Goal: Task Accomplishment & Management: Use online tool/utility

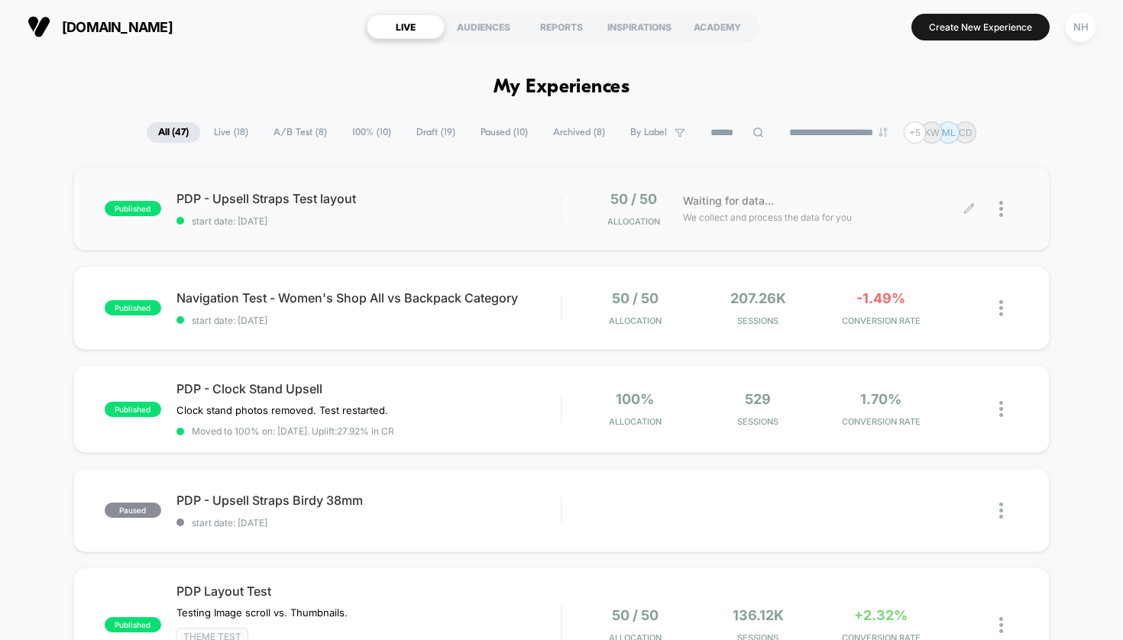
click at [972, 211] on icon at bounding box center [968, 208] width 11 height 11
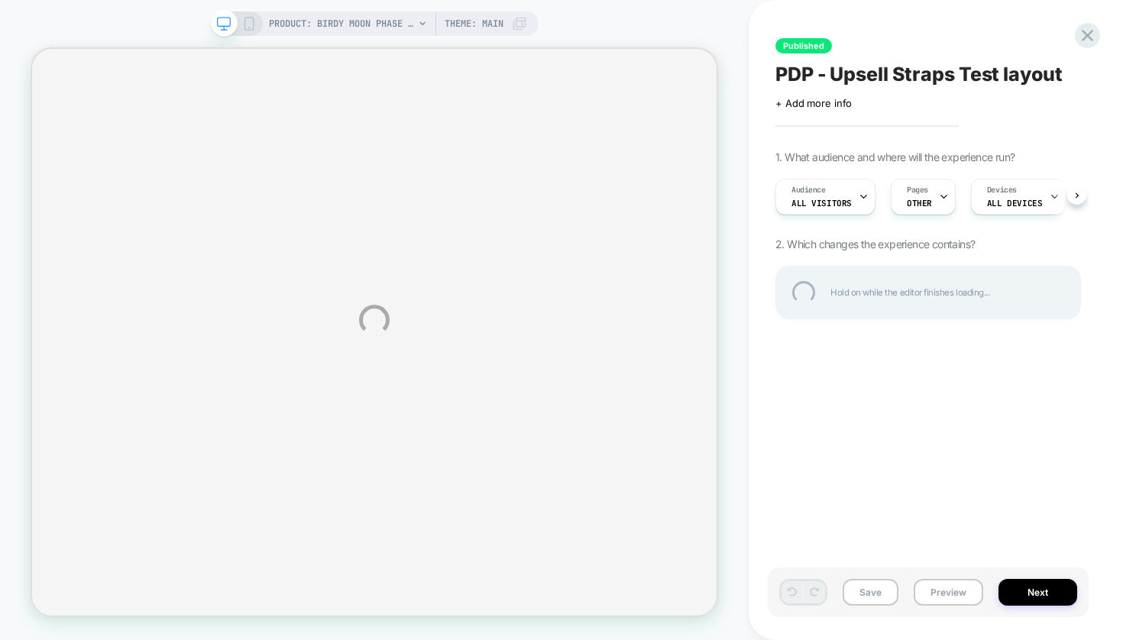
click at [884, 75] on div "PDP - Upsell Straps Test layout" at bounding box center [928, 74] width 306 height 23
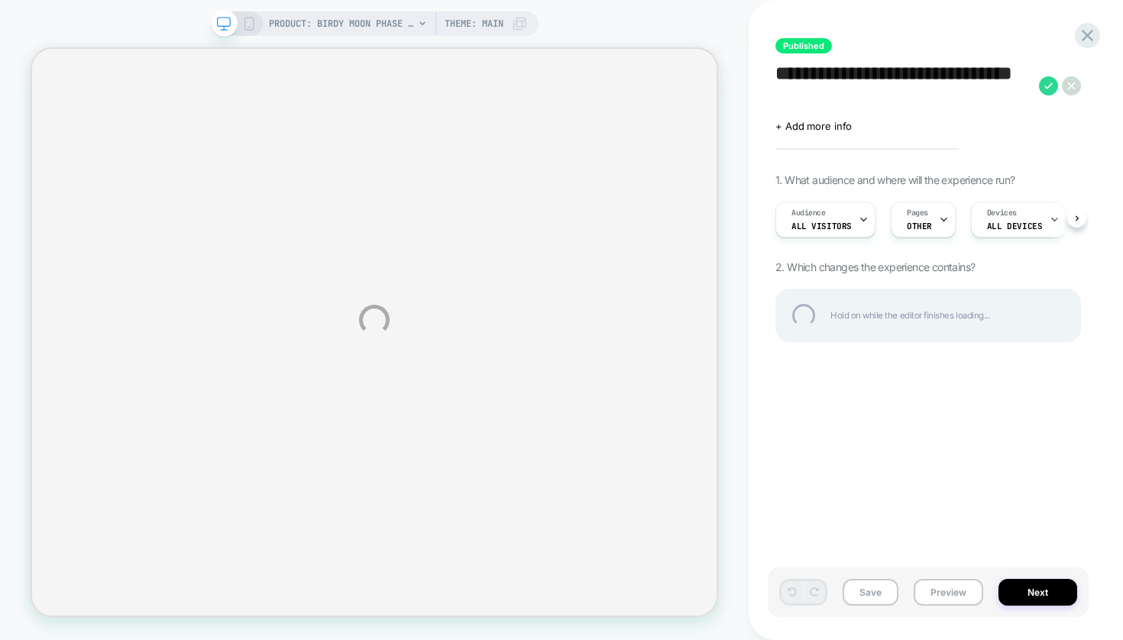
drag, startPoint x: 839, startPoint y: 94, endPoint x: 898, endPoint y: 73, distance: 63.3
click at [898, 73] on textarea "**********" at bounding box center [903, 86] width 256 height 46
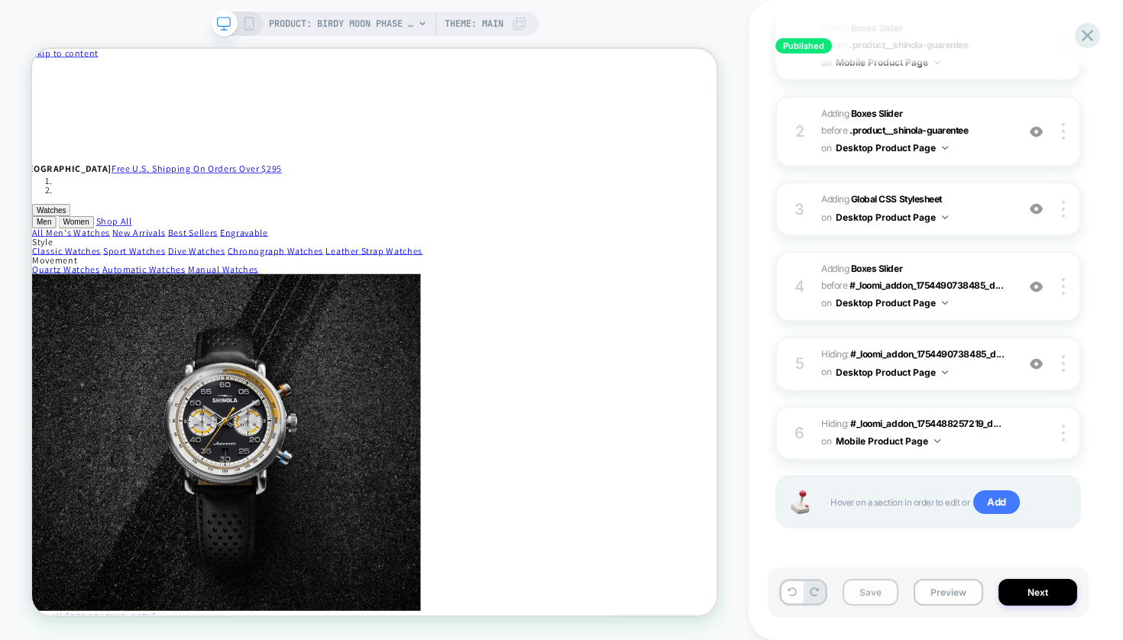
scroll to position [277, 0]
type textarea "**********"
click at [868, 603] on button "Save" at bounding box center [870, 592] width 56 height 27
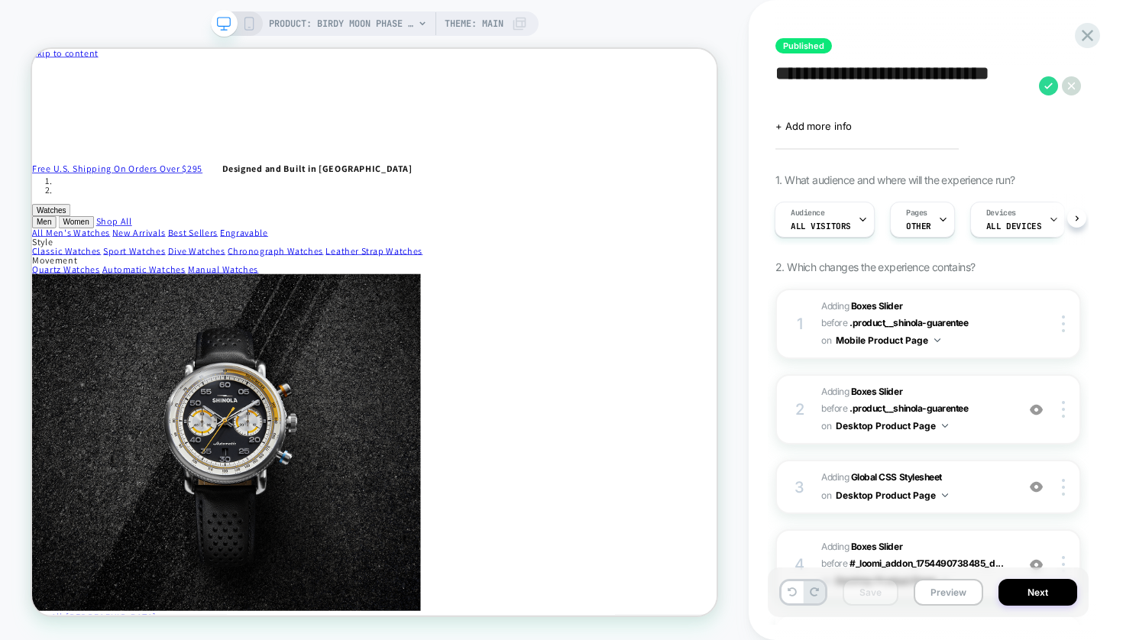
scroll to position [0, 0]
click at [1017, 593] on button "Next" at bounding box center [1037, 592] width 79 height 27
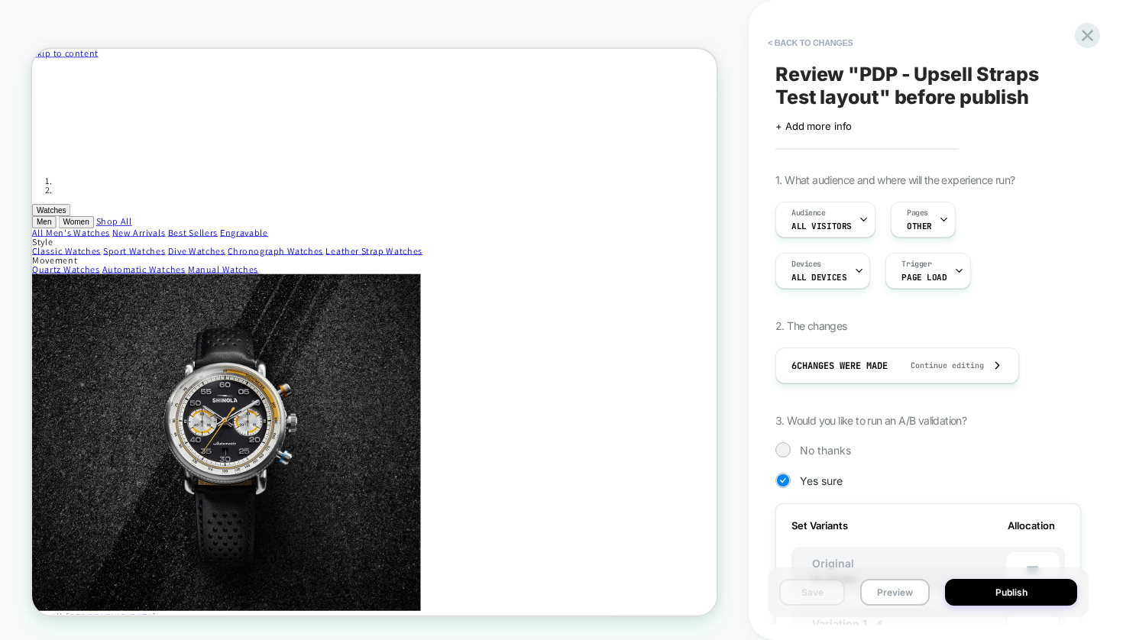
scroll to position [0, 2]
click at [845, 86] on span "Review " PDP - Upsell Straps Test layout " before publish" at bounding box center [928, 86] width 306 height 46
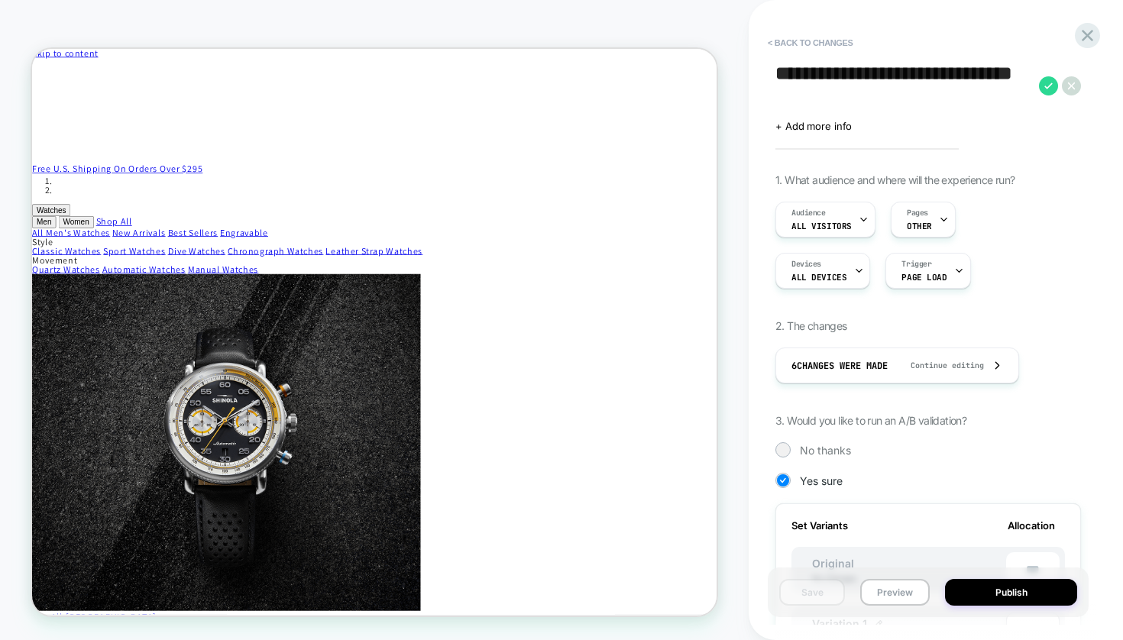
drag, startPoint x: 844, startPoint y: 103, endPoint x: 894, endPoint y: 76, distance: 56.4
click at [894, 76] on textarea "**********" at bounding box center [903, 86] width 256 height 46
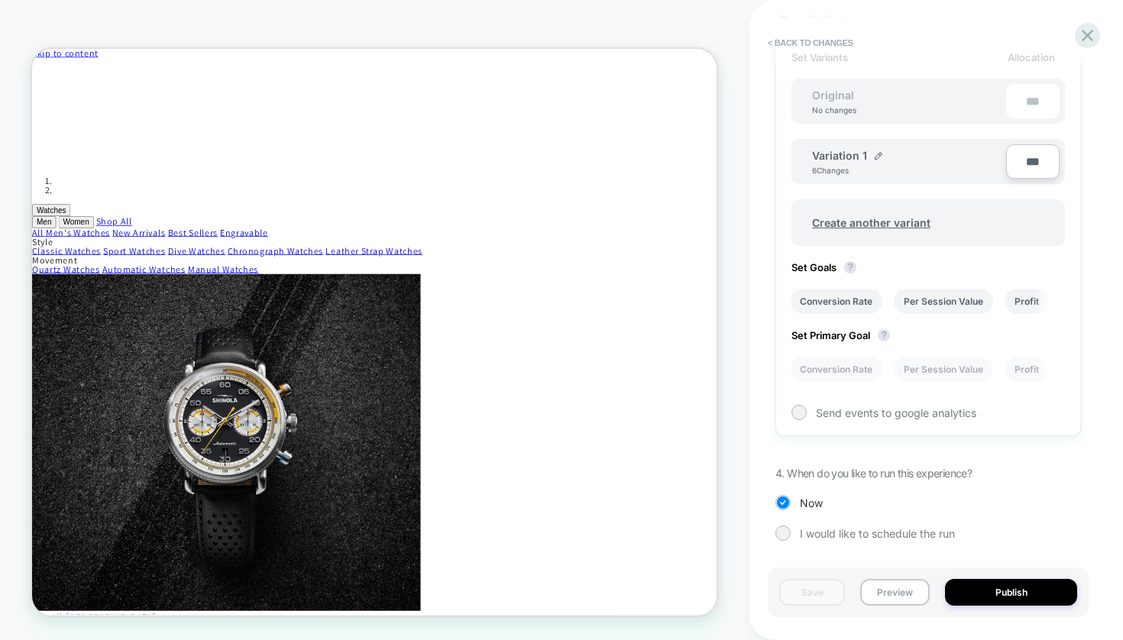
scroll to position [468, 0]
type textarea "**********"
click at [1001, 600] on button "Publish" at bounding box center [1011, 592] width 132 height 27
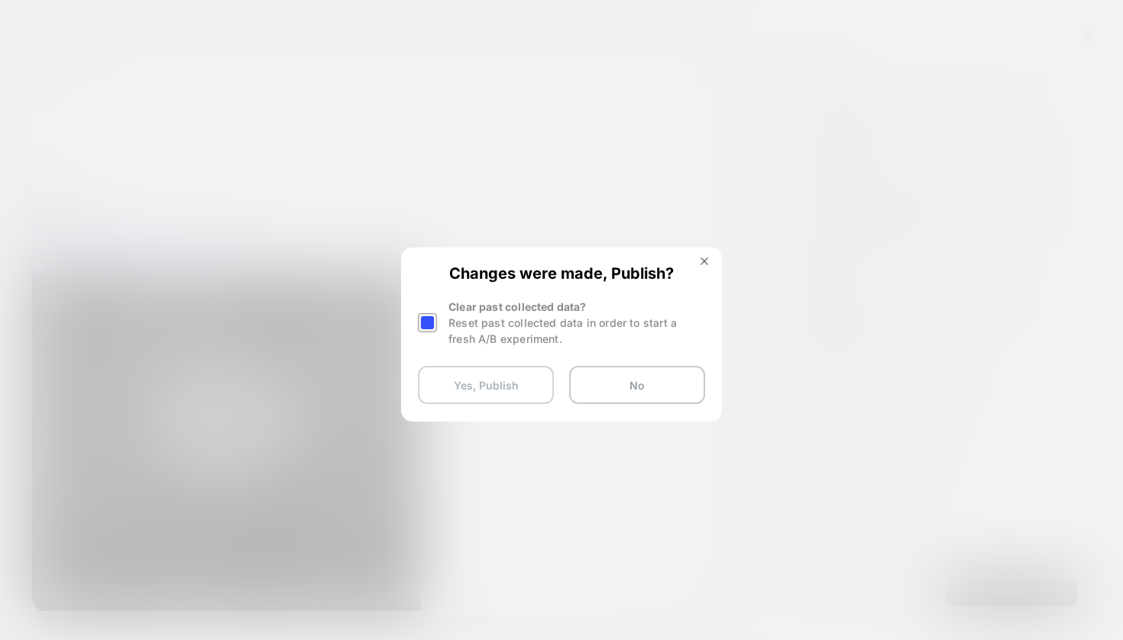
click at [508, 380] on button "Yes, Publish" at bounding box center [486, 385] width 136 height 38
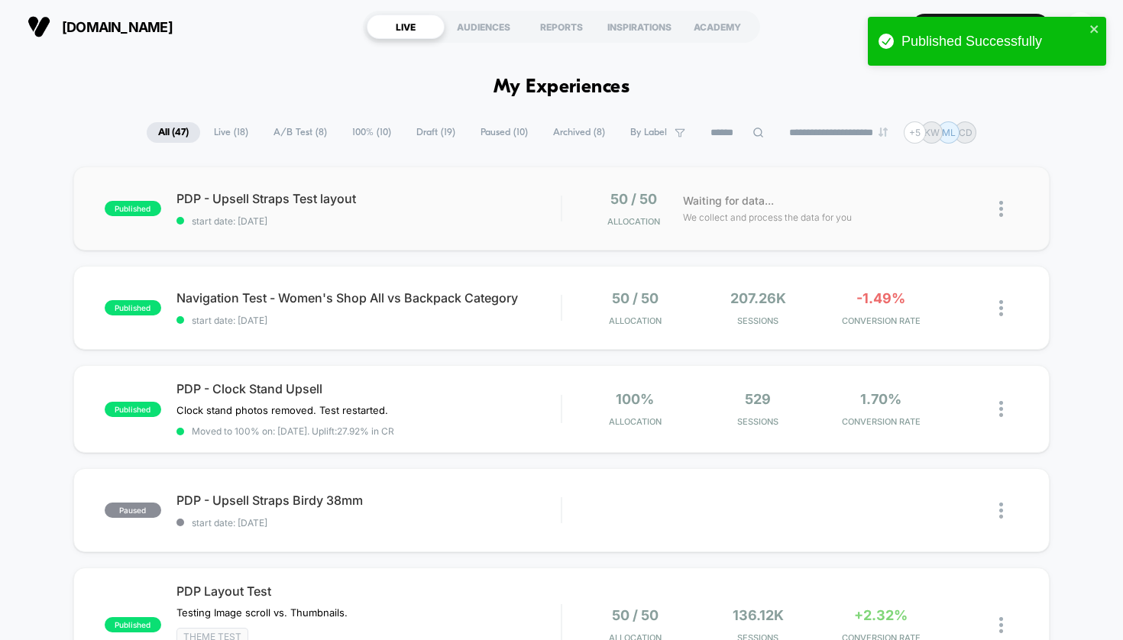
click at [1000, 209] on img at bounding box center [1001, 209] width 4 height 16
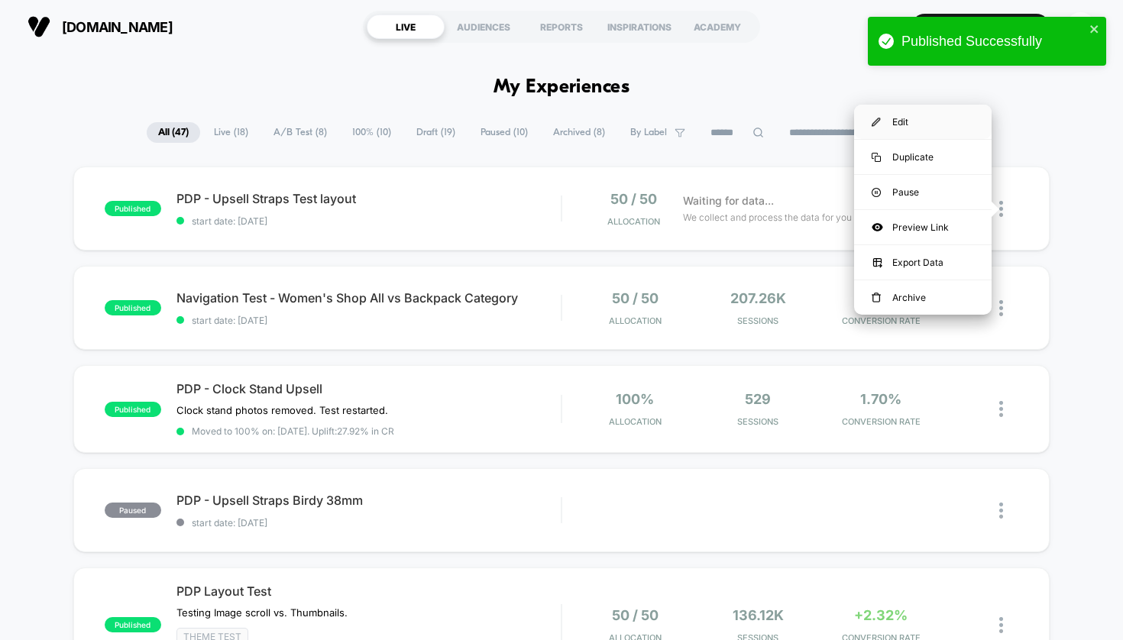
click at [919, 121] on div "Edit" at bounding box center [922, 122] width 137 height 34
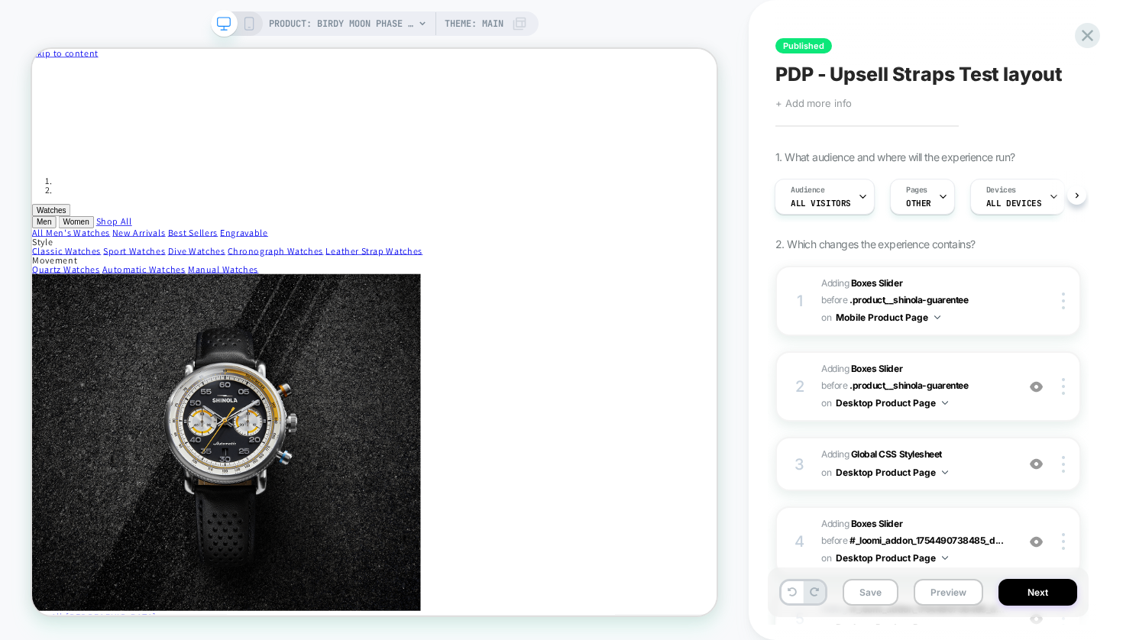
click at [825, 102] on span "+ Add more info" at bounding box center [813, 103] width 76 height 12
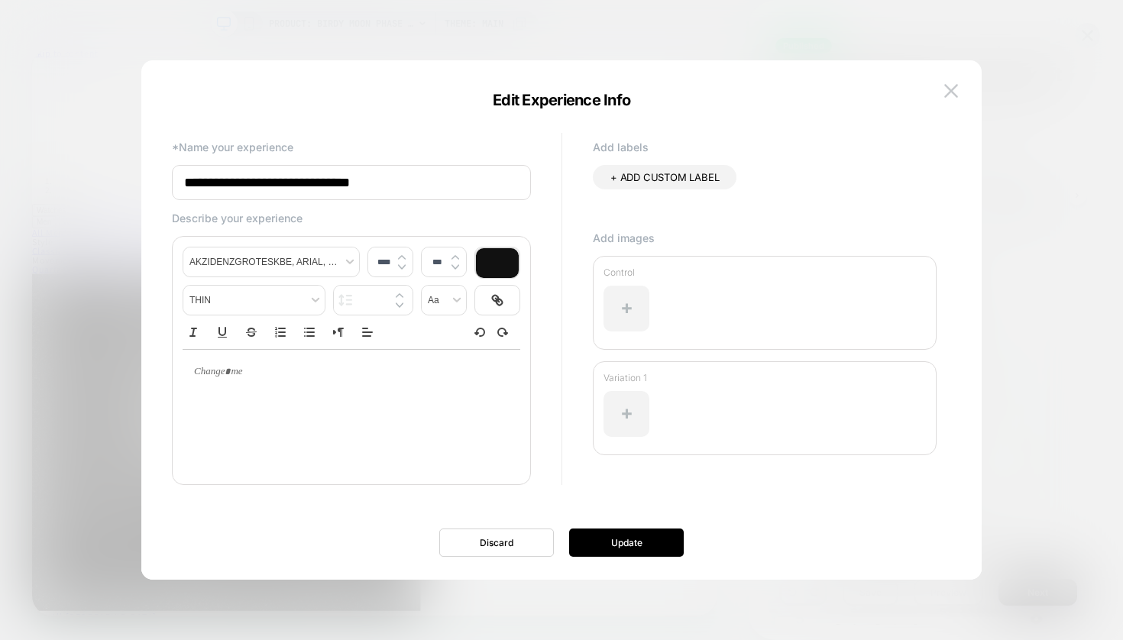
type input "****"
click at [315, 406] on div at bounding box center [352, 410] width 338 height 122
click at [293, 393] on div at bounding box center [352, 372] width 338 height 44
click at [325, 186] on input "**********" at bounding box center [351, 182] width 359 height 35
drag, startPoint x: 411, startPoint y: 184, endPoint x: 312, endPoint y: 180, distance: 99.4
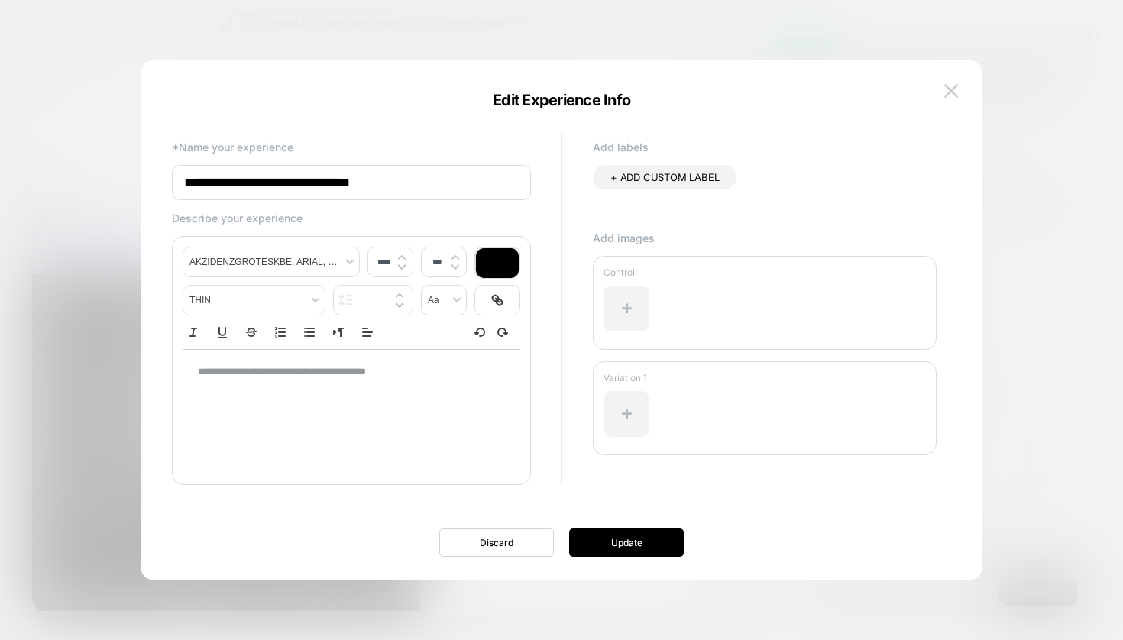
click at [312, 181] on input "**********" at bounding box center [351, 182] width 359 height 35
type input "**********"
click at [636, 548] on button "Update" at bounding box center [626, 543] width 115 height 28
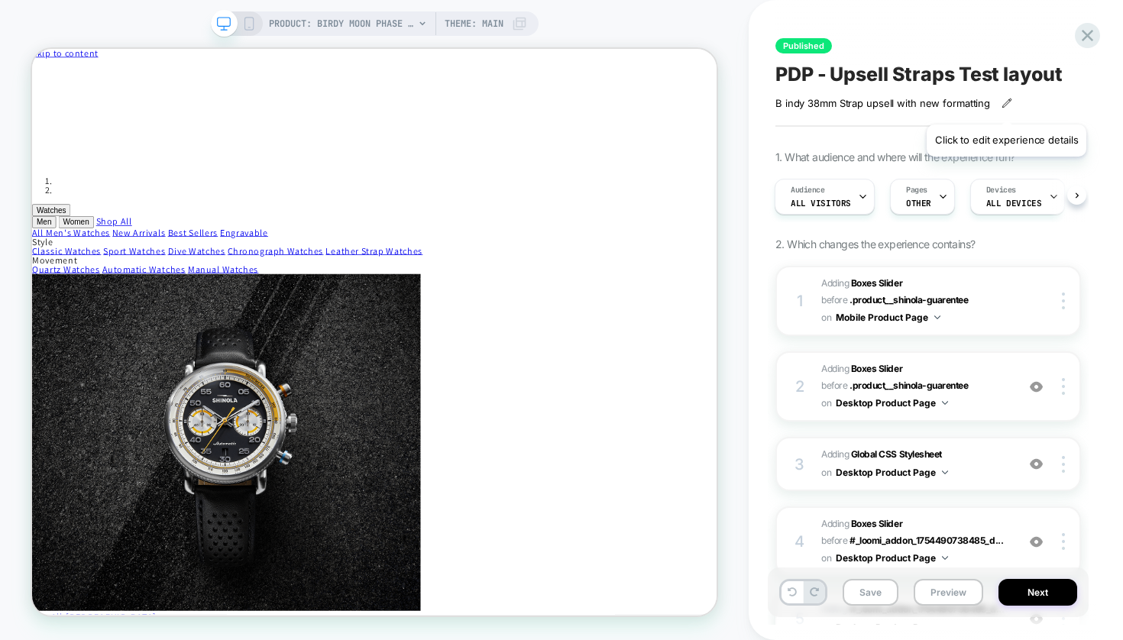
click at [1005, 102] on icon at bounding box center [1006, 103] width 11 height 11
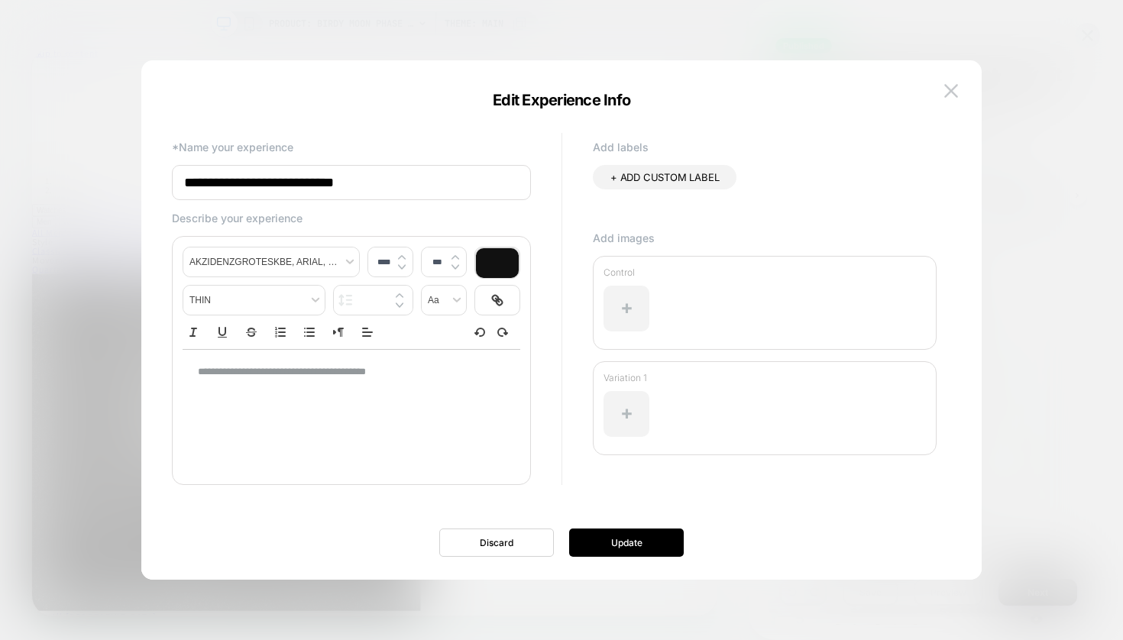
type input "****"
click at [420, 378] on p "**********" at bounding box center [346, 372] width 296 height 14
click at [953, 95] on img at bounding box center [951, 90] width 14 height 13
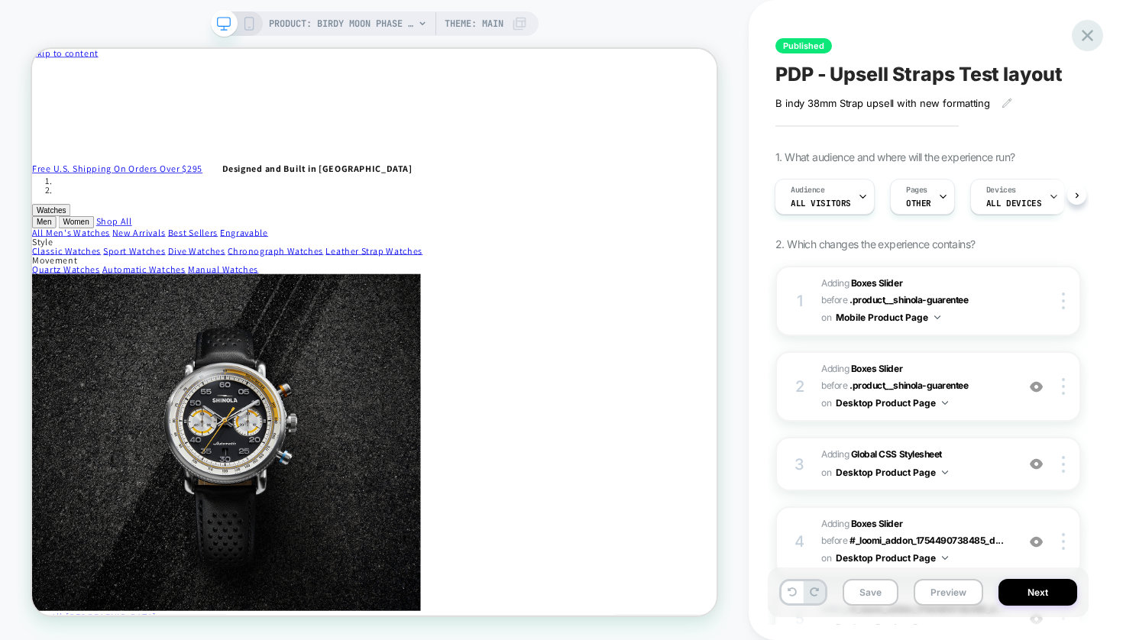
click at [1084, 32] on icon at bounding box center [1087, 35] width 11 height 11
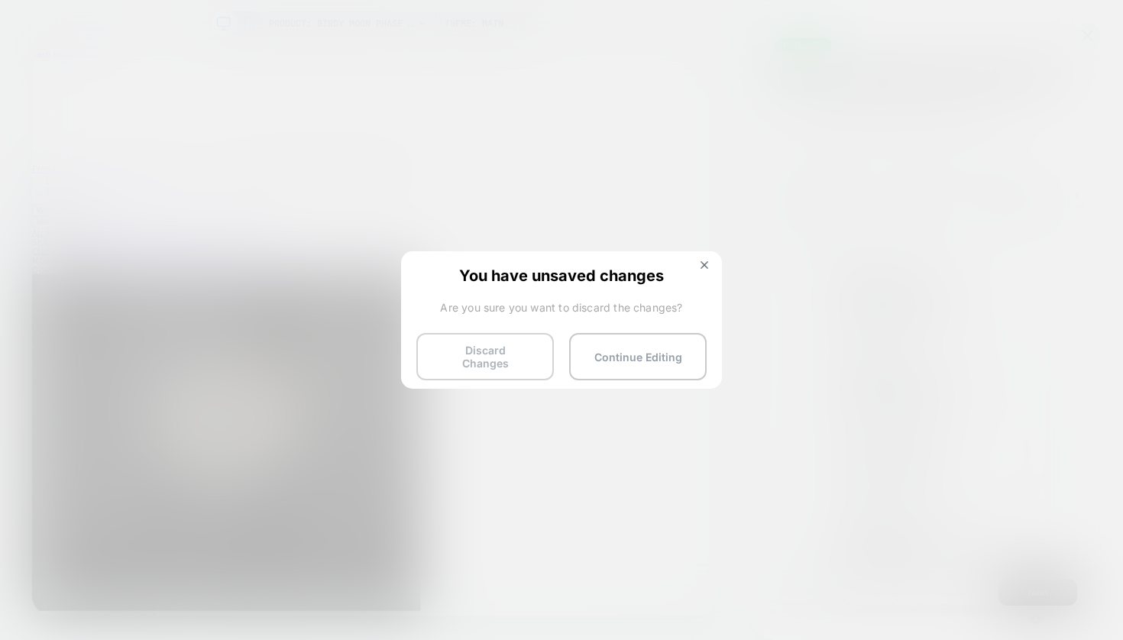
click at [500, 361] on button "Discard Changes" at bounding box center [484, 356] width 137 height 47
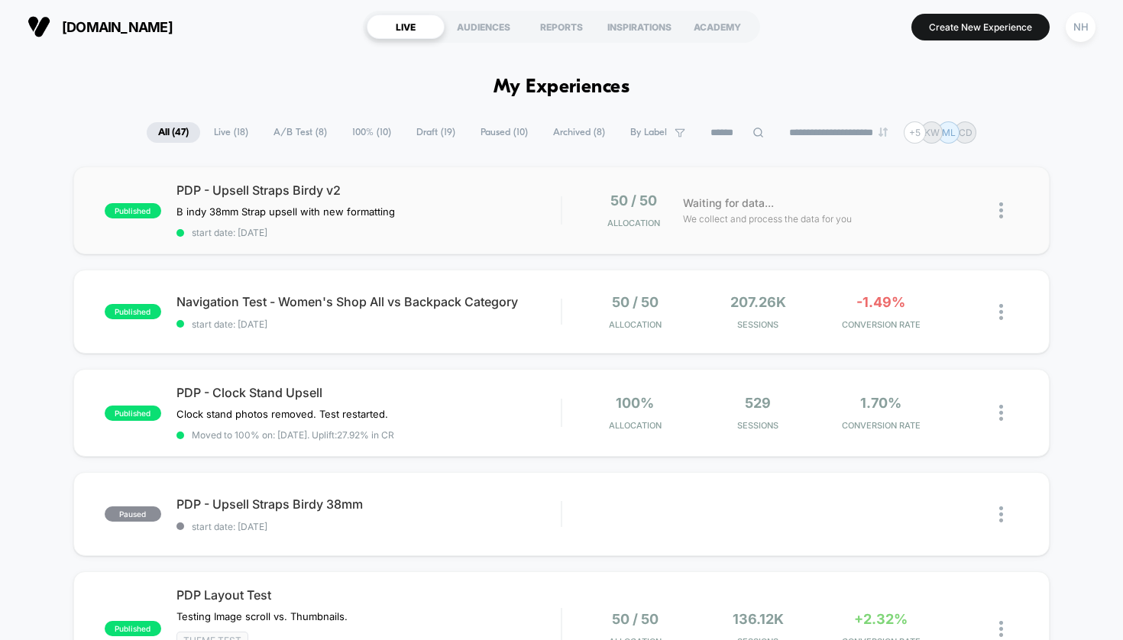
click at [1000, 212] on img at bounding box center [1001, 210] width 4 height 16
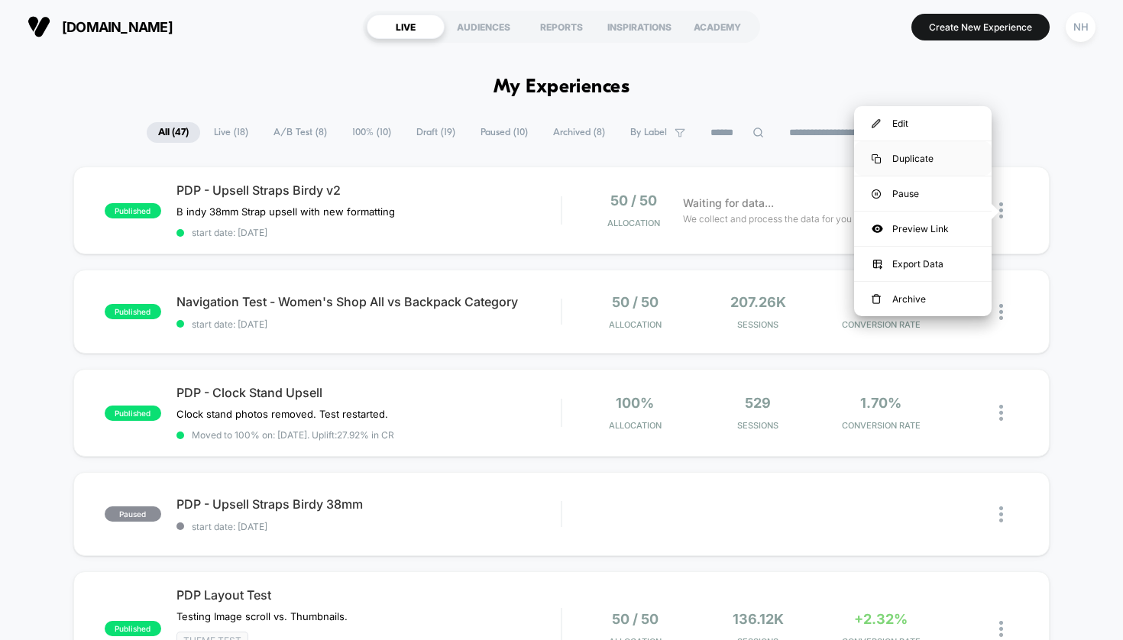
click at [913, 160] on div "Duplicate" at bounding box center [922, 158] width 137 height 34
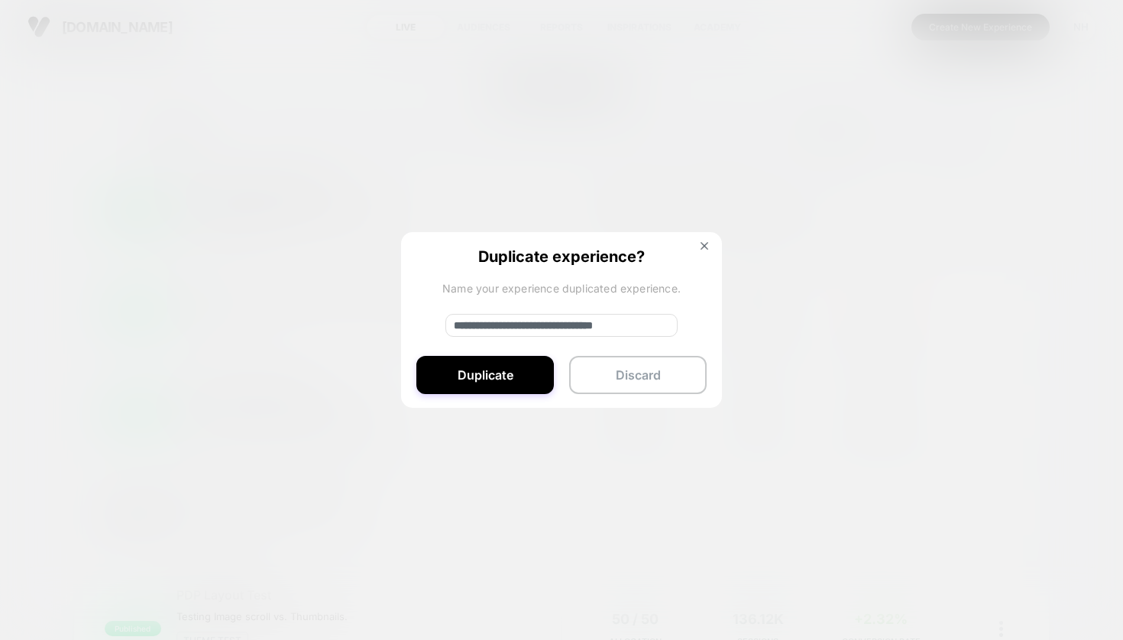
click at [575, 330] on input "**********" at bounding box center [561, 325] width 232 height 23
click at [706, 244] on img at bounding box center [704, 246] width 8 height 8
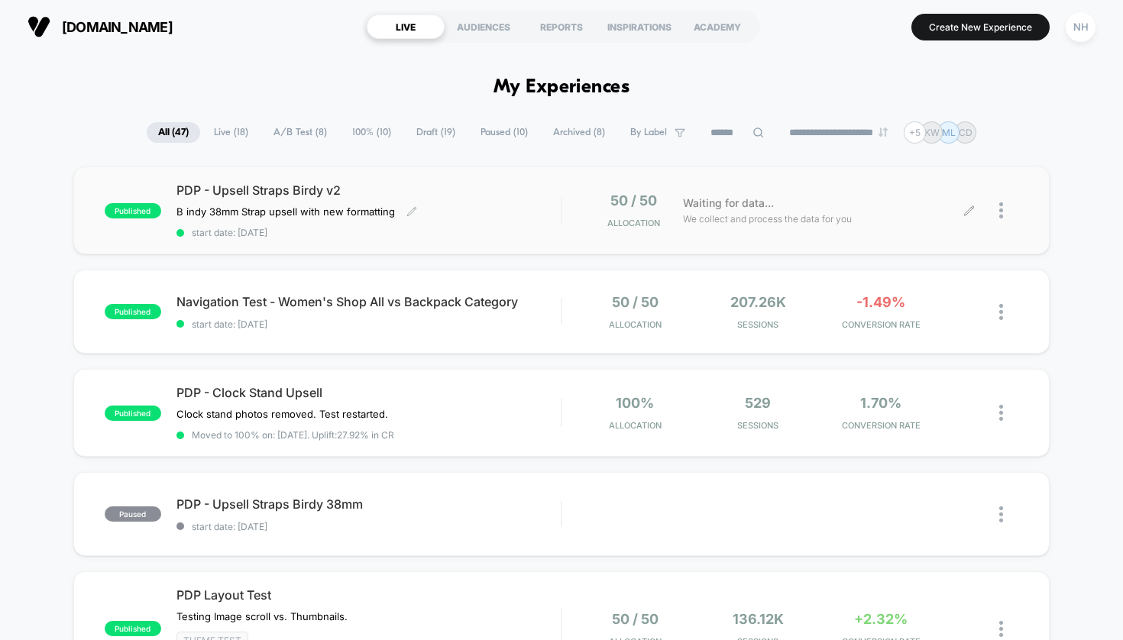
click at [450, 186] on span "PDP - Upsell Straps Birdy v2" at bounding box center [368, 190] width 385 height 15
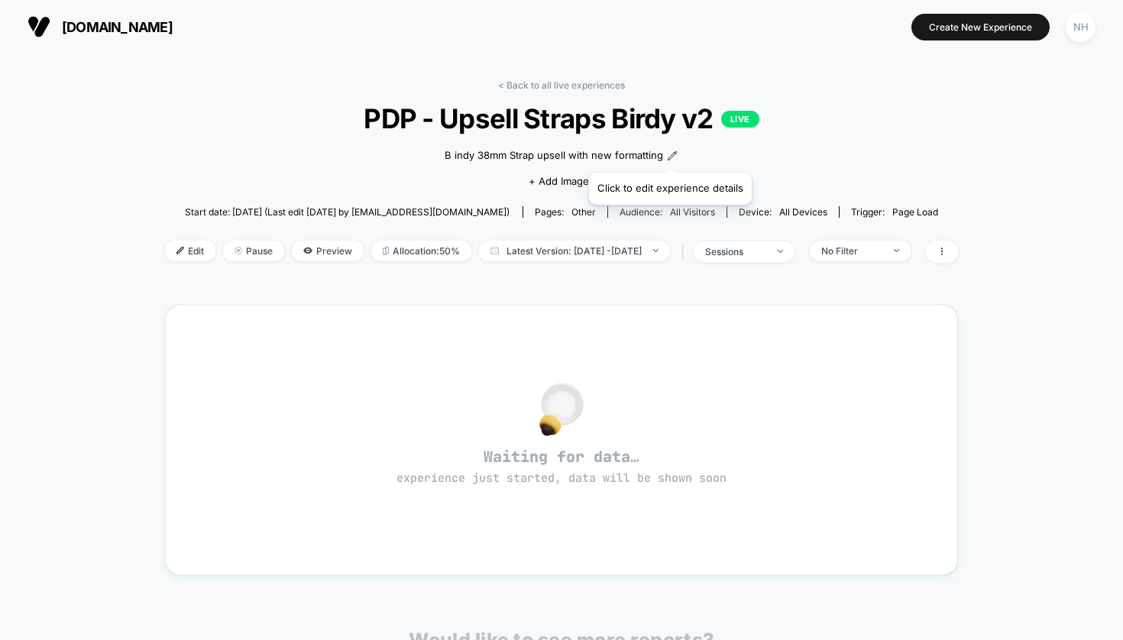
click at [668, 155] on icon at bounding box center [672, 155] width 11 height 11
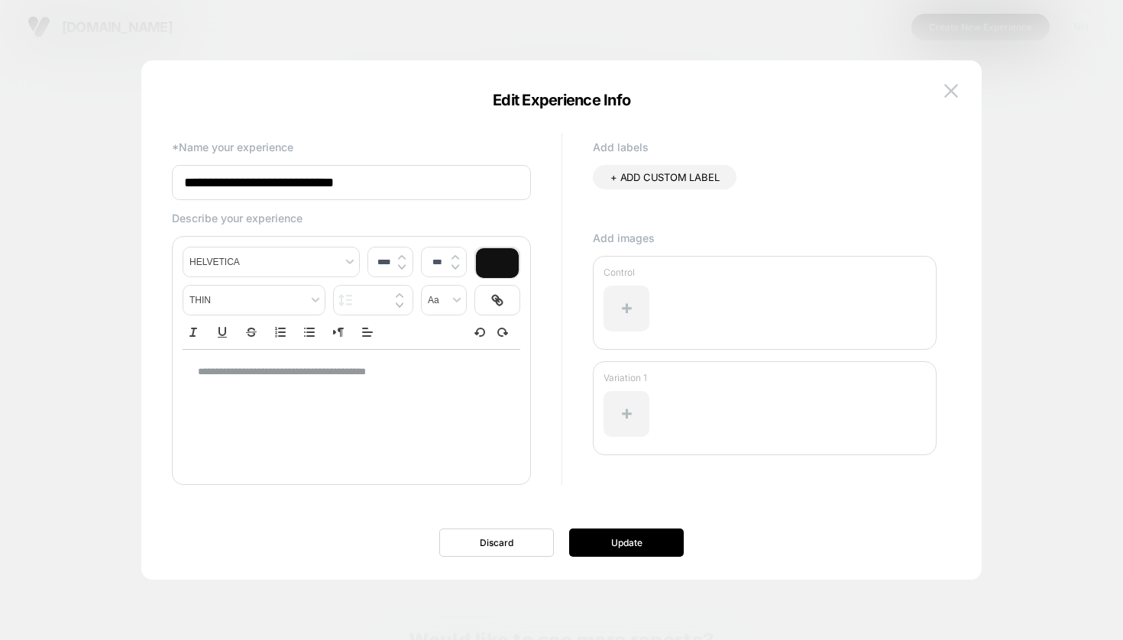
type input "****"
click at [608, 545] on button "Update" at bounding box center [626, 543] width 115 height 28
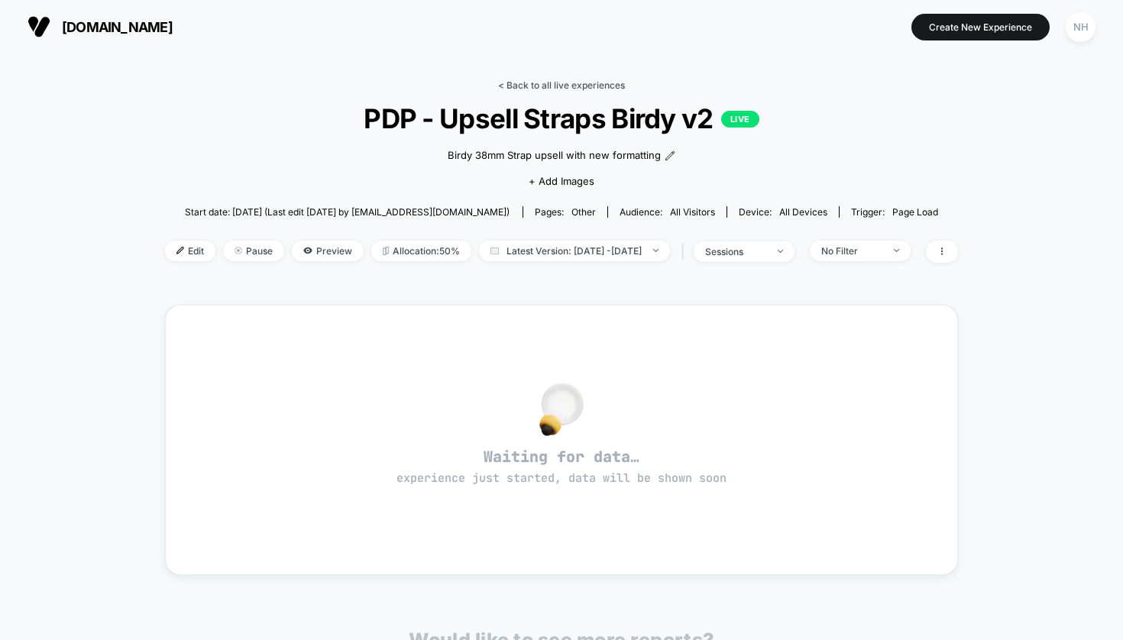
click at [553, 82] on link "< Back to all live experiences" at bounding box center [561, 84] width 127 height 11
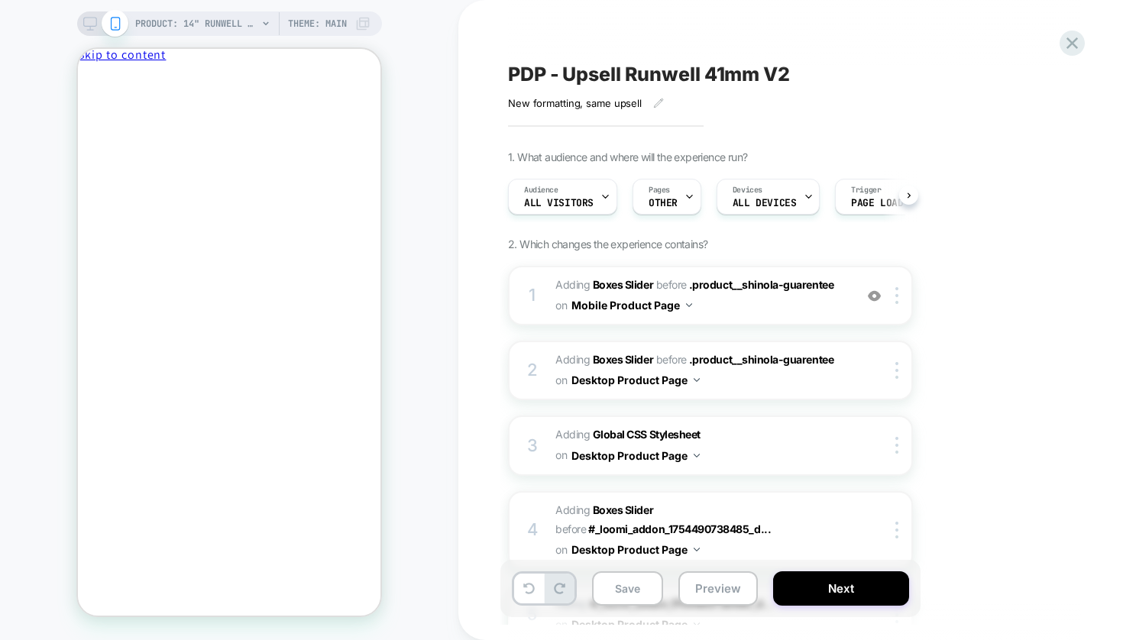
scroll to position [0, 1]
drag, startPoint x: 353, startPoint y: 71, endPoint x: 361, endPoint y: 76, distance: 9.3
click at [144, 76] on icon "Close" at bounding box center [144, 81] width 0 height 11
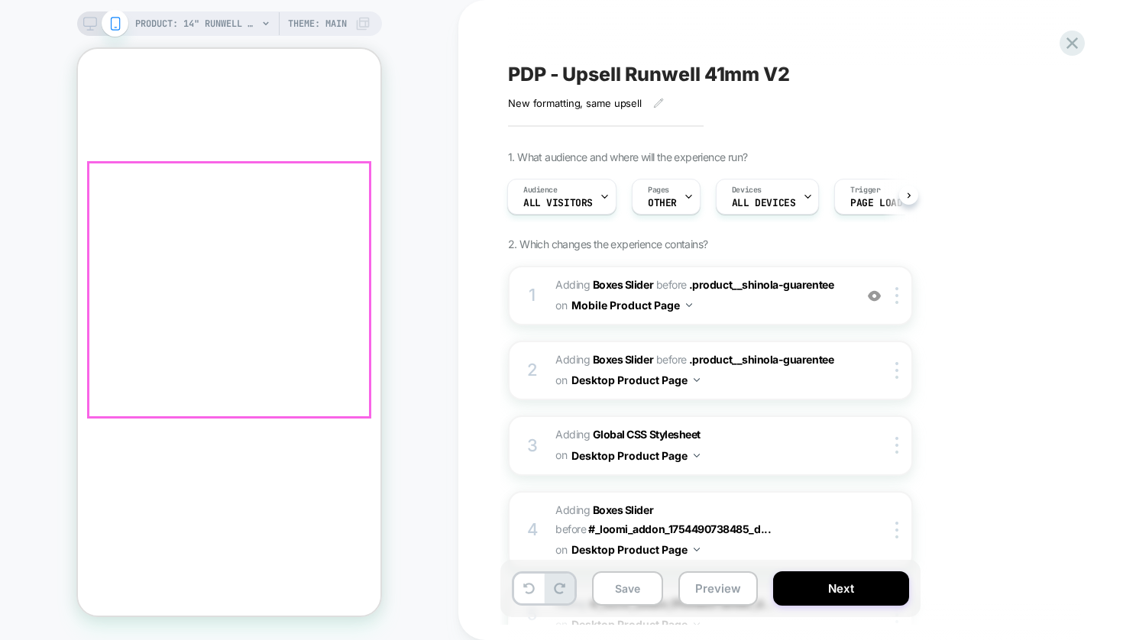
scroll to position [1048, 0]
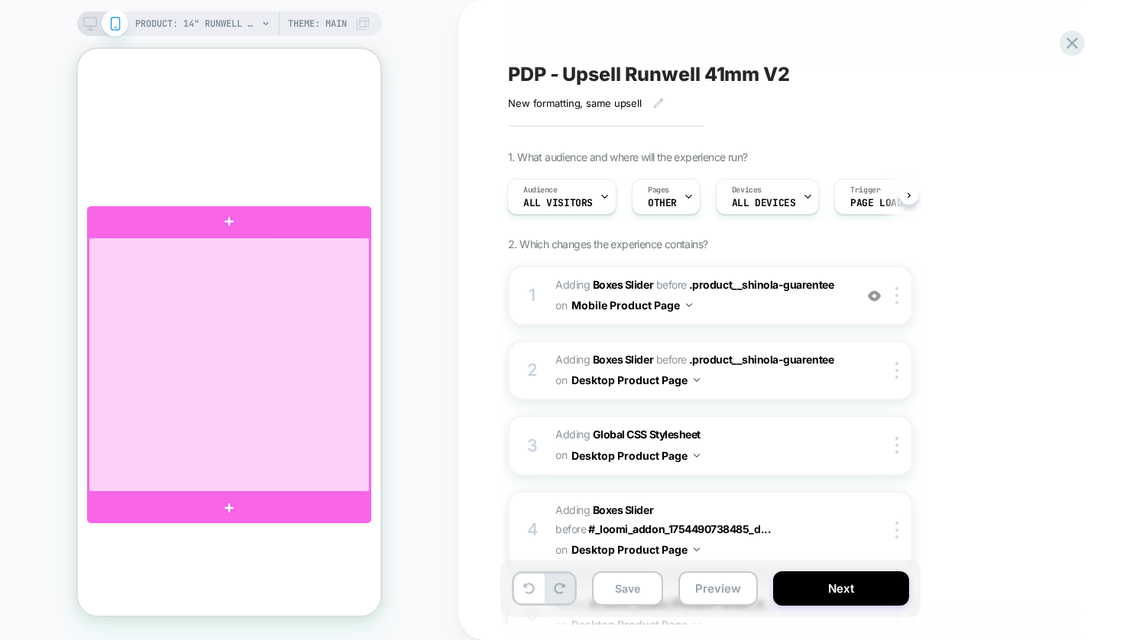
click at [241, 306] on div at bounding box center [229, 365] width 281 height 254
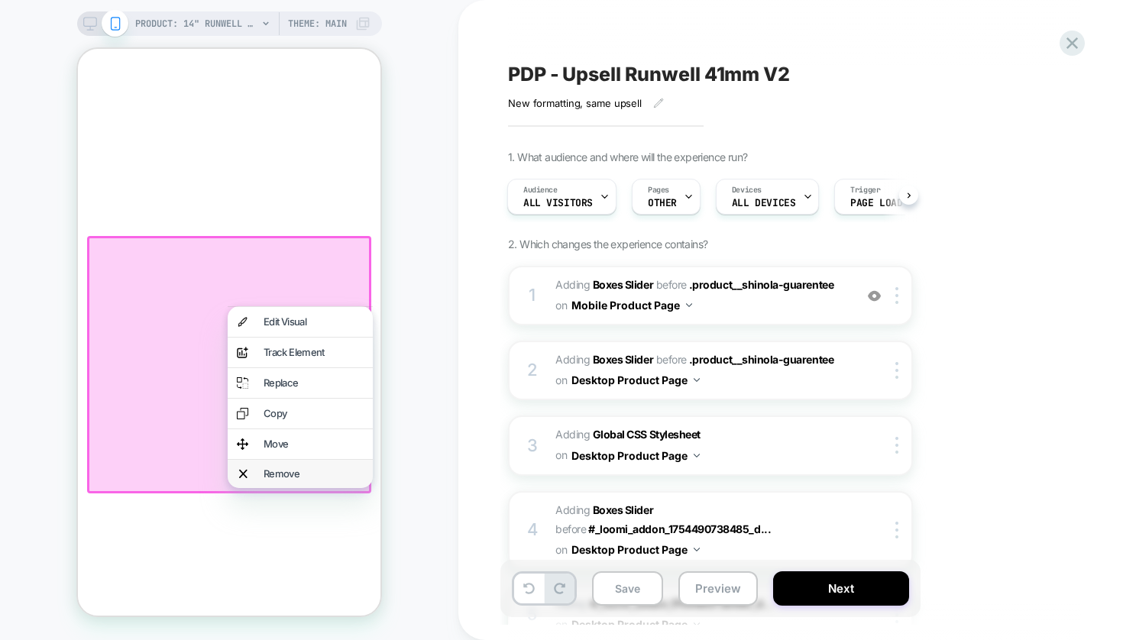
click at [285, 477] on div "Remove" at bounding box center [314, 474] width 100 height 10
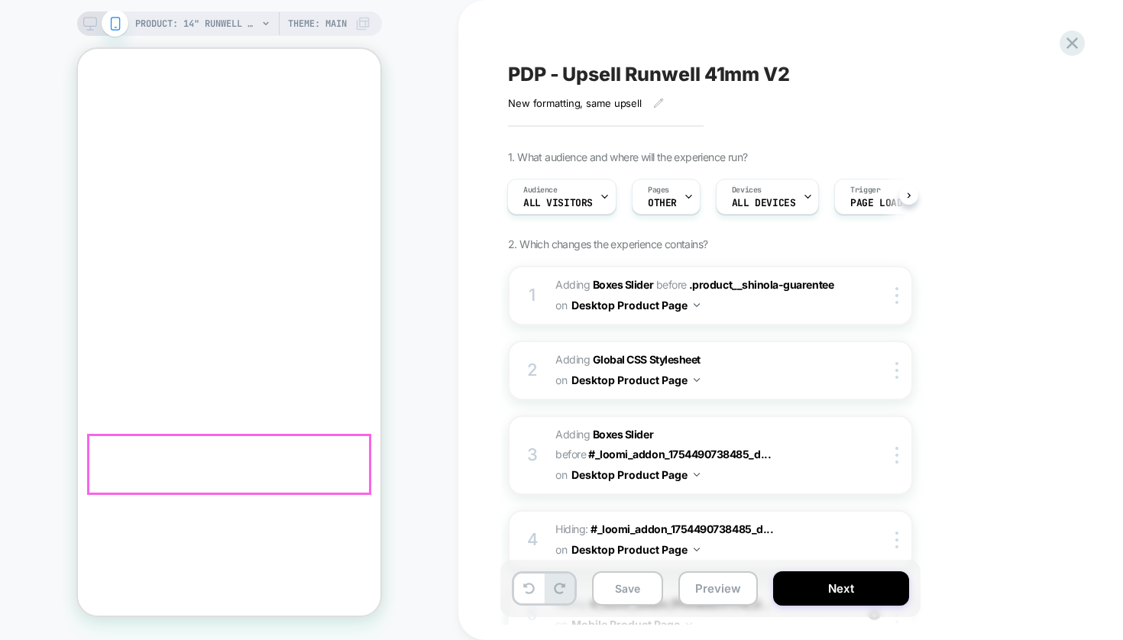
scroll to position [819, 0]
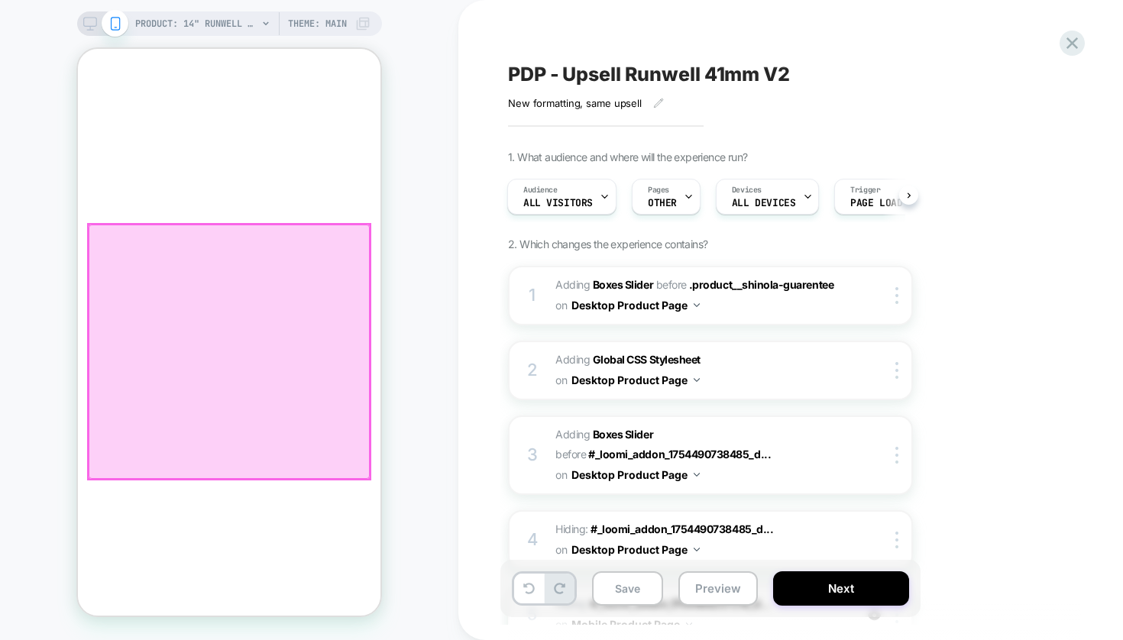
click at [208, 328] on div at bounding box center [229, 352] width 281 height 254
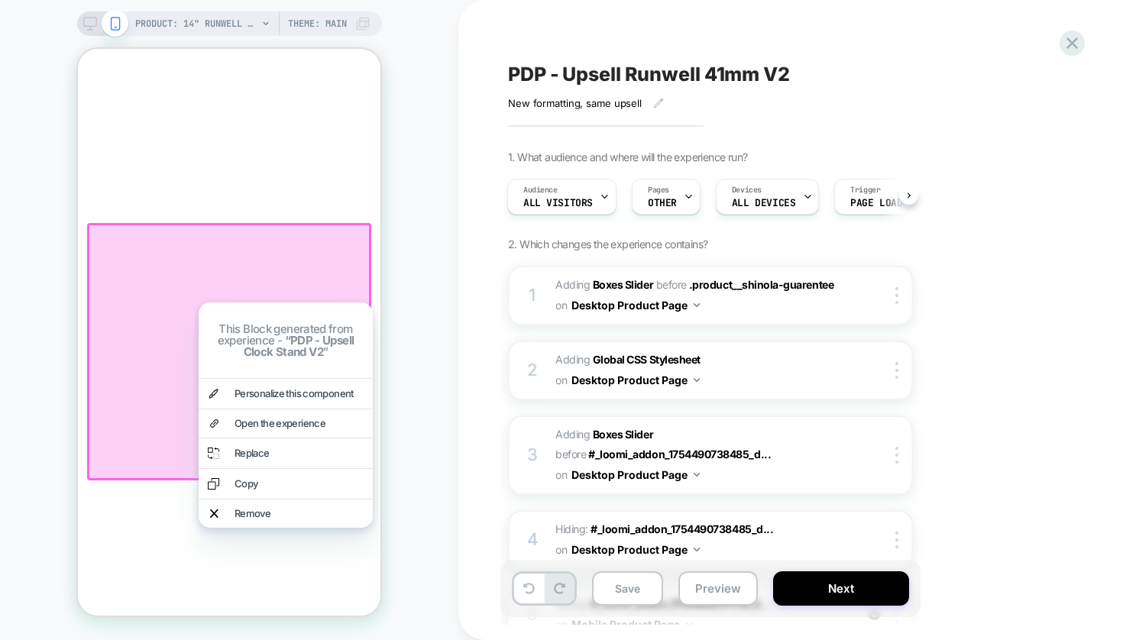
click at [409, 425] on div "PRODUCT: 14" Runwell Clock - Black [brown] PRODUCT: 14" Runwell Clock - Black […" at bounding box center [229, 320] width 458 height 610
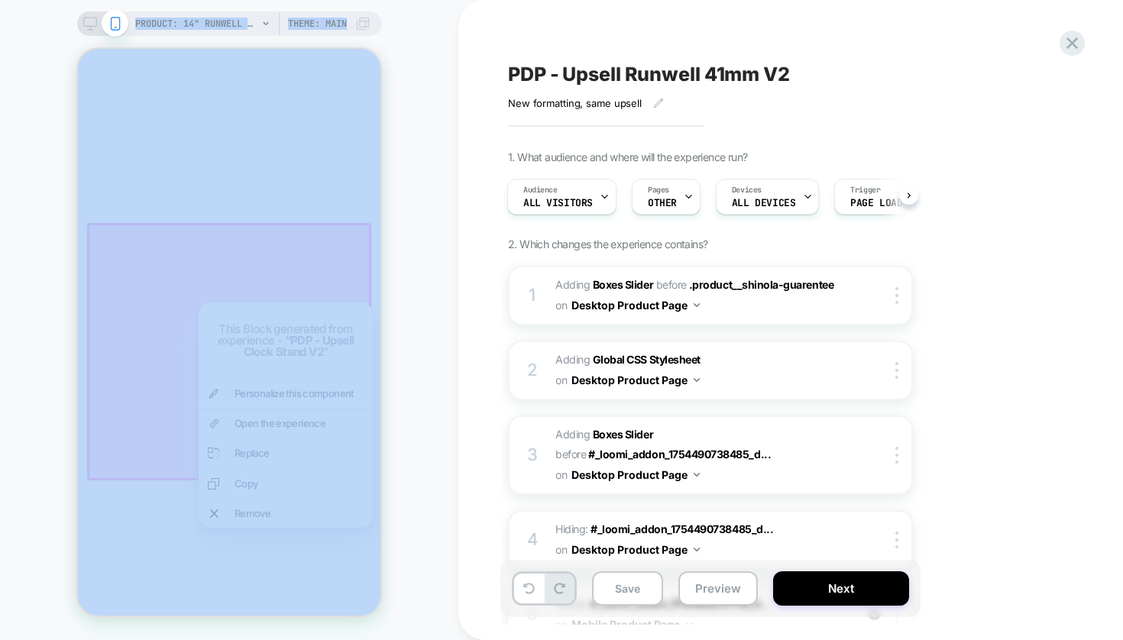
click at [458, 298] on div "PRODUCT: 14" Runwell Clock - Black [brown] PRODUCT: 14" Runwell Clock - Black […" at bounding box center [561, 320] width 1123 height 640
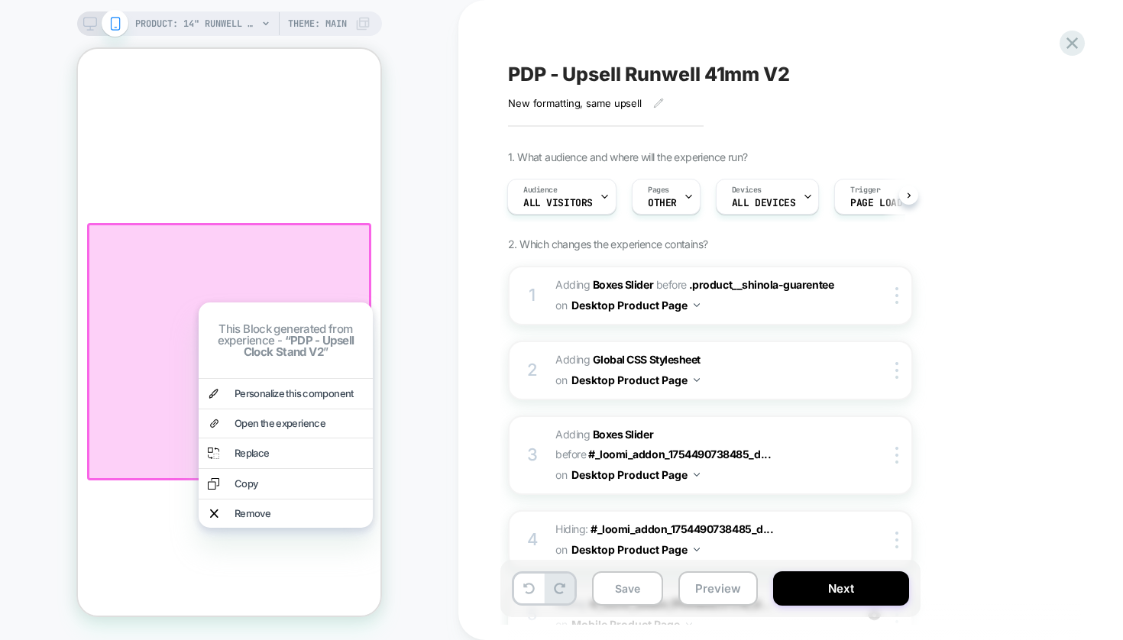
click at [438, 248] on div "PRODUCT: 14" Runwell Clock - Black [brown] PRODUCT: 14" Runwell Clock - Black […" at bounding box center [229, 320] width 458 height 610
click at [298, 519] on div "Remove" at bounding box center [298, 514] width 129 height 10
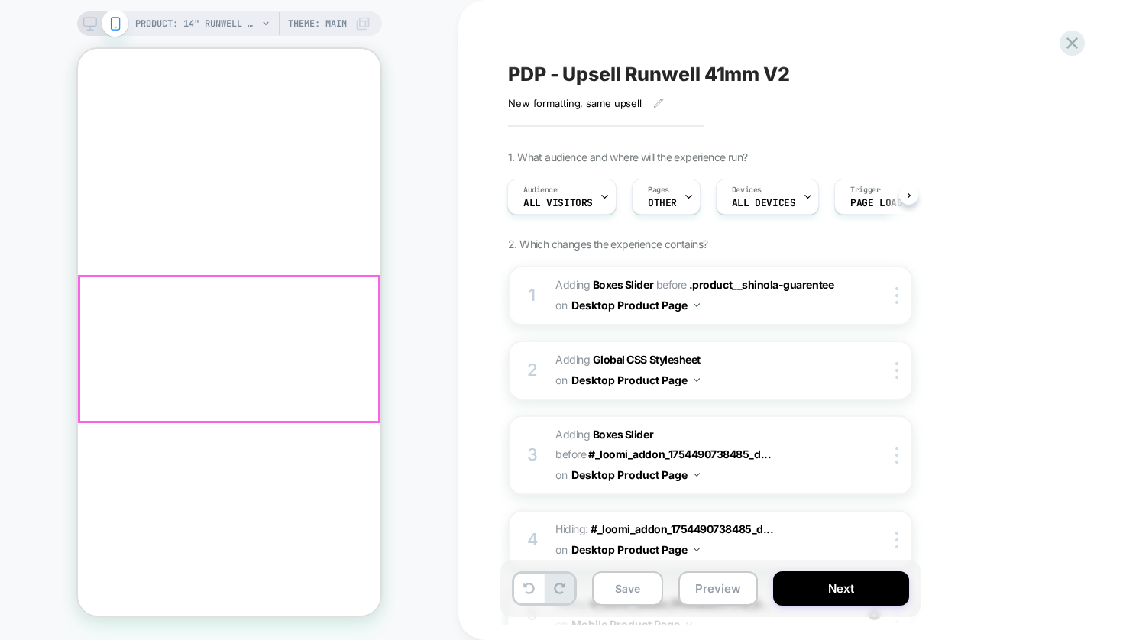
scroll to position [862, 0]
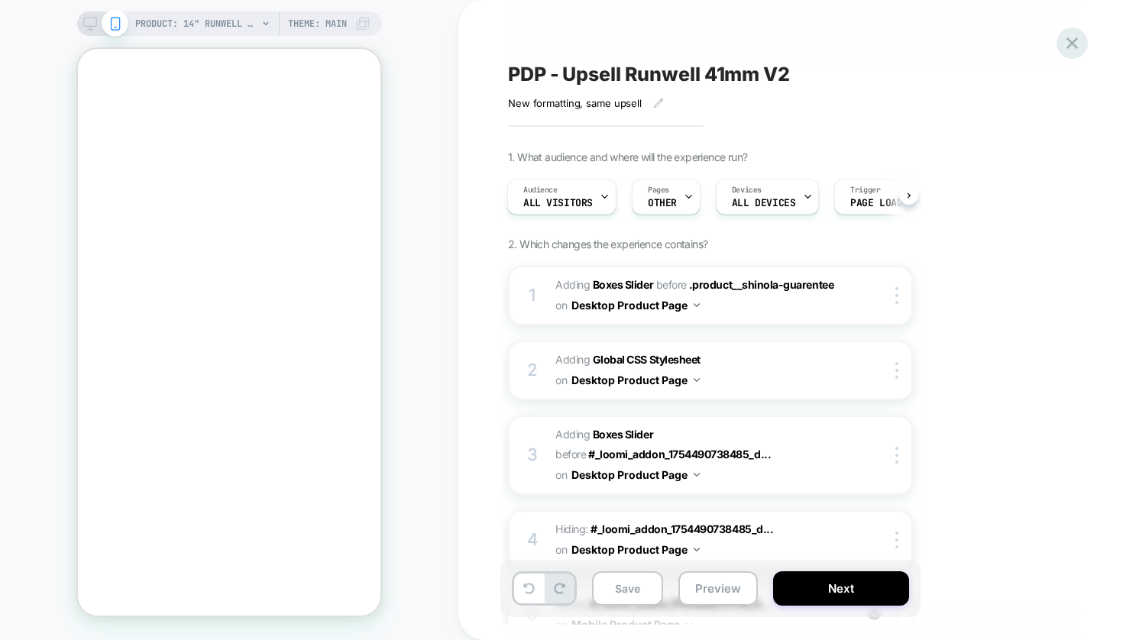
click at [1069, 39] on icon at bounding box center [1071, 42] width 11 height 11
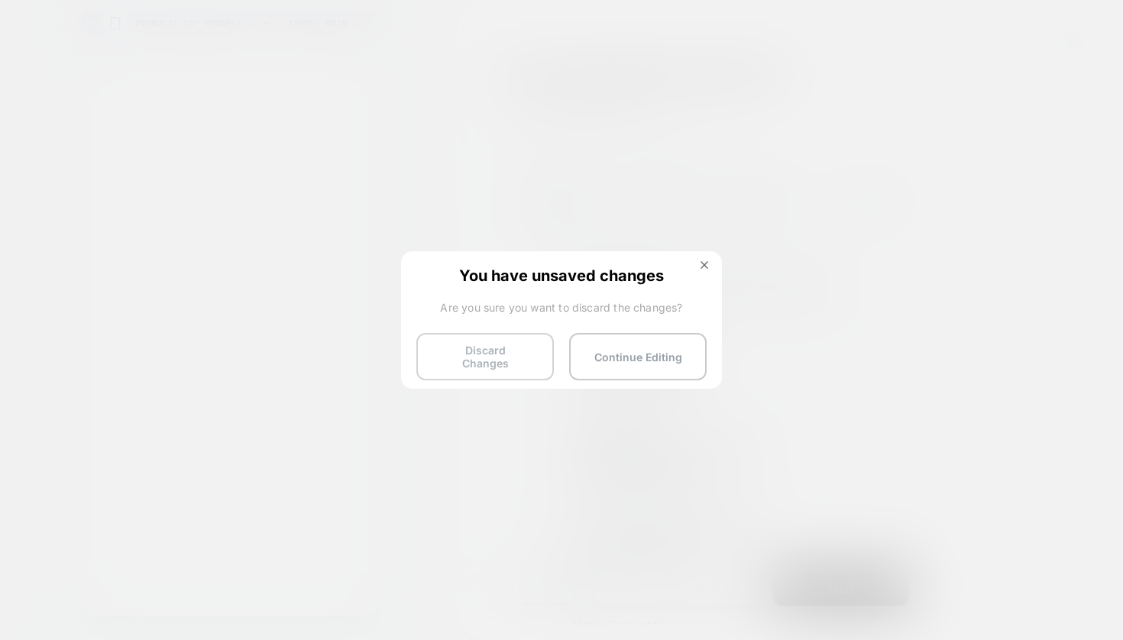
click at [510, 365] on button "Discard Changes" at bounding box center [484, 356] width 137 height 47
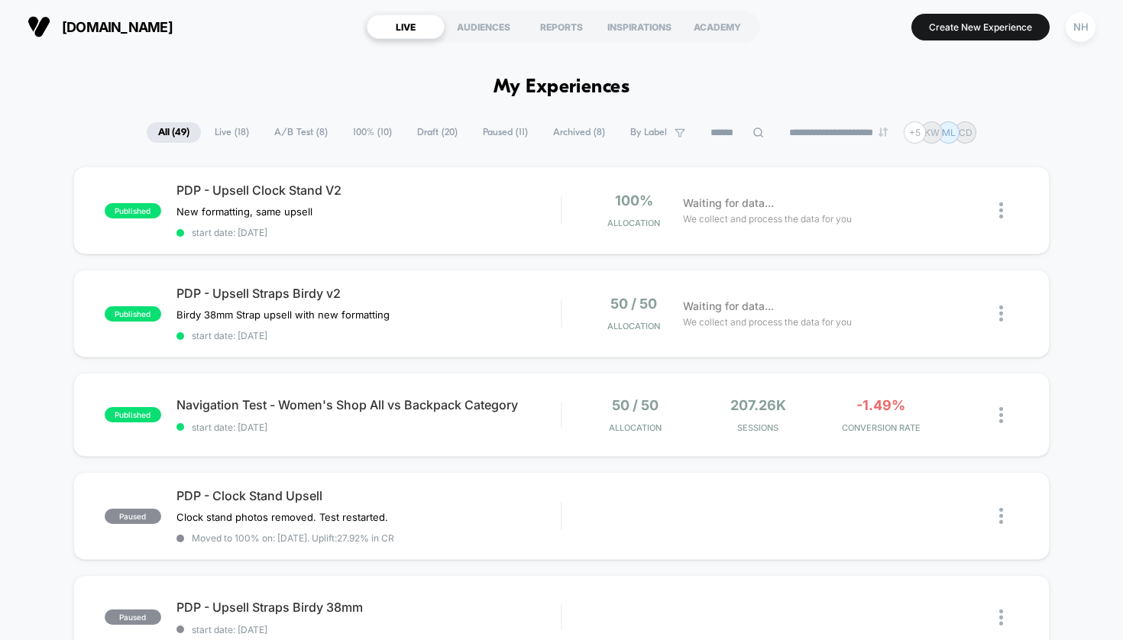
click at [434, 128] on span "Draft ( 20 )" at bounding box center [437, 132] width 63 height 21
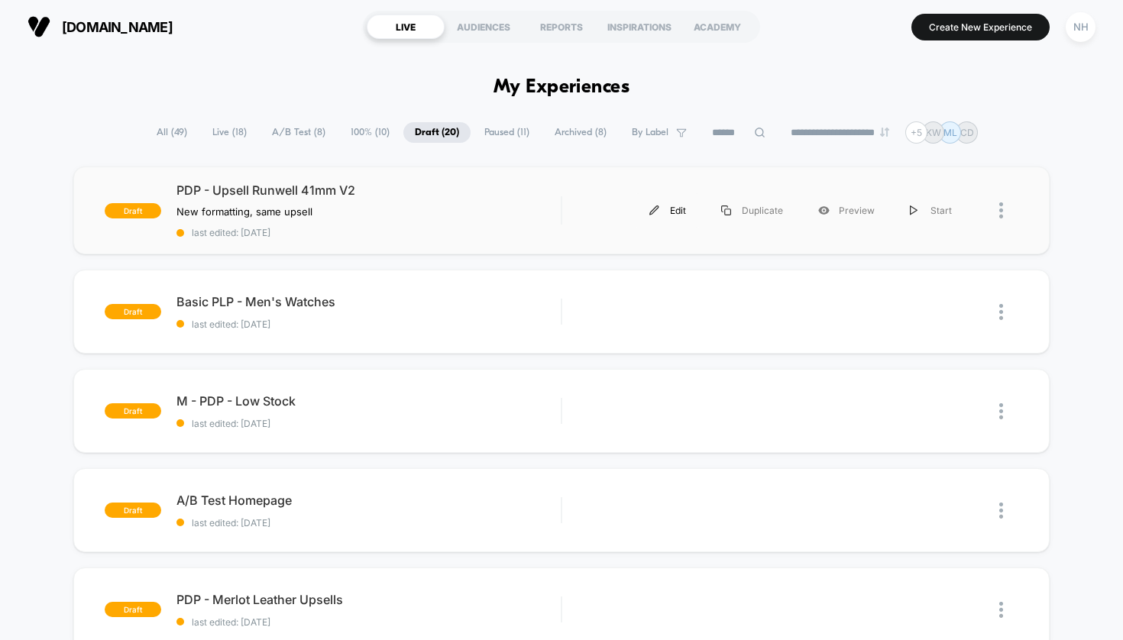
click at [677, 213] on div "Edit" at bounding box center [668, 210] width 72 height 34
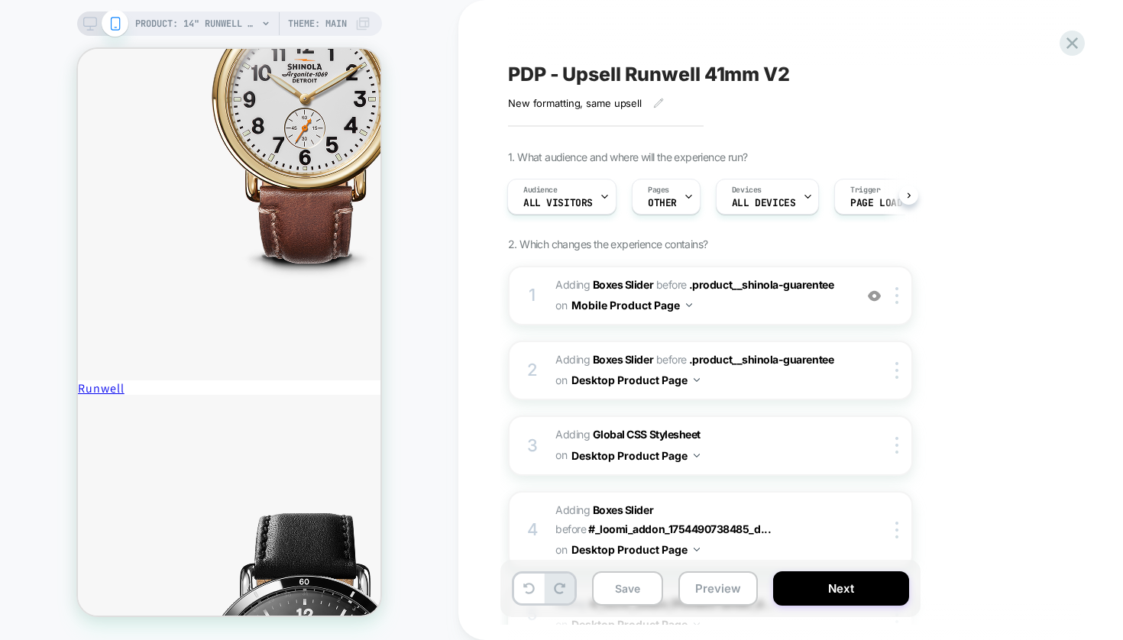
scroll to position [989, 0]
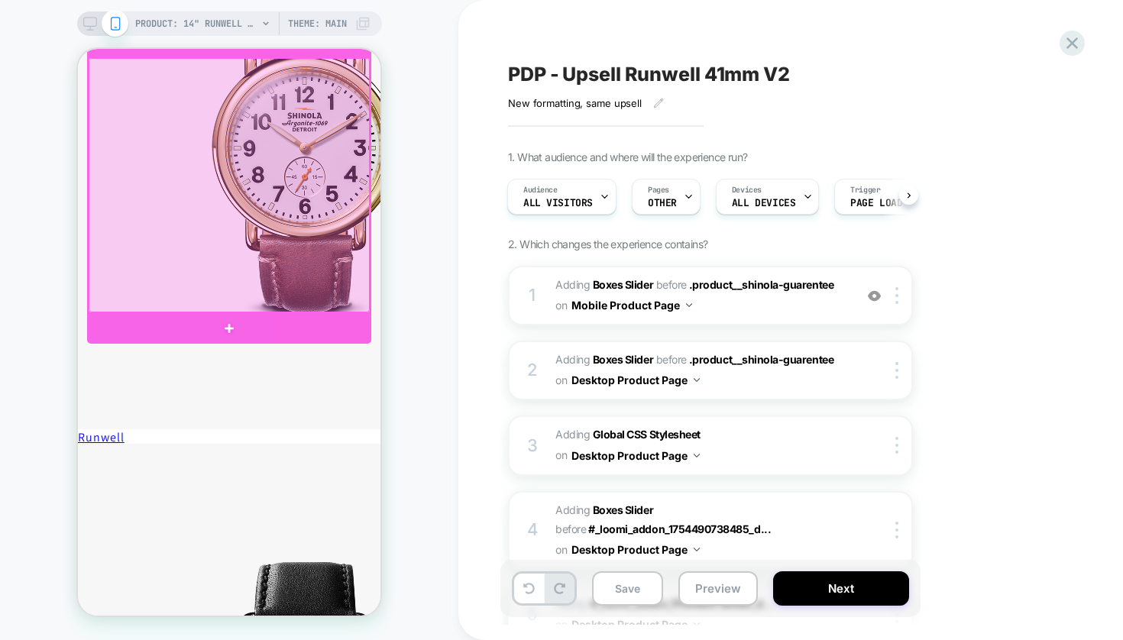
click at [247, 172] on div at bounding box center [229, 185] width 281 height 254
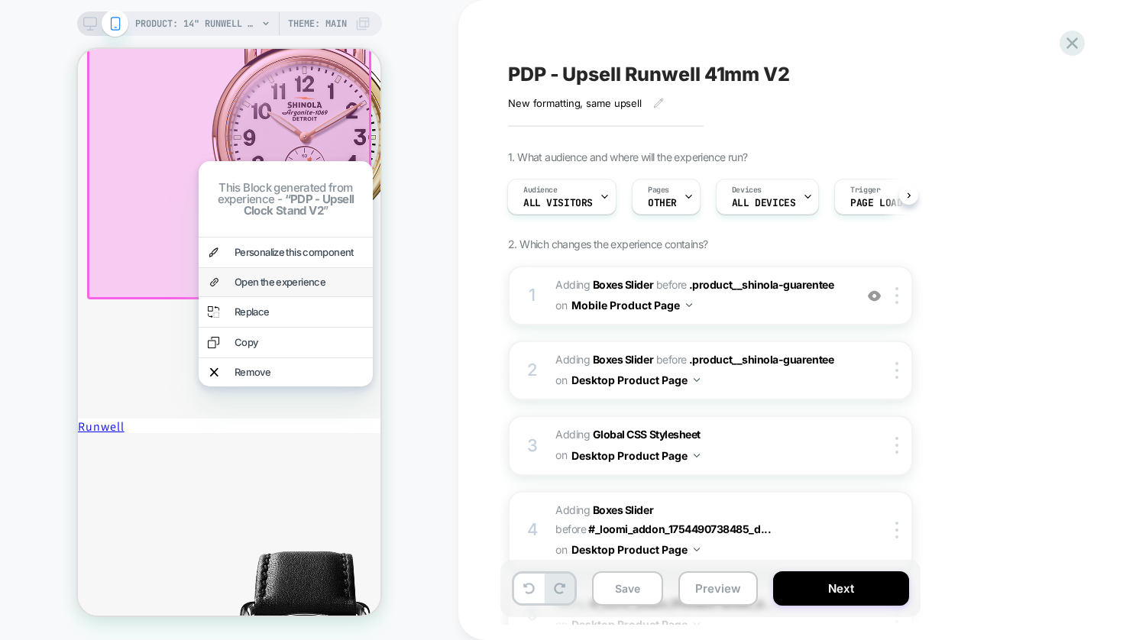
scroll to position [998, 1]
click at [278, 255] on div "Personalize this component" at bounding box center [298, 250] width 129 height 10
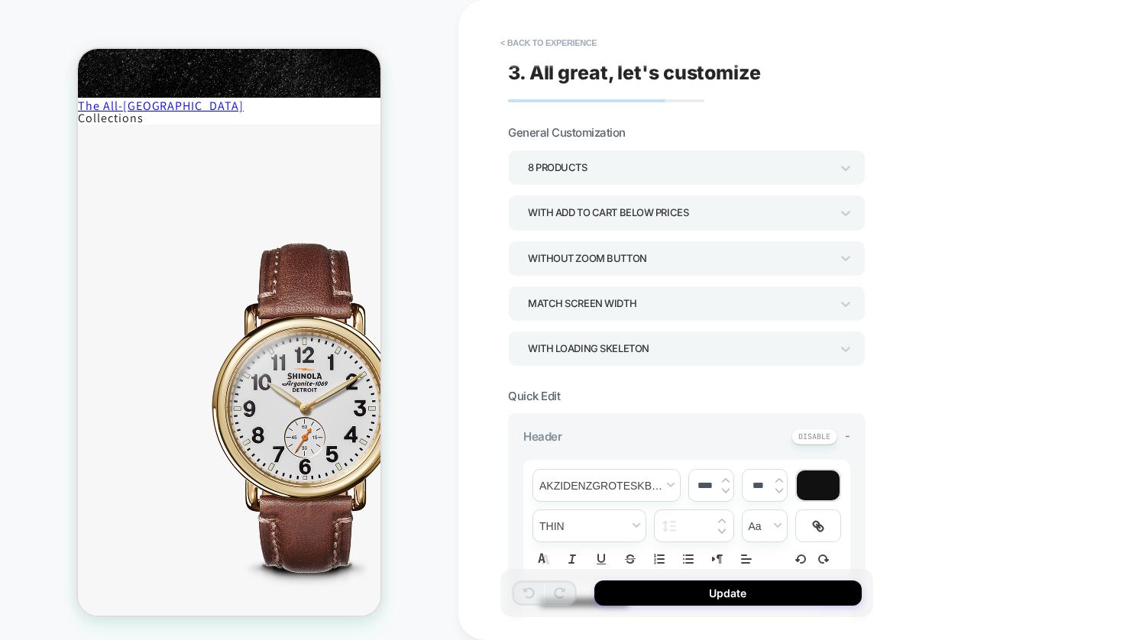
scroll to position [88, 0]
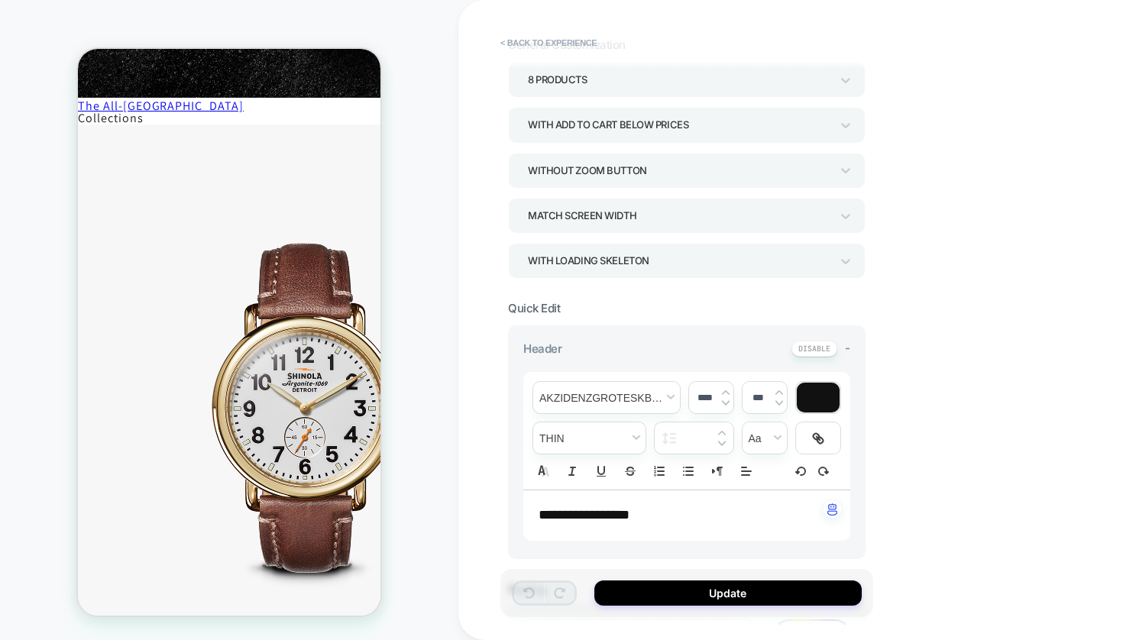
click at [654, 520] on p "**********" at bounding box center [680, 516] width 285 height 20
type input "****"
drag, startPoint x: 684, startPoint y: 522, endPoint x: 583, endPoint y: 513, distance: 101.2
click at [583, 513] on p "**********" at bounding box center [680, 516] width 285 height 20
drag, startPoint x: 696, startPoint y: 513, endPoint x: 516, endPoint y: 507, distance: 180.4
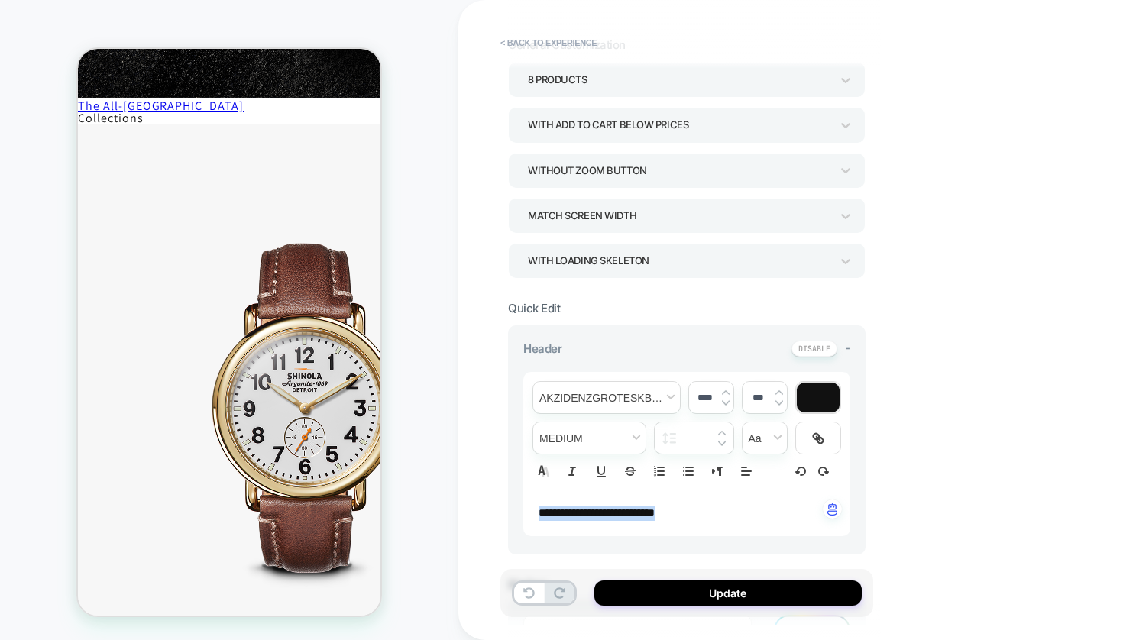
click at [516, 507] on div "**********" at bounding box center [686, 439] width 357 height 229
click at [725, 388] on div "****" at bounding box center [711, 397] width 44 height 31
click at [725, 392] on img at bounding box center [726, 393] width 8 height 6
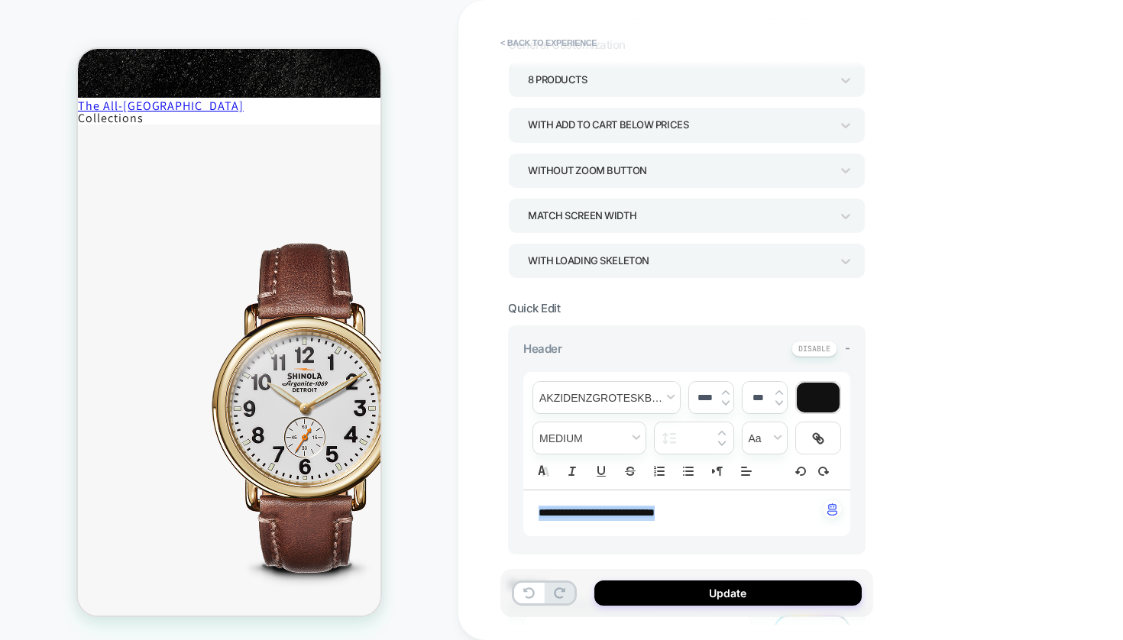
click at [725, 392] on img at bounding box center [726, 393] width 8 height 6
click at [723, 403] on img at bounding box center [726, 402] width 8 height 6
type input "****"
click at [952, 445] on div "**********" at bounding box center [794, 320] width 672 height 640
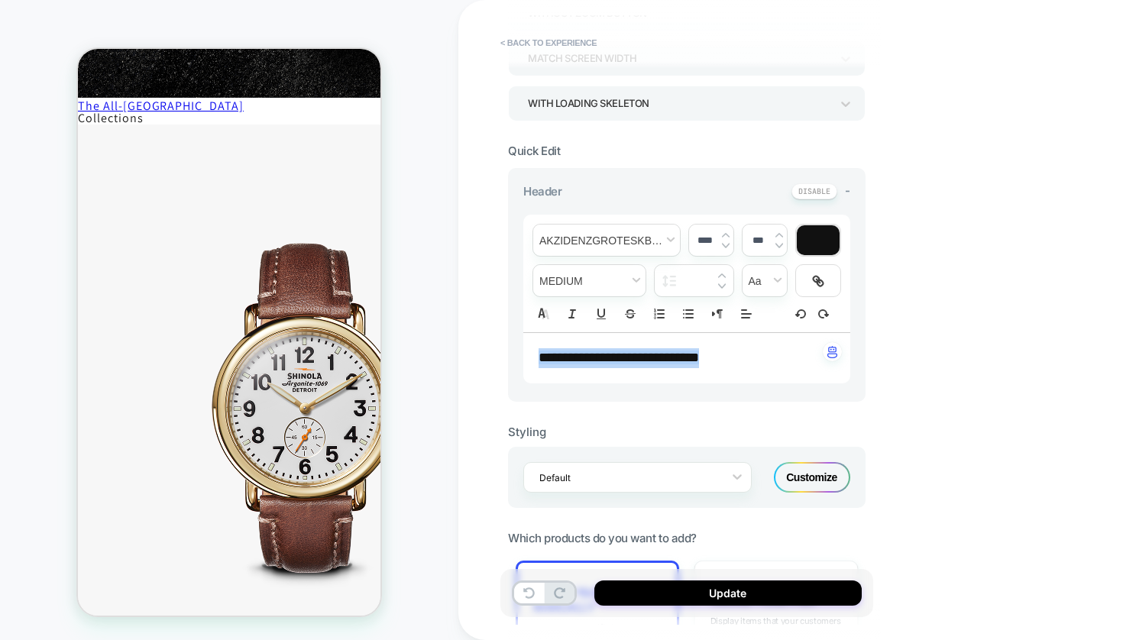
scroll to position [280, 0]
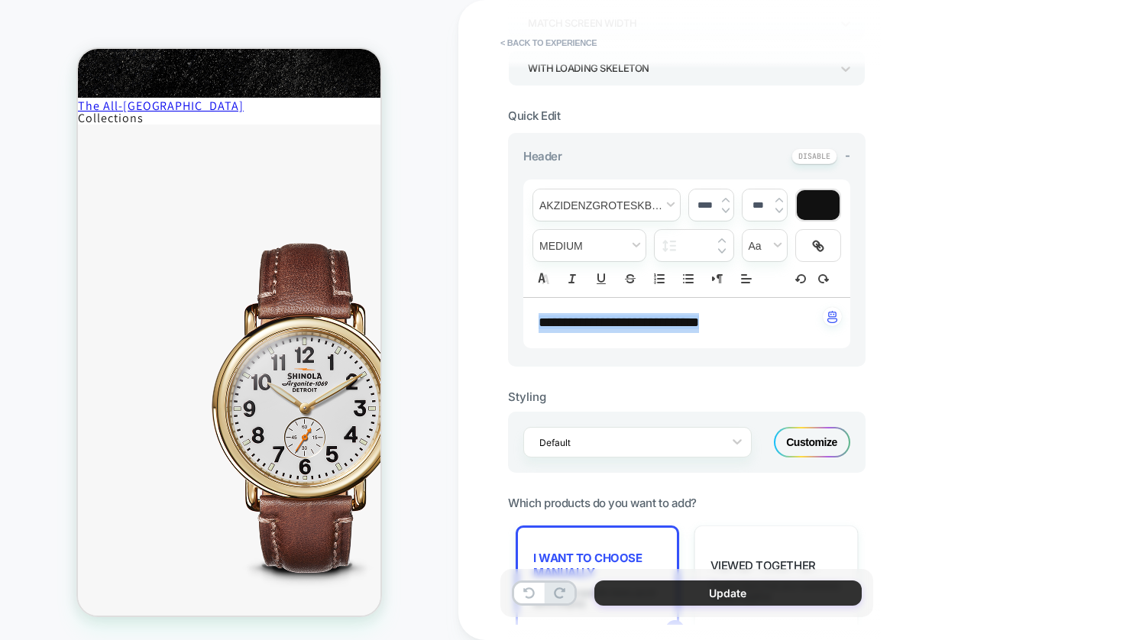
click at [724, 603] on button "Update" at bounding box center [727, 592] width 267 height 25
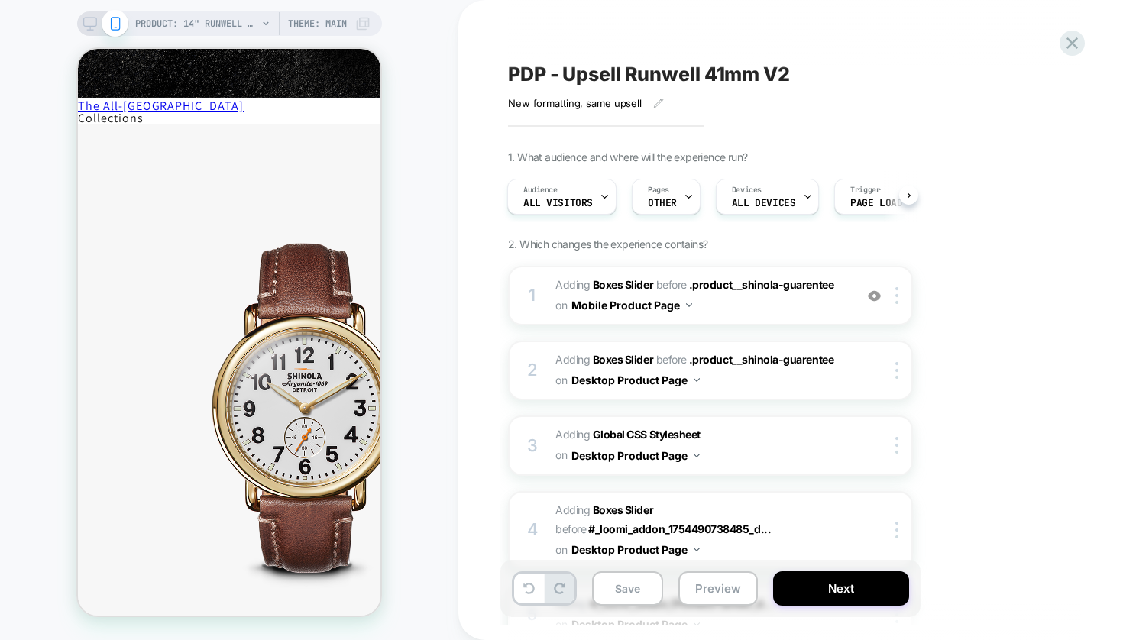
scroll to position [6, 0]
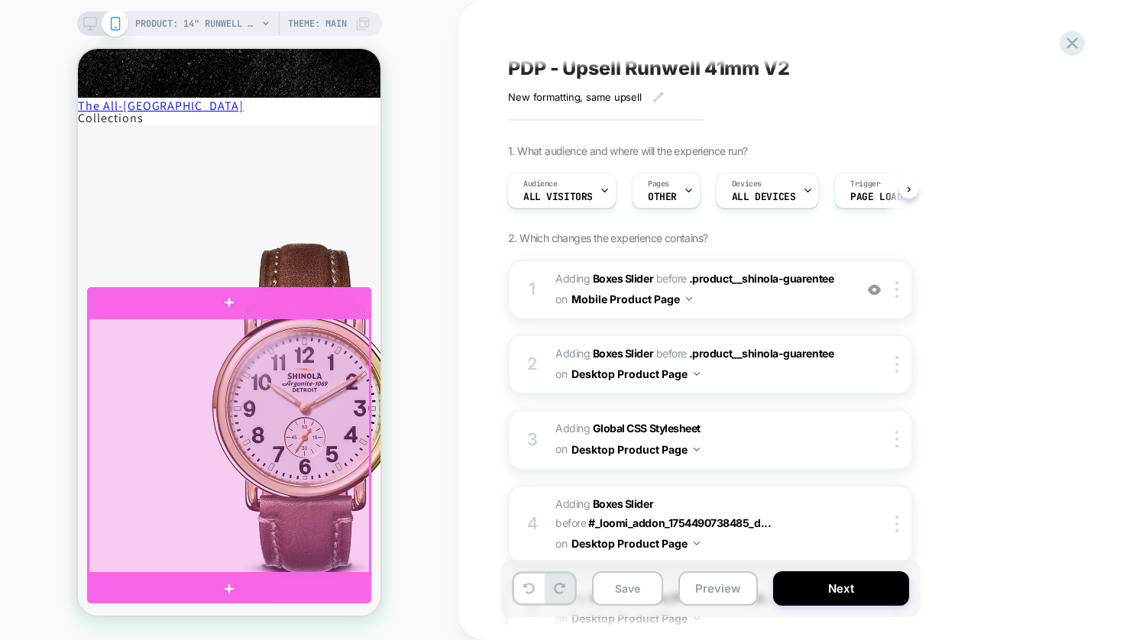
click at [222, 428] on div at bounding box center [229, 446] width 281 height 254
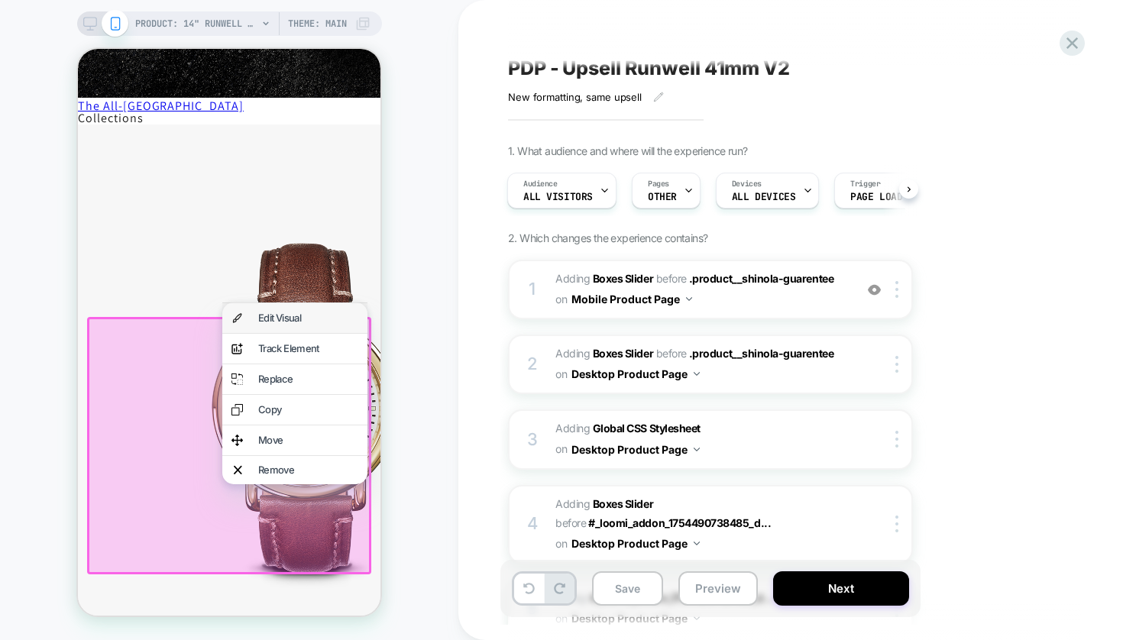
click at [292, 322] on div "Edit Visual" at bounding box center [308, 318] width 100 height 10
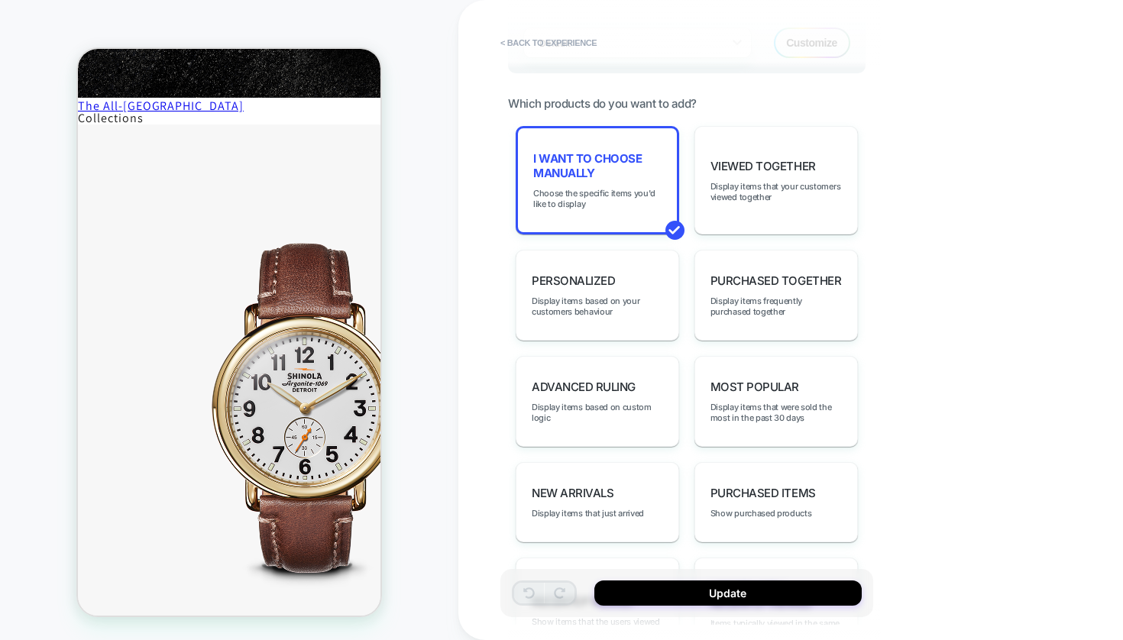
scroll to position [758, 0]
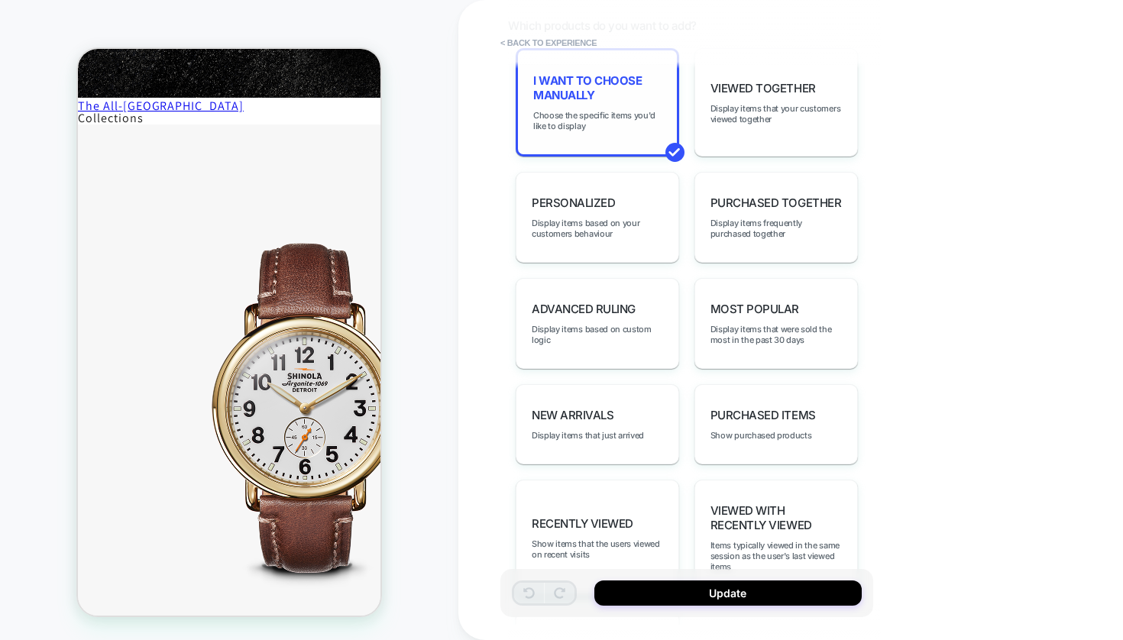
click at [624, 150] on div "I want to choose manually Choose the specific items you'd like to display" at bounding box center [597, 102] width 163 height 108
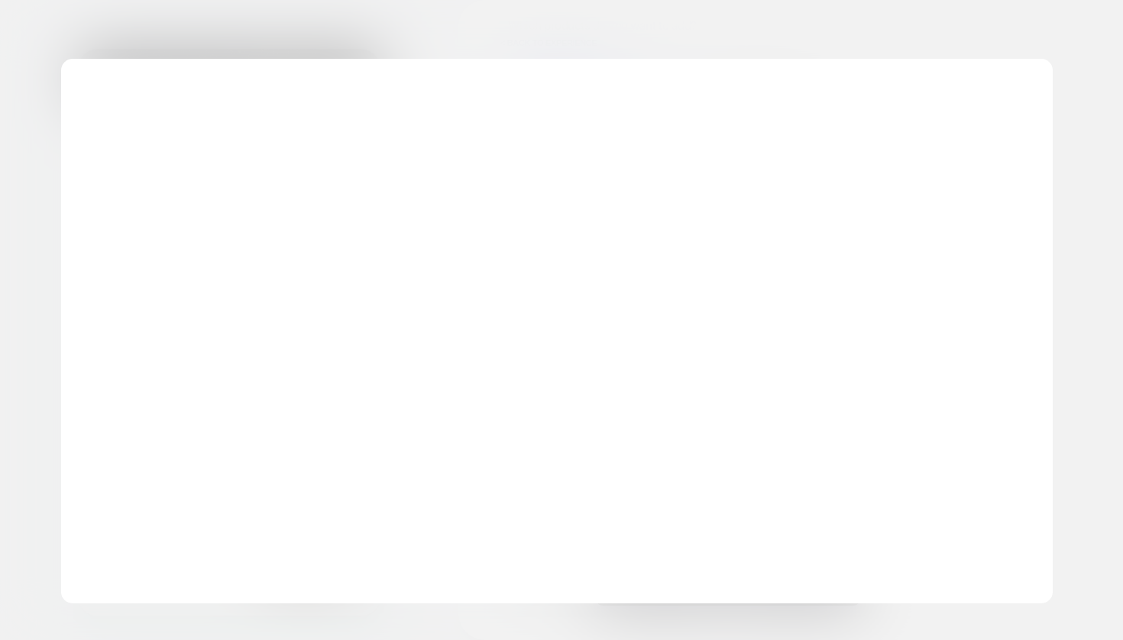
click at [584, 90] on div "Vary strategy/product per slot Each slot can be assigned a specific strategy / …" at bounding box center [557, 331] width 992 height 545
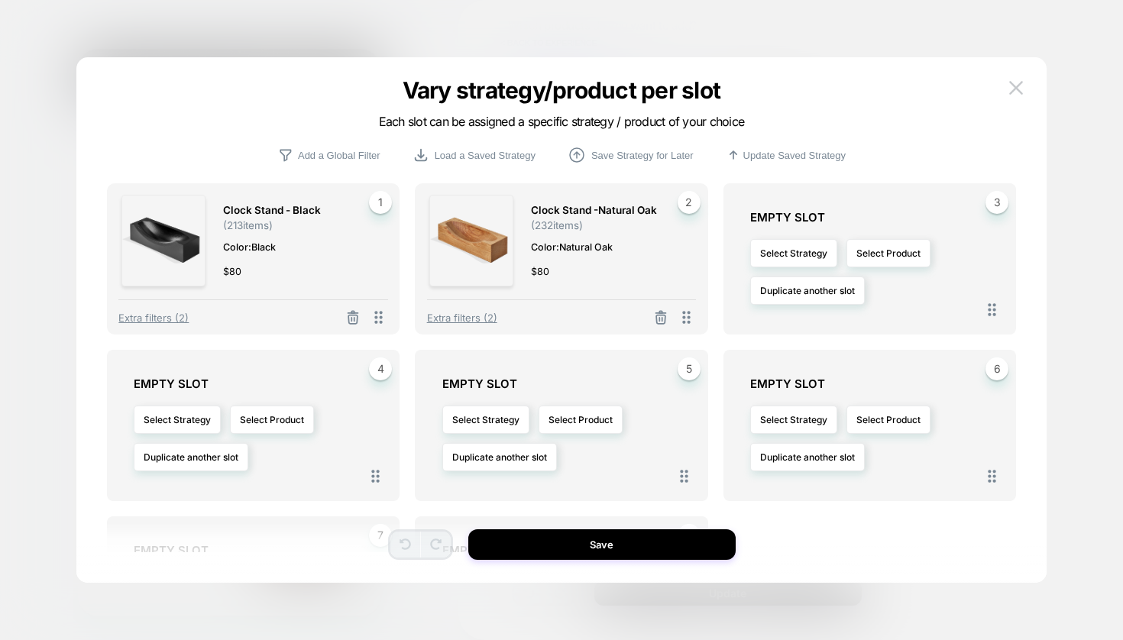
drag, startPoint x: 351, startPoint y: 316, endPoint x: 551, endPoint y: 325, distance: 199.6
click at [353, 316] on icon at bounding box center [352, 317] width 15 height 15
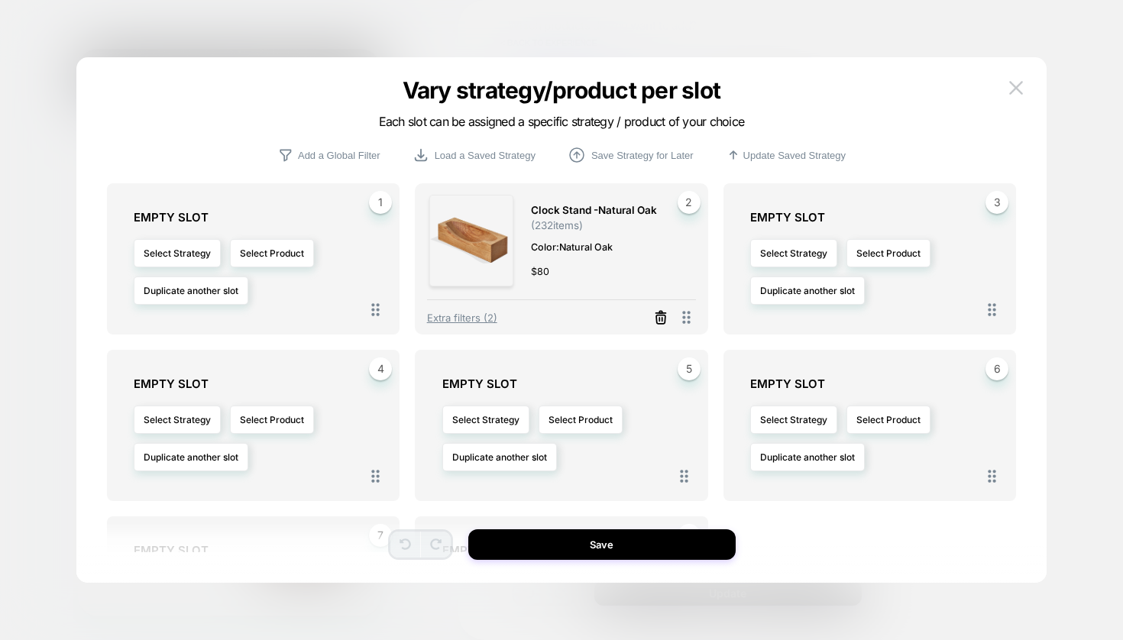
click at [657, 318] on icon at bounding box center [660, 319] width 9 height 8
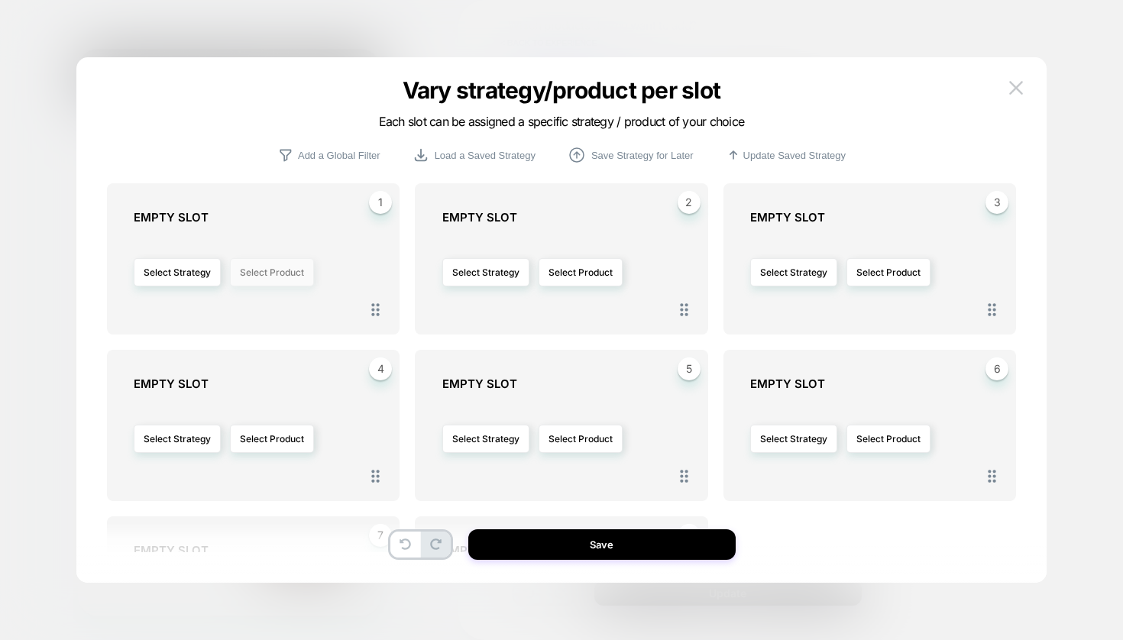
click at [286, 258] on button "Select Product" at bounding box center [272, 272] width 84 height 28
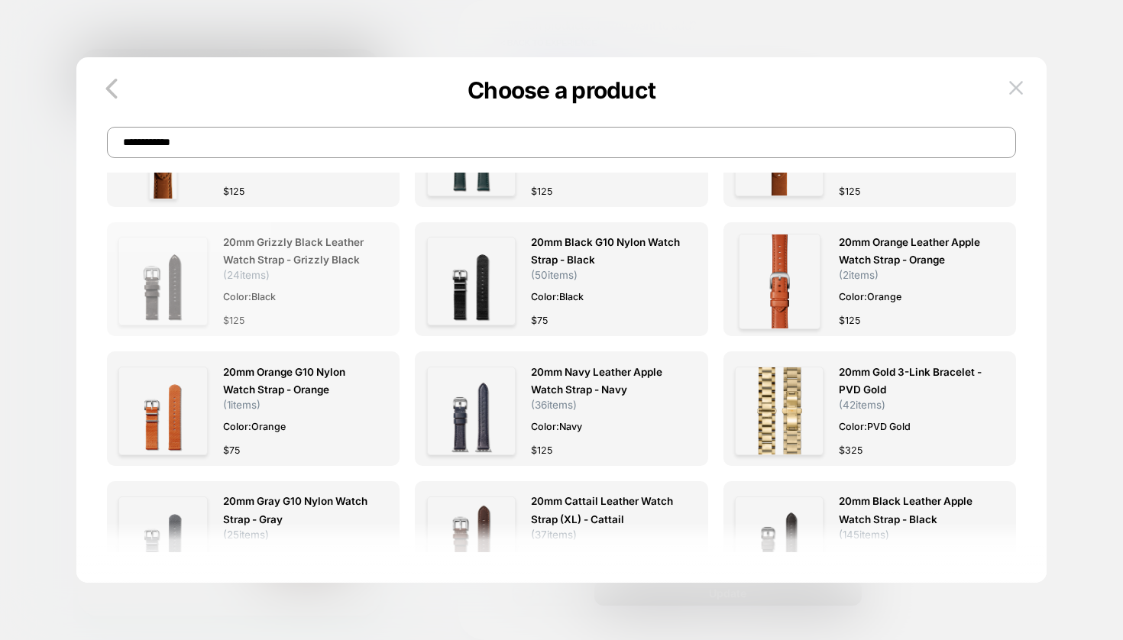
scroll to position [103, 121]
type input "**********"
click at [373, 269] on span "20mm Grizzly Black Leather Watch Strap - Grizzly Black" at bounding box center [298, 251] width 150 height 35
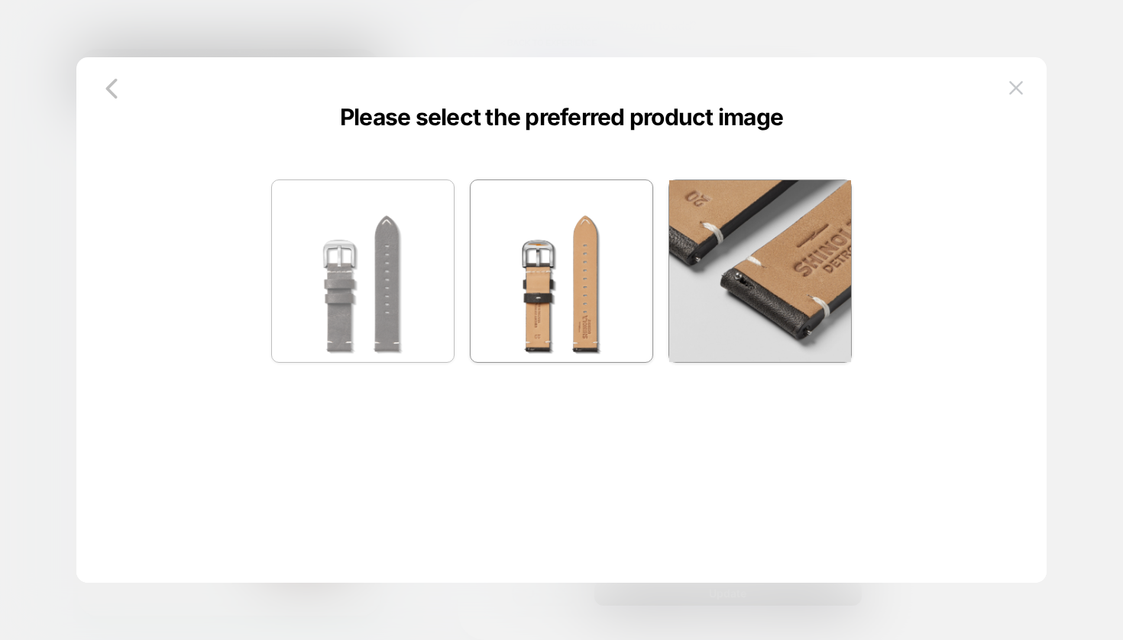
click at [362, 270] on img at bounding box center [363, 271] width 182 height 182
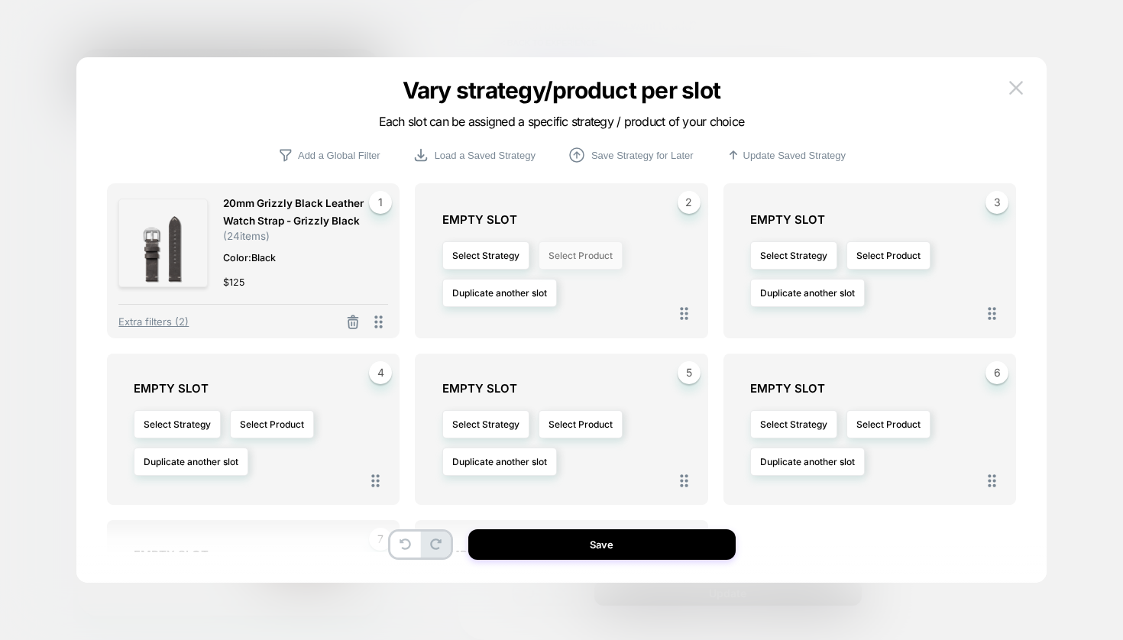
click at [584, 256] on button "Select Product" at bounding box center [580, 255] width 84 height 28
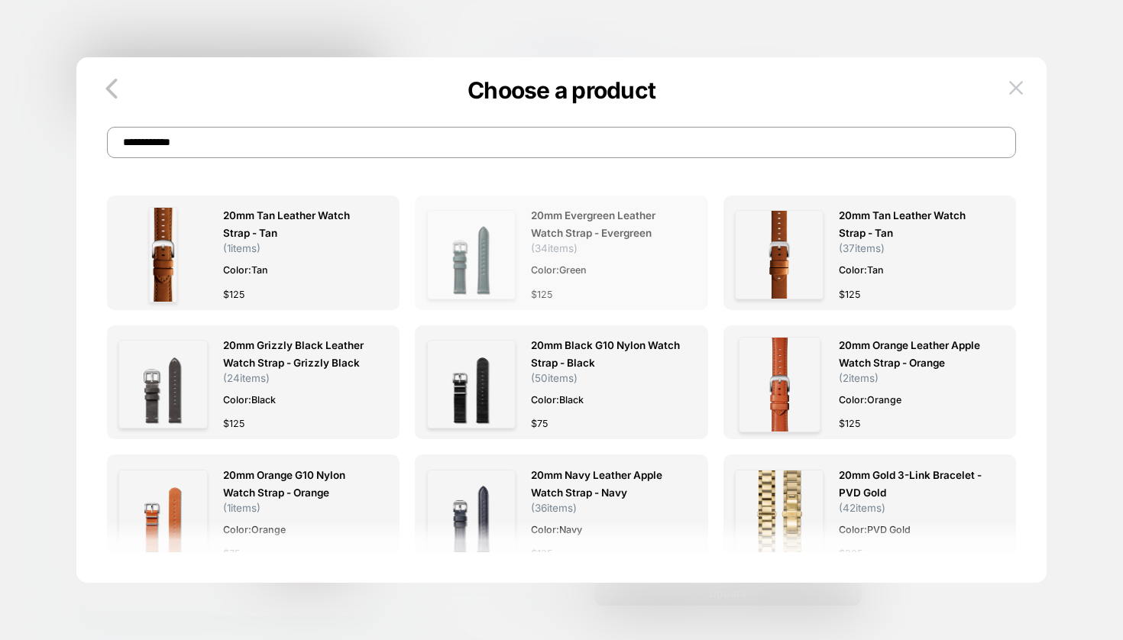
scroll to position [0, 0]
click at [535, 251] on span "( 34 items)" at bounding box center [554, 248] width 47 height 12
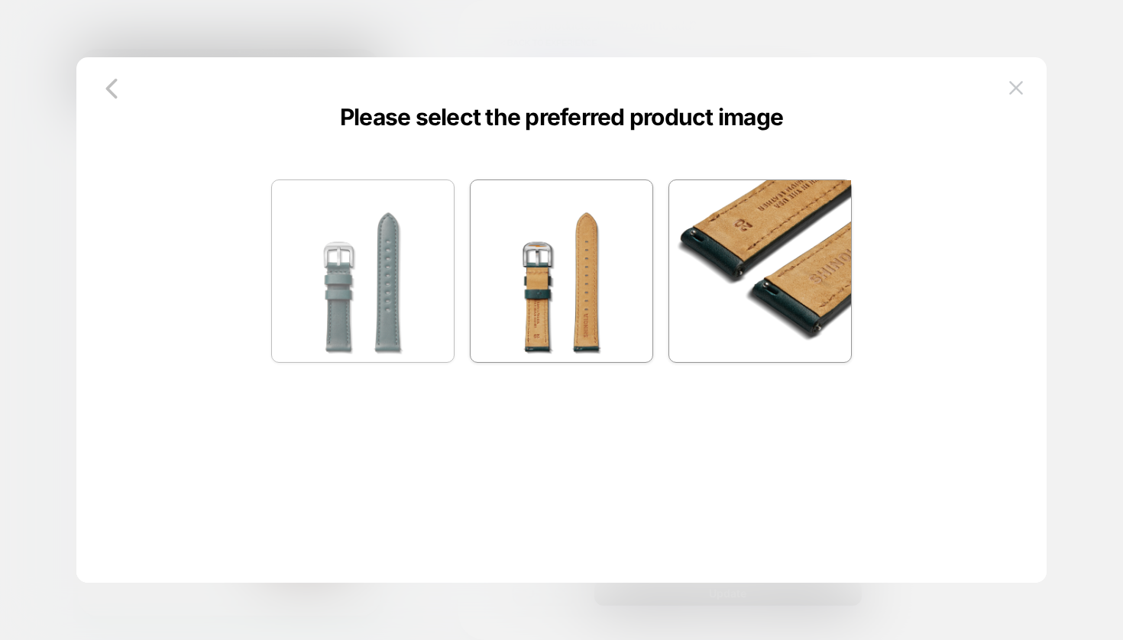
click at [389, 256] on img at bounding box center [363, 271] width 182 height 182
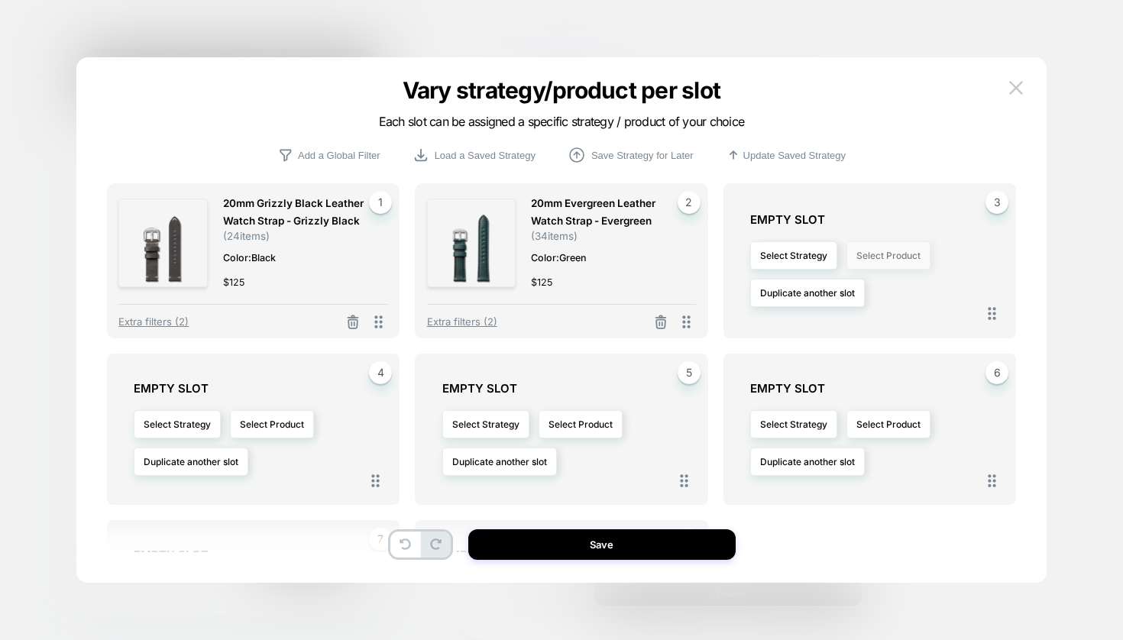
click at [886, 248] on button "Select Product" at bounding box center [888, 255] width 84 height 28
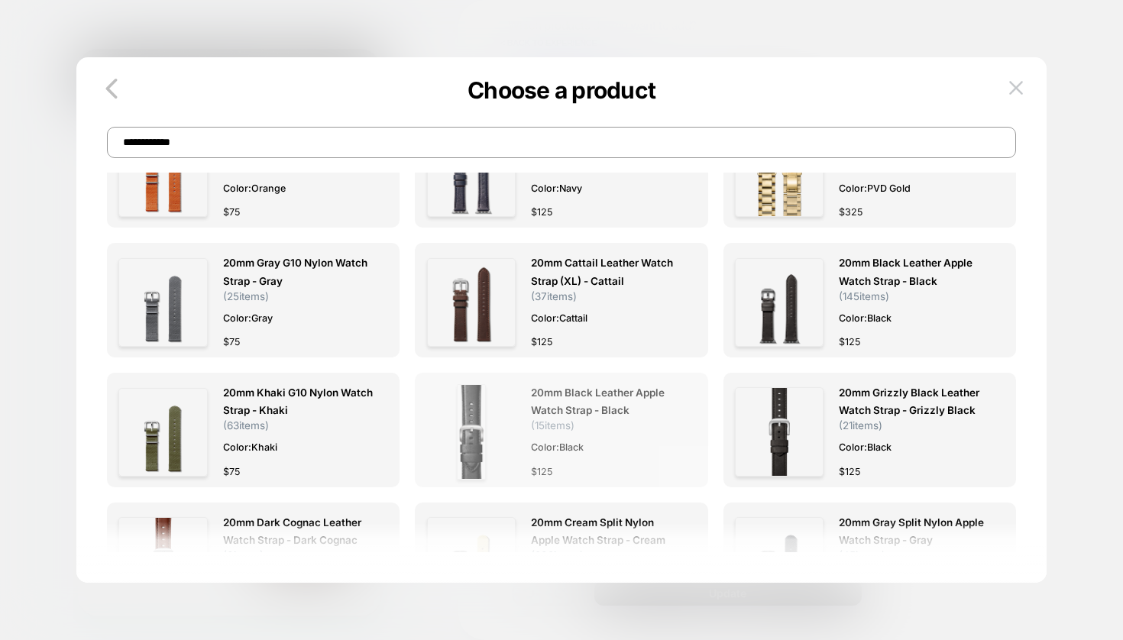
scroll to position [368, 0]
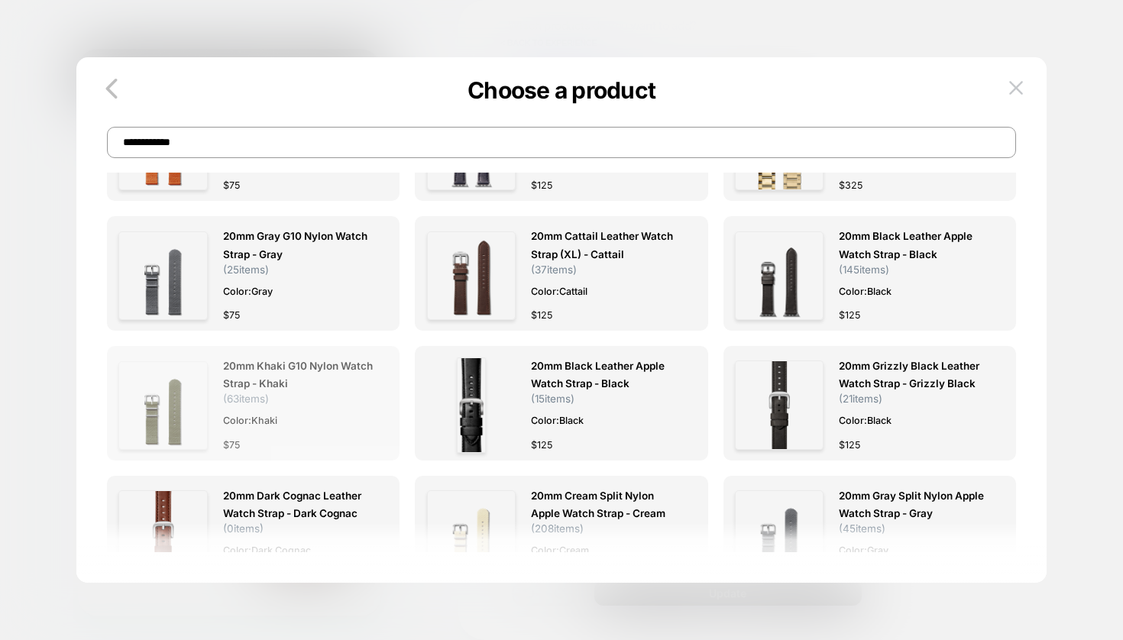
click at [273, 377] on span "20mm Khaki G10 Nylon Watch Strap - Khaki" at bounding box center [298, 374] width 150 height 35
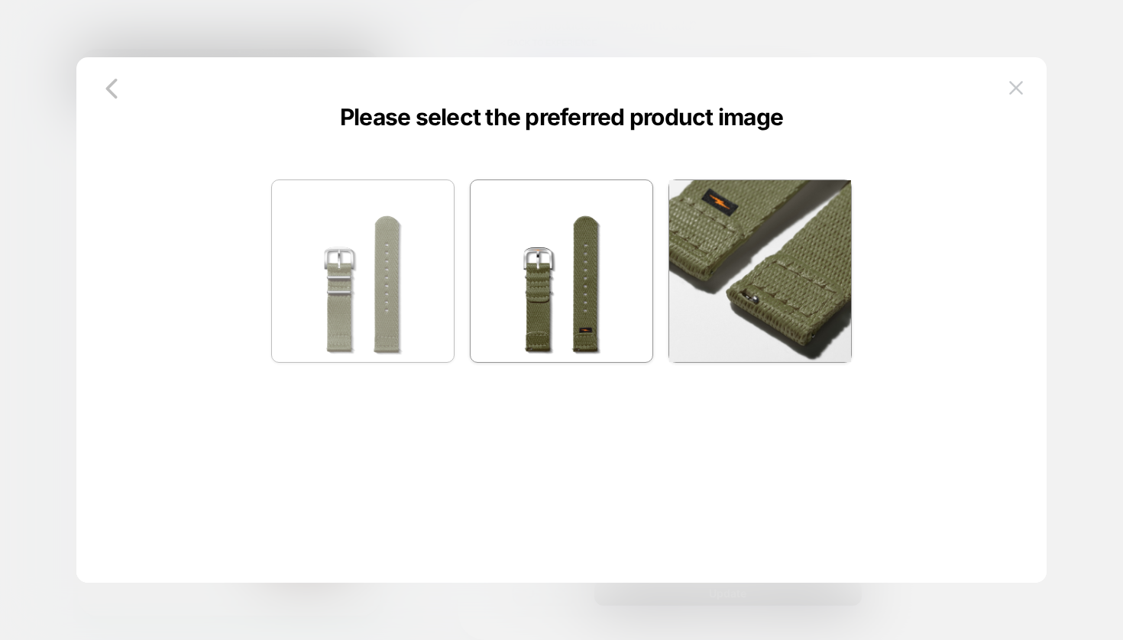
click at [346, 276] on img at bounding box center [363, 271] width 182 height 182
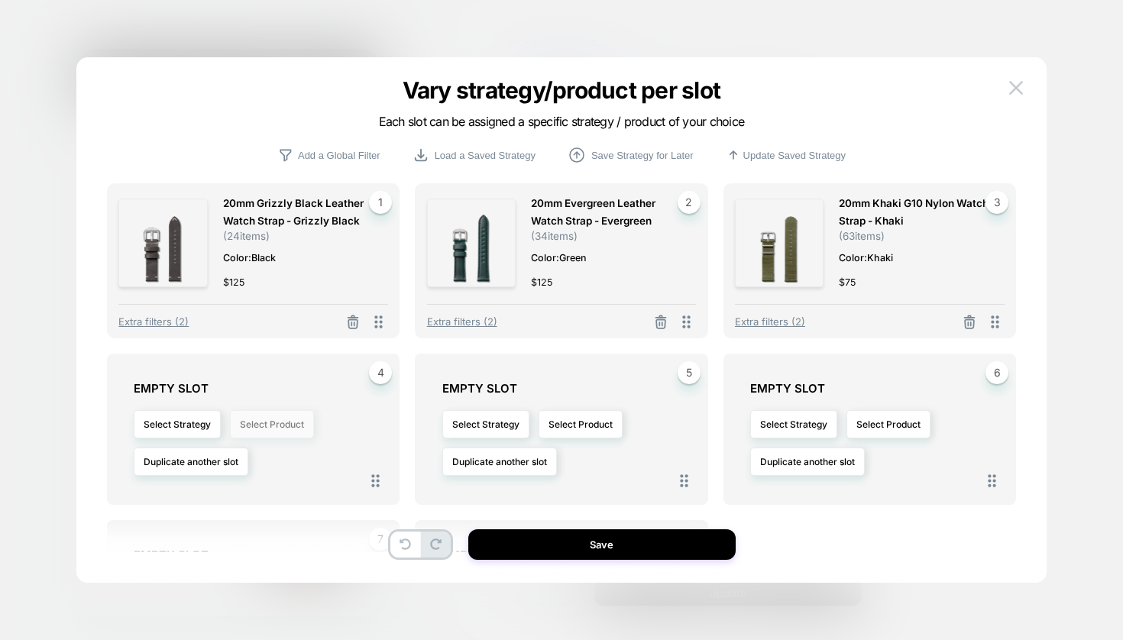
click at [283, 416] on button "Select Product" at bounding box center [272, 424] width 84 height 28
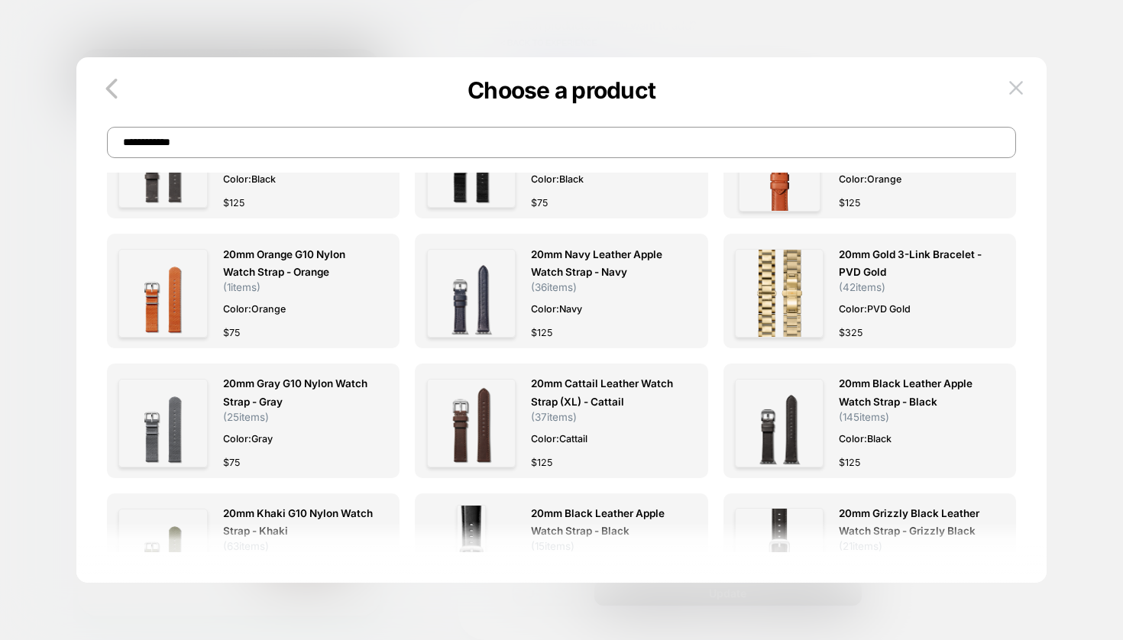
scroll to position [206, 0]
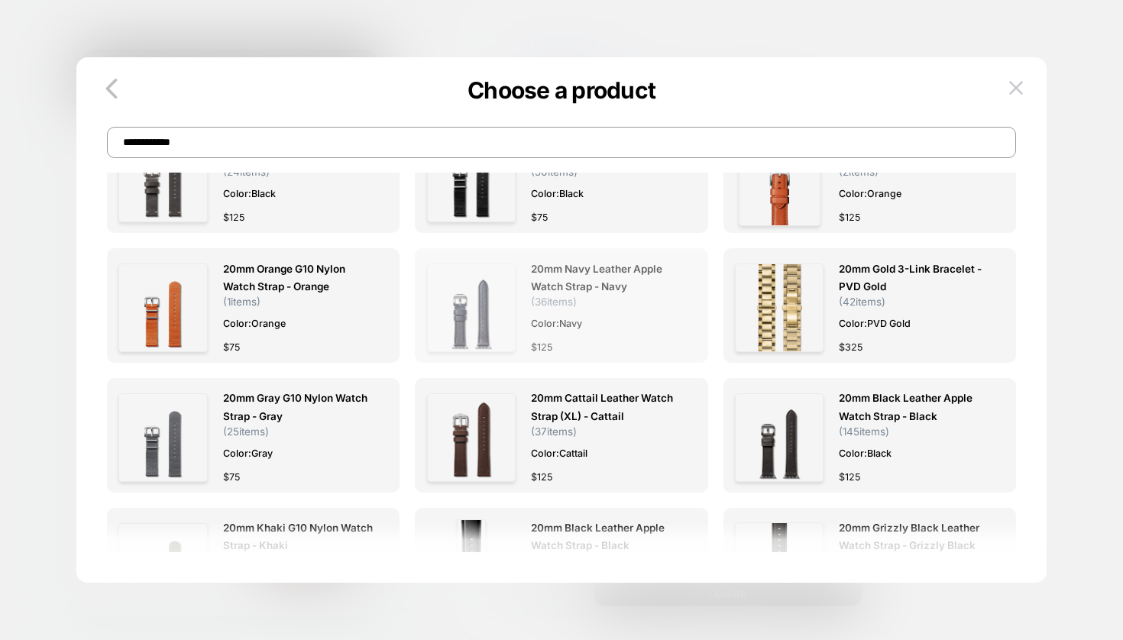
click at [594, 282] on span "20mm Navy Leather Apple Watch Strap - Navy" at bounding box center [606, 277] width 150 height 35
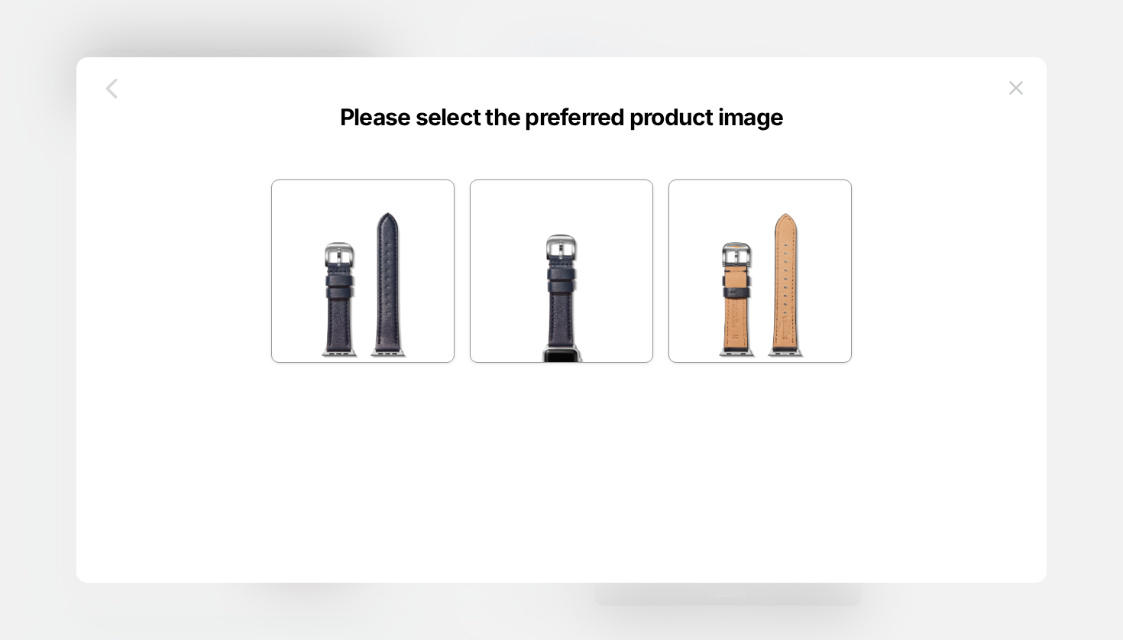
click at [107, 86] on icon "button" at bounding box center [111, 88] width 31 height 31
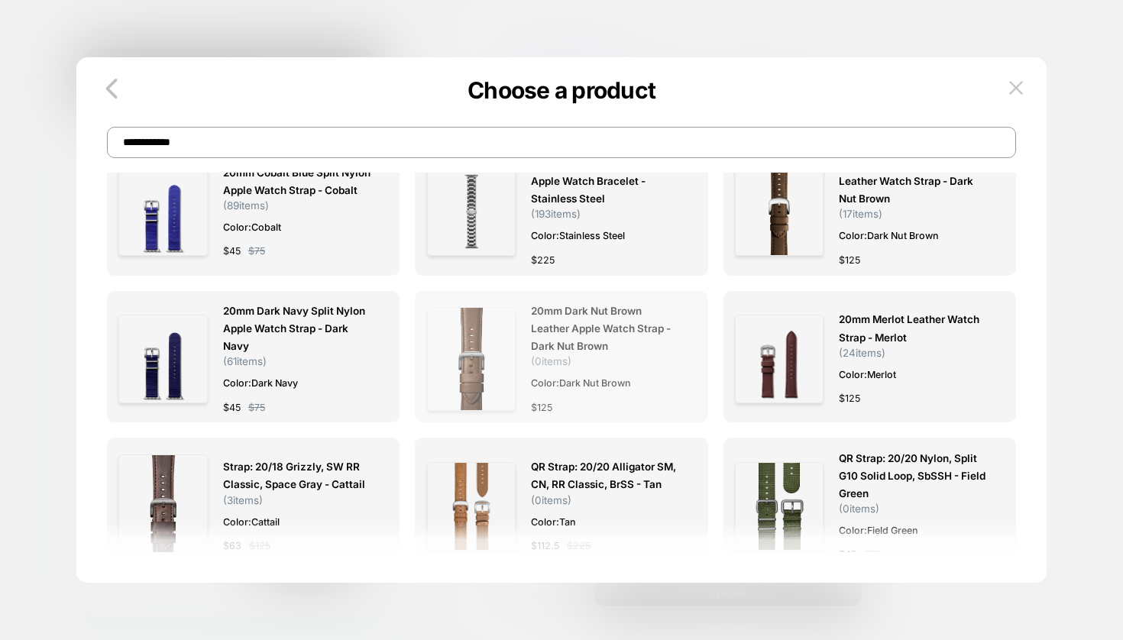
scroll to position [1496, 0]
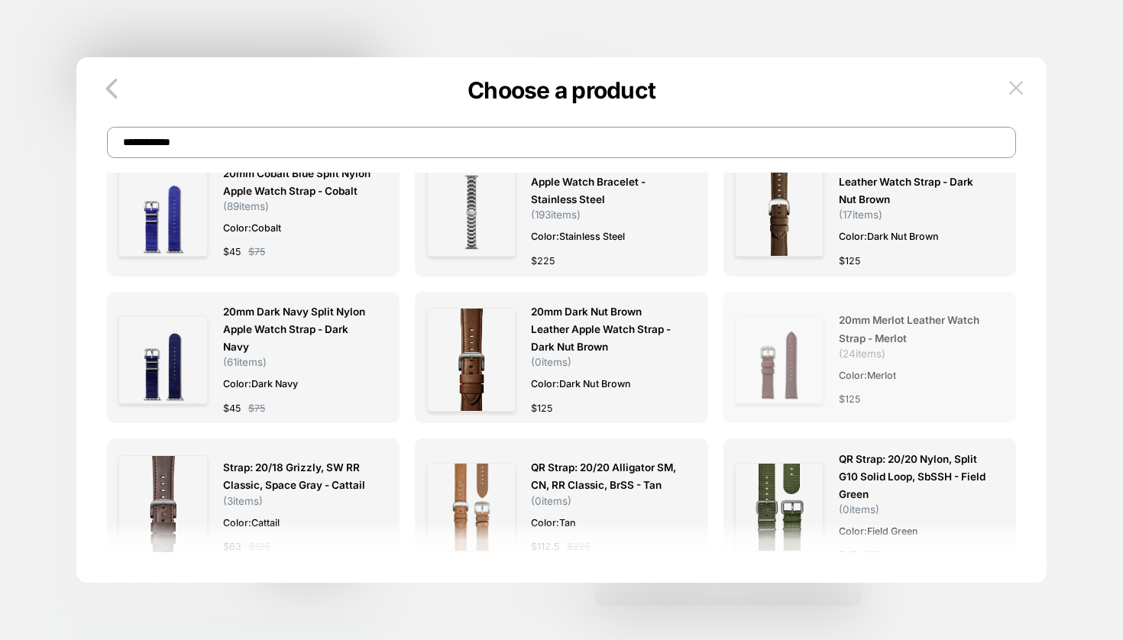
click at [881, 327] on span "20mm Merlot Leather Watch Strap - Merlot" at bounding box center [914, 329] width 150 height 35
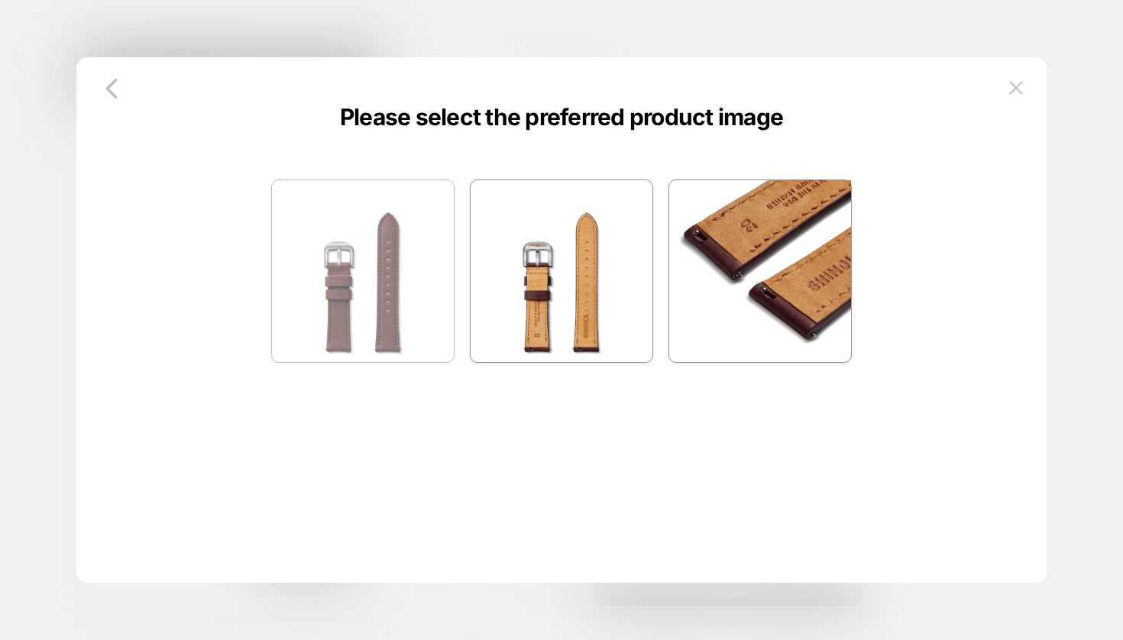
click at [370, 279] on img at bounding box center [363, 271] width 182 height 182
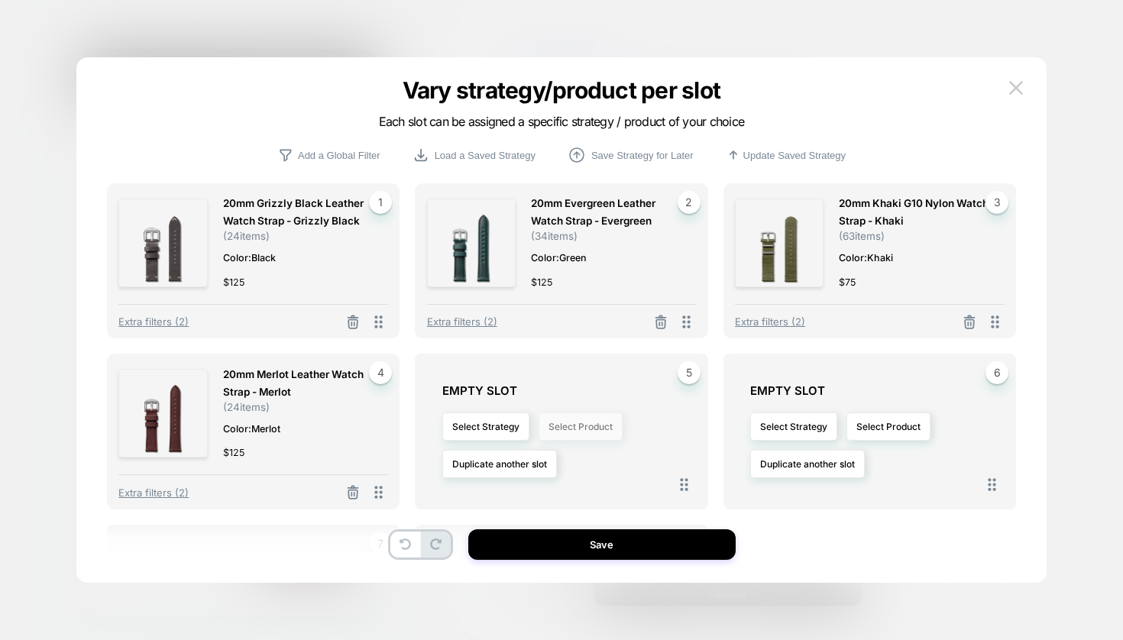
click at [585, 437] on button "Select Product" at bounding box center [580, 426] width 84 height 28
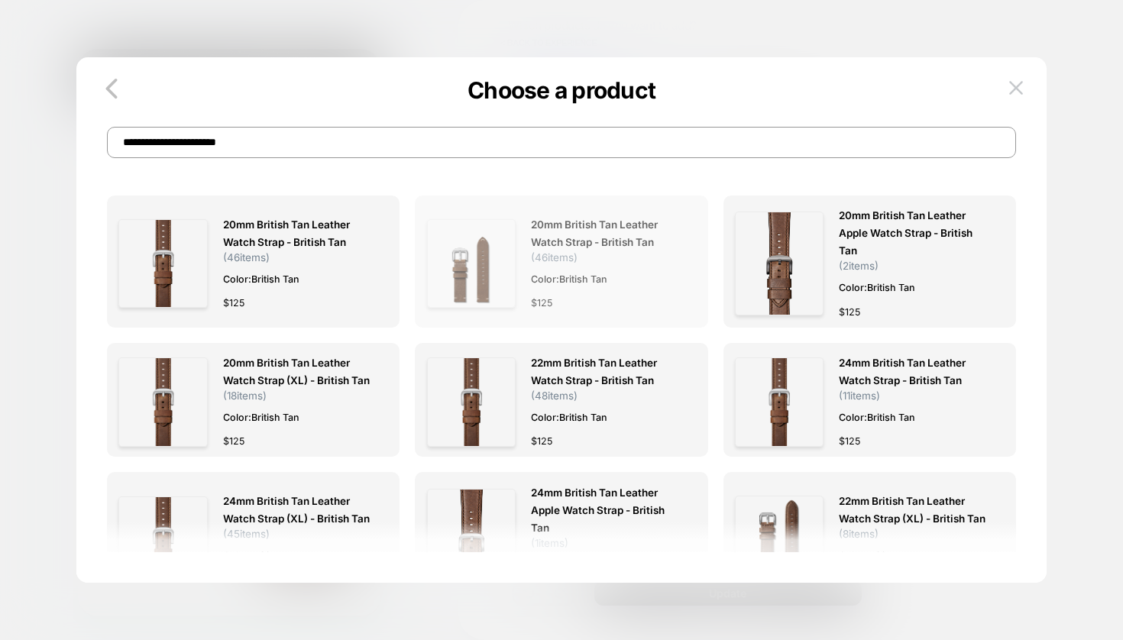
scroll to position [0, 0]
type input "**********"
click at [553, 257] on span "( 46 items)" at bounding box center [554, 257] width 47 height 12
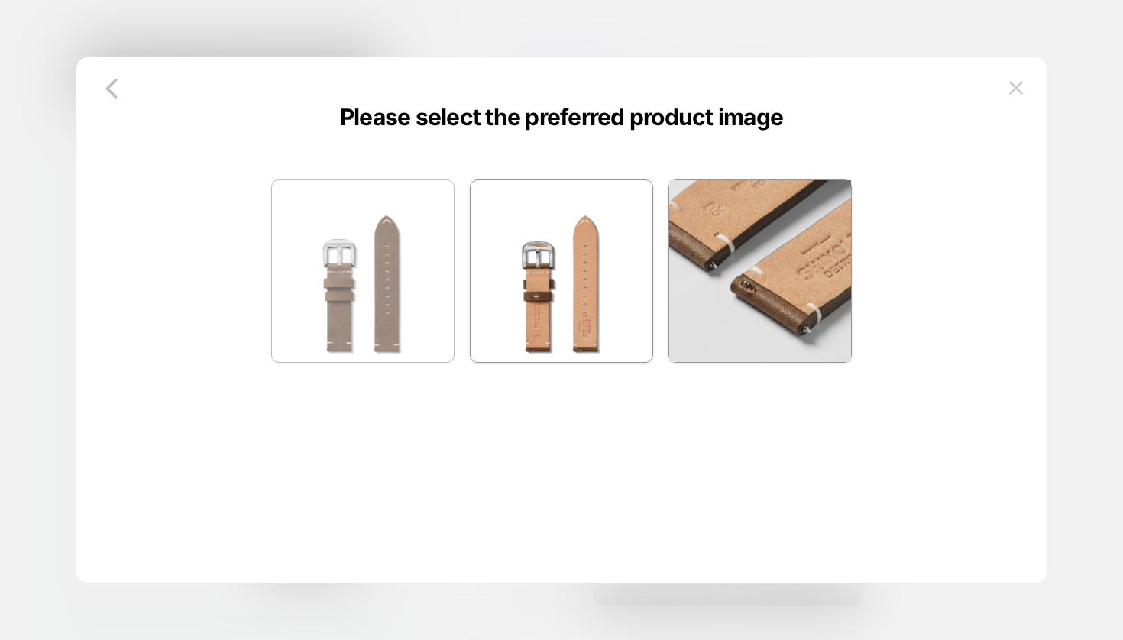
click at [352, 260] on img at bounding box center [363, 271] width 182 height 182
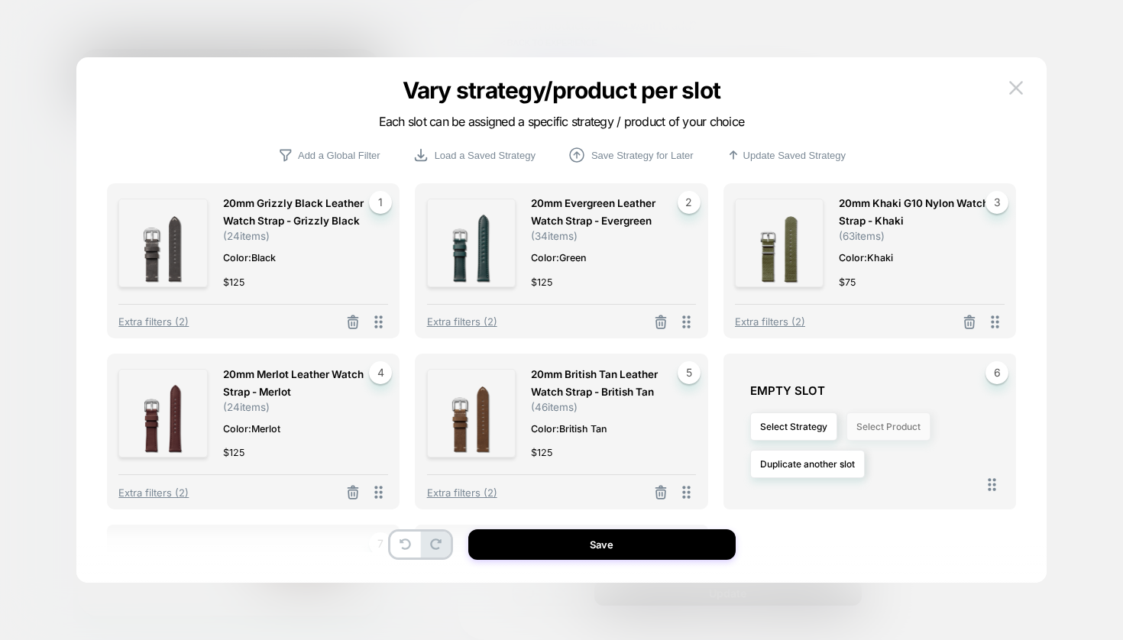
click at [881, 425] on button "Select Product" at bounding box center [888, 426] width 84 height 28
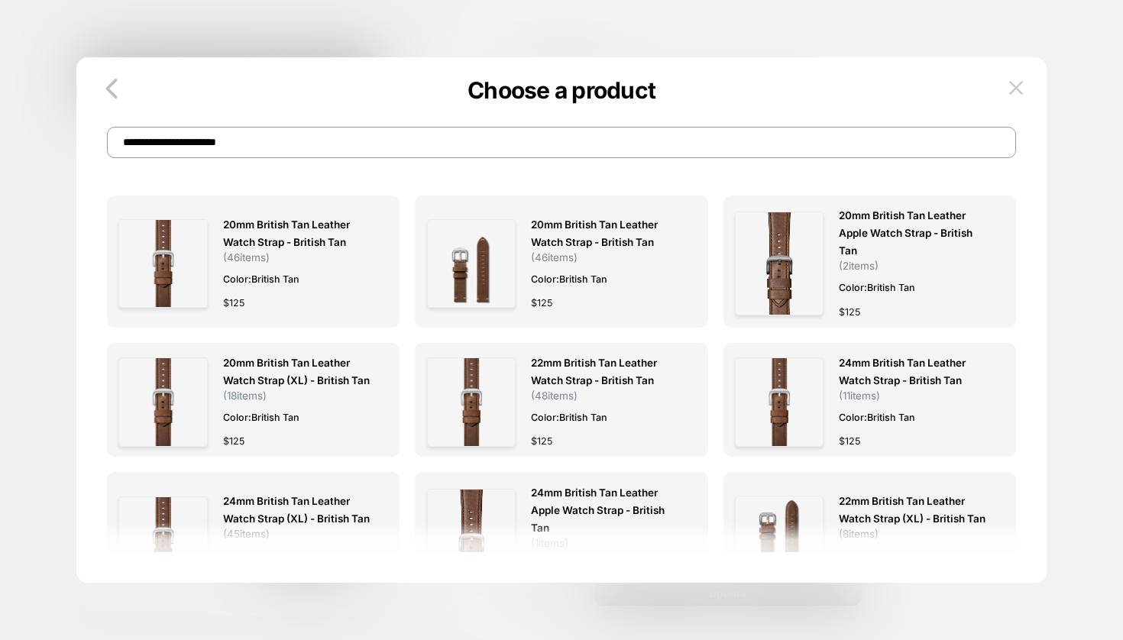
click at [612, 144] on input "**********" at bounding box center [561, 142] width 909 height 31
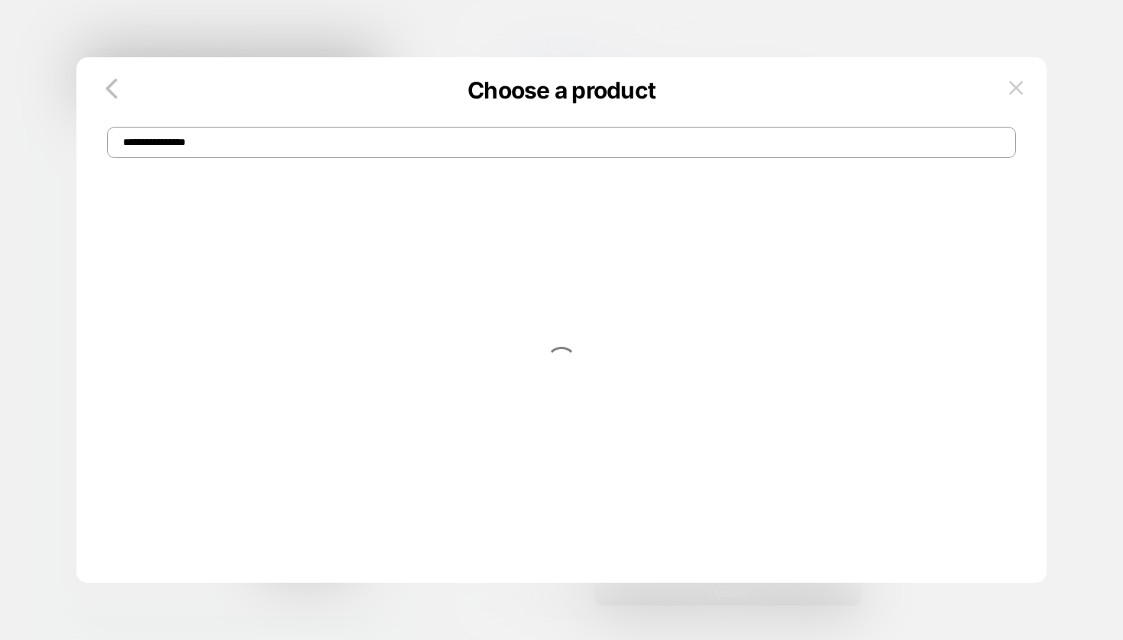
type input "**********"
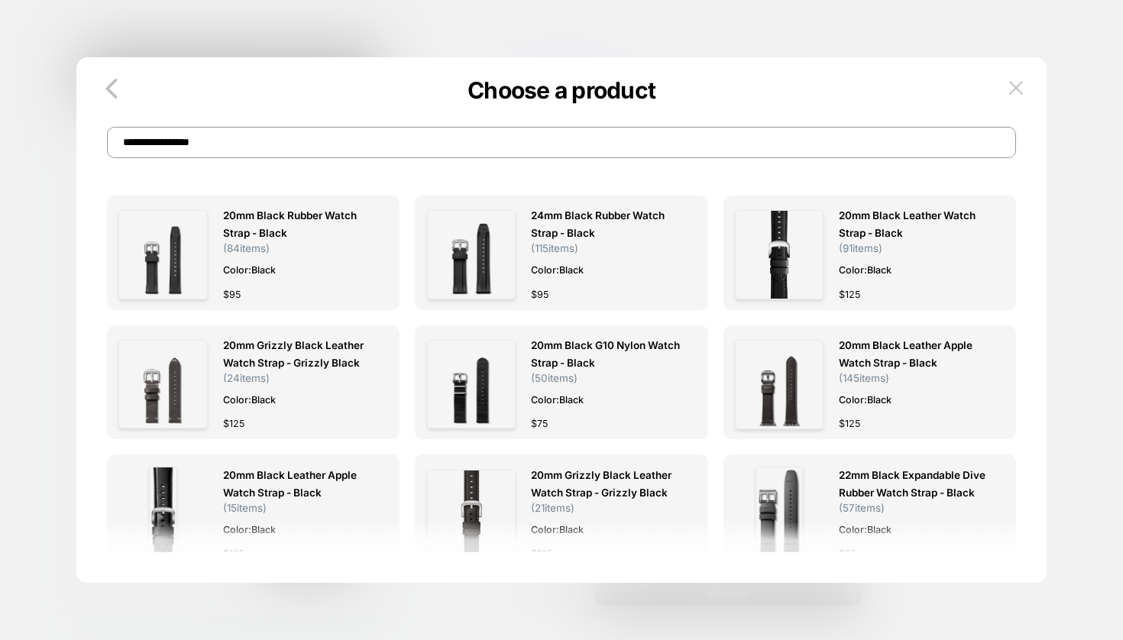
scroll to position [0, 164]
click at [373, 218] on span "20mm Black Rubber Watch Strap - Black" at bounding box center [298, 224] width 150 height 35
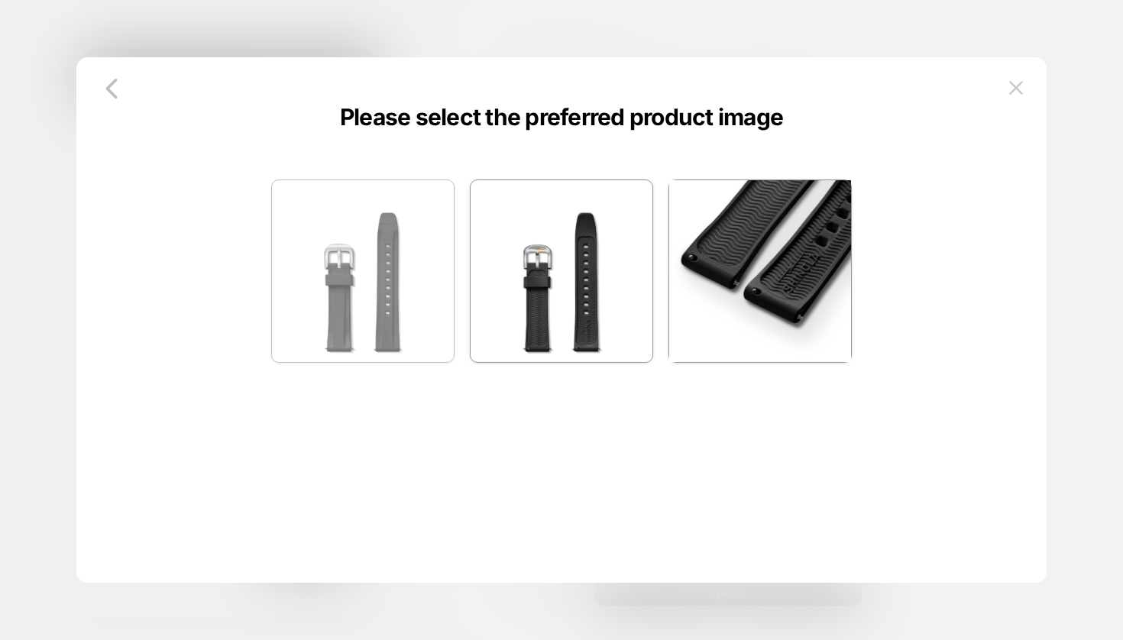
click at [368, 268] on img at bounding box center [363, 271] width 182 height 182
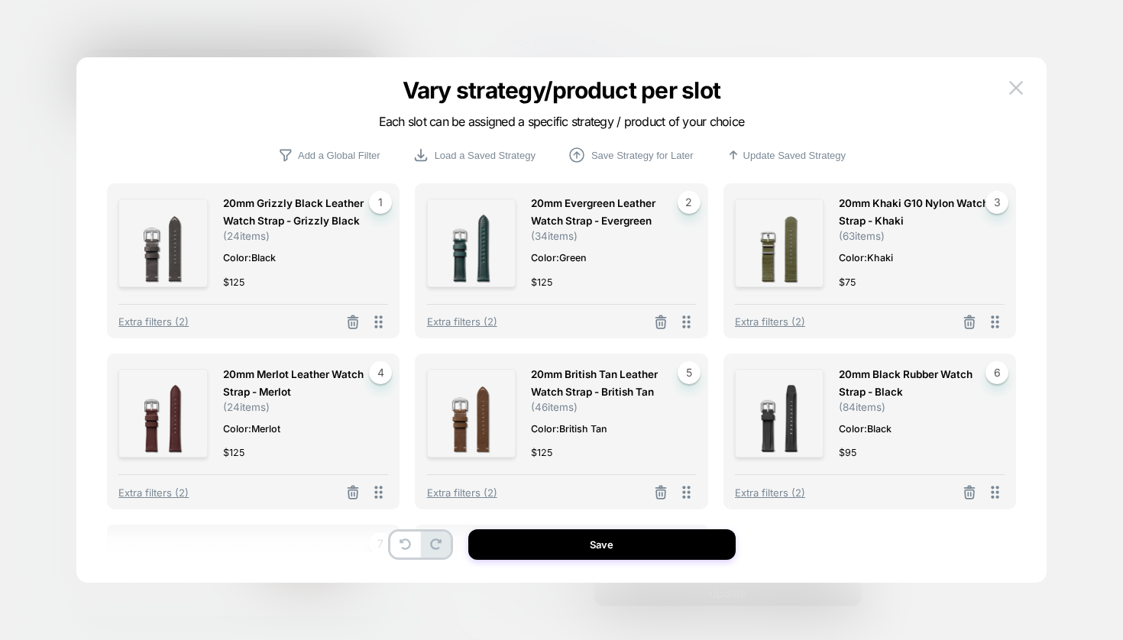
scroll to position [105, 0]
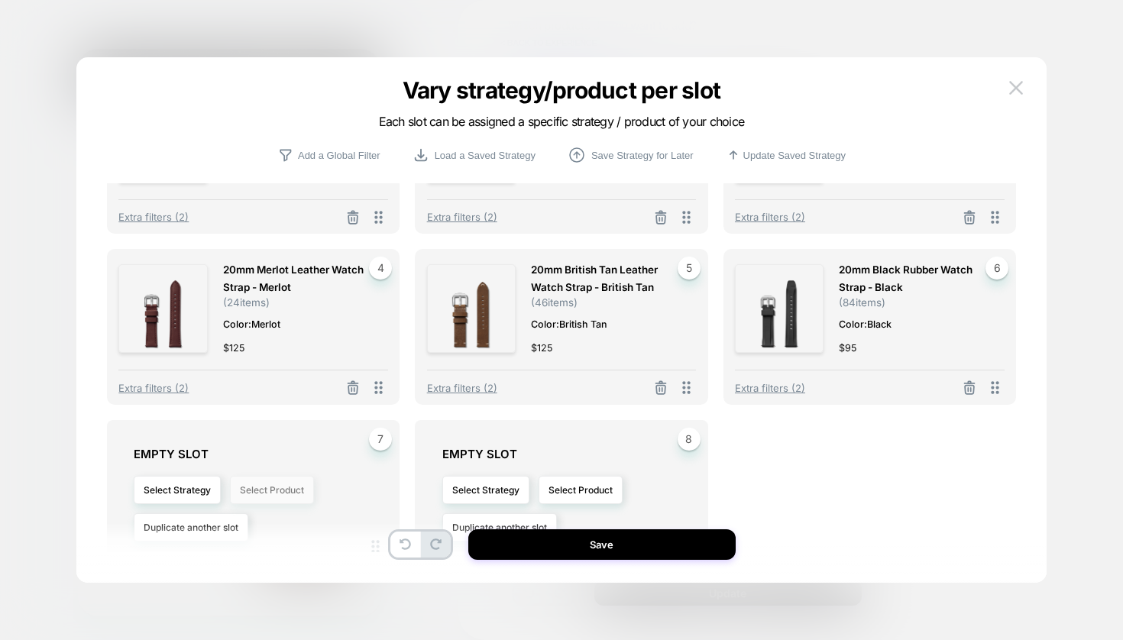
click at [282, 488] on button "Select Product" at bounding box center [272, 490] width 84 height 28
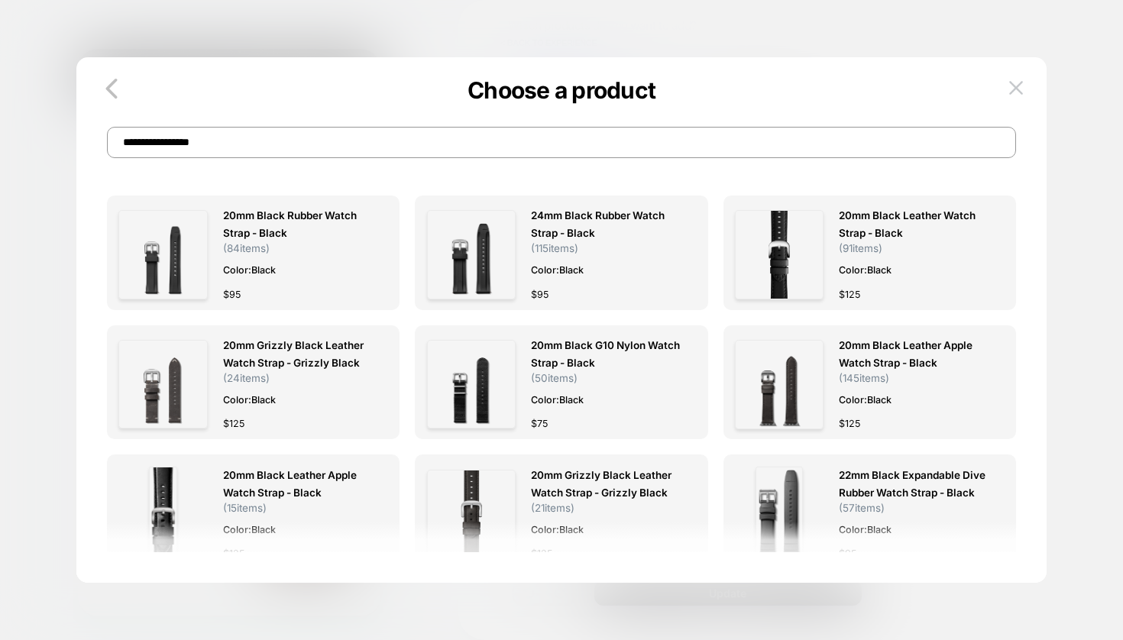
scroll to position [7, 0]
click at [317, 132] on input "**********" at bounding box center [561, 142] width 909 height 31
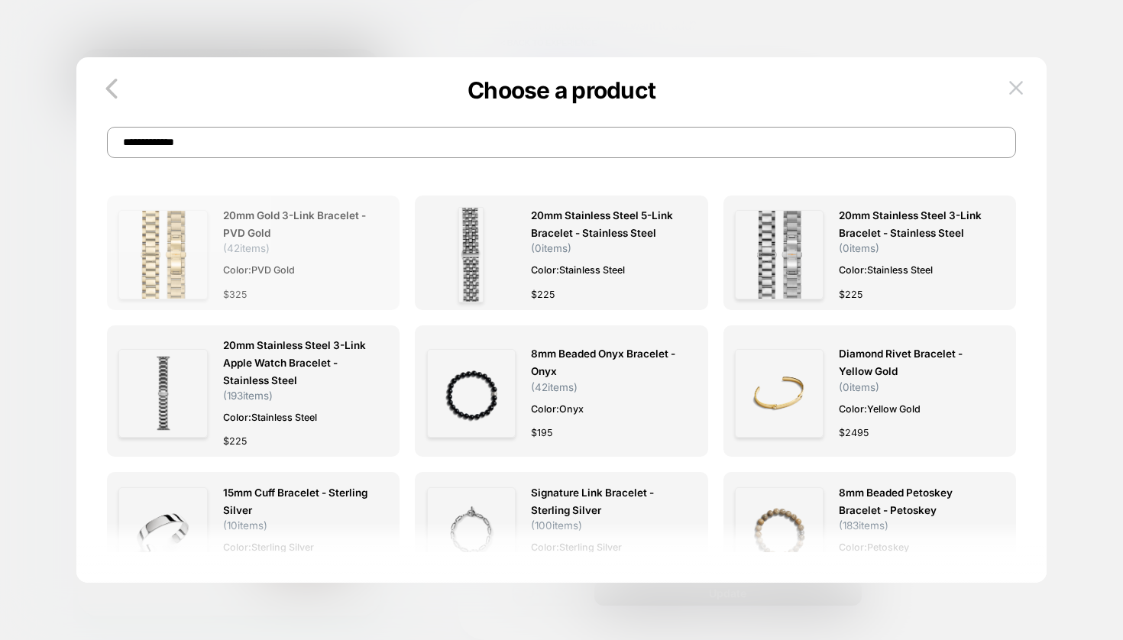
scroll to position [2, 30]
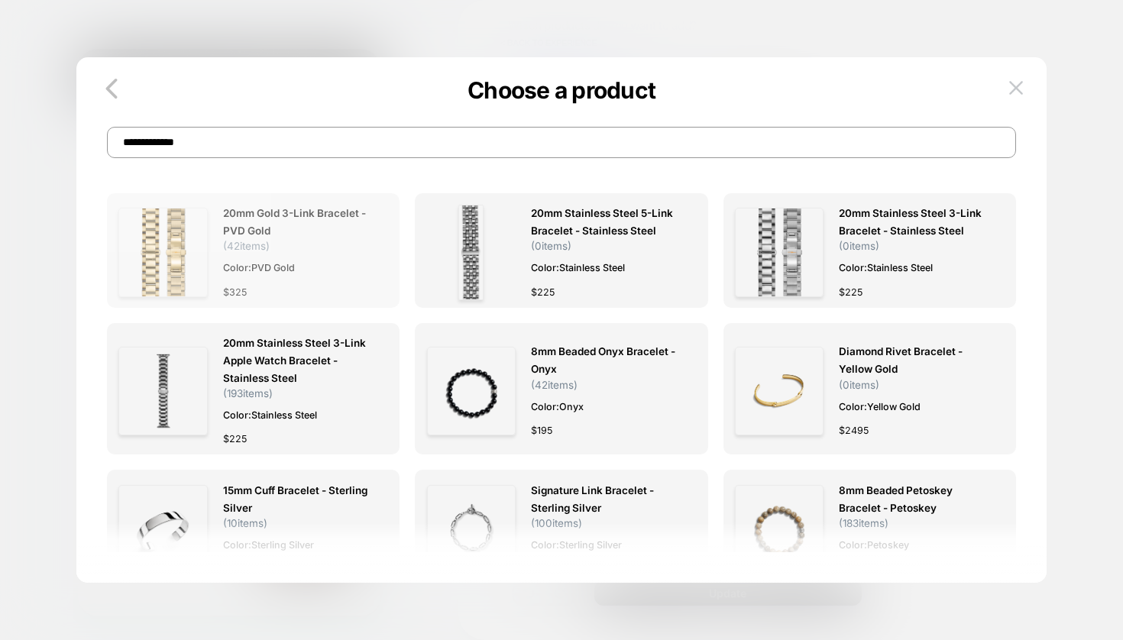
type input "**********"
click at [207, 279] on img at bounding box center [162, 252] width 89 height 89
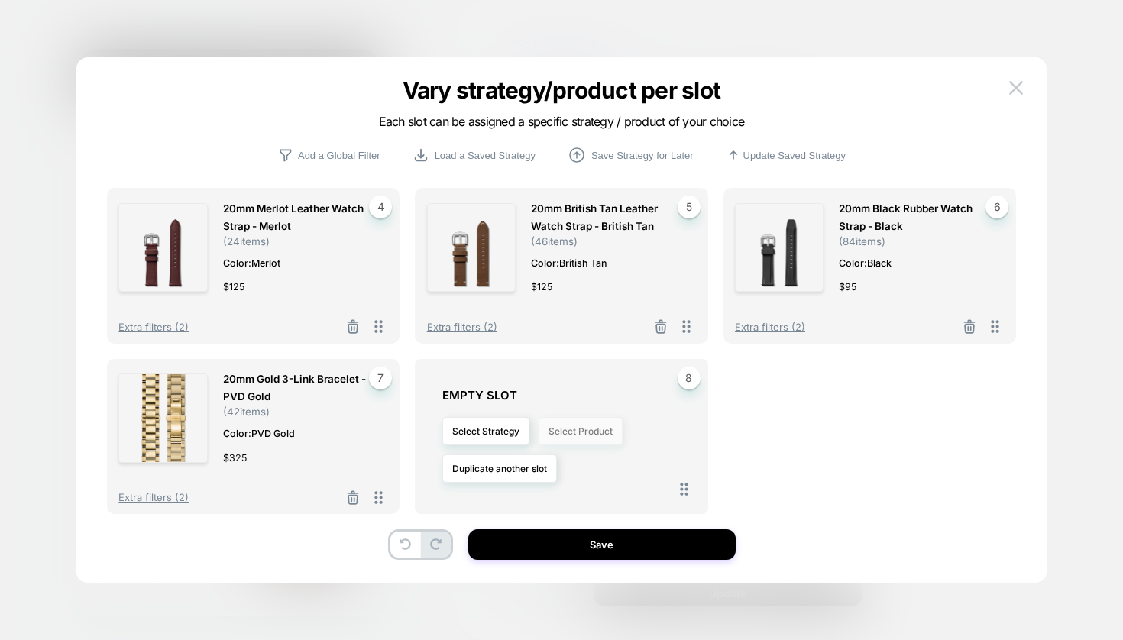
click at [572, 435] on button "Select Product" at bounding box center [580, 431] width 84 height 28
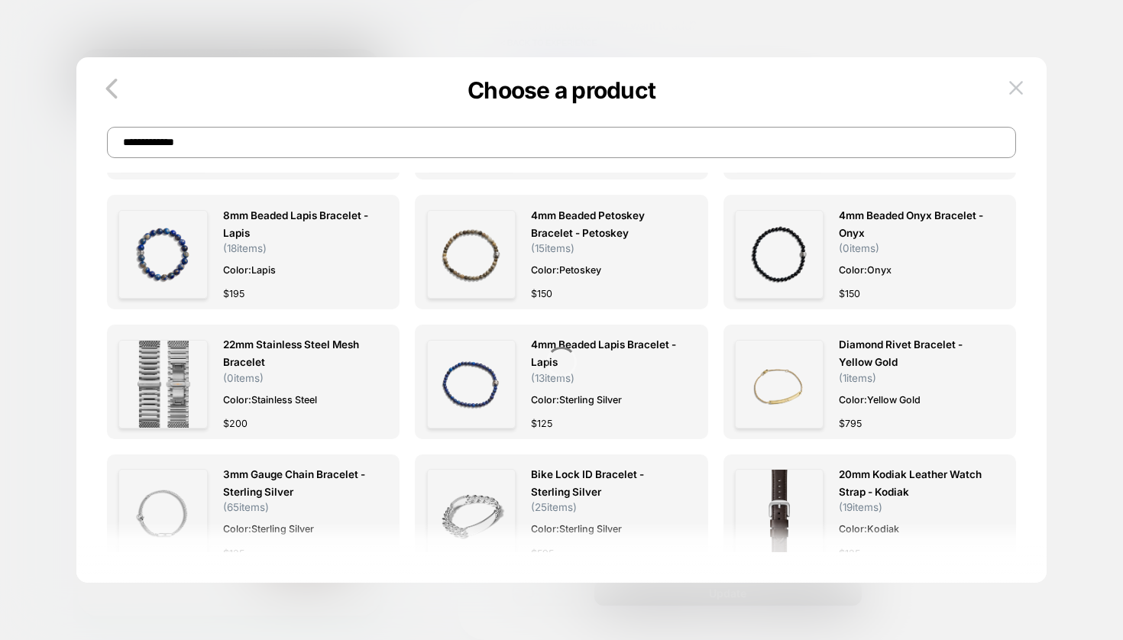
scroll to position [670, 0]
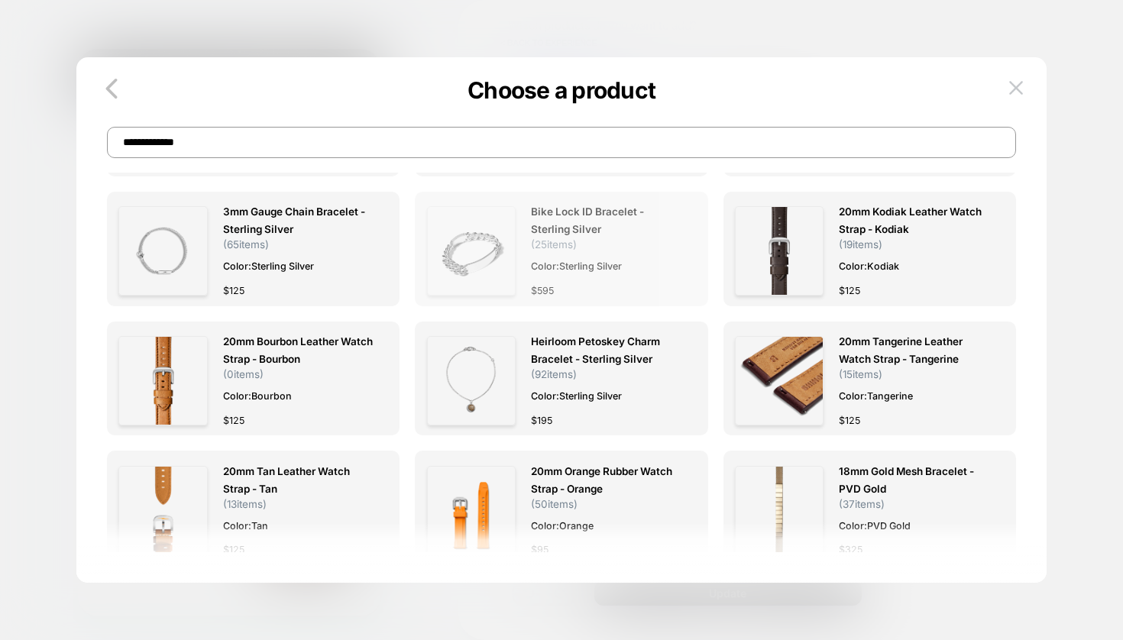
click at [611, 249] on div "Bike Lock ID Bracelet - Sterling Silver ( 25 items) Color: Sterling Silver $ 595" at bounding box center [606, 250] width 150 height 95
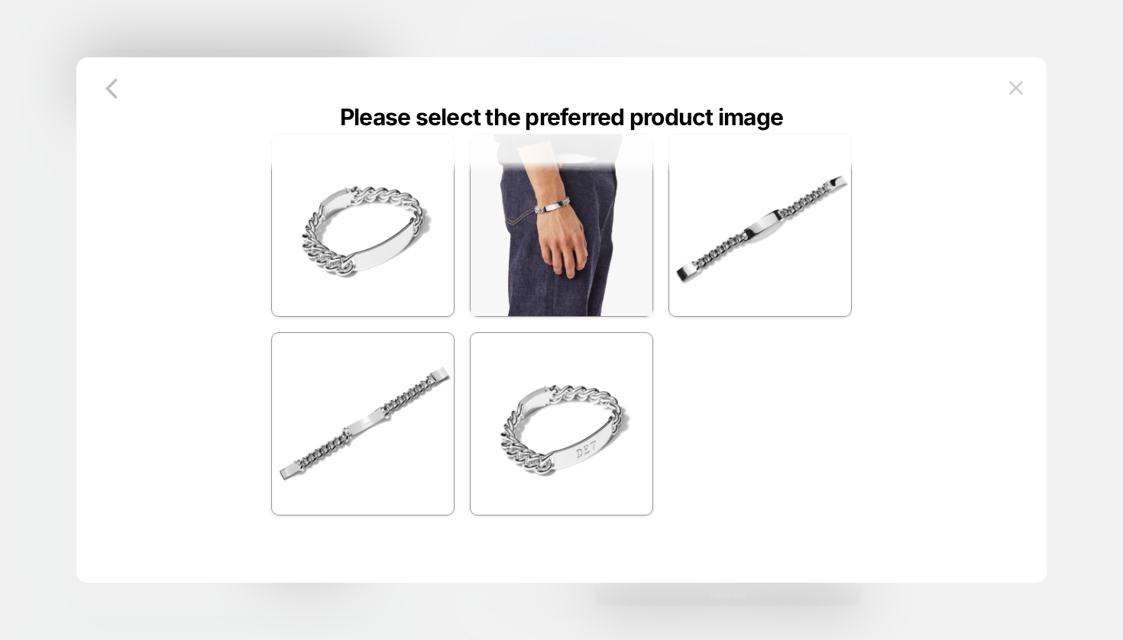
scroll to position [46, 0]
click at [110, 89] on icon "button" at bounding box center [111, 89] width 11 height 20
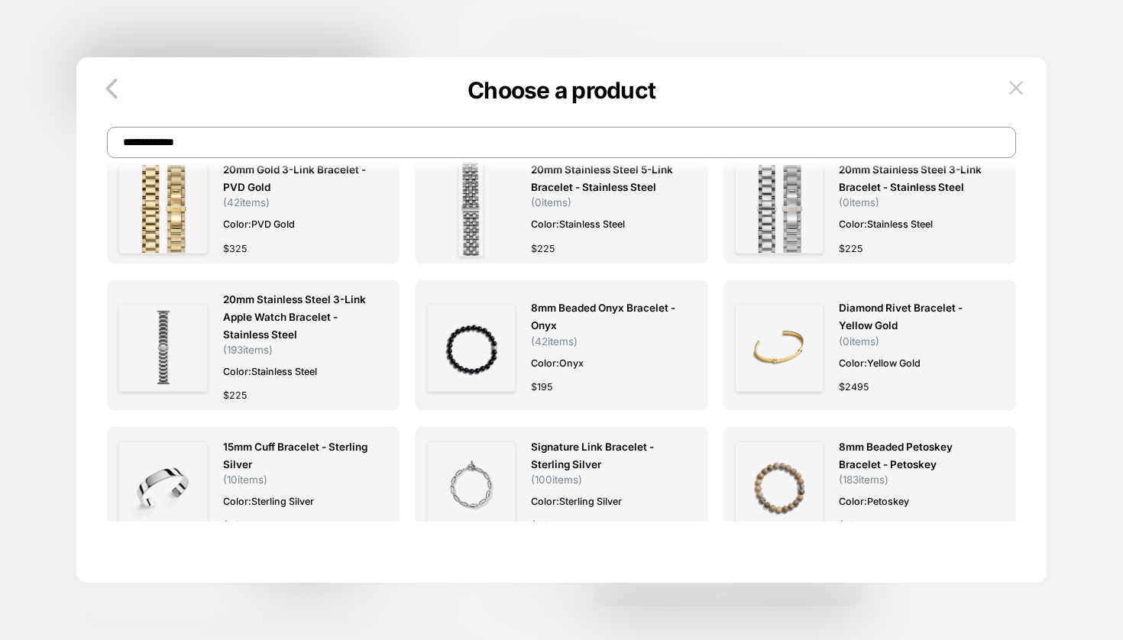
click at [224, 150] on input "**********" at bounding box center [561, 142] width 909 height 31
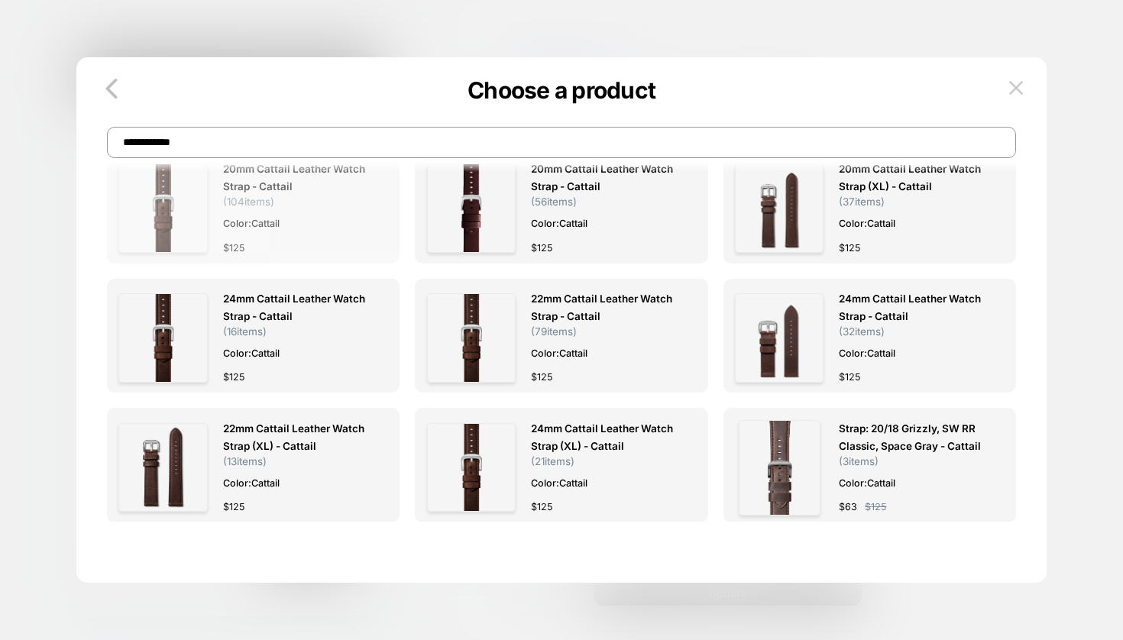
scroll to position [2, 120]
type input "**********"
click at [373, 195] on span "20mm Cattail Leather Watch Strap - Cattail" at bounding box center [298, 177] width 150 height 35
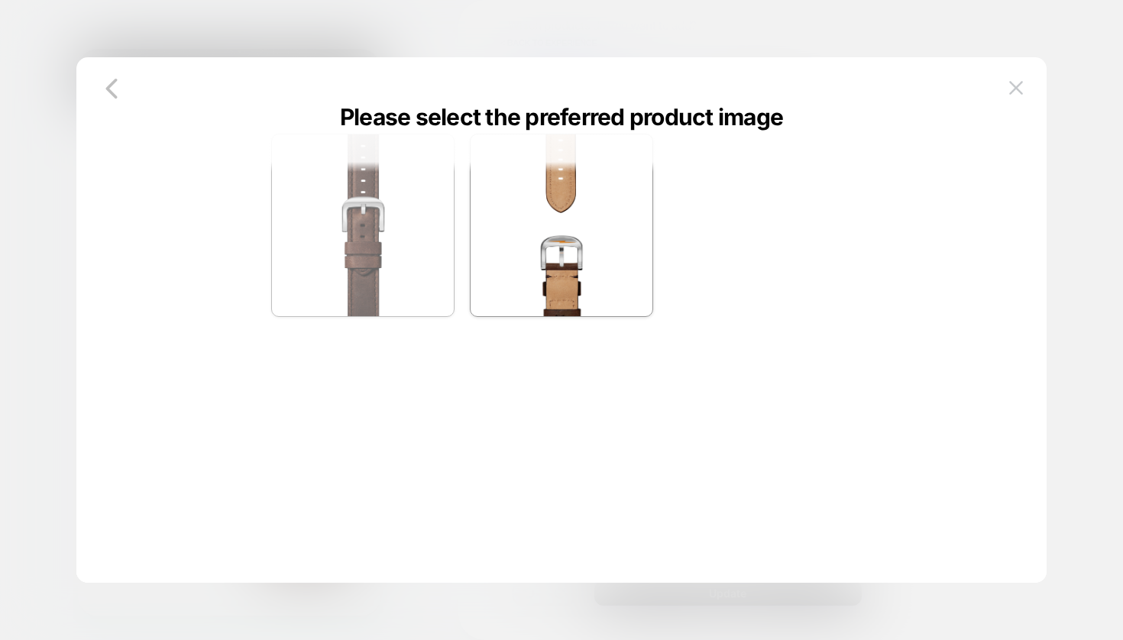
click at [328, 232] on img at bounding box center [363, 225] width 182 height 182
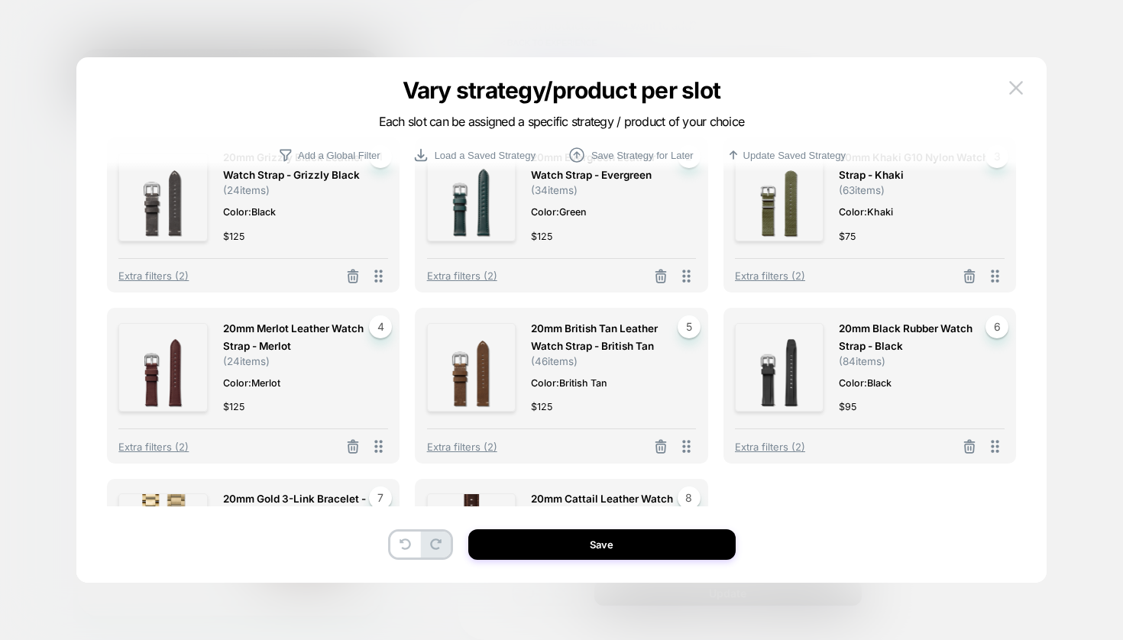
scroll to position [0, 0]
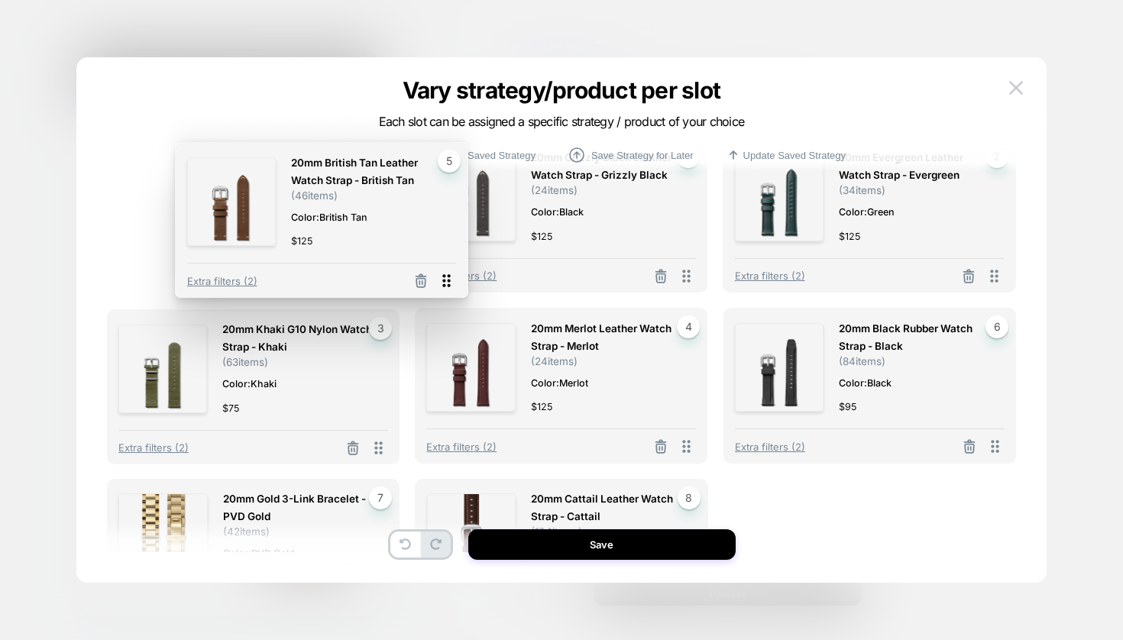
drag, startPoint x: 689, startPoint y: 446, endPoint x: 449, endPoint y: 280, distance: 291.5
click at [449, 280] on icon at bounding box center [447, 280] width 8 height 13
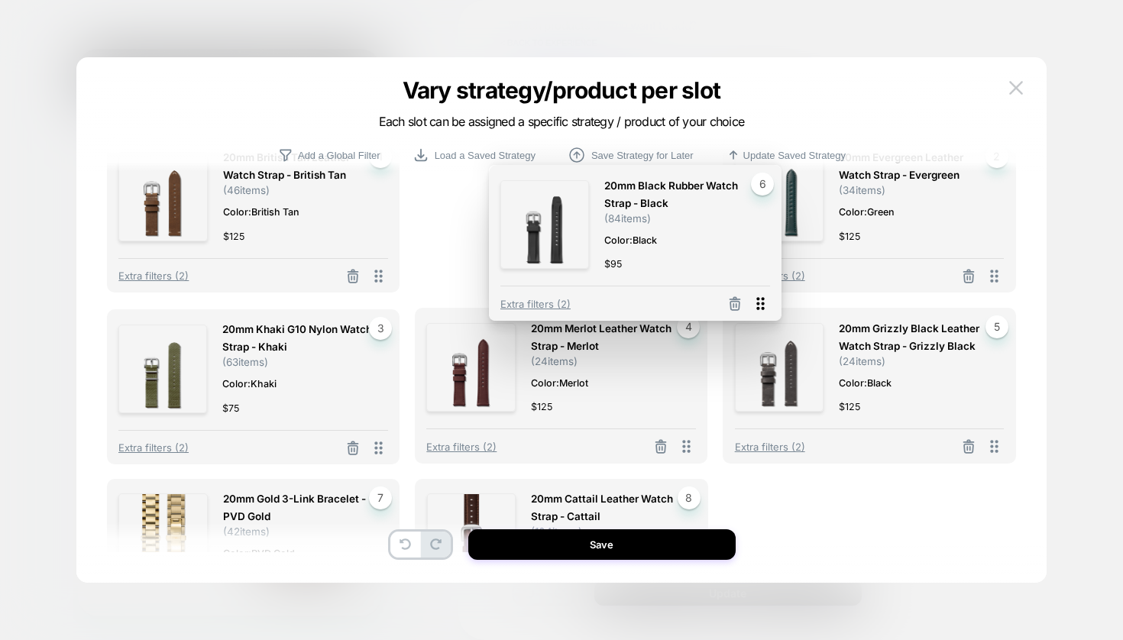
drag, startPoint x: 995, startPoint y: 446, endPoint x: 732, endPoint y: 296, distance: 302.8
click at [751, 296] on icon at bounding box center [760, 303] width 19 height 19
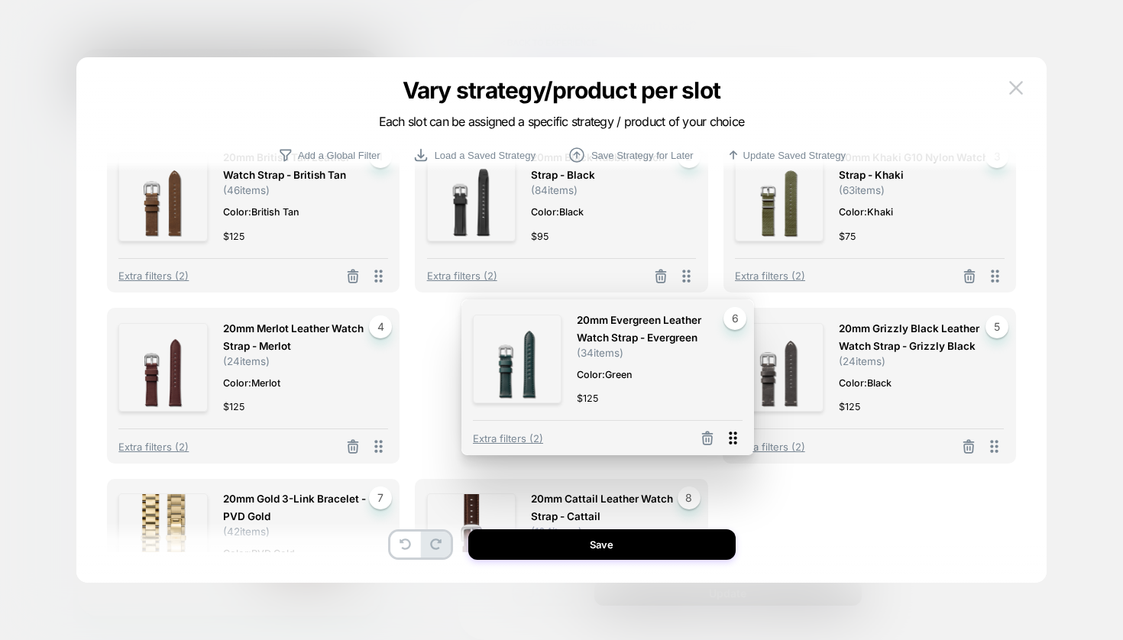
drag, startPoint x: 1003, startPoint y: 449, endPoint x: 734, endPoint y: 438, distance: 269.1
click at [734, 438] on icon at bounding box center [732, 437] width 19 height 19
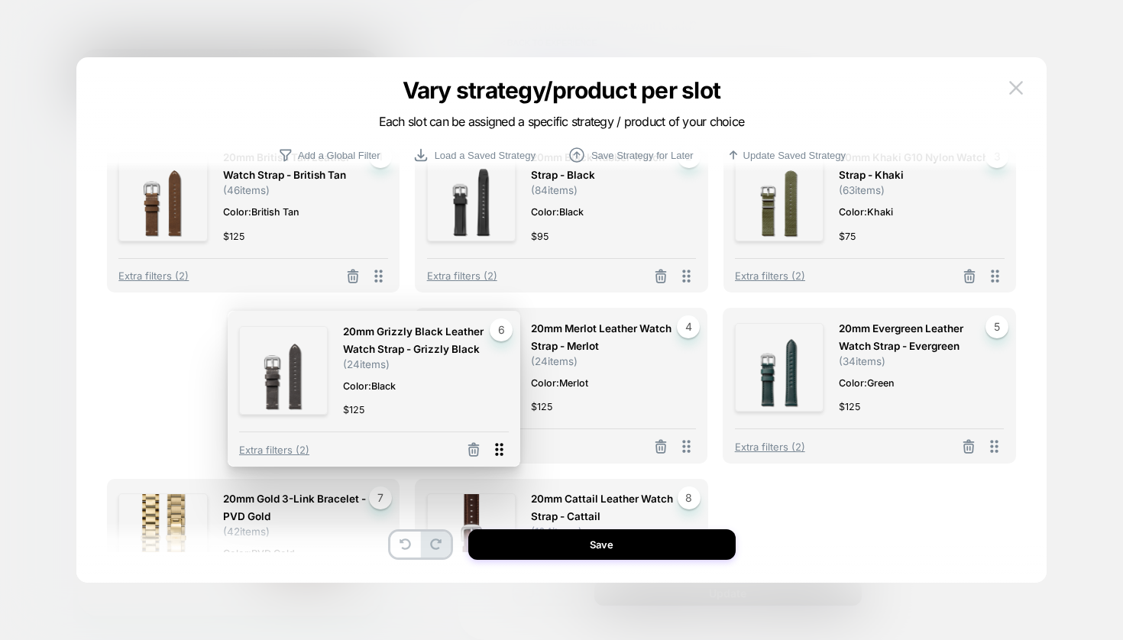
drag, startPoint x: 994, startPoint y: 450, endPoint x: 492, endPoint y: 454, distance: 502.6
click at [492, 454] on icon at bounding box center [499, 449] width 19 height 19
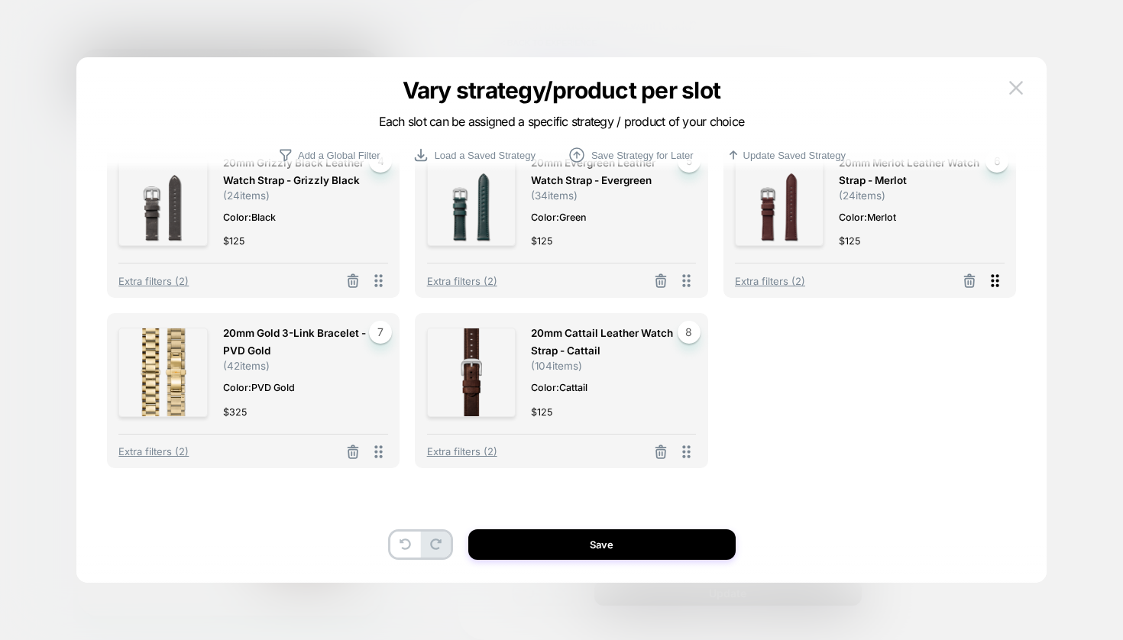
scroll to position [169, 0]
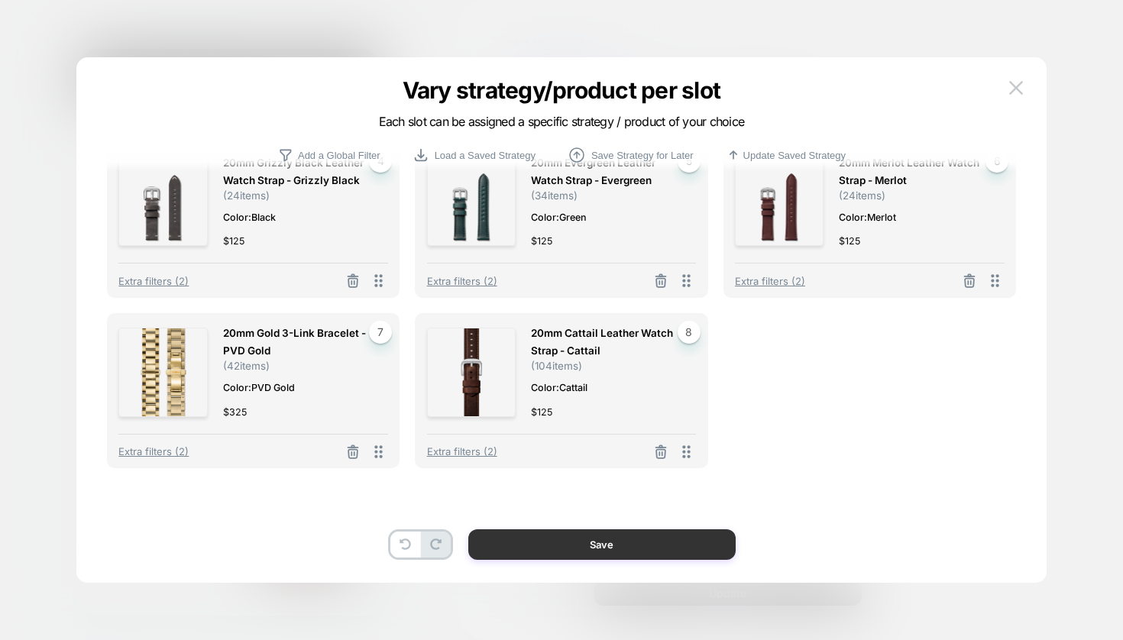
click at [560, 546] on button "Save" at bounding box center [601, 544] width 267 height 31
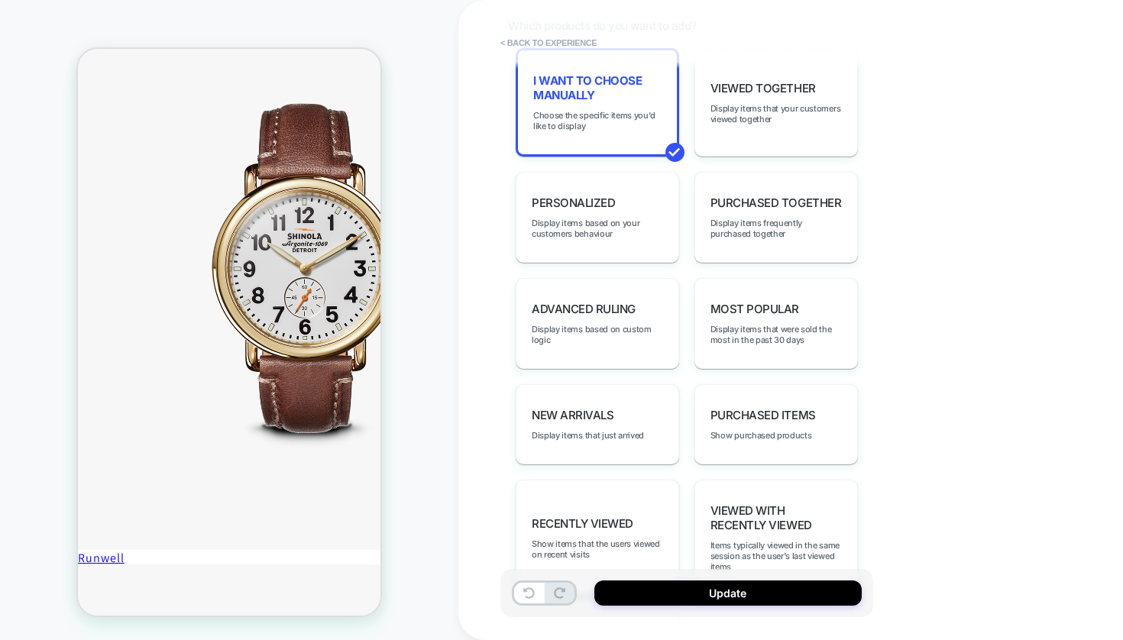
scroll to position [868, 0]
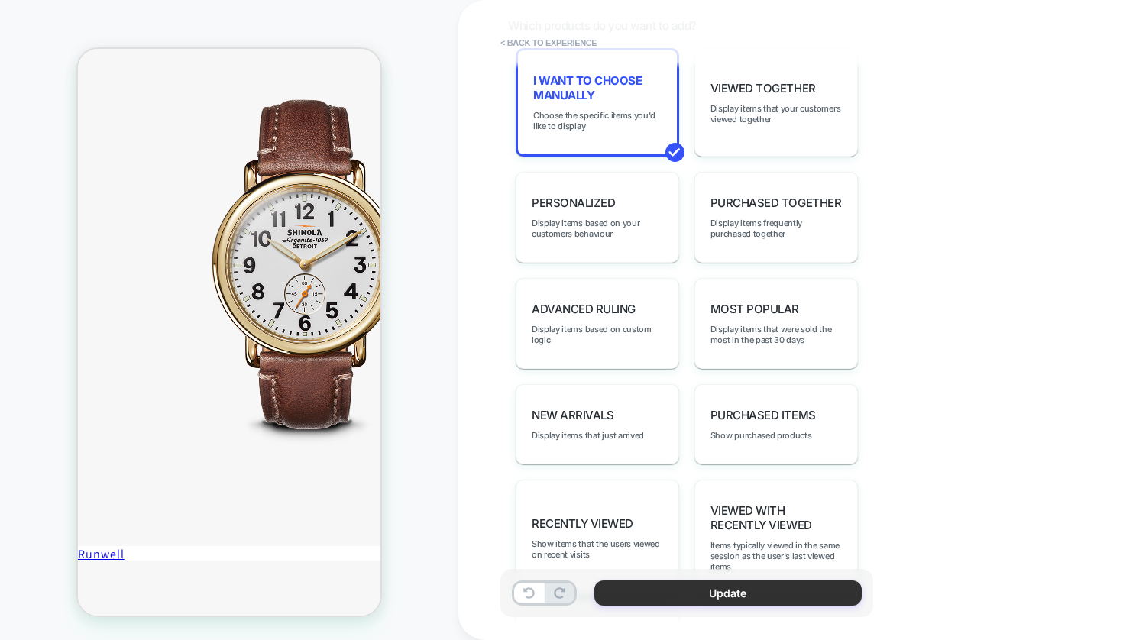
click at [656, 597] on button "Update" at bounding box center [727, 592] width 267 height 25
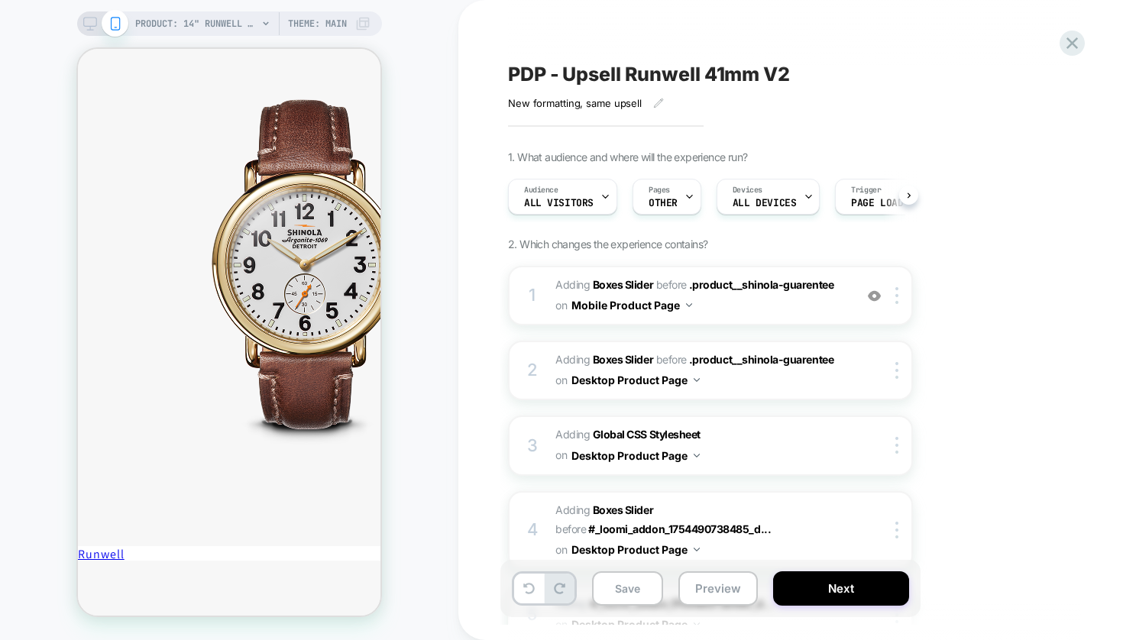
scroll to position [0, 1]
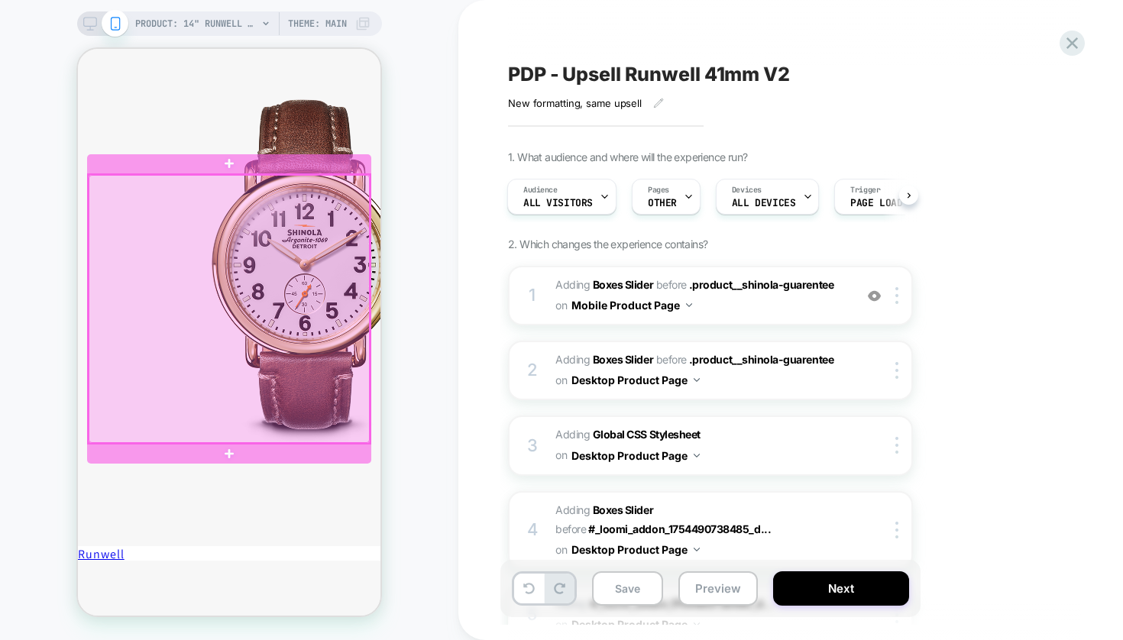
click at [276, 311] on div at bounding box center [229, 309] width 281 height 268
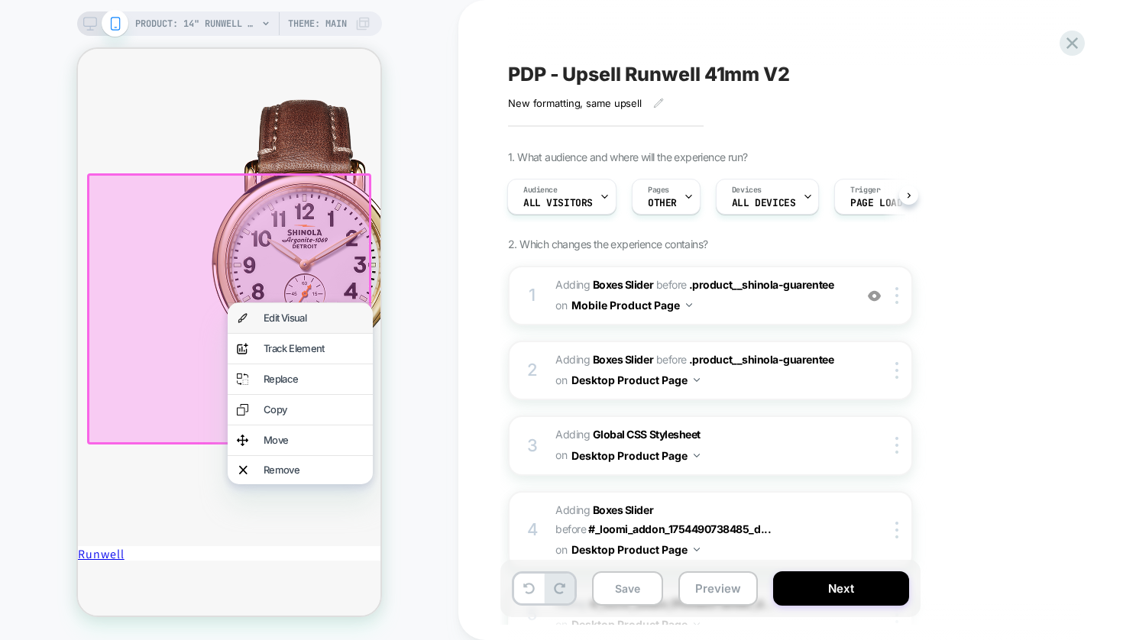
click at [278, 325] on div "Edit Visual" at bounding box center [300, 318] width 145 height 30
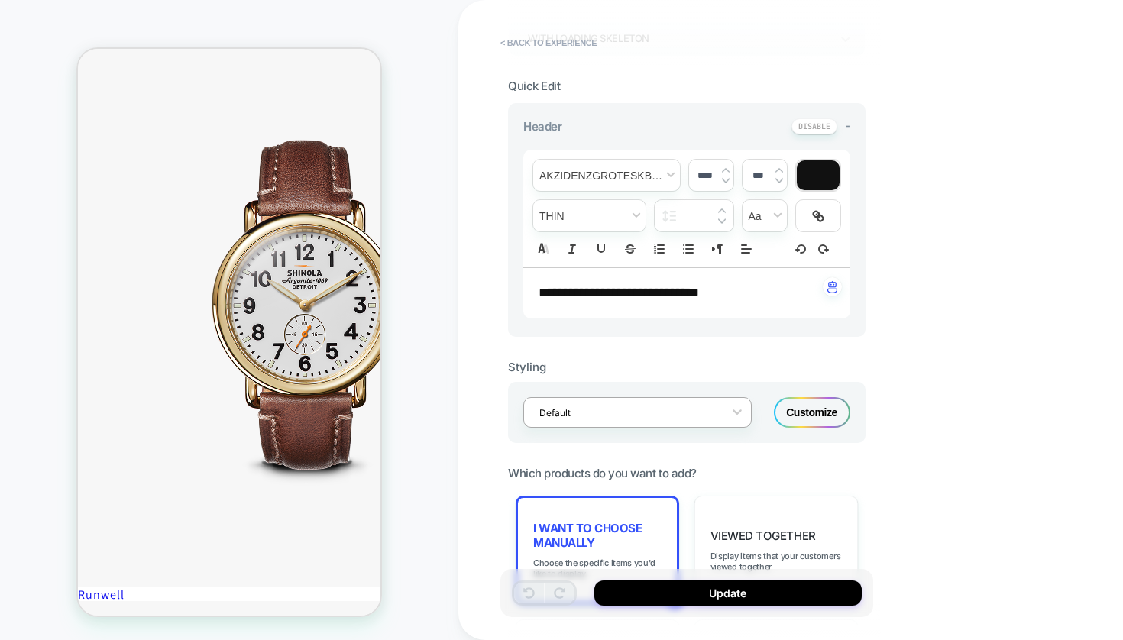
scroll to position [293, 0]
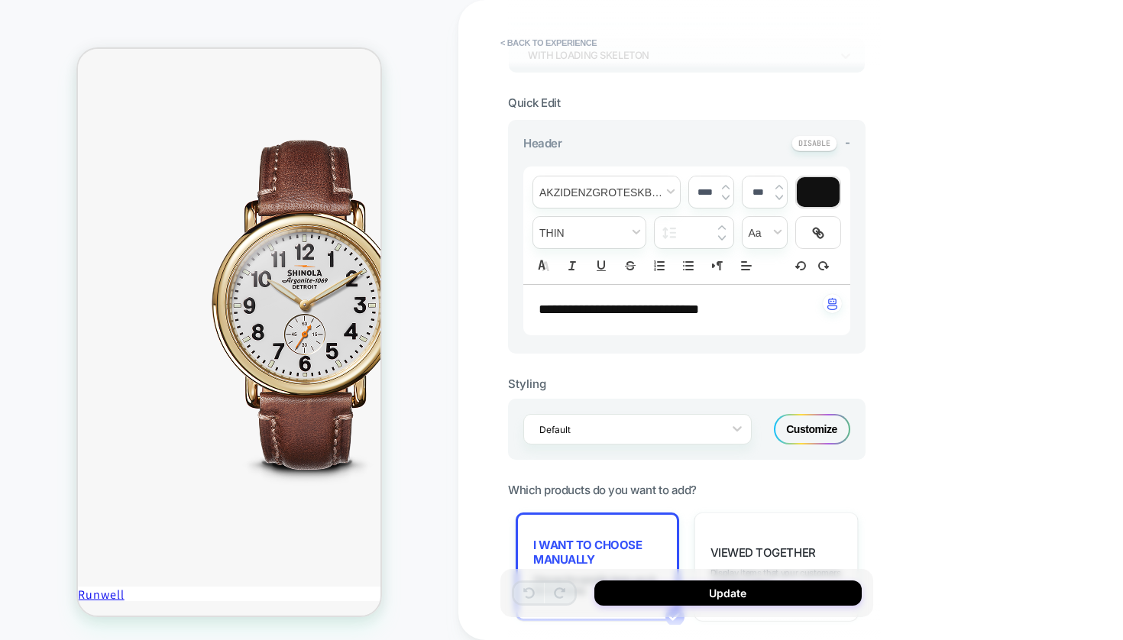
click at [816, 427] on div "Customize" at bounding box center [812, 429] width 76 height 31
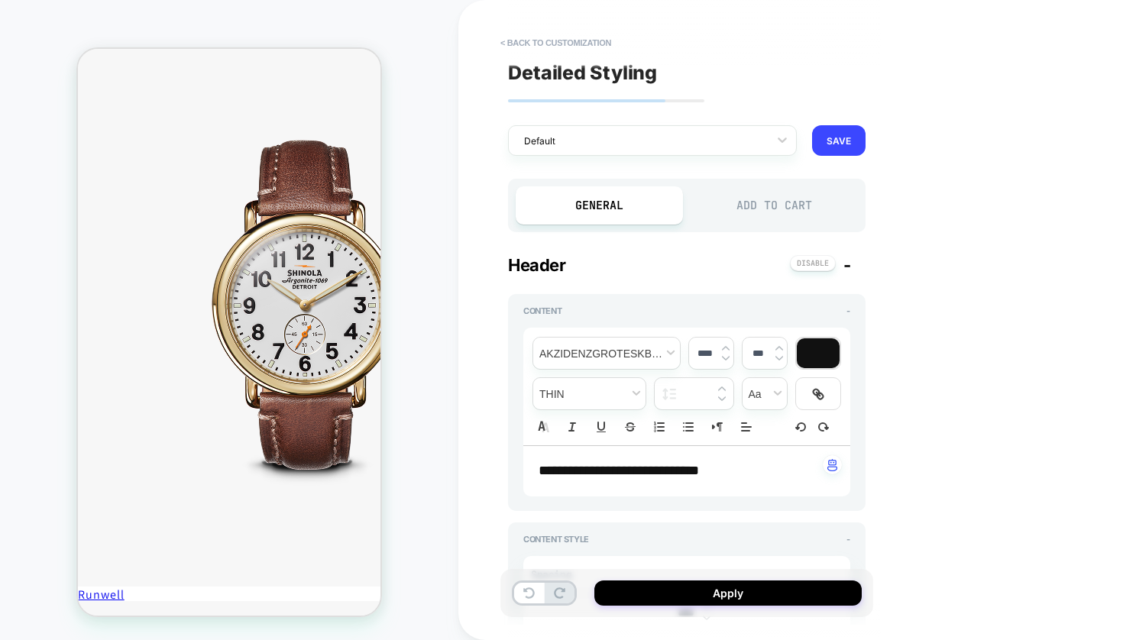
click at [768, 202] on div "Add to Cart" at bounding box center [773, 205] width 167 height 38
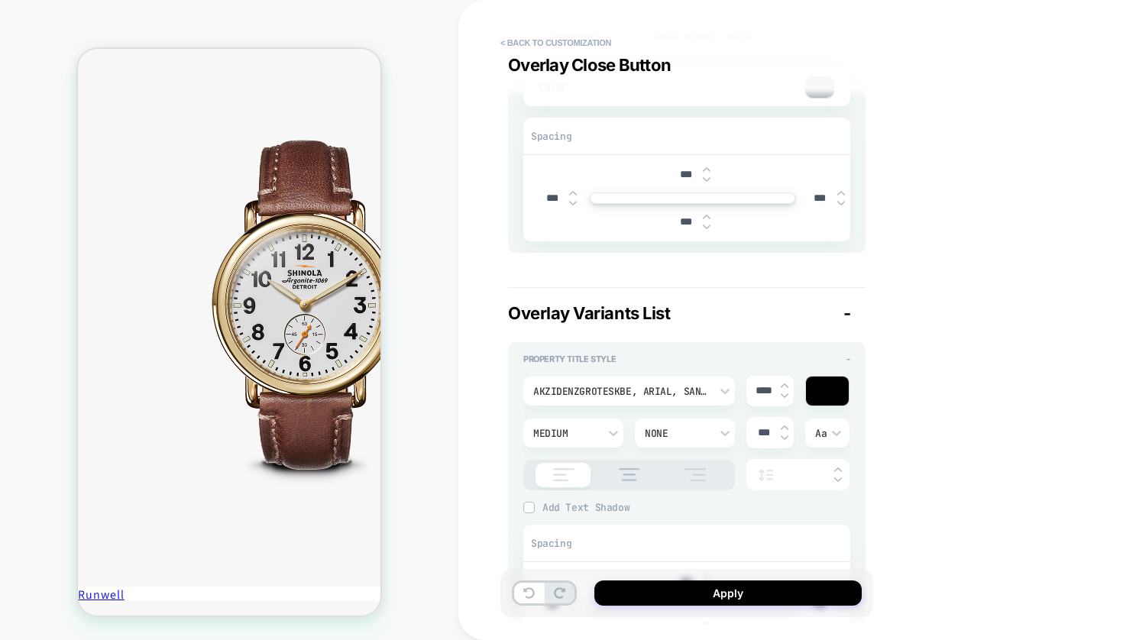
scroll to position [3053, 0]
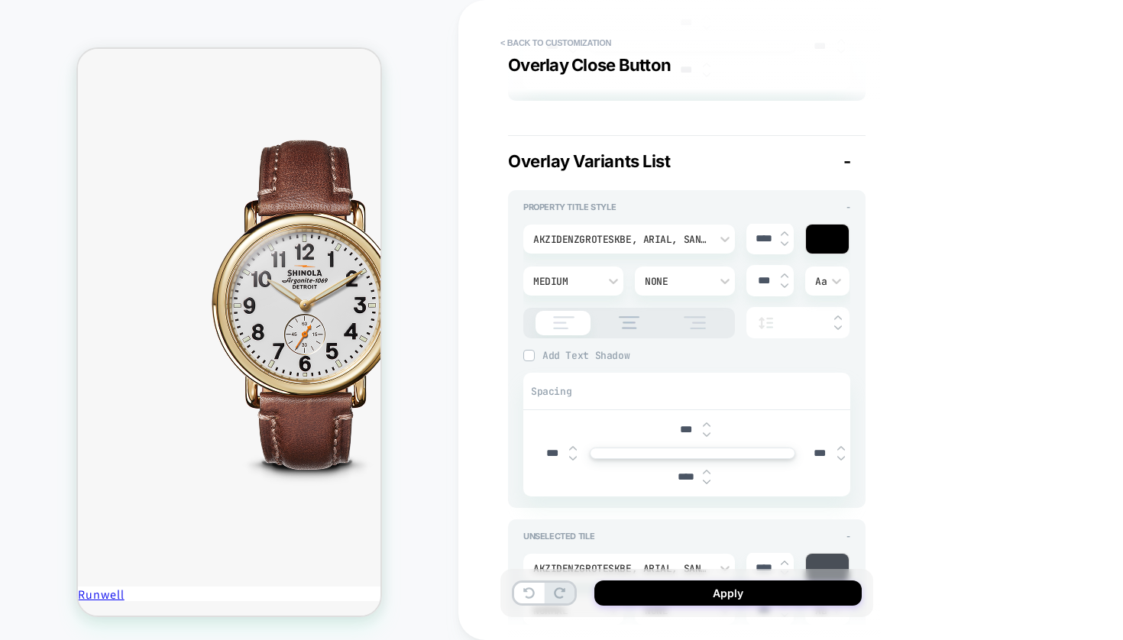
type textarea "*"
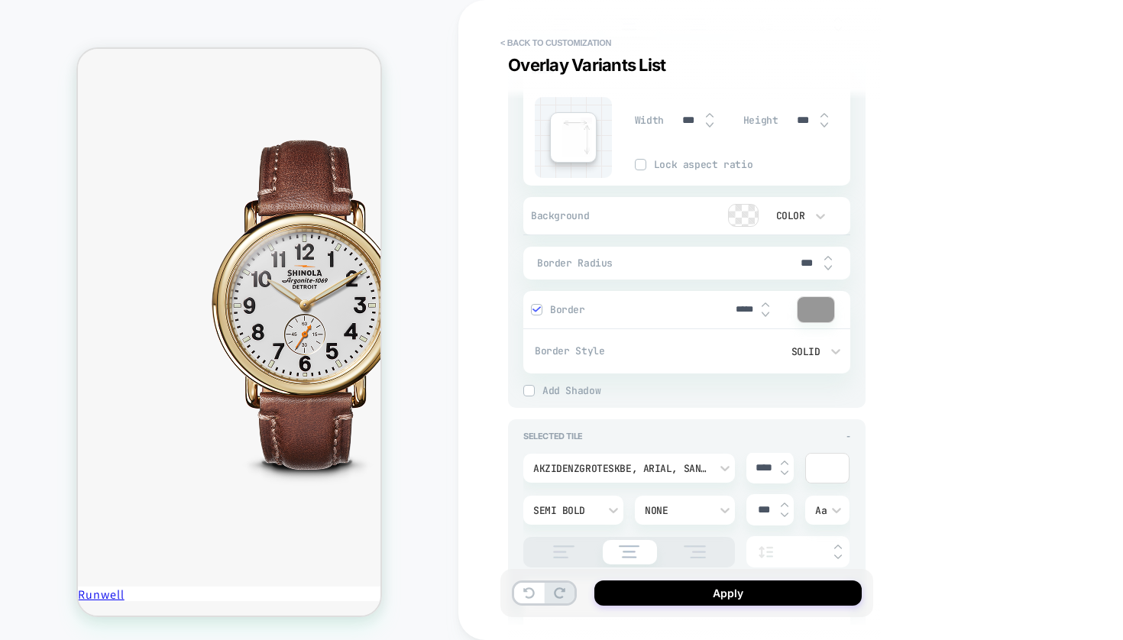
scroll to position [3759, 0]
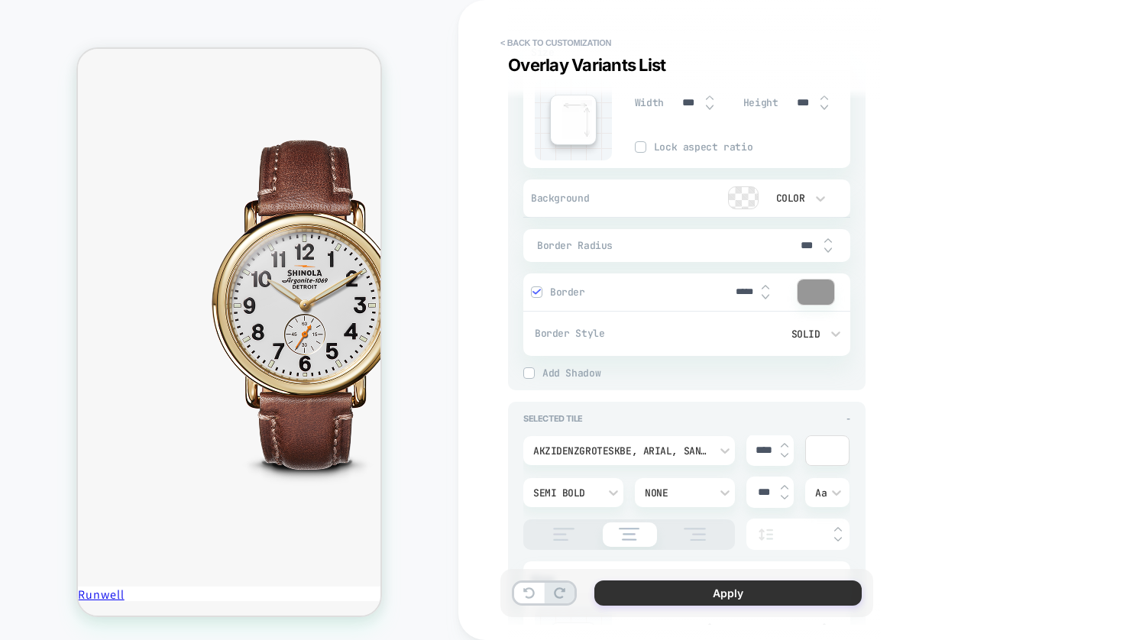
click at [746, 594] on button "Apply" at bounding box center [727, 592] width 267 height 25
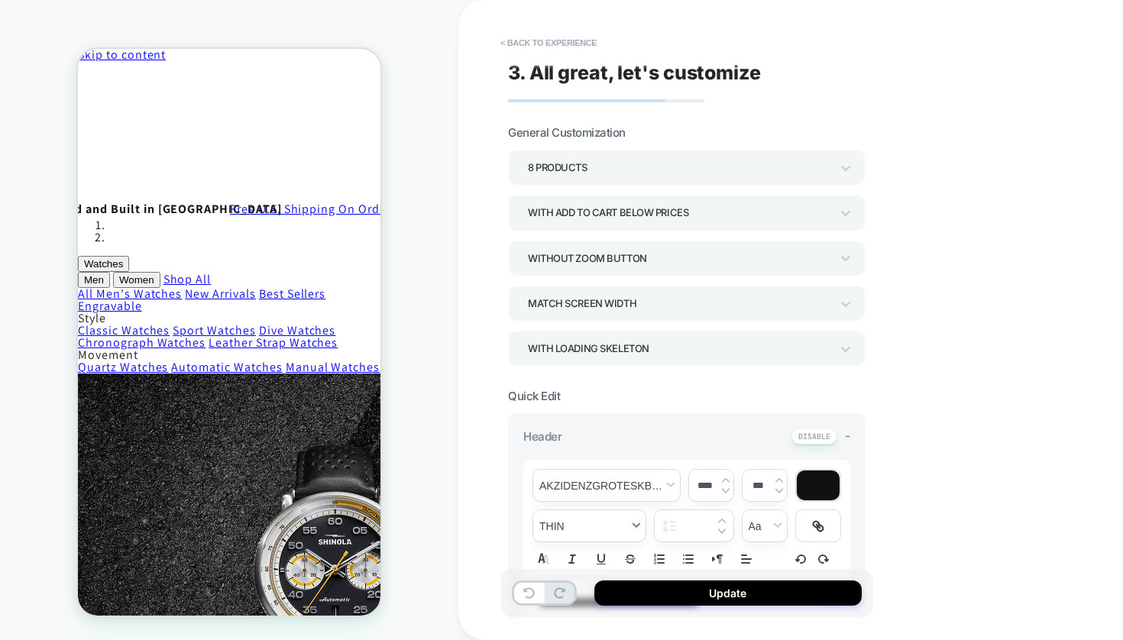
scroll to position [0, 0]
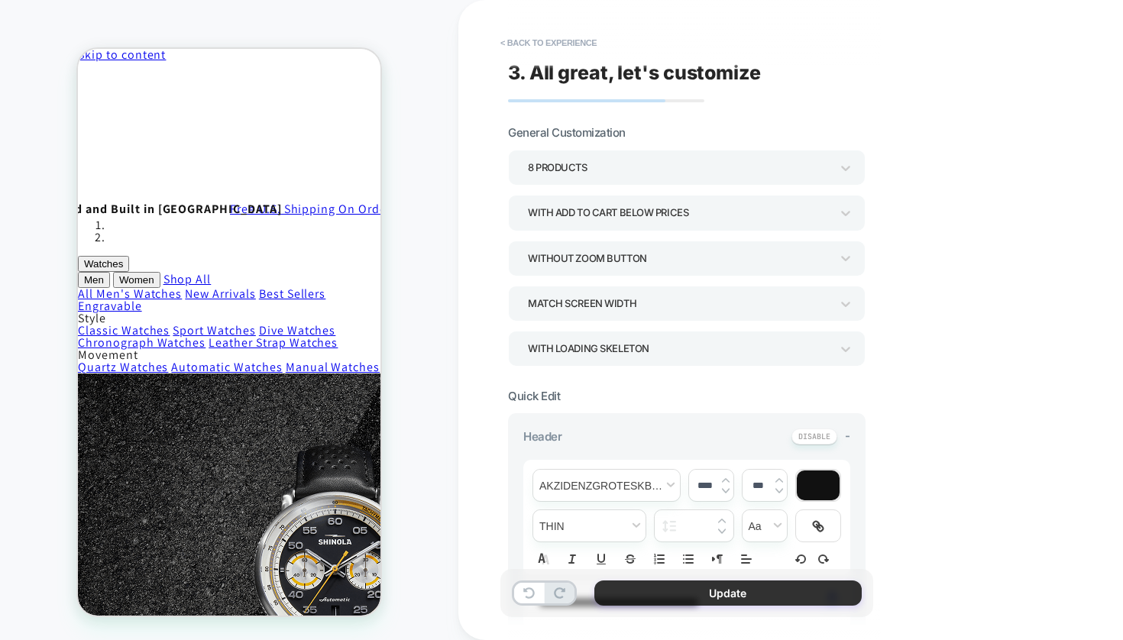
click at [683, 596] on button "Update" at bounding box center [727, 592] width 267 height 25
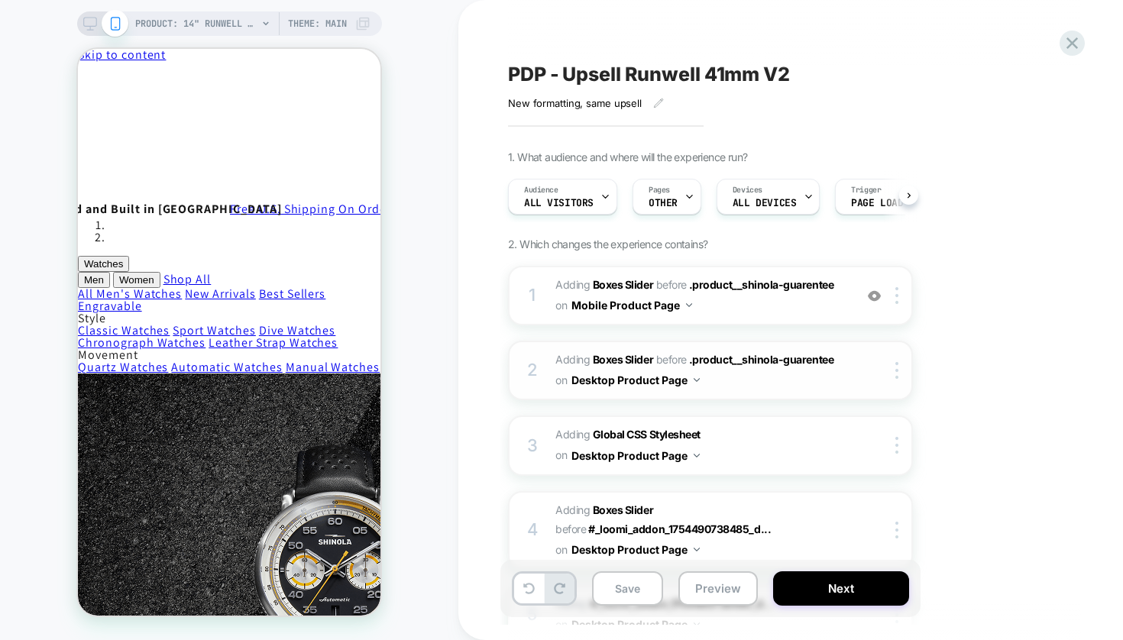
scroll to position [0, 1]
click at [89, 27] on icon at bounding box center [89, 28] width 1 height 4
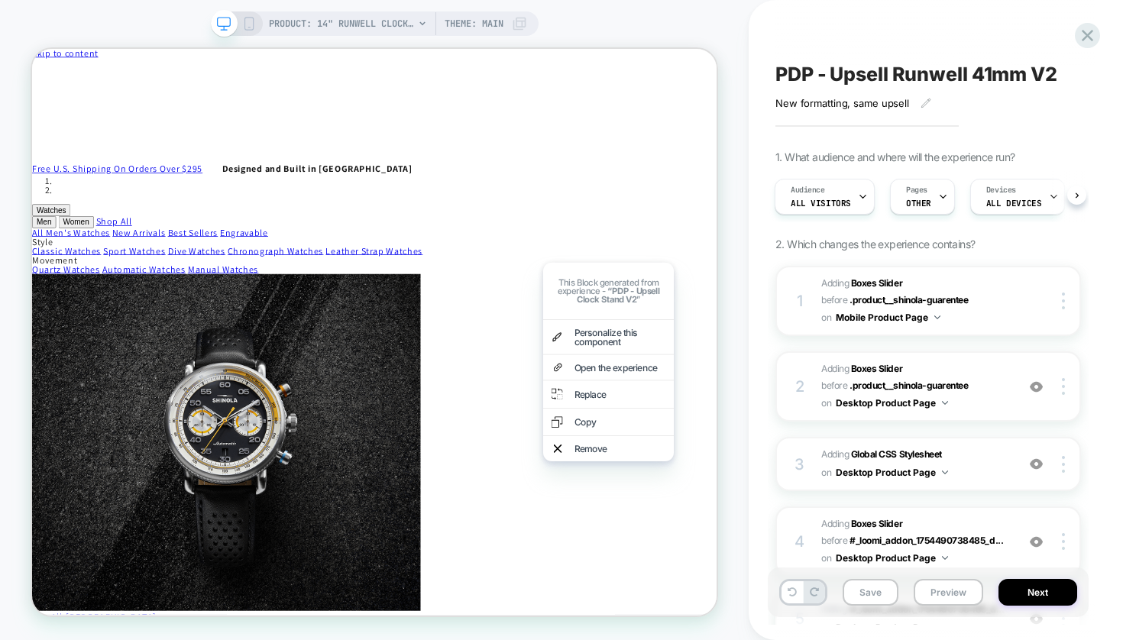
scroll to position [968, 0]
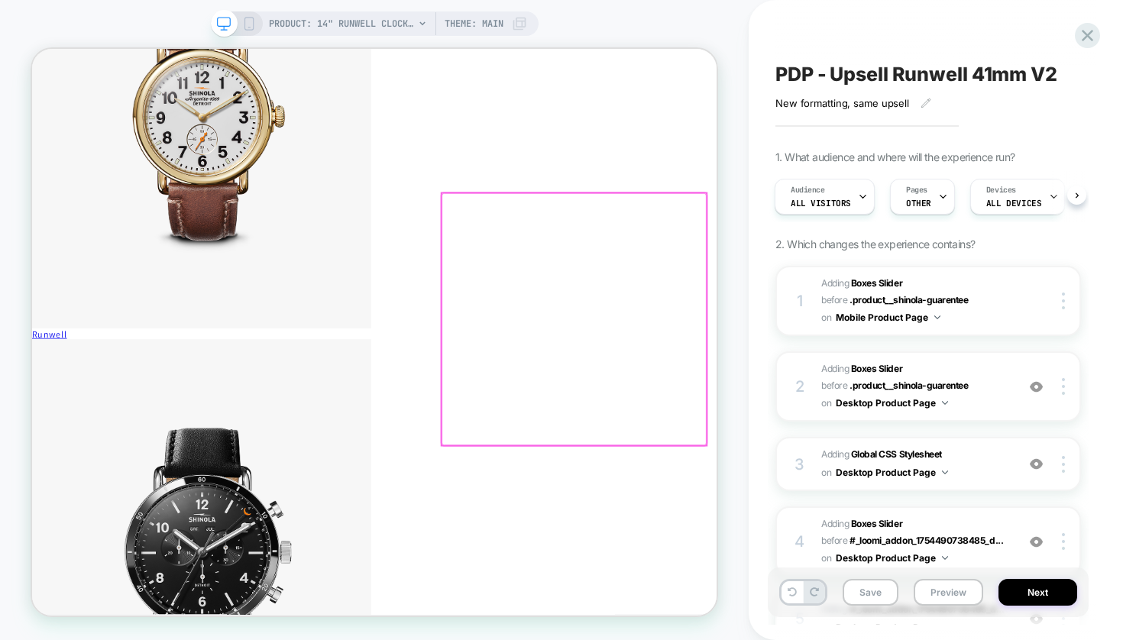
scroll to position [561, 0]
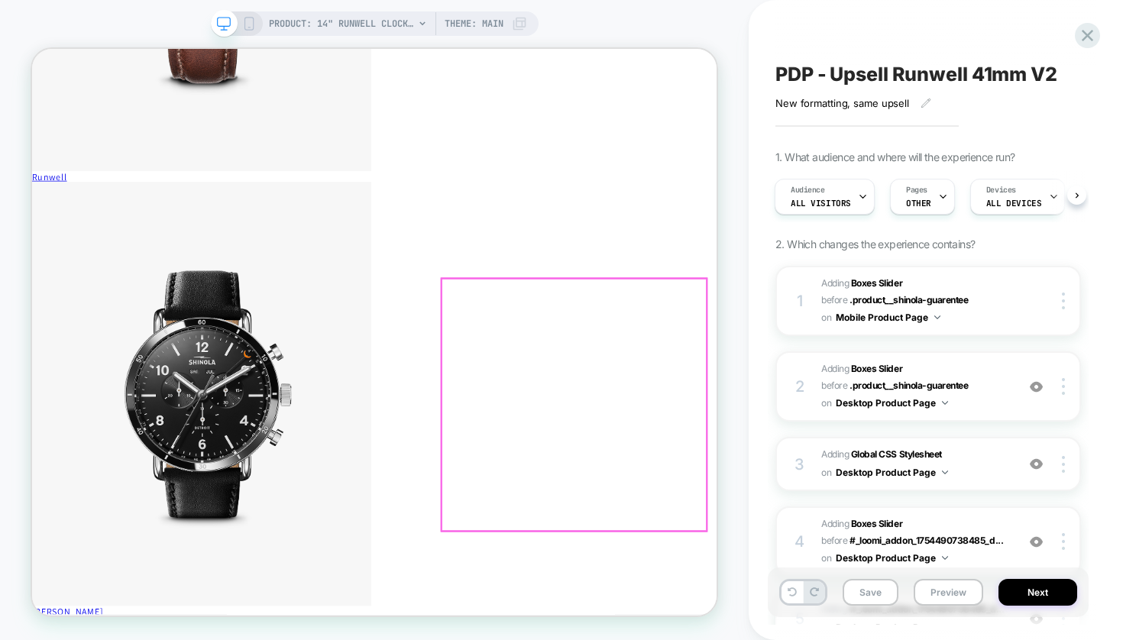
scroll to position [1224, 0]
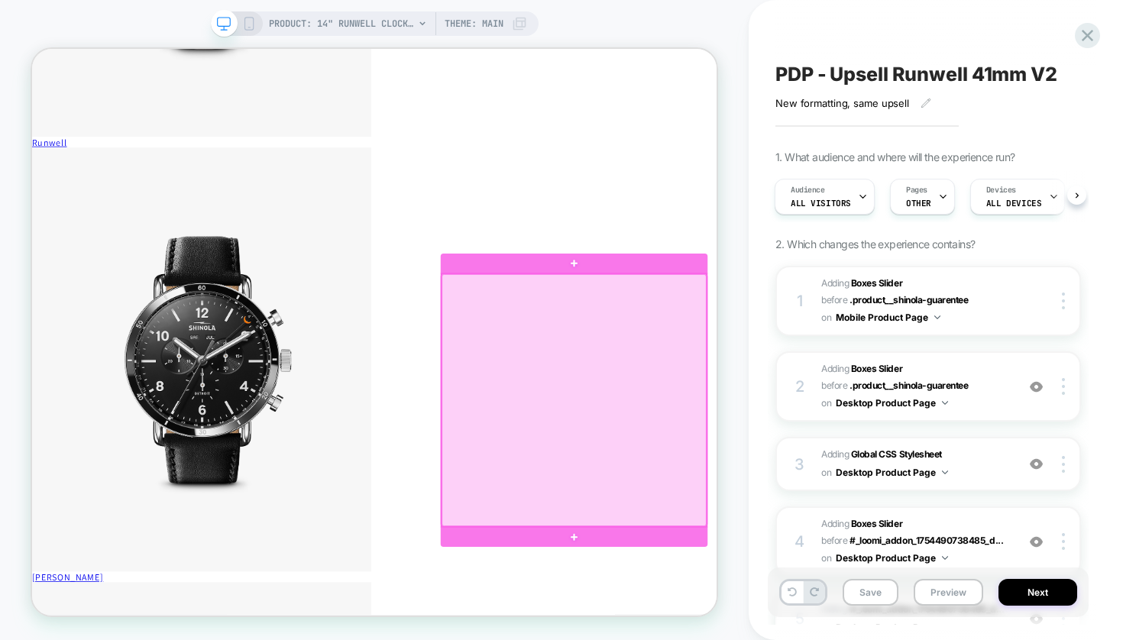
click at [748, 455] on div at bounding box center [754, 518] width 353 height 336
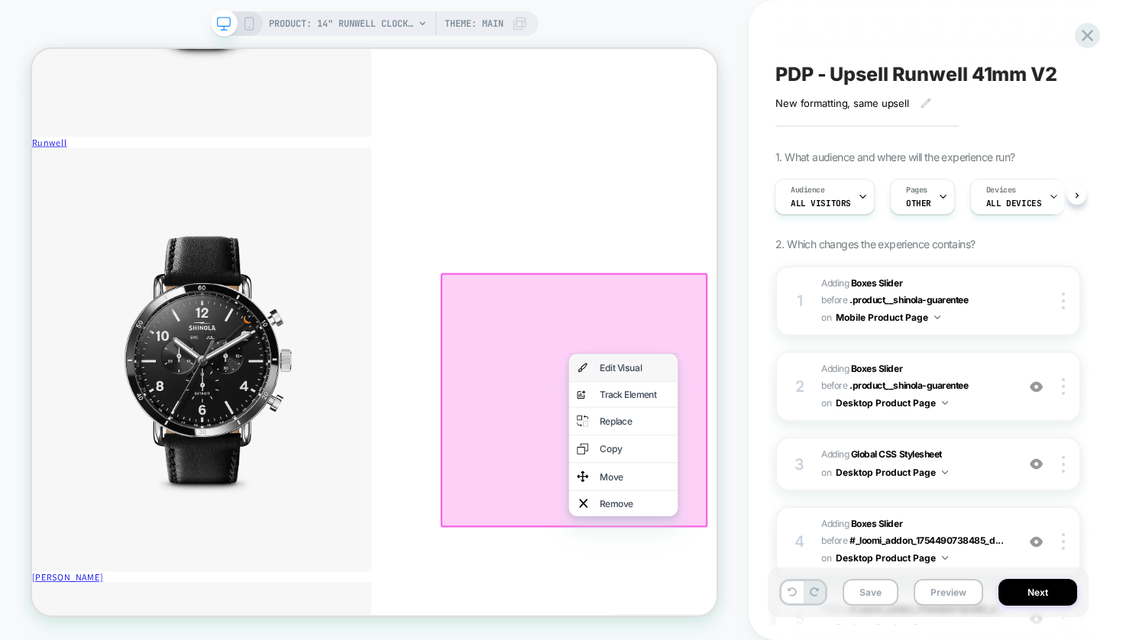
click at [809, 476] on div "Edit Visual" at bounding box center [835, 474] width 93 height 12
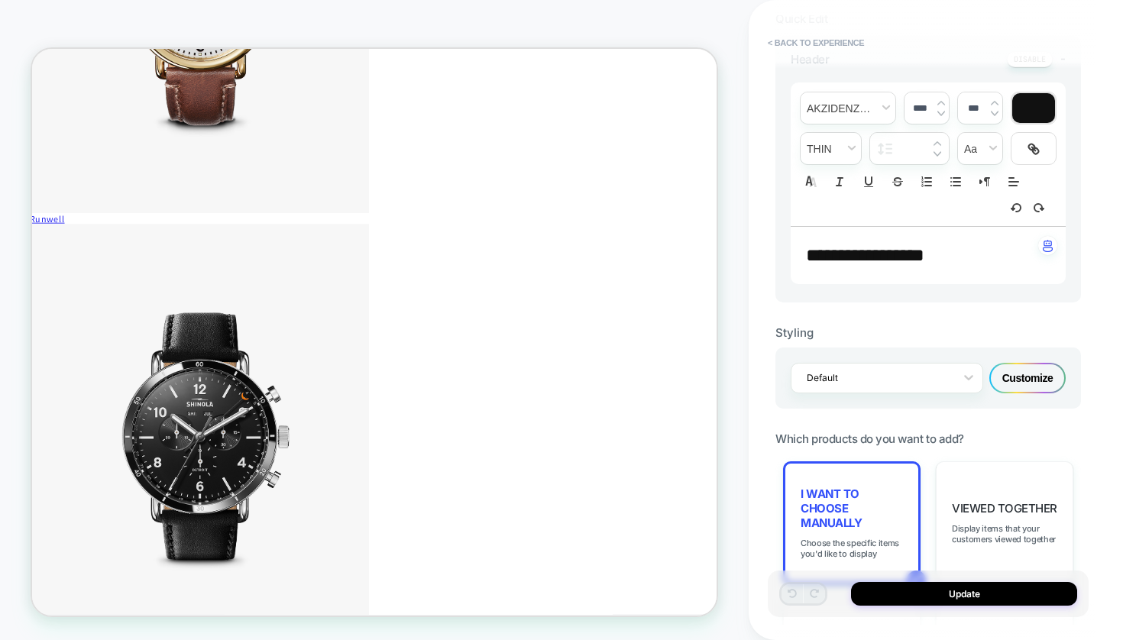
scroll to position [374, 0]
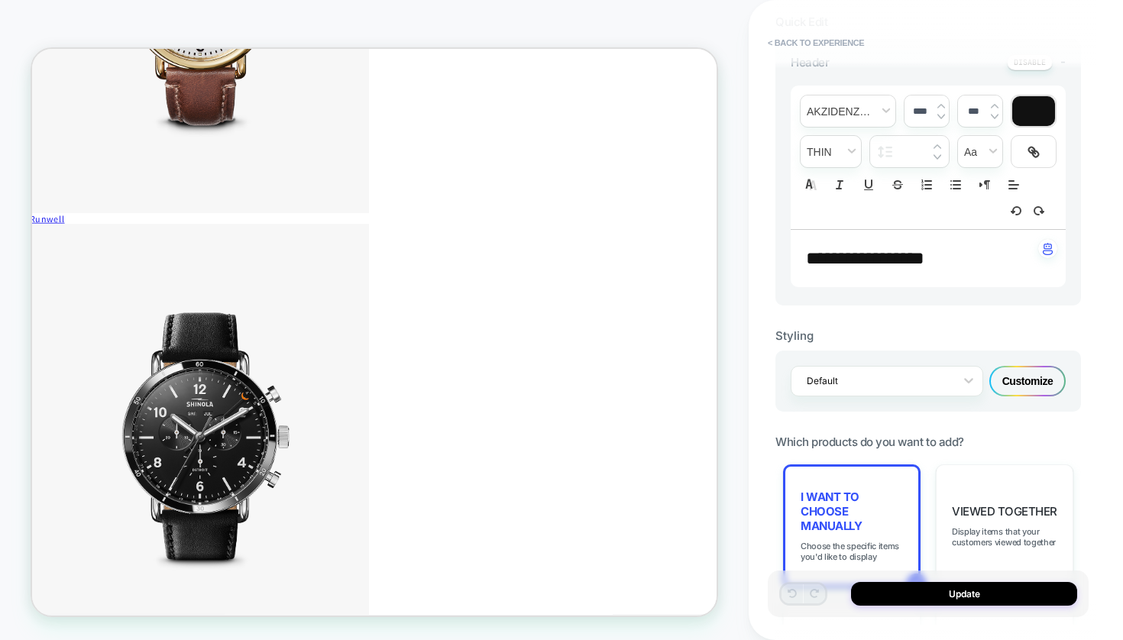
click at [891, 249] on span "**********" at bounding box center [865, 258] width 118 height 18
type input "****"
drag, startPoint x: 954, startPoint y: 245, endPoint x: 767, endPoint y: 238, distance: 187.3
click at [767, 238] on div "**********" at bounding box center [936, 320] width 374 height 640
click at [1027, 382] on div "Customize" at bounding box center [1027, 381] width 76 height 31
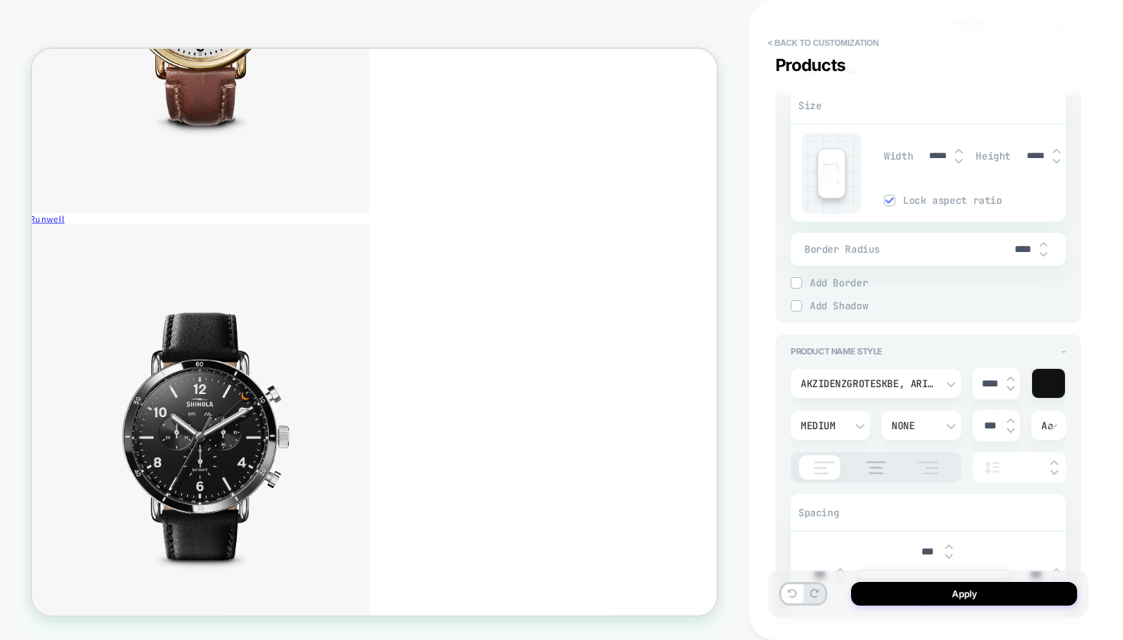
scroll to position [745, 0]
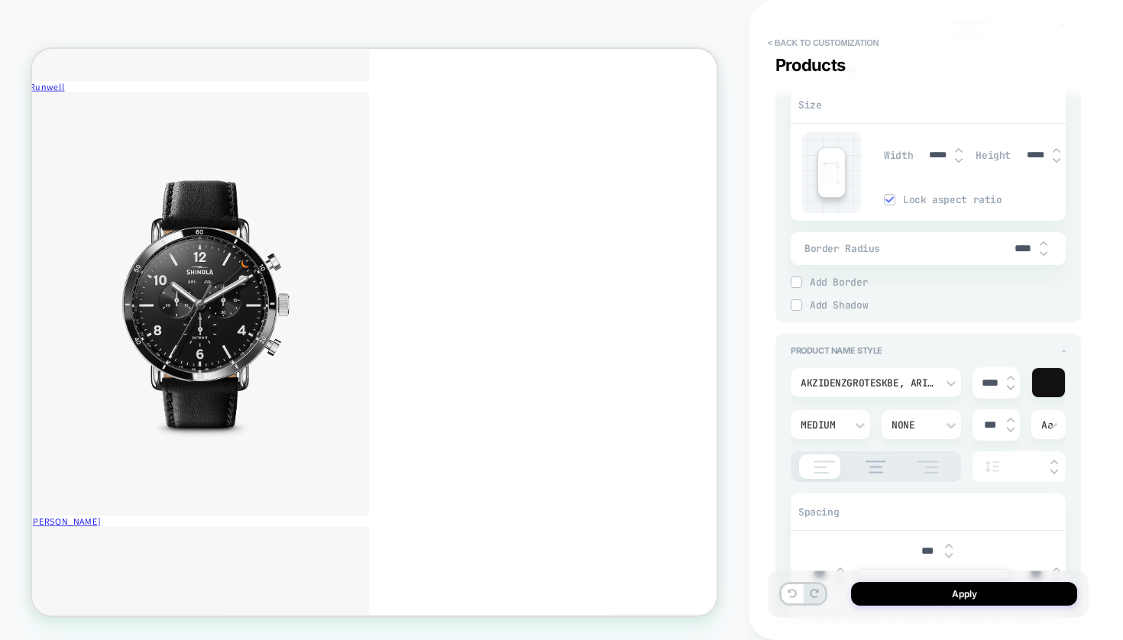
scroll to position [1298, 2]
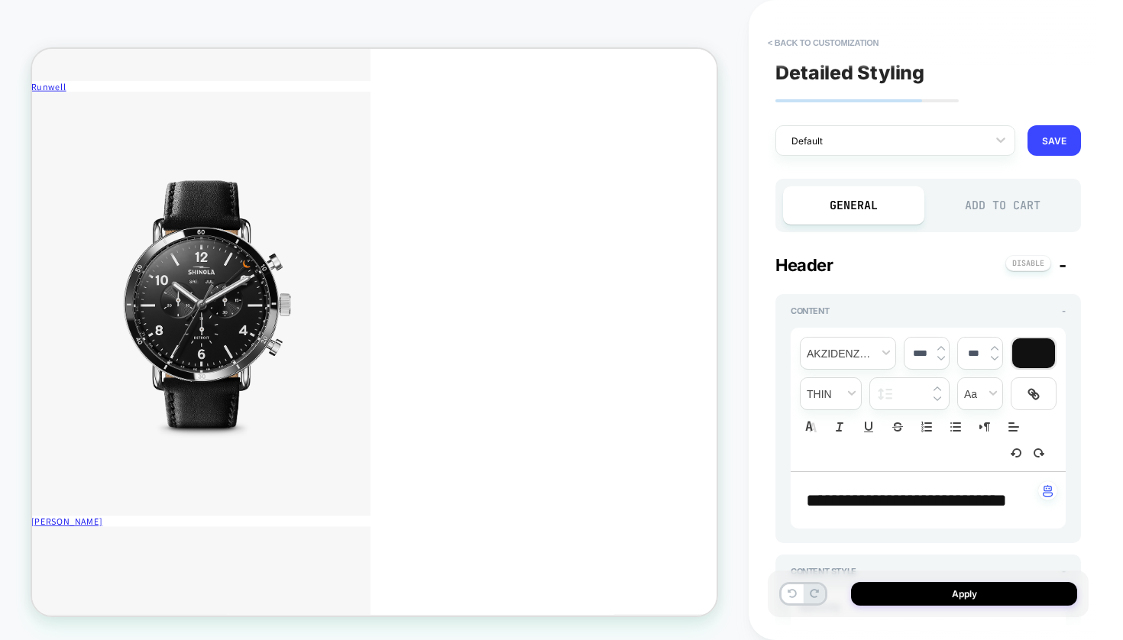
scroll to position [0, 0]
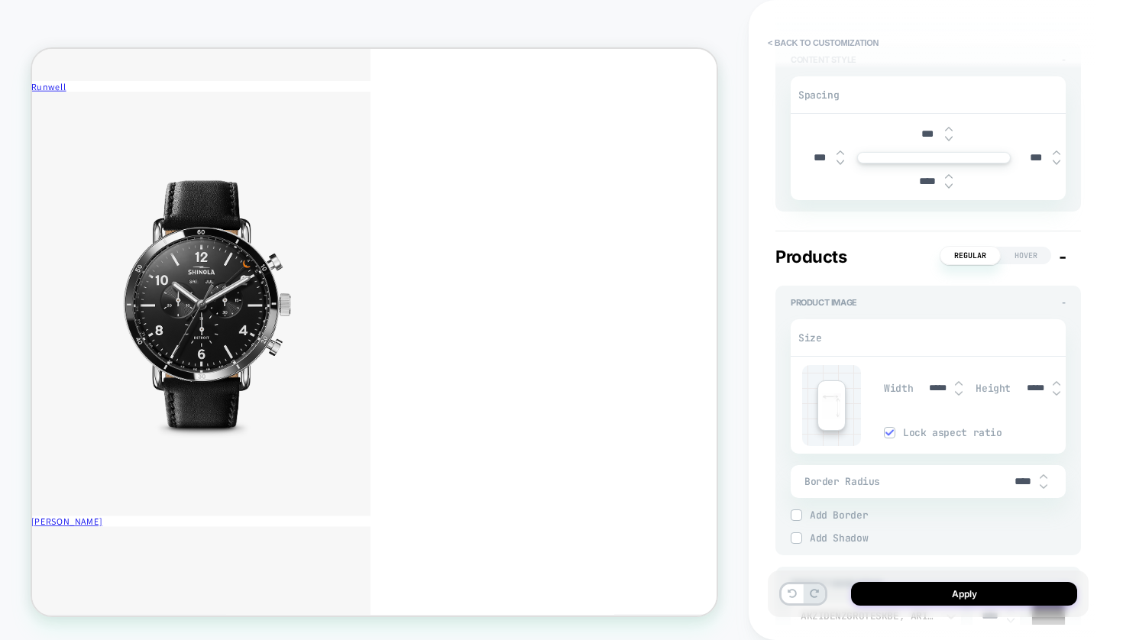
type textarea "*"
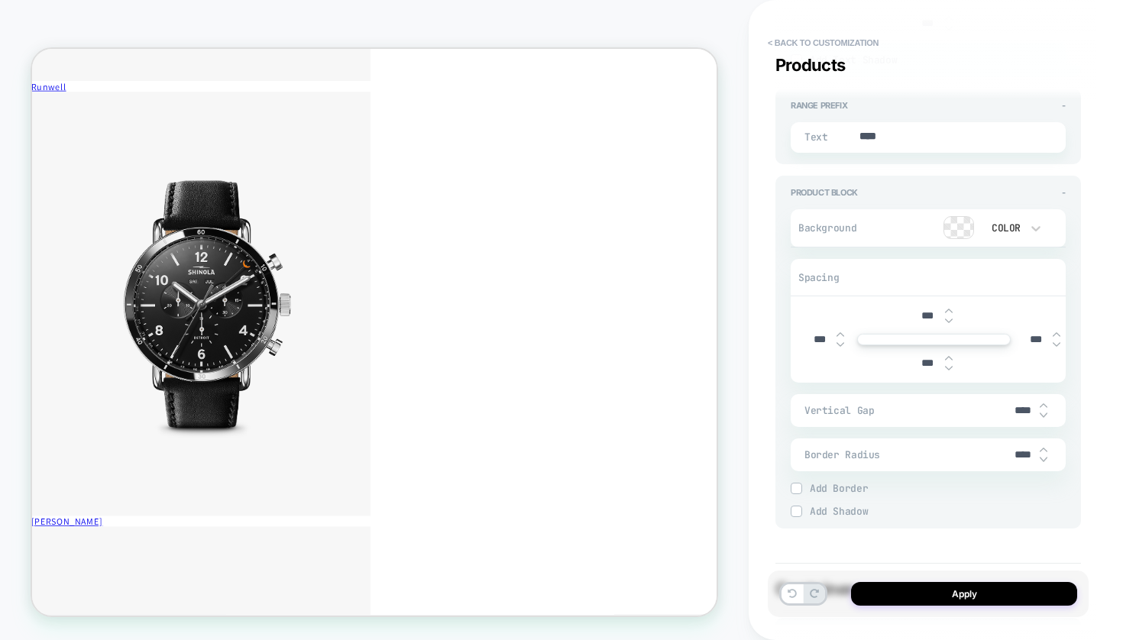
scroll to position [2333, 0]
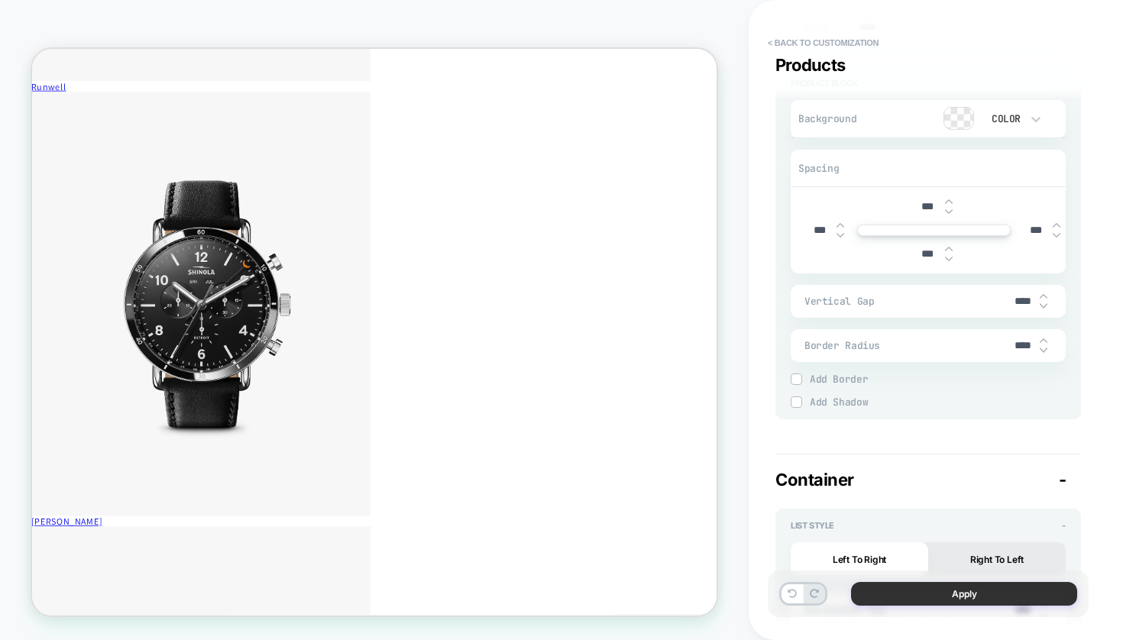
click at [971, 600] on button "Apply" at bounding box center [964, 594] width 226 height 24
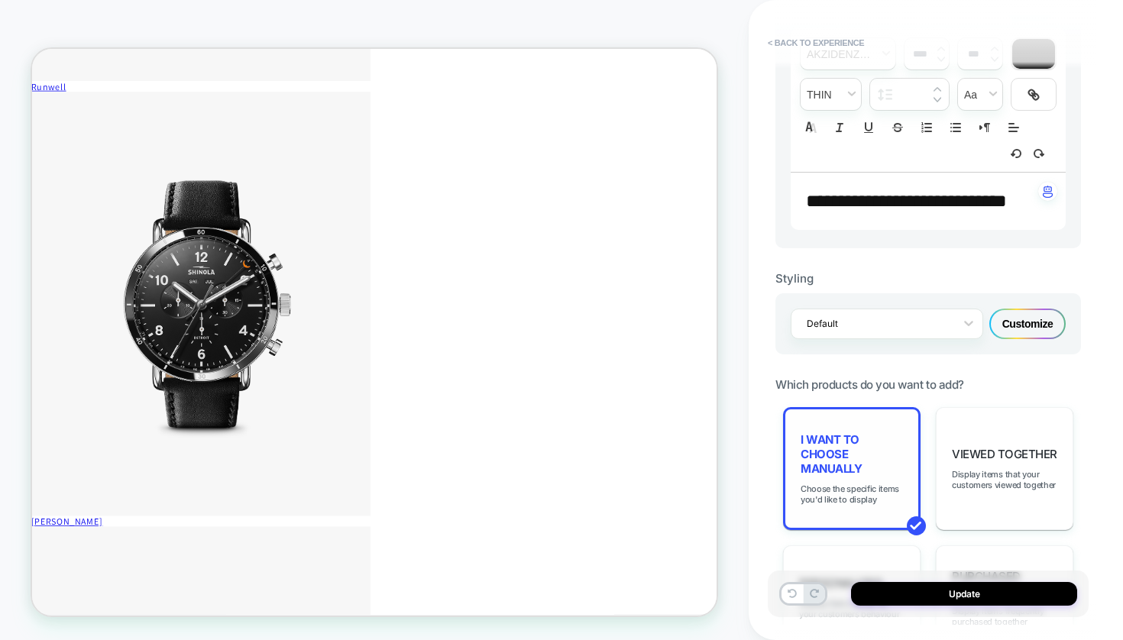
scroll to position [522, 0]
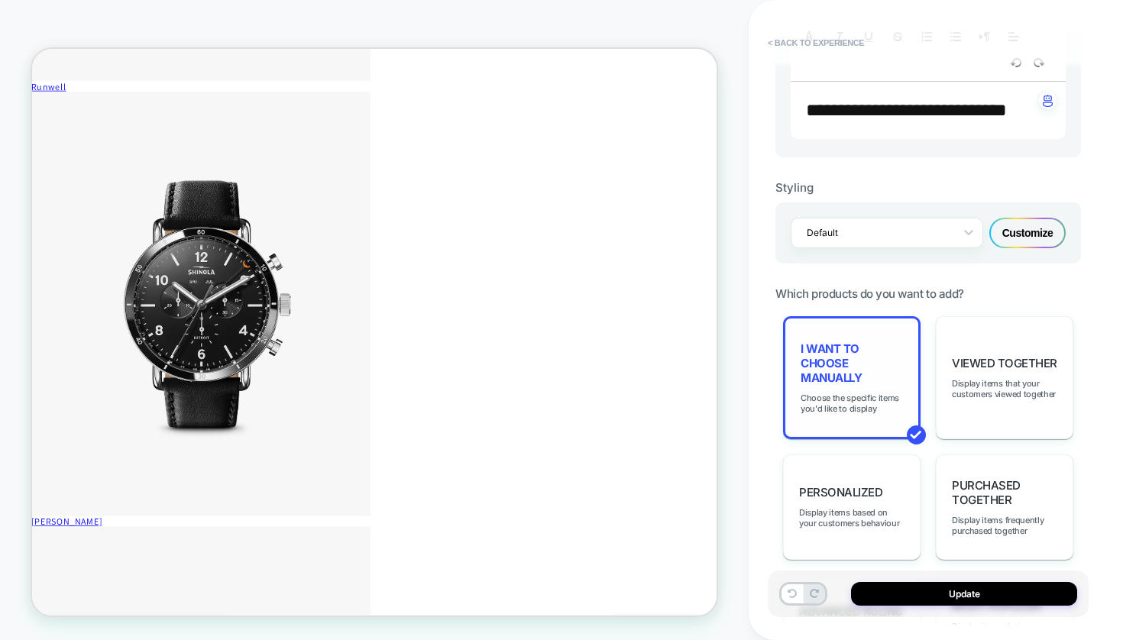
click at [829, 365] on span "I want to choose manually" at bounding box center [851, 363] width 102 height 44
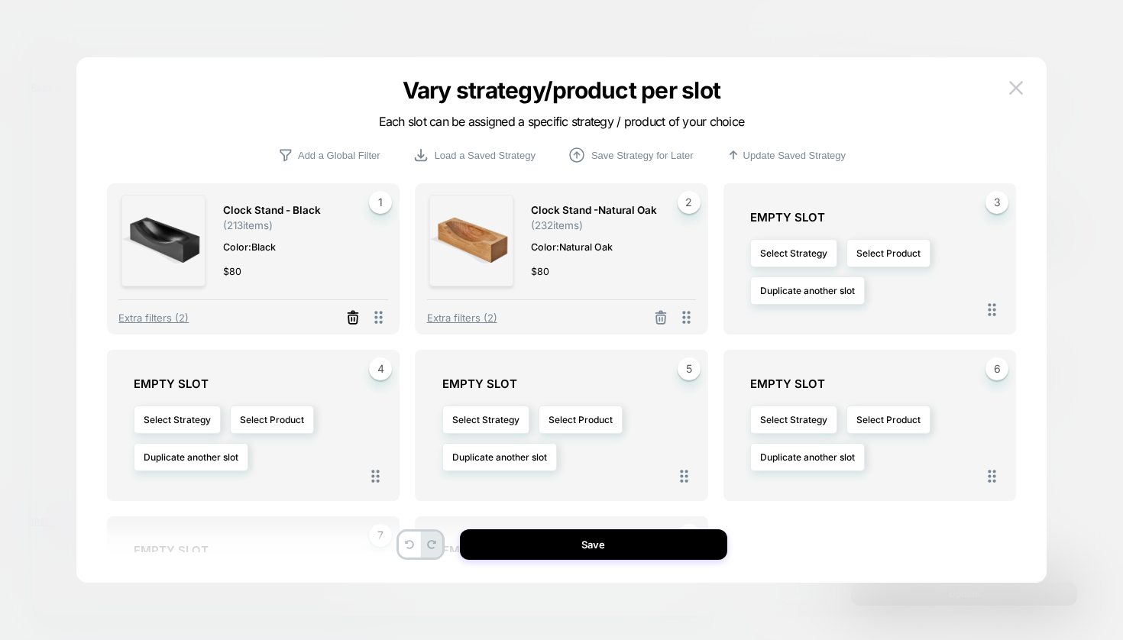
click at [354, 318] on line at bounding box center [354, 319] width 0 height 3
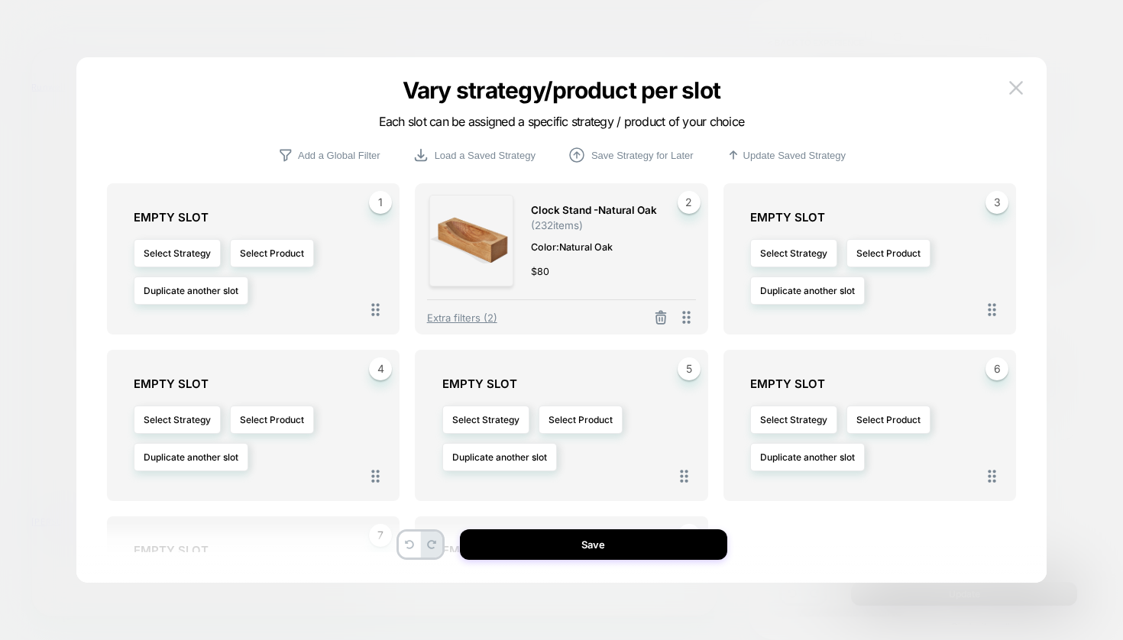
drag, startPoint x: 665, startPoint y: 318, endPoint x: 653, endPoint y: 318, distance: 11.5
click at [663, 318] on icon at bounding box center [660, 317] width 15 height 15
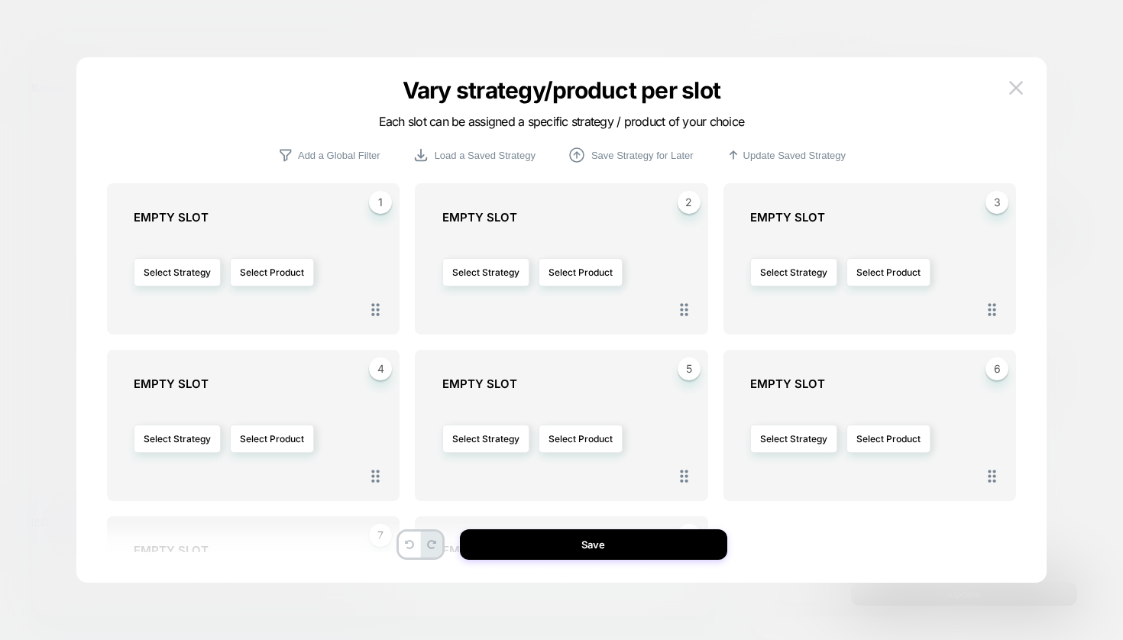
click at [315, 257] on div "Select Strategy Select Product" at bounding box center [261, 271] width 254 height 79
click at [287, 258] on button "Select Product" at bounding box center [272, 272] width 84 height 28
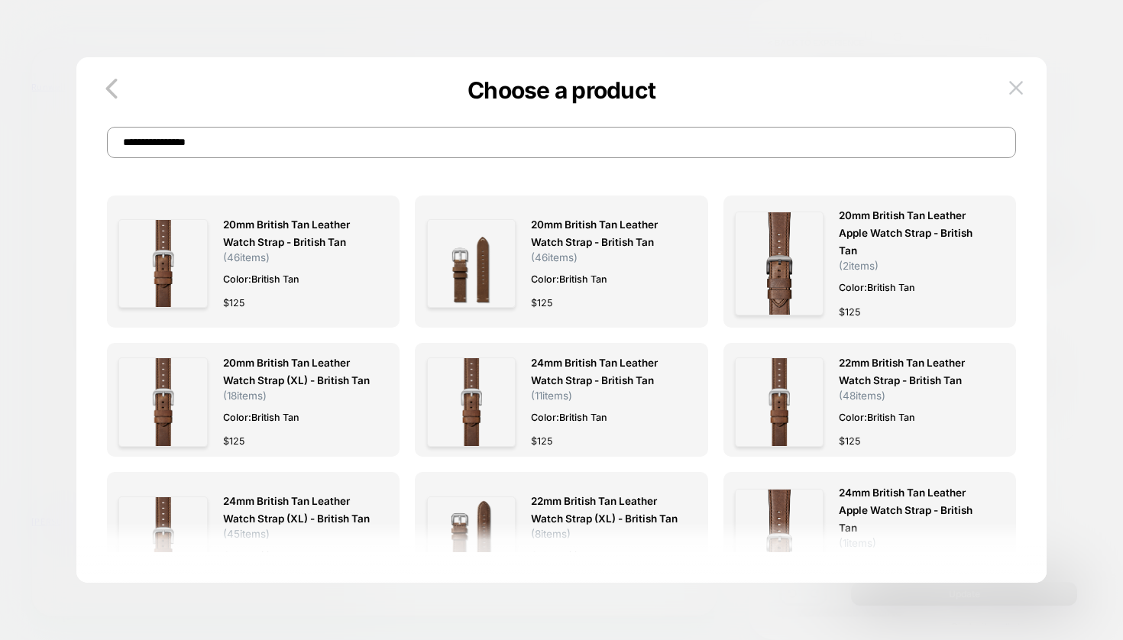
scroll to position [0, 0]
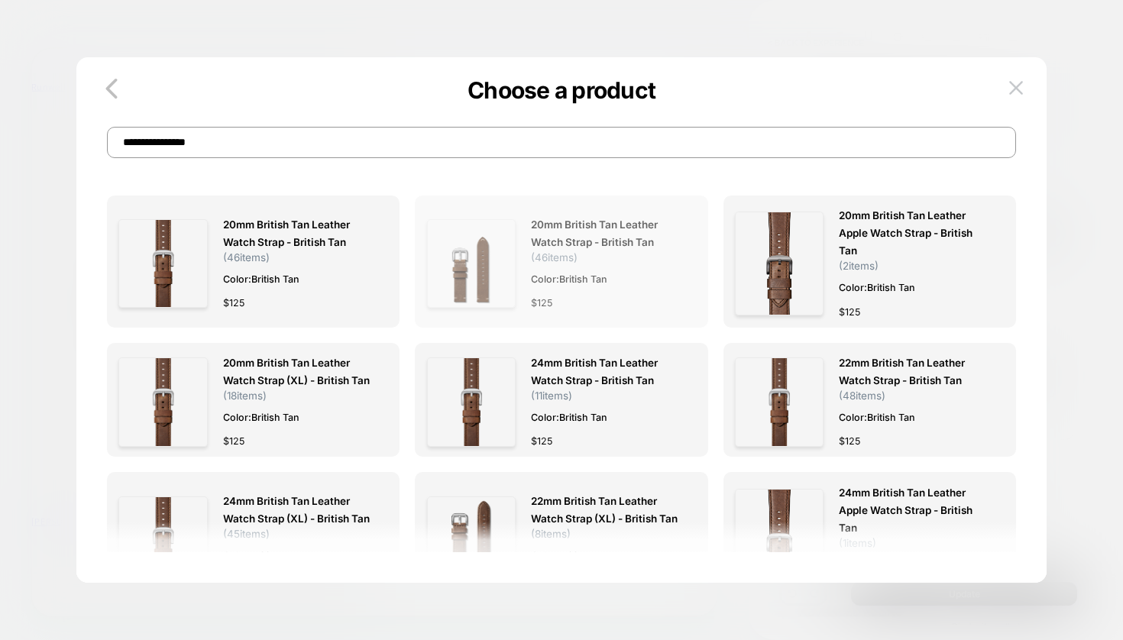
type input "**********"
click at [629, 253] on span "20mm British Tan Leather Watch Strap - British Tan ( 46 items)" at bounding box center [606, 239] width 150 height 47
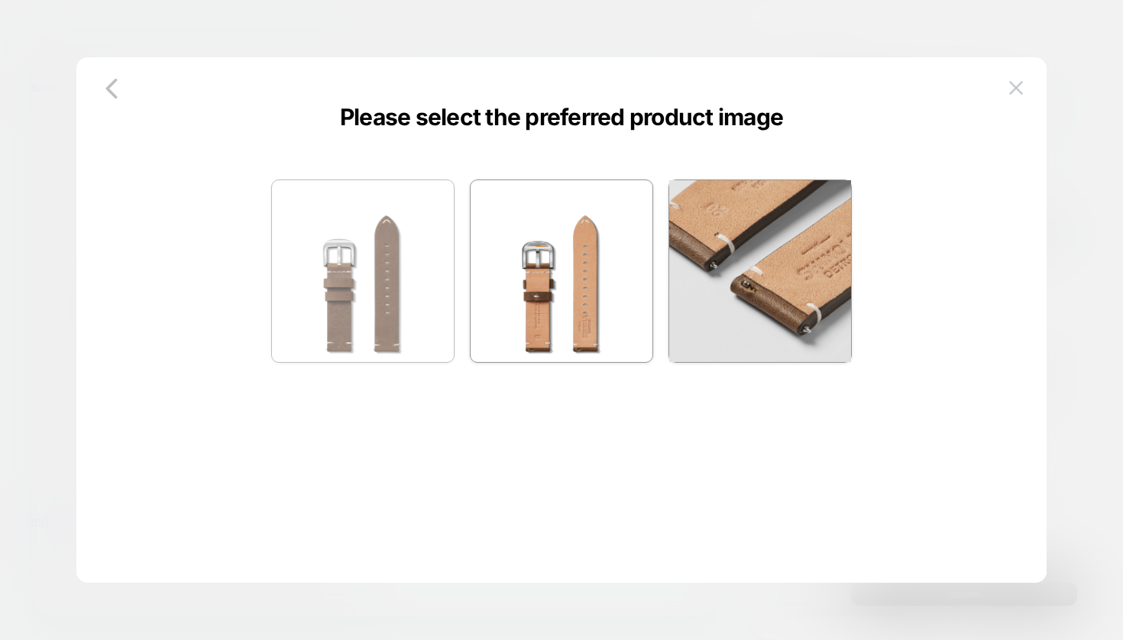
click at [349, 274] on img at bounding box center [363, 271] width 182 height 182
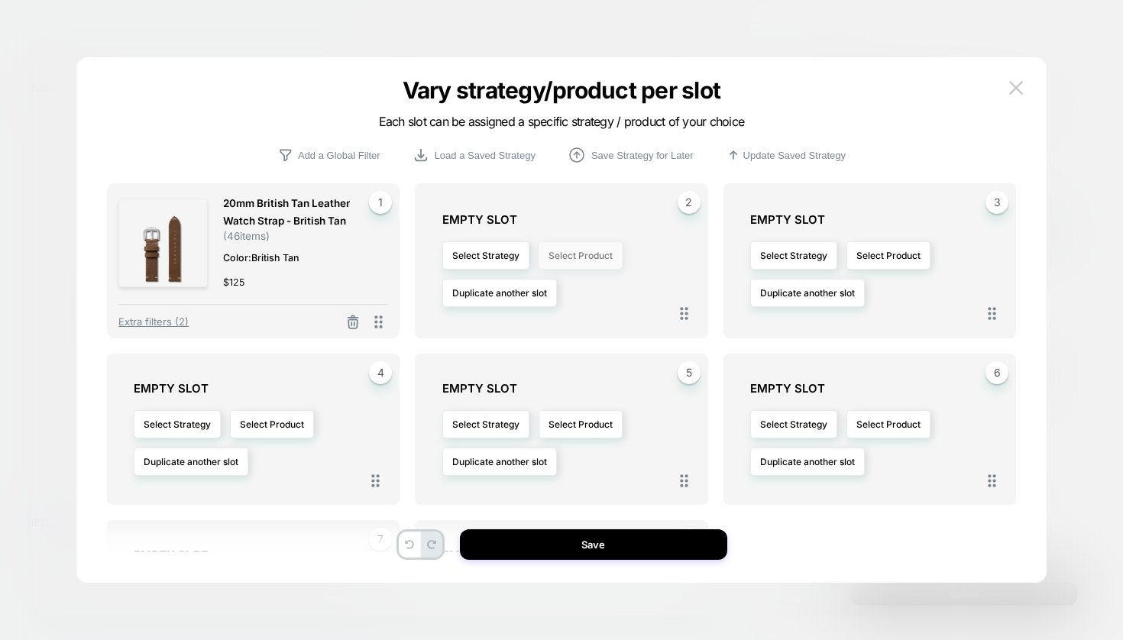
click at [599, 257] on button "Select Product" at bounding box center [580, 255] width 84 height 28
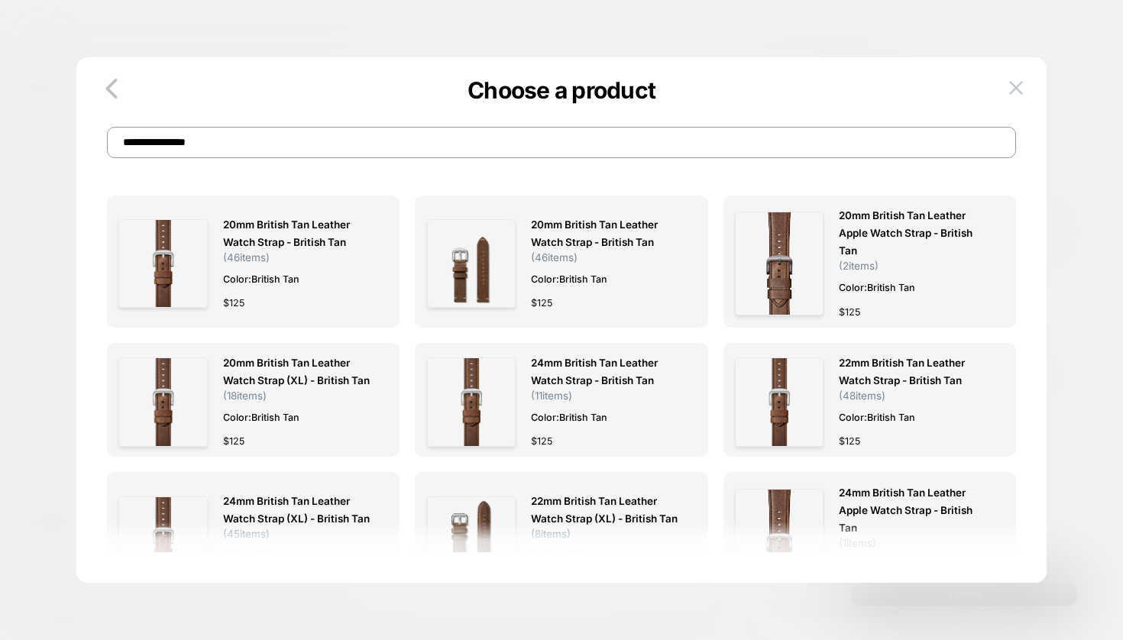
drag, startPoint x: 161, startPoint y: 141, endPoint x: 321, endPoint y: 157, distance: 160.5
click at [321, 157] on input "**********" at bounding box center [561, 142] width 909 height 31
type input "**********"
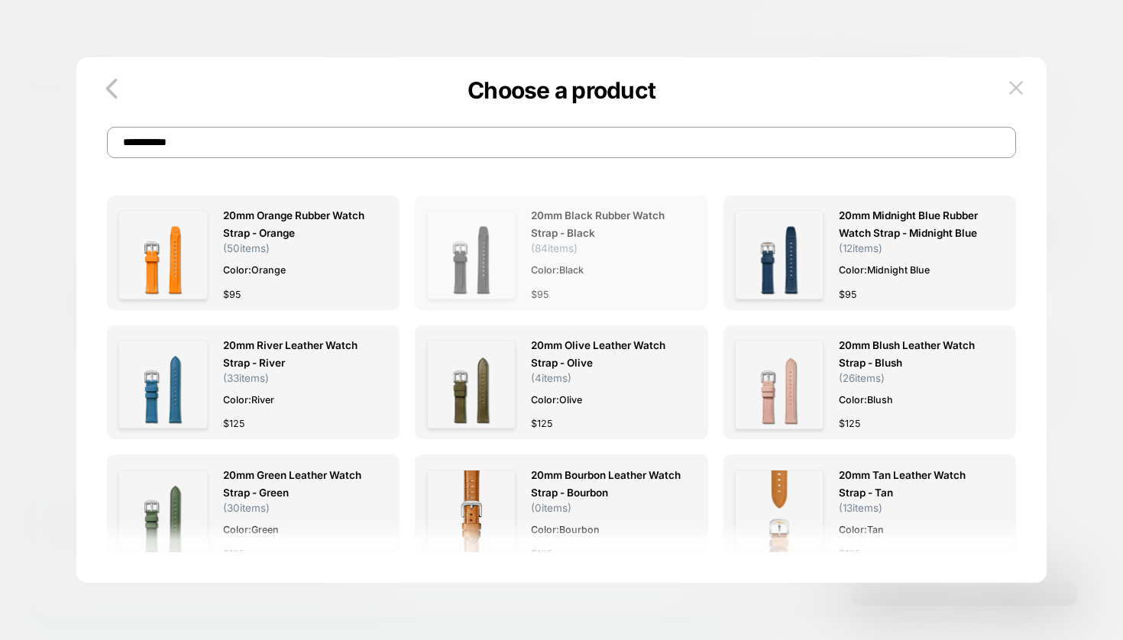
scroll to position [2, 0]
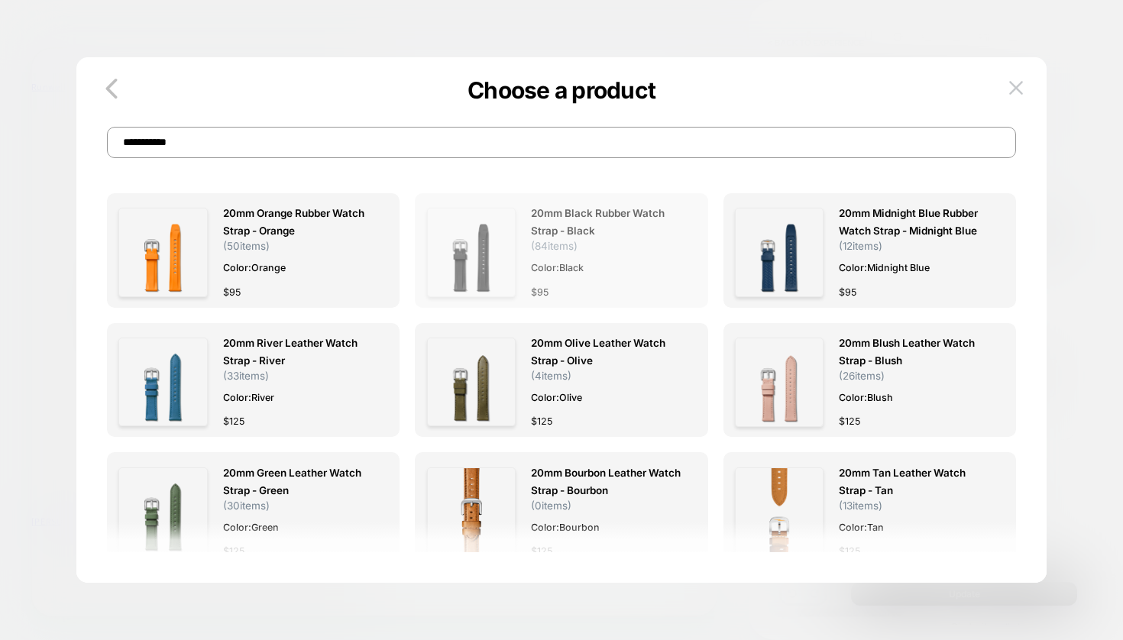
click at [553, 228] on span "20mm Black Rubber Watch Strap - Black" at bounding box center [606, 222] width 150 height 35
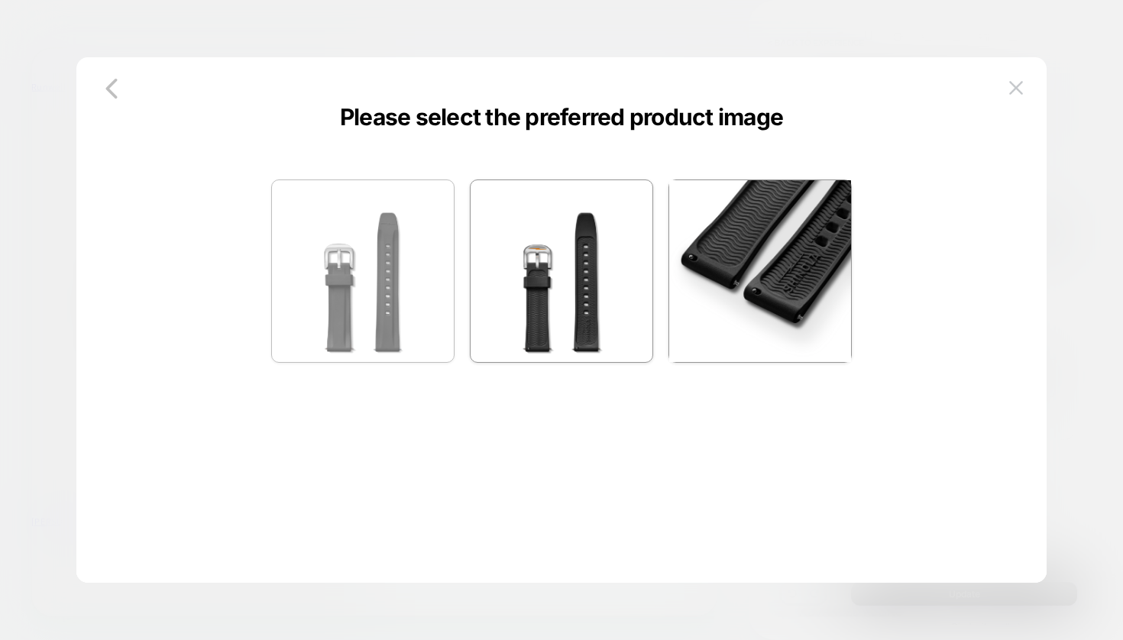
click at [352, 285] on img at bounding box center [363, 271] width 182 height 182
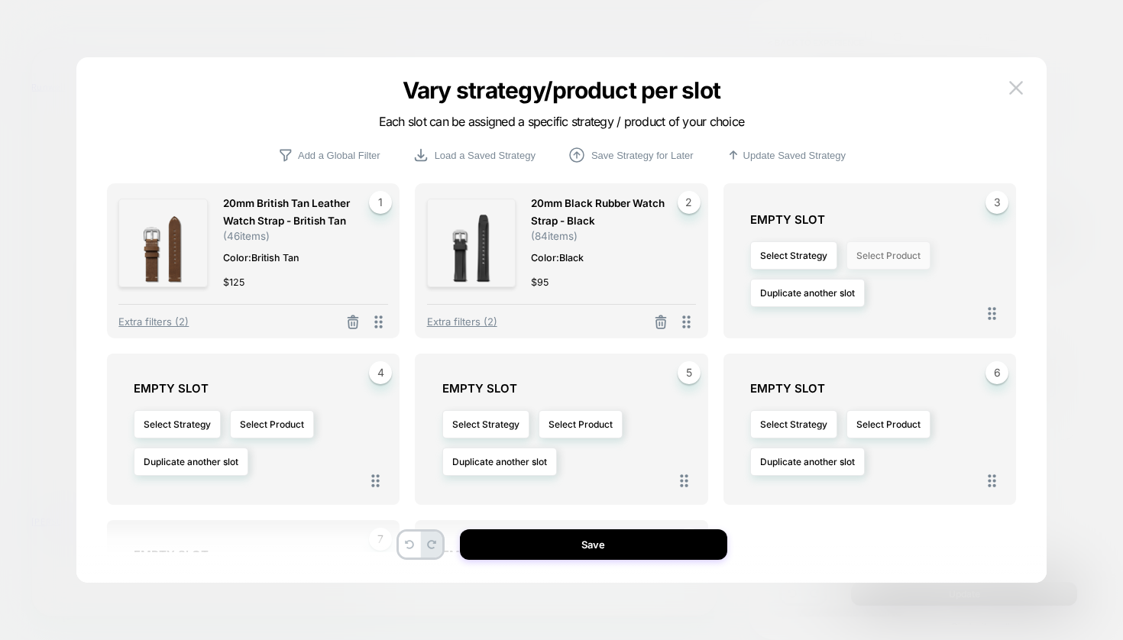
click at [904, 260] on button "Select Product" at bounding box center [888, 255] width 84 height 28
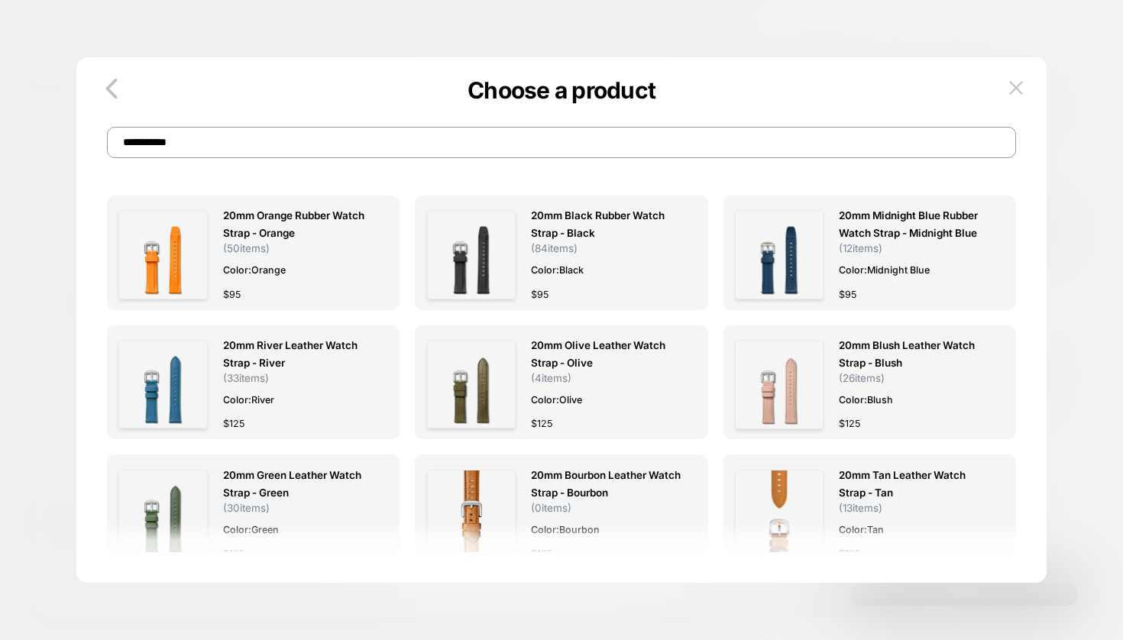
scroll to position [0, 0]
drag, startPoint x: 183, startPoint y: 142, endPoint x: 156, endPoint y: 140, distance: 26.8
click at [156, 140] on input "**********" at bounding box center [561, 142] width 909 height 31
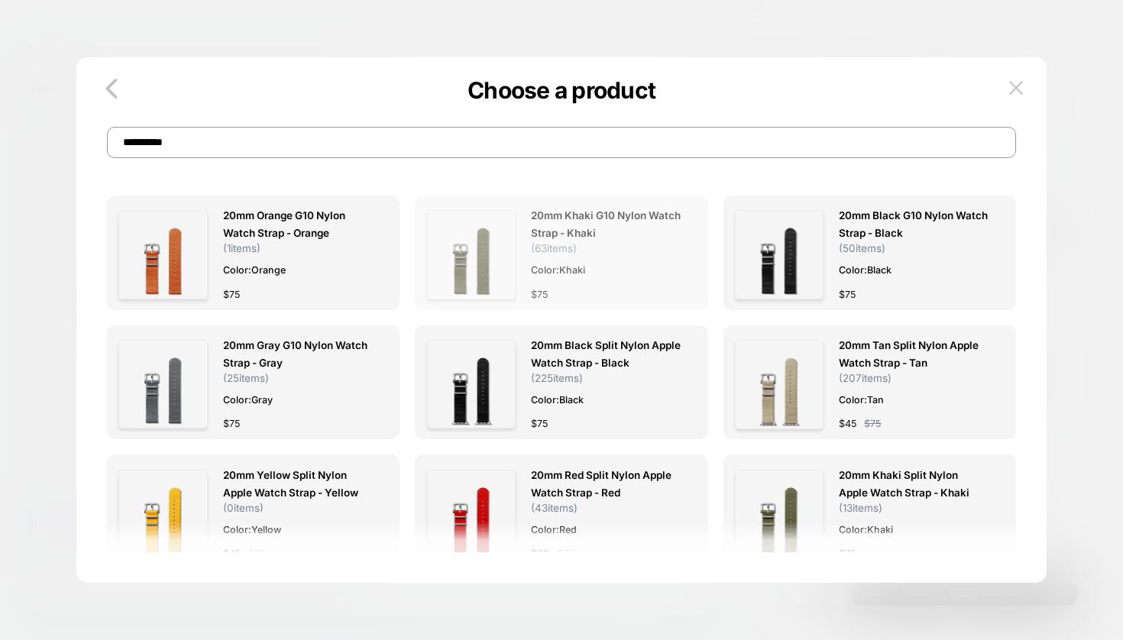
type input "**********"
click at [617, 233] on span "20mm Khaki G10 Nylon Watch Strap - Khaki" at bounding box center [606, 224] width 150 height 35
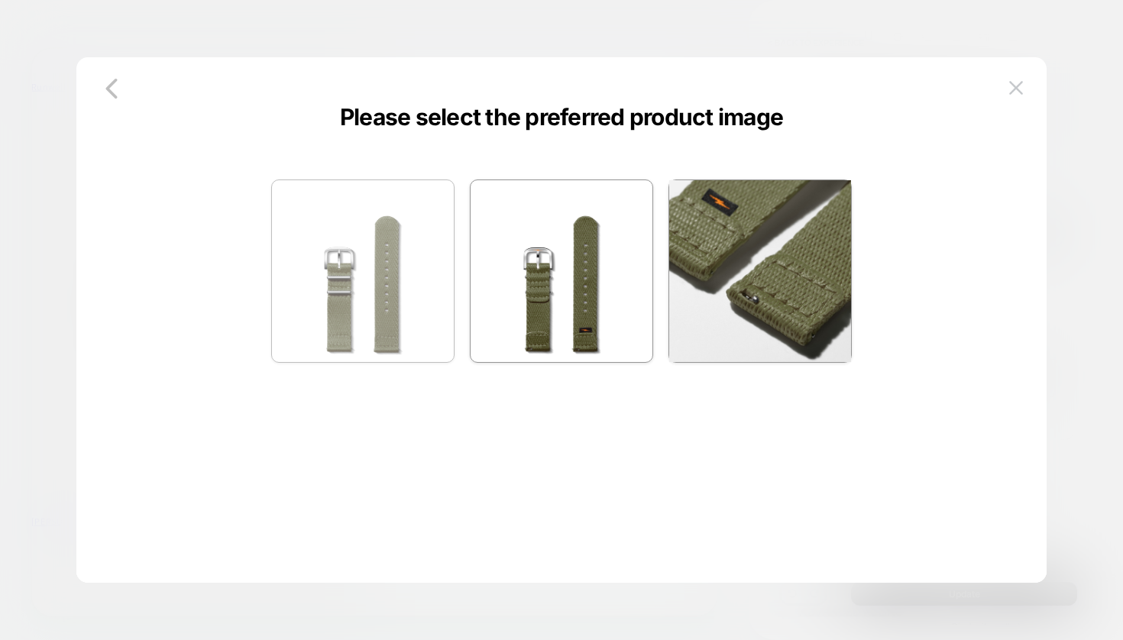
click at [347, 291] on img at bounding box center [363, 271] width 182 height 182
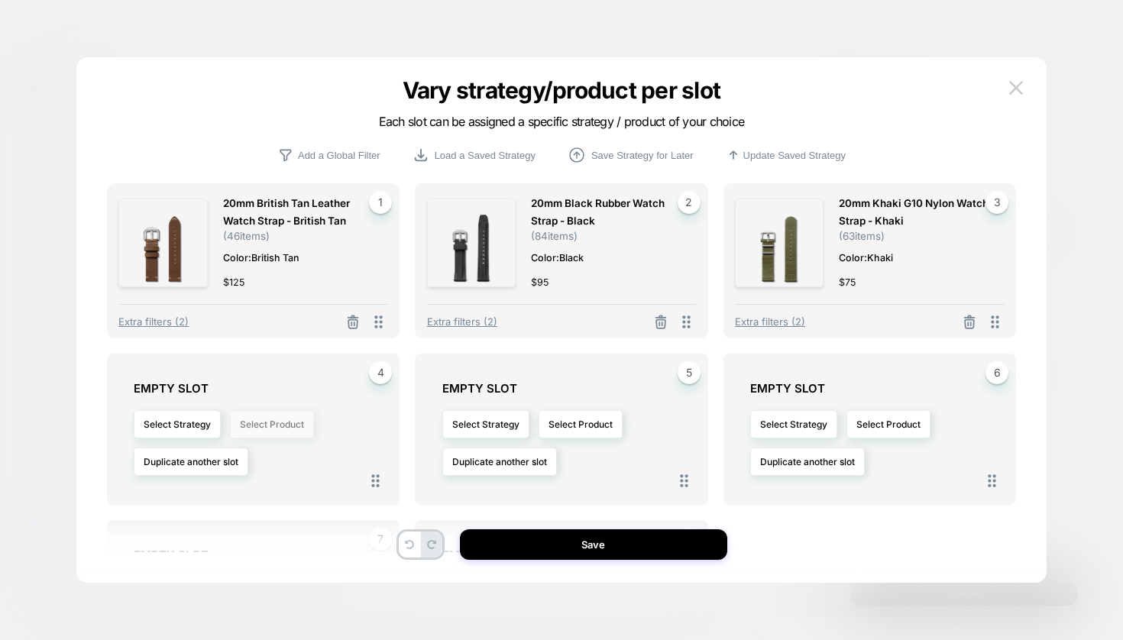
click at [282, 424] on button "Select Product" at bounding box center [272, 424] width 84 height 28
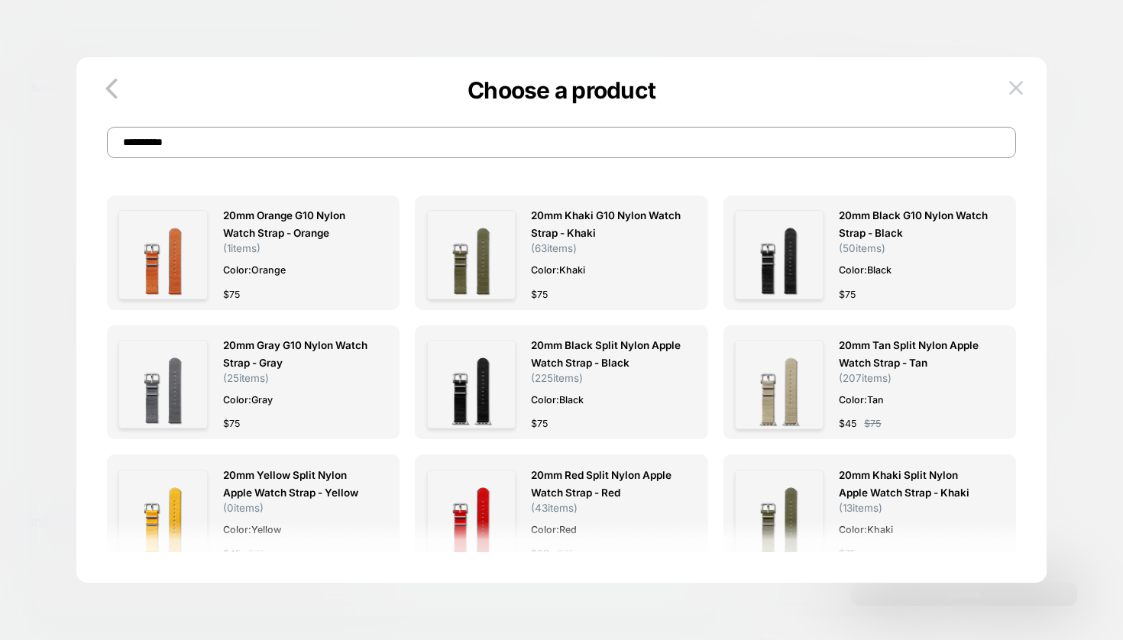
drag, startPoint x: 163, startPoint y: 143, endPoint x: 266, endPoint y: 157, distance: 103.3
click at [266, 157] on input "**********" at bounding box center [561, 142] width 909 height 31
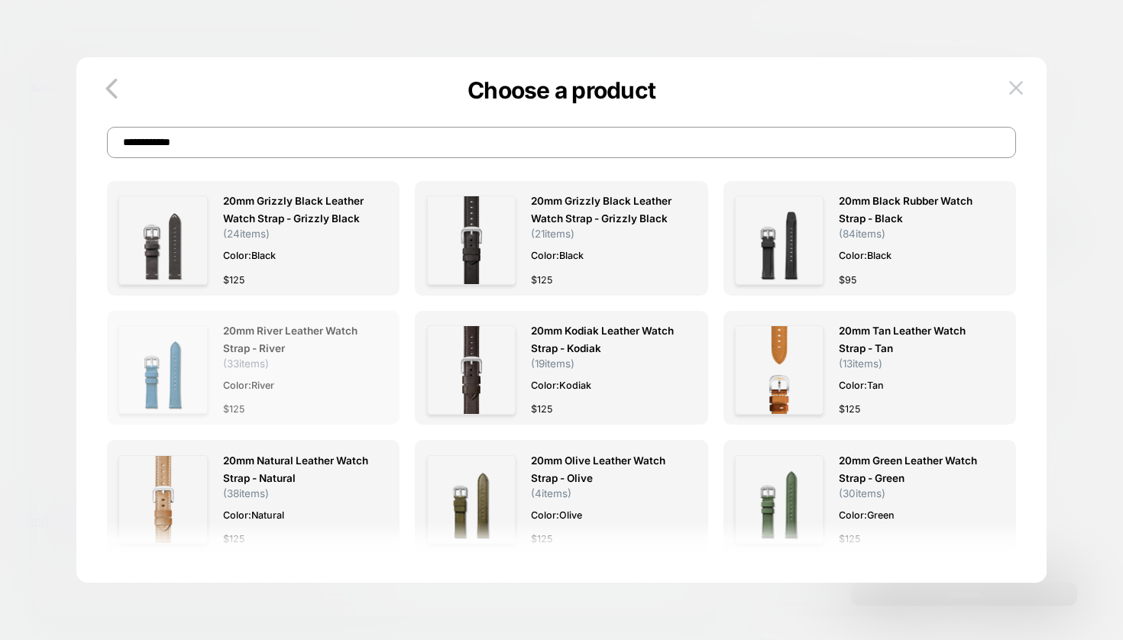
scroll to position [15, 73]
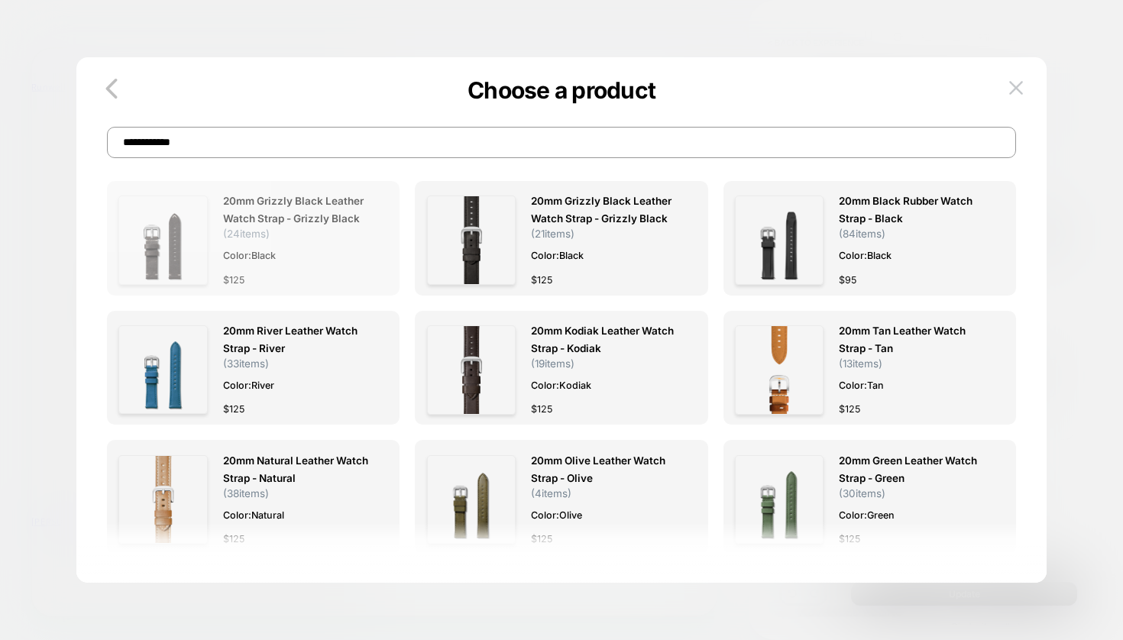
type input "**********"
click at [388, 234] on div "20mm Grizzly Black Leather Watch Strap - Grizzly Black ( 24 items) Color: Black…" at bounding box center [253, 239] width 270 height 95
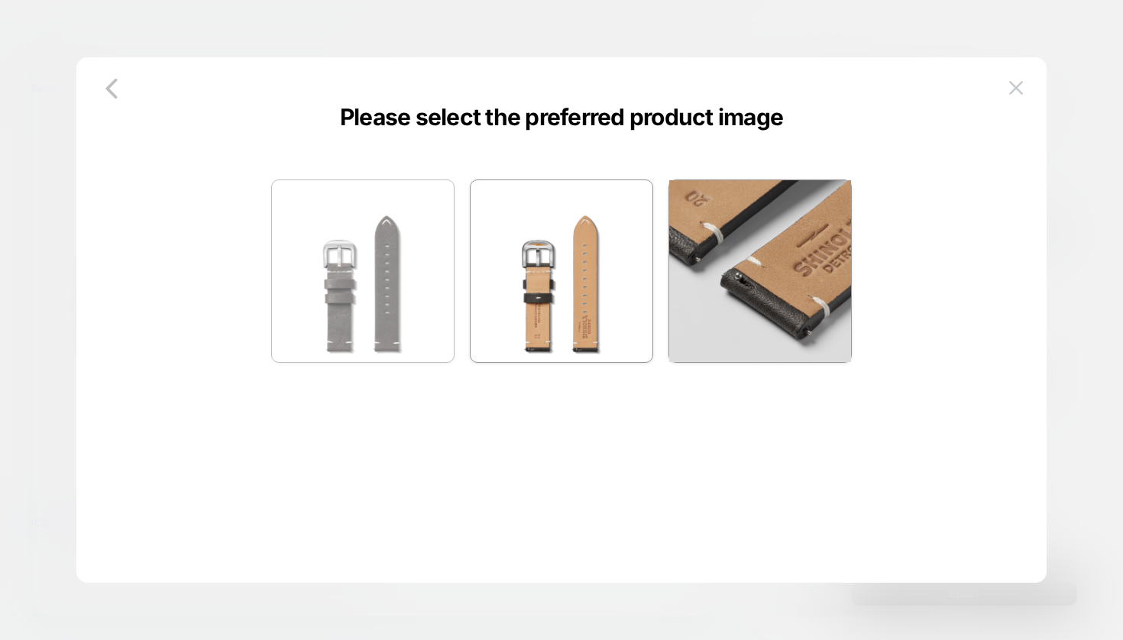
click at [427, 289] on img at bounding box center [363, 271] width 182 height 182
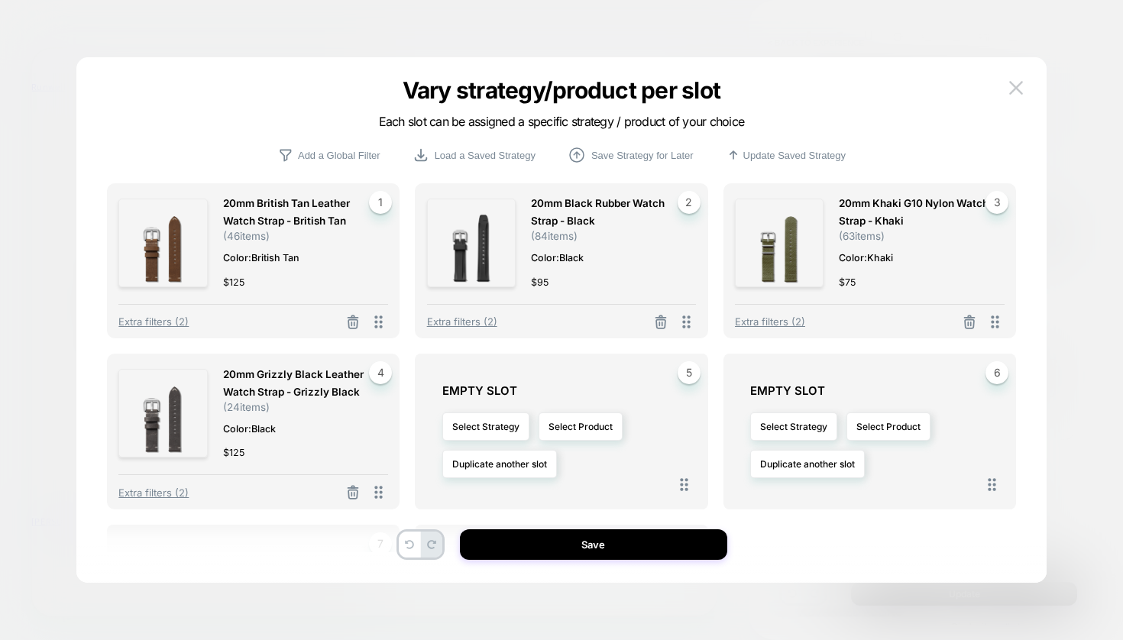
scroll to position [15, 0]
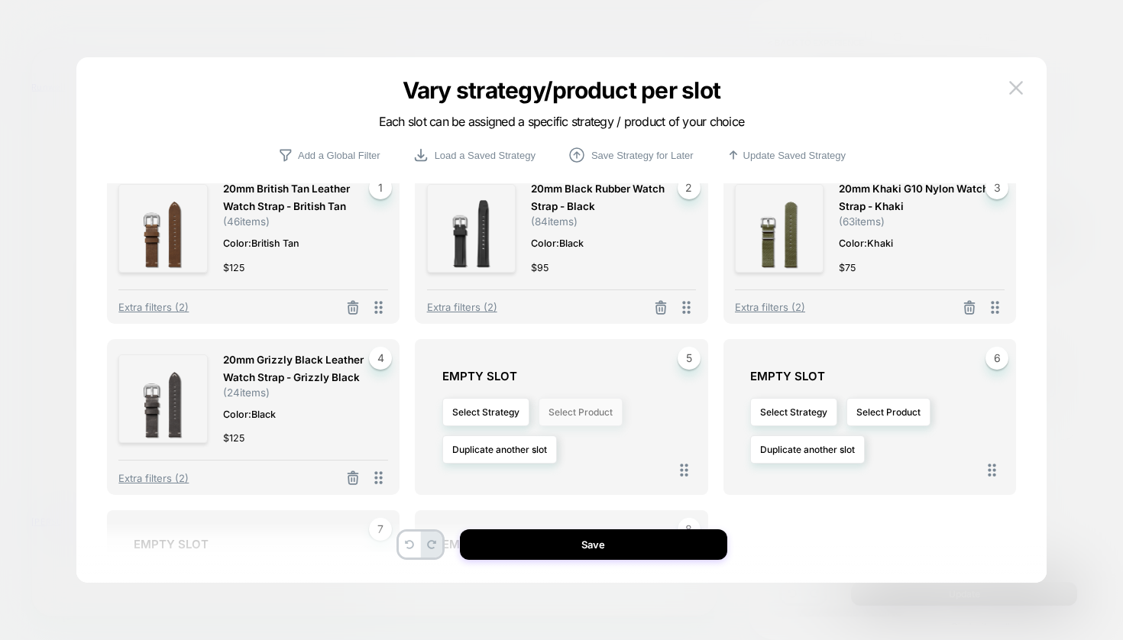
click at [584, 419] on button "Select Product" at bounding box center [580, 412] width 84 height 28
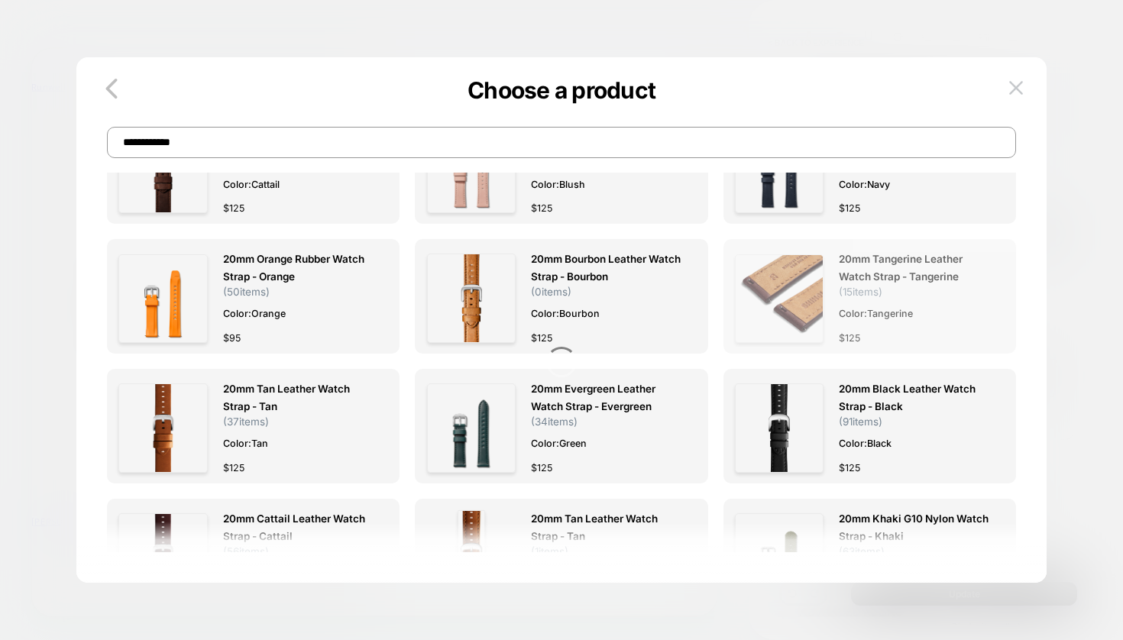
scroll to position [477, 0]
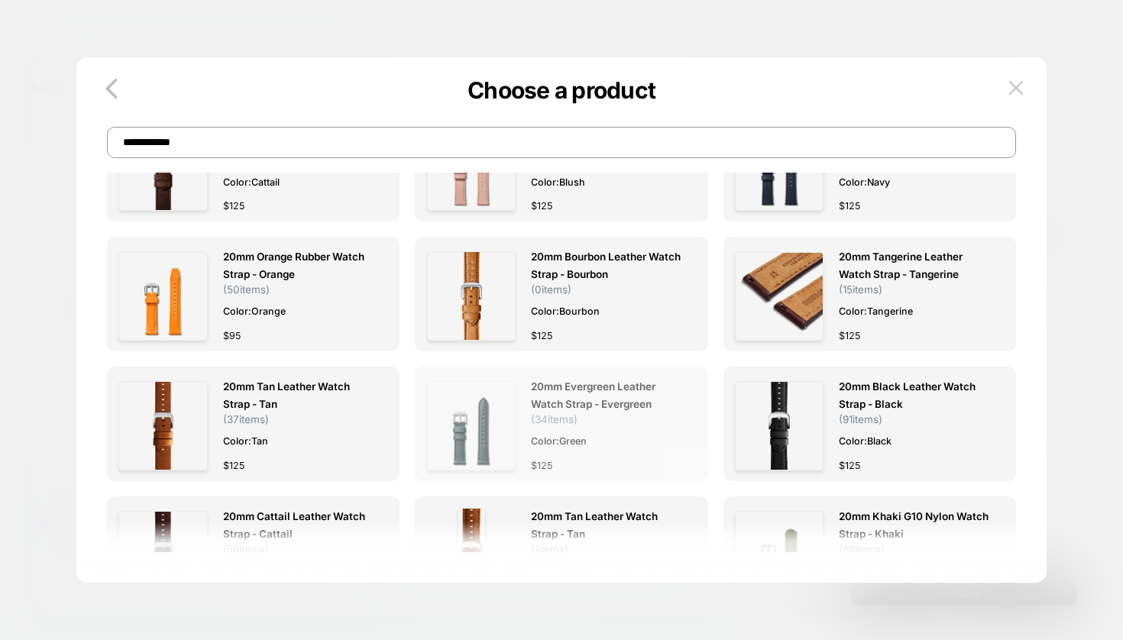
click at [561, 415] on span "( 34 items)" at bounding box center [554, 419] width 47 height 12
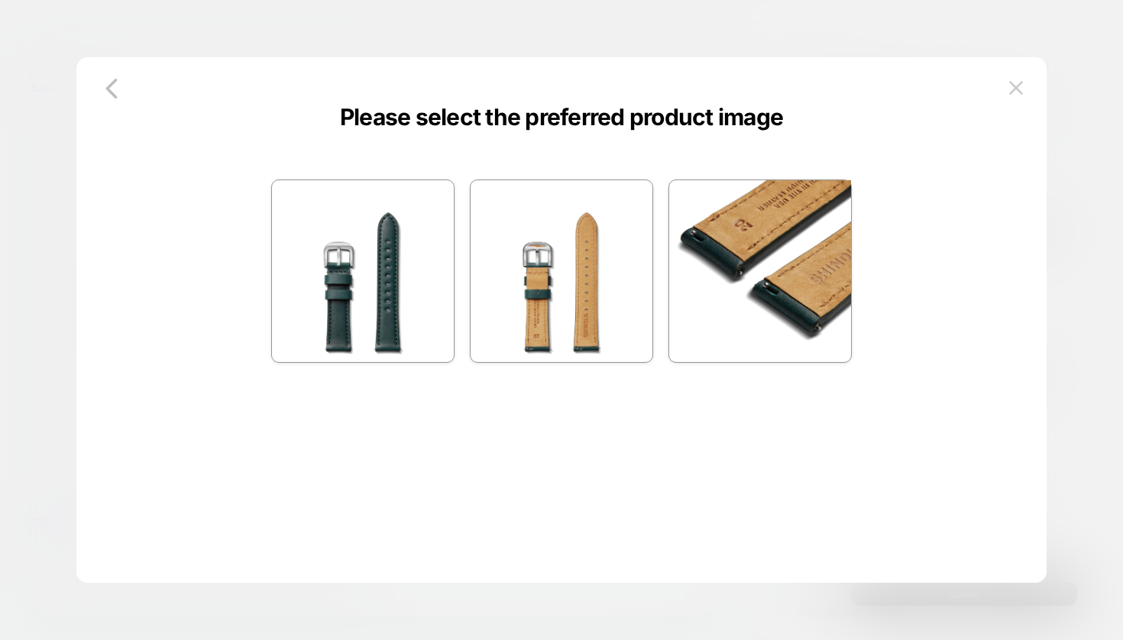
scroll to position [0, 0]
click at [408, 283] on img at bounding box center [363, 271] width 182 height 182
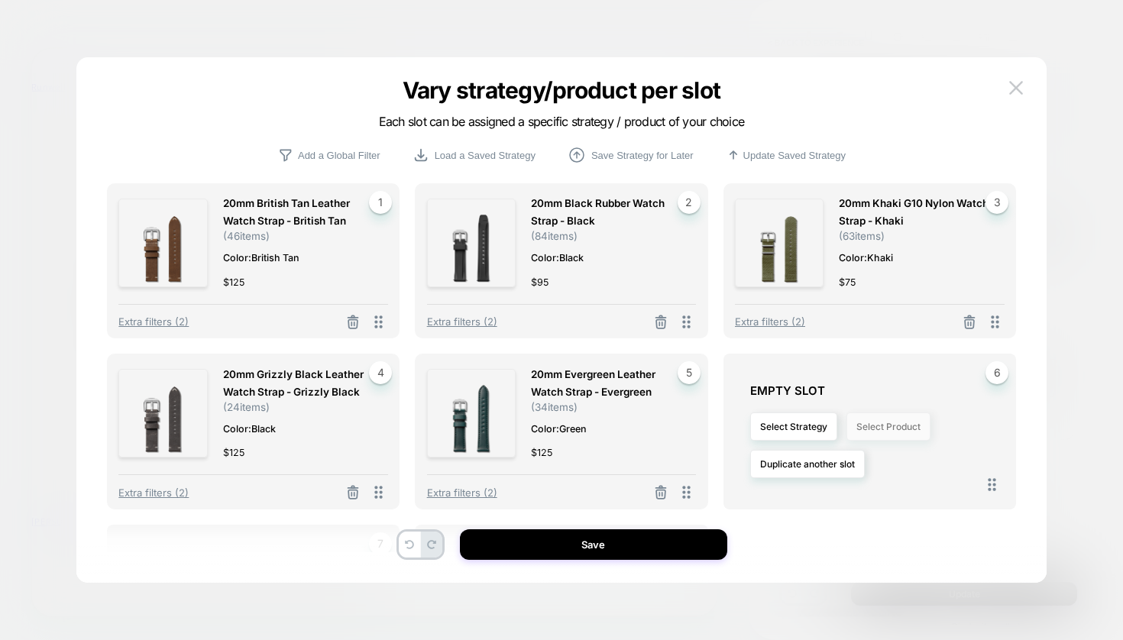
click at [901, 433] on button "Select Product" at bounding box center [888, 426] width 84 height 28
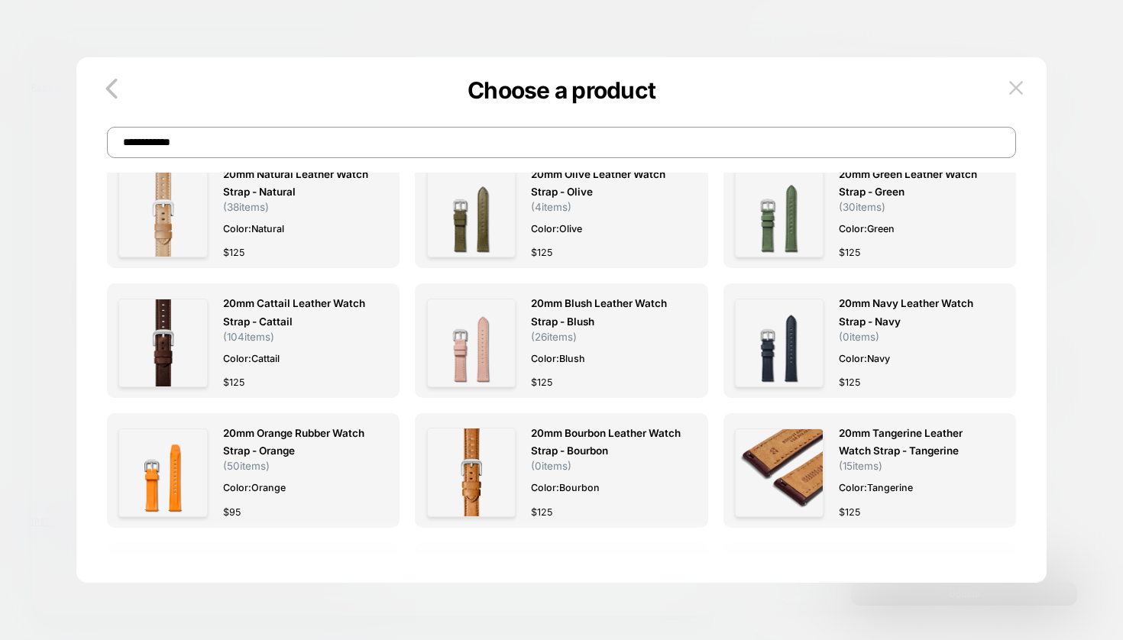
scroll to position [302, 0]
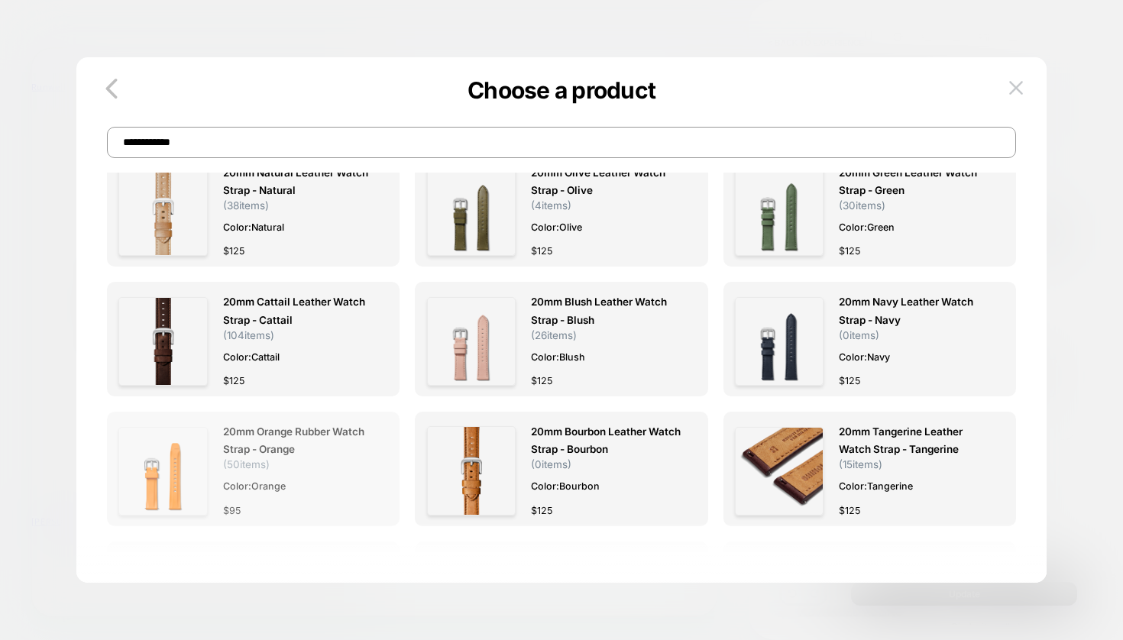
click at [284, 432] on span "20mm Orange Rubber Watch Strap - Orange" at bounding box center [298, 440] width 150 height 35
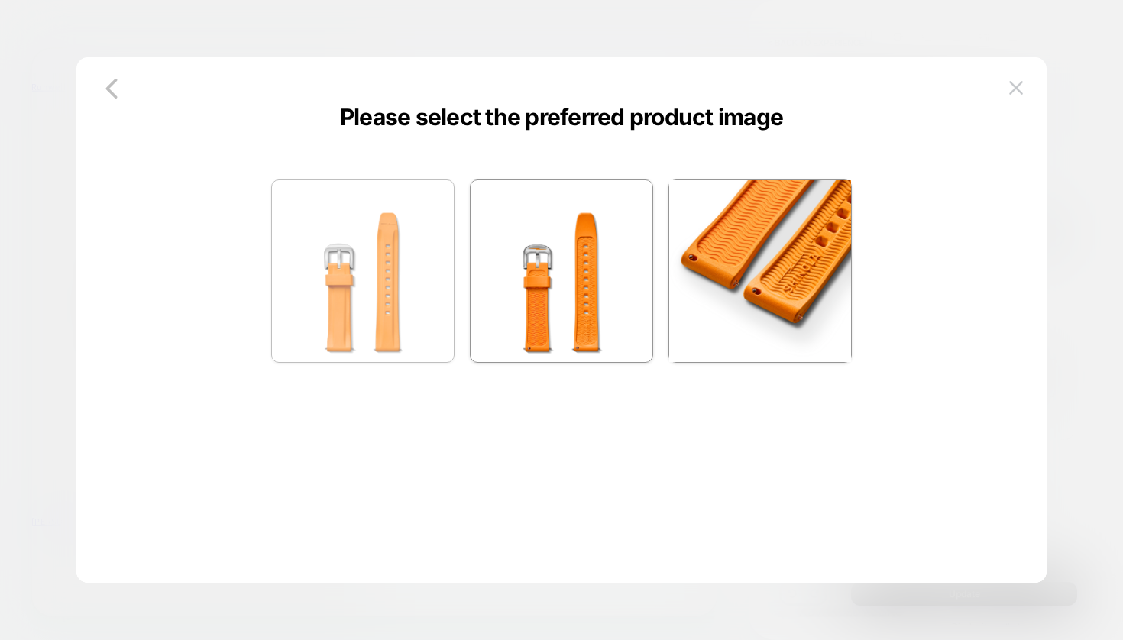
click at [367, 251] on img at bounding box center [363, 271] width 182 height 182
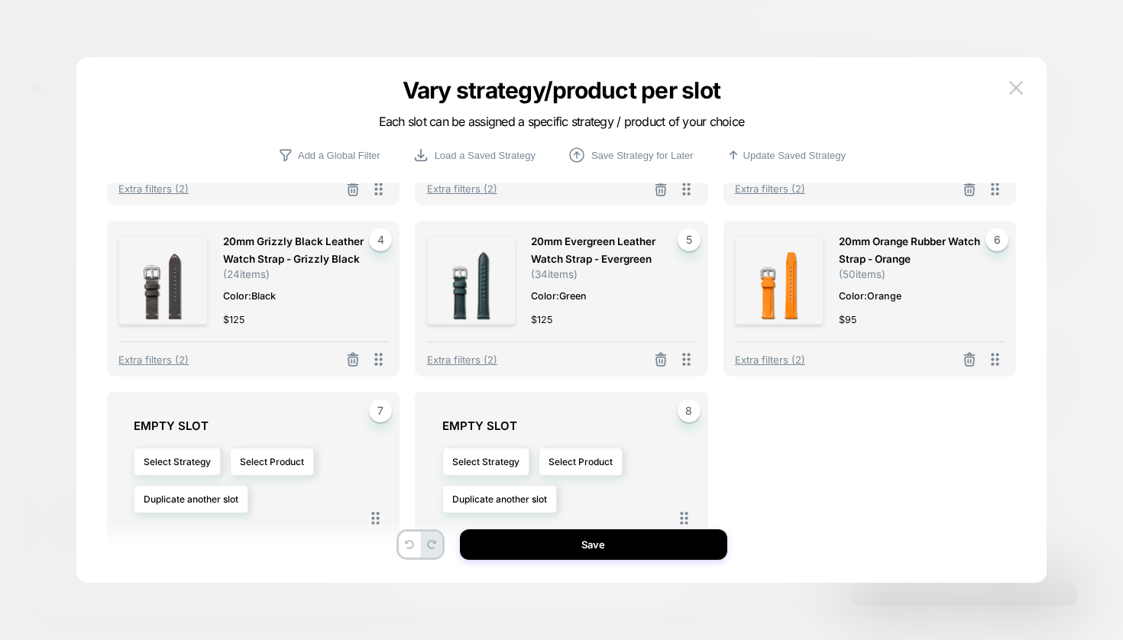
scroll to position [136, 0]
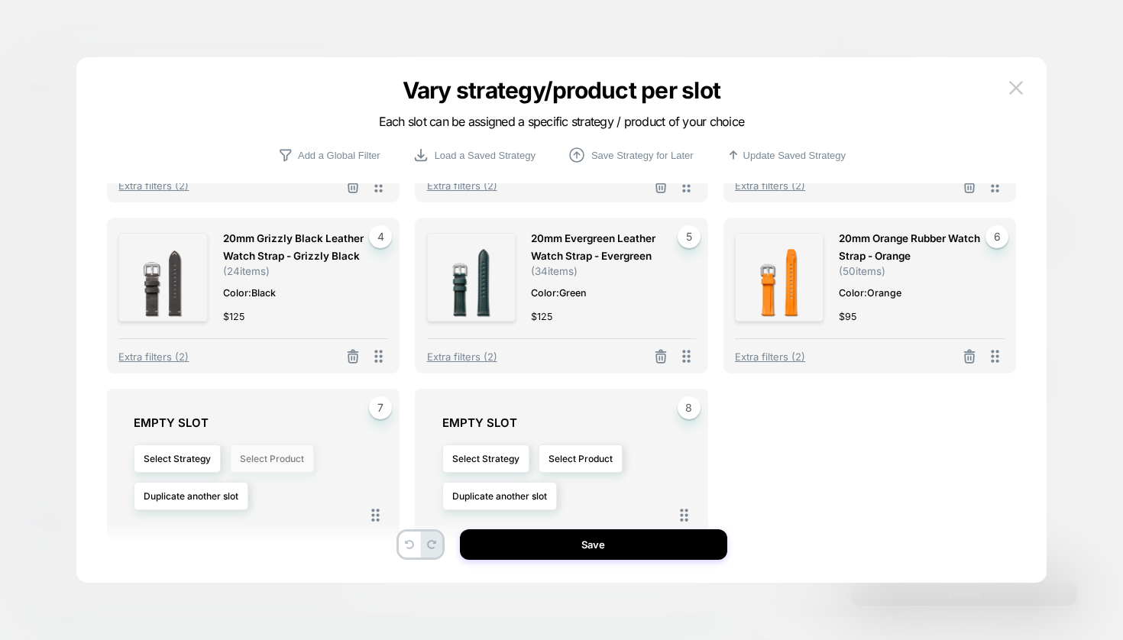
click at [274, 454] on button "Select Product" at bounding box center [272, 459] width 84 height 28
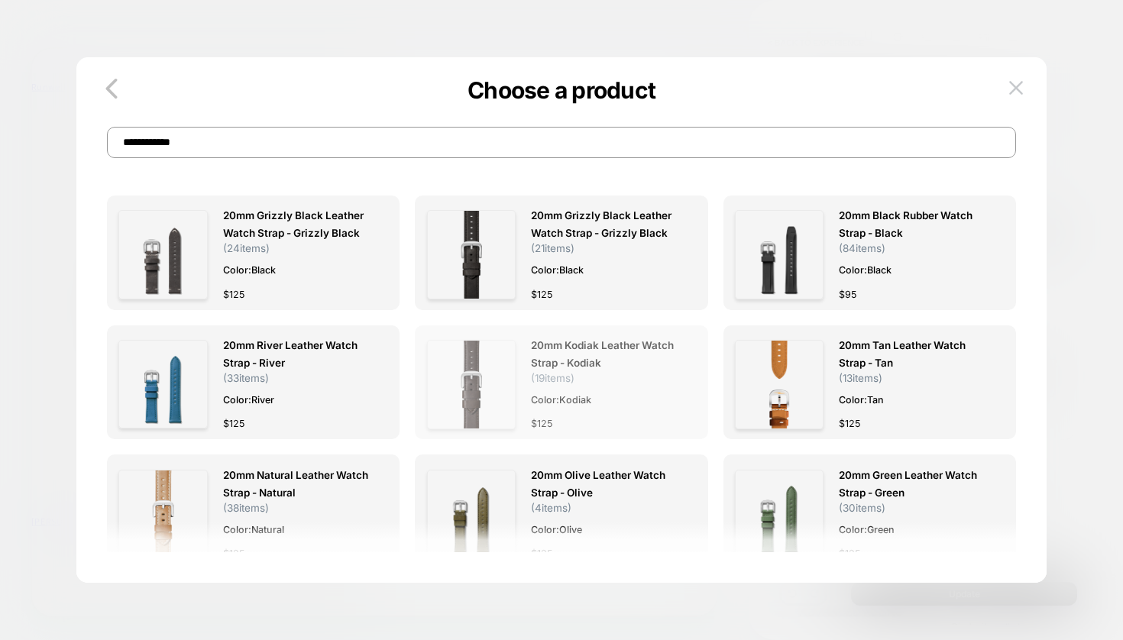
scroll to position [34, 0]
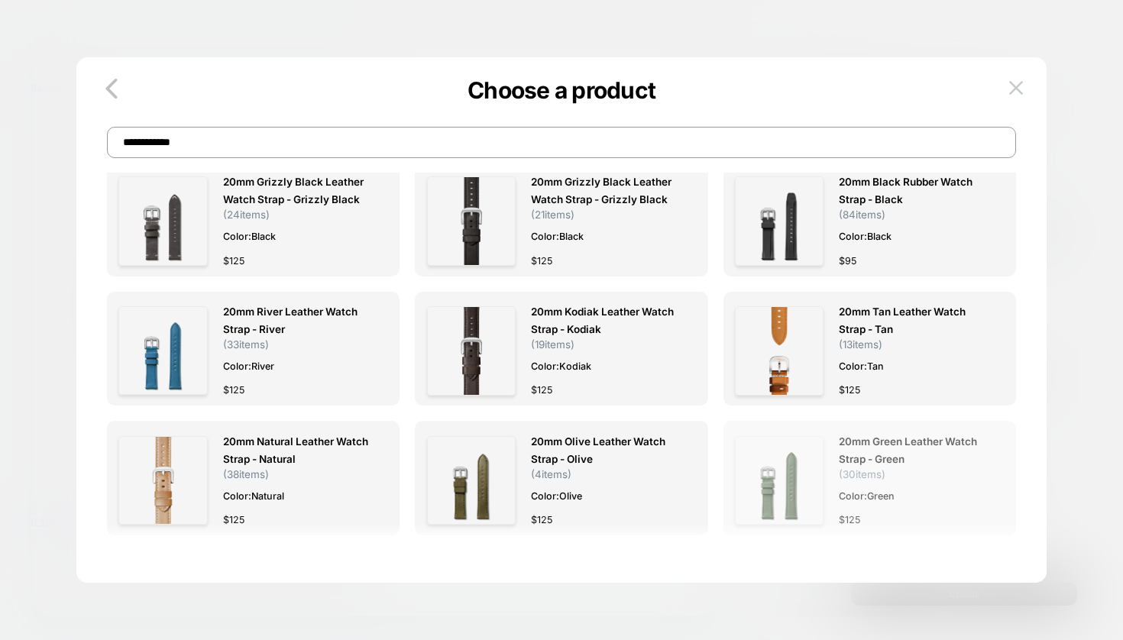
click at [879, 454] on span "20mm Green Leather Watch Strap - Green" at bounding box center [914, 450] width 150 height 35
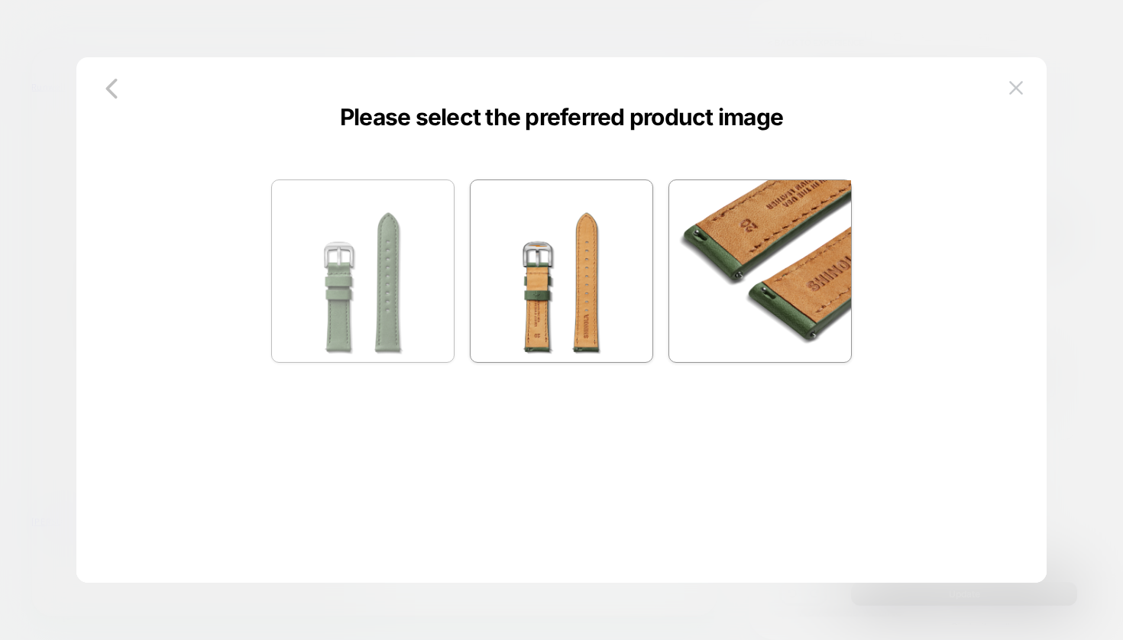
click at [333, 236] on img at bounding box center [363, 271] width 182 height 182
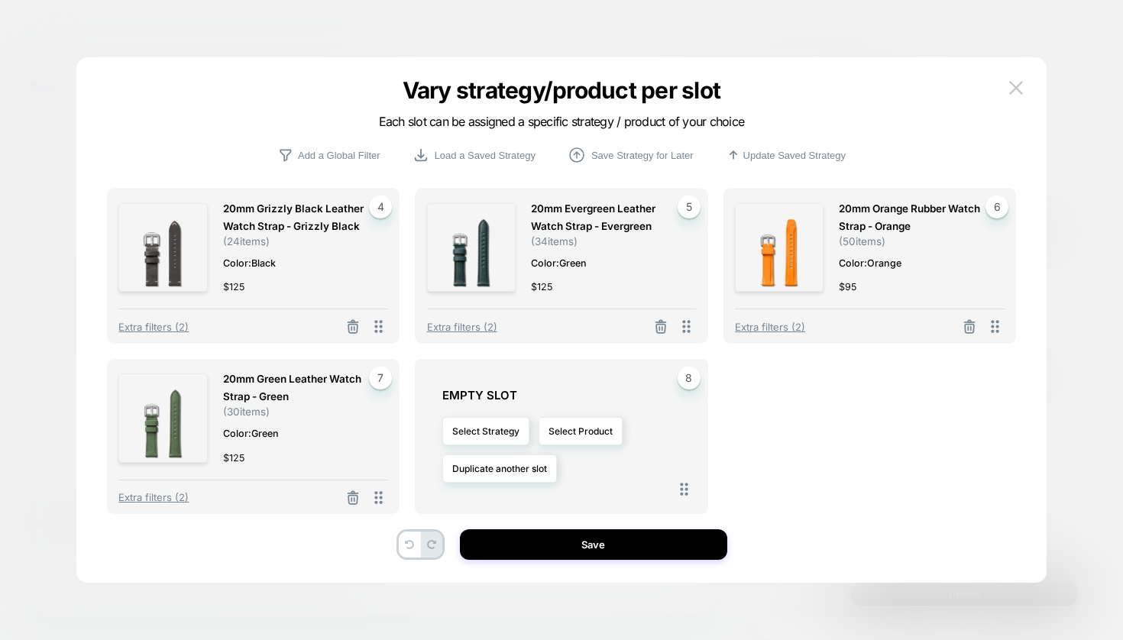
scroll to position [169, 0]
click at [584, 434] on button "Select Product" at bounding box center [580, 431] width 84 height 28
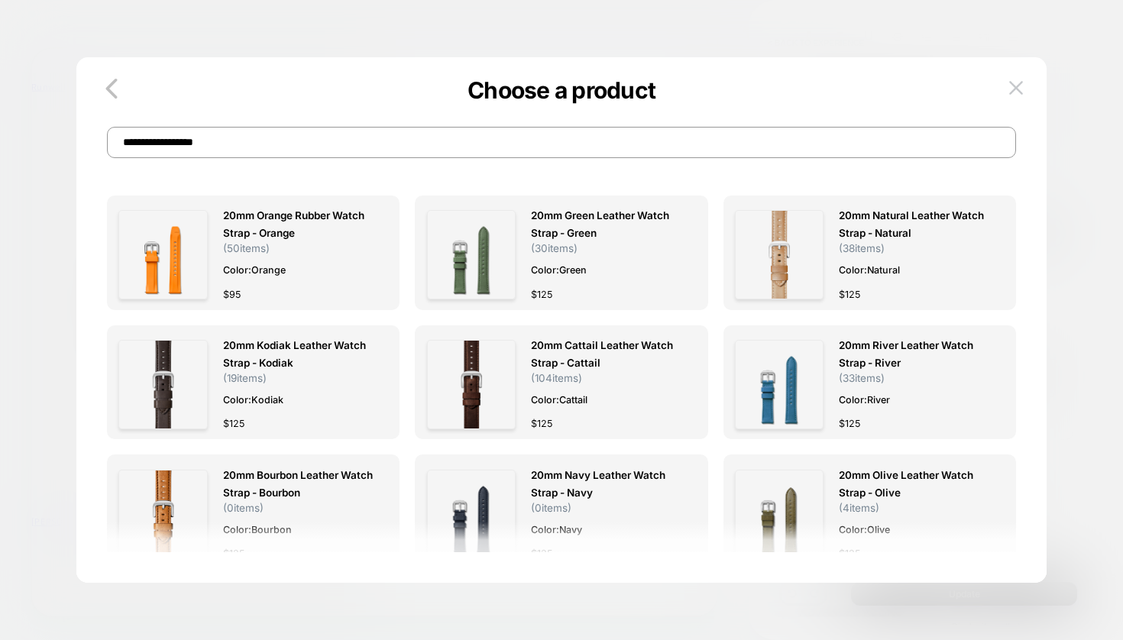
drag, startPoint x: 238, startPoint y: 147, endPoint x: 162, endPoint y: 143, distance: 75.8
click at [160, 143] on input "**********" at bounding box center [561, 142] width 909 height 31
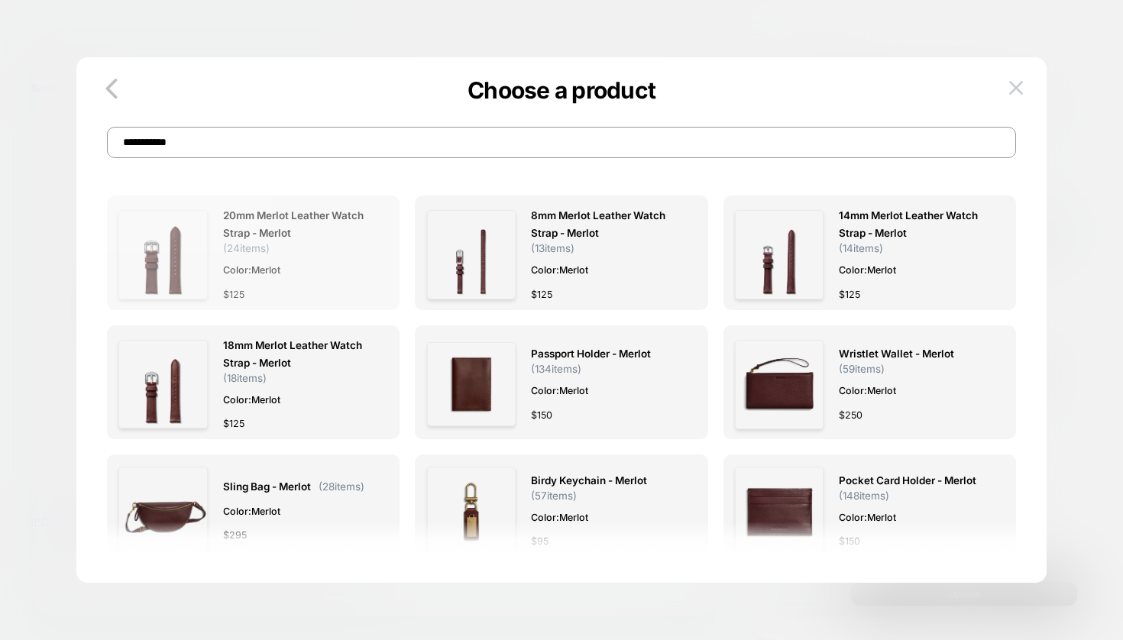
scroll to position [0, 42]
type input "**********"
click at [207, 251] on img at bounding box center [162, 254] width 89 height 89
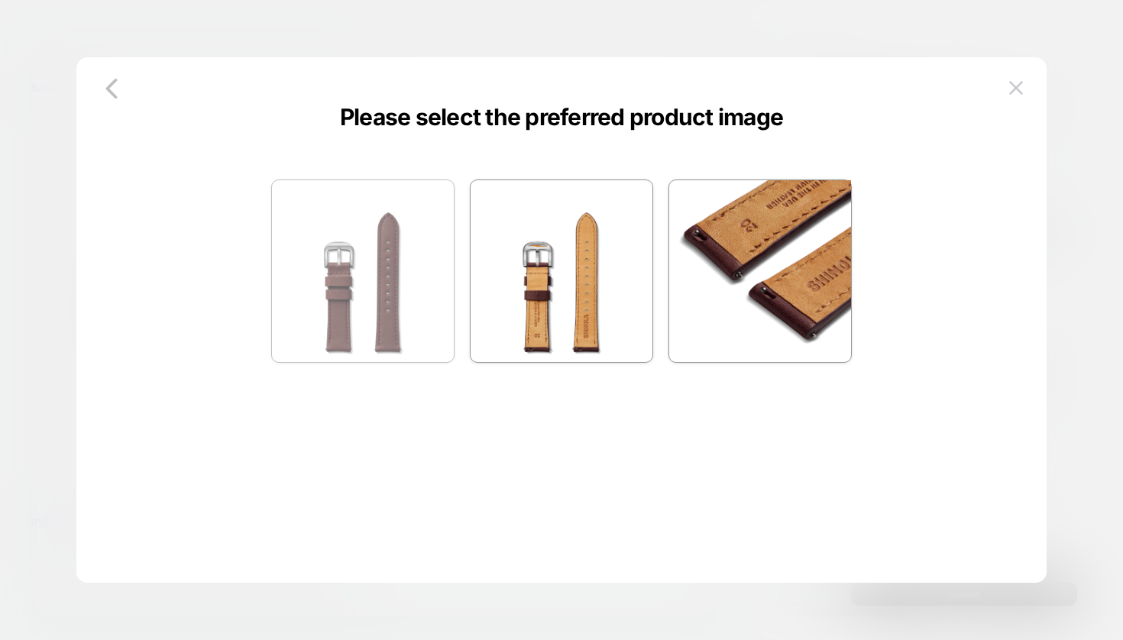
click at [385, 273] on img at bounding box center [363, 271] width 182 height 182
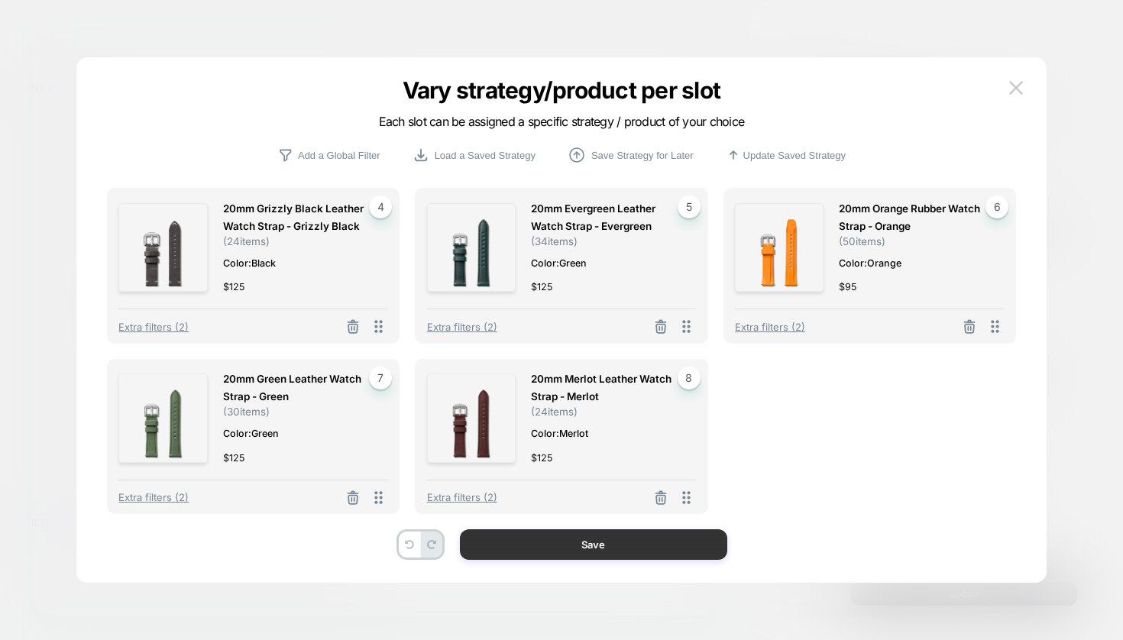
scroll to position [169, 0]
click at [610, 549] on button "Save" at bounding box center [593, 544] width 267 height 31
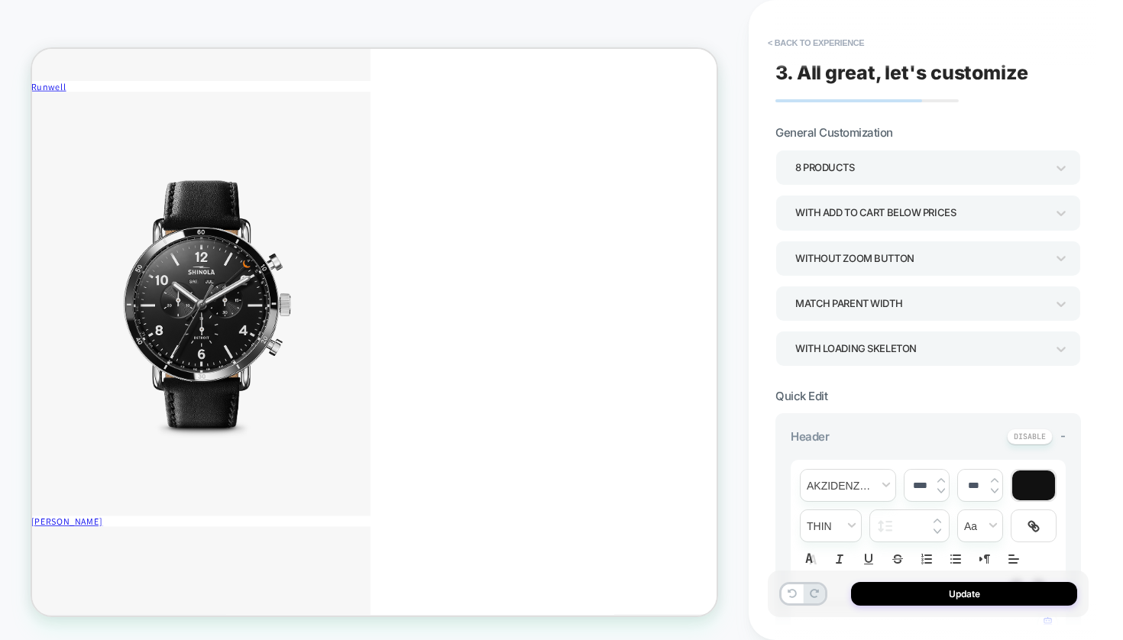
scroll to position [0, 0]
click at [900, 163] on div "8 Products" at bounding box center [920, 167] width 251 height 21
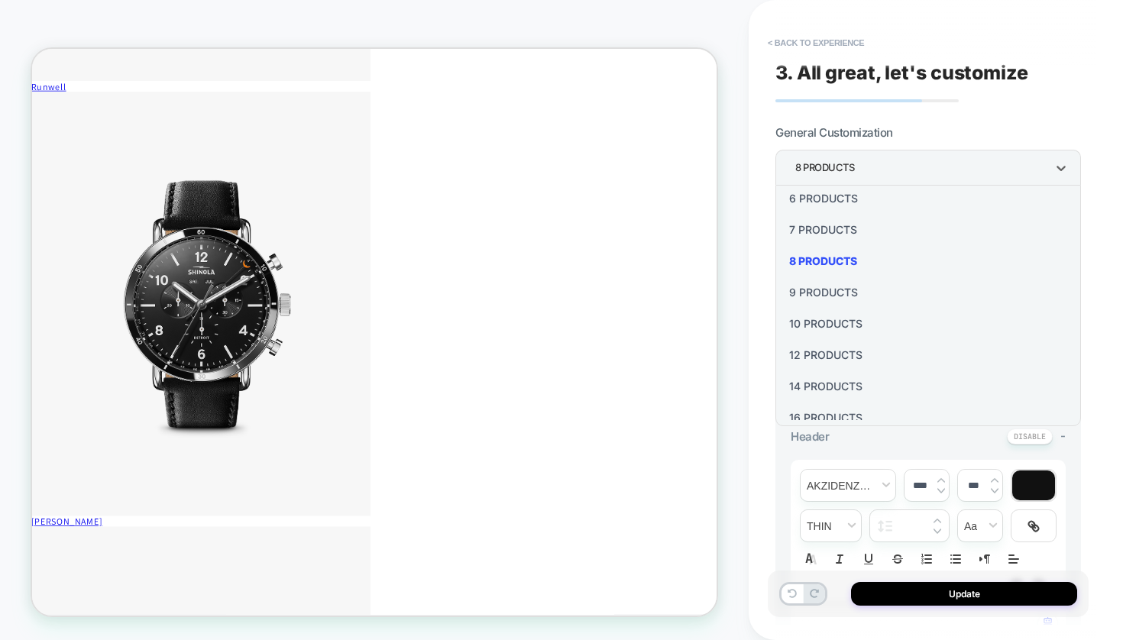
scroll to position [184, 0]
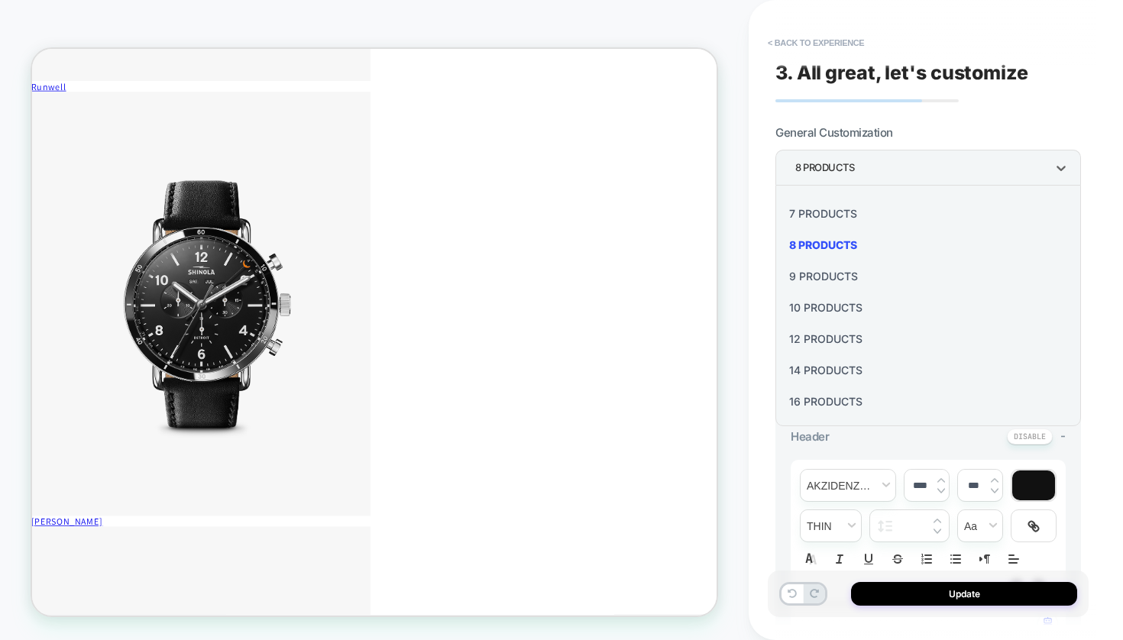
click at [819, 403] on div "16 Products" at bounding box center [927, 401] width 293 height 31
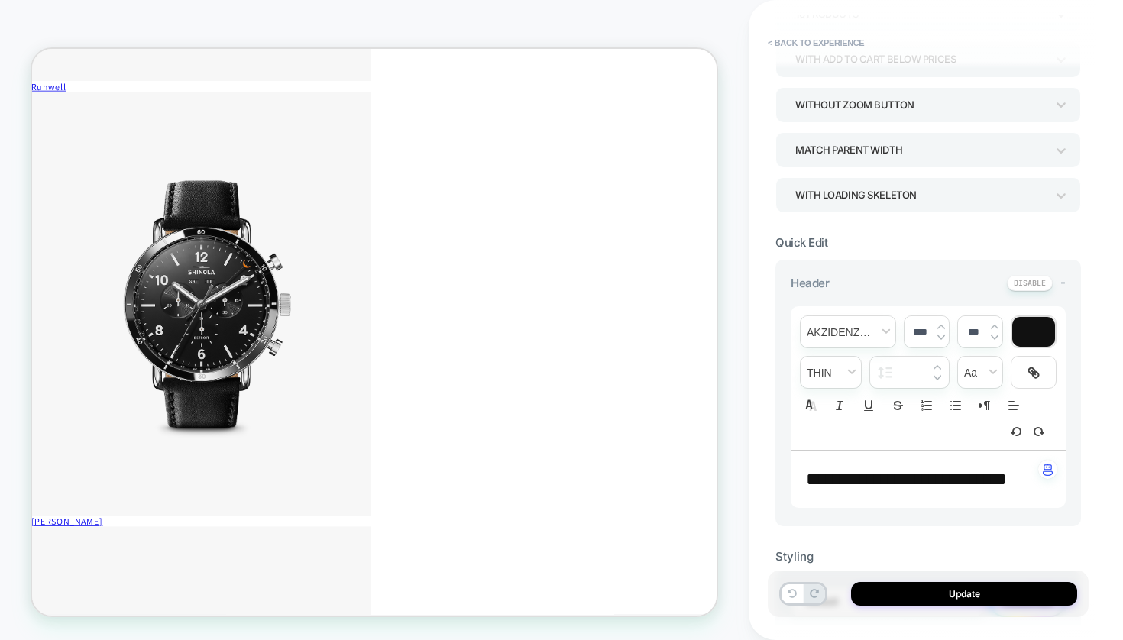
scroll to position [154, 0]
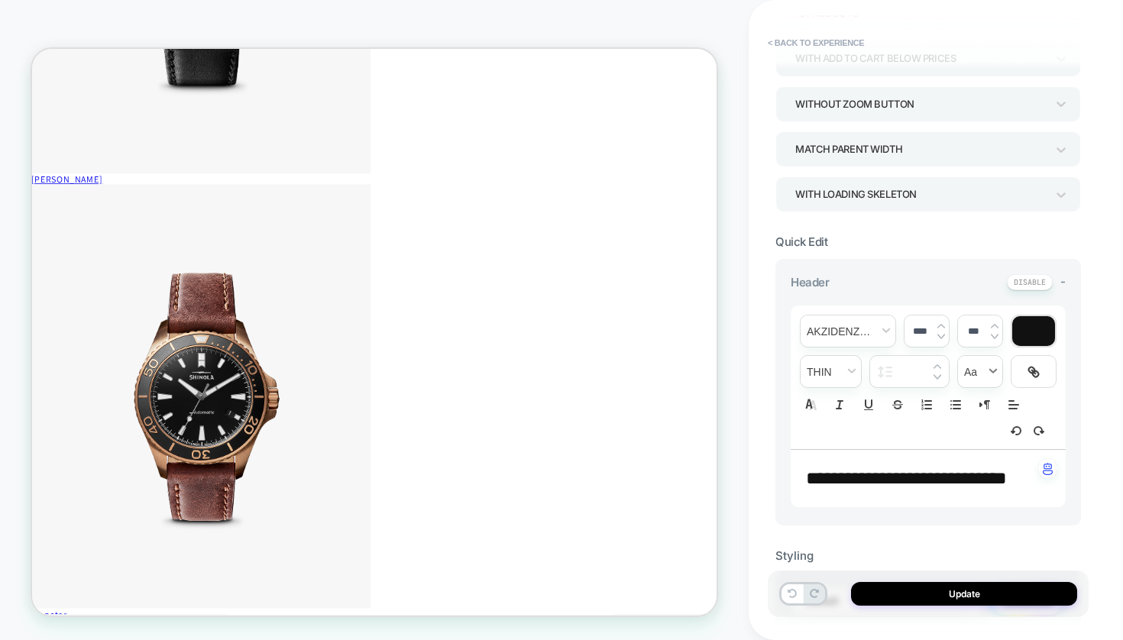
scroll to position [489, 0]
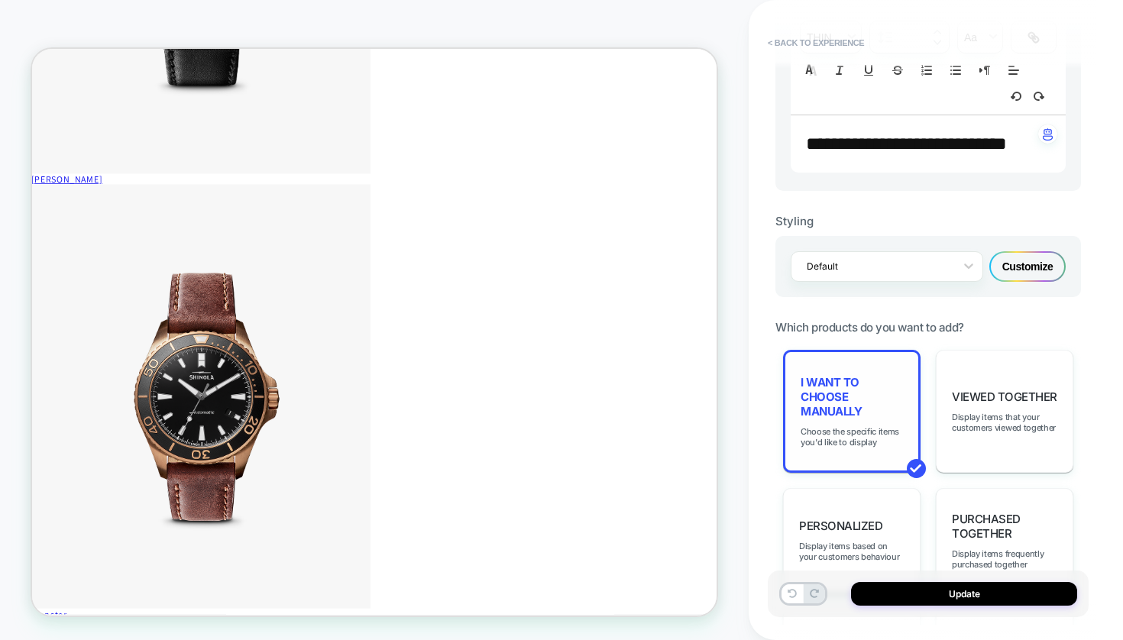
click at [850, 417] on span "I want to choose manually" at bounding box center [851, 397] width 102 height 44
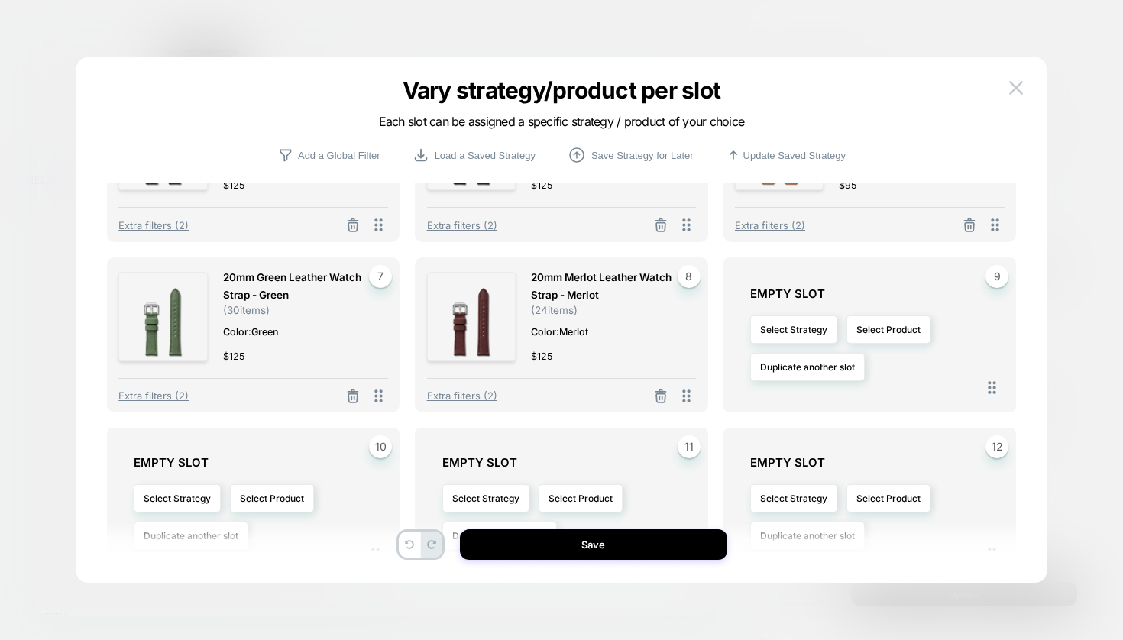
scroll to position [295, 0]
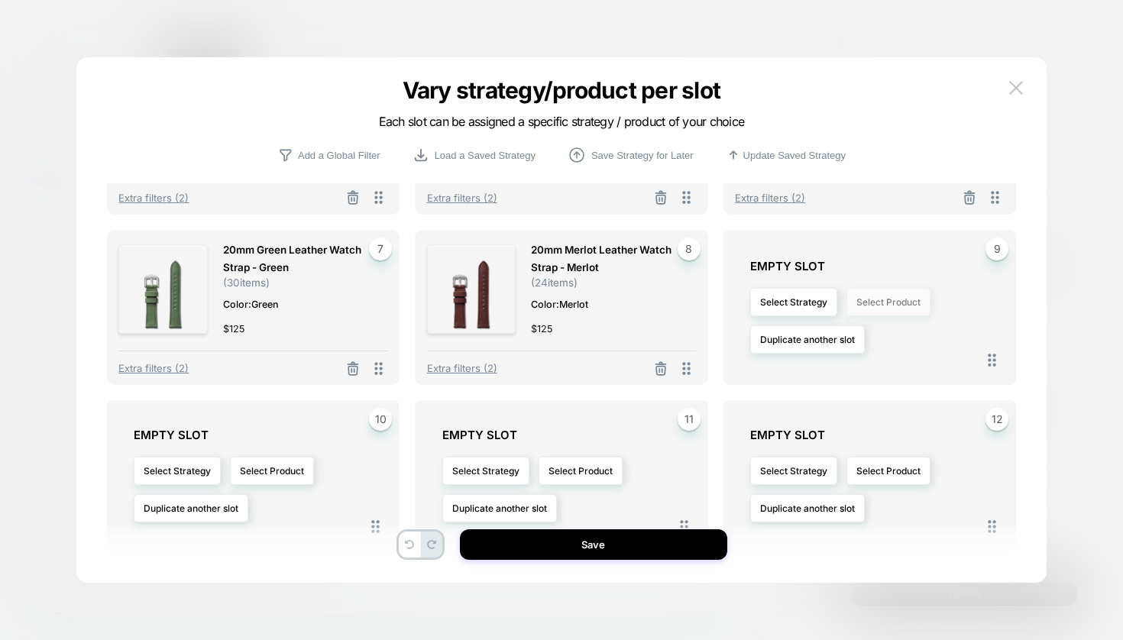
click at [906, 312] on button "Select Product" at bounding box center [888, 302] width 84 height 28
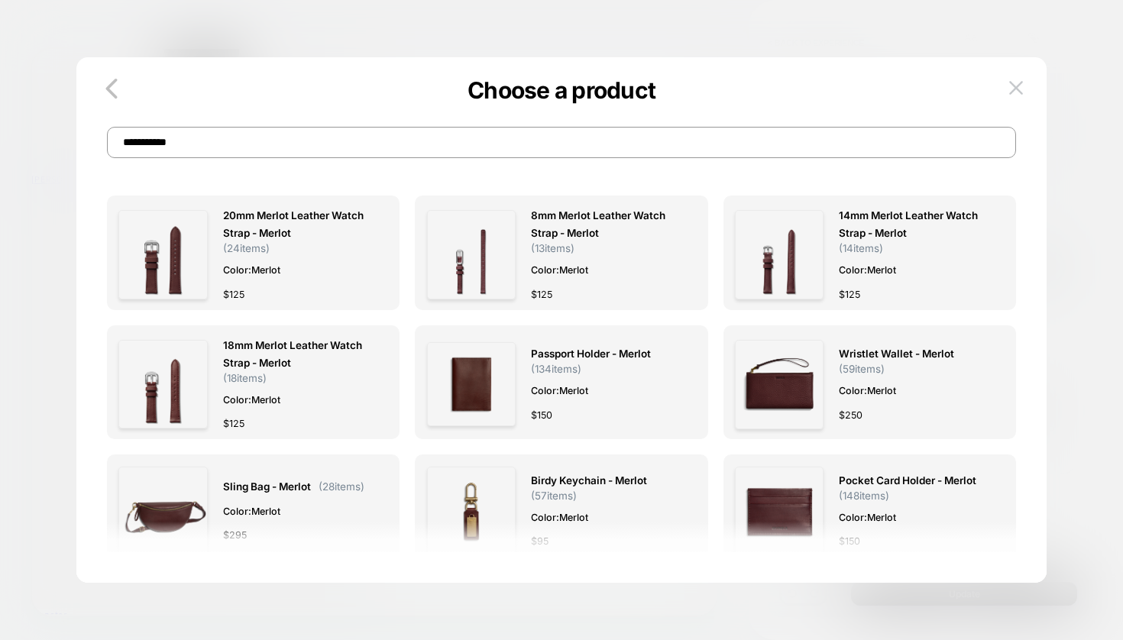
scroll to position [7, 0]
click at [396, 139] on input "**********" at bounding box center [561, 142] width 909 height 31
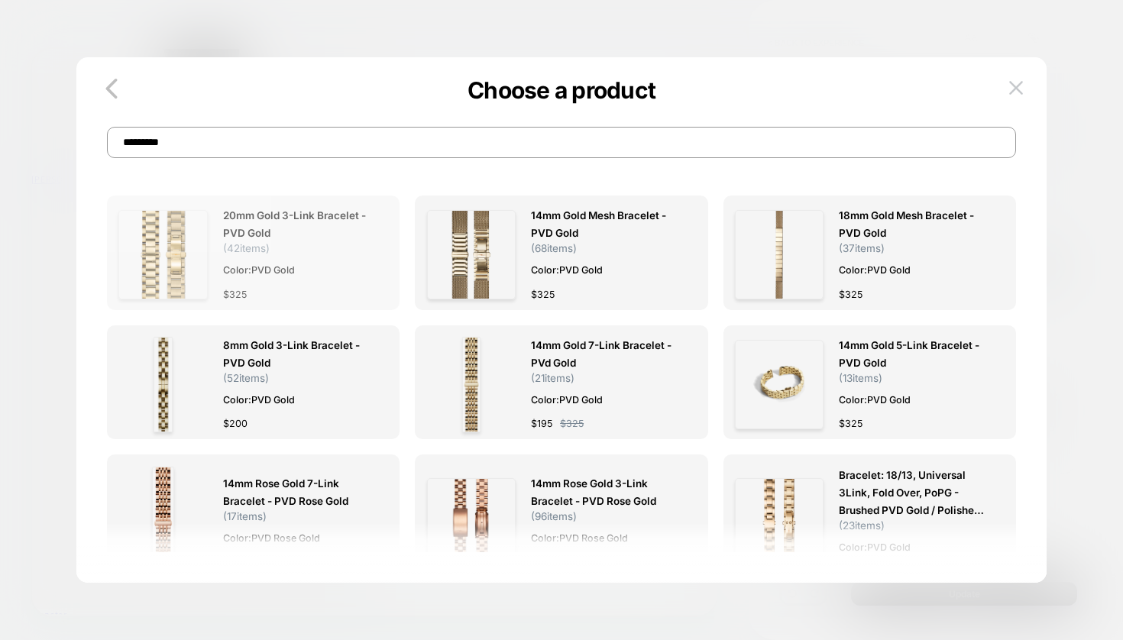
scroll to position [0, 0]
type input "*********"
click at [207, 253] on img at bounding box center [162, 254] width 89 height 89
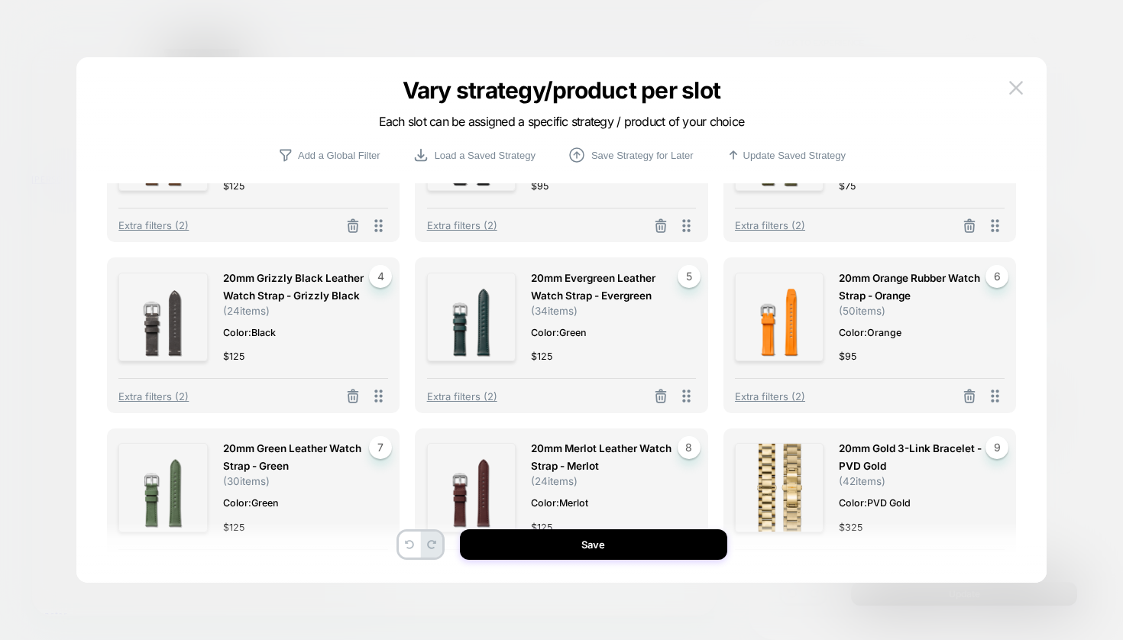
scroll to position [344, 0]
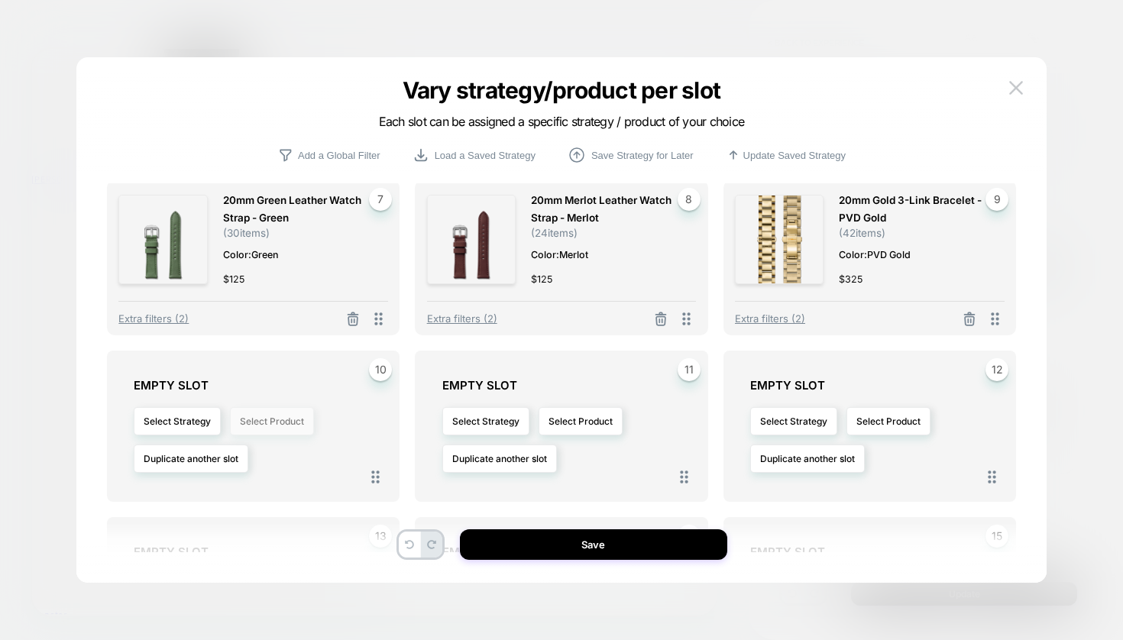
click at [267, 422] on button "Select Product" at bounding box center [272, 421] width 84 height 28
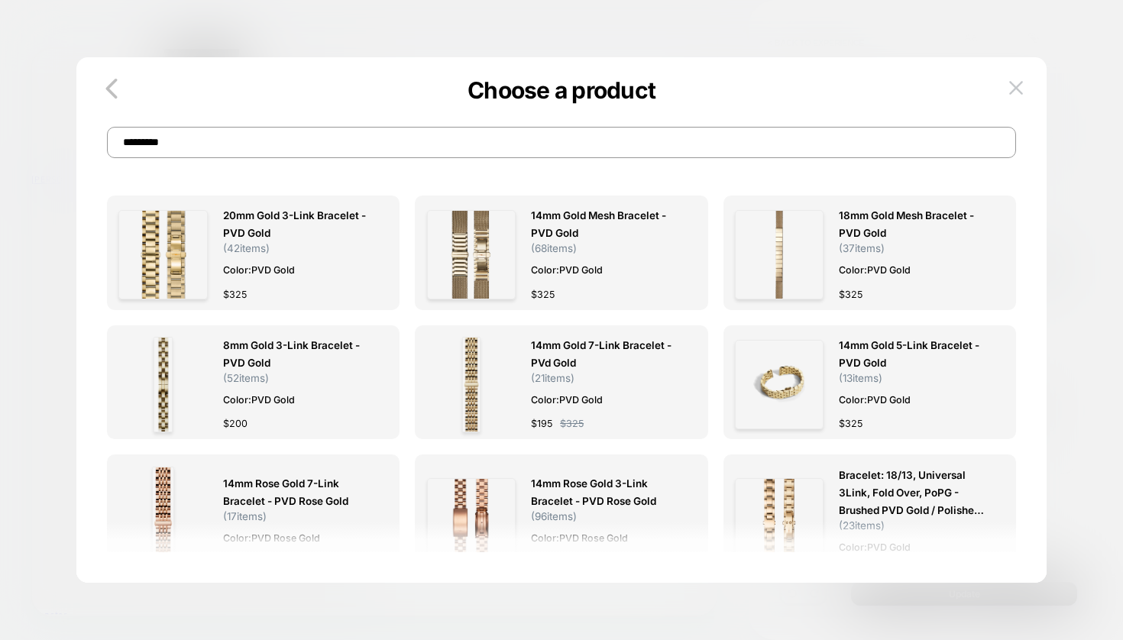
scroll to position [47, 0]
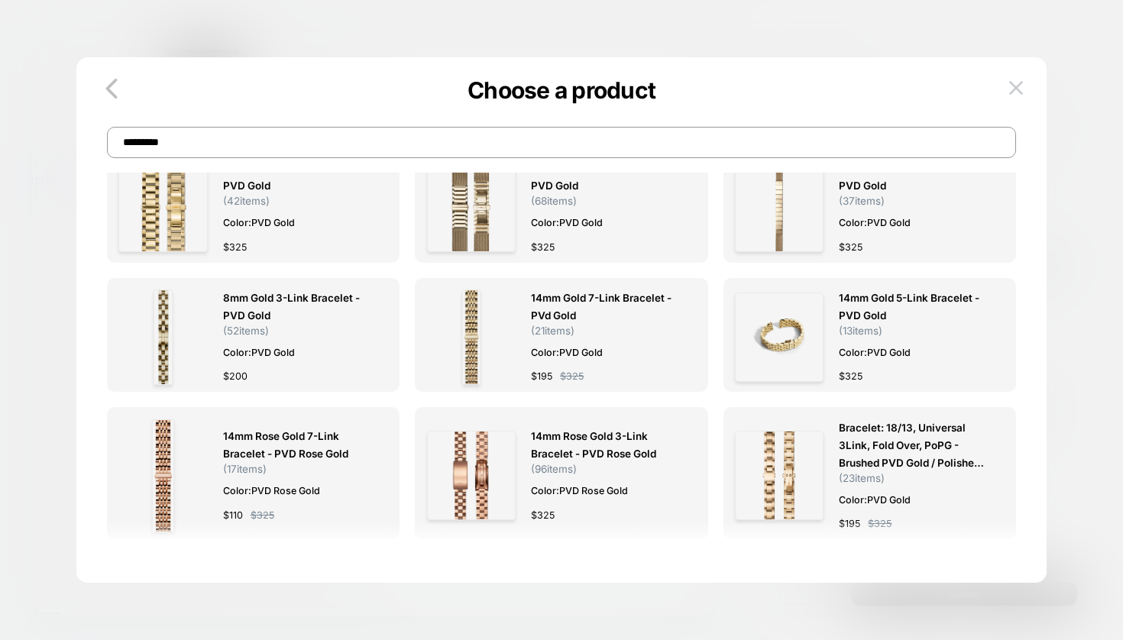
click at [168, 142] on input "*********" at bounding box center [561, 142] width 909 height 31
drag, startPoint x: 160, startPoint y: 142, endPoint x: 240, endPoint y: 152, distance: 80.1
click at [234, 150] on input "*********" at bounding box center [561, 142] width 909 height 31
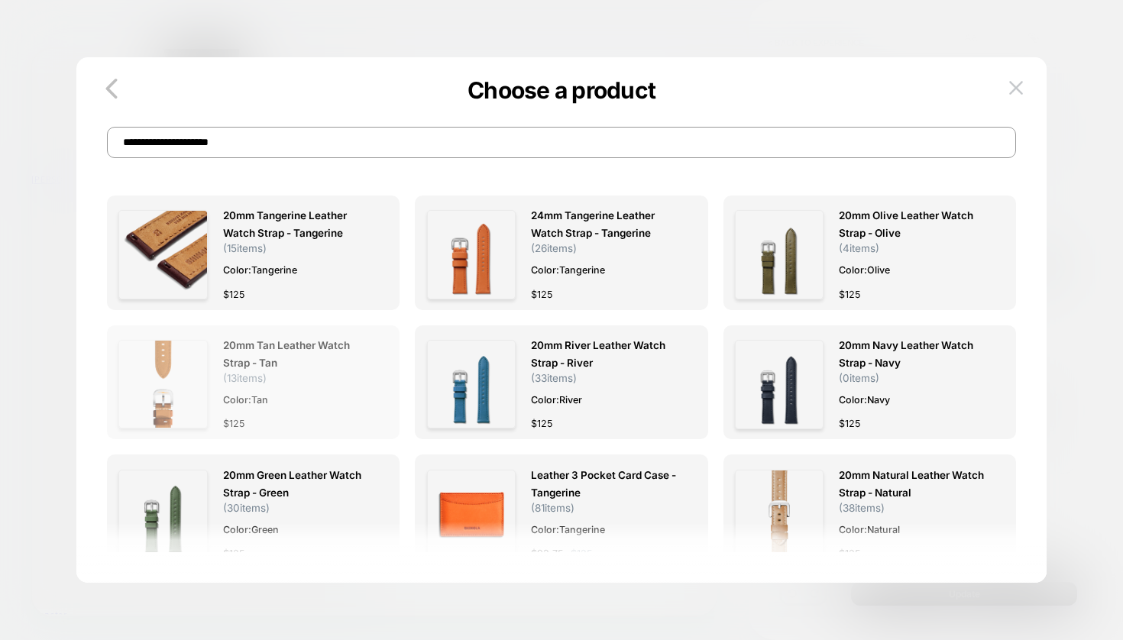
scroll to position [0, 97]
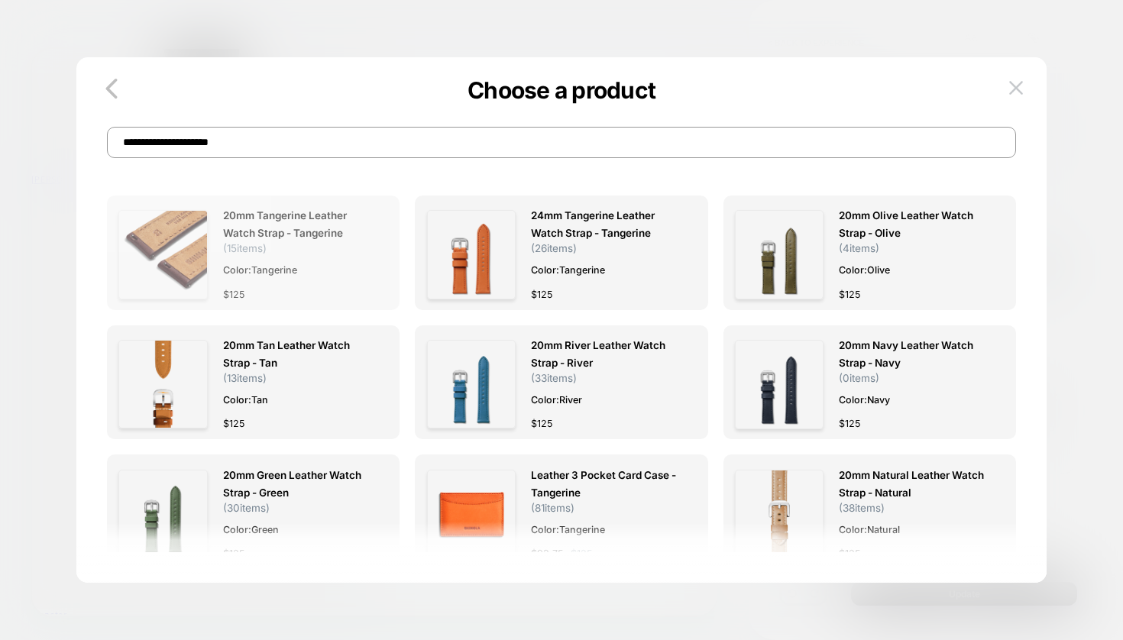
type input "**********"
click at [373, 255] on div "20mm Tangerine Leather Watch Strap - Tangerine ( 15 items) Color: Tangerine $ 1…" at bounding box center [298, 254] width 150 height 95
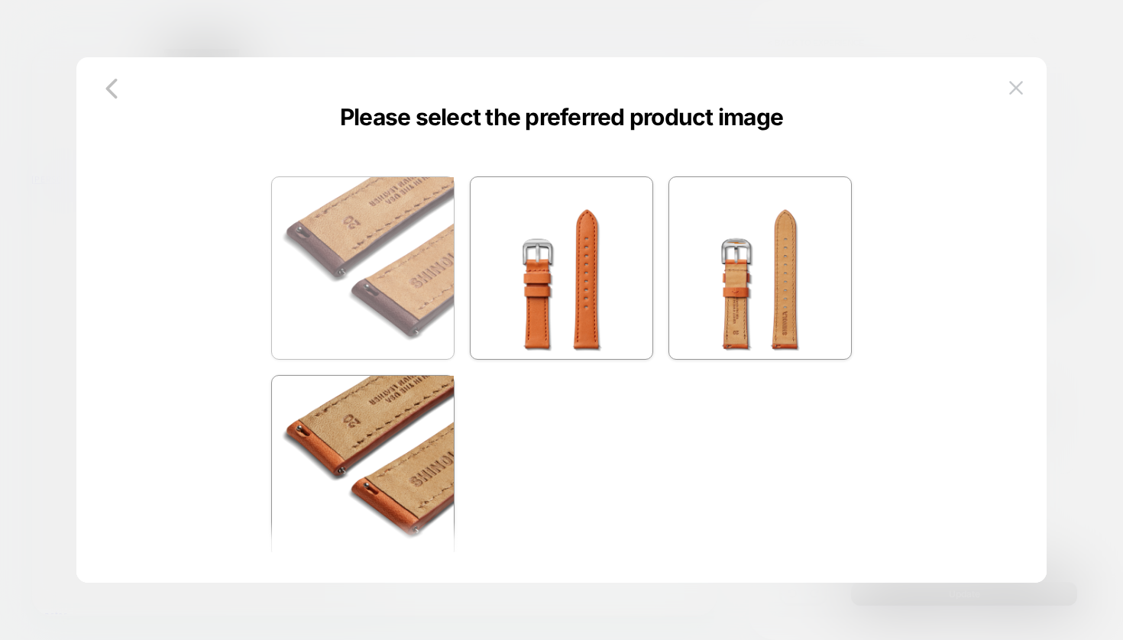
click at [341, 262] on img at bounding box center [363, 268] width 182 height 182
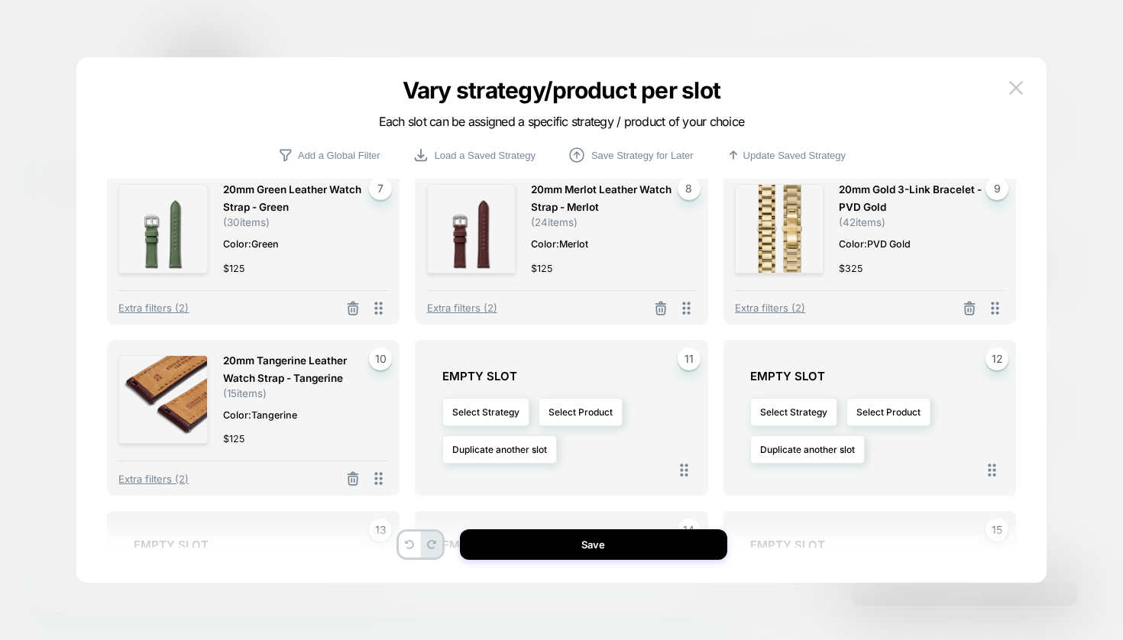
scroll to position [351, 0]
click at [283, 377] on span "20mm Tangerine Leather Watch Strap - Tangerine" at bounding box center [298, 368] width 150 height 35
click at [257, 365] on span "20mm Tangerine Leather Watch Strap - Tangerine" at bounding box center [298, 368] width 150 height 35
click at [378, 483] on icon at bounding box center [378, 477] width 19 height 19
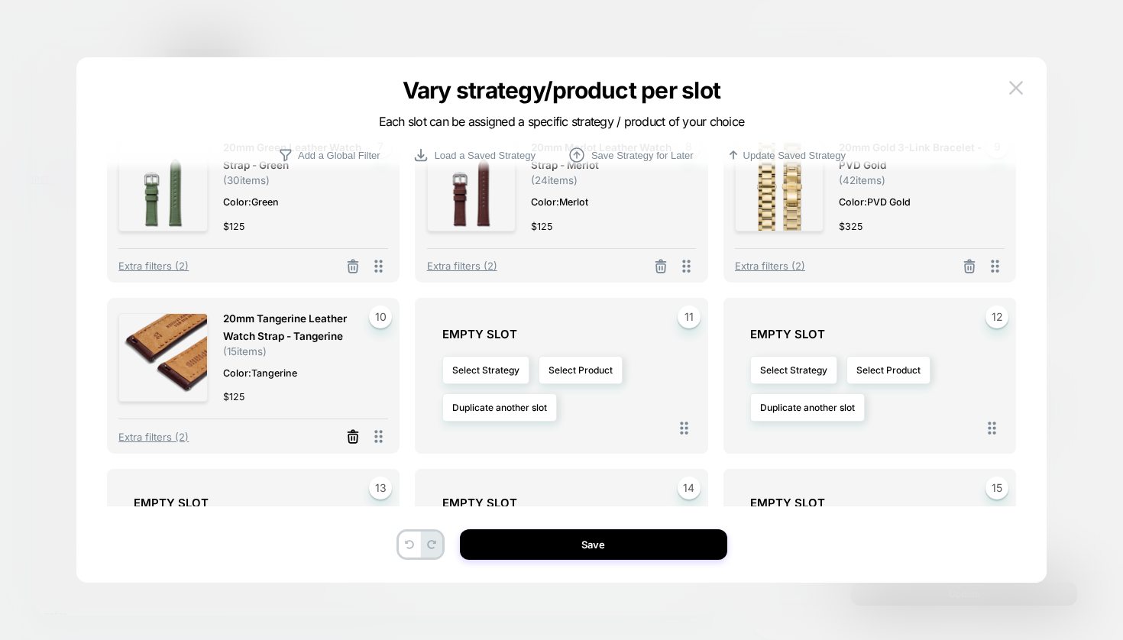
click at [359, 441] on icon at bounding box center [352, 436] width 15 height 15
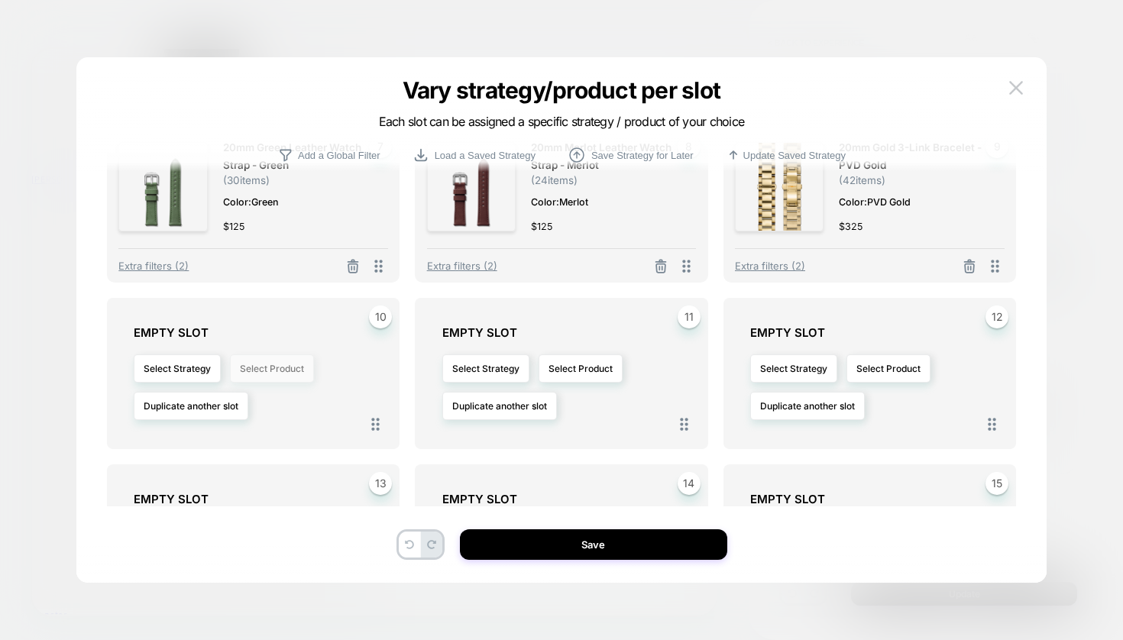
click at [292, 372] on button "Select Product" at bounding box center [272, 368] width 84 height 28
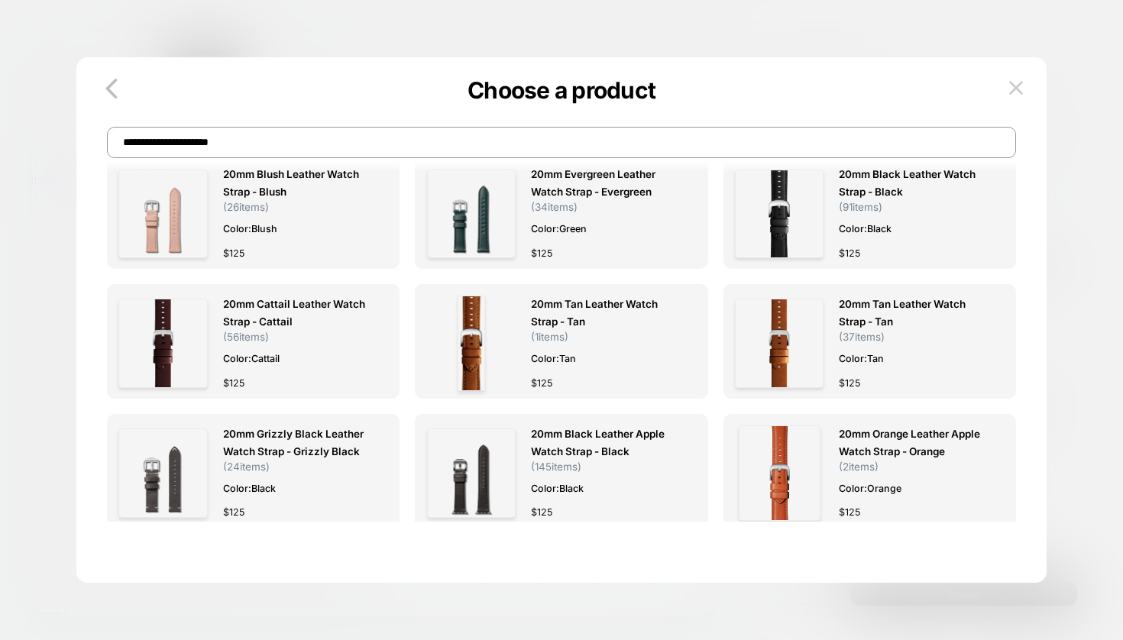
scroll to position [507, 0]
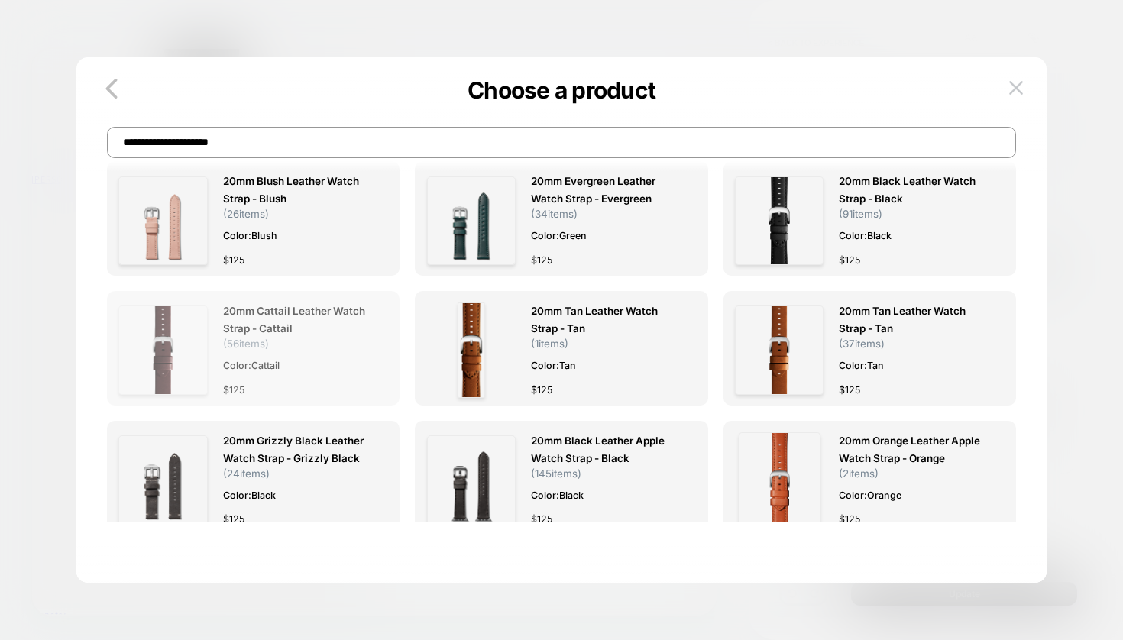
click at [254, 309] on span "20mm Cattail Leather Watch Strap - Cattail" at bounding box center [298, 319] width 150 height 35
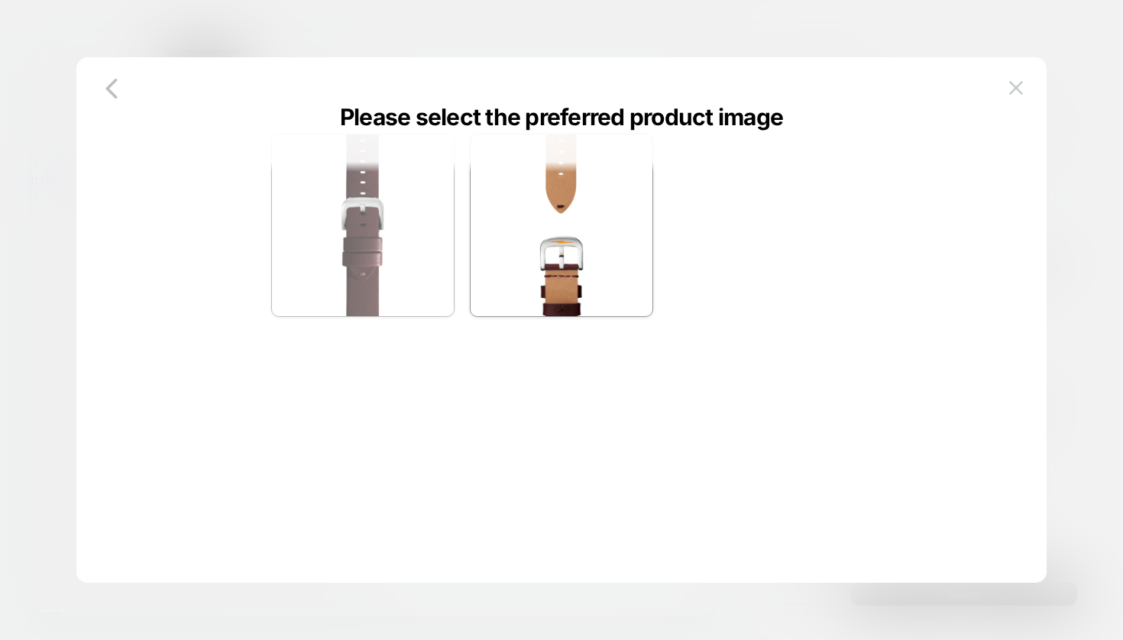
click at [373, 236] on img at bounding box center [363, 225] width 182 height 182
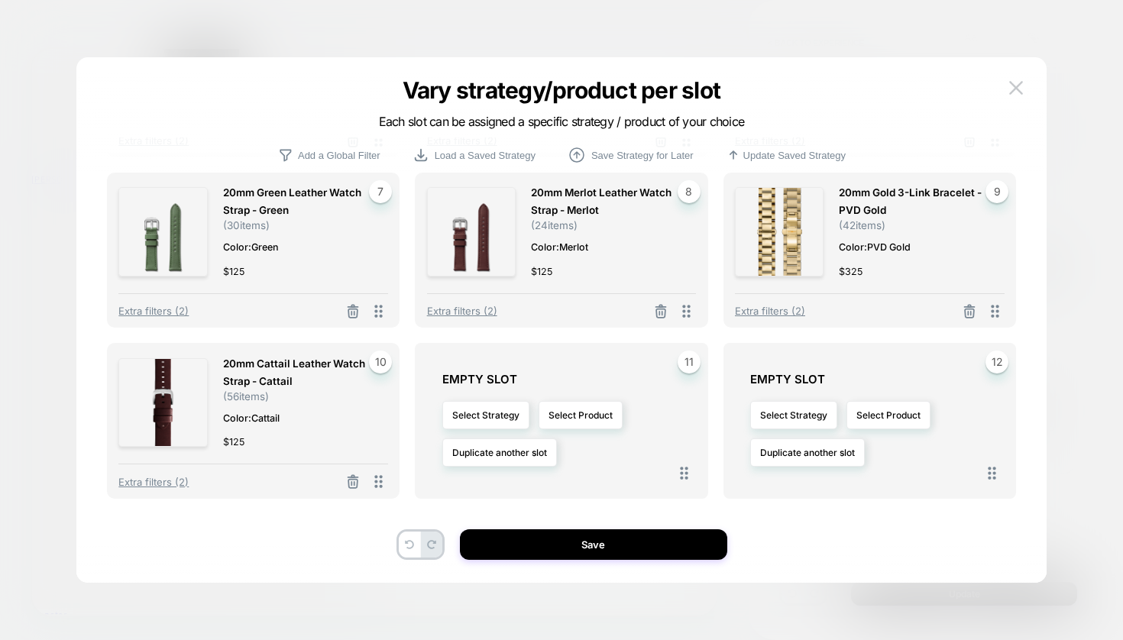
scroll to position [344, 0]
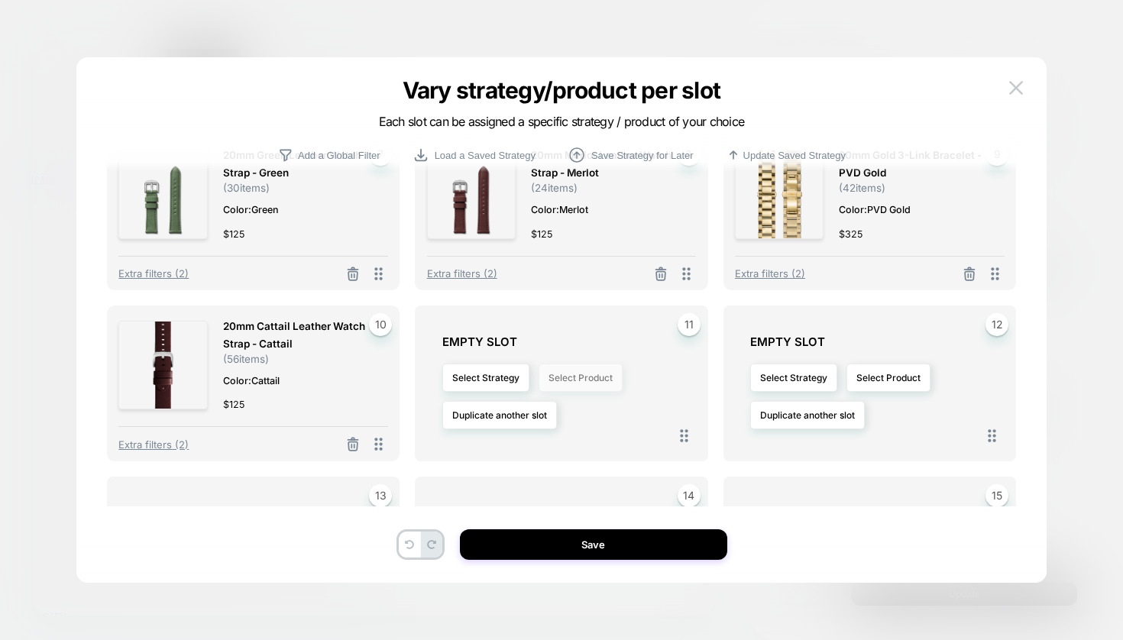
click at [582, 379] on button "Select Product" at bounding box center [580, 378] width 84 height 28
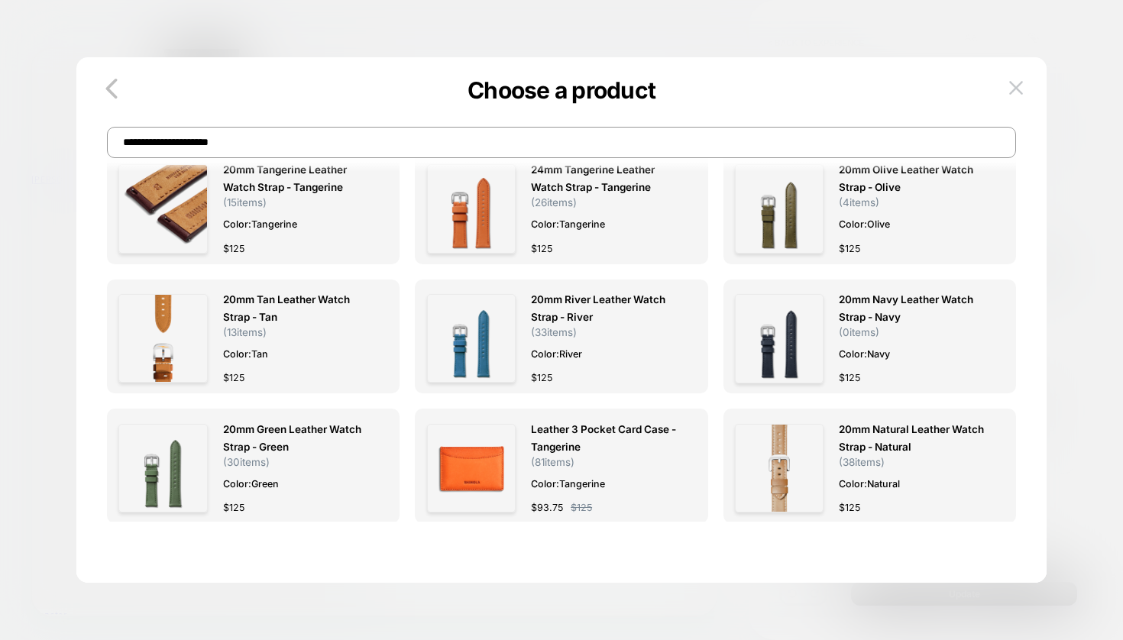
scroll to position [7, 0]
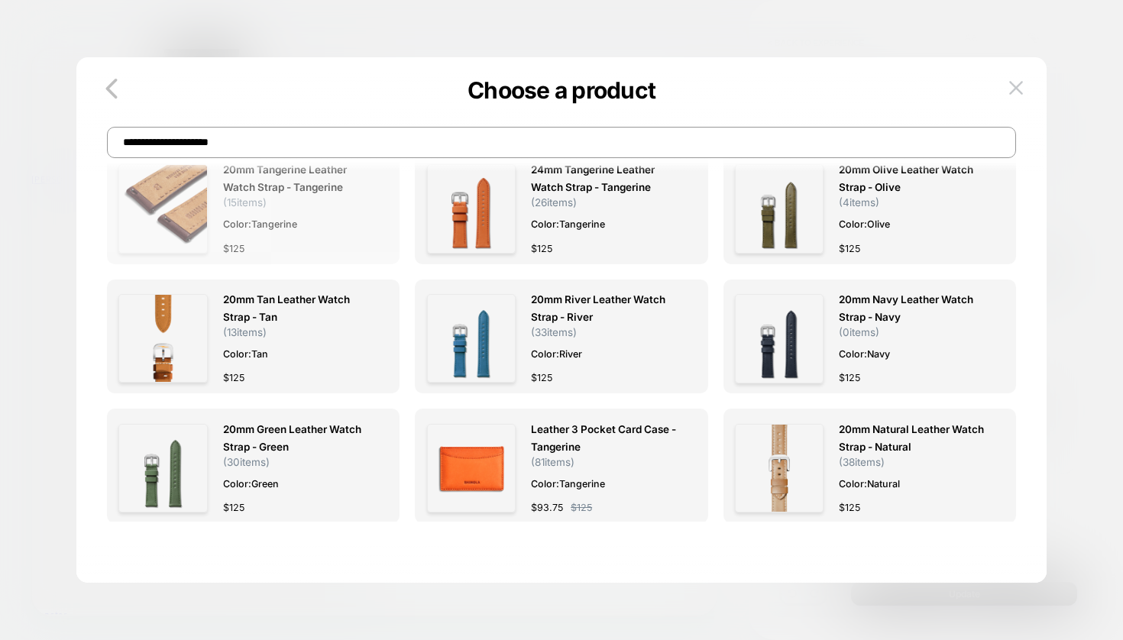
click at [281, 179] on span "20mm Tangerine Leather Watch Strap - Tangerine" at bounding box center [298, 178] width 150 height 35
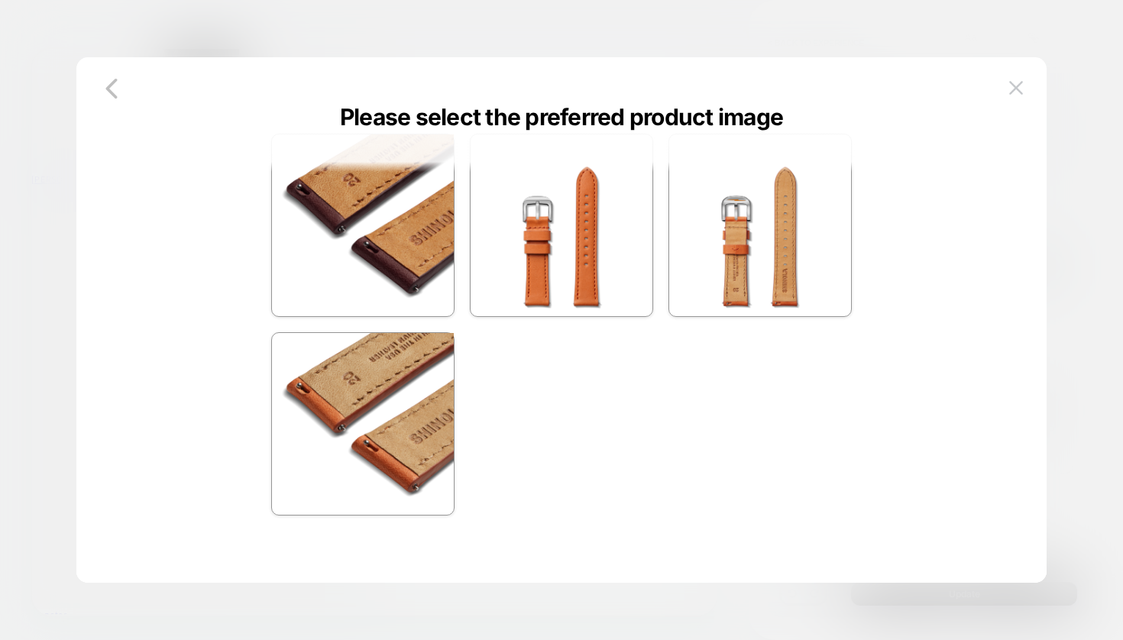
scroll to position [0, 0]
click at [580, 256] on img at bounding box center [561, 225] width 182 height 182
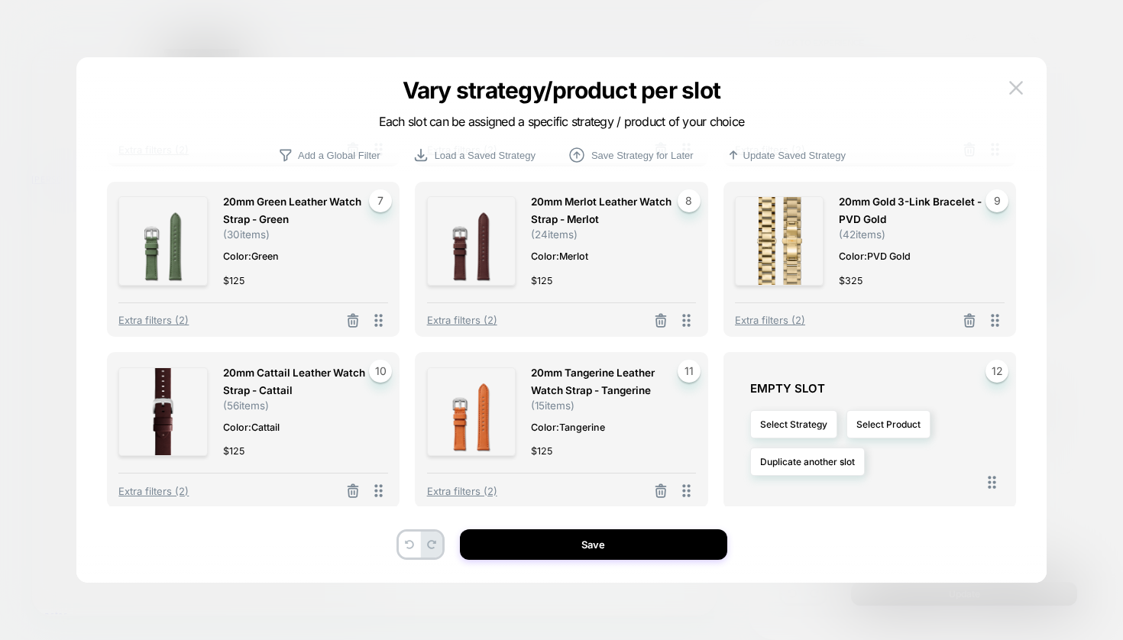
scroll to position [341, 0]
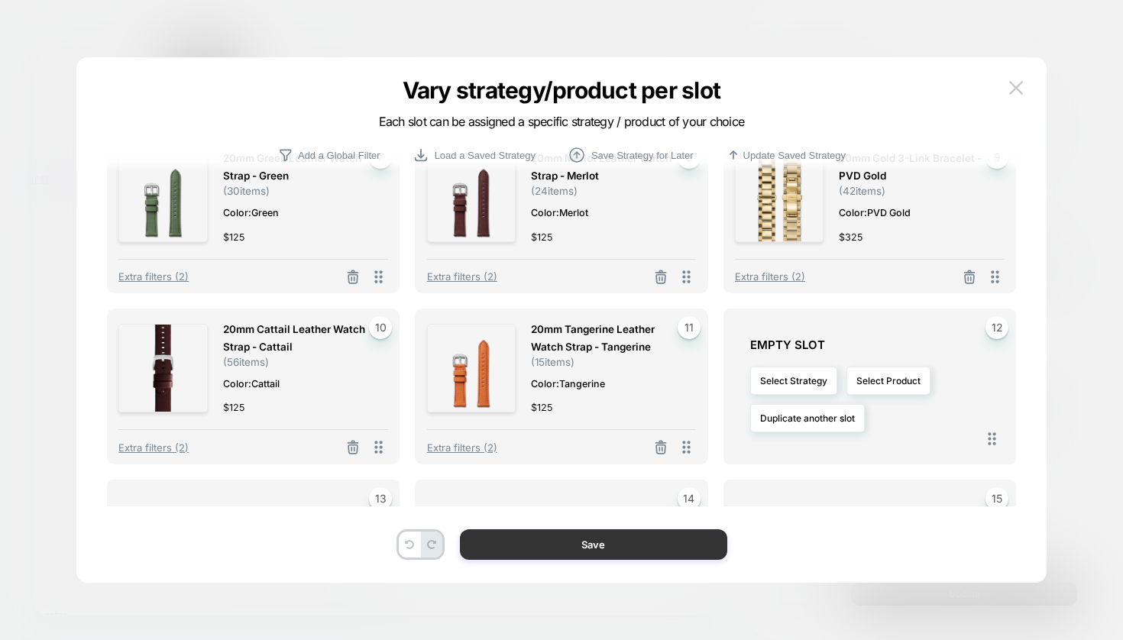
click at [586, 553] on button "Save" at bounding box center [593, 544] width 267 height 31
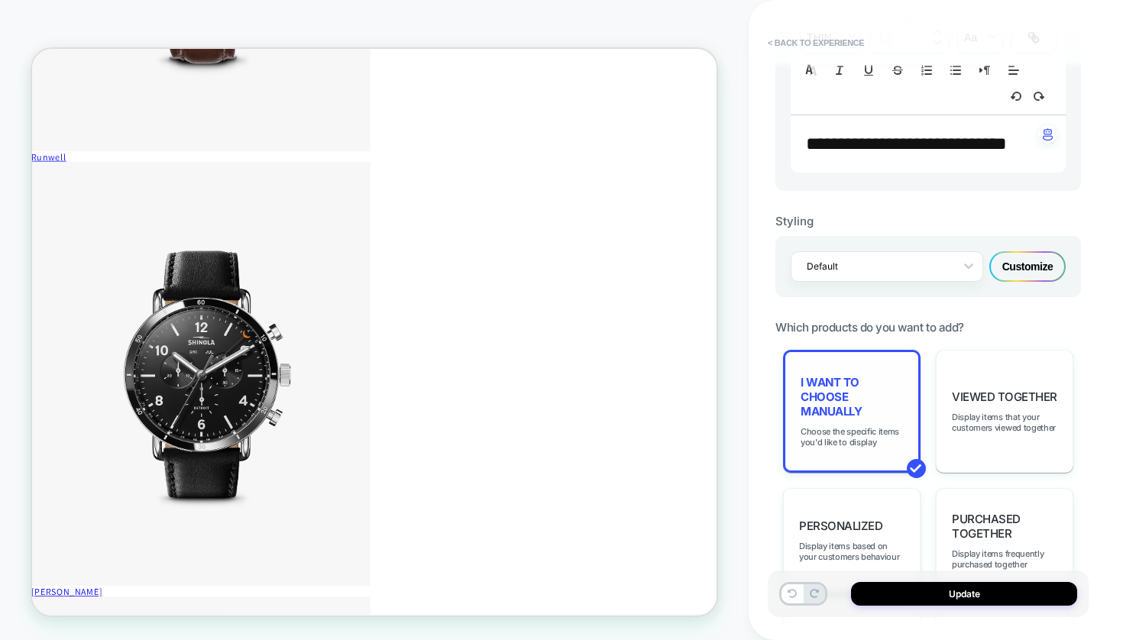
scroll to position [1195, 2]
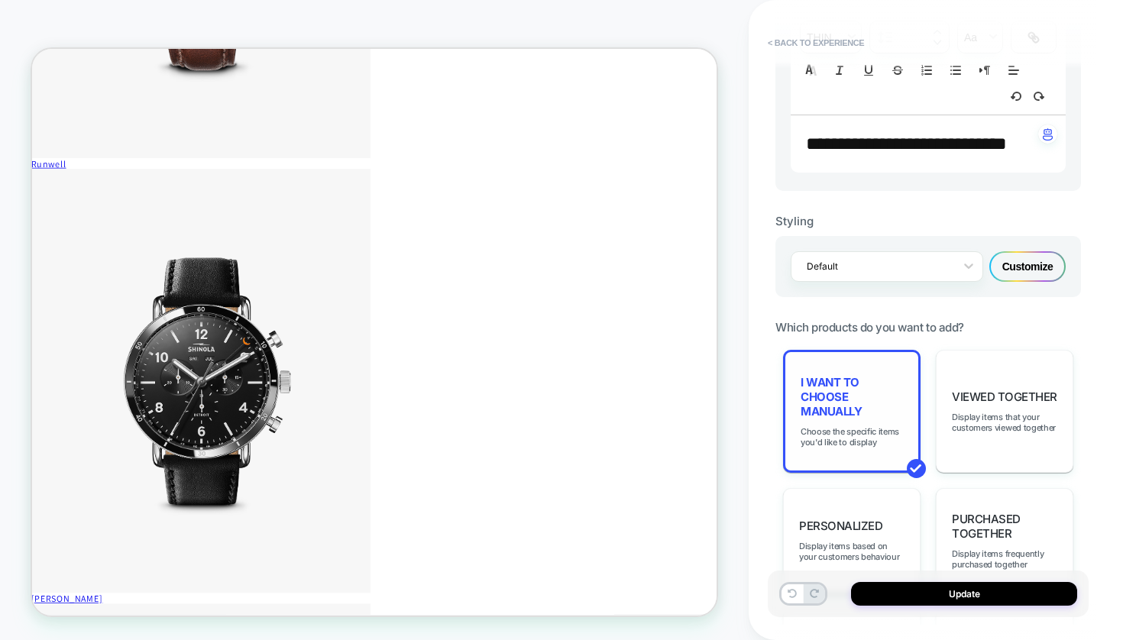
click at [830, 390] on span "I want to choose manually" at bounding box center [851, 397] width 102 height 44
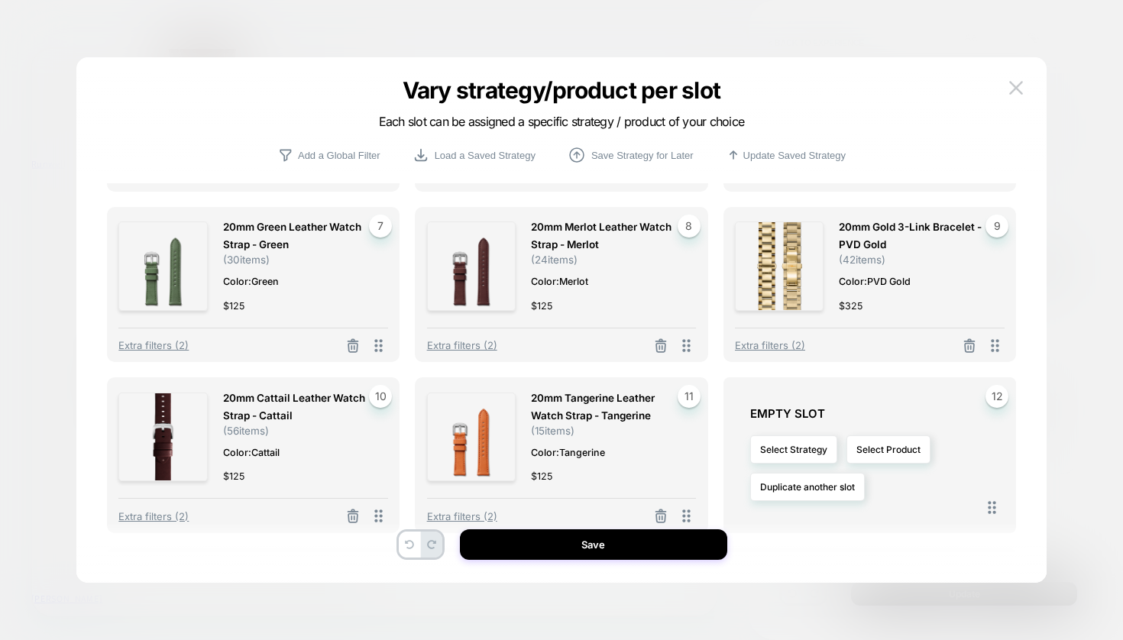
scroll to position [325, 0]
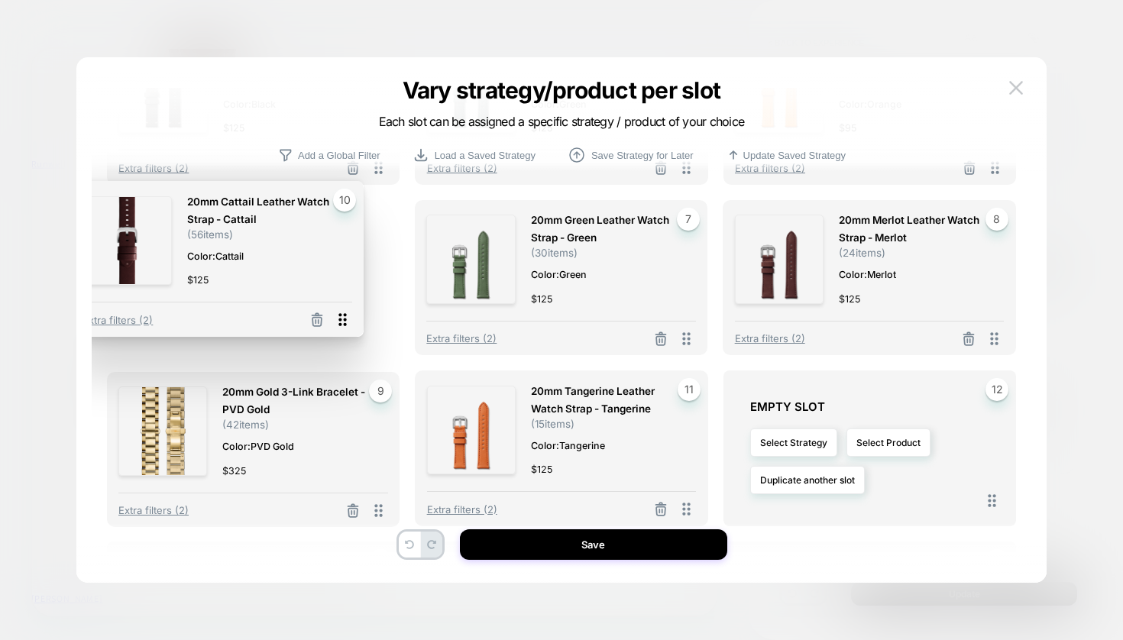
drag, startPoint x: 381, startPoint y: 513, endPoint x: 344, endPoint y: 323, distance: 193.8
click at [344, 323] on icon at bounding box center [342, 319] width 19 height 19
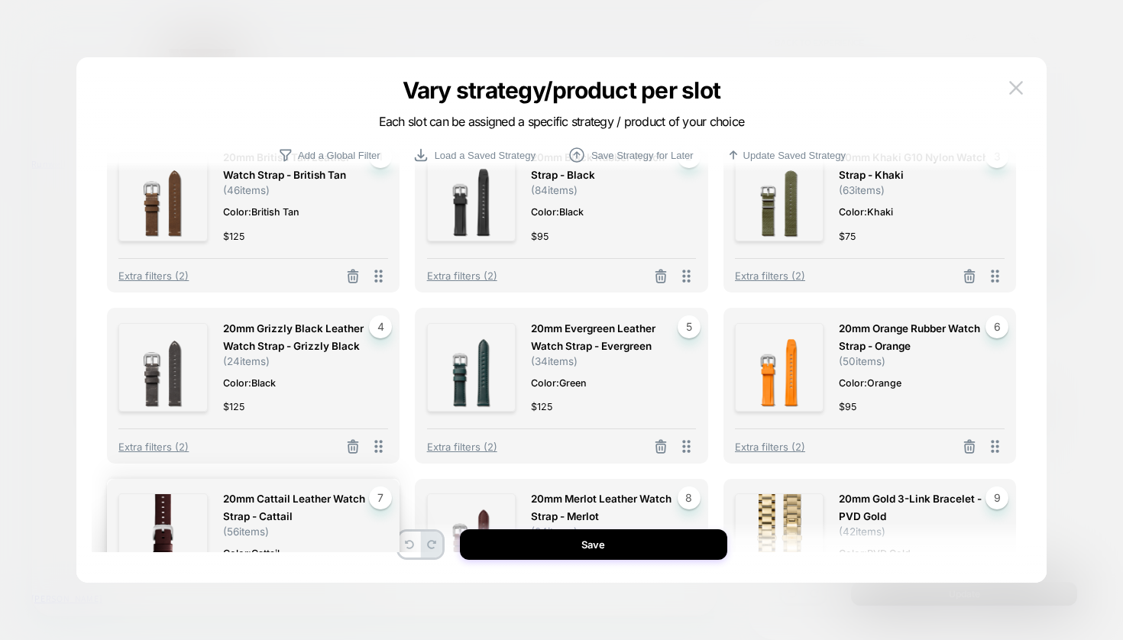
scroll to position [253, 0]
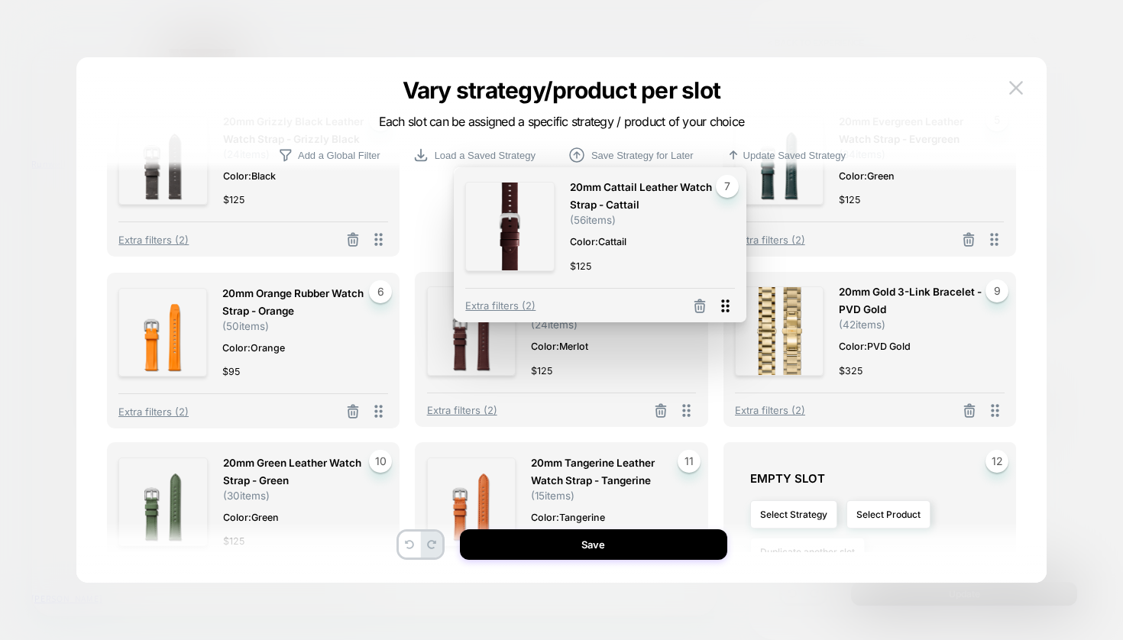
drag, startPoint x: 379, startPoint y: 410, endPoint x: 726, endPoint y: 306, distance: 362.9
click at [726, 306] on icon at bounding box center [725, 305] width 19 height 19
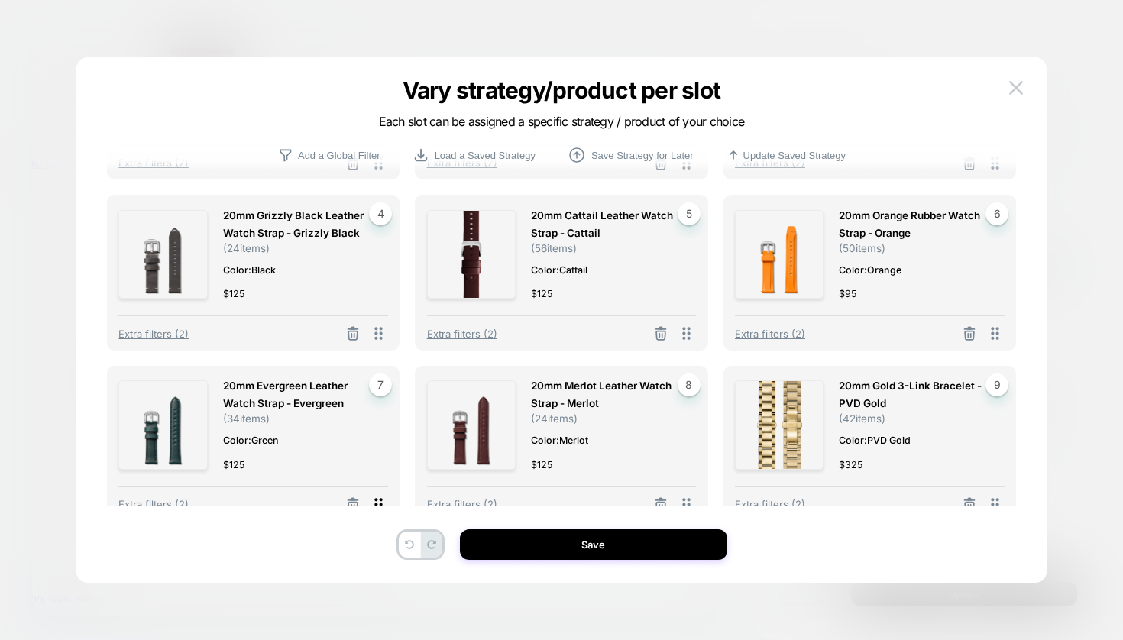
scroll to position [159, 0]
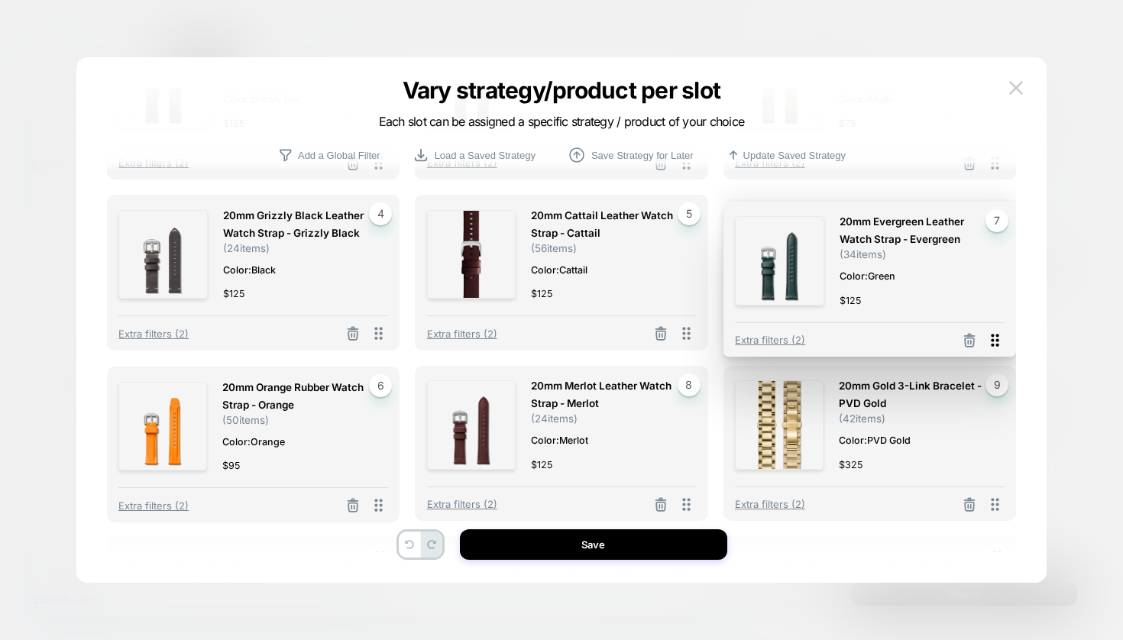
drag, startPoint x: 377, startPoint y: 502, endPoint x: 993, endPoint y: 338, distance: 637.7
click at [993, 338] on icon at bounding box center [994, 340] width 19 height 19
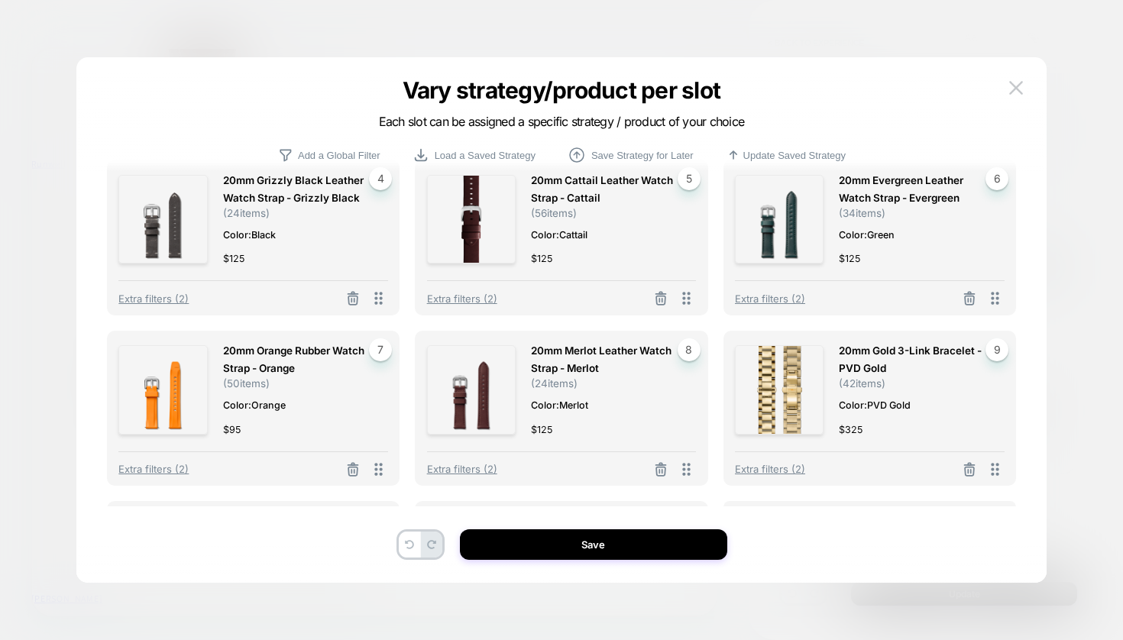
scroll to position [163, 0]
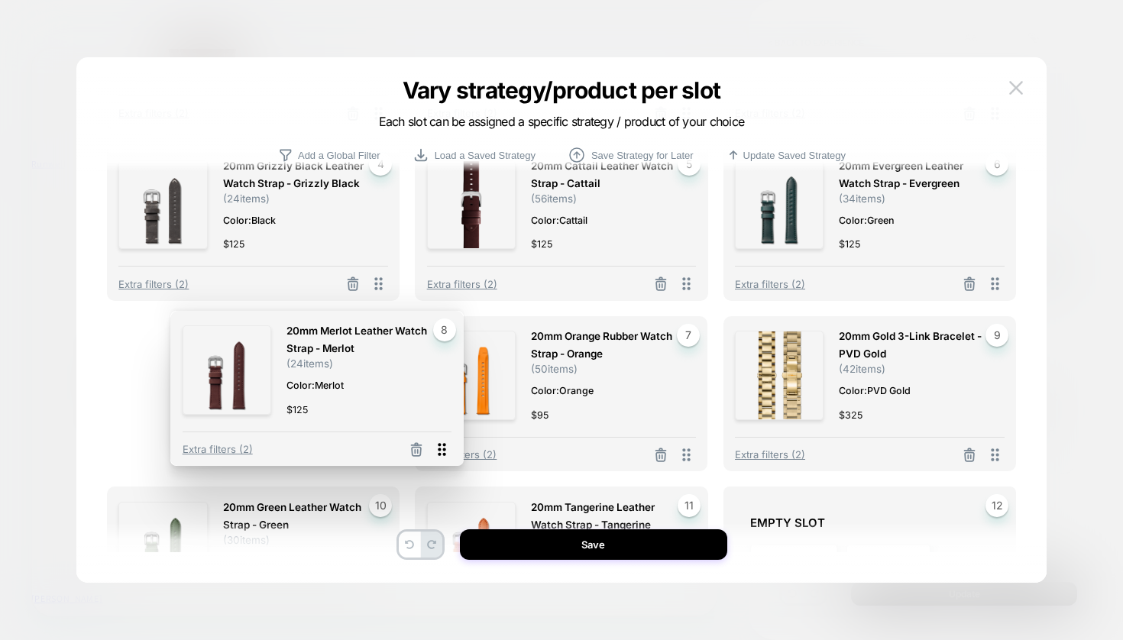
drag, startPoint x: 690, startPoint y: 457, endPoint x: 440, endPoint y: 451, distance: 250.6
click at [440, 451] on icon at bounding box center [441, 449] width 19 height 19
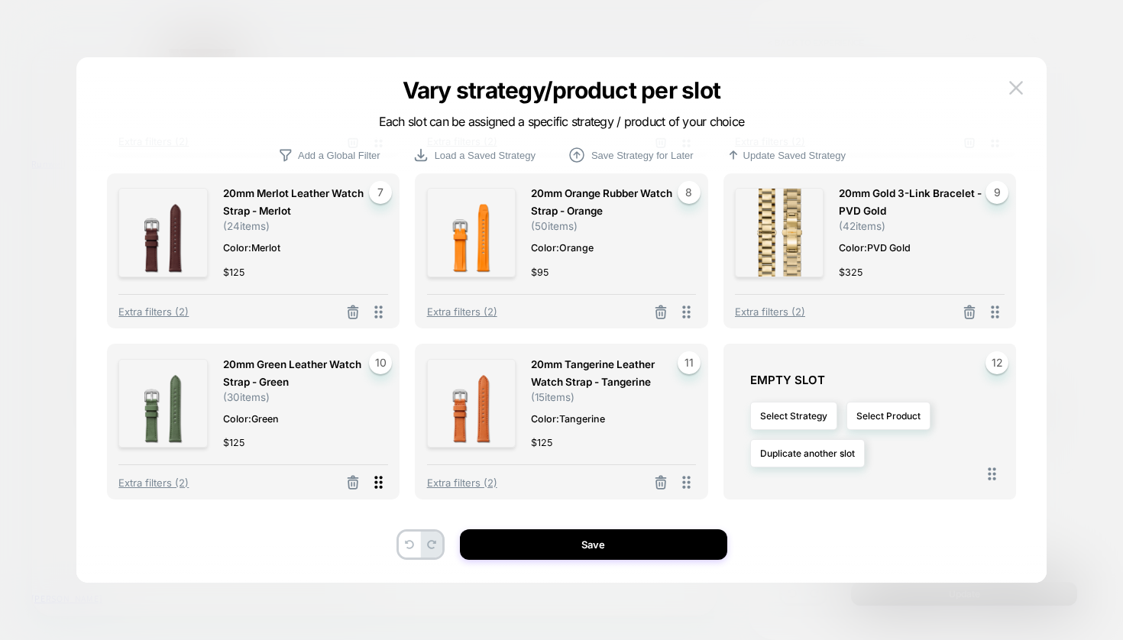
scroll to position [283, 0]
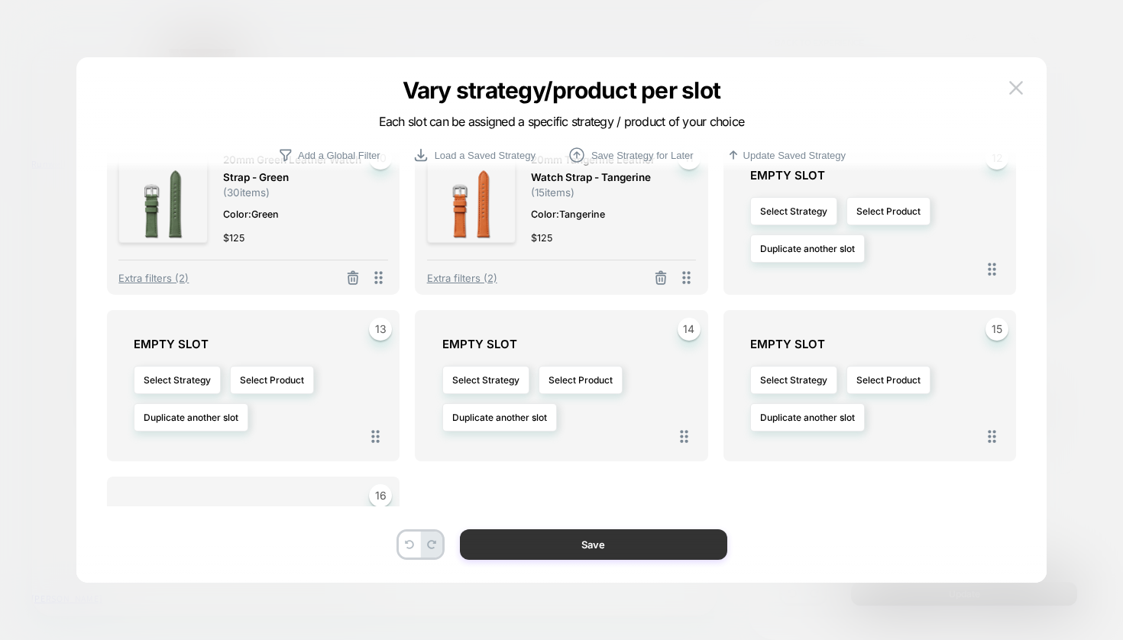
click at [613, 546] on button "Save" at bounding box center [593, 544] width 267 height 31
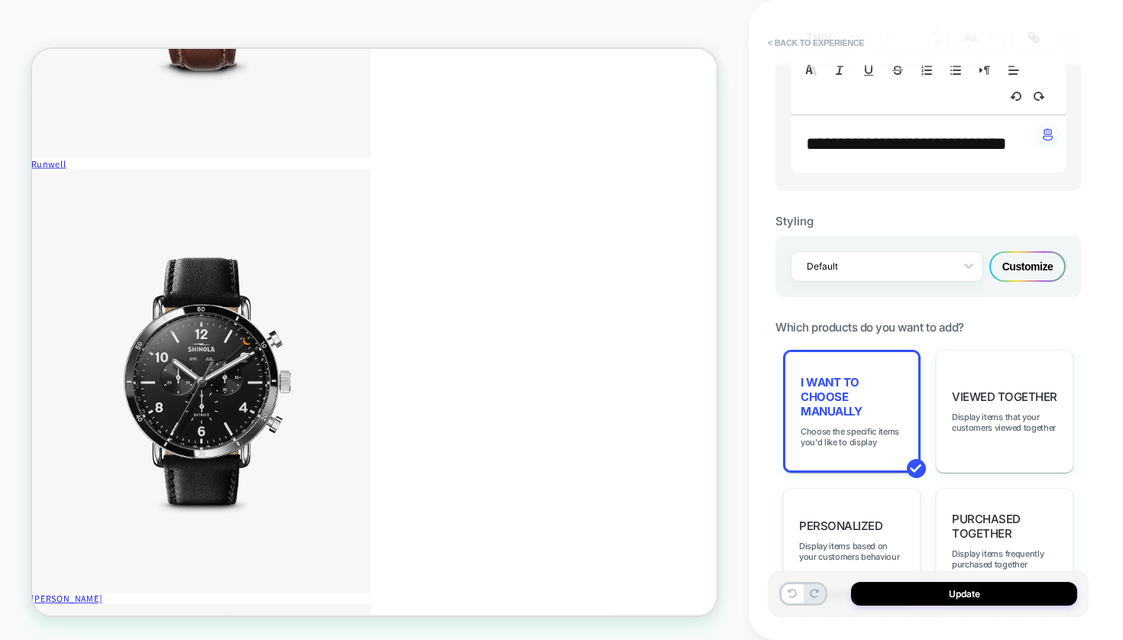
scroll to position [0, 1463]
click at [833, 409] on span "I want to choose manually" at bounding box center [851, 397] width 102 height 44
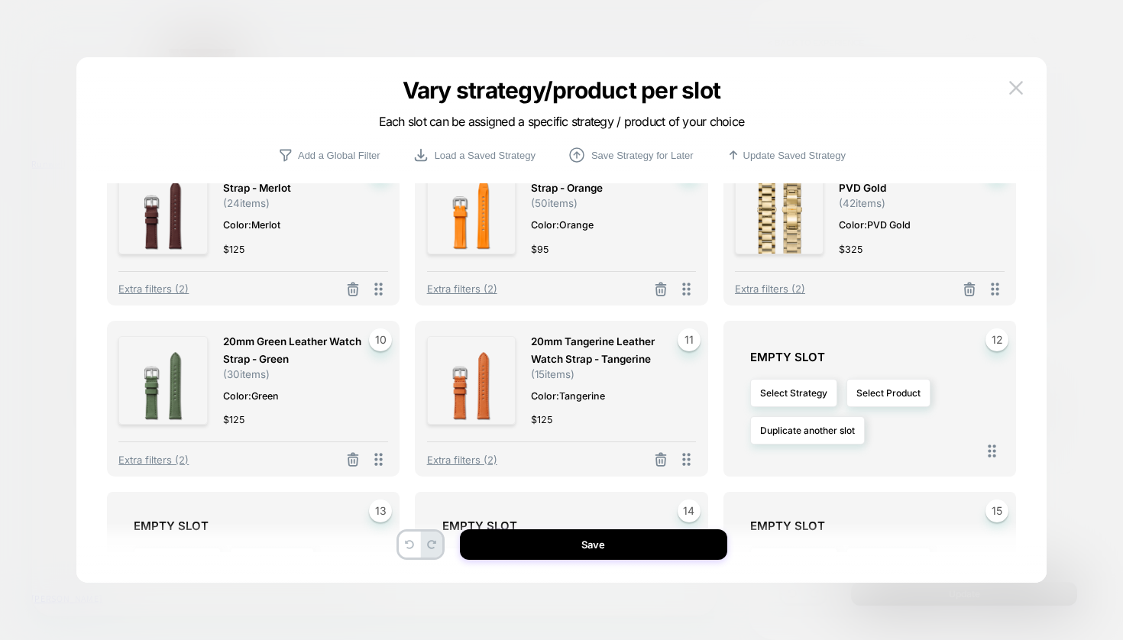
scroll to position [373, 0]
click at [890, 401] on button "Select Product" at bounding box center [888, 394] width 84 height 28
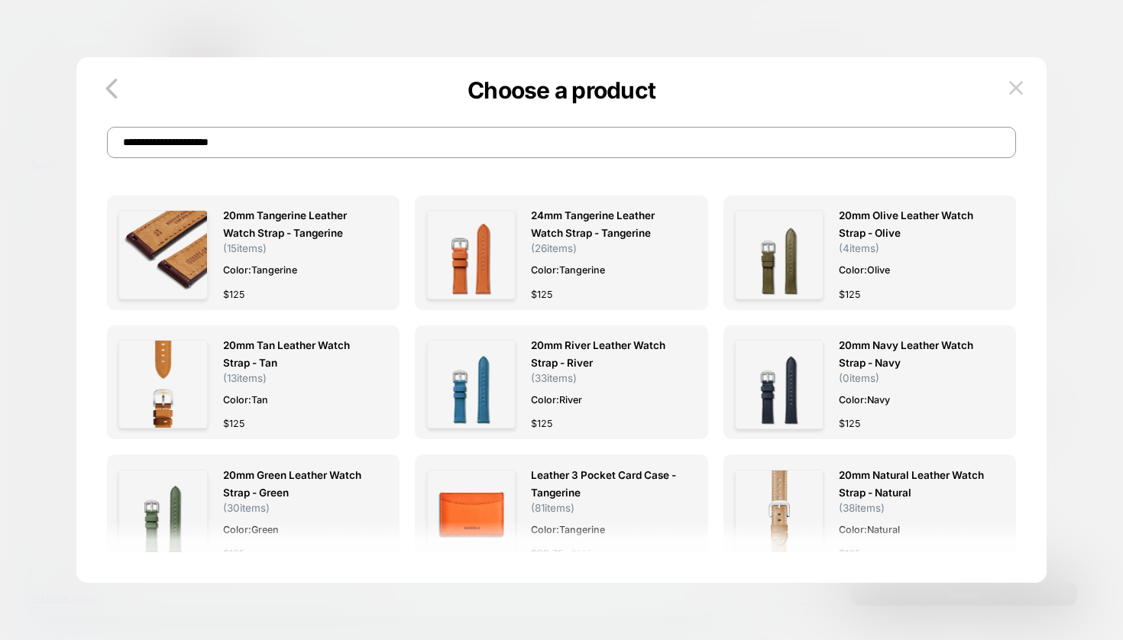
click at [301, 142] on input "**********" at bounding box center [561, 142] width 909 height 31
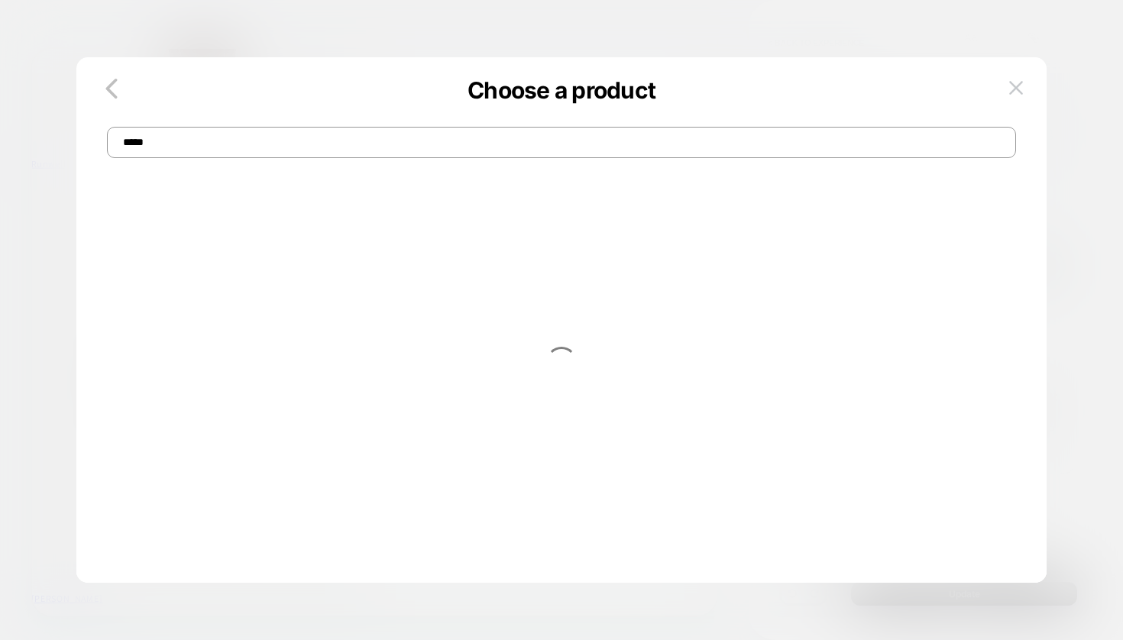
click at [121, 139] on input "*****" at bounding box center [561, 142] width 909 height 31
type input "**********"
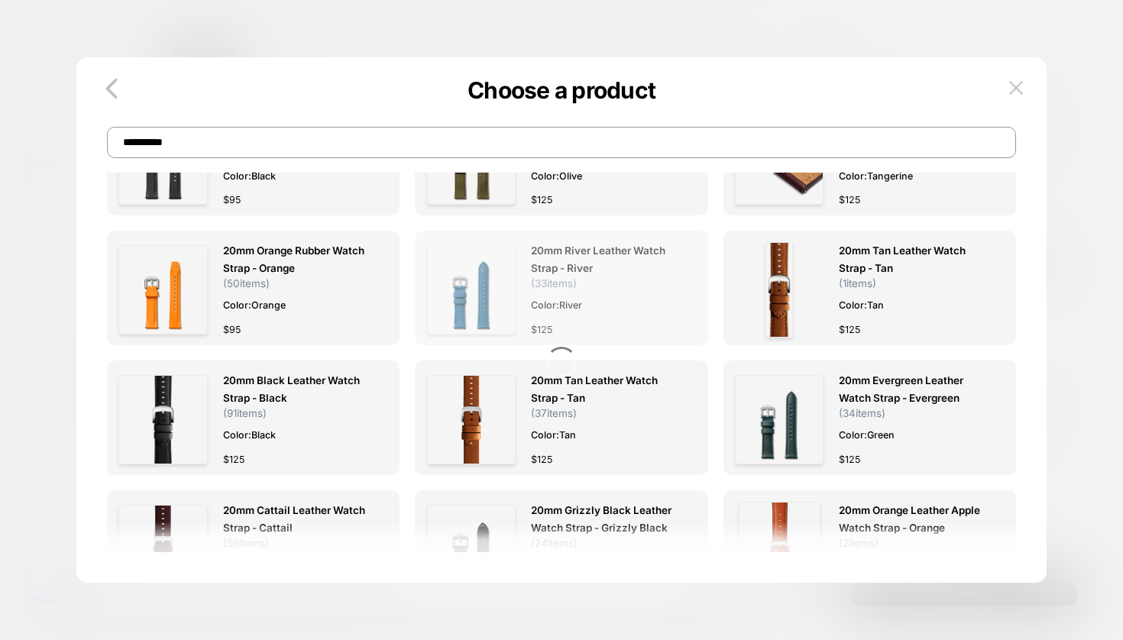
scroll to position [1279, 0]
click at [561, 263] on span "20mm River Leather Watch Strap - River" at bounding box center [606, 259] width 150 height 35
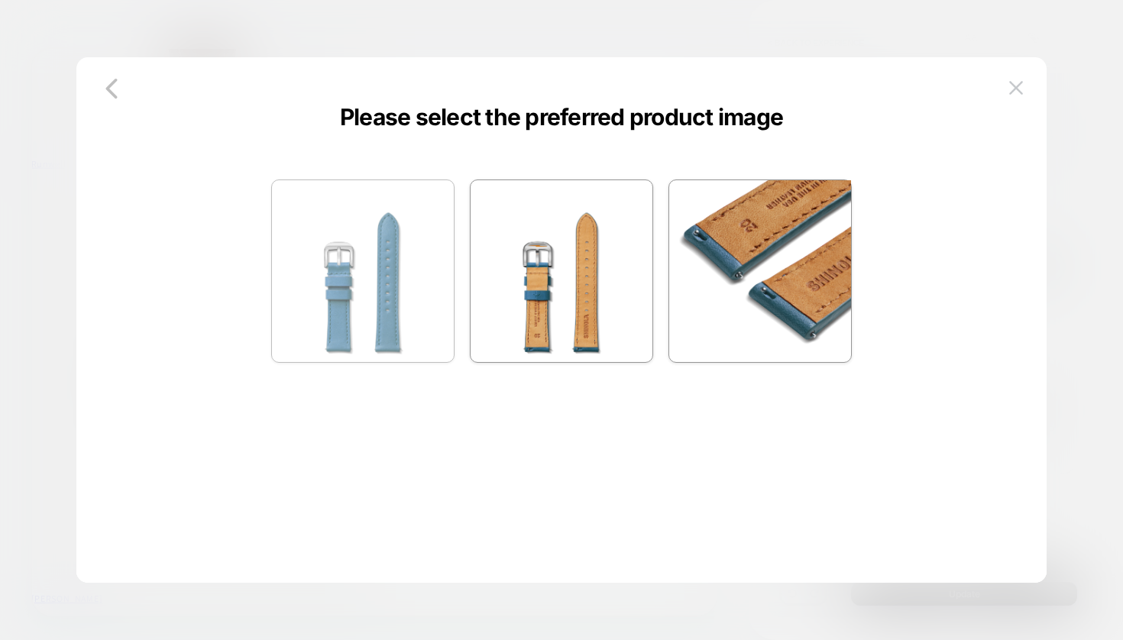
click at [385, 260] on img at bounding box center [363, 271] width 182 height 182
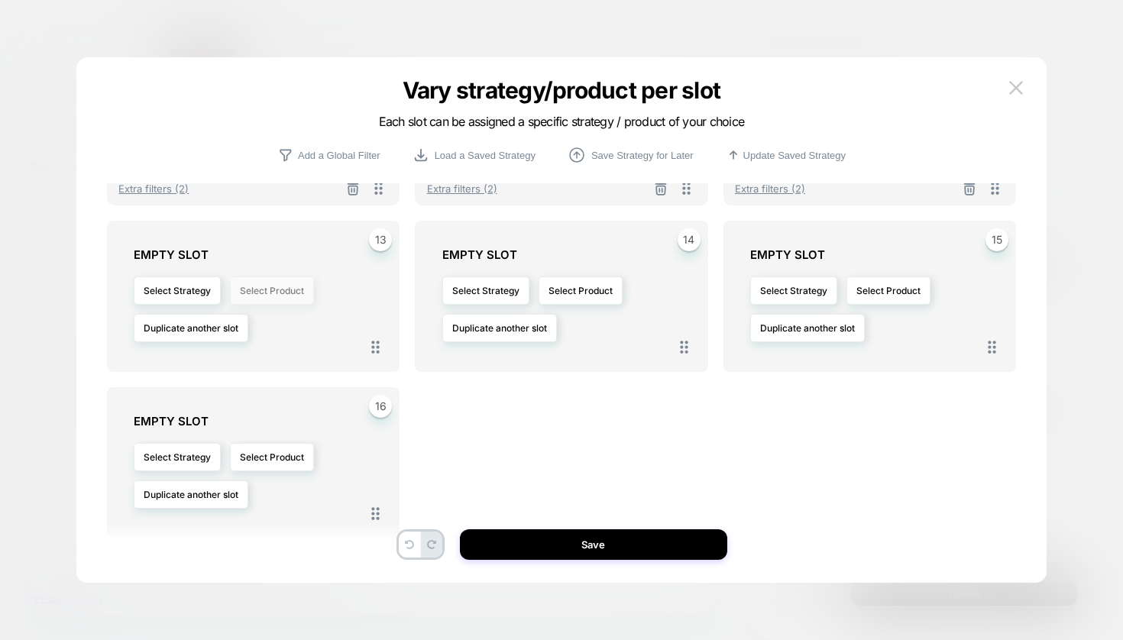
click at [299, 289] on button "Select Product" at bounding box center [272, 290] width 84 height 28
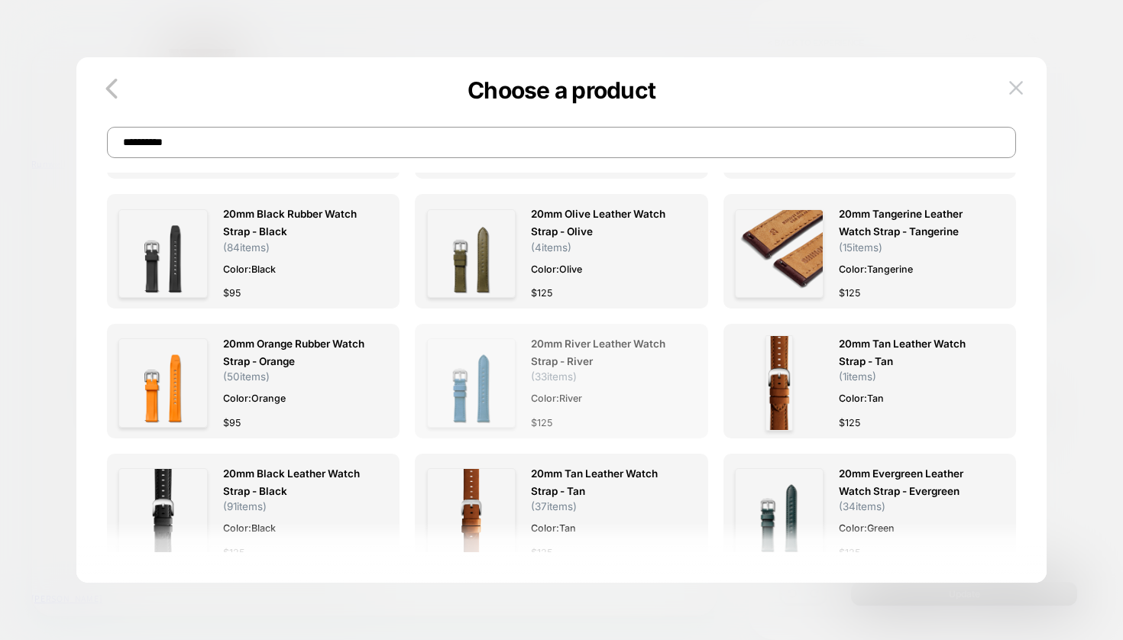
scroll to position [1321, 0]
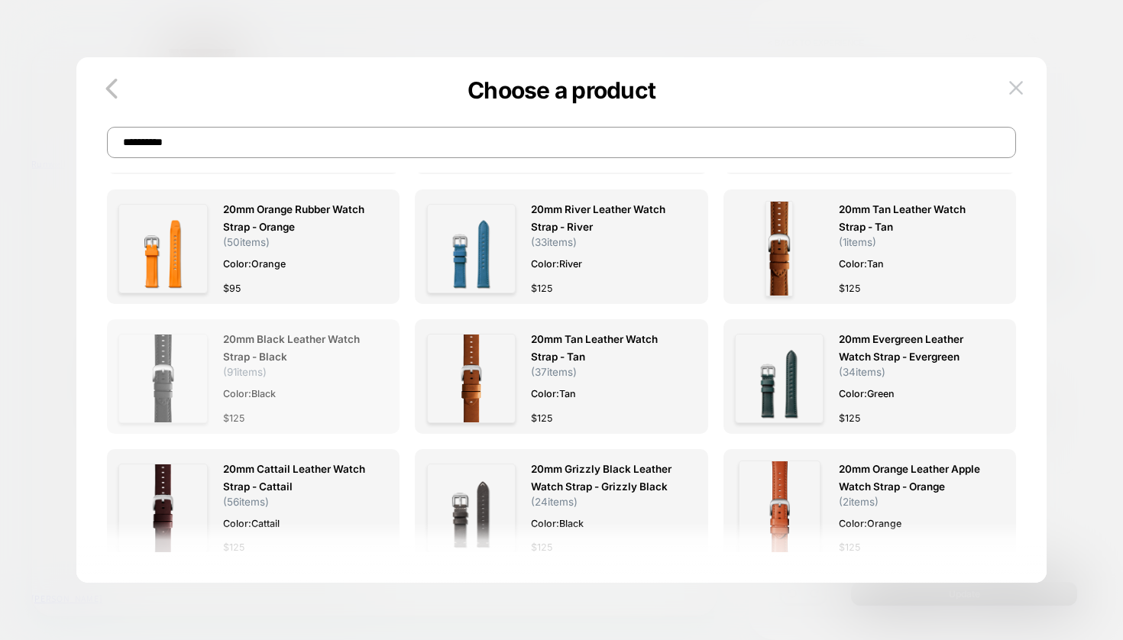
click at [282, 342] on span "20mm Black Leather Watch Strap - Black" at bounding box center [298, 348] width 150 height 35
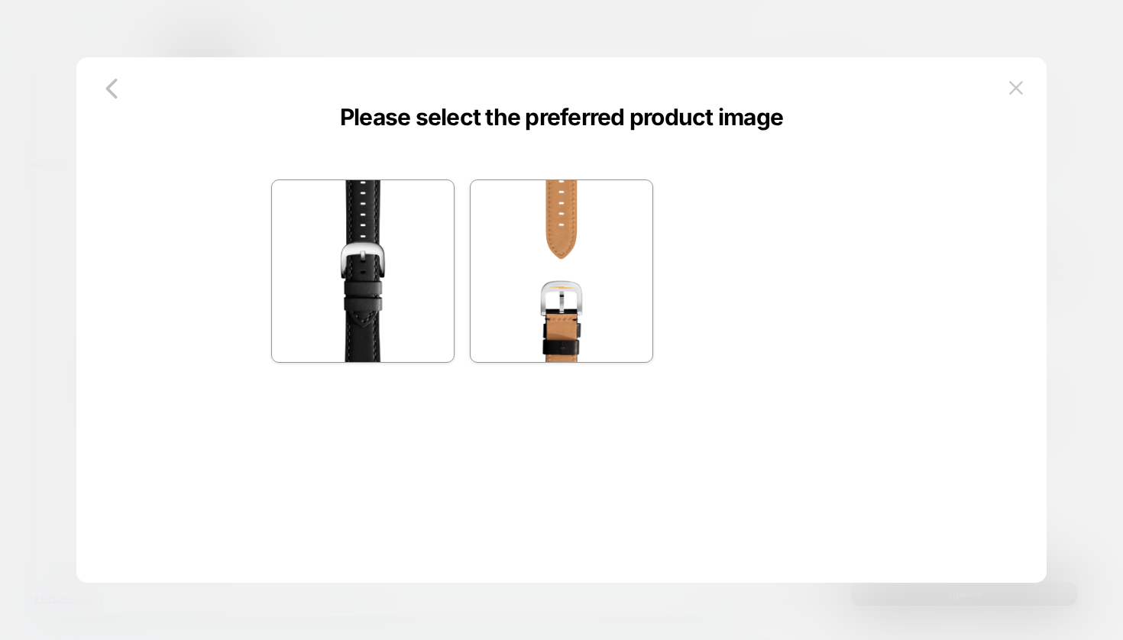
scroll to position [1, 0]
click at [414, 273] on img at bounding box center [363, 270] width 182 height 182
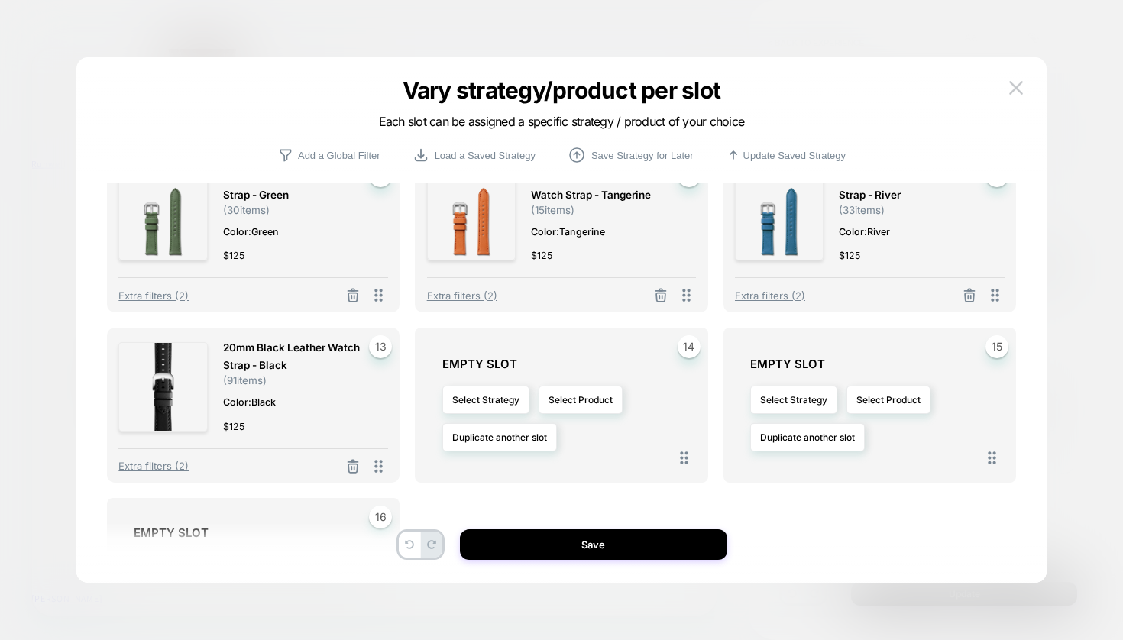
scroll to position [550, 0]
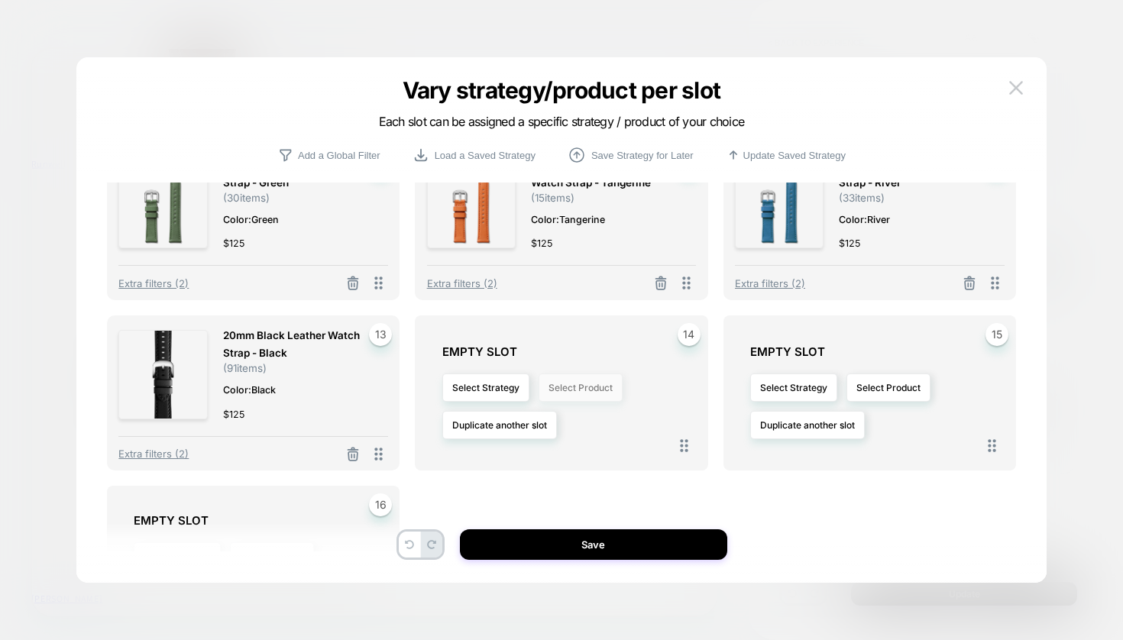
click at [576, 390] on button "Select Product" at bounding box center [580, 387] width 84 height 28
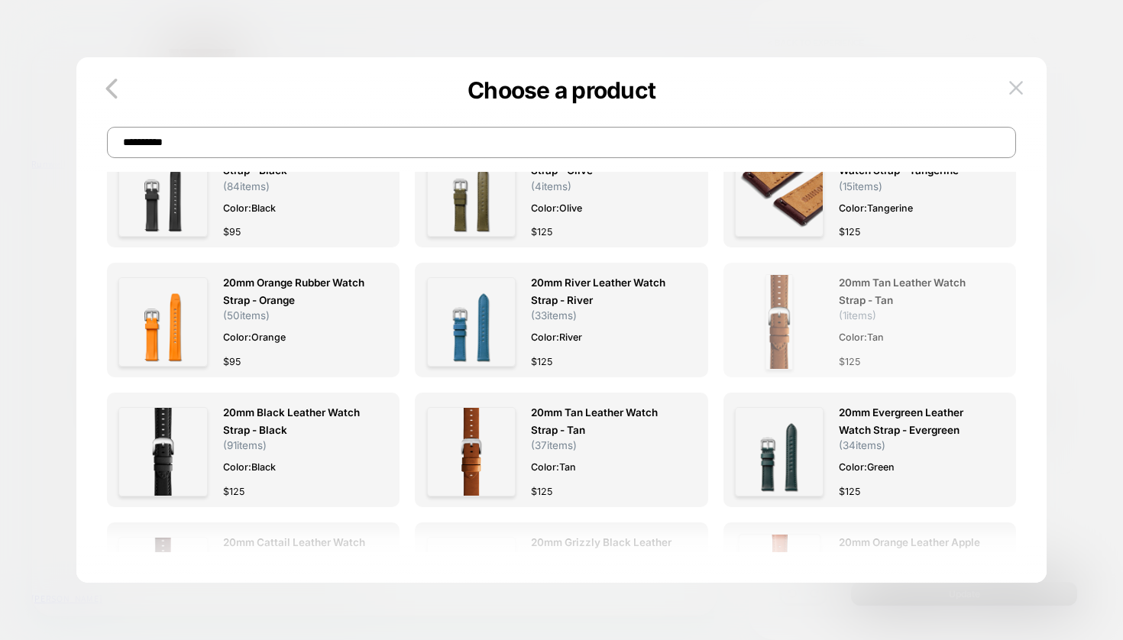
scroll to position [1248, 0]
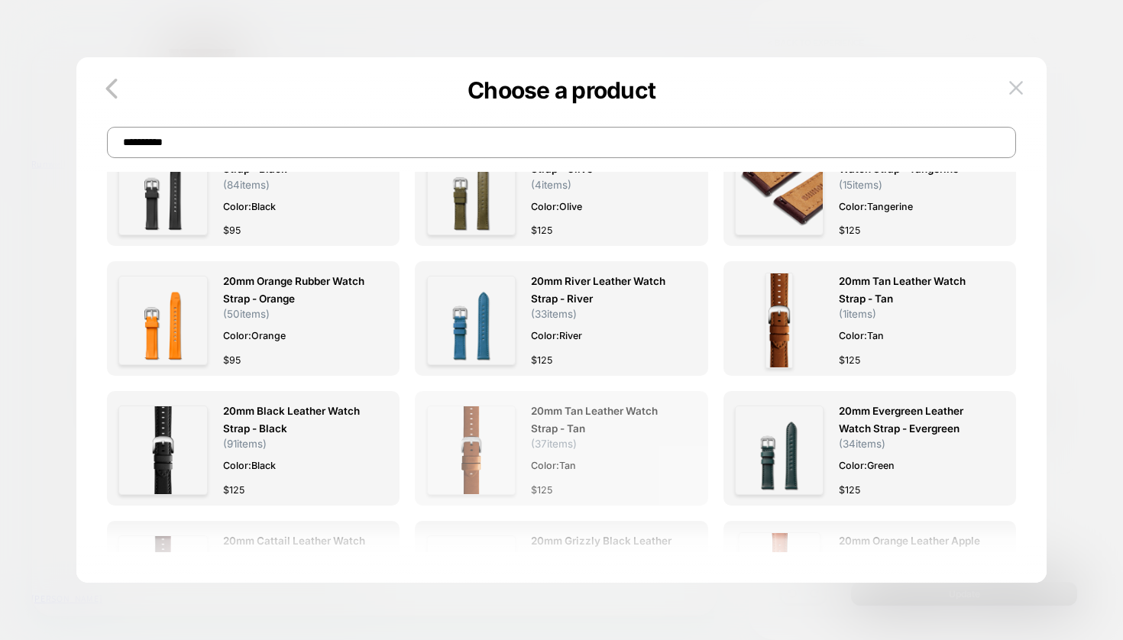
click at [561, 428] on span "20mm Tan Leather Watch Strap - Tan" at bounding box center [606, 420] width 150 height 35
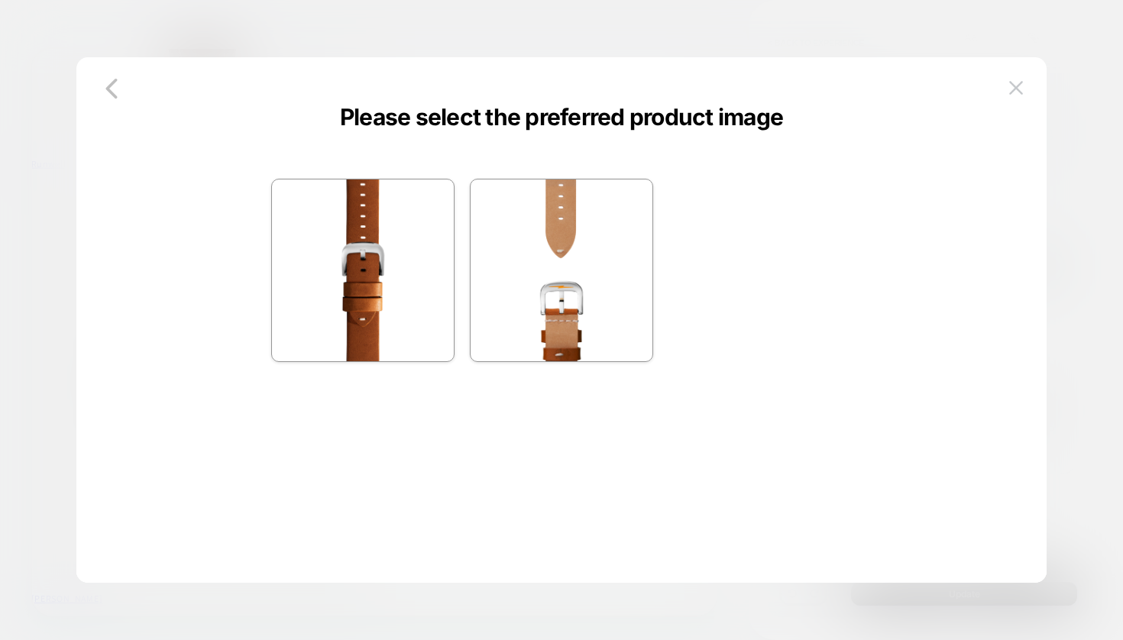
scroll to position [0, 0]
click at [330, 234] on img at bounding box center [363, 270] width 182 height 182
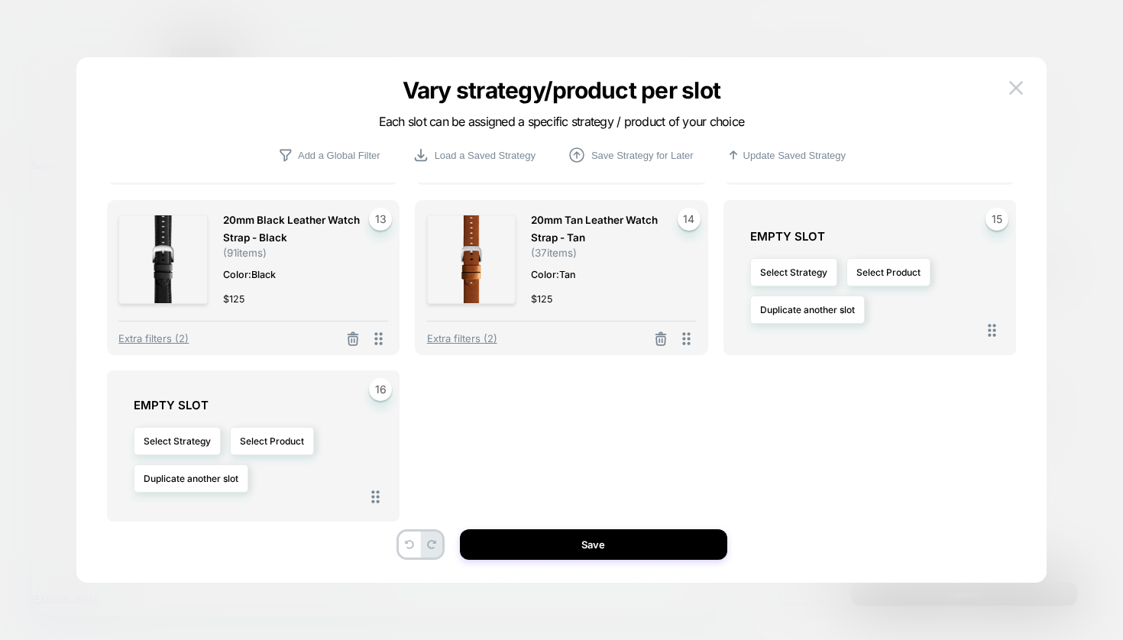
scroll to position [665, 0]
click at [904, 275] on button "Select Product" at bounding box center [888, 273] width 84 height 28
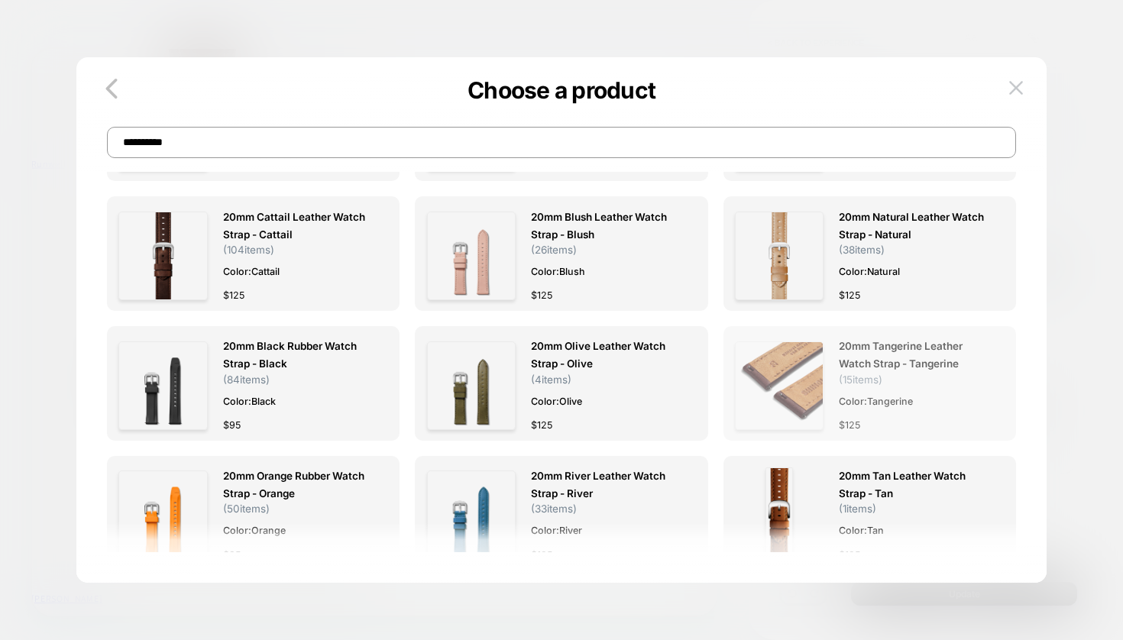
scroll to position [1022, 0]
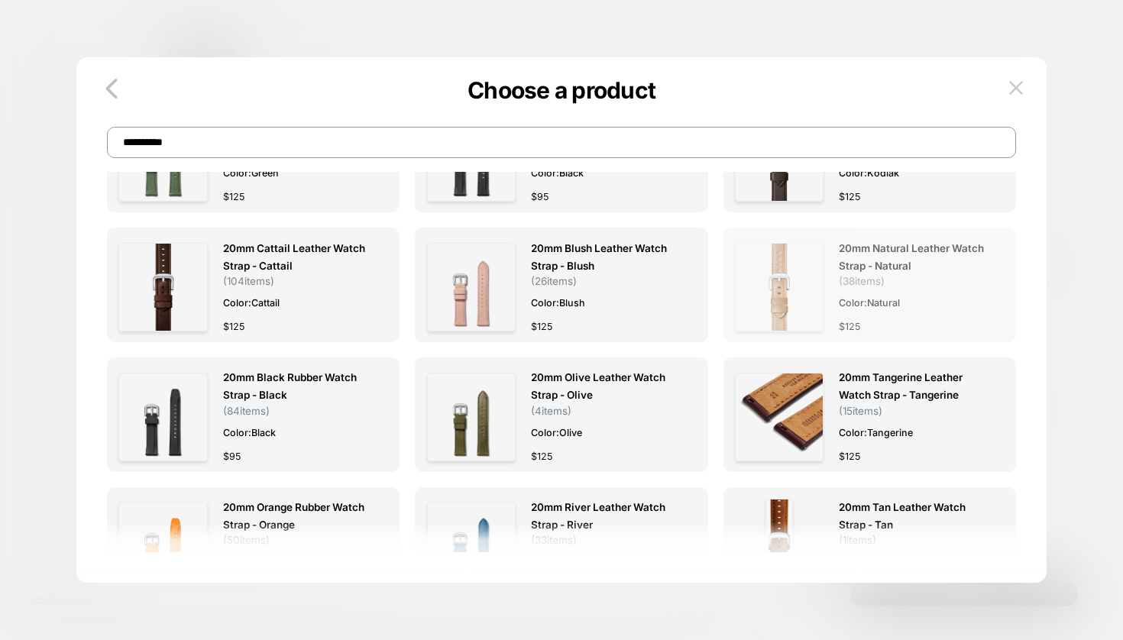
click at [873, 260] on span "20mm Natural Leather Watch Strap - Natural" at bounding box center [914, 257] width 150 height 35
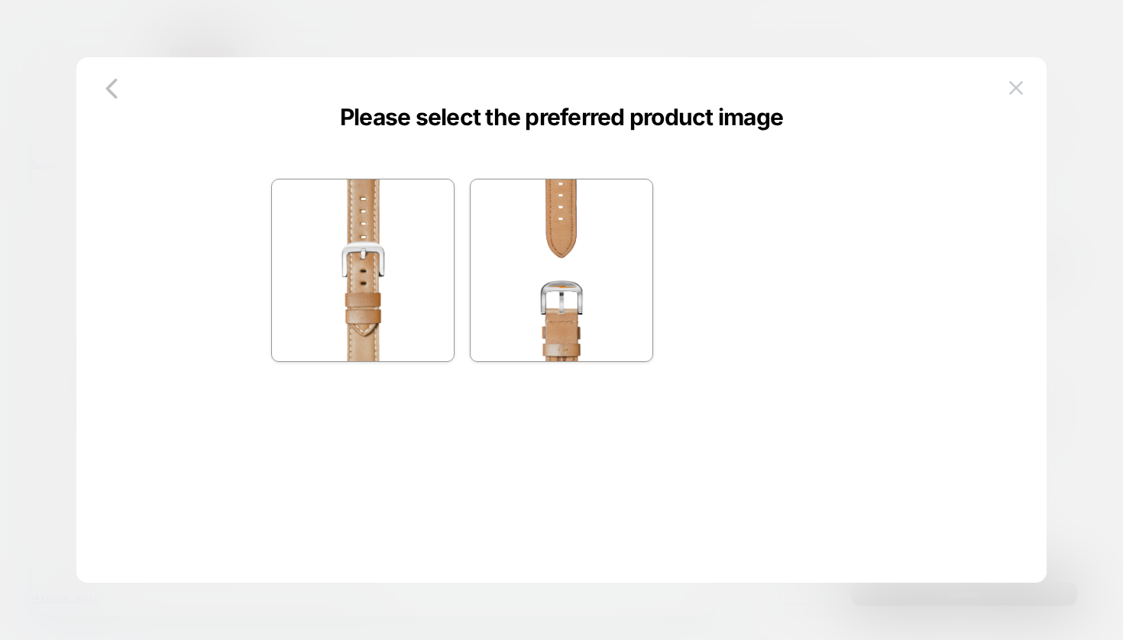
scroll to position [0, 0]
click at [344, 254] on img at bounding box center [363, 270] width 182 height 182
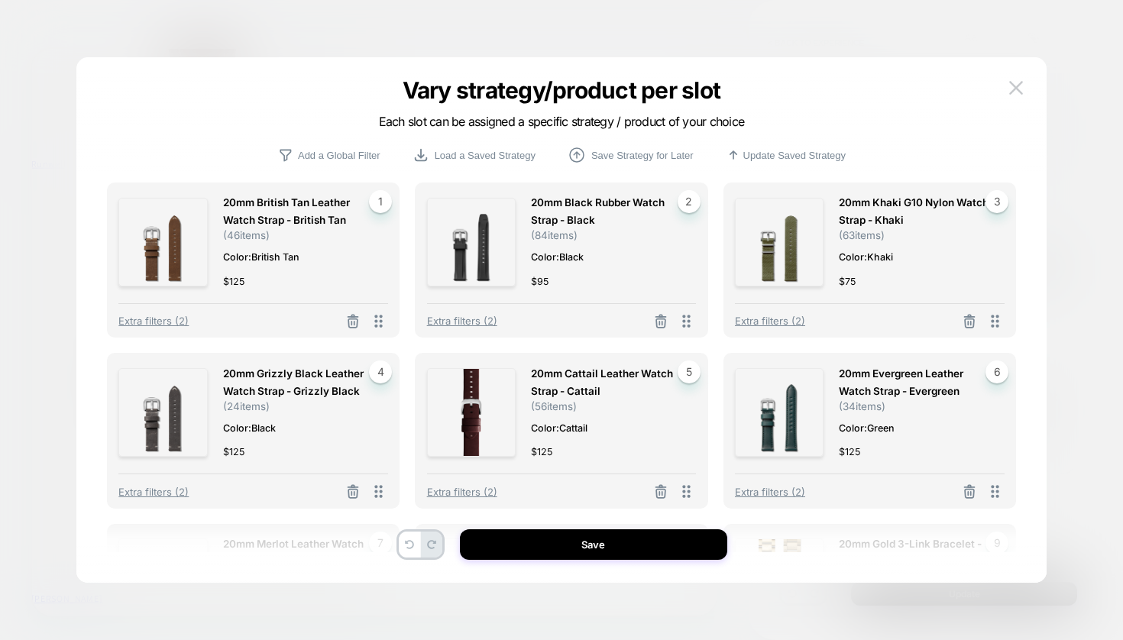
scroll to position [505, 0]
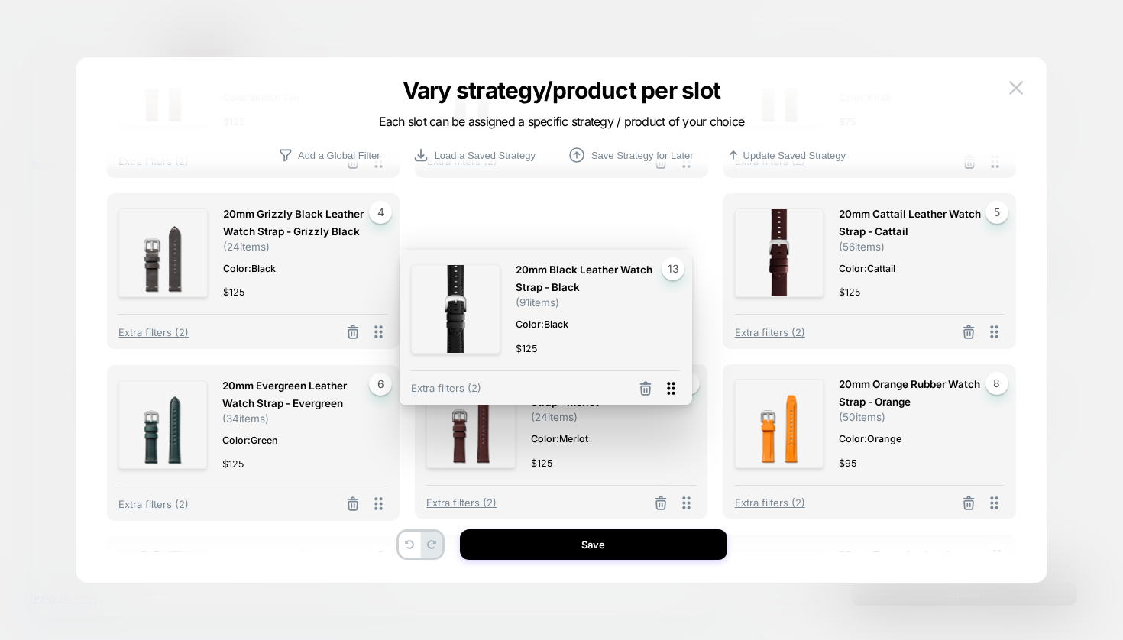
drag, startPoint x: 377, startPoint y: 501, endPoint x: 669, endPoint y: 390, distance: 313.1
click at [669, 390] on icon at bounding box center [671, 388] width 8 height 13
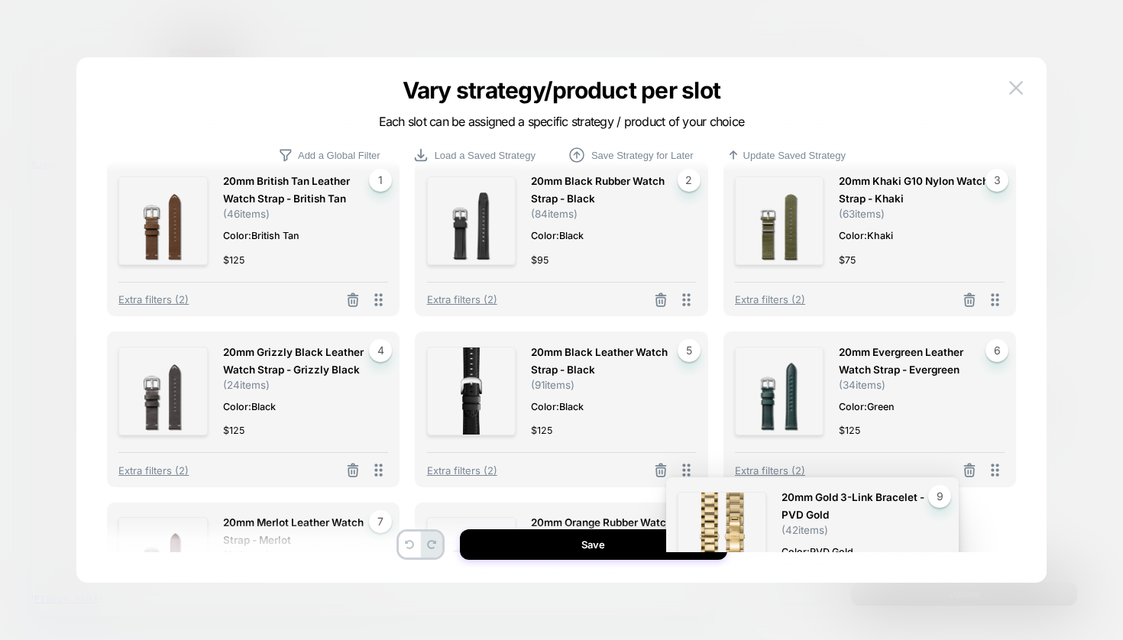
scroll to position [188, 0]
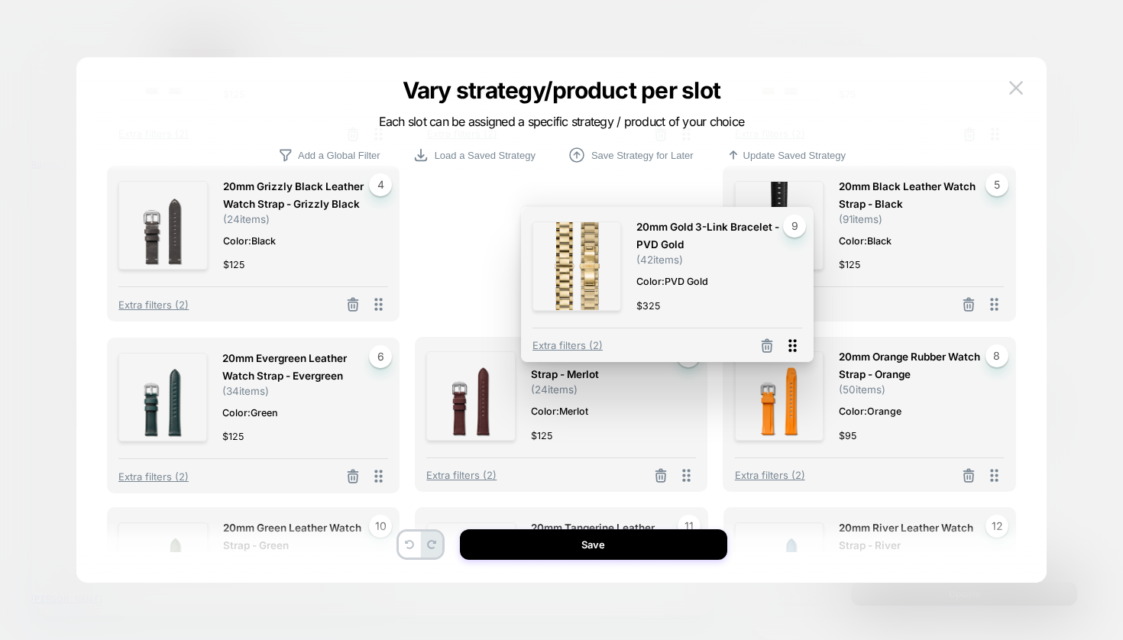
drag, startPoint x: 998, startPoint y: 476, endPoint x: 782, endPoint y: 320, distance: 266.5
click at [788, 339] on icon at bounding box center [792, 345] width 8 height 13
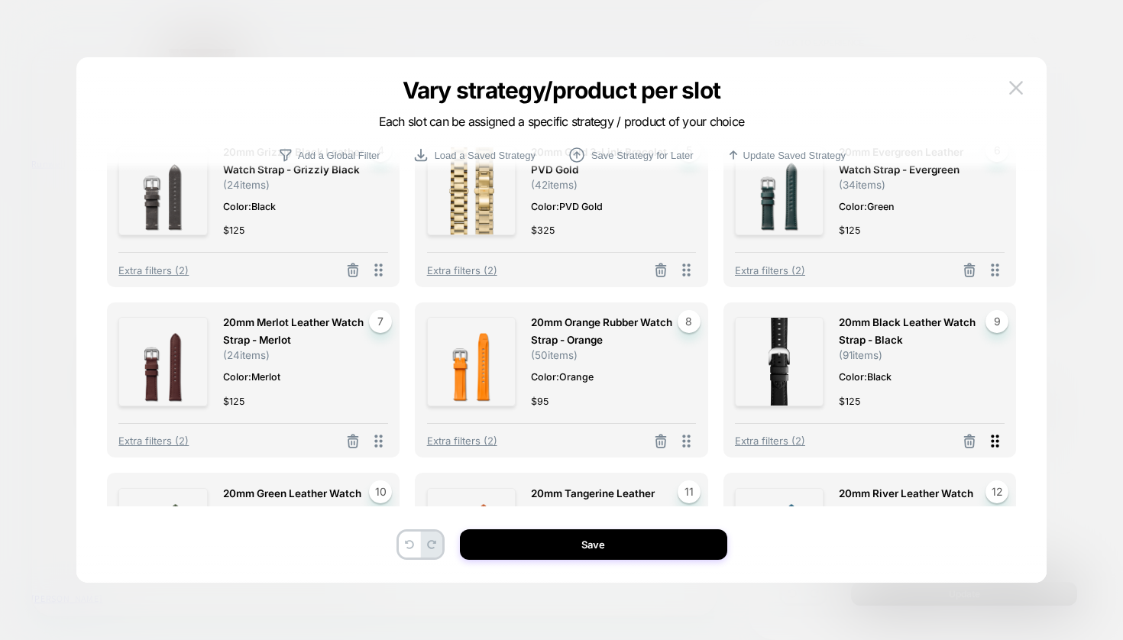
scroll to position [222, 0]
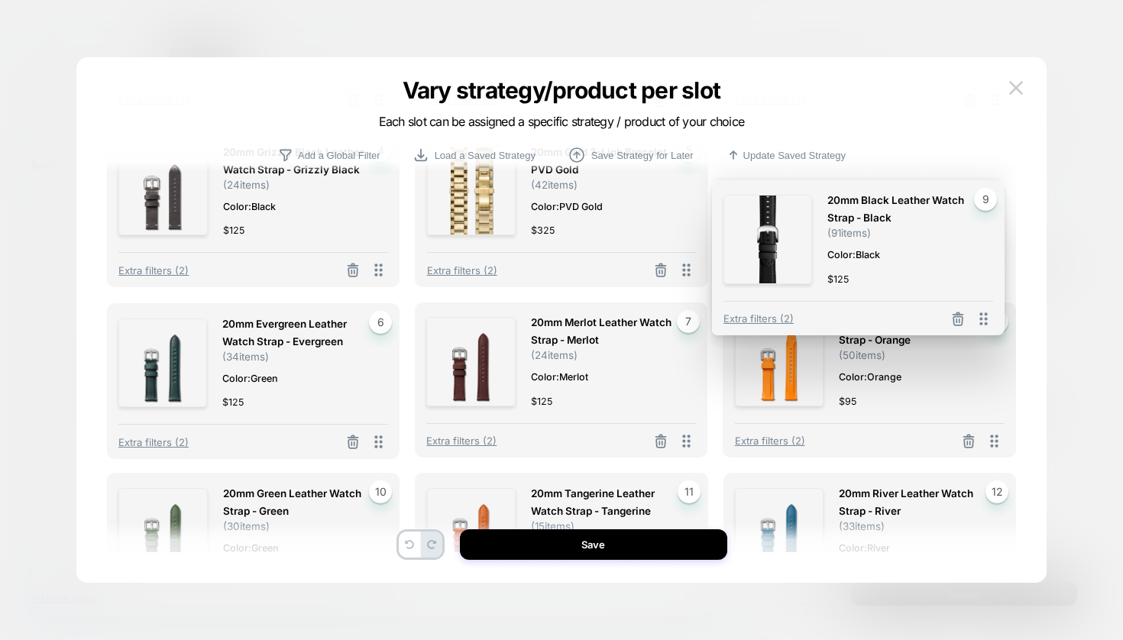
drag, startPoint x: 977, startPoint y: 420, endPoint x: 983, endPoint y: 321, distance: 99.5
click at [983, 321] on icon at bounding box center [983, 318] width 19 height 19
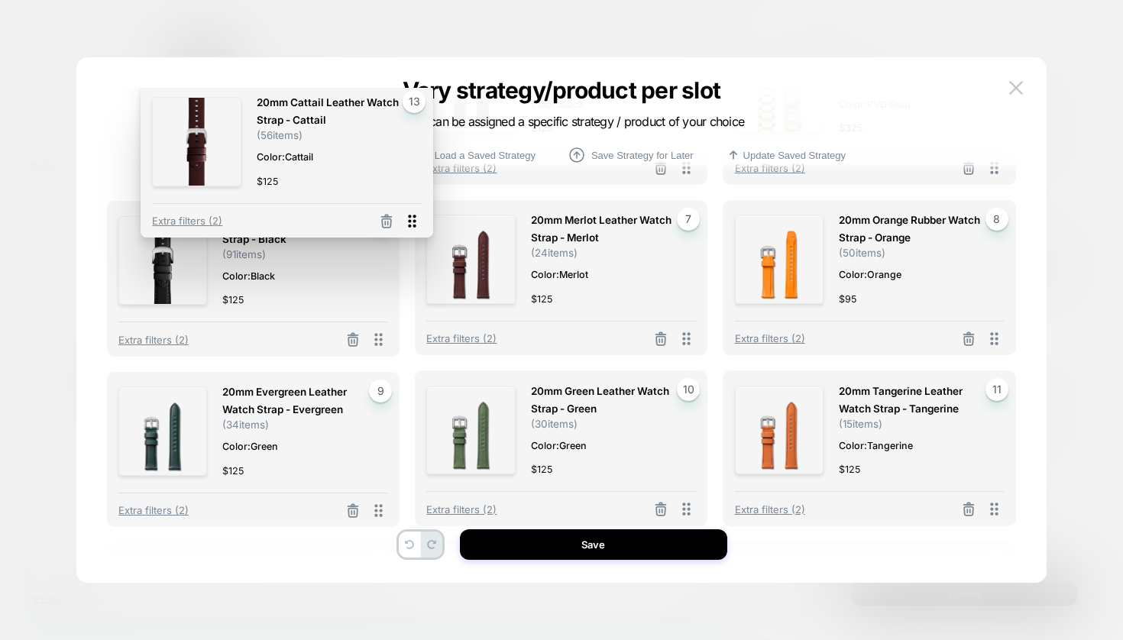
scroll to position [316, 0]
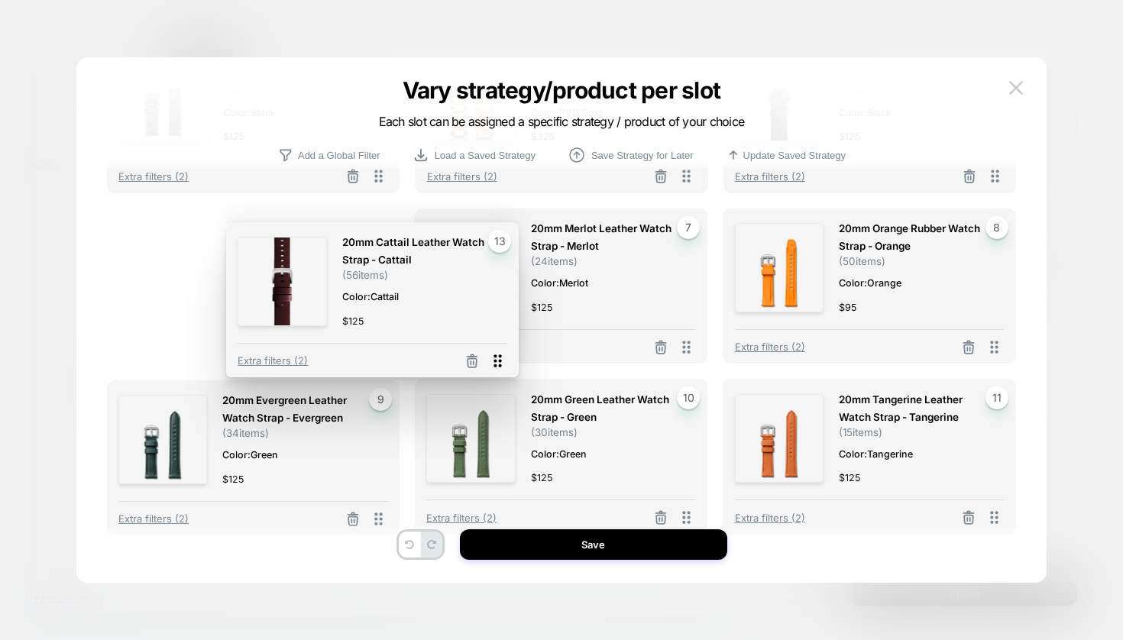
drag, startPoint x: 383, startPoint y: 493, endPoint x: 502, endPoint y: 362, distance: 176.8
click at [502, 362] on icon at bounding box center [497, 360] width 19 height 19
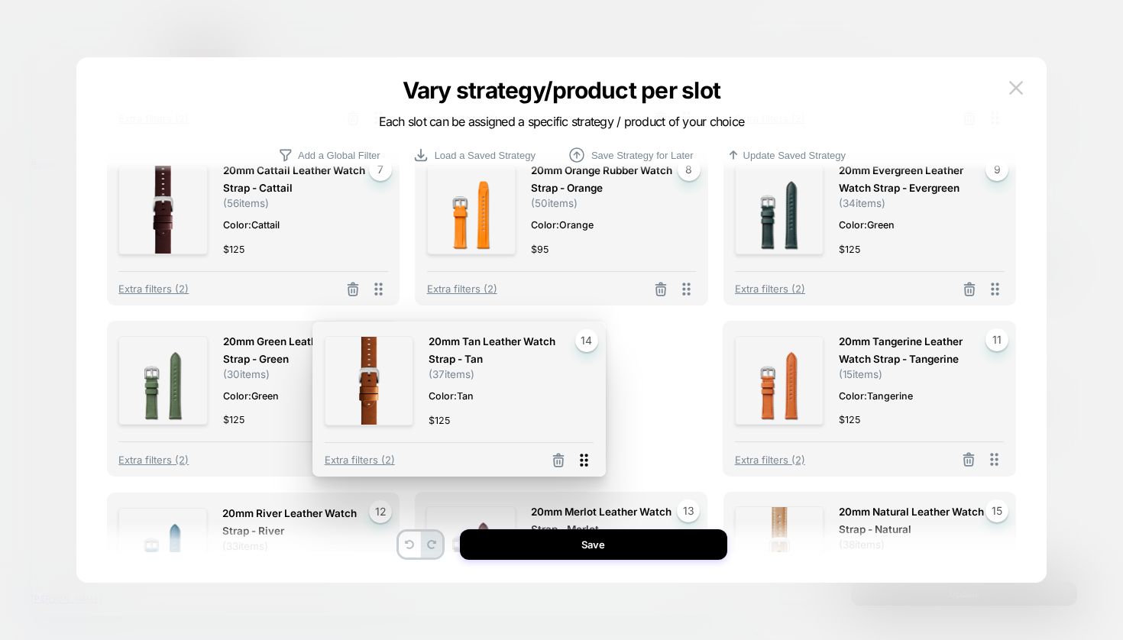
scroll to position [378, 0]
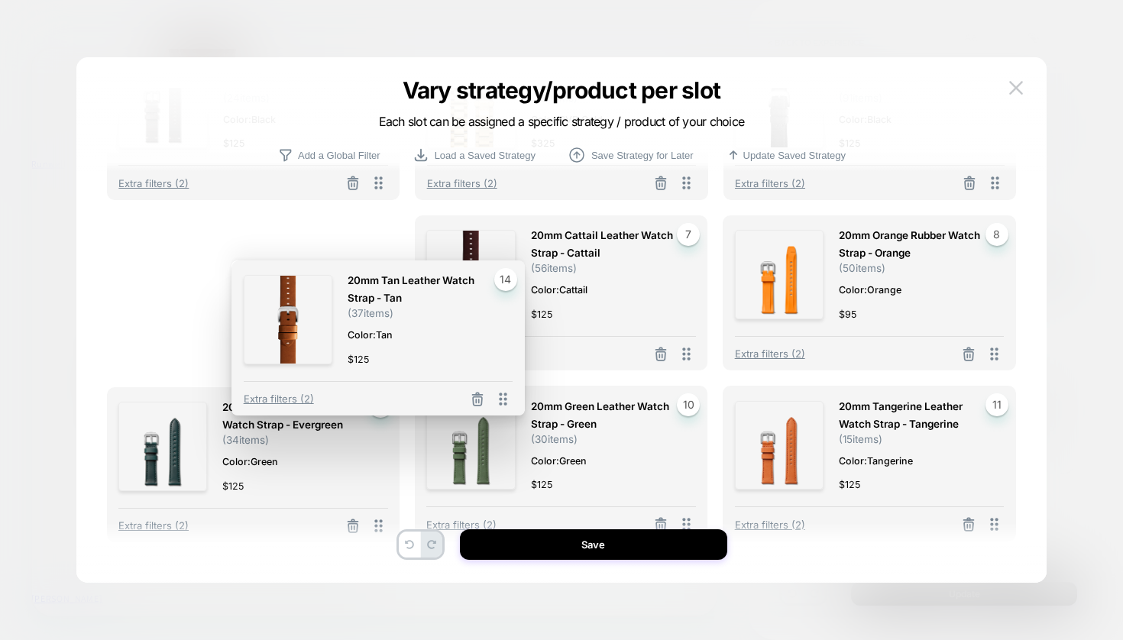
drag, startPoint x: 689, startPoint y: 478, endPoint x: 503, endPoint y: 421, distance: 195.0
click at [505, 409] on icon at bounding box center [502, 399] width 19 height 19
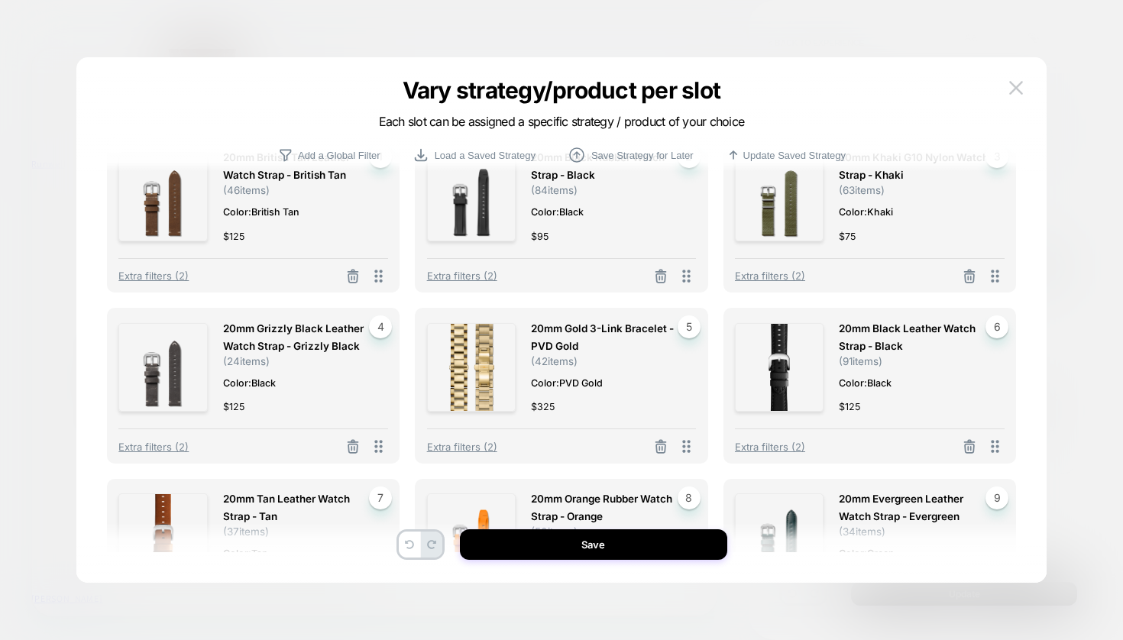
scroll to position [538, 0]
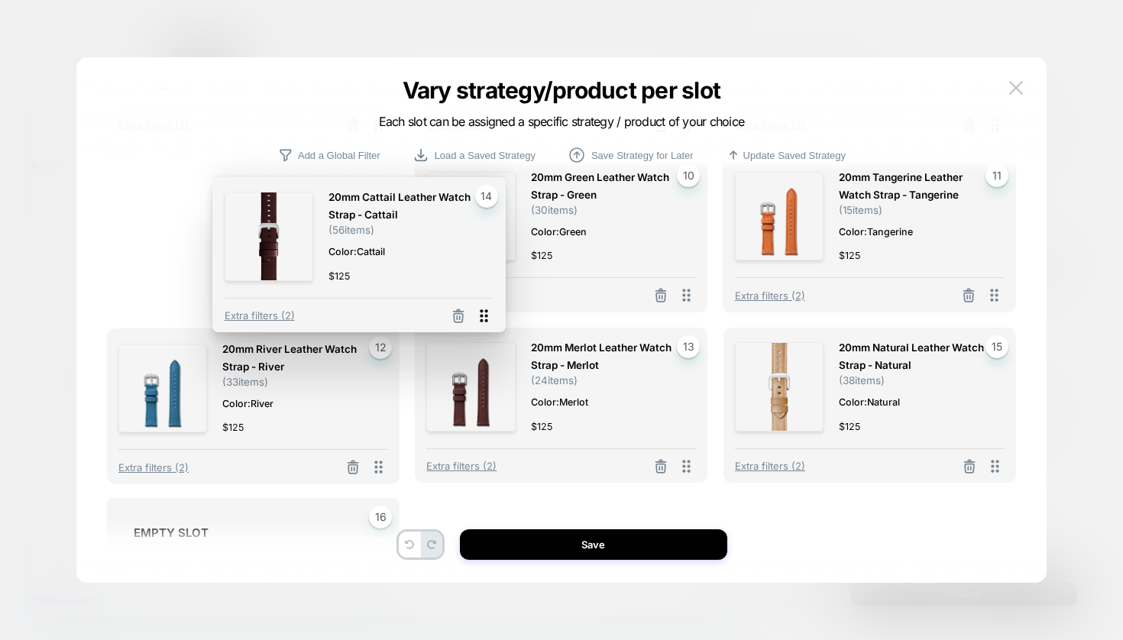
drag, startPoint x: 686, startPoint y: 468, endPoint x: 483, endPoint y: 318, distance: 252.2
click at [483, 318] on icon at bounding box center [484, 315] width 8 height 13
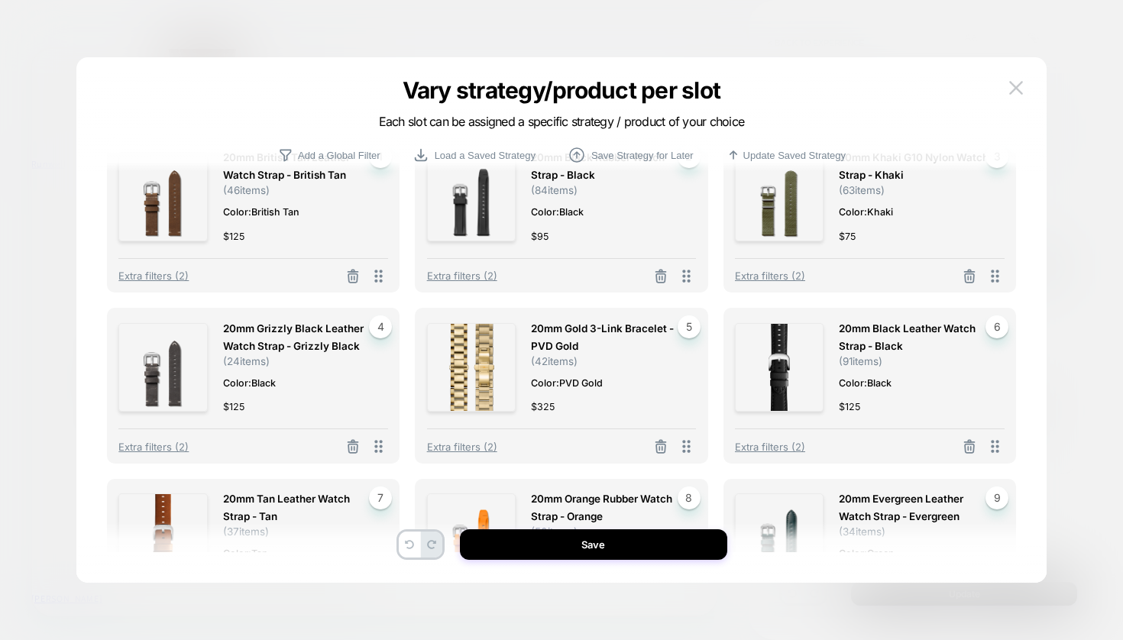
scroll to position [367, 0]
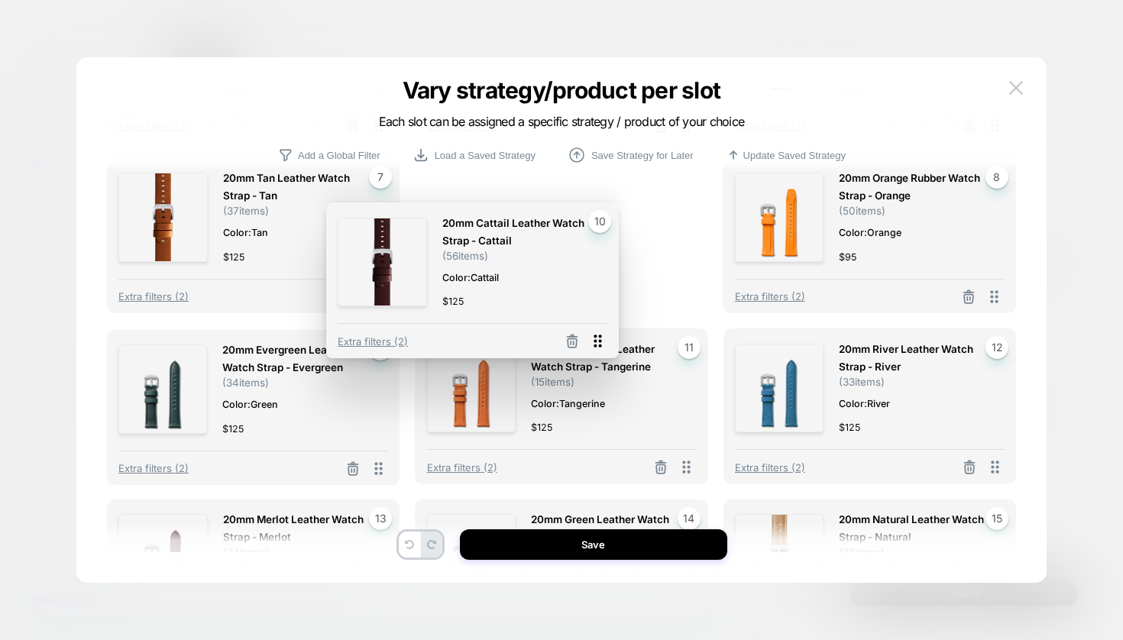
drag, startPoint x: 376, startPoint y: 470, endPoint x: 595, endPoint y: 345, distance: 252.5
click at [595, 345] on icon at bounding box center [597, 340] width 19 height 19
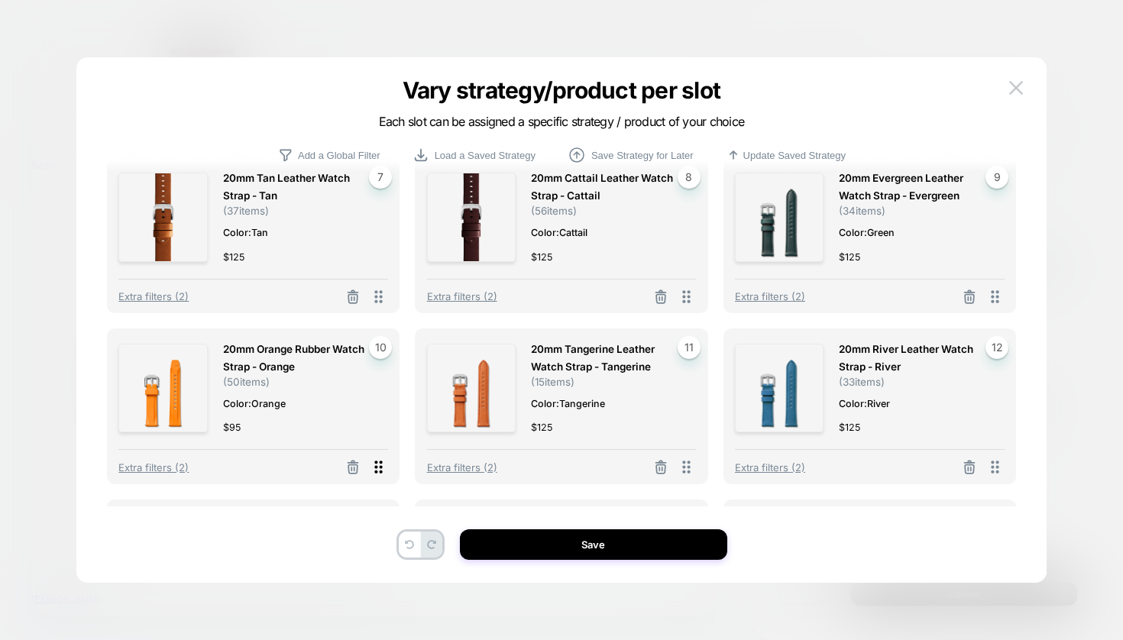
scroll to position [46, 0]
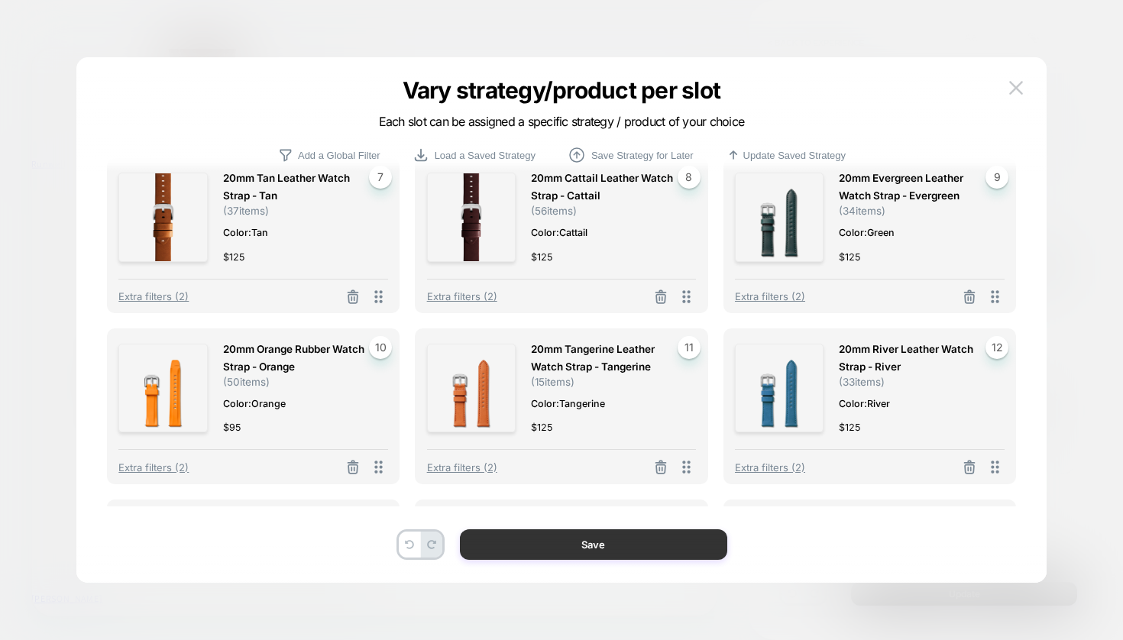
click at [587, 554] on button "Save" at bounding box center [593, 544] width 267 height 31
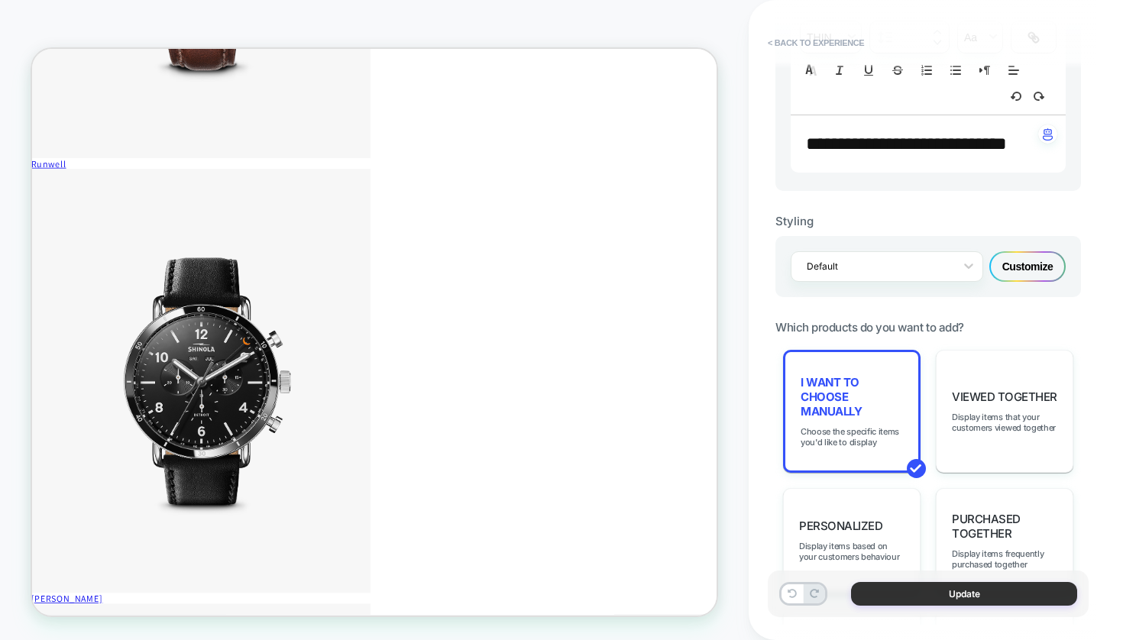
click at [953, 595] on button "Update" at bounding box center [964, 594] width 226 height 24
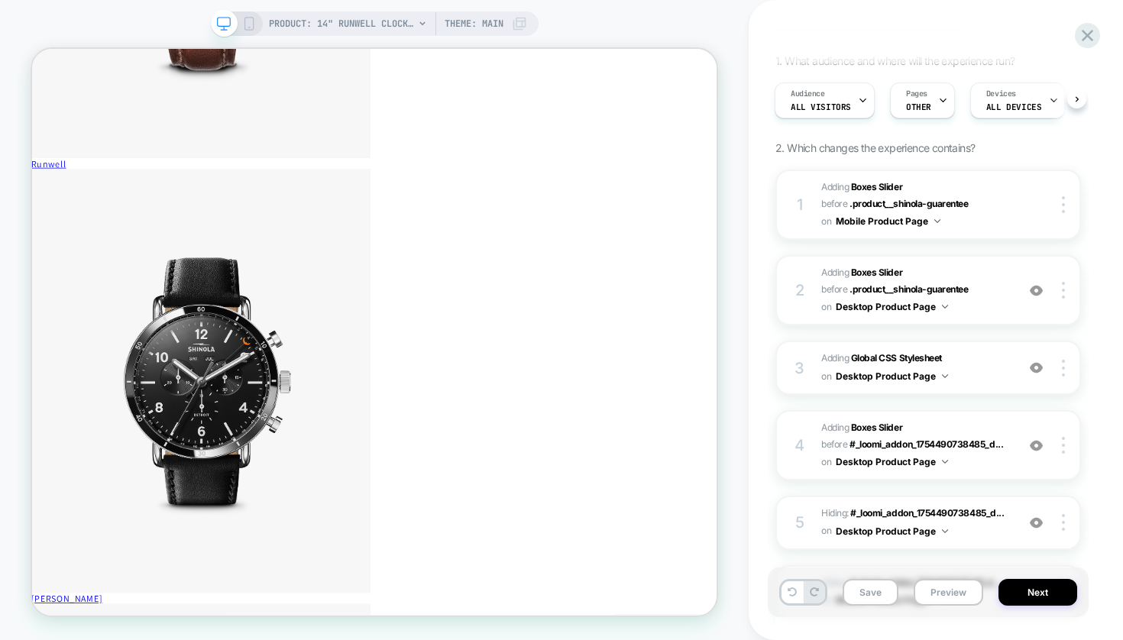
scroll to position [246, 0]
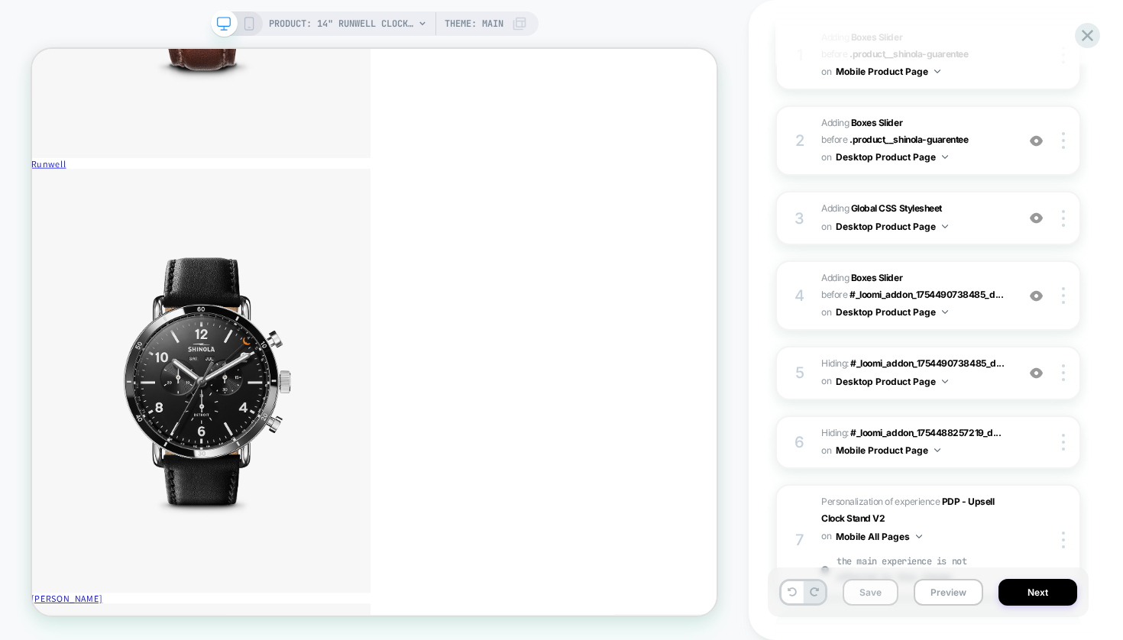
click at [870, 585] on button "Save" at bounding box center [870, 592] width 56 height 27
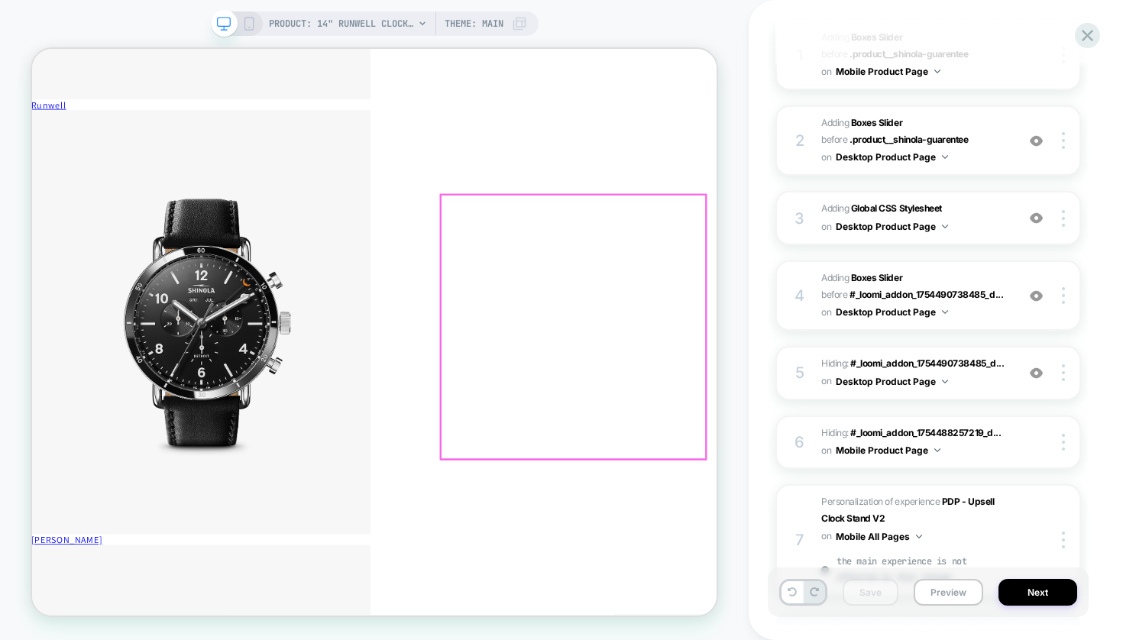
scroll to position [1276, 0]
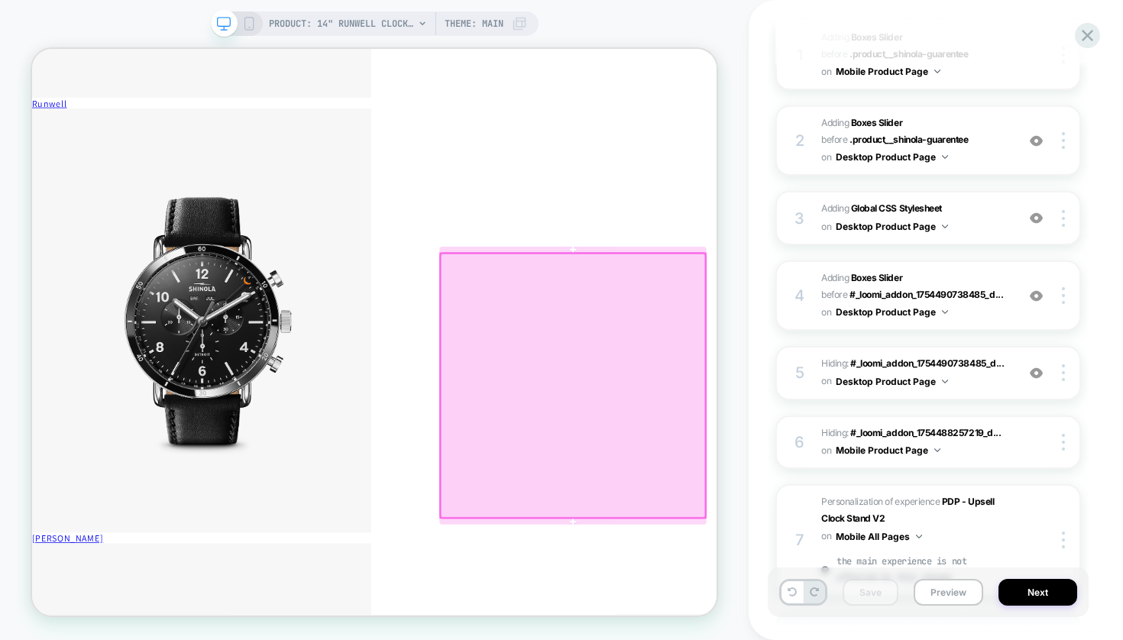
click at [888, 427] on div at bounding box center [753, 498] width 353 height 352
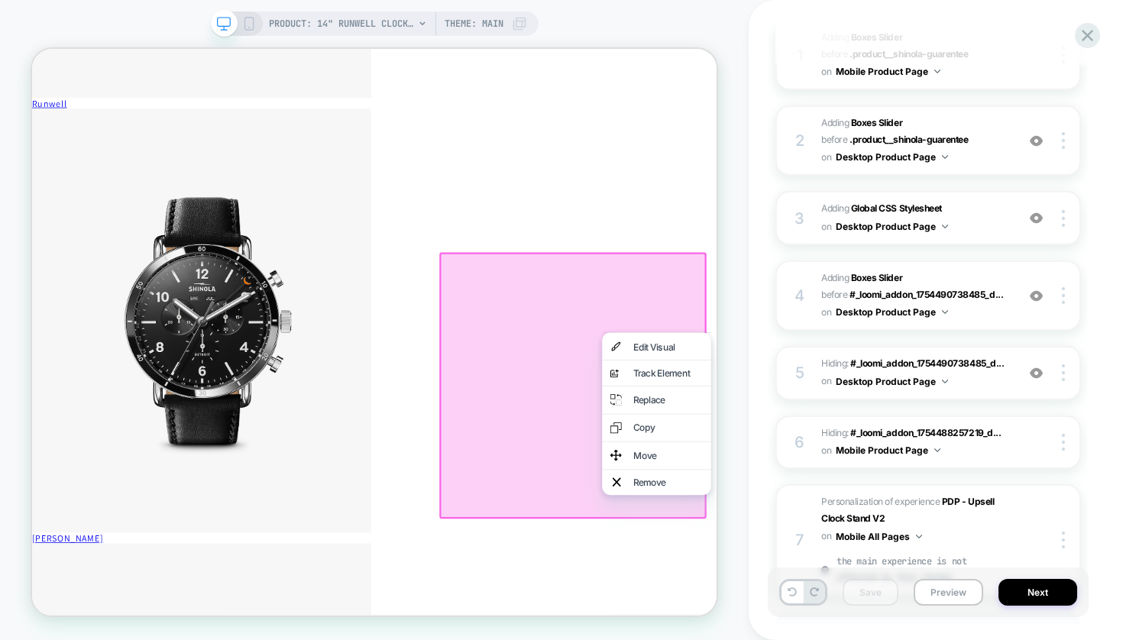
click at [732, 212] on div "PRODUCT: 14" Runwell Clock - Black [brown] PRODUCT: 14" Runwell Clock - Black […" at bounding box center [374, 320] width 749 height 610
click at [1050, 590] on button "Next" at bounding box center [1037, 592] width 79 height 27
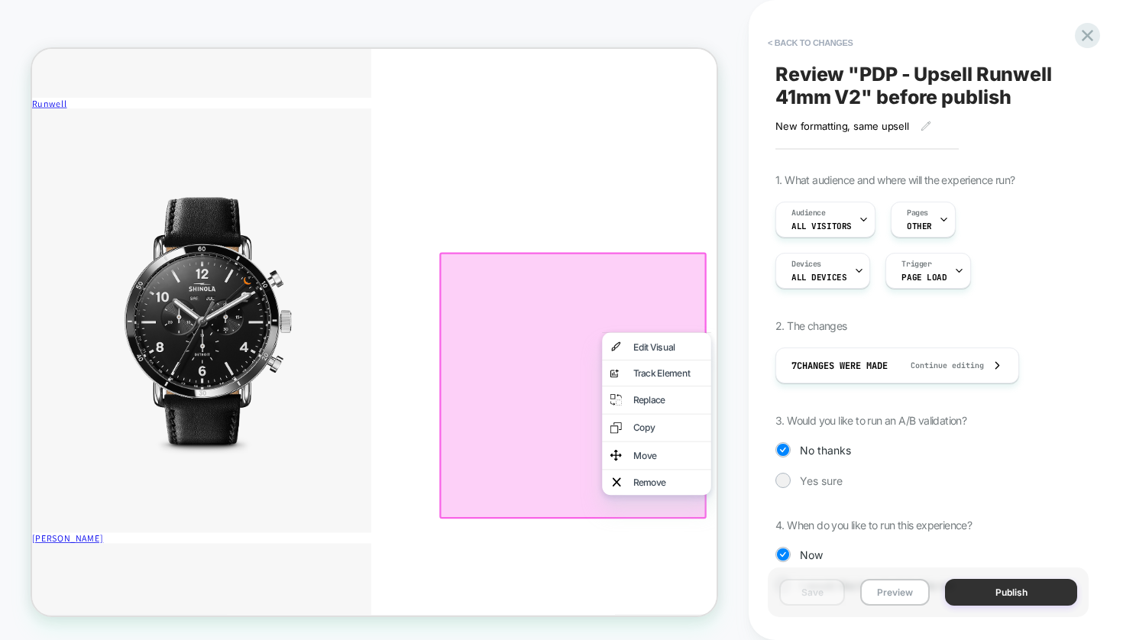
click at [1012, 594] on button "Publish" at bounding box center [1011, 592] width 132 height 27
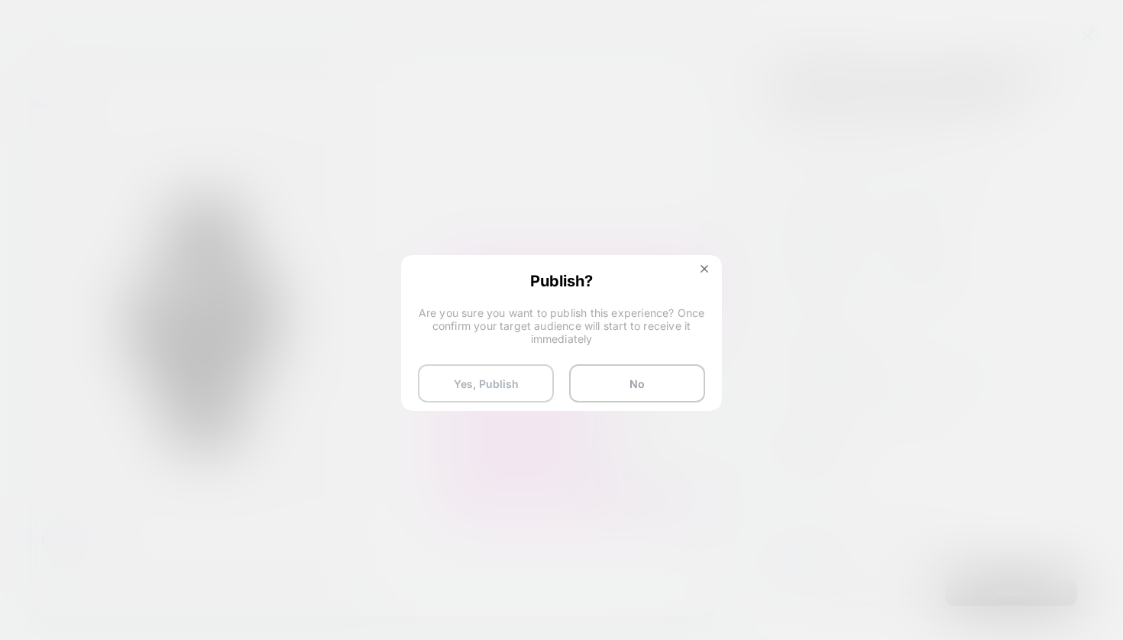
click at [493, 380] on button "Yes, Publish" at bounding box center [486, 383] width 136 height 38
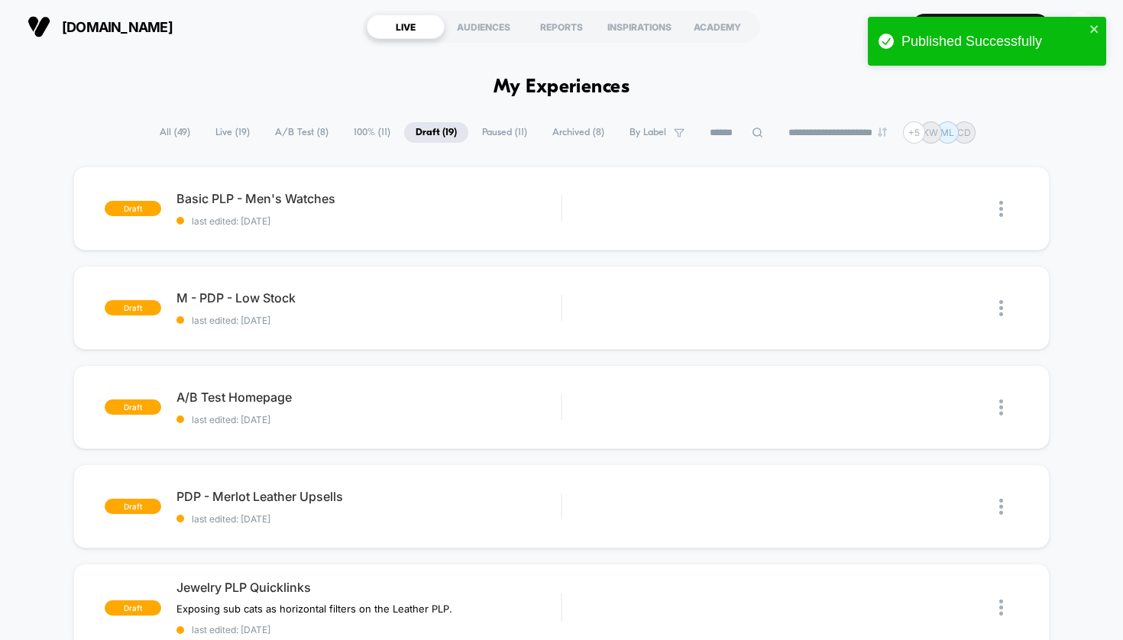
click at [158, 129] on span "All ( 49 )" at bounding box center [174, 132] width 53 height 21
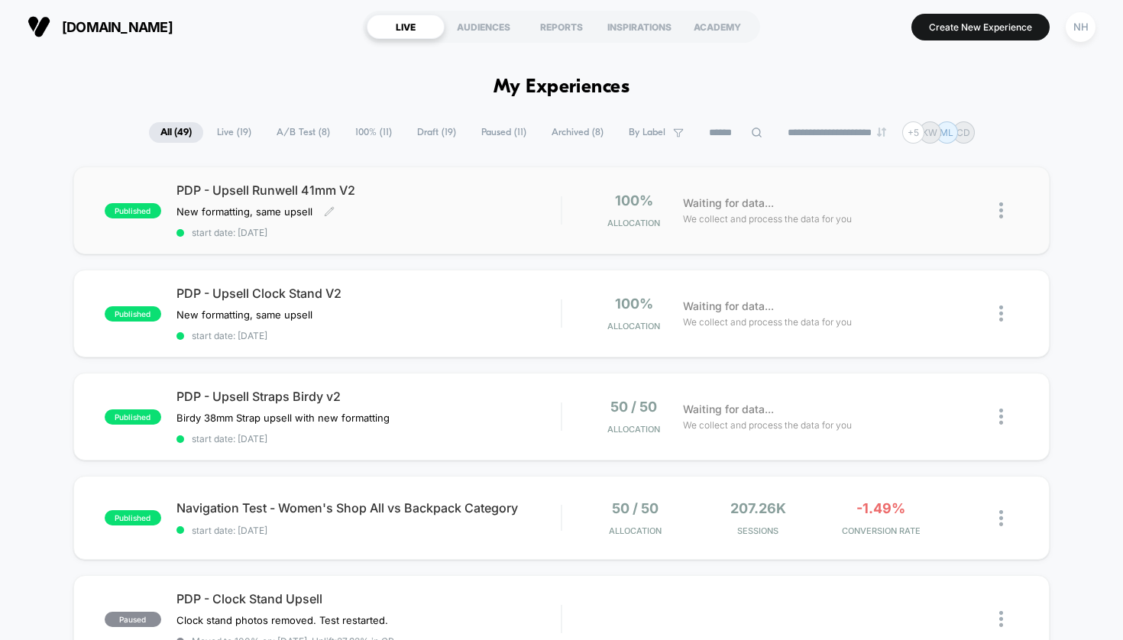
click at [496, 198] on span "PDP - Upsell Runwell 41mm V2" at bounding box center [368, 190] width 385 height 15
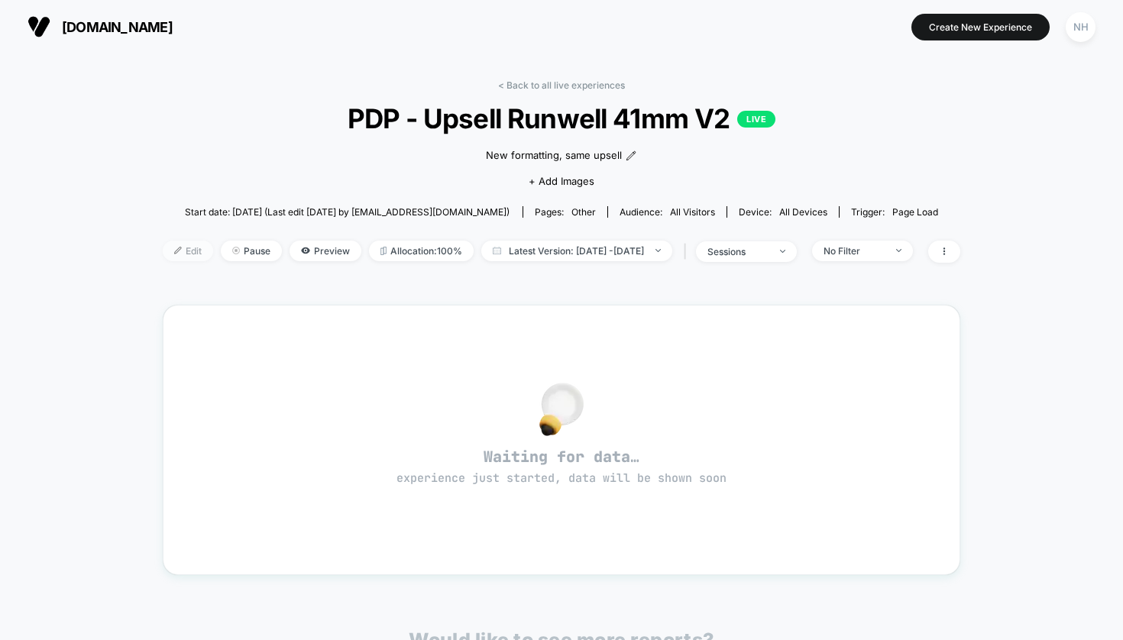
click at [163, 256] on span "Edit" at bounding box center [188, 251] width 50 height 21
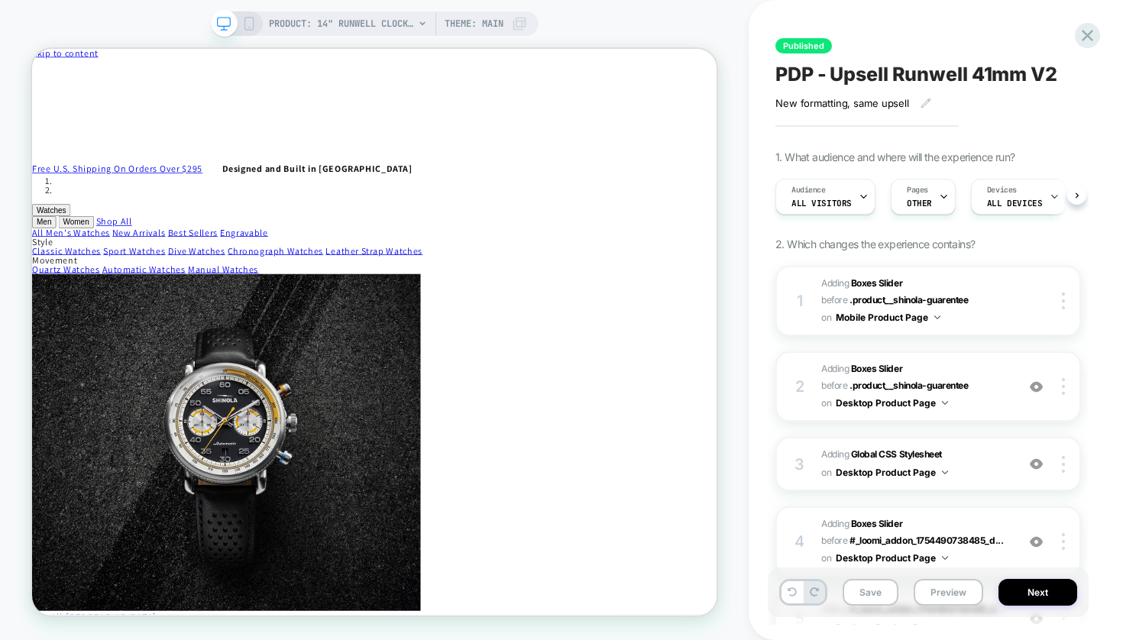
scroll to position [0, 1]
click at [248, 18] on icon at bounding box center [249, 24] width 14 height 14
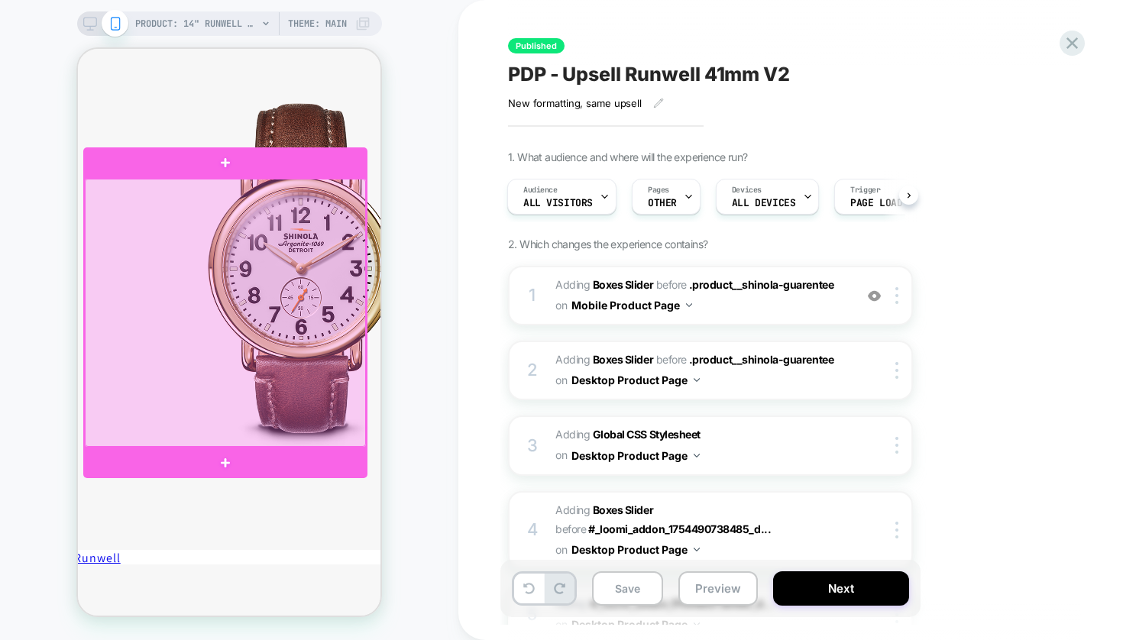
scroll to position [865, 3]
click at [244, 283] on div at bounding box center [226, 313] width 281 height 268
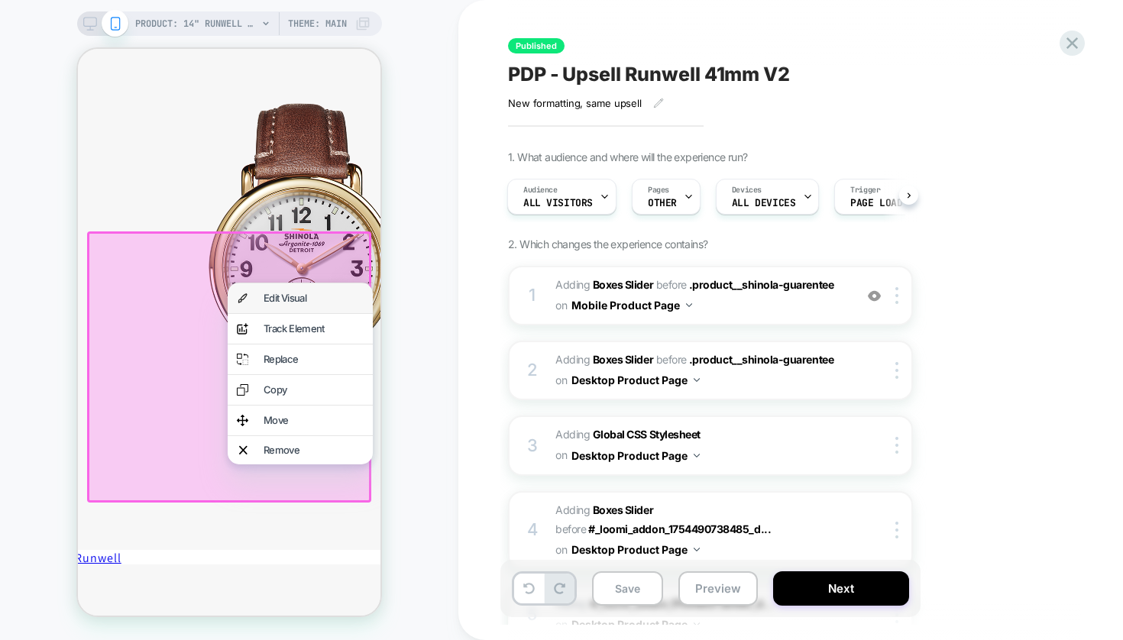
click at [275, 298] on div "Edit Visual" at bounding box center [314, 298] width 100 height 10
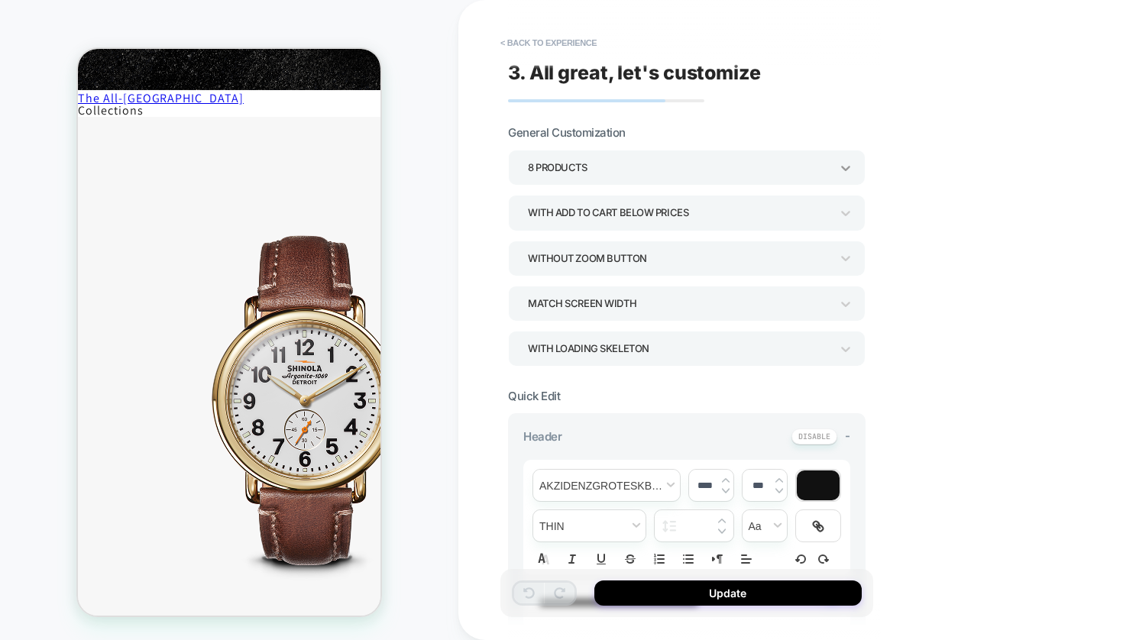
scroll to position [725, 0]
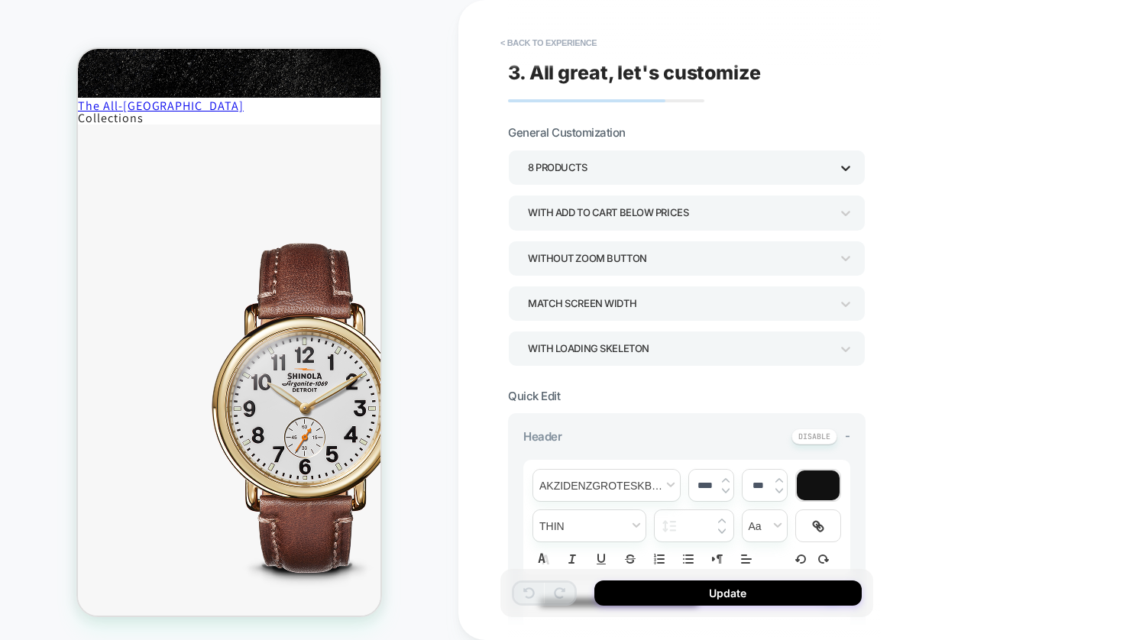
click at [843, 167] on icon at bounding box center [845, 167] width 15 height 15
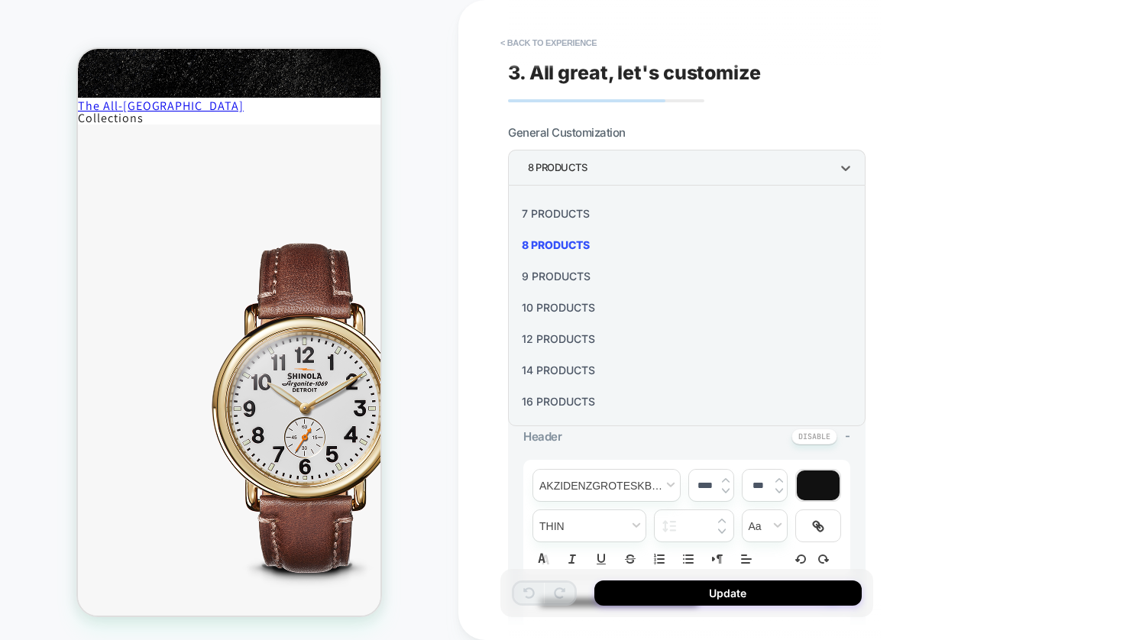
scroll to position [184, 0]
drag, startPoint x: 567, startPoint y: 399, endPoint x: 609, endPoint y: 399, distance: 42.0
click at [567, 399] on div "16 Products" at bounding box center [686, 401] width 345 height 31
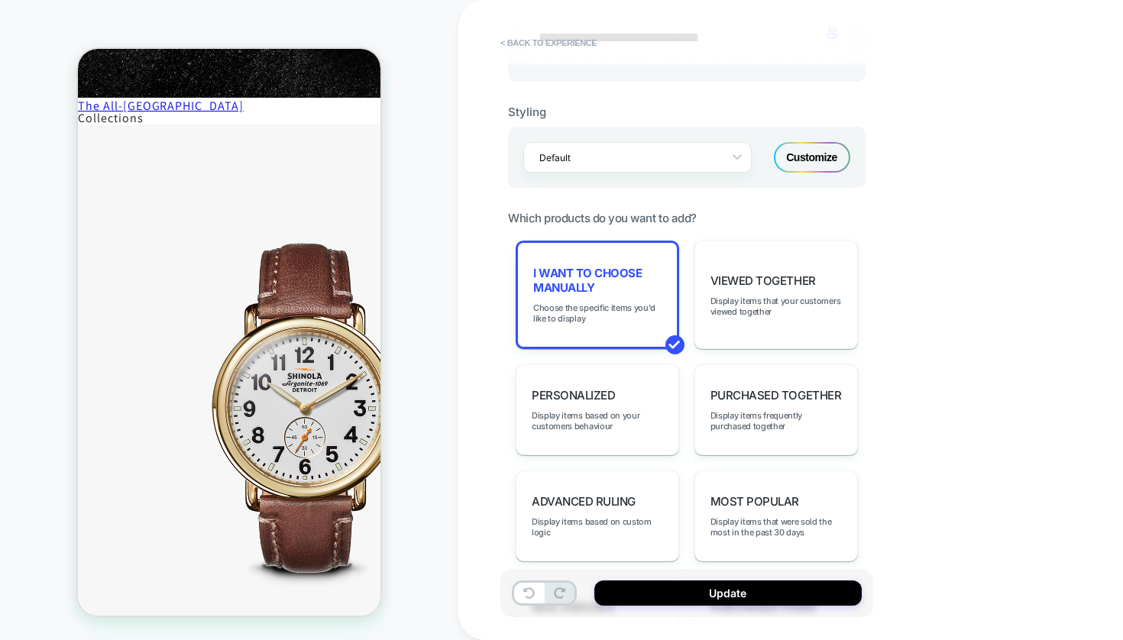
scroll to position [583, 0]
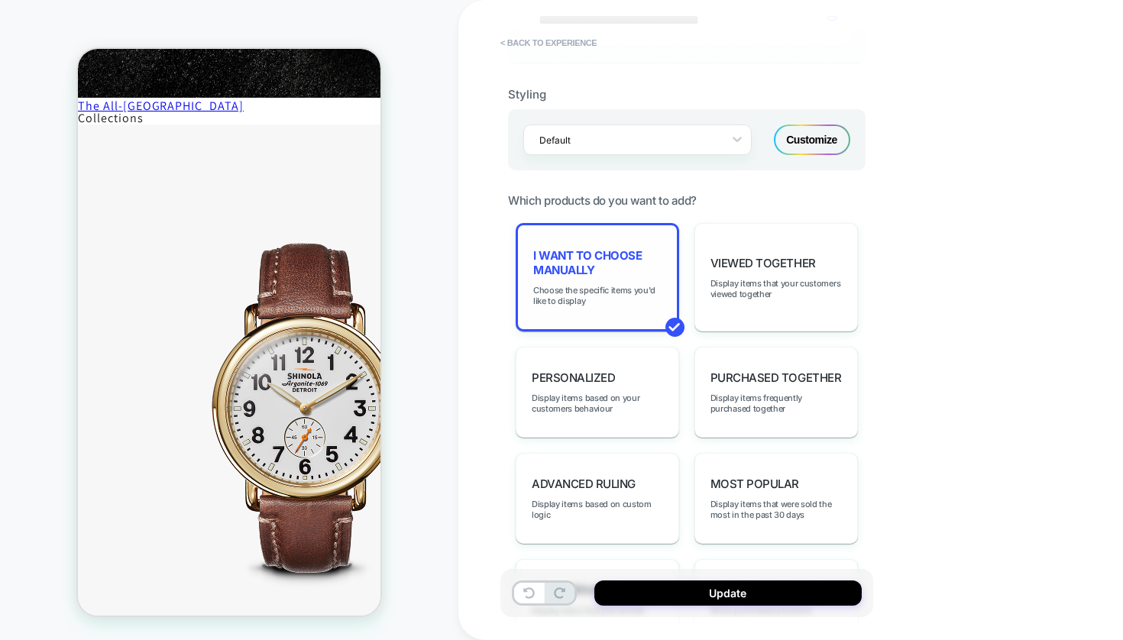
click at [623, 275] on span "I want to choose manually" at bounding box center [597, 262] width 128 height 29
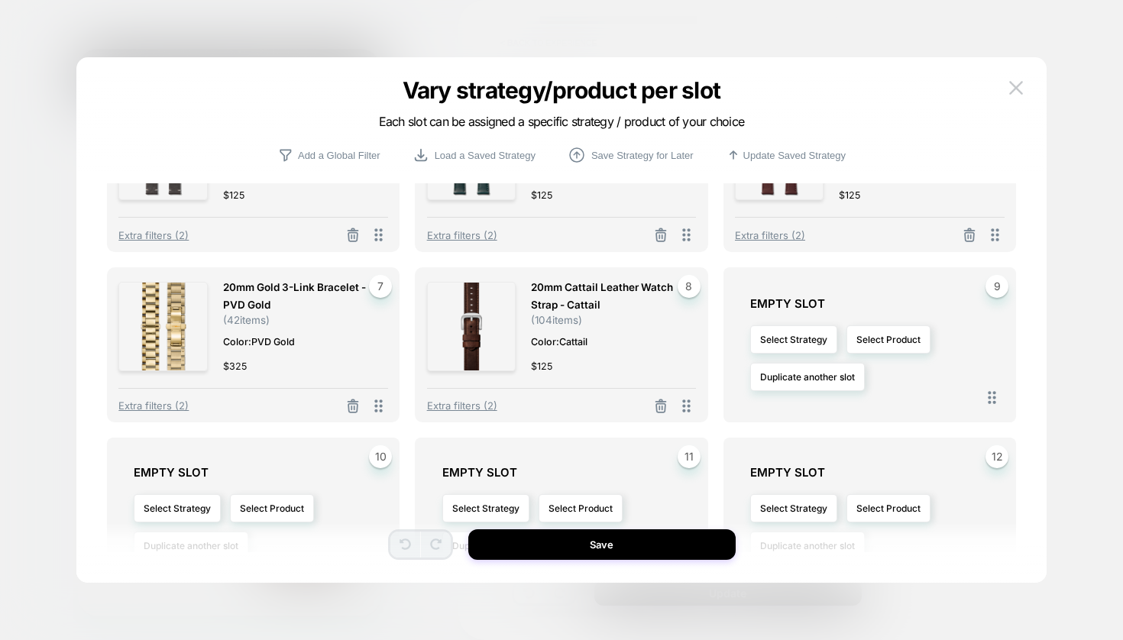
scroll to position [241, 0]
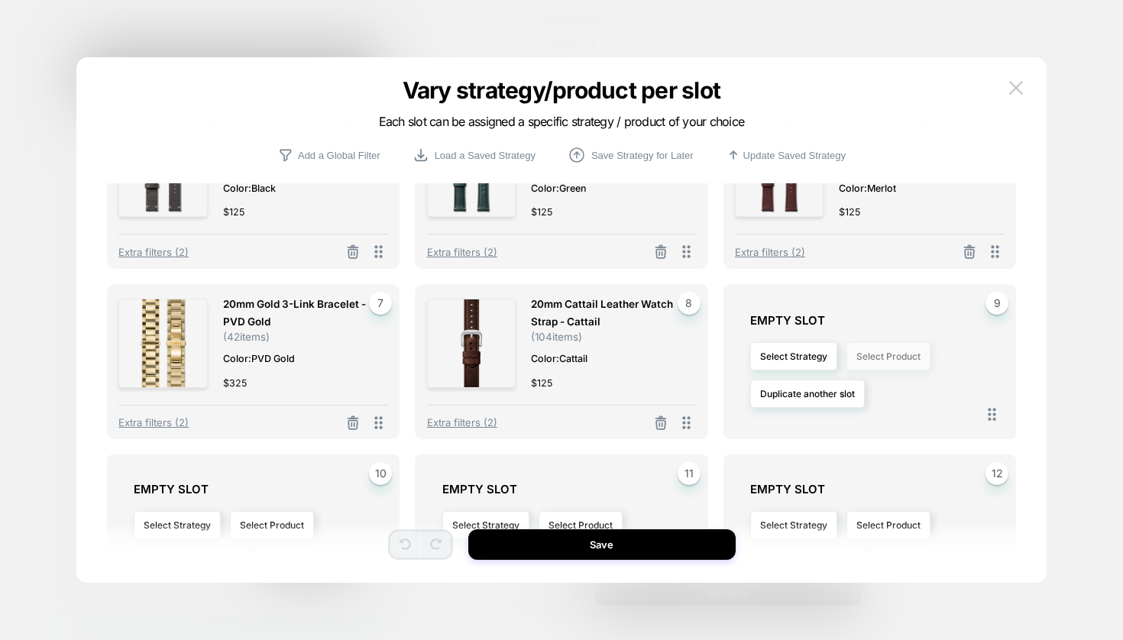
click at [904, 354] on button "Select Product" at bounding box center [888, 356] width 84 height 28
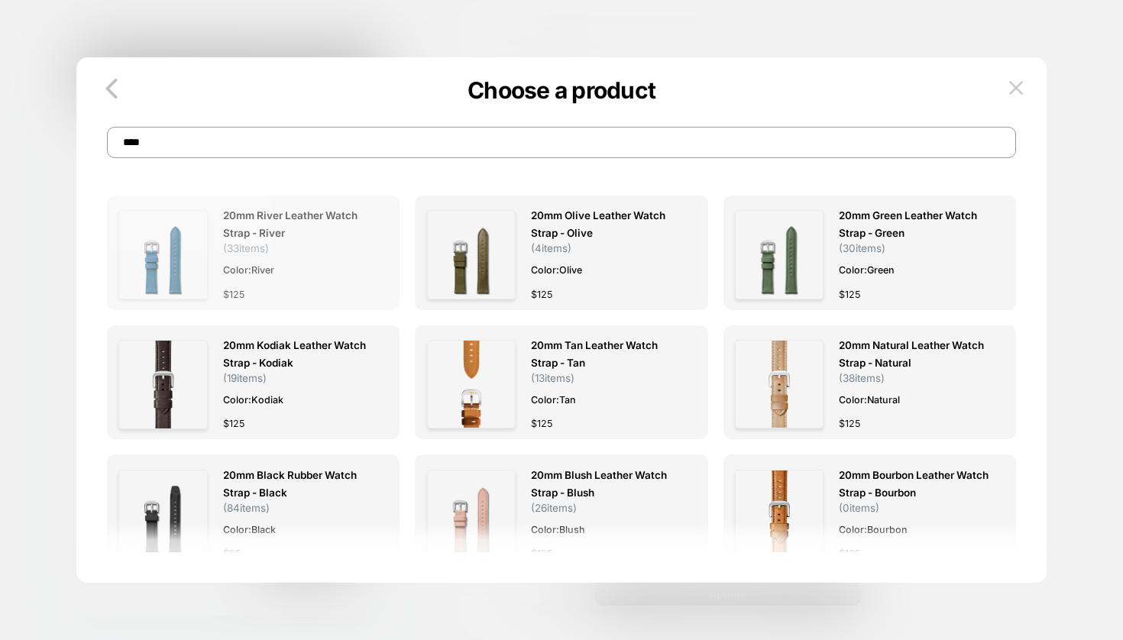
scroll to position [0, 34]
type input "****"
click at [207, 246] on img at bounding box center [162, 254] width 89 height 89
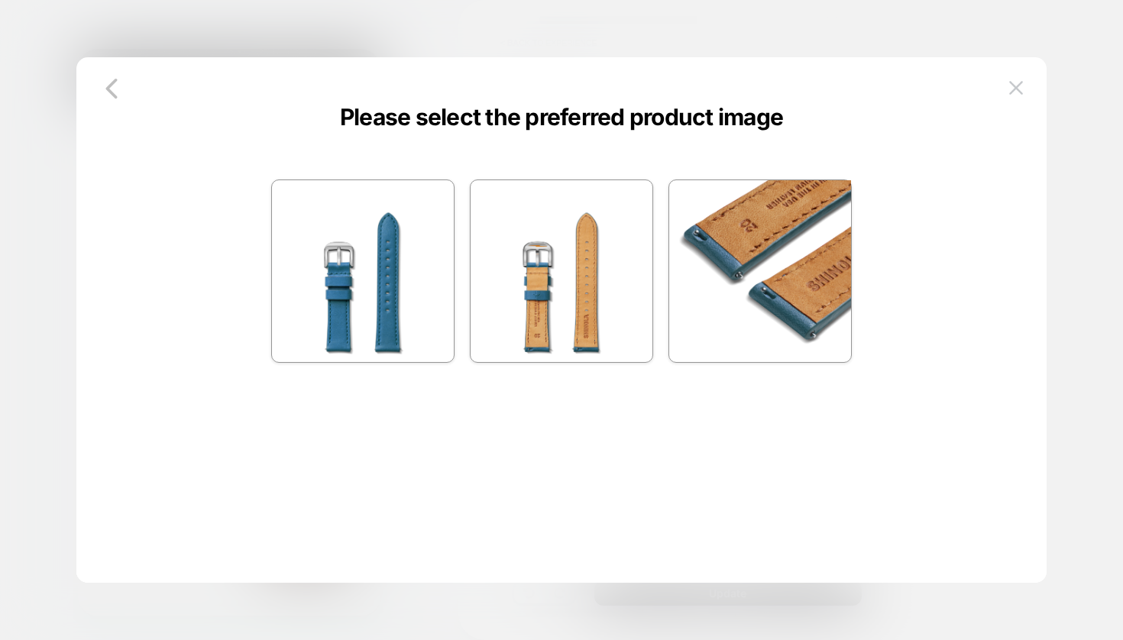
scroll to position [0, 0]
click at [386, 259] on img at bounding box center [363, 271] width 182 height 182
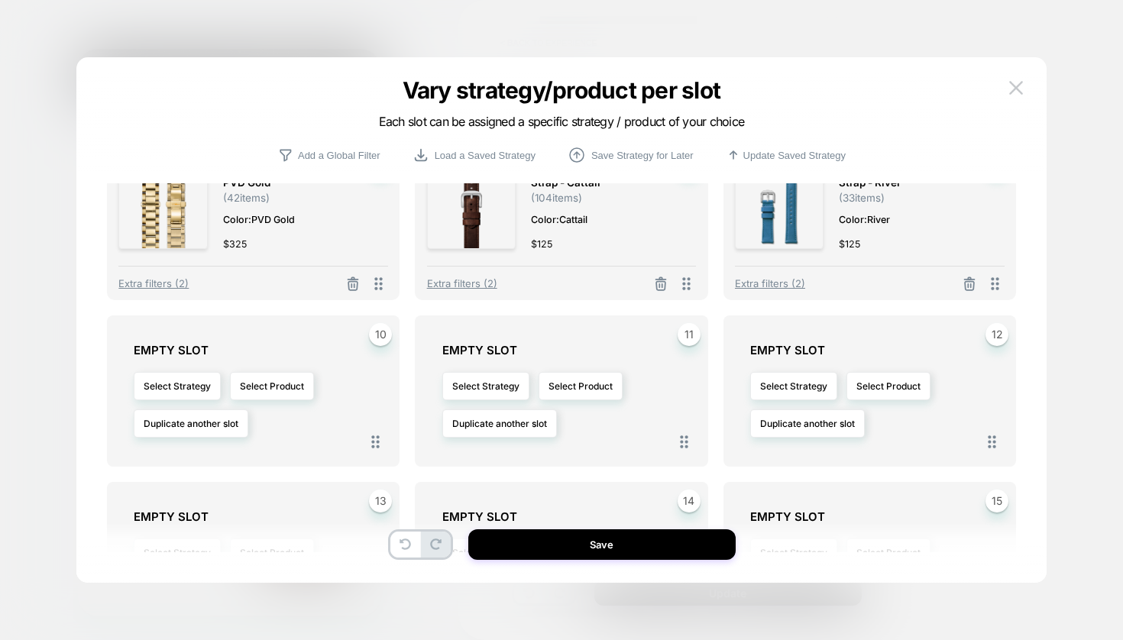
scroll to position [477, 0]
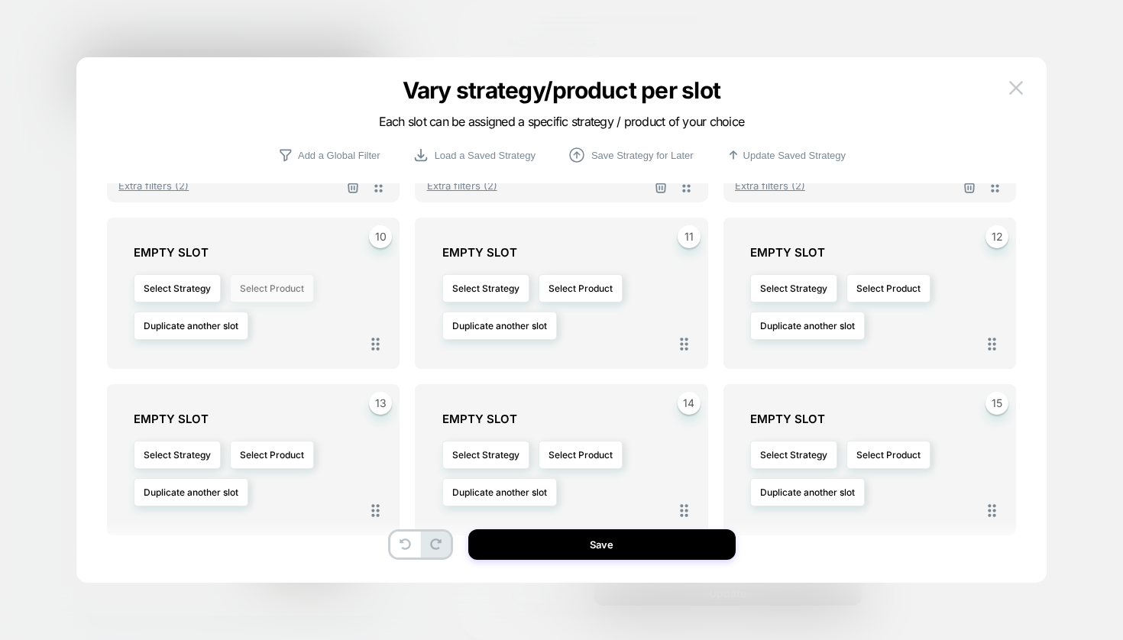
click at [270, 286] on button "Select Product" at bounding box center [272, 288] width 84 height 28
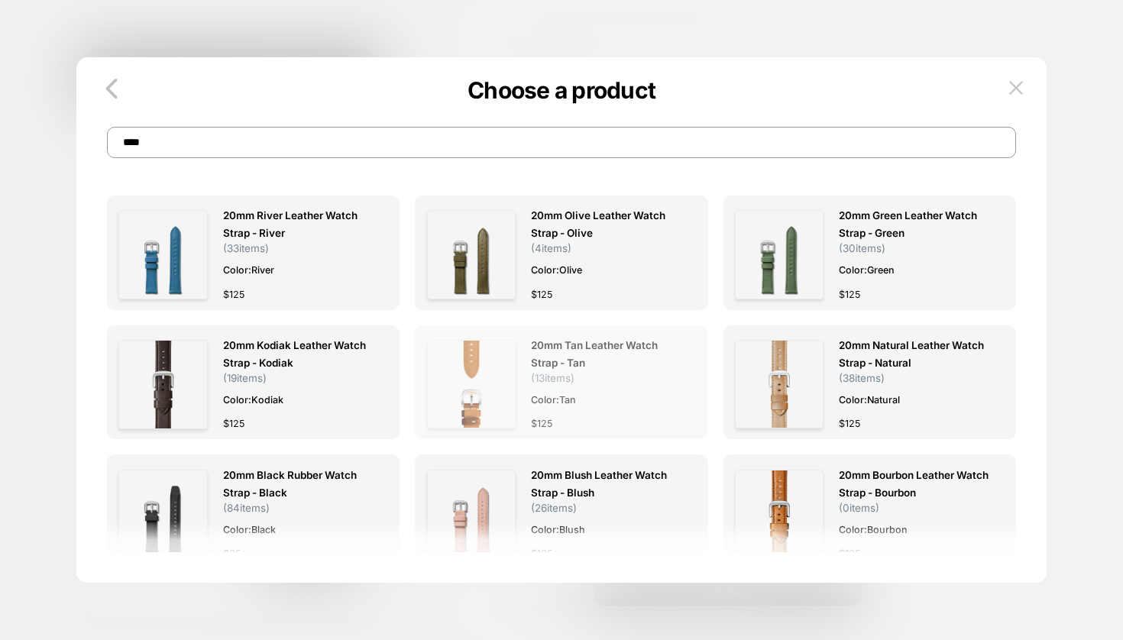
scroll to position [7, 0]
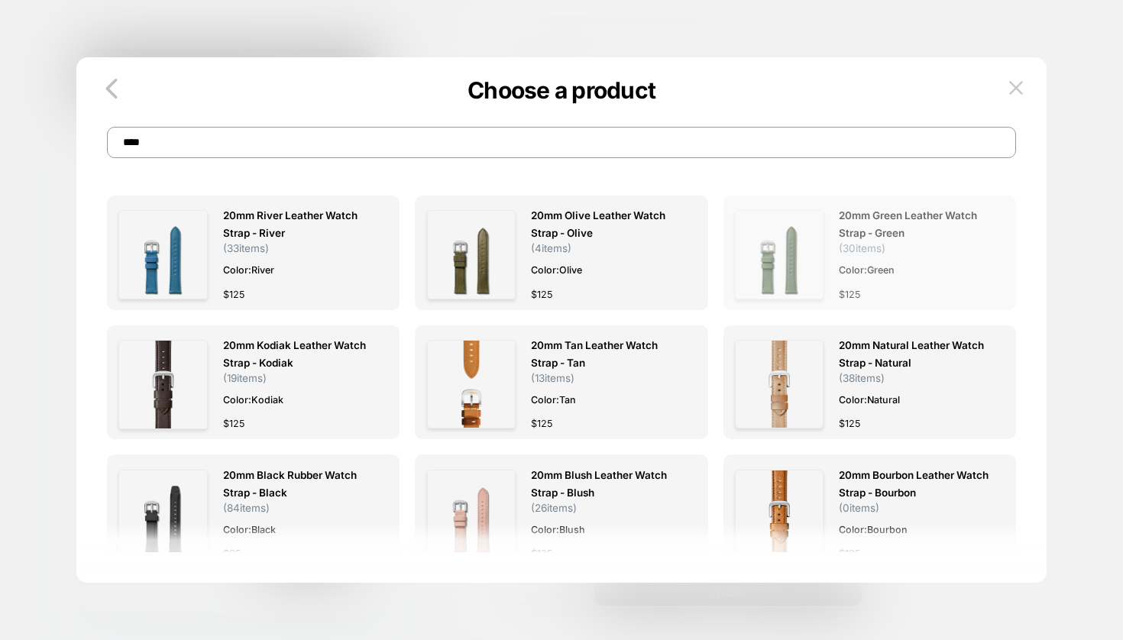
click at [903, 244] on span "20mm Green Leather Watch Strap - Green ( 30 items)" at bounding box center [914, 230] width 150 height 47
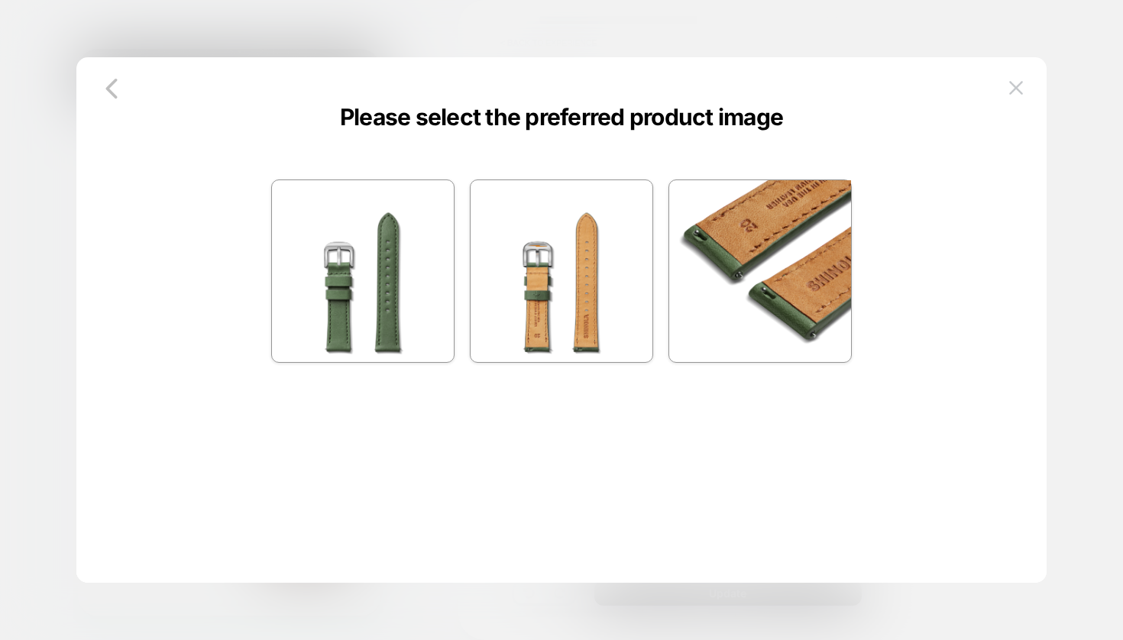
scroll to position [0, 0]
click at [325, 251] on img at bounding box center [363, 271] width 182 height 182
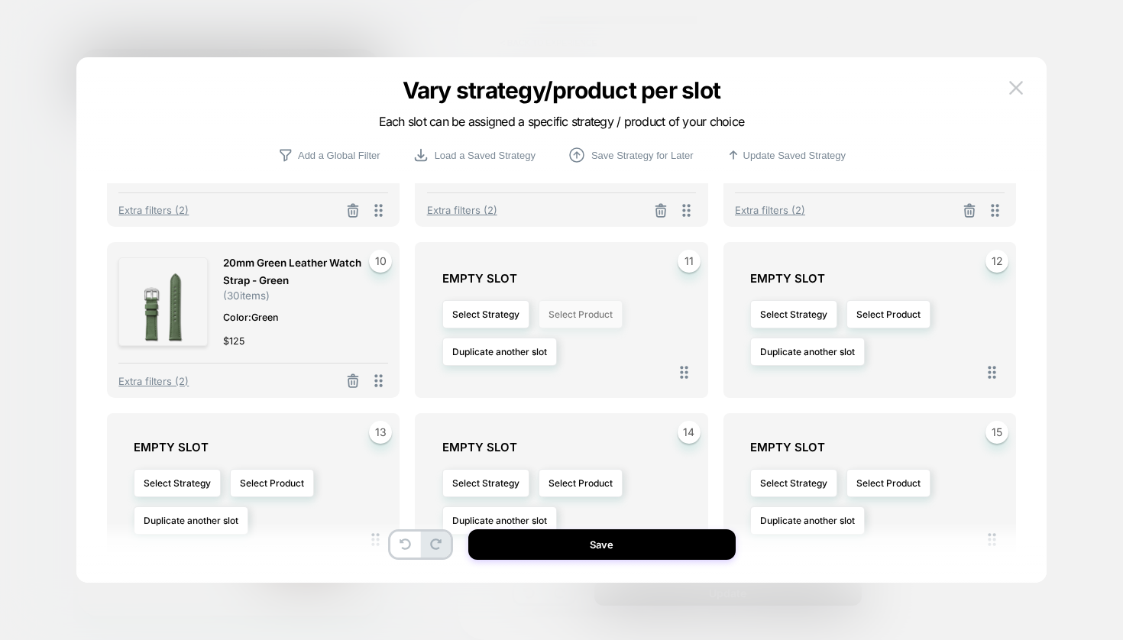
click at [593, 317] on button "Select Product" at bounding box center [580, 314] width 84 height 28
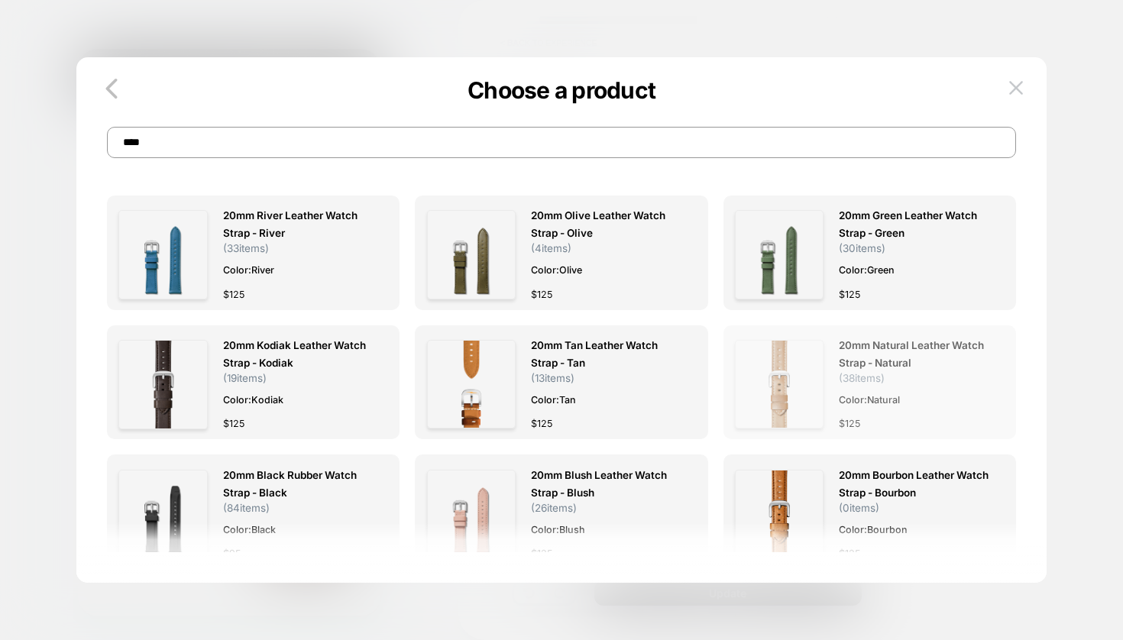
scroll to position [53, 0]
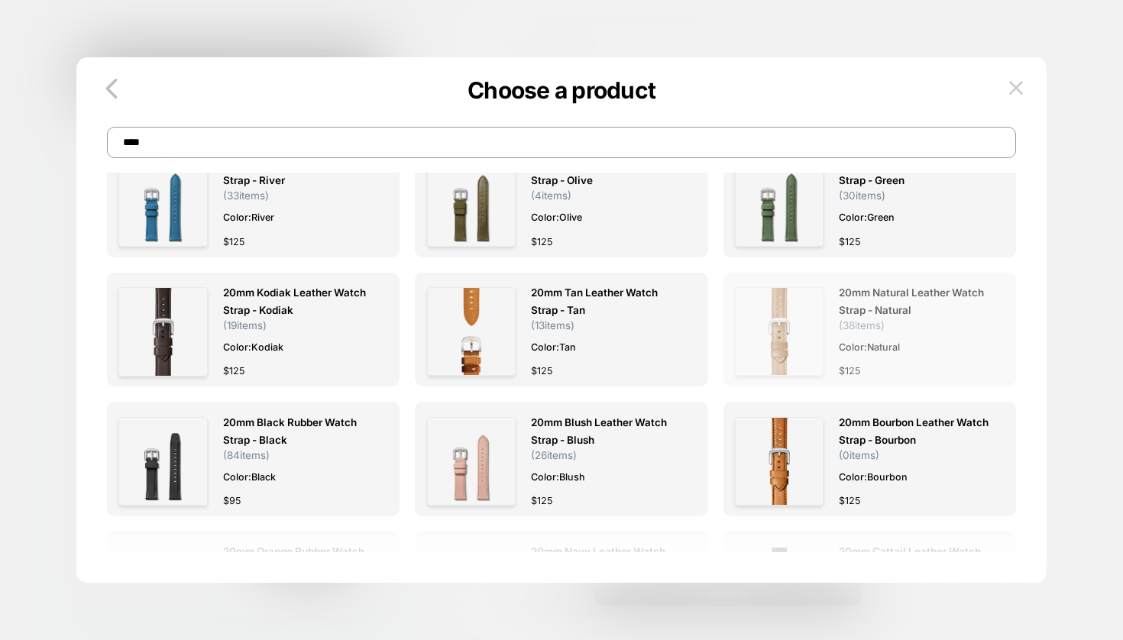
click at [884, 314] on span "20mm Natural Leather Watch Strap - Natural" at bounding box center [914, 301] width 150 height 35
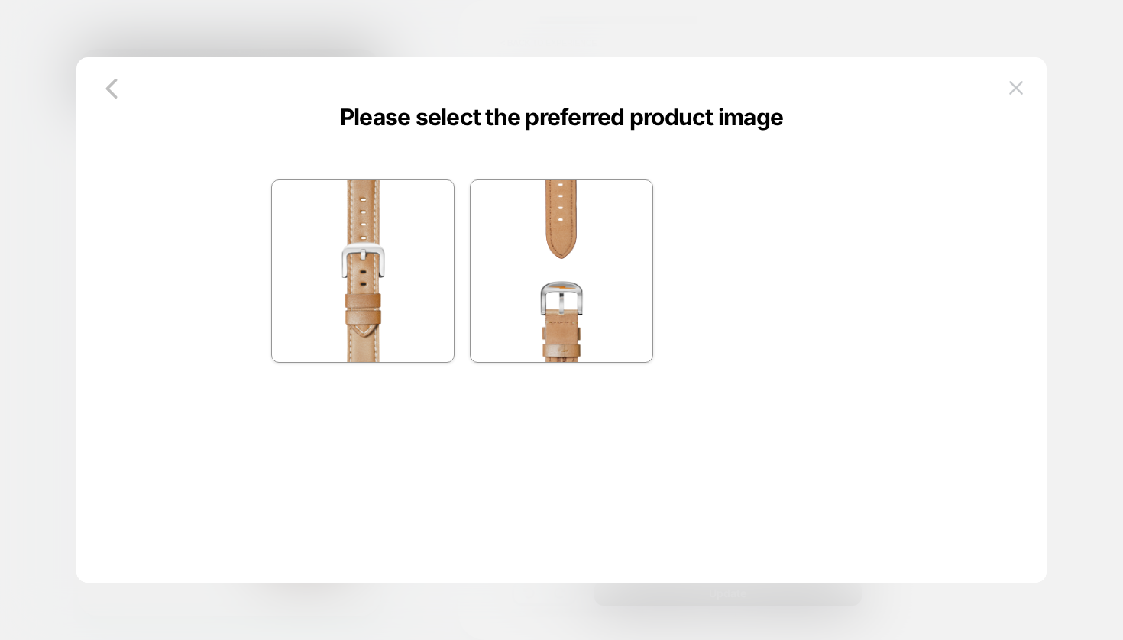
scroll to position [0, 0]
click at [342, 309] on img at bounding box center [363, 271] width 182 height 182
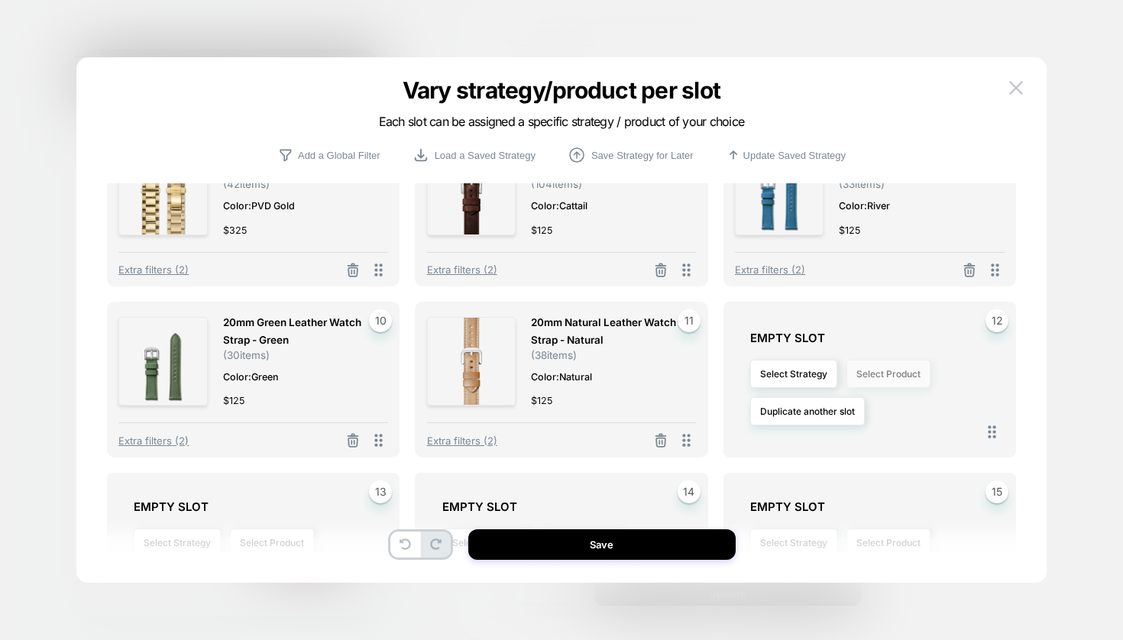
click at [888, 379] on button "Select Product" at bounding box center [888, 374] width 84 height 28
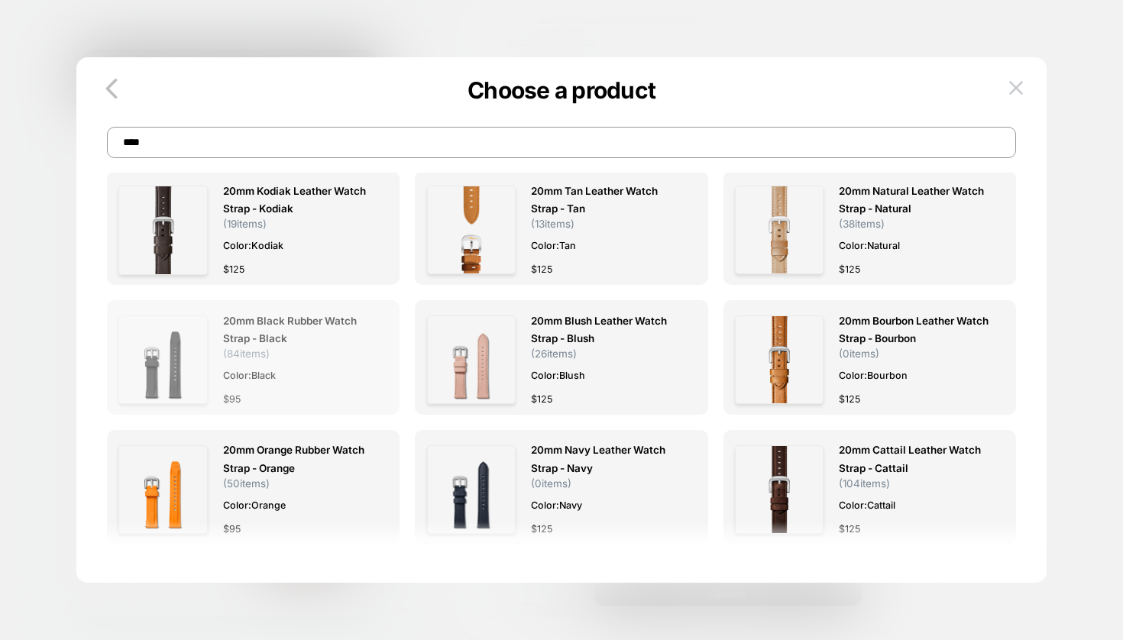
scroll to position [157, 0]
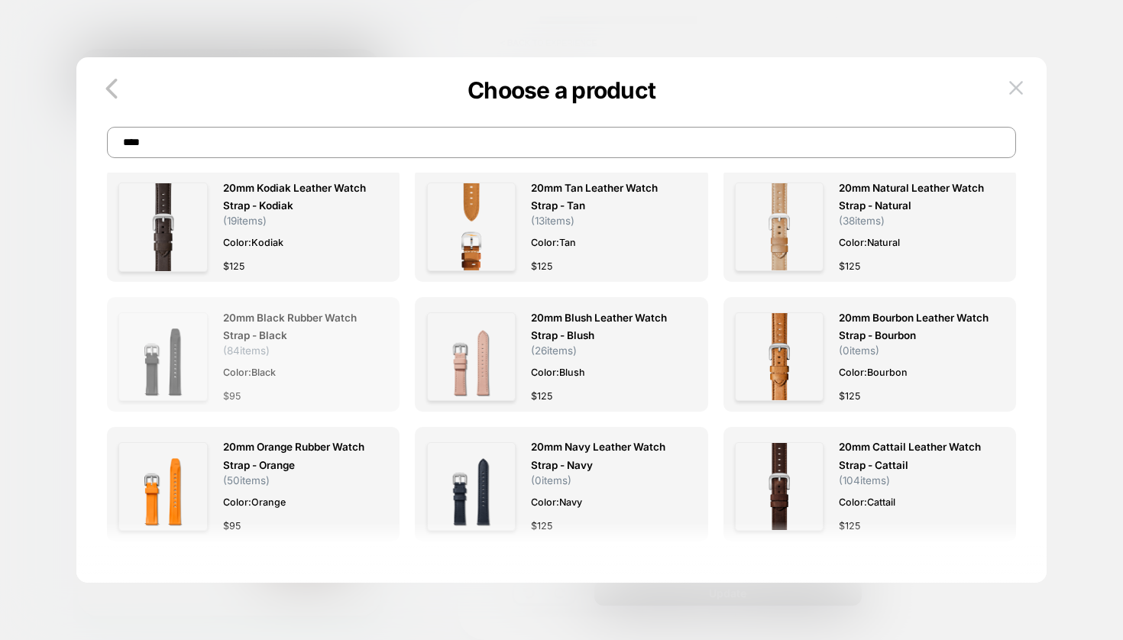
click at [317, 344] on span "20mm Black Rubber Watch Strap - Black ( 84 items)" at bounding box center [298, 332] width 150 height 47
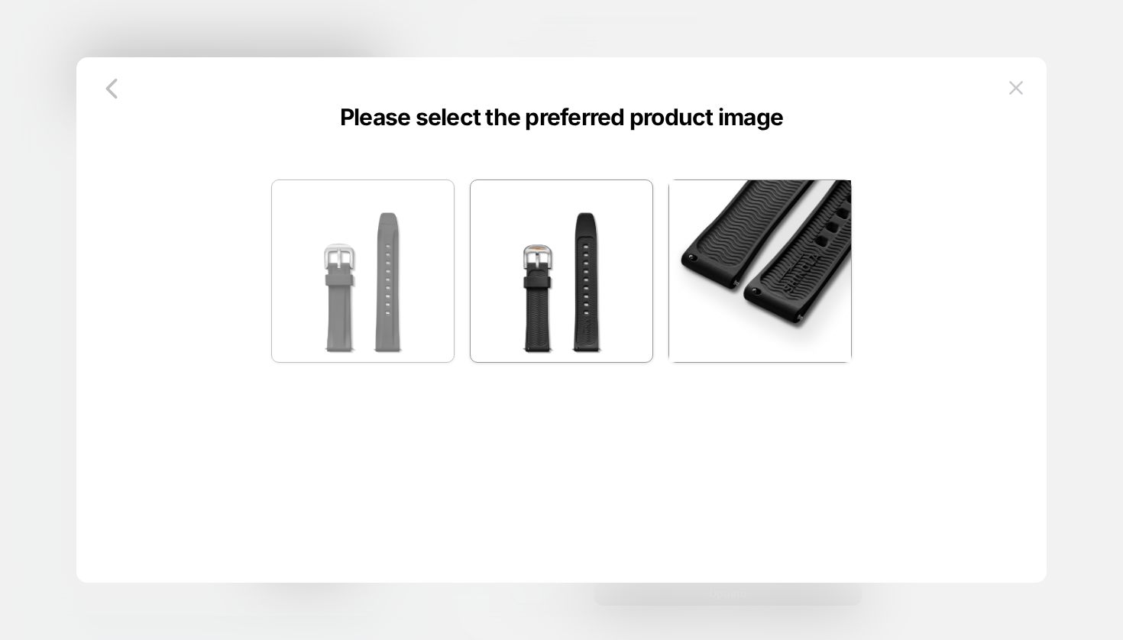
click at [374, 286] on img at bounding box center [363, 271] width 182 height 182
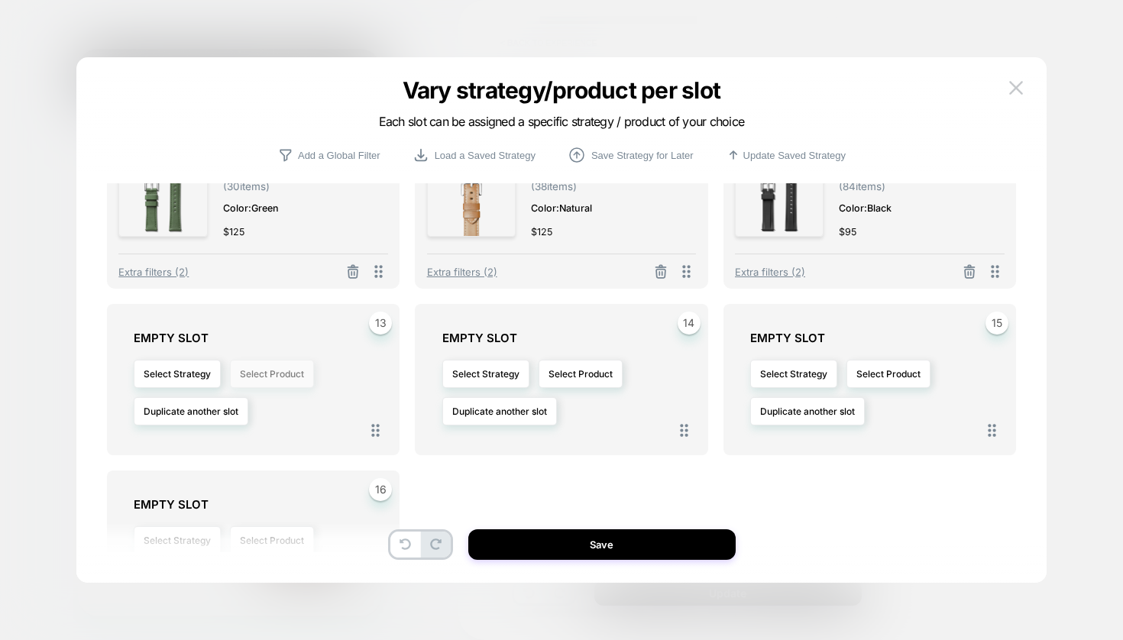
click at [273, 371] on button "Select Product" at bounding box center [272, 374] width 84 height 28
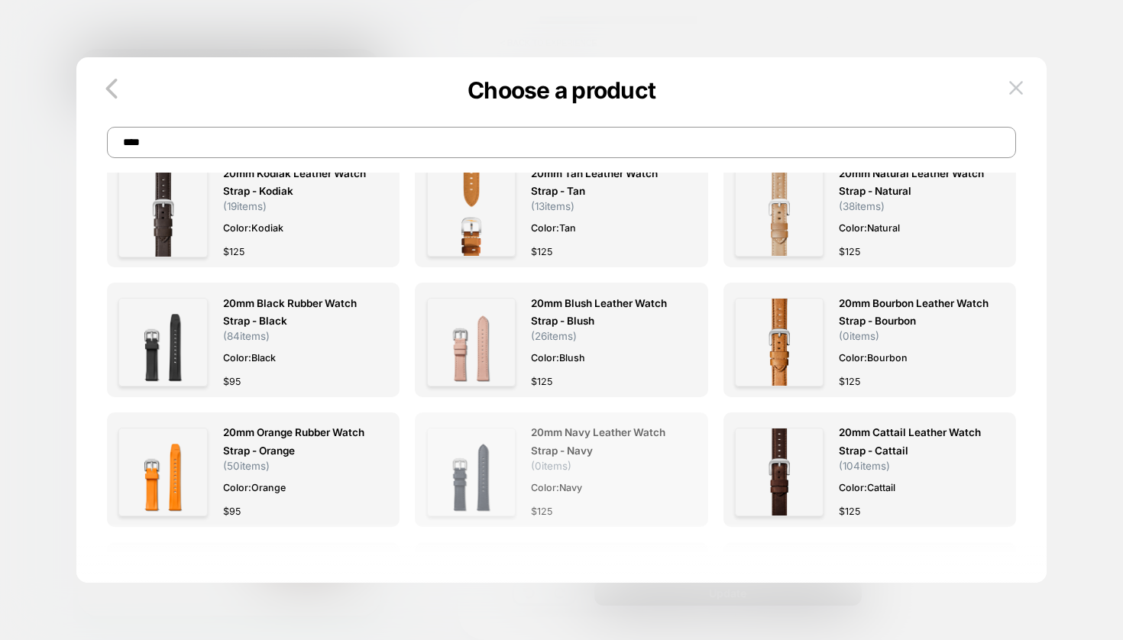
scroll to position [288, 0]
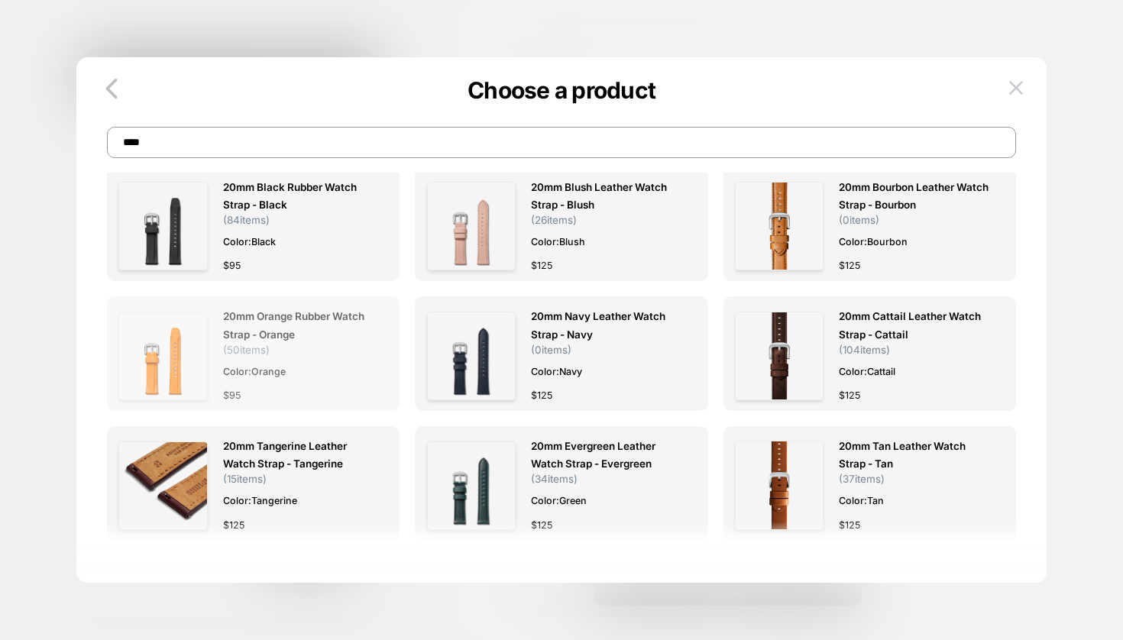
click at [282, 335] on span "20mm Orange Rubber Watch Strap - Orange" at bounding box center [298, 325] width 150 height 35
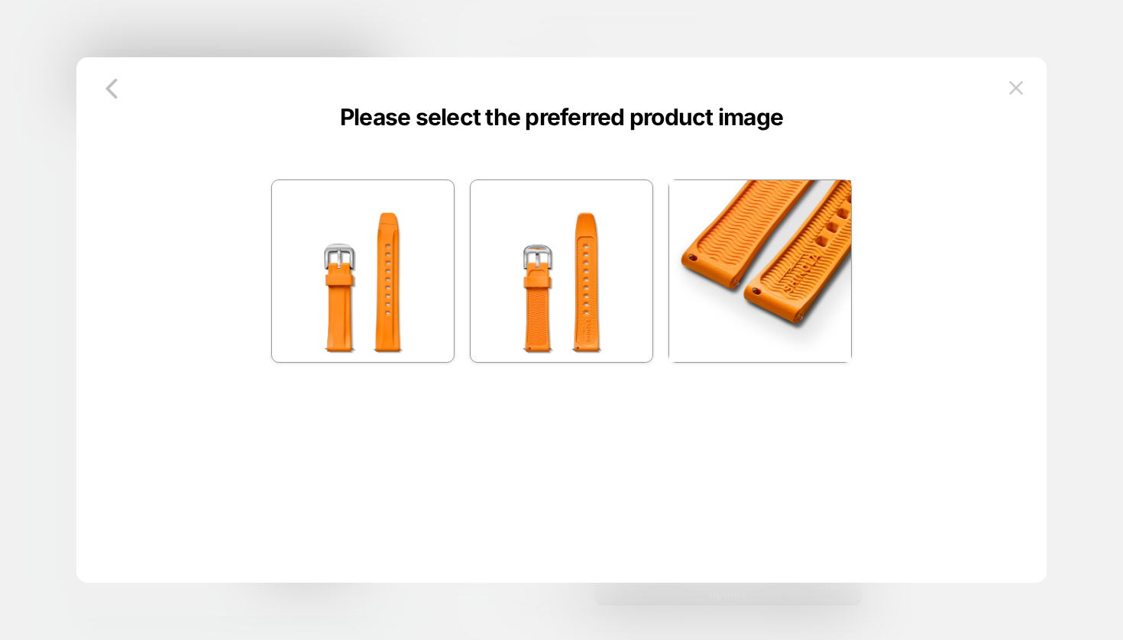
scroll to position [0, 0]
click at [380, 290] on img at bounding box center [363, 271] width 182 height 182
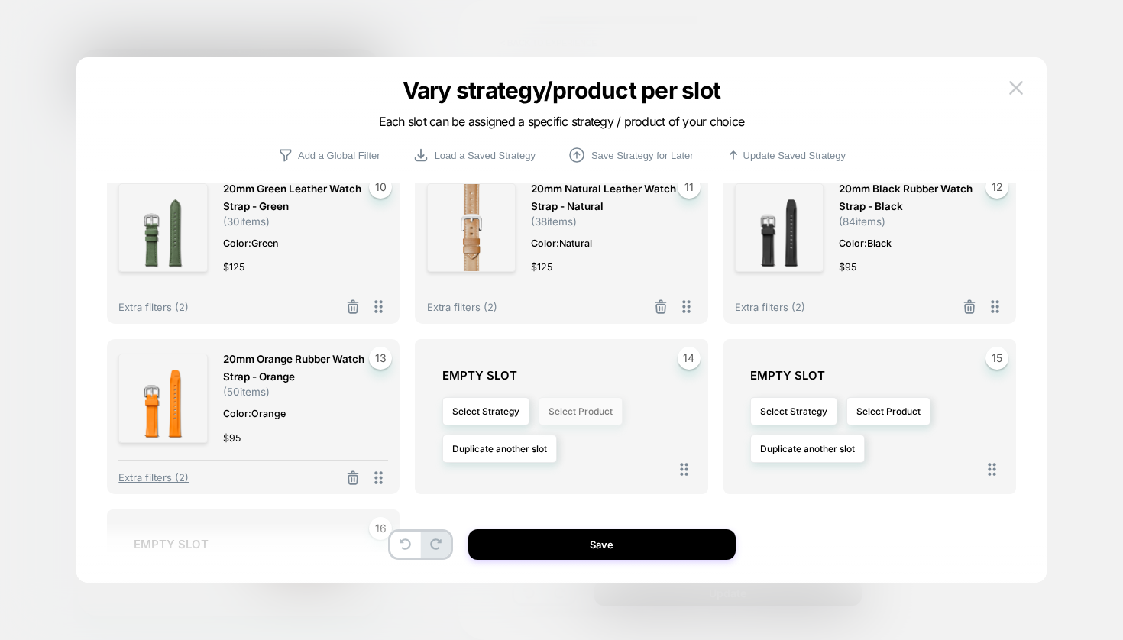
click at [585, 409] on button "Select Product" at bounding box center [580, 411] width 84 height 28
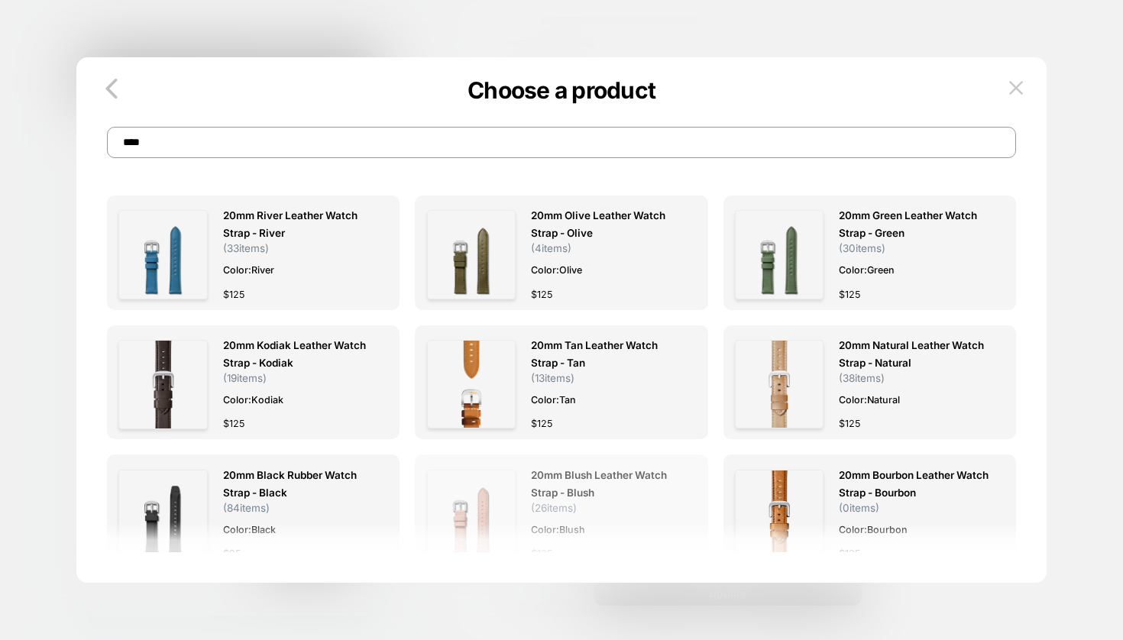
scroll to position [273, 0]
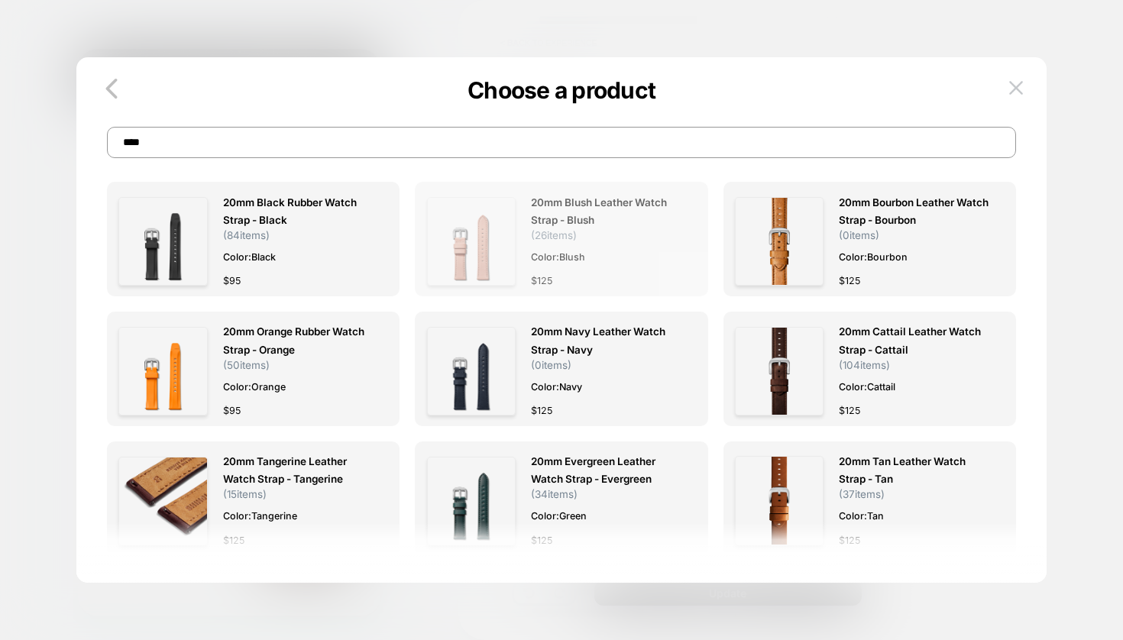
click at [619, 249] on span "Color: Blush" at bounding box center [606, 257] width 150 height 16
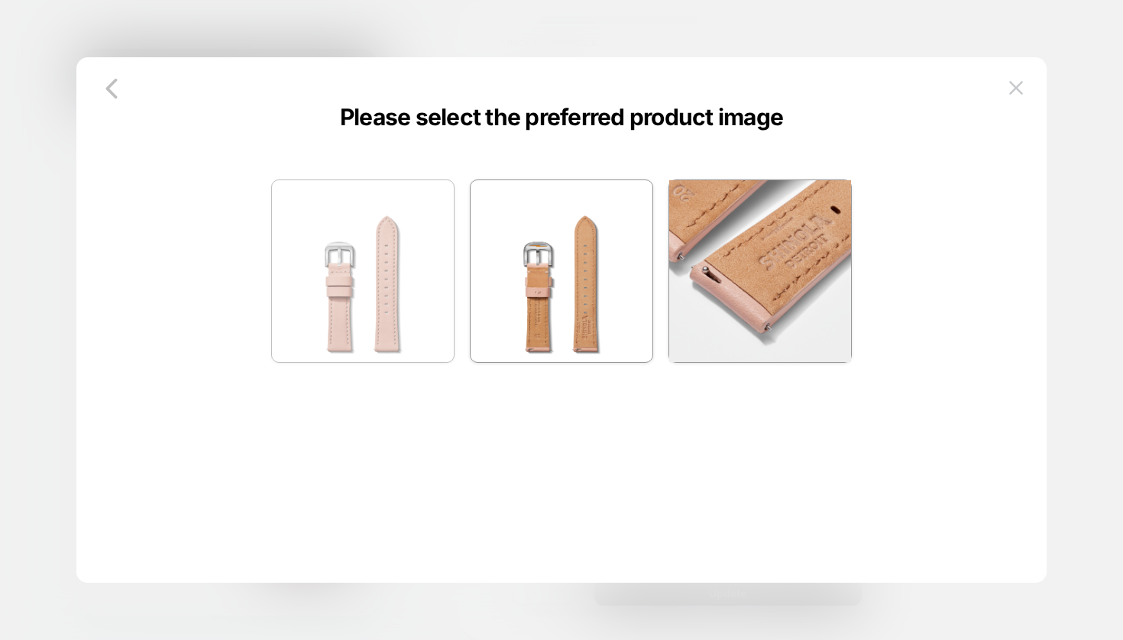
click at [354, 255] on img at bounding box center [363, 271] width 182 height 182
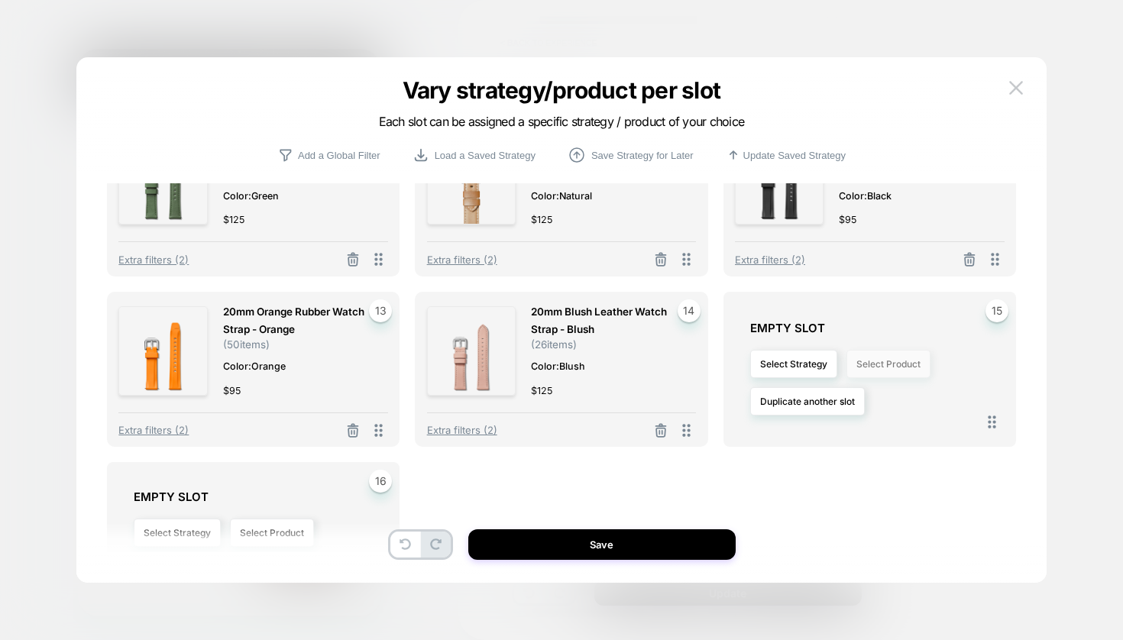
click at [878, 364] on button "Select Product" at bounding box center [888, 364] width 84 height 28
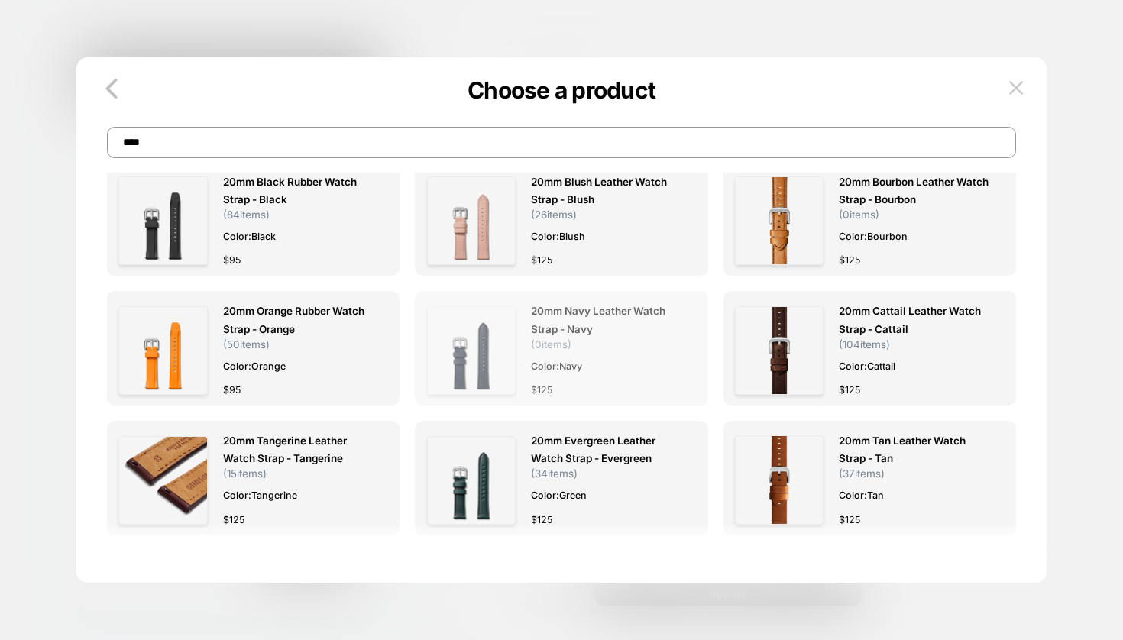
scroll to position [323, 0]
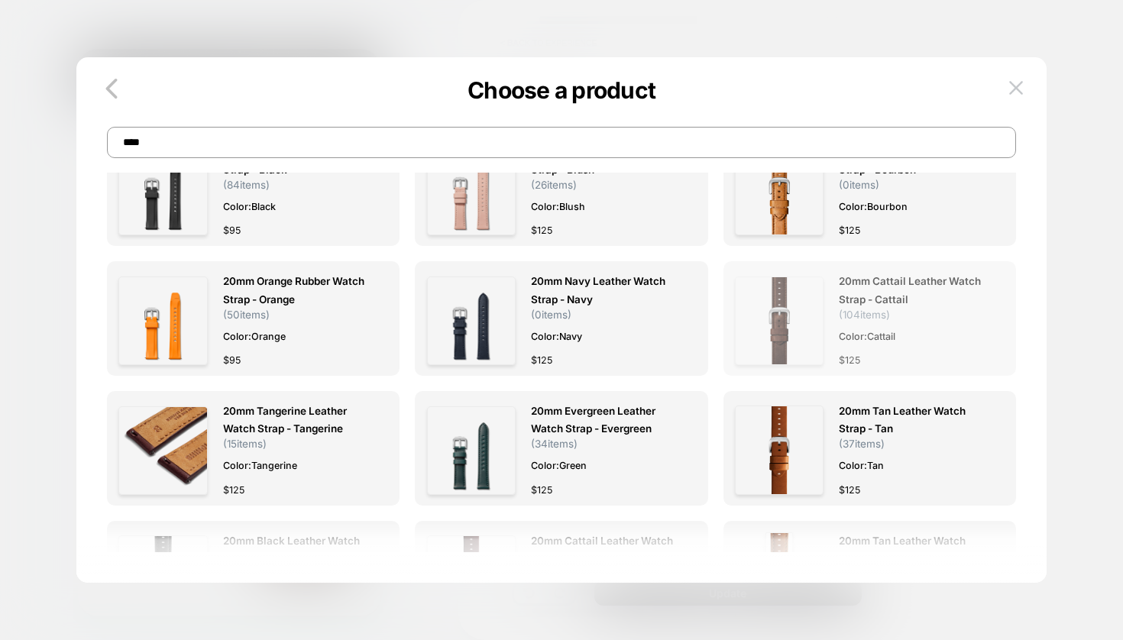
click at [908, 303] on span "20mm Cattail Leather Watch Strap - Cattail" at bounding box center [914, 290] width 150 height 35
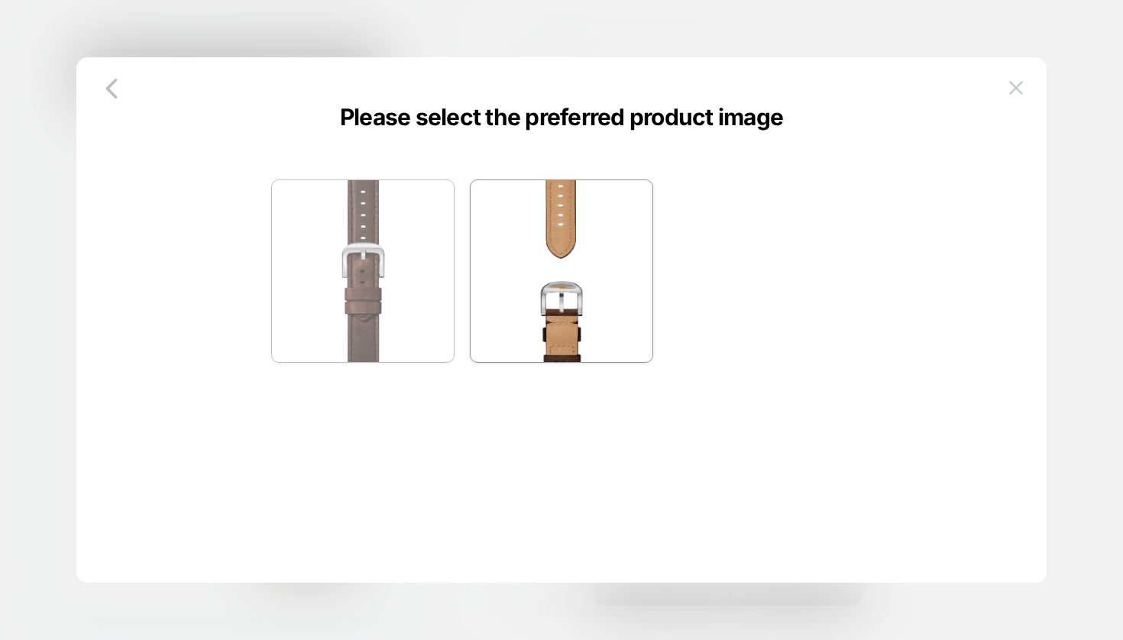
click at [340, 233] on img at bounding box center [363, 271] width 182 height 182
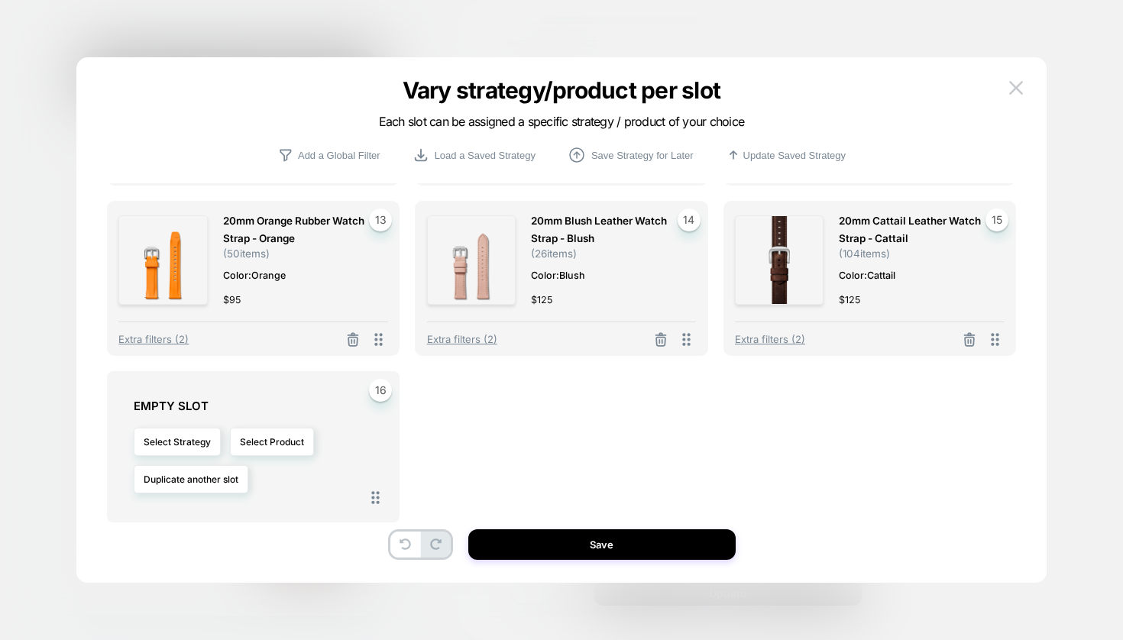
scroll to position [665, 0]
click at [280, 443] on button "Select Product" at bounding box center [272, 442] width 84 height 28
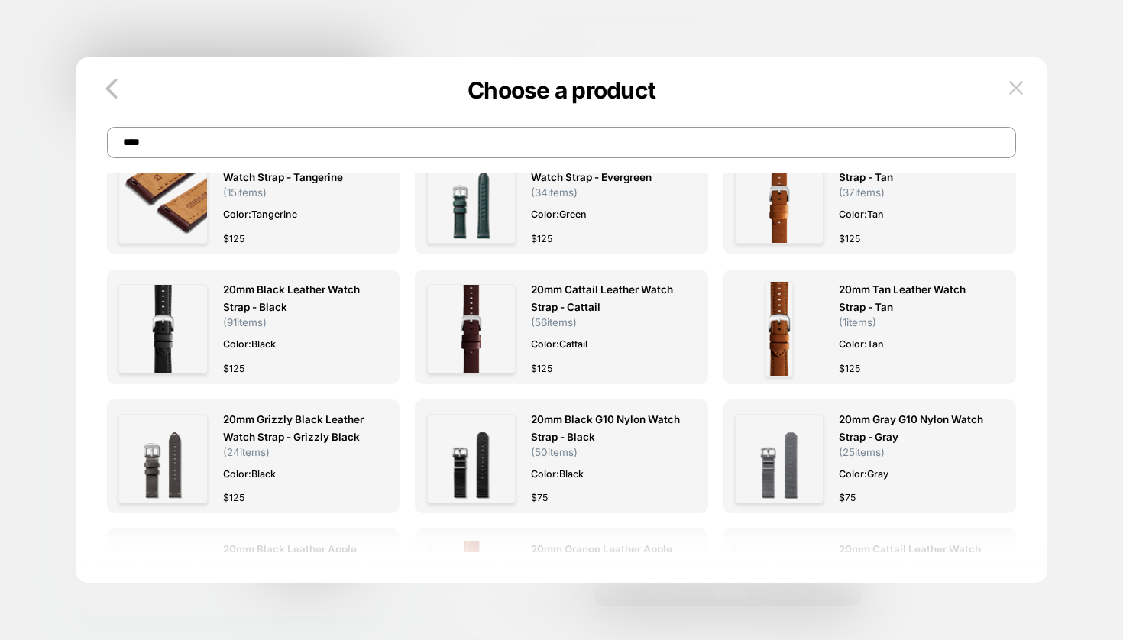
scroll to position [579, 0]
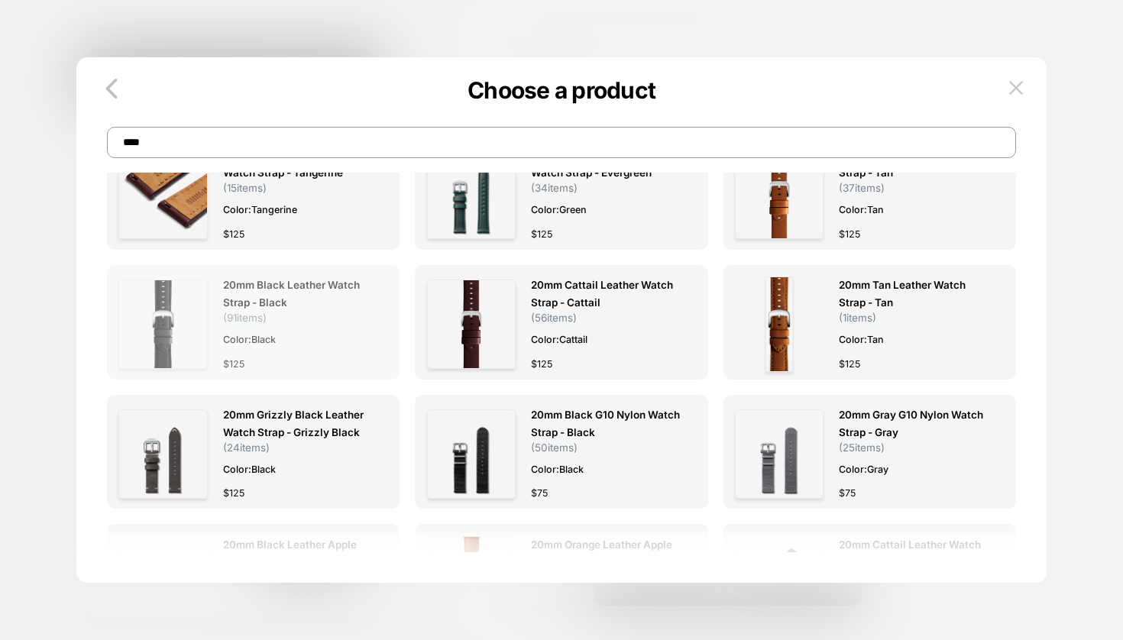
click at [264, 285] on span "20mm Black Leather Watch Strap - Black" at bounding box center [298, 293] width 150 height 35
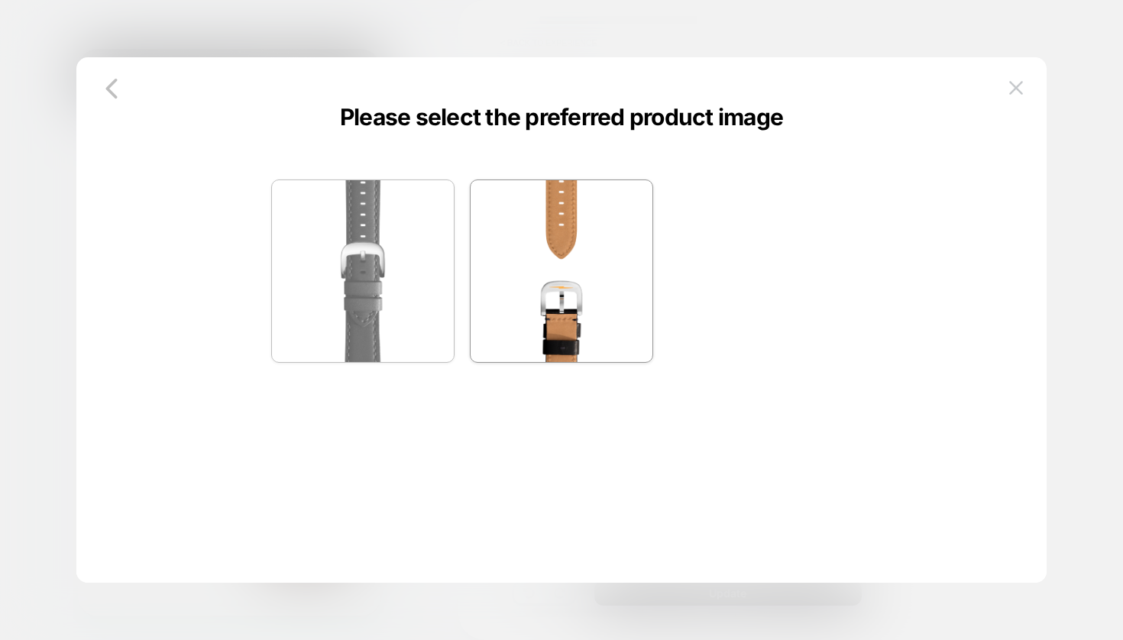
click at [364, 283] on img at bounding box center [363, 271] width 182 height 182
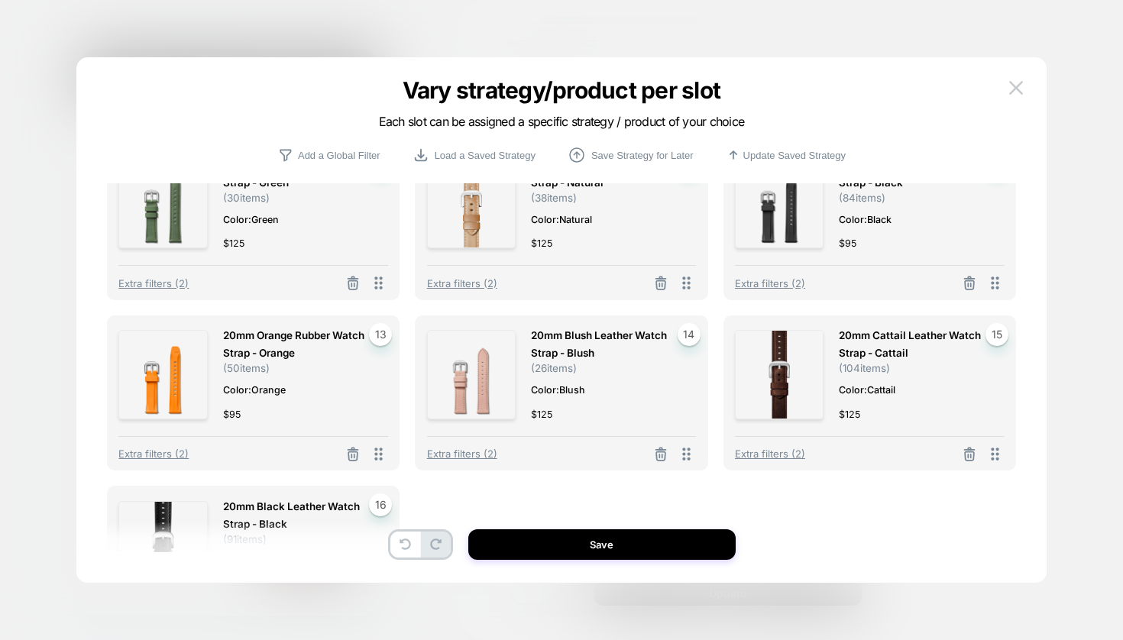
scroll to position [593, 0]
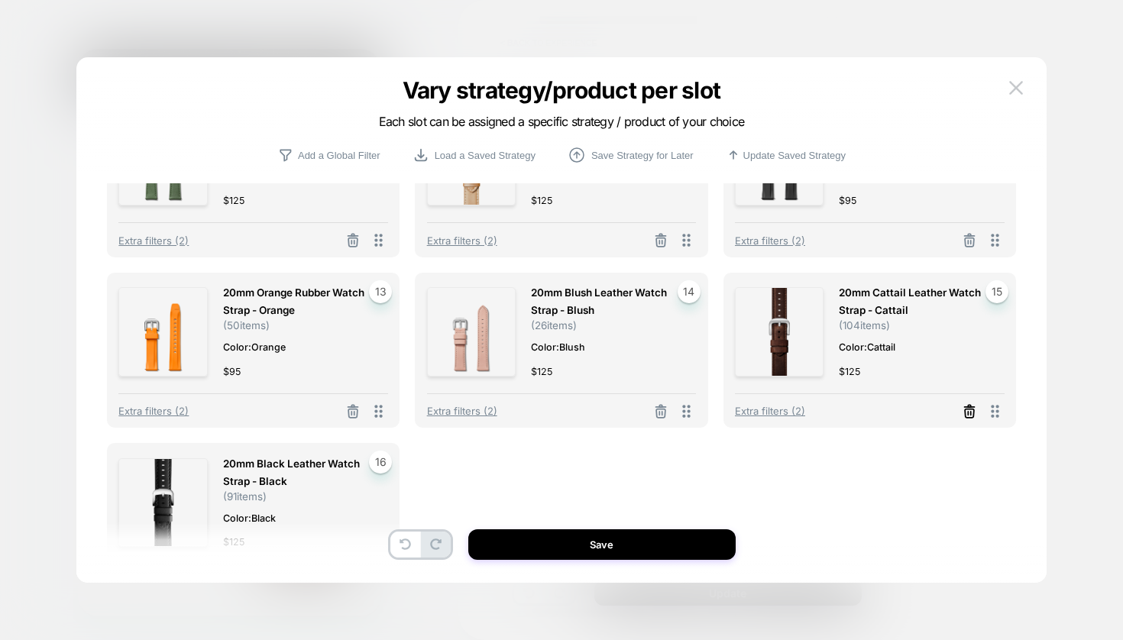
click at [967, 419] on icon at bounding box center [969, 411] width 15 height 15
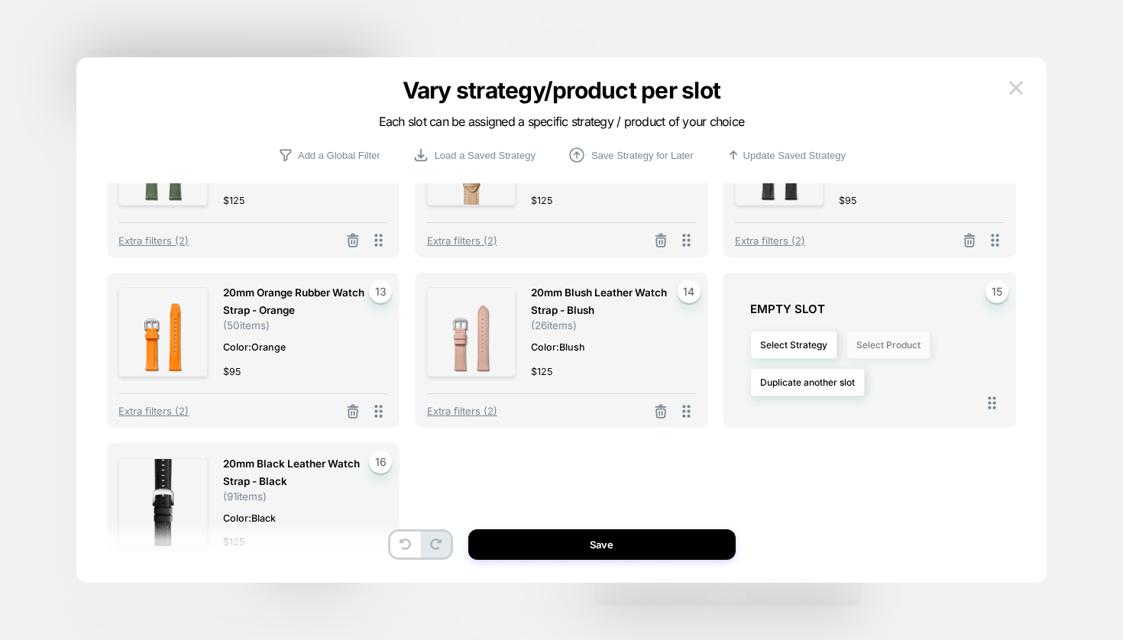
click at [897, 351] on button "Select Product" at bounding box center [888, 345] width 84 height 28
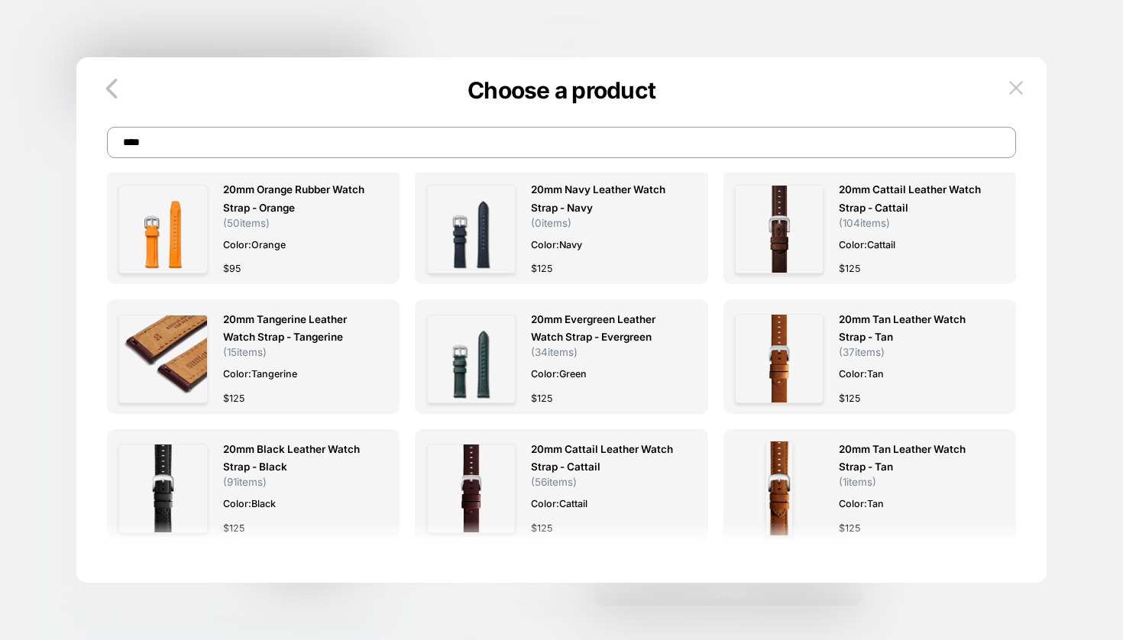
scroll to position [414, 0]
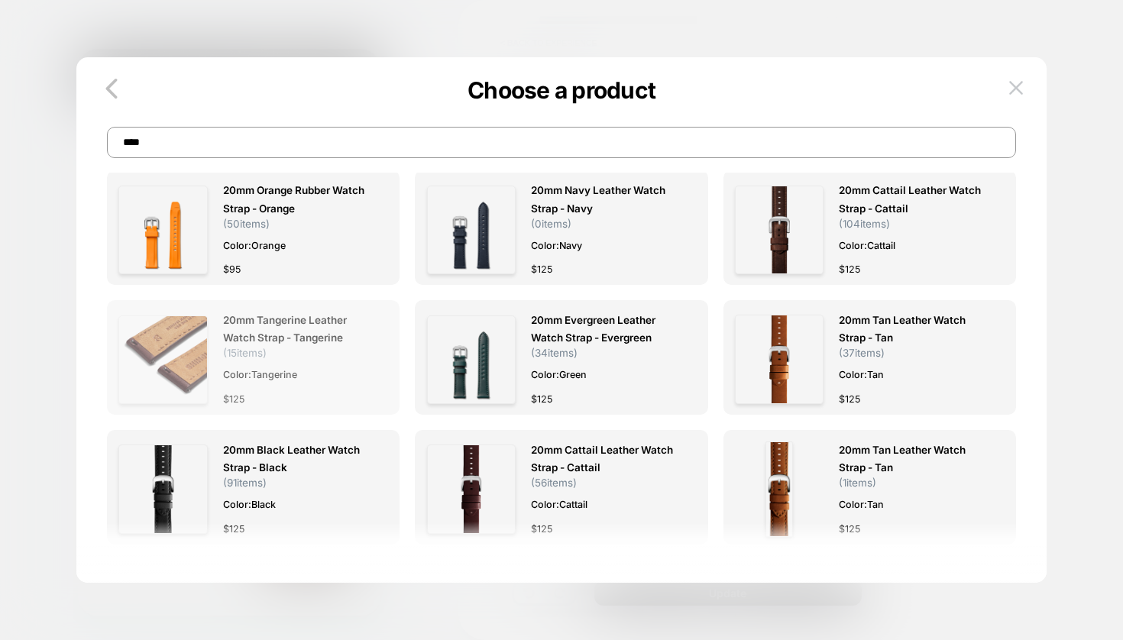
click at [293, 342] on span "20mm Tangerine Leather Watch Strap - Tangerine" at bounding box center [298, 329] width 150 height 35
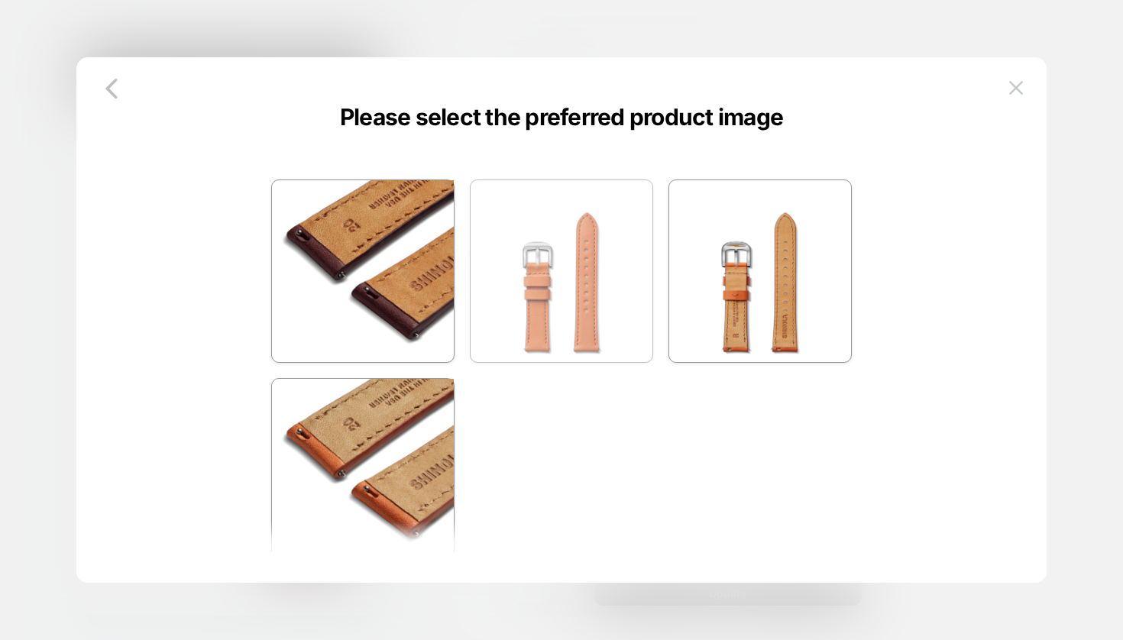
click at [577, 300] on img at bounding box center [561, 271] width 182 height 182
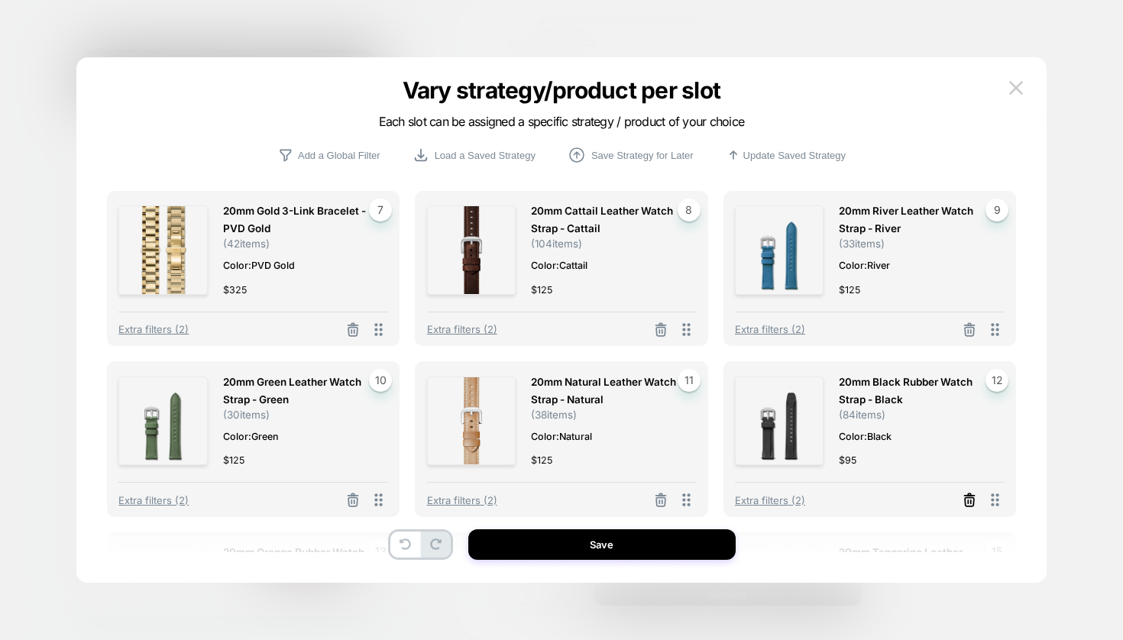
click at [972, 505] on icon at bounding box center [969, 500] width 15 height 15
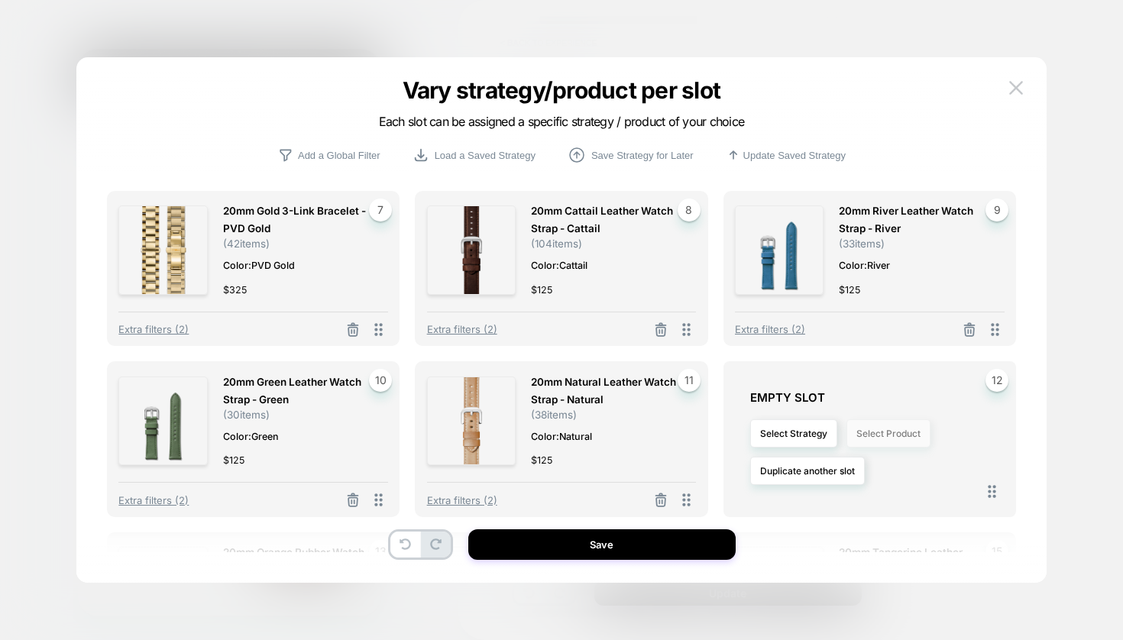
click at [909, 437] on button "Select Product" at bounding box center [888, 433] width 84 height 28
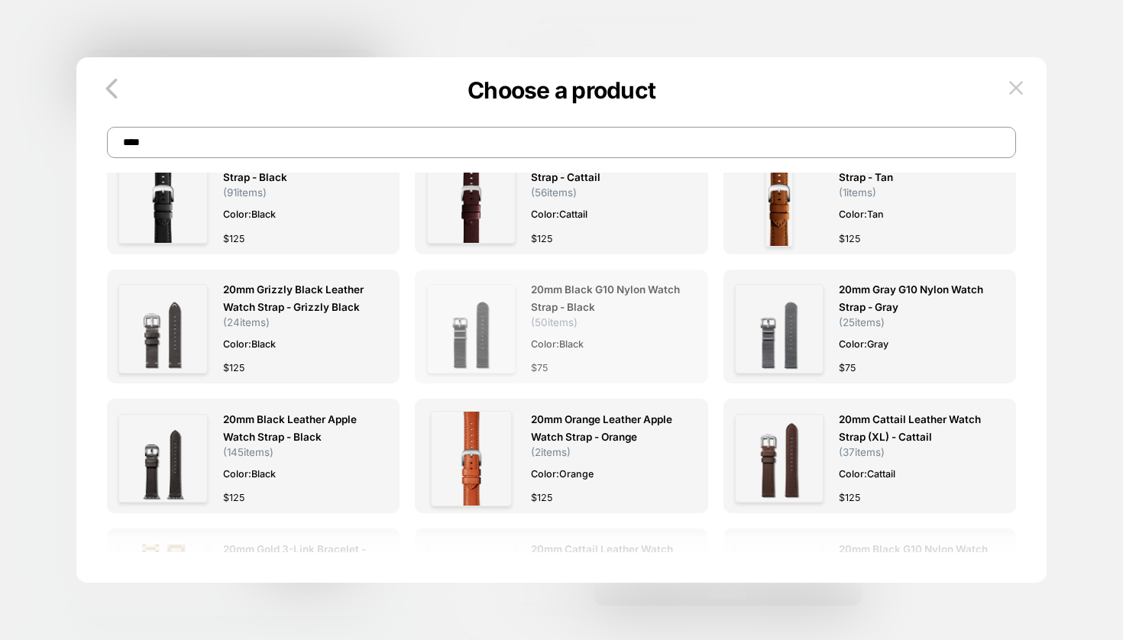
click at [568, 296] on span "20mm Black G10 Nylon Watch Strap - Black" at bounding box center [606, 298] width 150 height 35
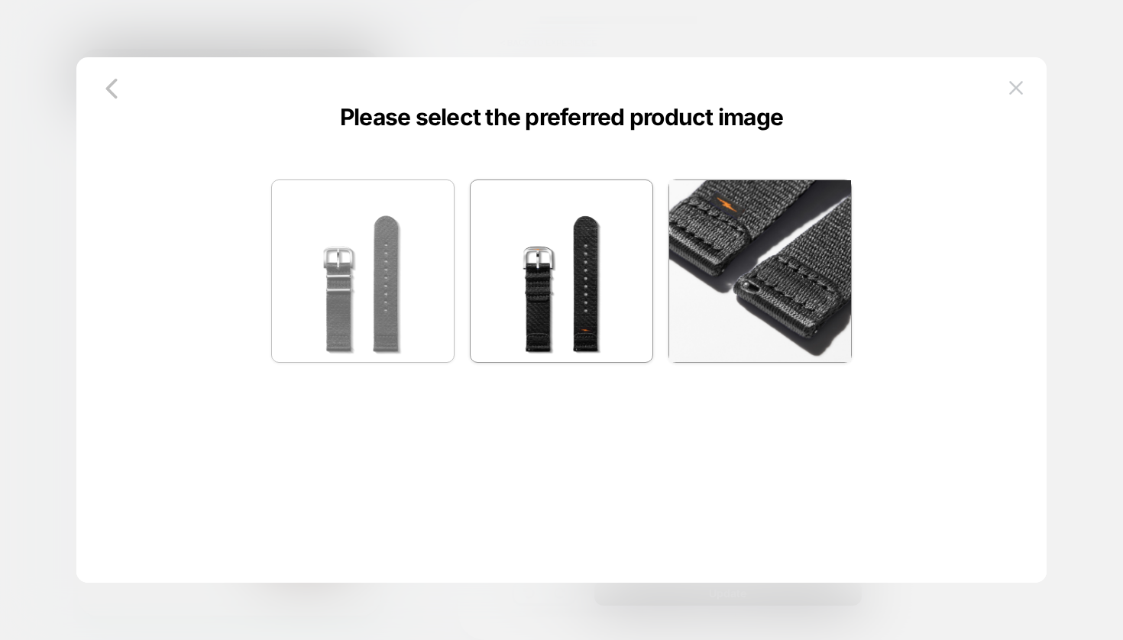
click at [380, 250] on img at bounding box center [363, 271] width 182 height 182
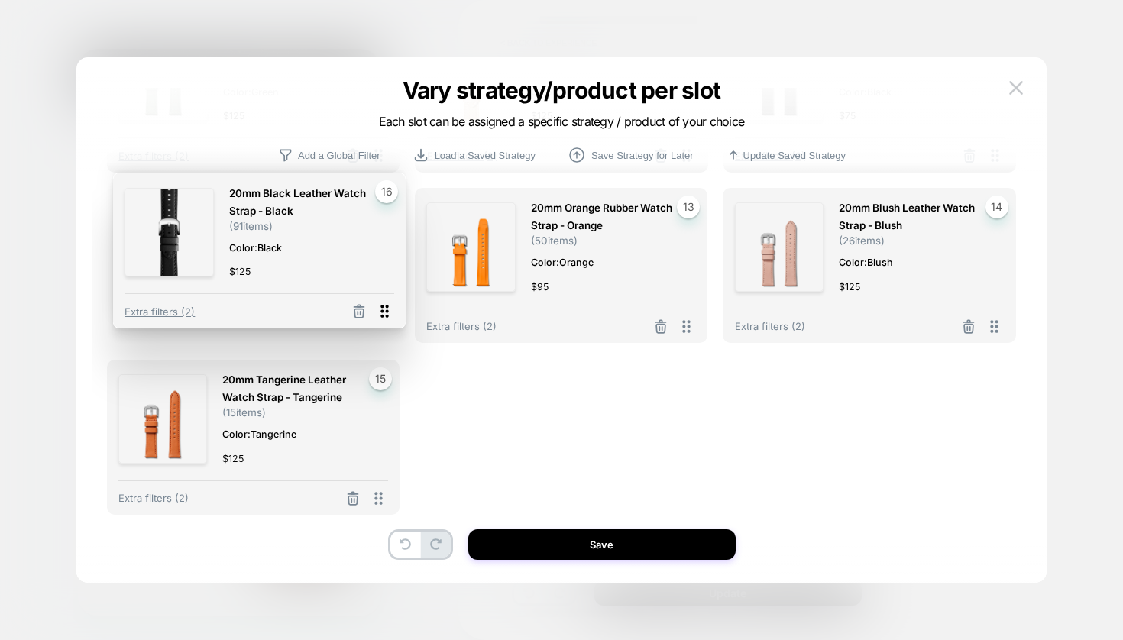
drag, startPoint x: 377, startPoint y: 494, endPoint x: 383, endPoint y: 309, distance: 185.7
click at [383, 309] on icon at bounding box center [384, 311] width 19 height 19
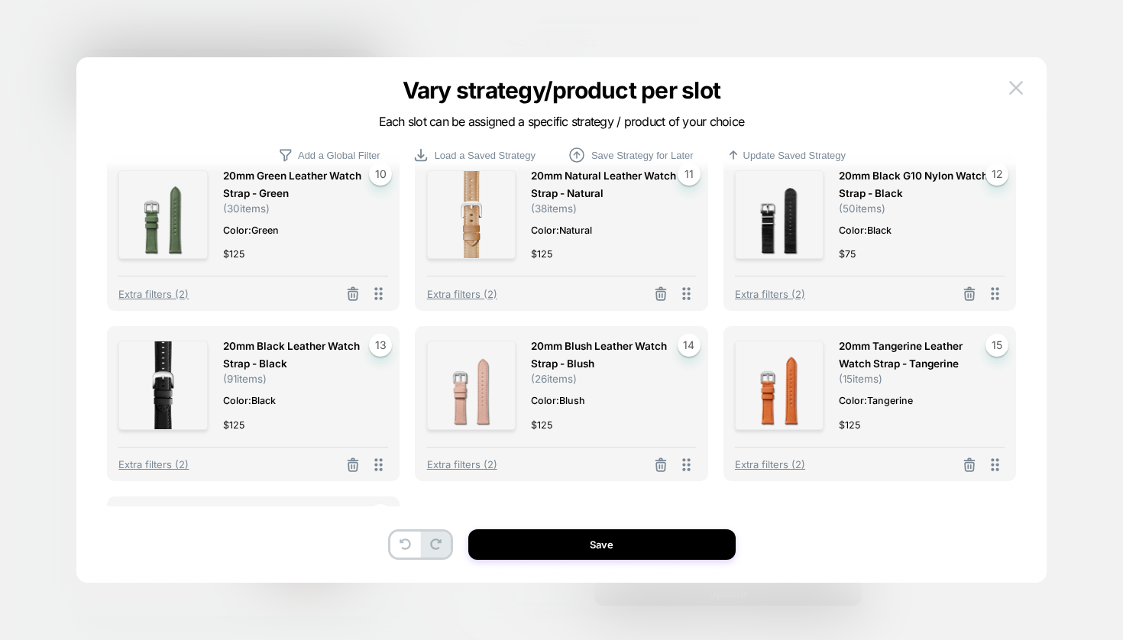
scroll to position [515, 0]
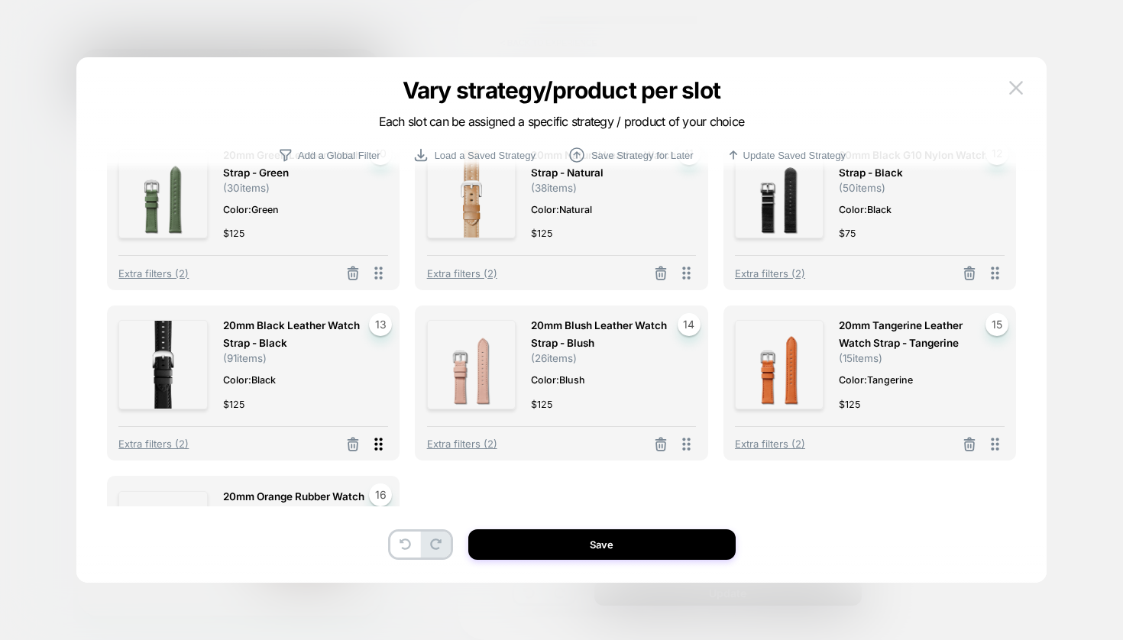
click at [387, 448] on div "20mm Black Leather Watch Strap - Black ( 91 items) Color: Black $ 125 13 Extra …" at bounding box center [253, 383] width 293 height 155
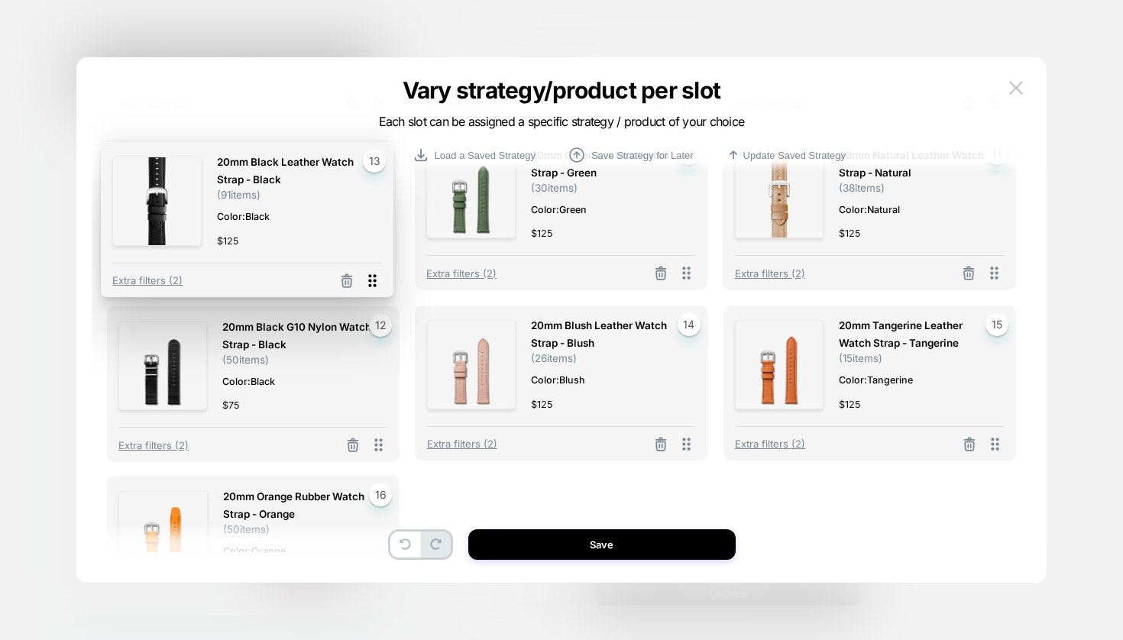
drag, startPoint x: 376, startPoint y: 448, endPoint x: 370, endPoint y: 284, distance: 164.3
click at [370, 284] on icon at bounding box center [372, 280] width 19 height 19
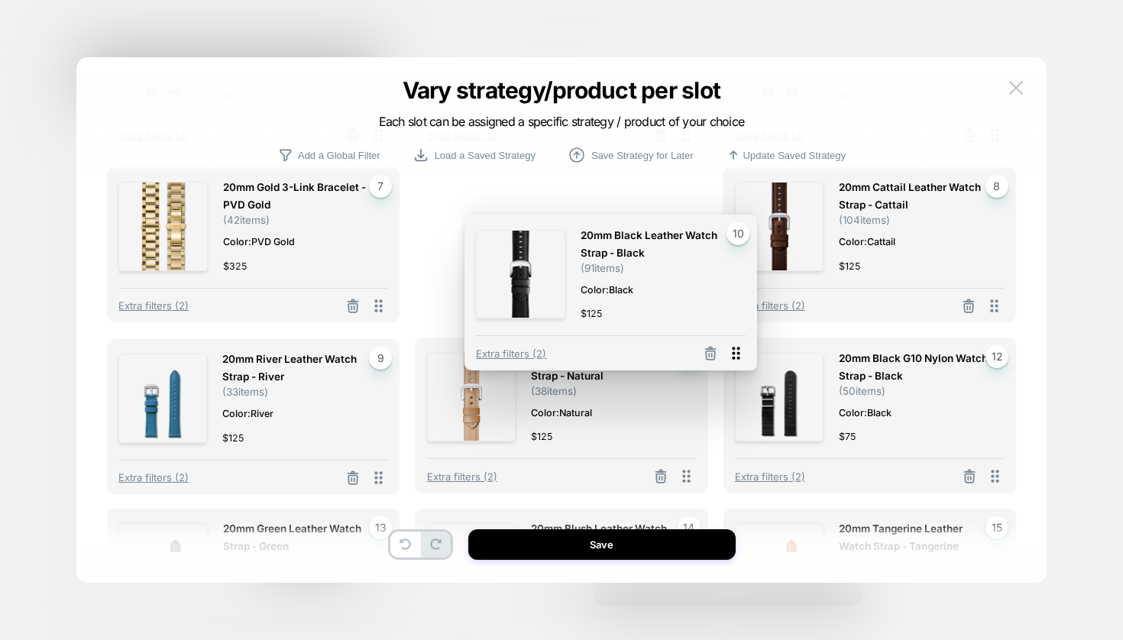
drag, startPoint x: 381, startPoint y: 476, endPoint x: 739, endPoint y: 353, distance: 378.0
click at [739, 353] on icon at bounding box center [735, 353] width 19 height 19
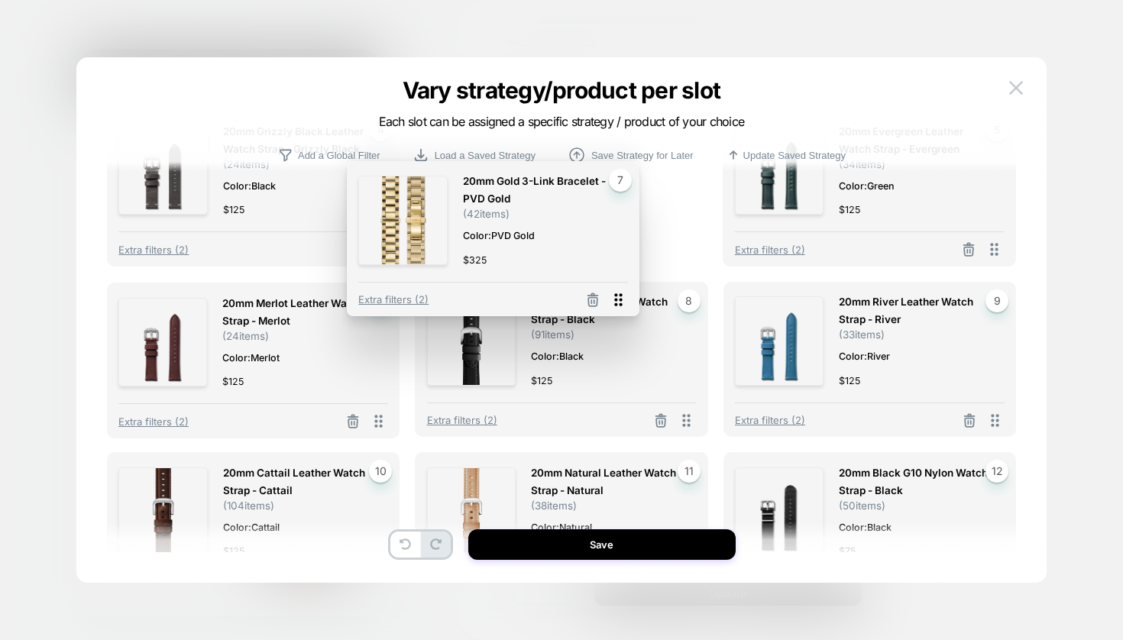
drag, startPoint x: 377, startPoint y: 422, endPoint x: 616, endPoint y: 302, distance: 268.5
click at [616, 302] on icon at bounding box center [618, 299] width 8 height 13
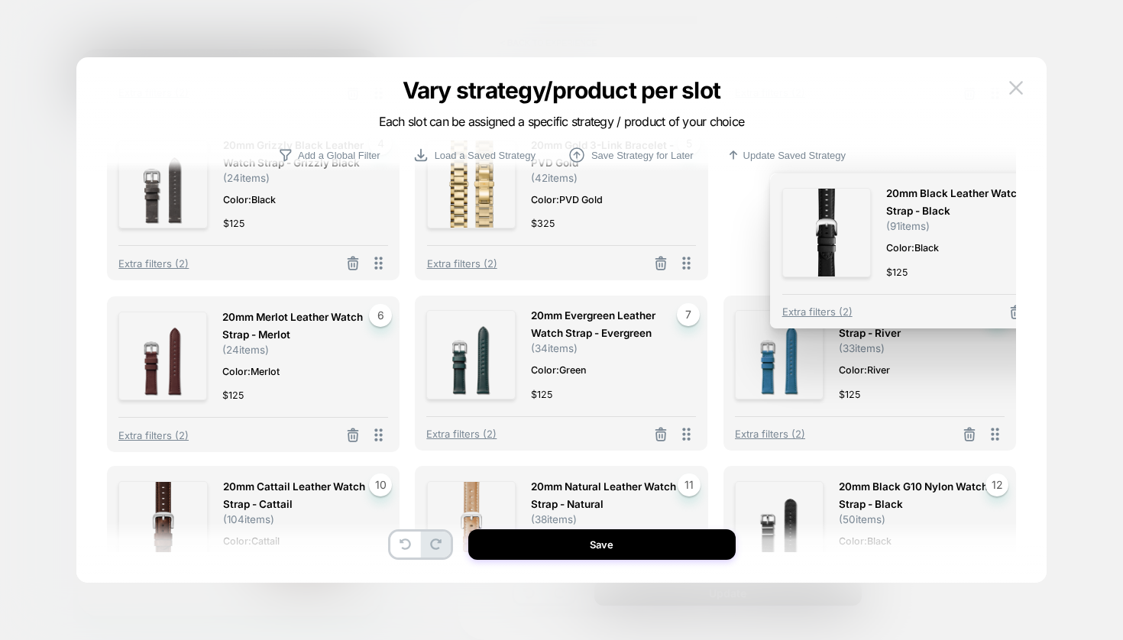
drag, startPoint x: 683, startPoint y: 437, endPoint x: 1038, endPoint y: 315, distance: 375.4
click at [1038, 315] on div "Vary strategy/product per slot Each slot can be assigned a specific strategy / …" at bounding box center [561, 328] width 970 height 510
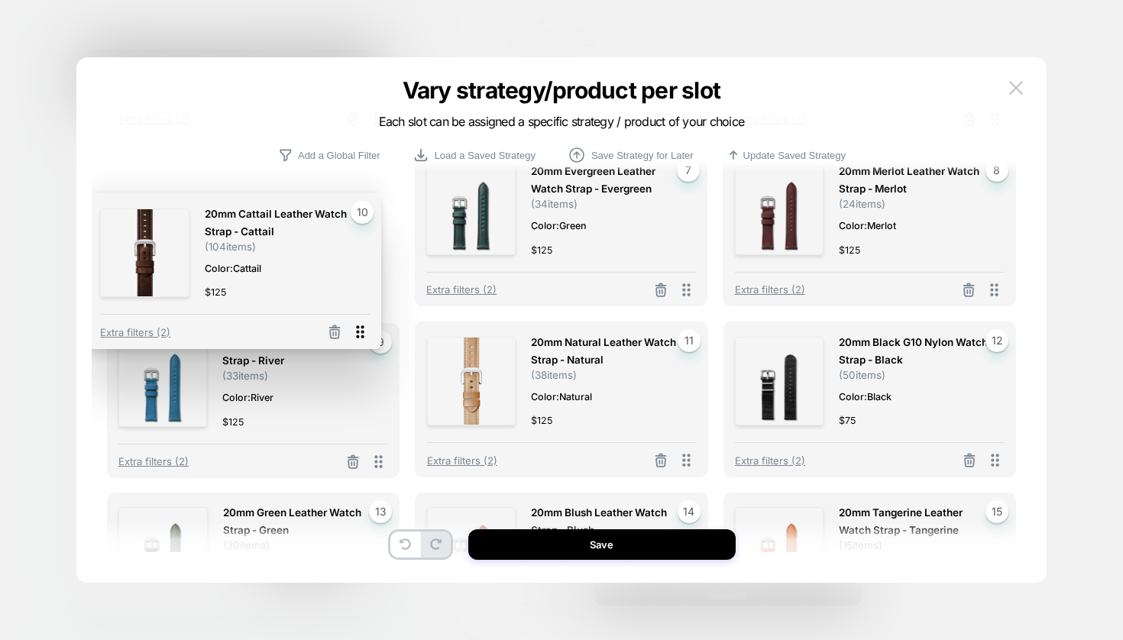
drag, startPoint x: 383, startPoint y: 468, endPoint x: 365, endPoint y: 338, distance: 131.9
click at [365, 338] on icon at bounding box center [360, 331] width 19 height 19
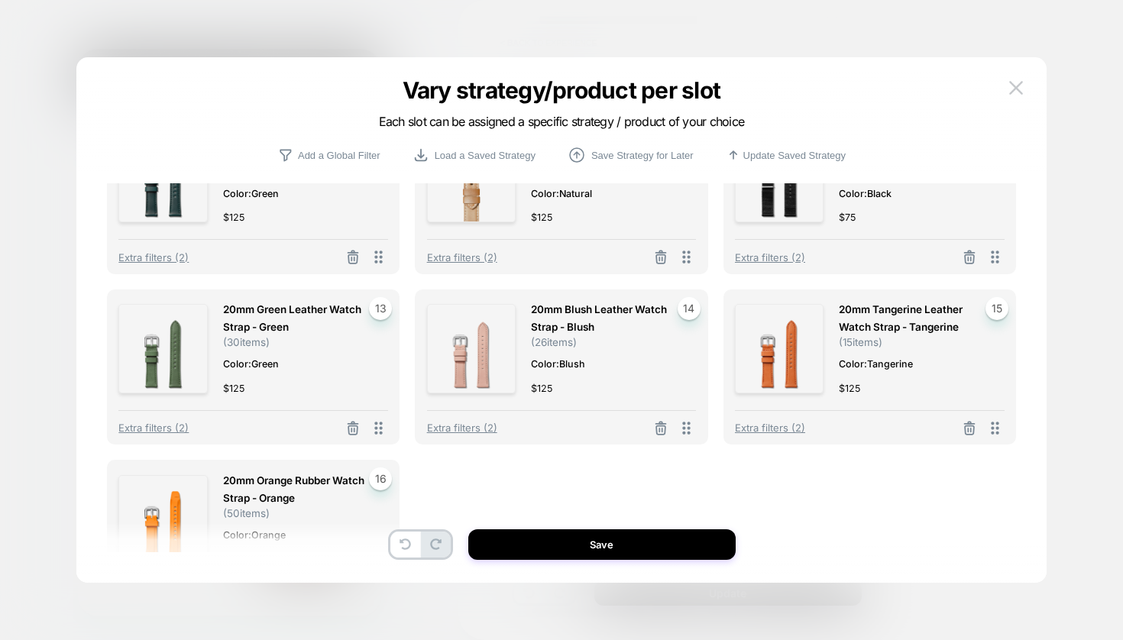
click at [652, 431] on button at bounding box center [660, 429] width 24 height 19
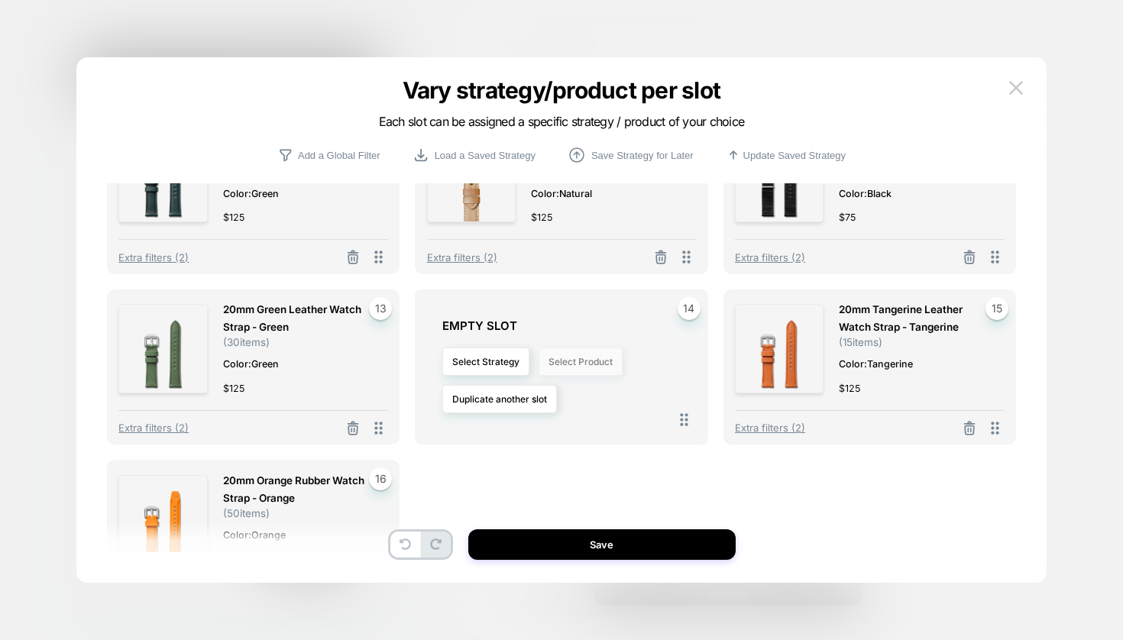
click at [584, 367] on button "Select Product" at bounding box center [580, 362] width 84 height 28
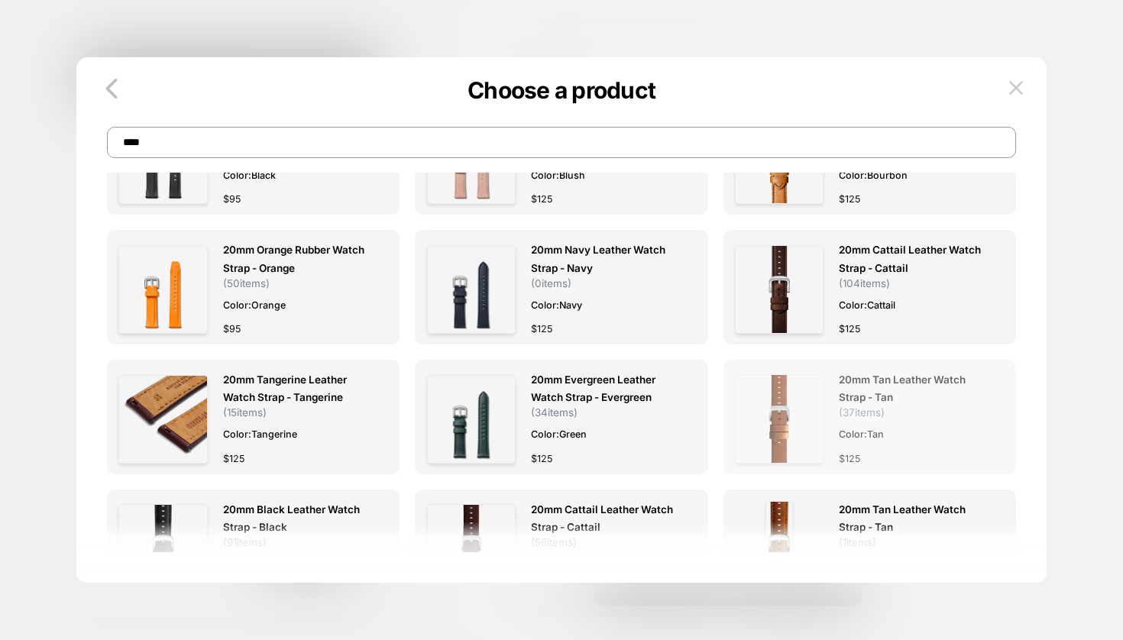
click at [859, 383] on span "20mm Tan Leather Watch Strap - Tan" at bounding box center [914, 388] width 150 height 35
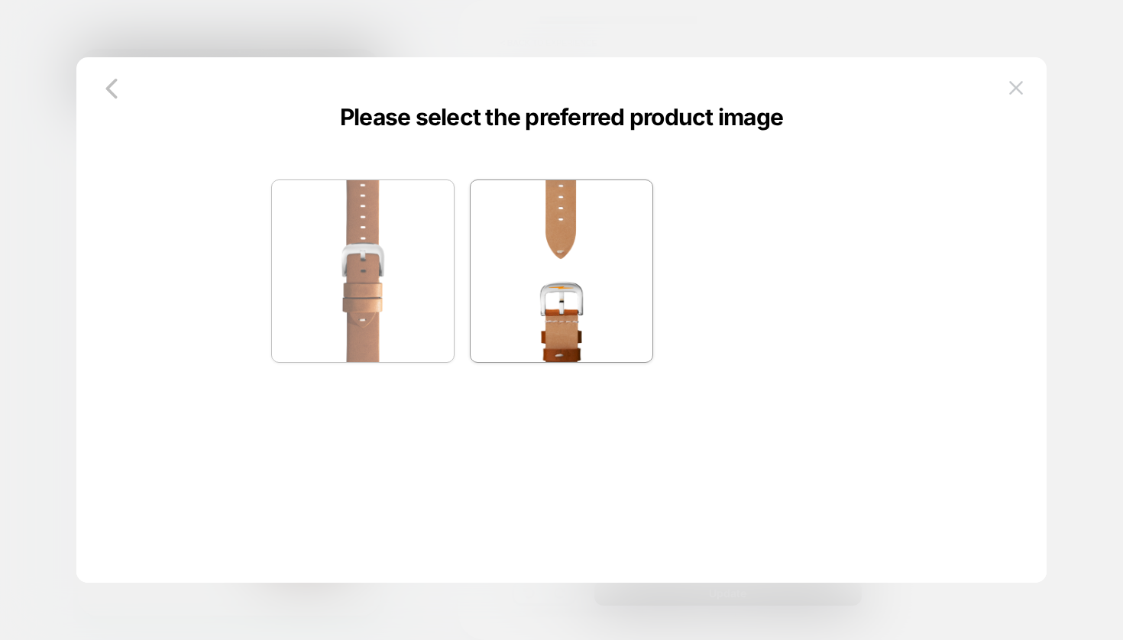
click at [353, 244] on img at bounding box center [363, 271] width 182 height 182
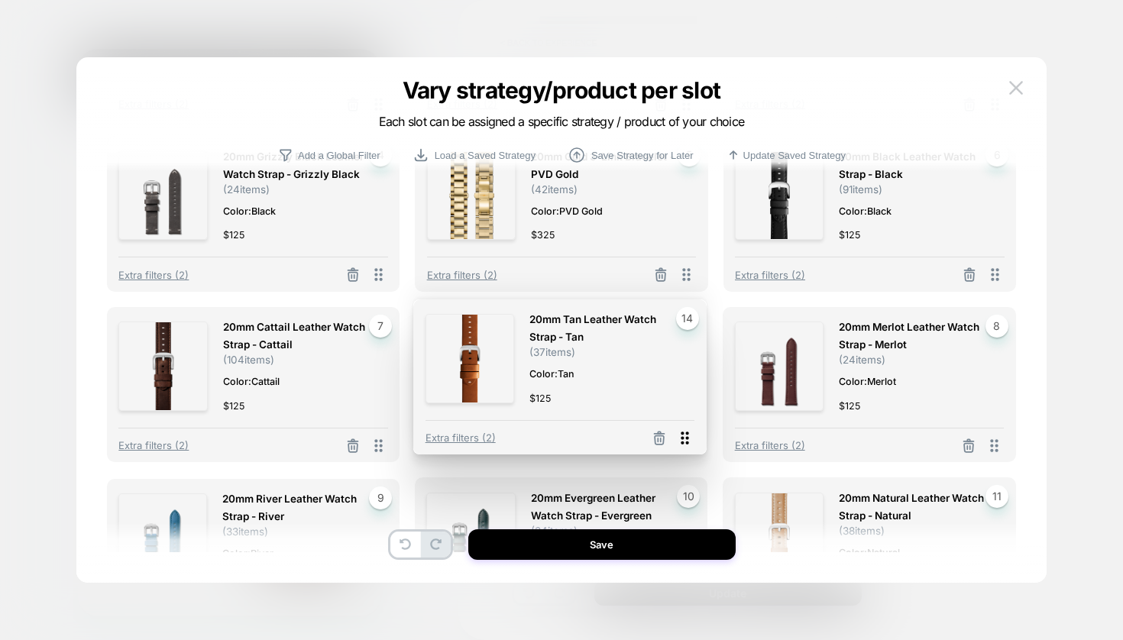
drag, startPoint x: 690, startPoint y: 489, endPoint x: 688, endPoint y: 444, distance: 45.1
click at [688, 444] on icon at bounding box center [685, 438] width 8 height 13
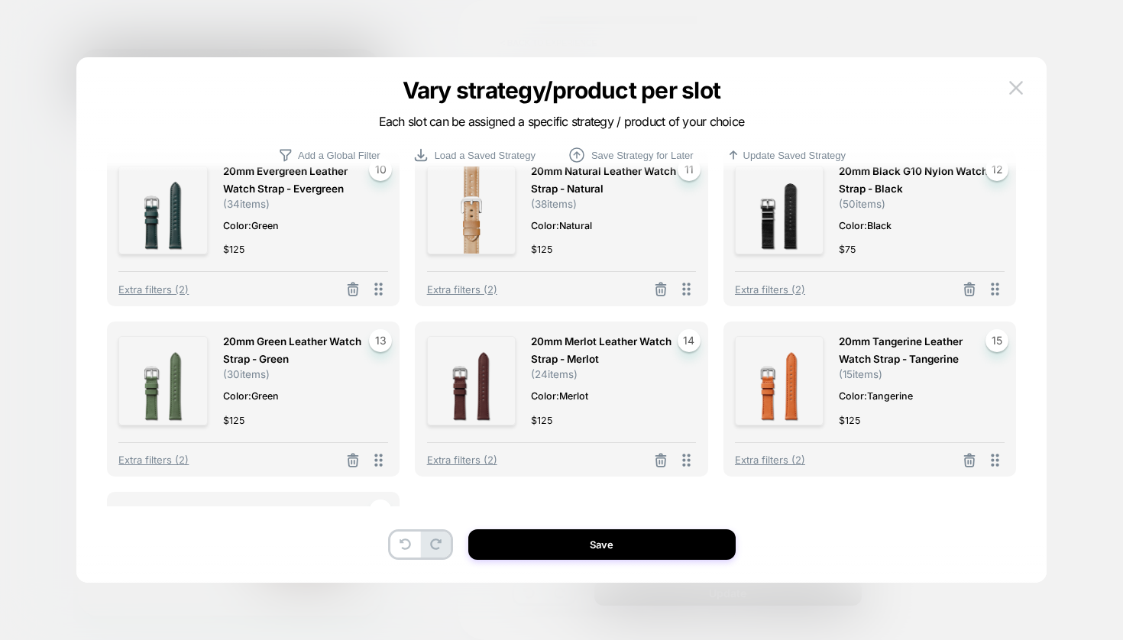
click at [687, 452] on div "Extra filters (2)" at bounding box center [562, 455] width 270 height 27
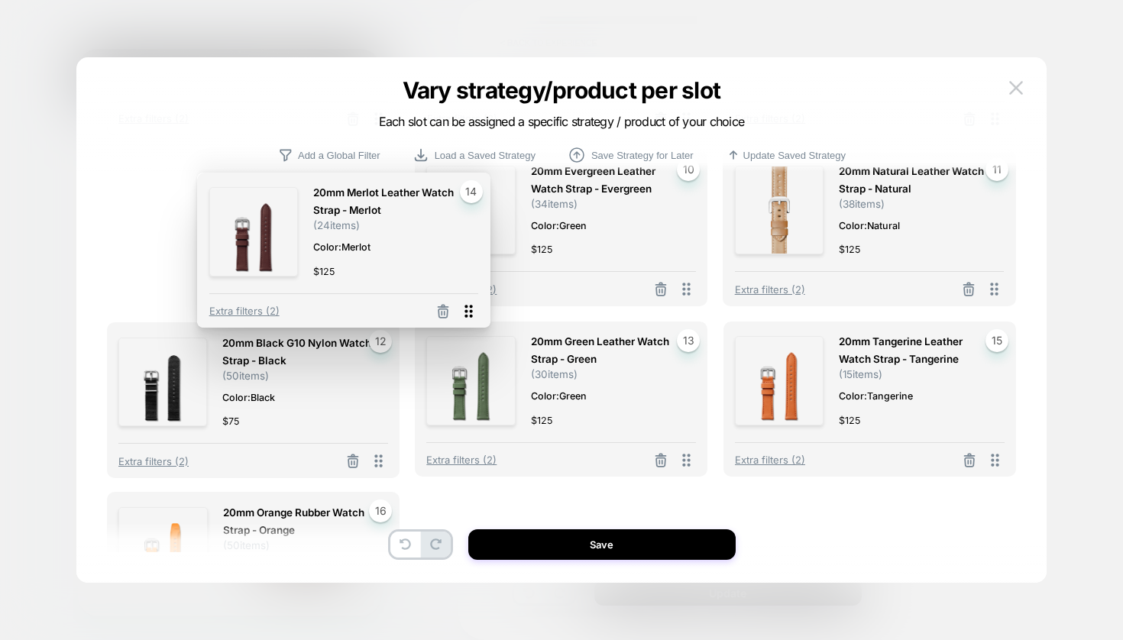
drag, startPoint x: 687, startPoint y: 463, endPoint x: 458, endPoint y: 314, distance: 272.7
click at [459, 314] on icon at bounding box center [468, 311] width 19 height 19
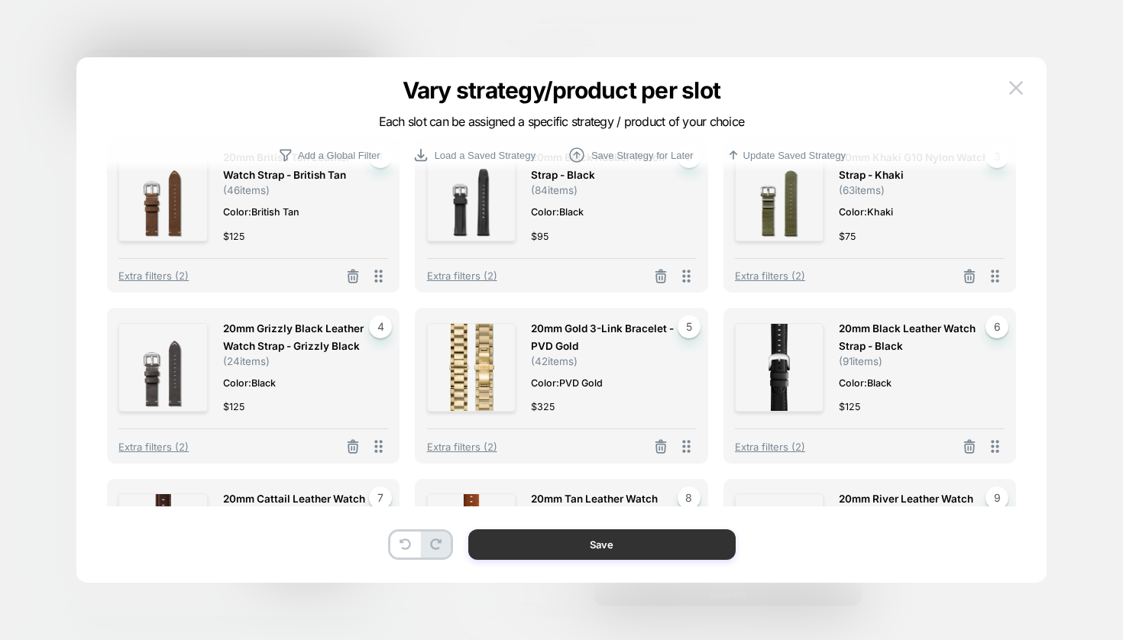
click at [599, 545] on button "Save" at bounding box center [601, 544] width 267 height 31
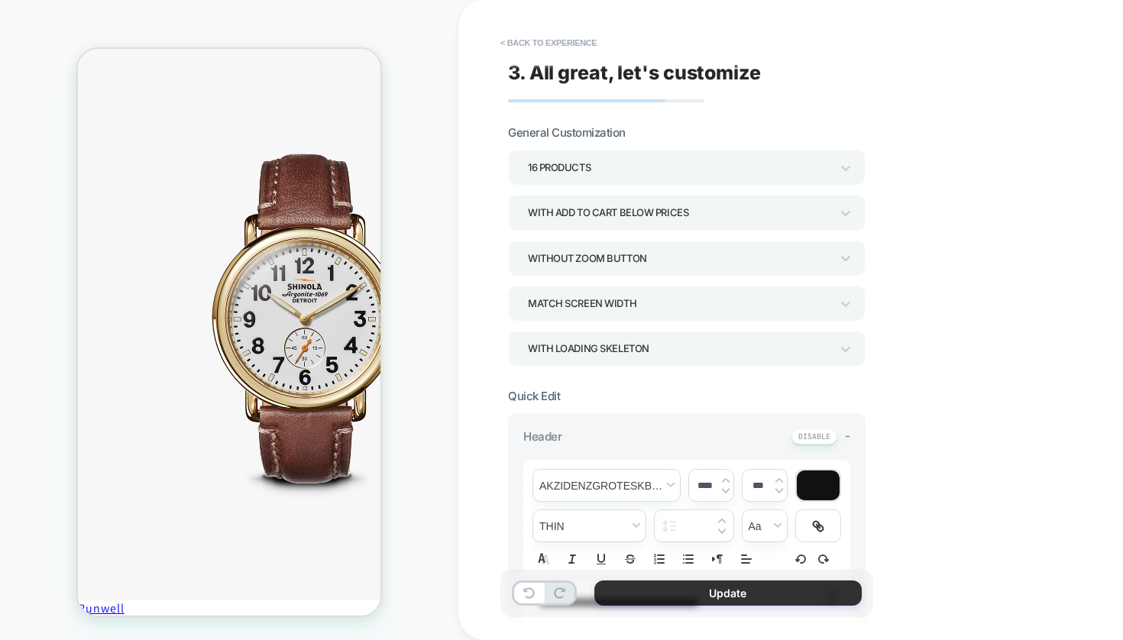
click at [735, 593] on button "Update" at bounding box center [727, 592] width 267 height 25
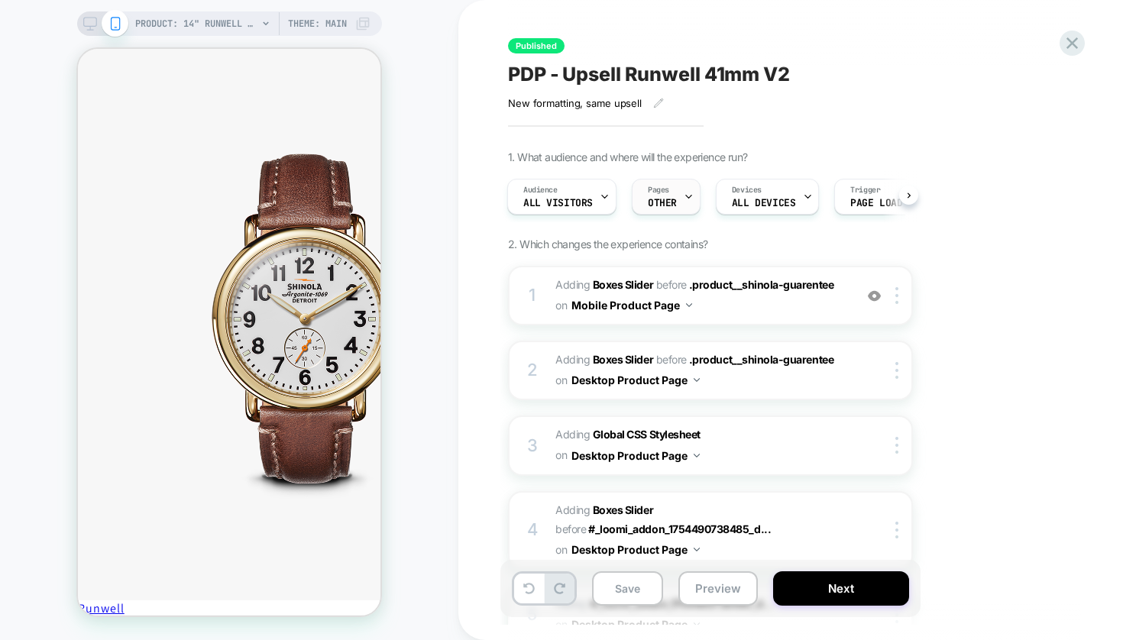
click at [684, 196] on icon at bounding box center [689, 197] width 10 height 10
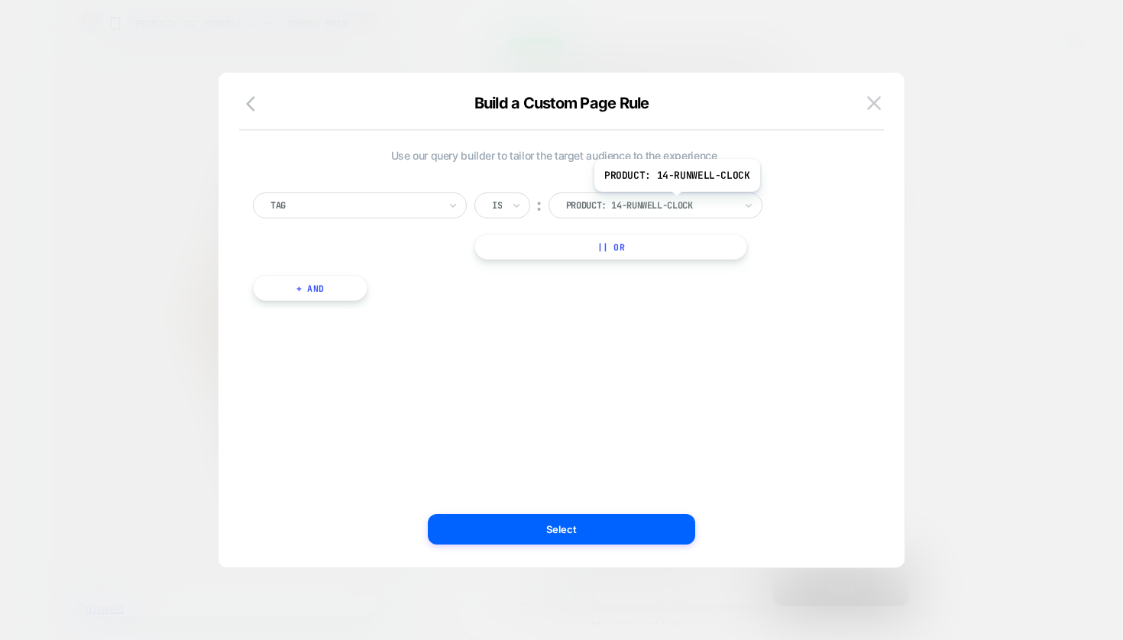
click at [675, 203] on div "product: 14-runwell-clock" at bounding box center [650, 205] width 168 height 12
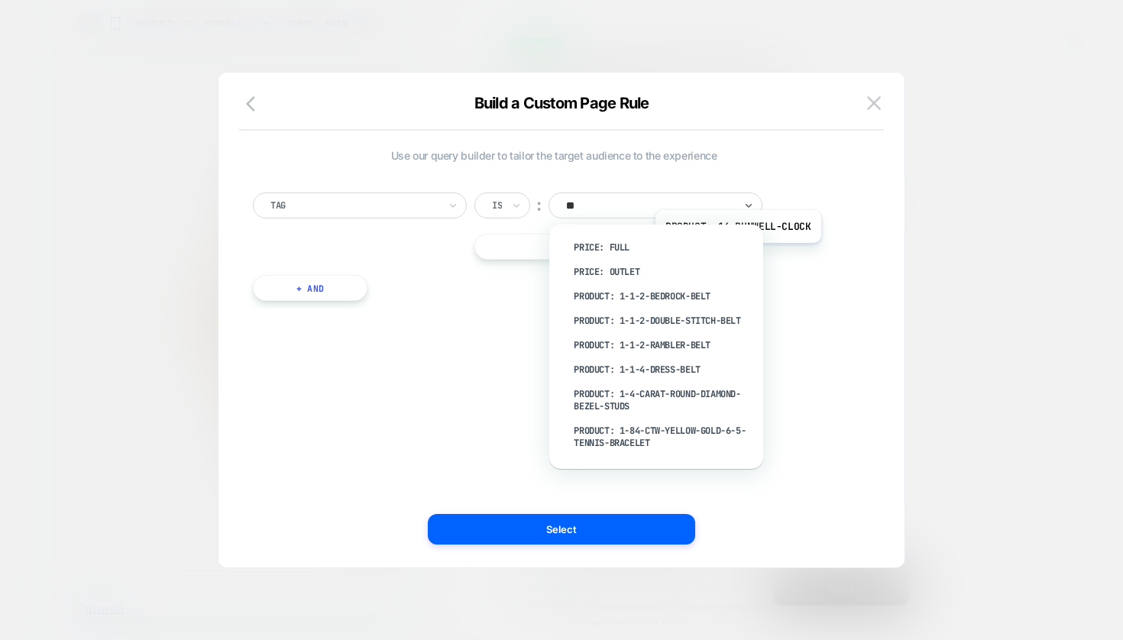
type input "*"
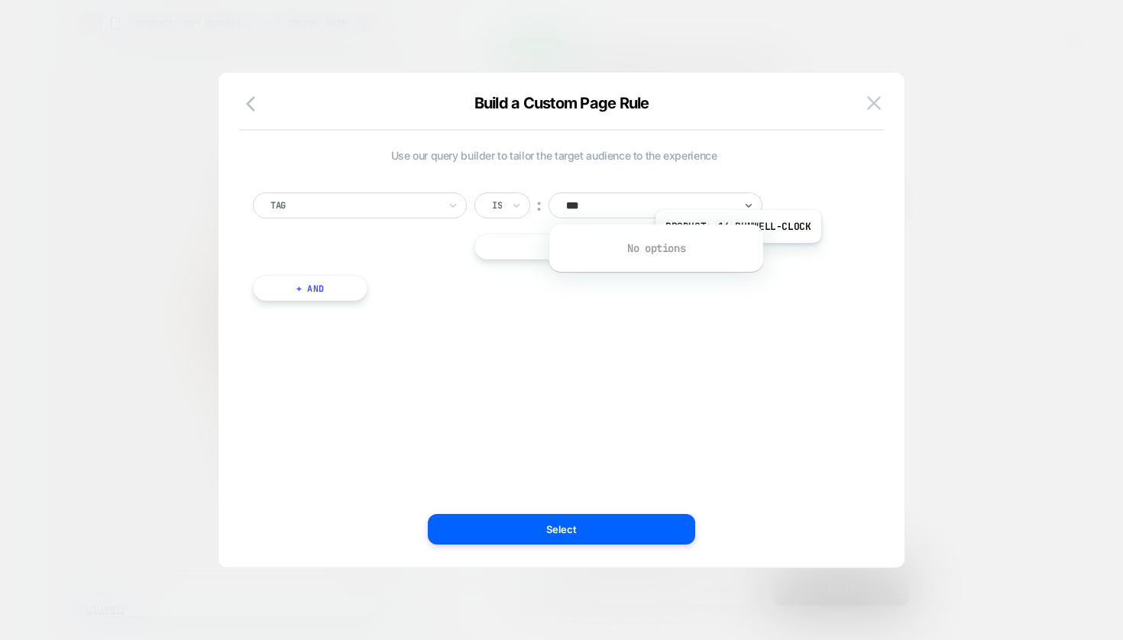
type input "**"
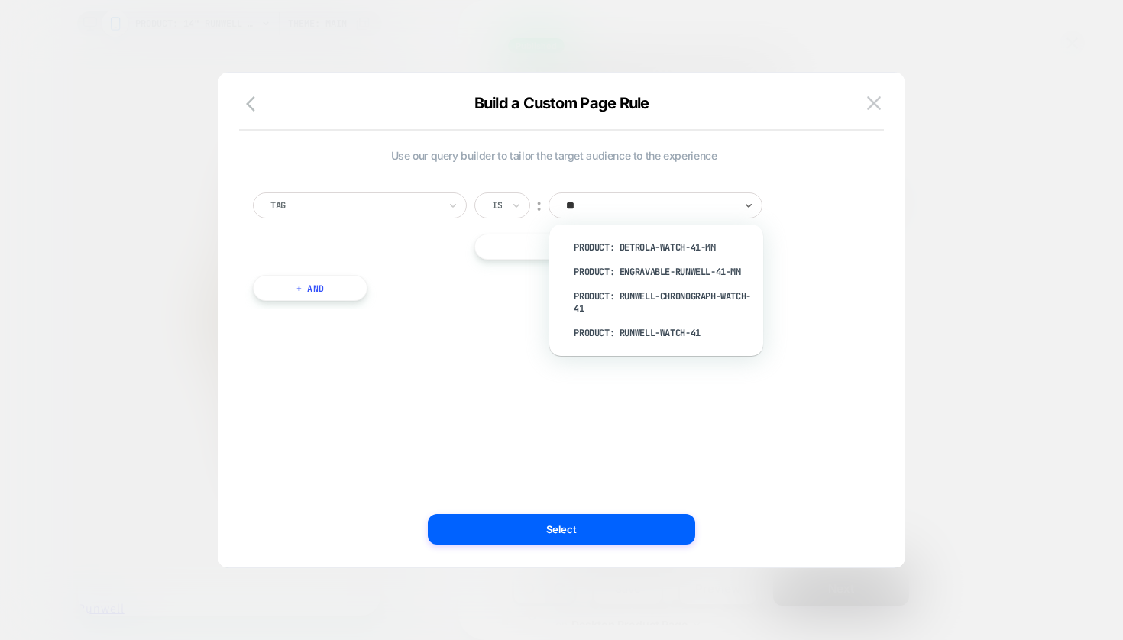
click at [652, 330] on div "product: runwell-watch-41" at bounding box center [663, 333] width 199 height 24
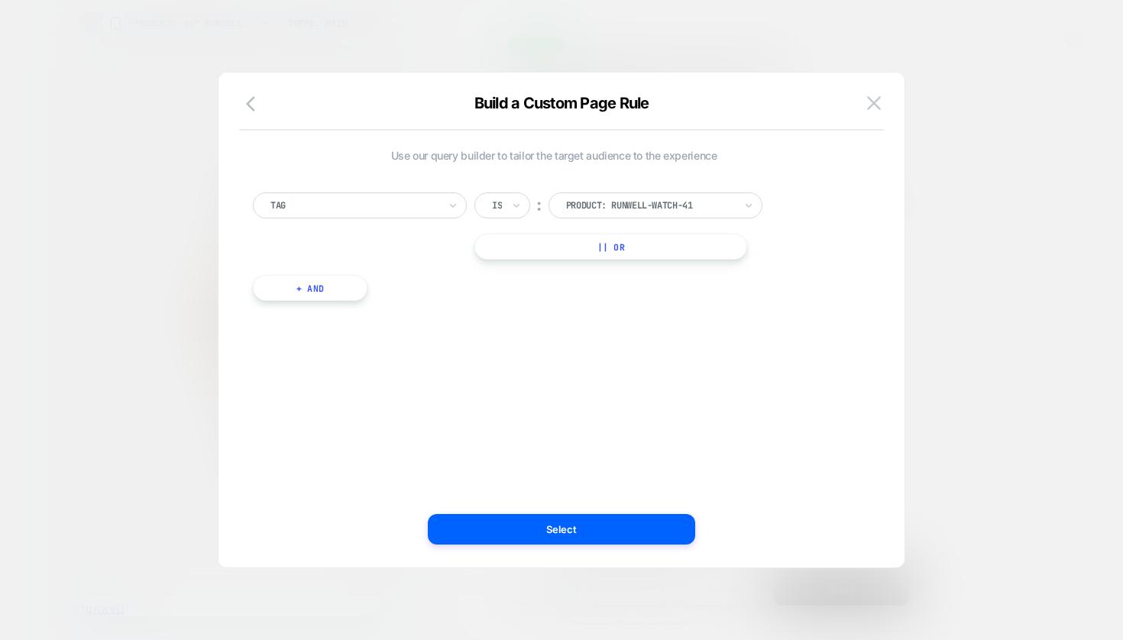
click at [610, 242] on button "|| Or" at bounding box center [610, 247] width 273 height 26
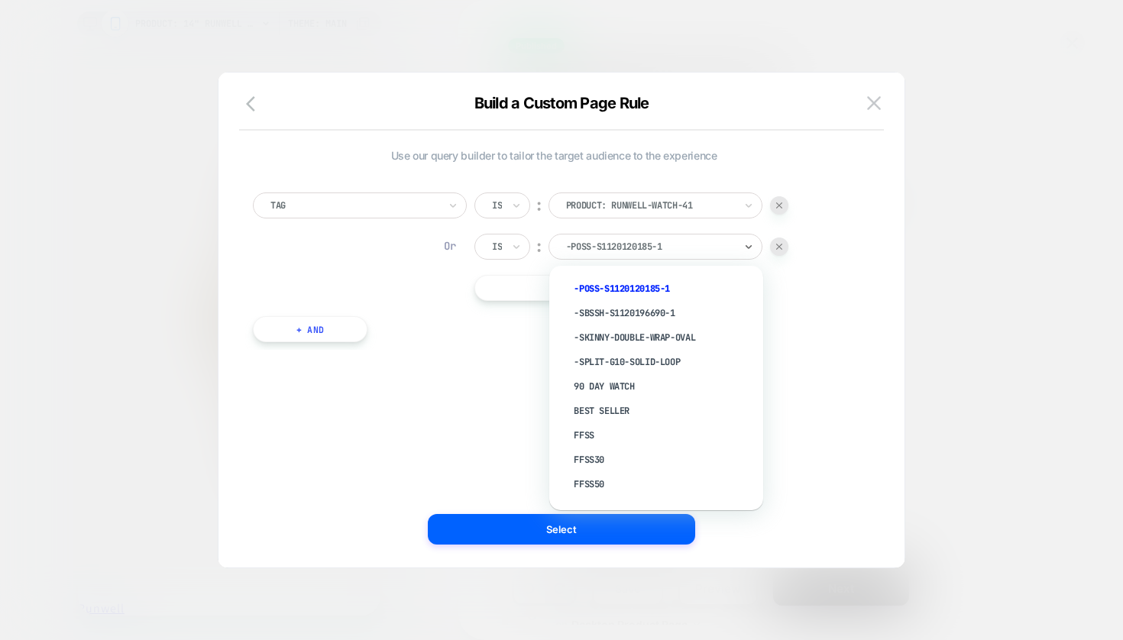
click at [683, 247] on div at bounding box center [650, 247] width 168 height 14
type input "**"
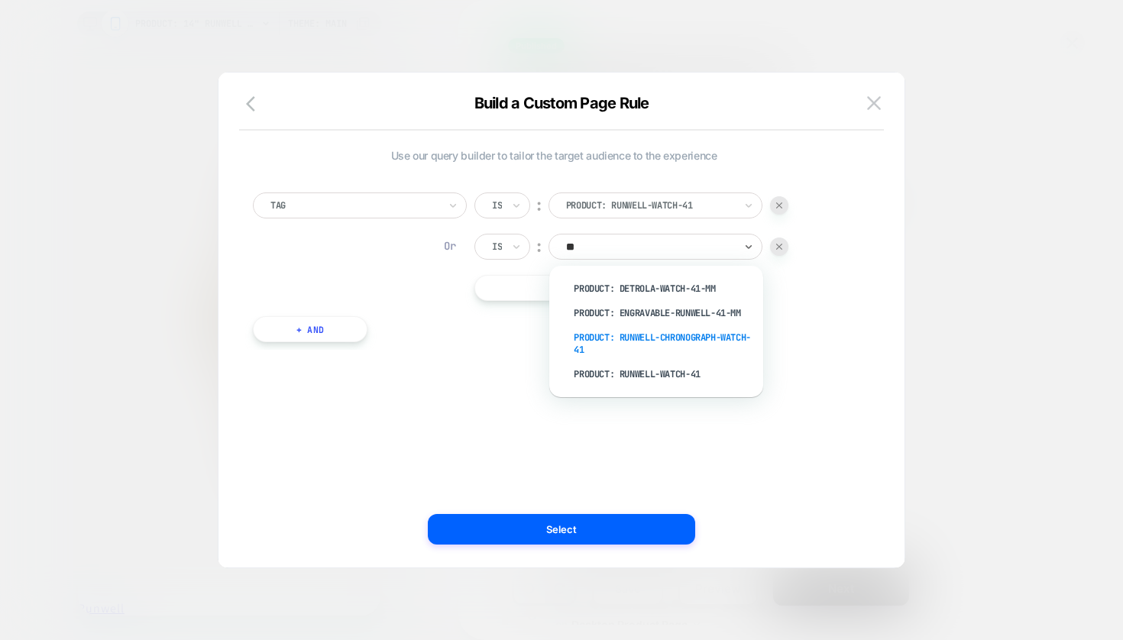
click at [642, 333] on div "product: runwell-chronograph-watch-41" at bounding box center [663, 343] width 199 height 37
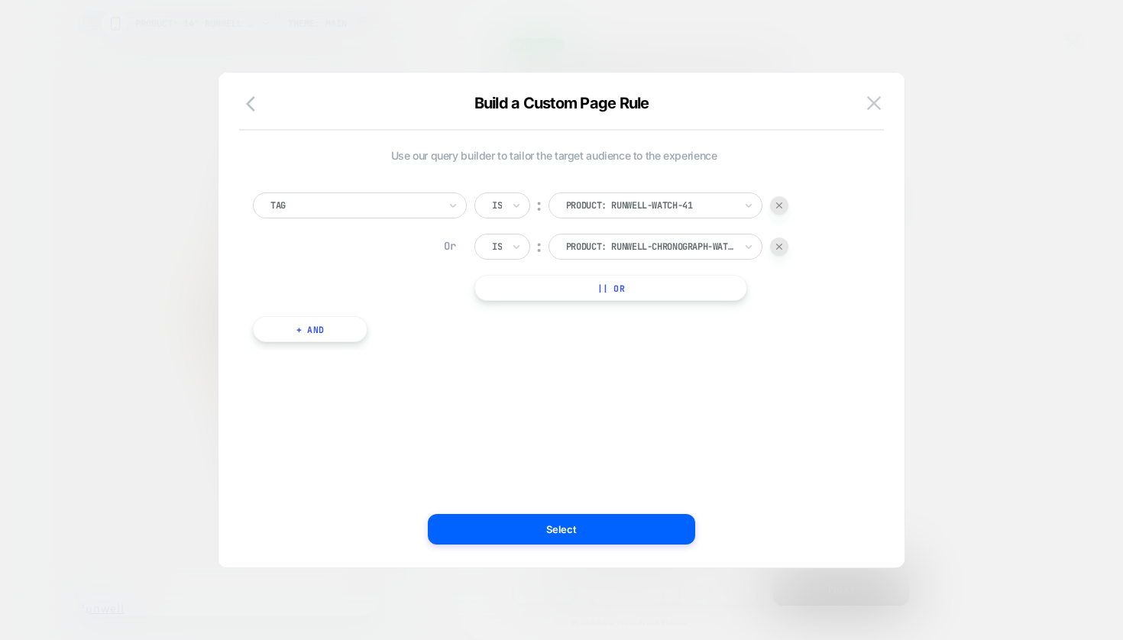
click at [654, 287] on button "|| Or" at bounding box center [610, 288] width 273 height 26
click at [628, 293] on div "-poss-s1120120185-1" at bounding box center [650, 288] width 168 height 12
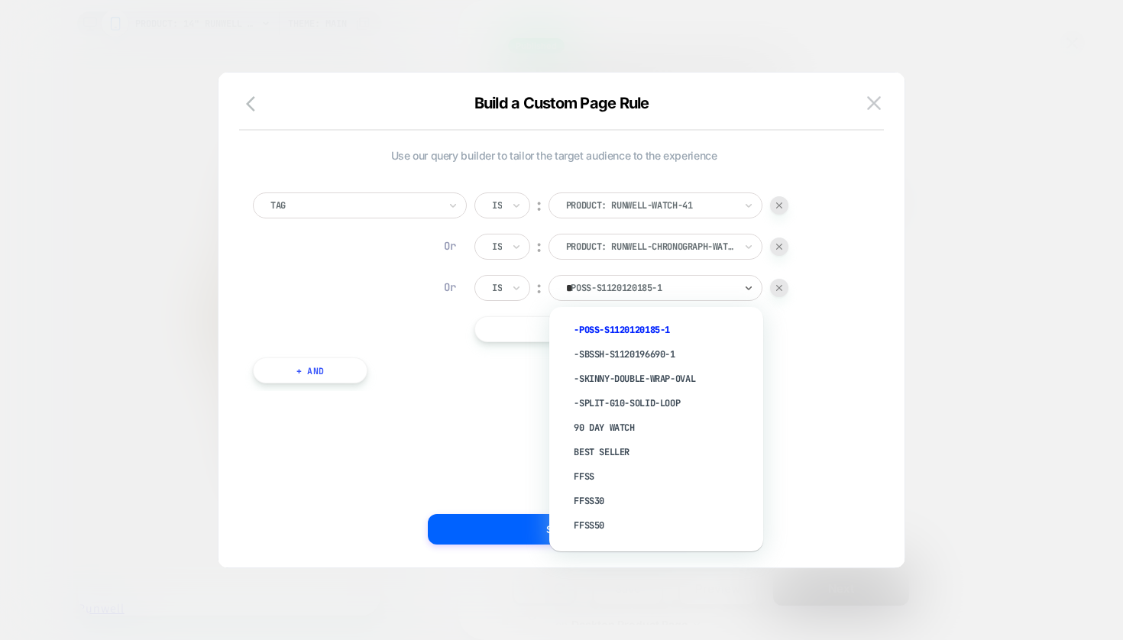
type input "**"
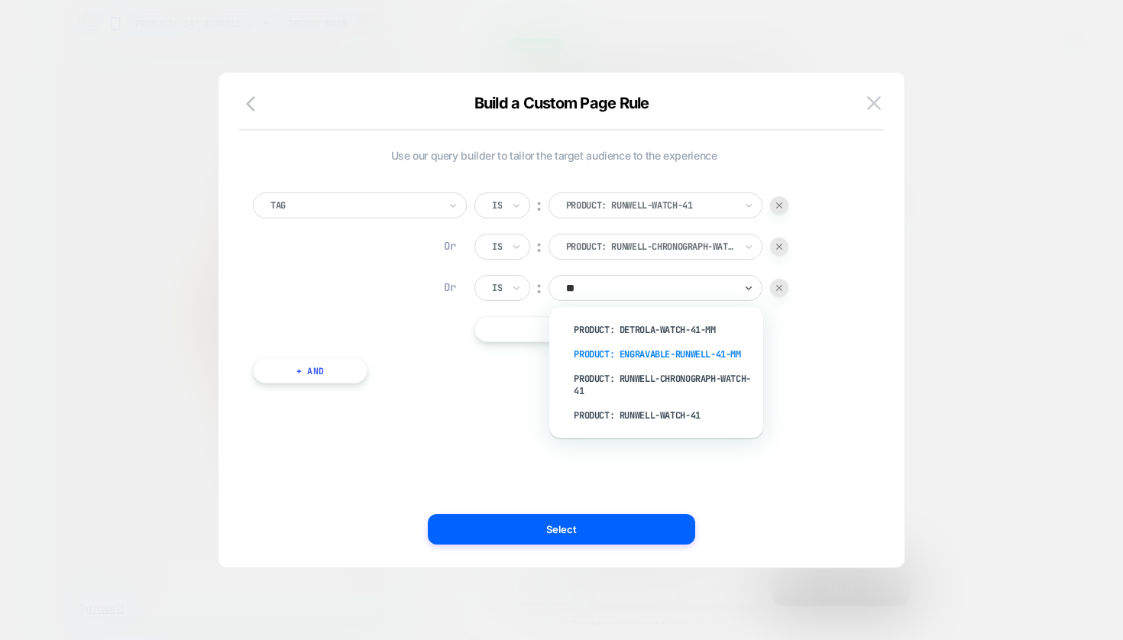
click at [703, 353] on div "product: engravable-runwell-41-mm" at bounding box center [663, 354] width 199 height 24
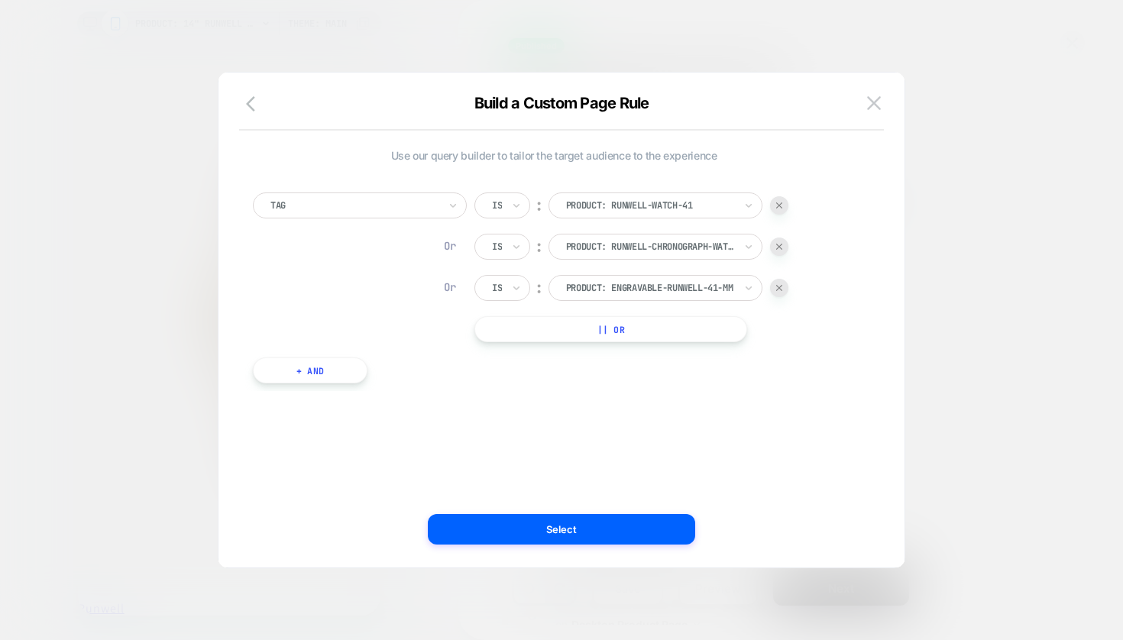
click at [807, 368] on div "Tag Is ︰ product: runwell-watch-41 PRODUCT: RUNWELL-WATCH-41 Or Is ︰ product: r…" at bounding box center [553, 281] width 617 height 222
click at [600, 330] on button "|| Or" at bounding box center [610, 329] width 273 height 26
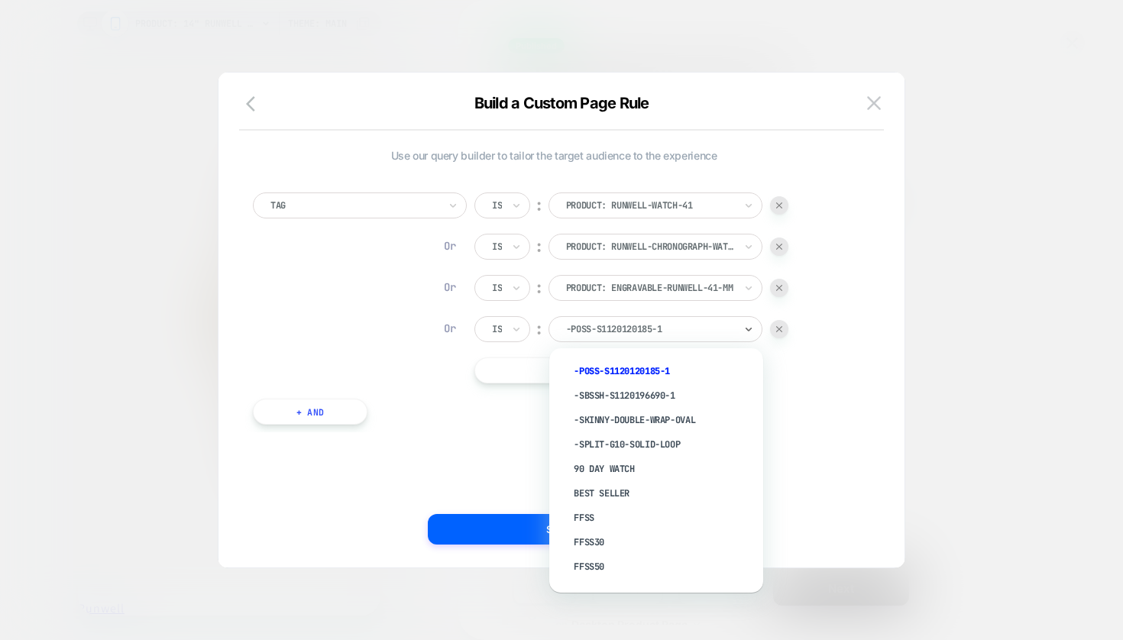
click at [632, 329] on div "-poss-s1120120185-1" at bounding box center [650, 329] width 168 height 12
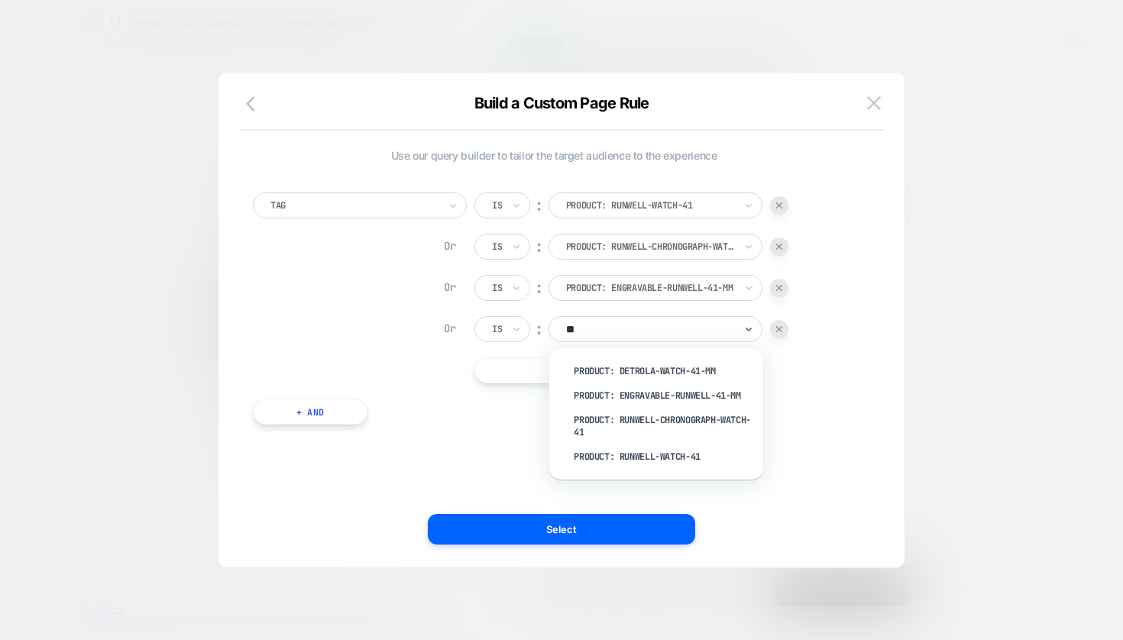
type input "*"
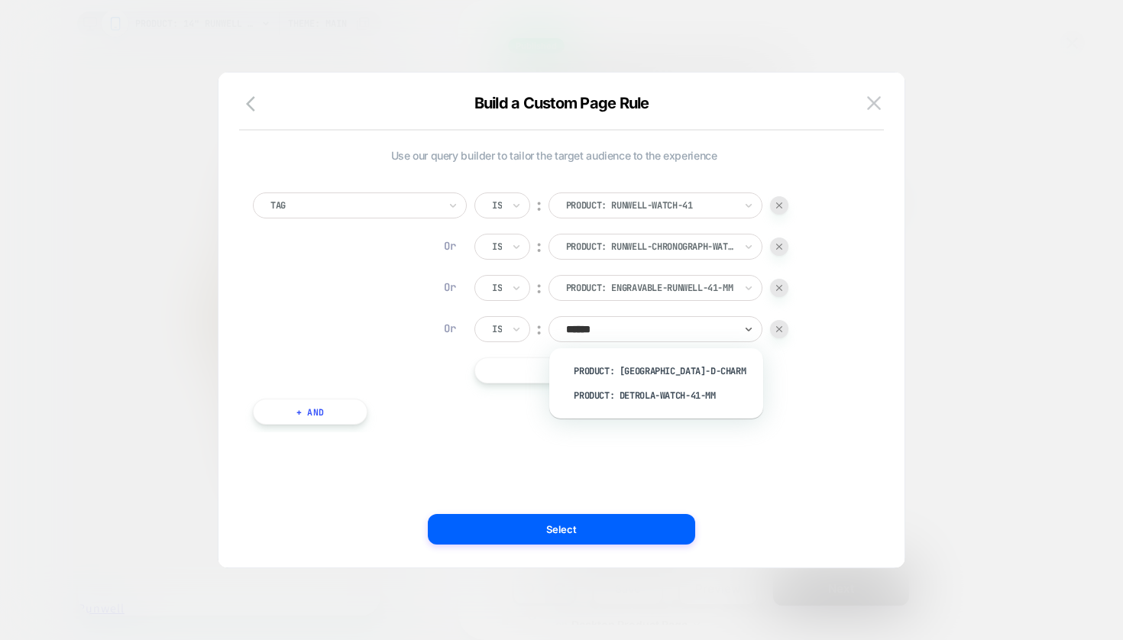
type input "*******"
click at [694, 373] on div "product: detrola-watch-41-mm" at bounding box center [663, 371] width 199 height 24
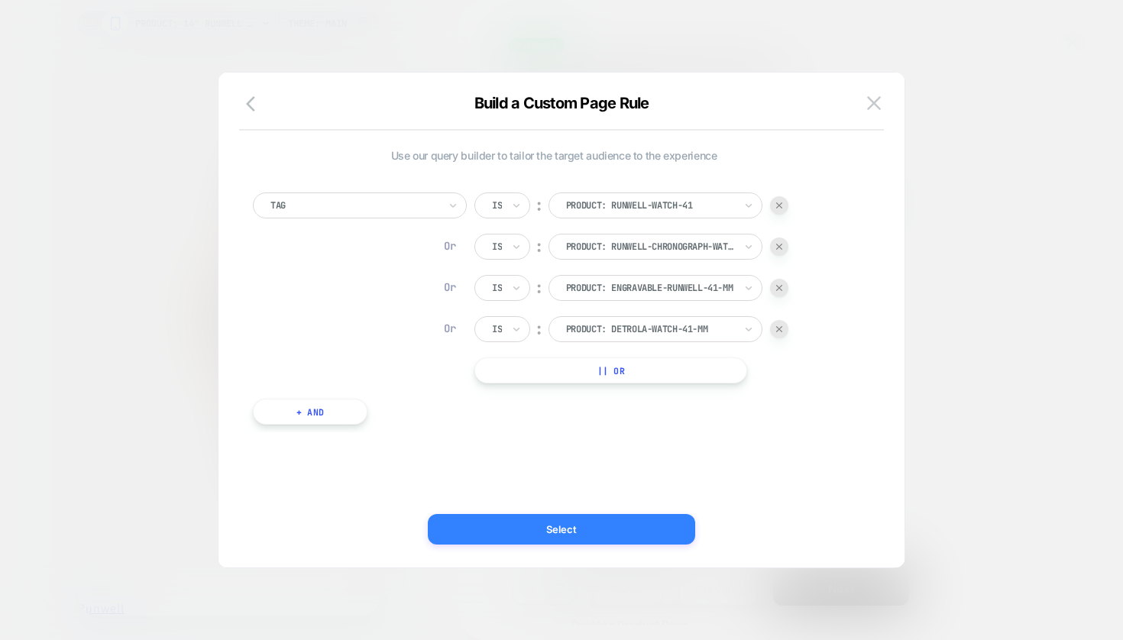
click at [579, 531] on button "Select" at bounding box center [561, 529] width 267 height 31
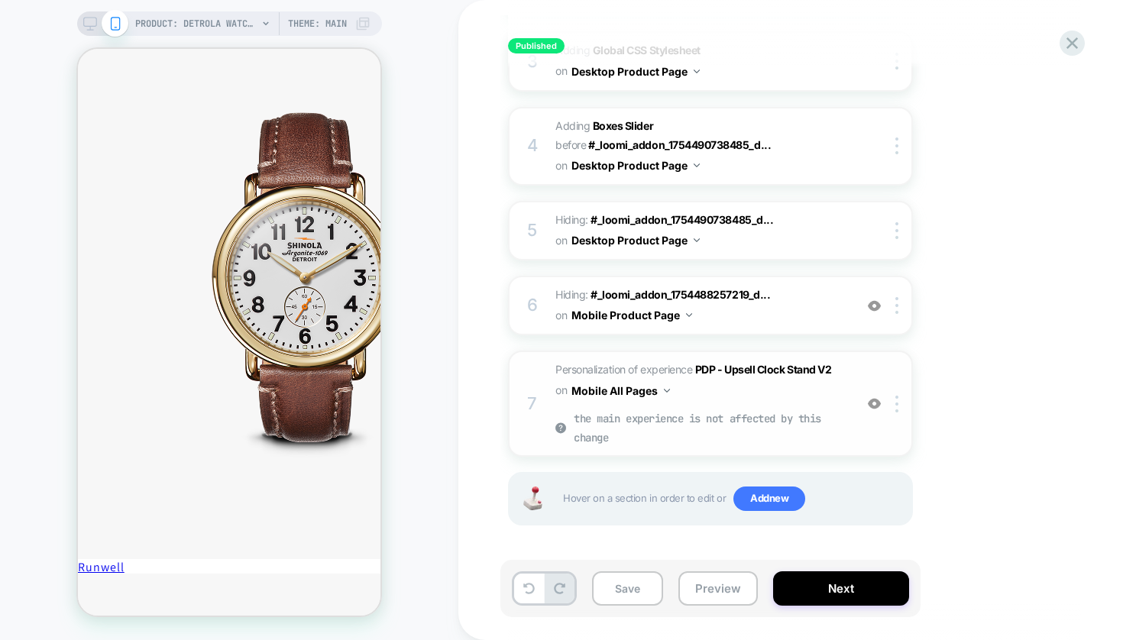
scroll to position [383, 0]
click at [873, 403] on img at bounding box center [874, 405] width 13 height 13
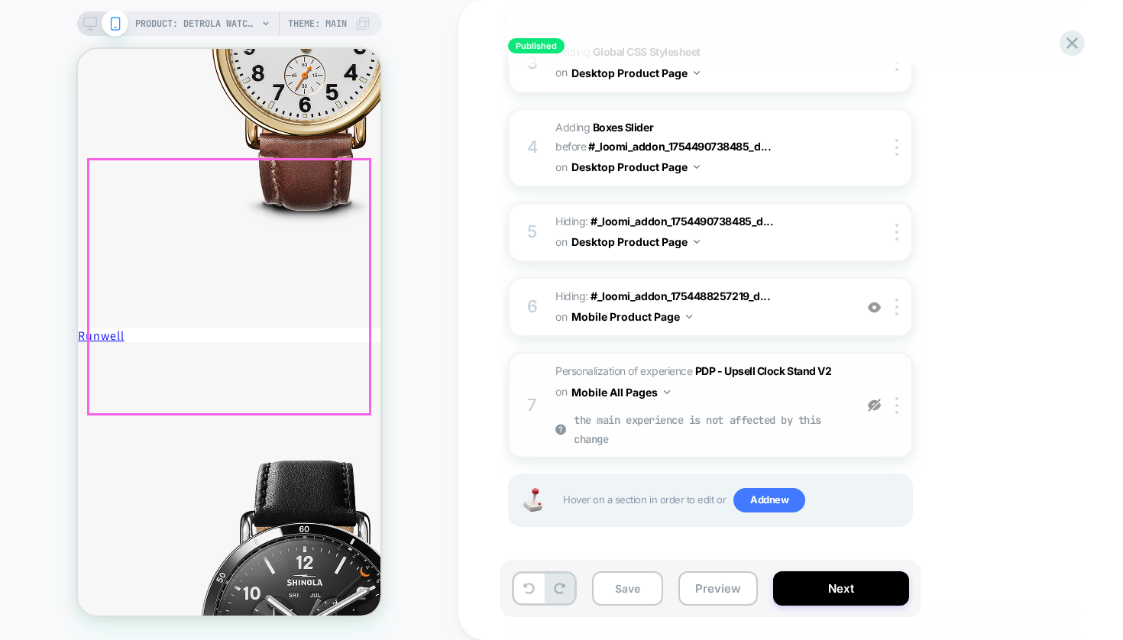
scroll to position [1086, 0]
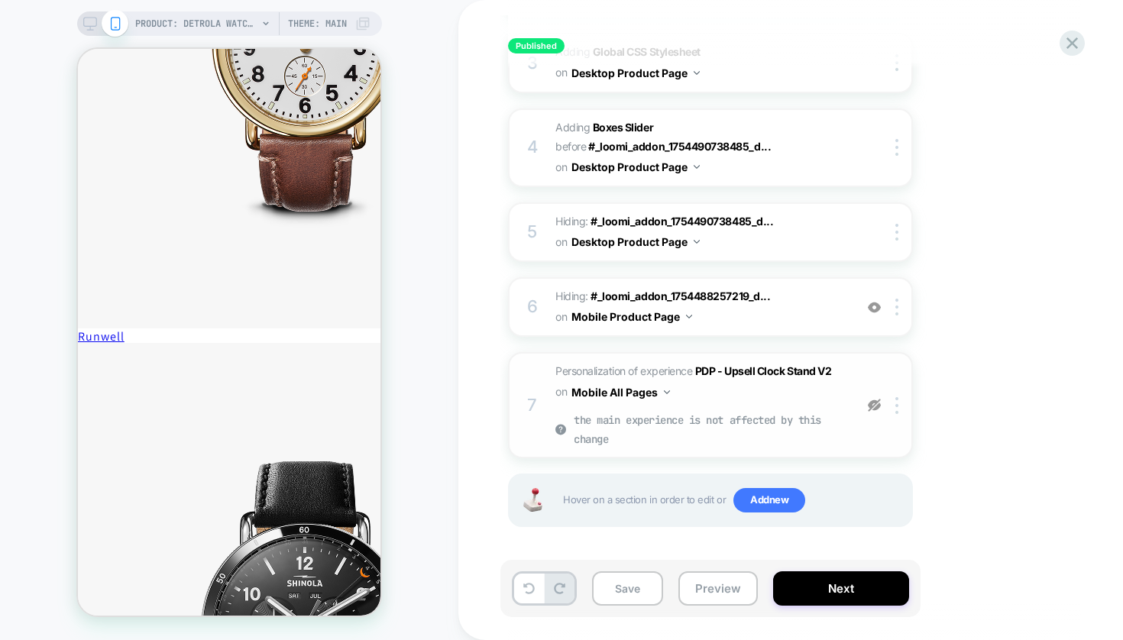
click at [875, 403] on img at bounding box center [874, 405] width 13 height 13
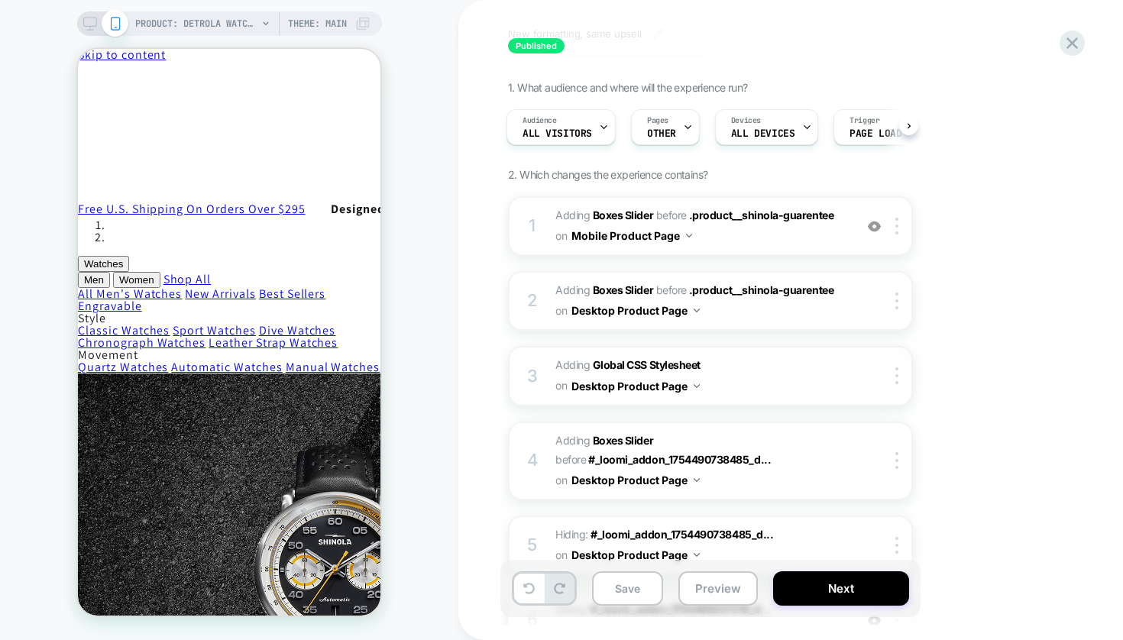
scroll to position [71, 0]
click at [802, 242] on span "#_loomi_addon_1754488257219_dup1757100882_dup1758831880_dup1759158871_dup175915…" at bounding box center [700, 224] width 291 height 41
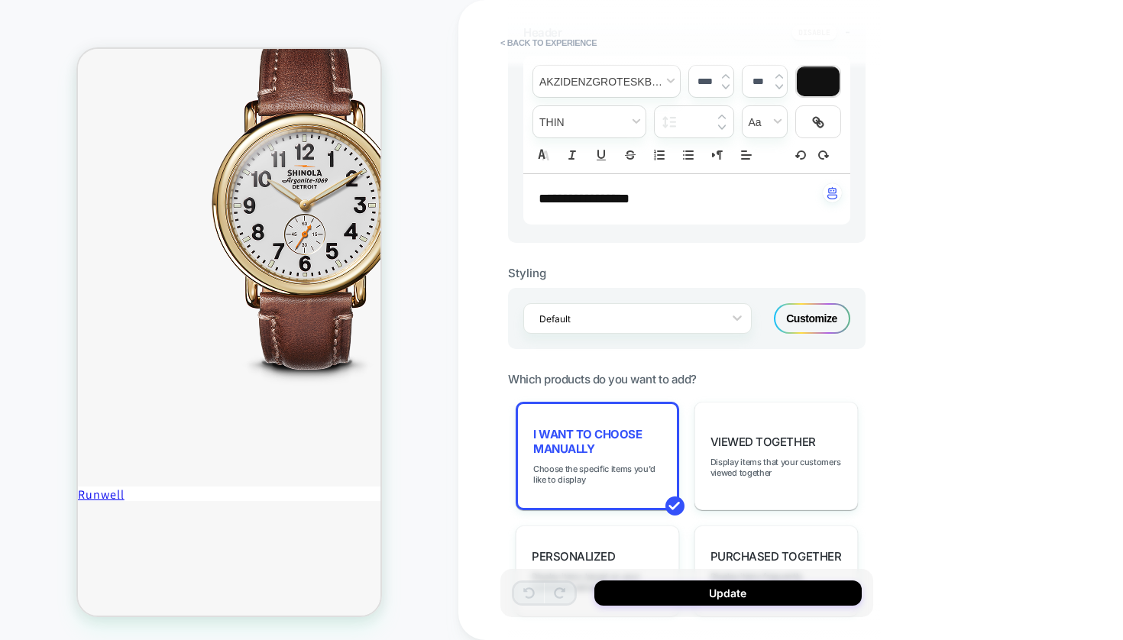
scroll to position [571, 0]
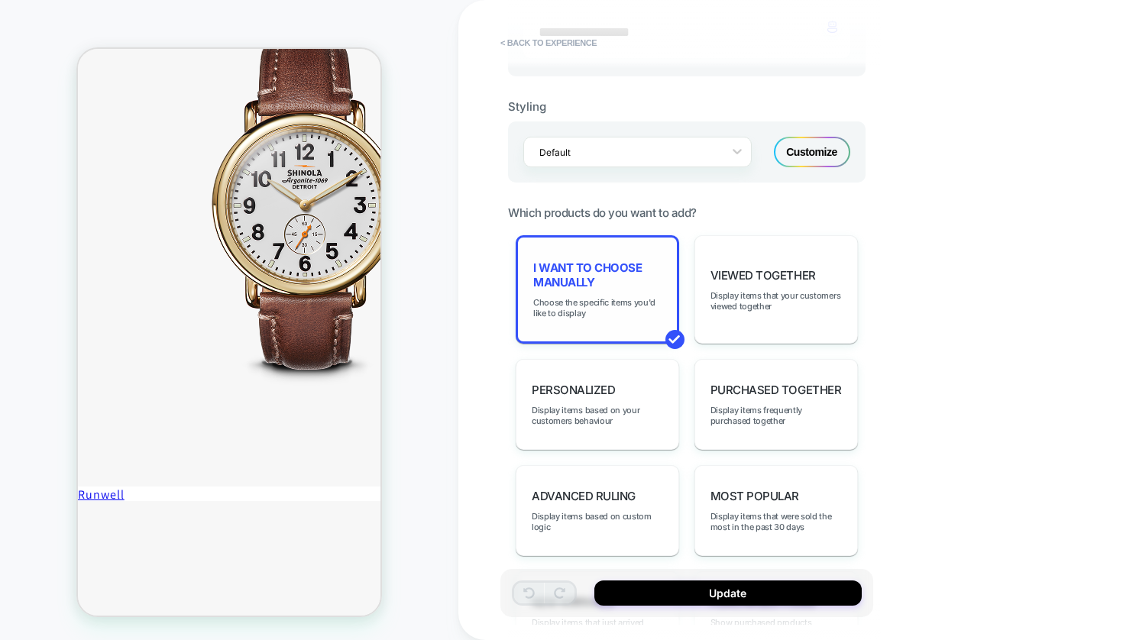
click at [616, 280] on span "I want to choose manually" at bounding box center [597, 274] width 128 height 29
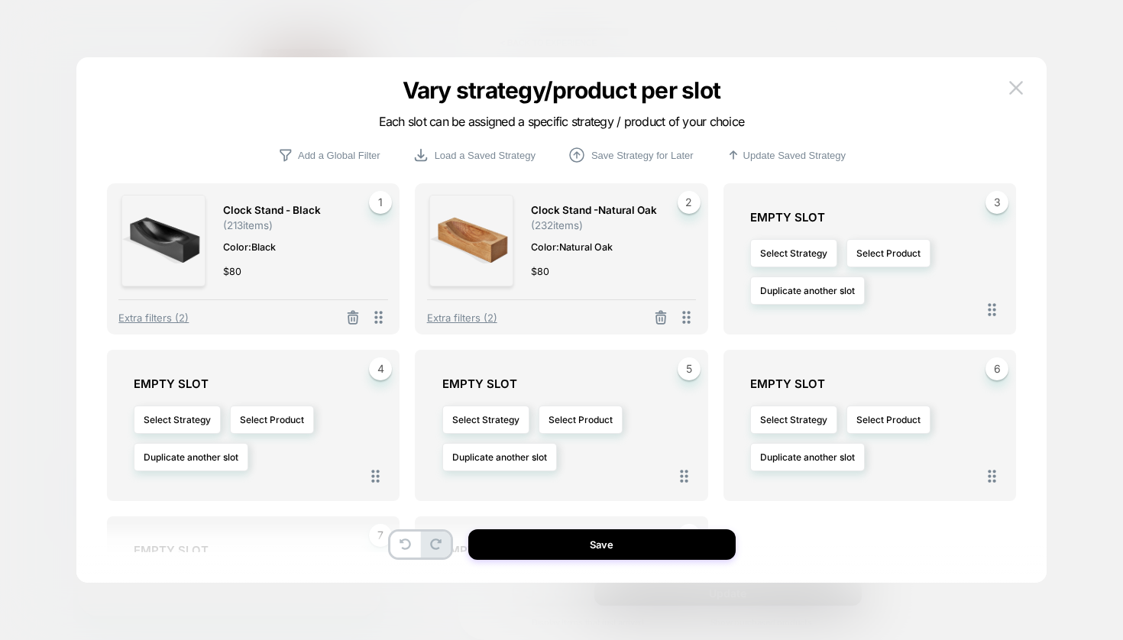
scroll to position [0, 0]
drag, startPoint x: 352, startPoint y: 315, endPoint x: 564, endPoint y: 328, distance: 212.7
click at [352, 315] on icon at bounding box center [352, 317] width 15 height 15
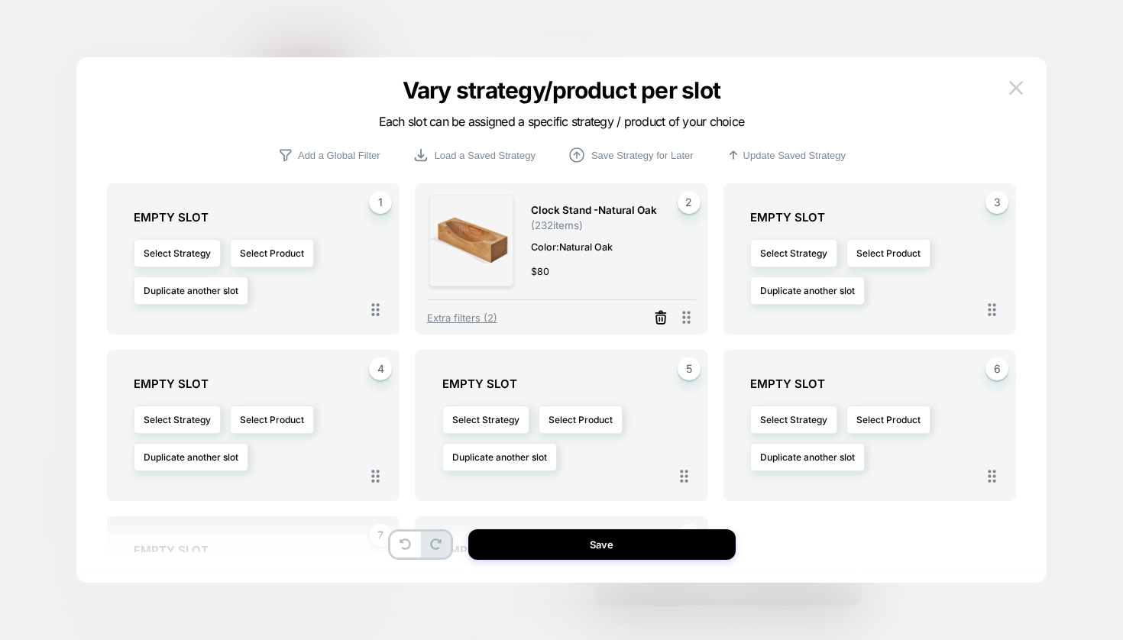
click at [657, 311] on icon at bounding box center [660, 317] width 15 height 15
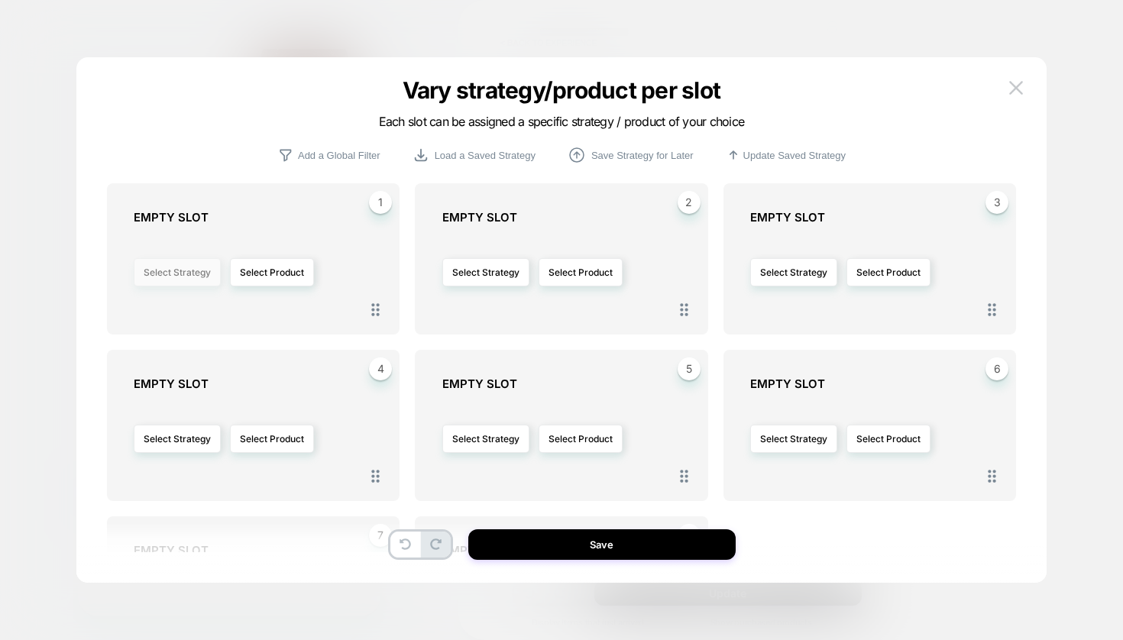
click at [186, 258] on button "Select Strategy" at bounding box center [177, 272] width 87 height 28
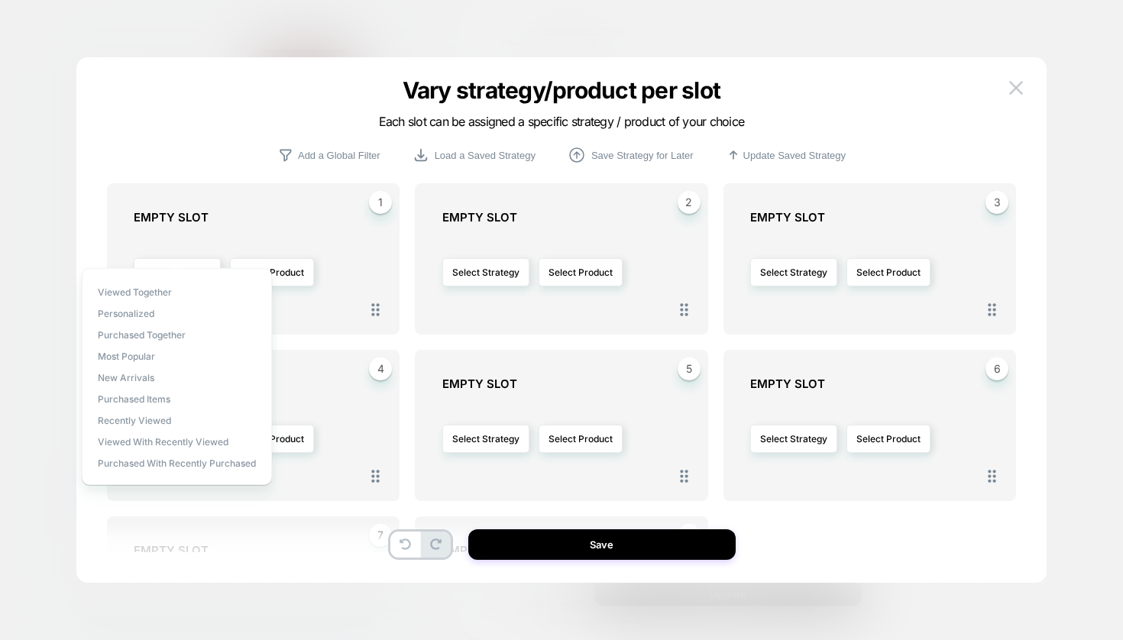
click at [306, 185] on div "1 EMPTY SLOT Select Strategy Select Product" at bounding box center [253, 258] width 293 height 151
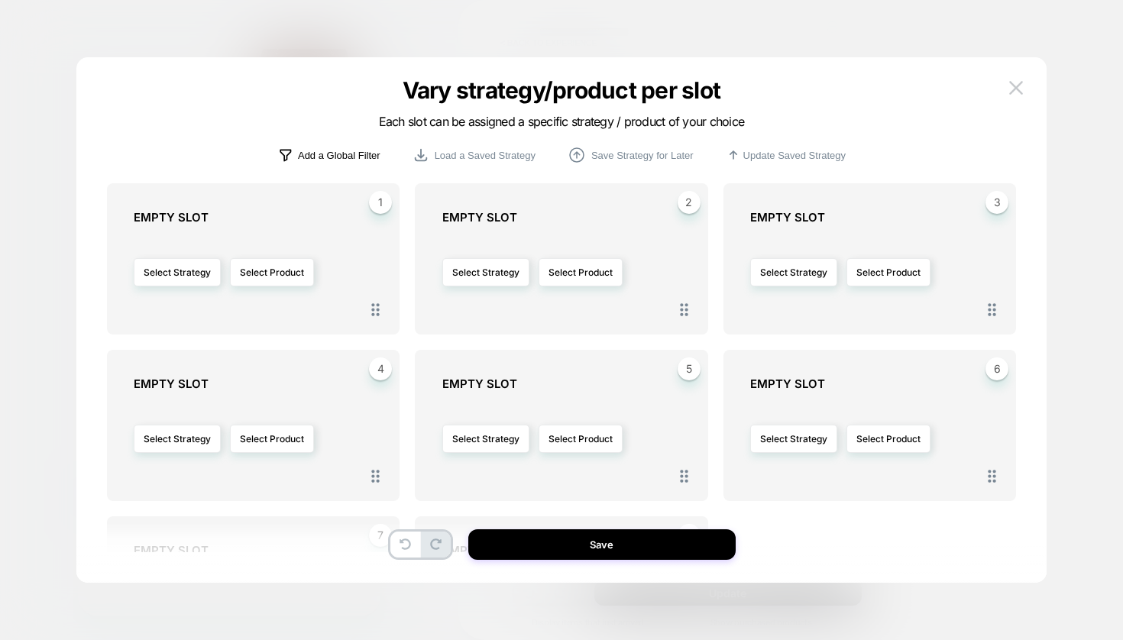
click at [326, 154] on p "Add a Global Filter" at bounding box center [339, 155] width 82 height 11
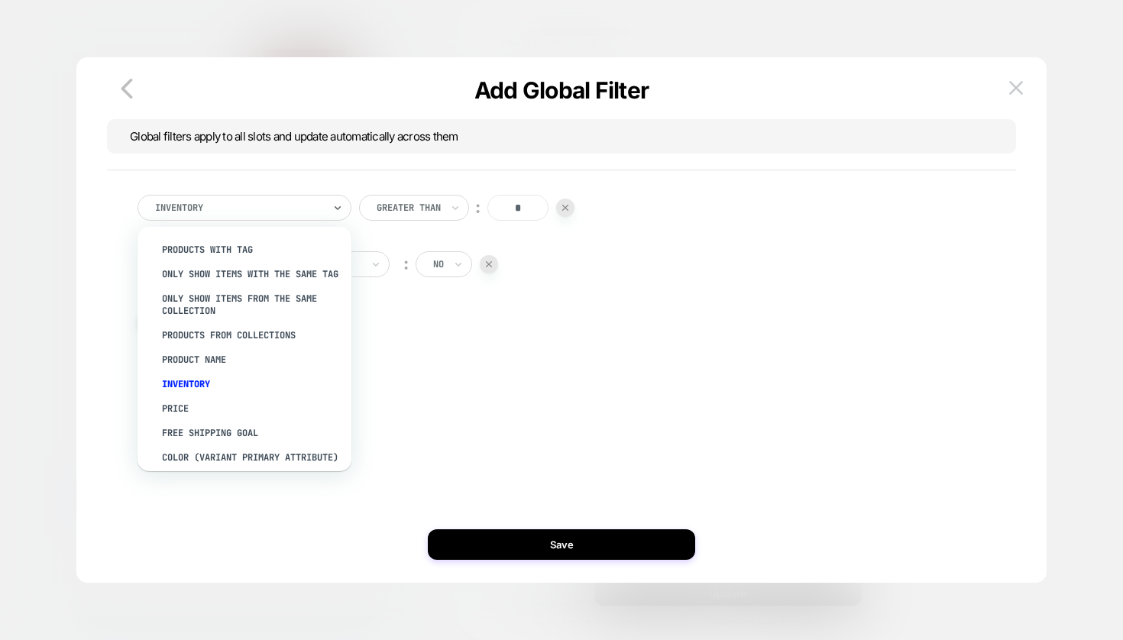
click at [278, 204] on div at bounding box center [239, 208] width 168 height 14
click at [195, 371] on div "Product Name" at bounding box center [252, 360] width 199 height 24
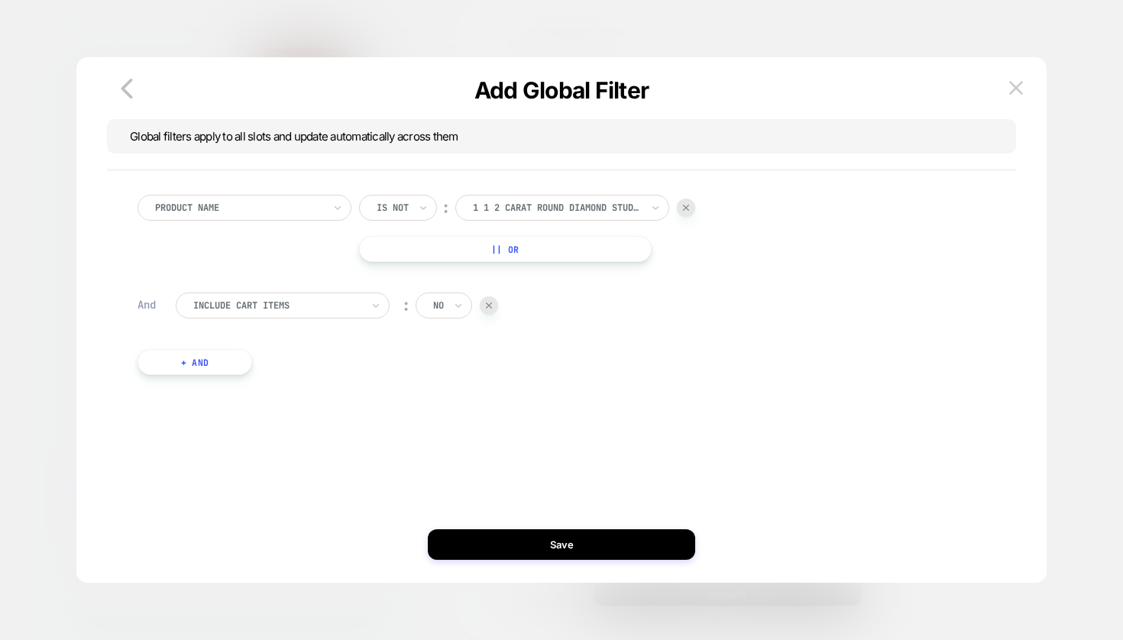
click at [407, 206] on div "Is not" at bounding box center [393, 208] width 32 height 12
click at [395, 249] on div "Is" at bounding box center [423, 250] width 99 height 24
click at [276, 202] on div at bounding box center [239, 208] width 168 height 14
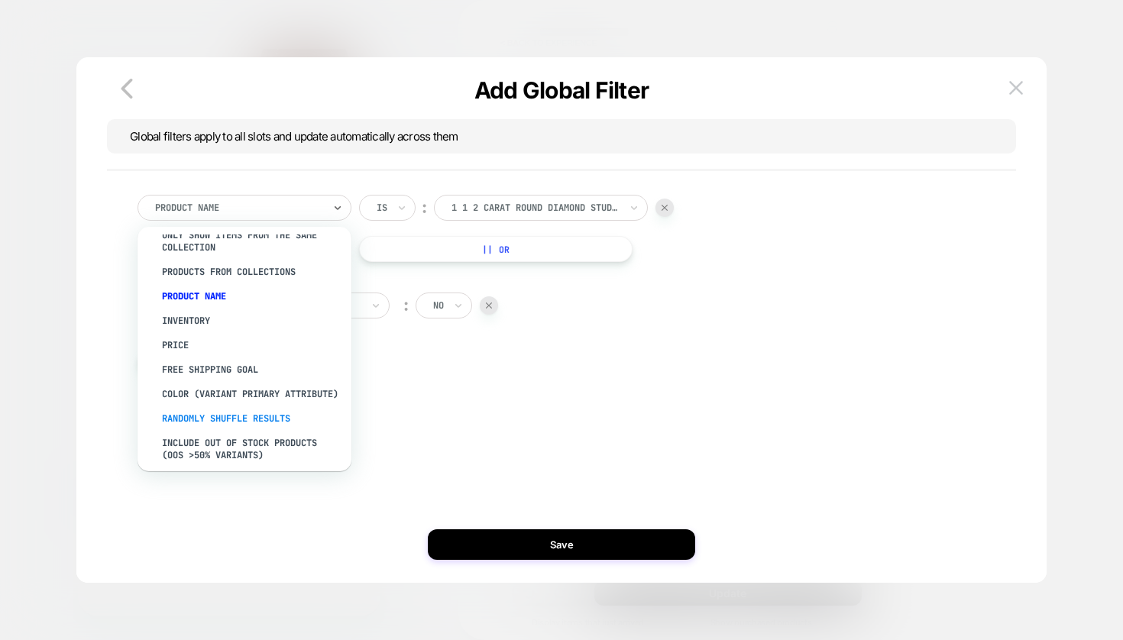
scroll to position [65, 0]
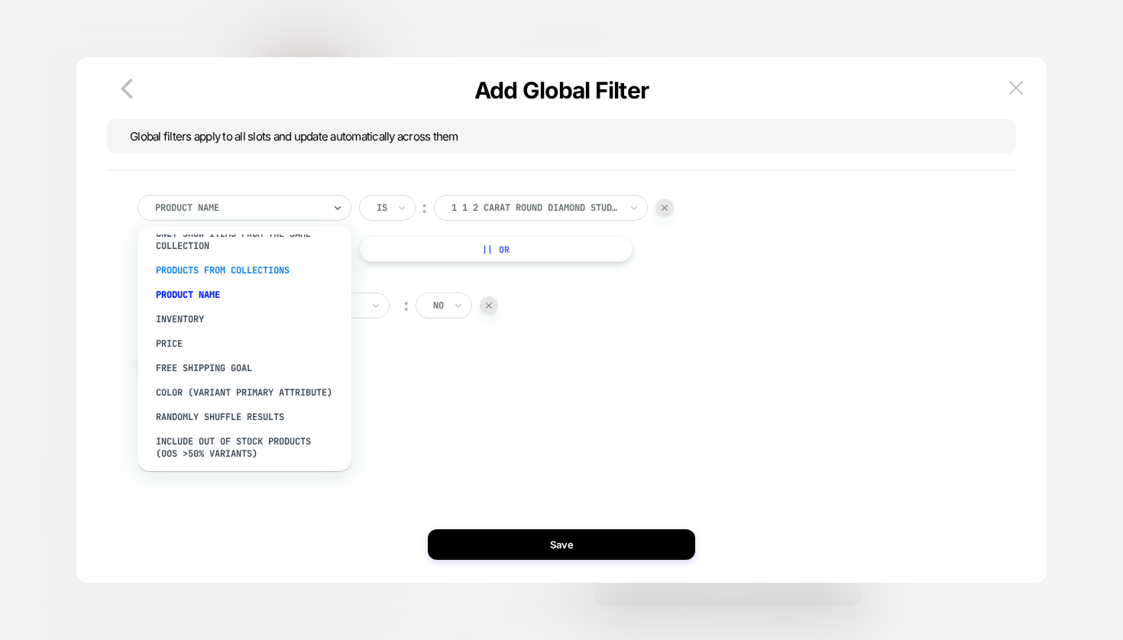
click at [264, 279] on div "PRODUCTS FROM COLLECTIONS" at bounding box center [246, 270] width 199 height 24
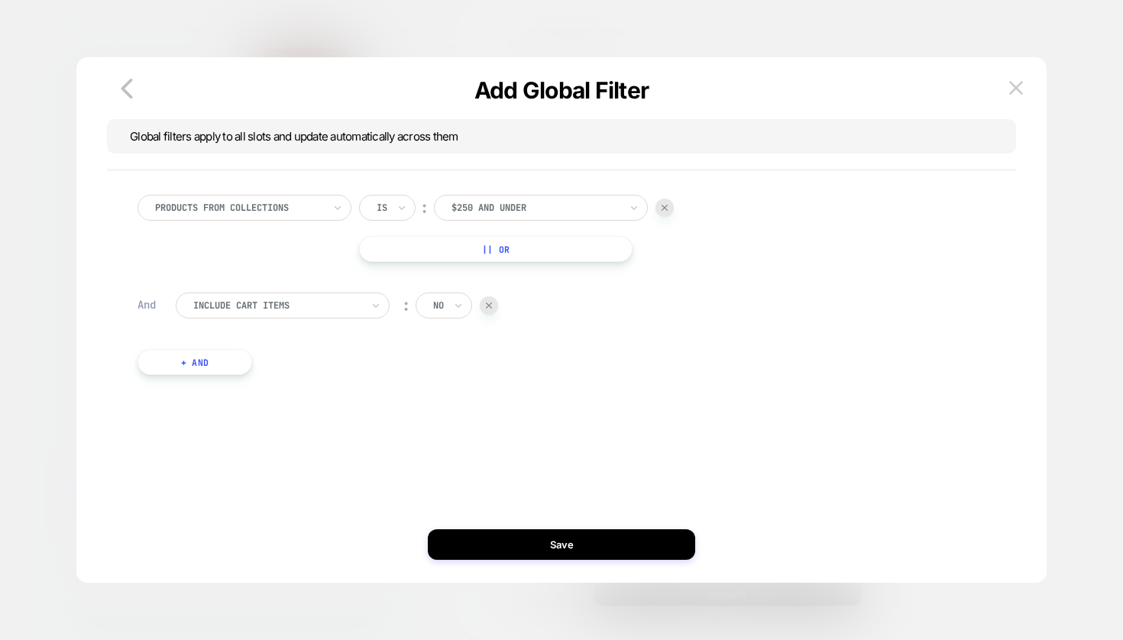
click at [506, 212] on div "$250 and Under" at bounding box center [535, 208] width 168 height 12
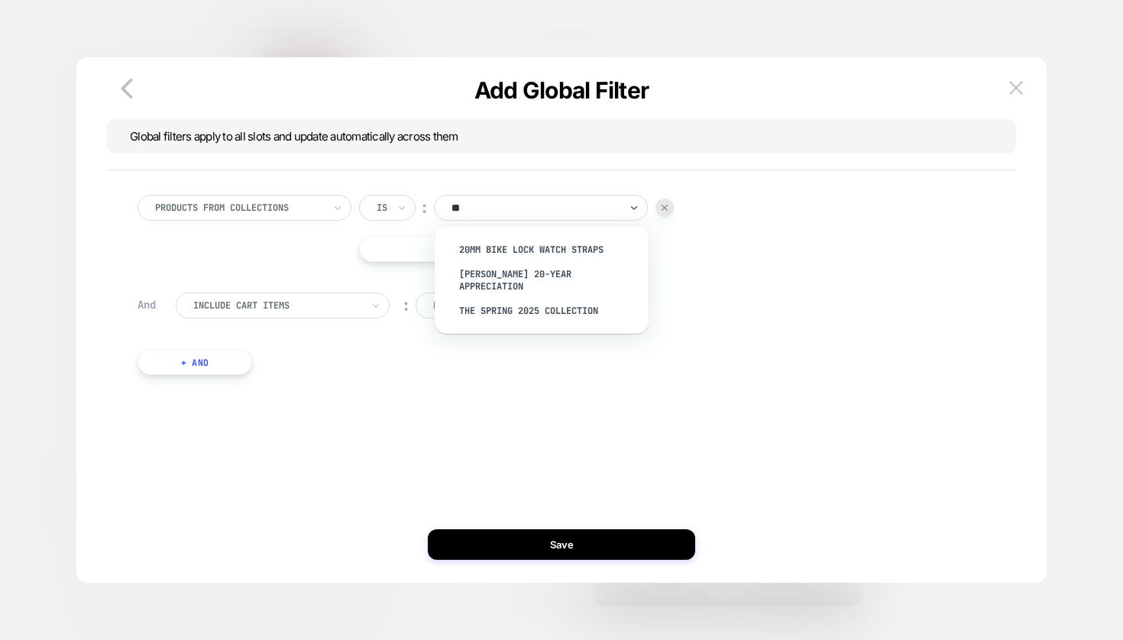
type input "*"
type input "****"
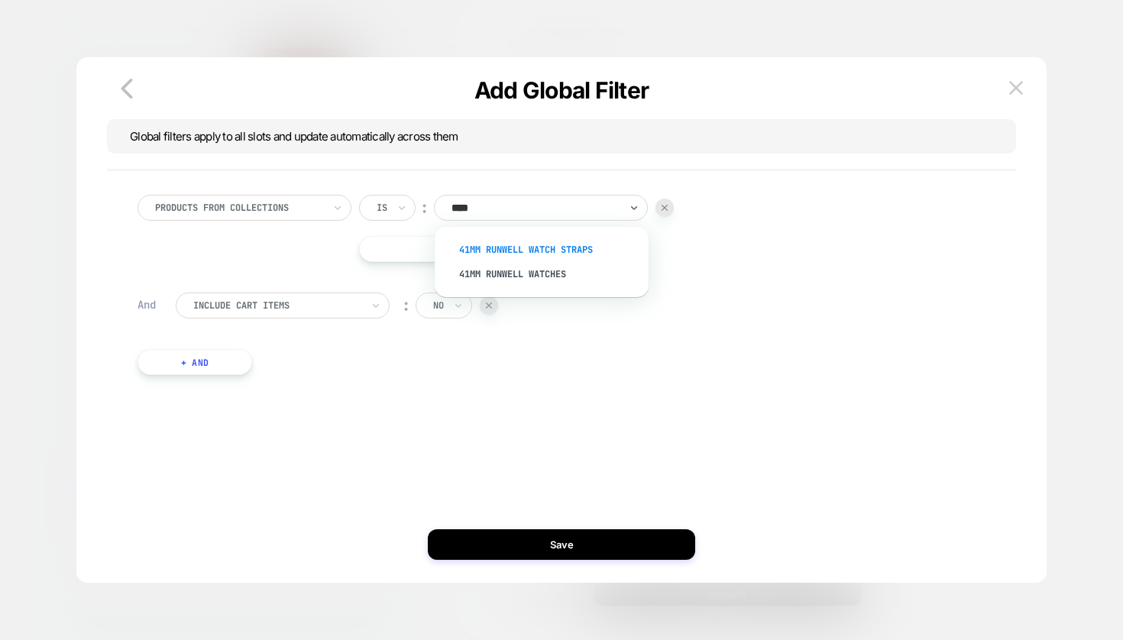
click at [525, 247] on div "41mm Runwell Watch Straps" at bounding box center [549, 250] width 199 height 24
click at [524, 253] on button "|| Or" at bounding box center [495, 249] width 273 height 26
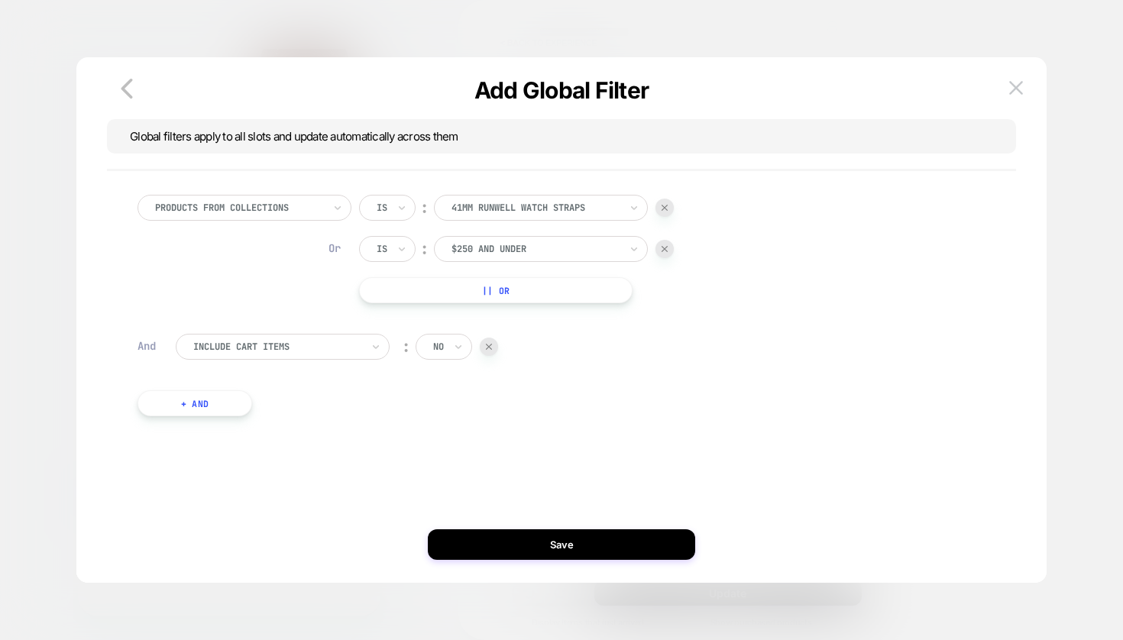
click at [568, 247] on div at bounding box center [535, 249] width 168 height 14
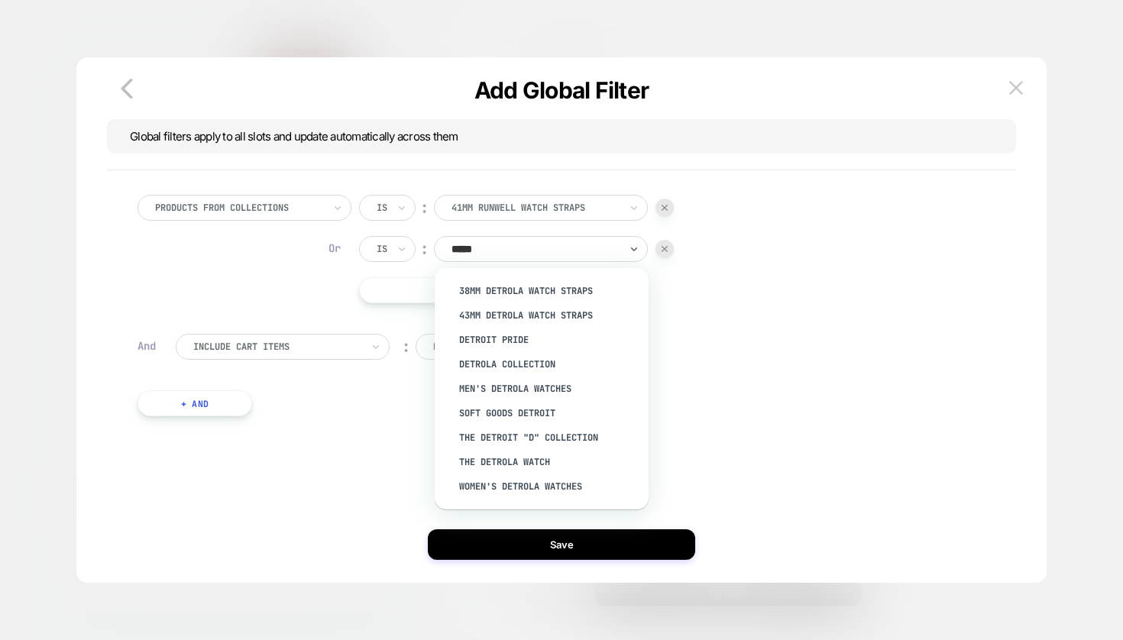
type input "******"
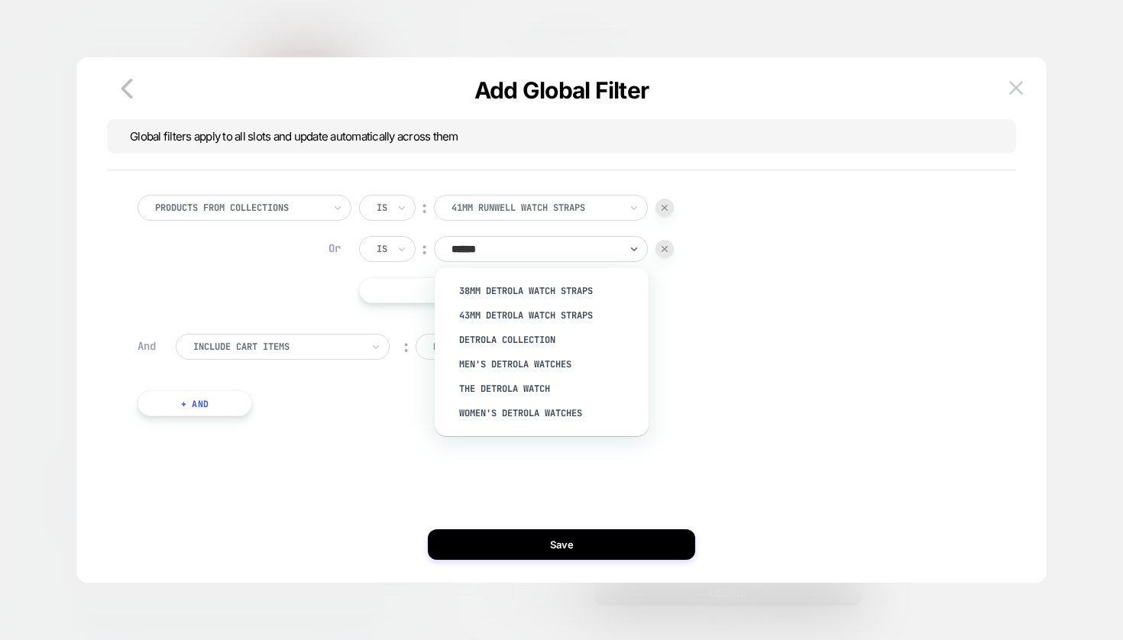
click at [529, 337] on div "Detrola Collection" at bounding box center [549, 340] width 199 height 24
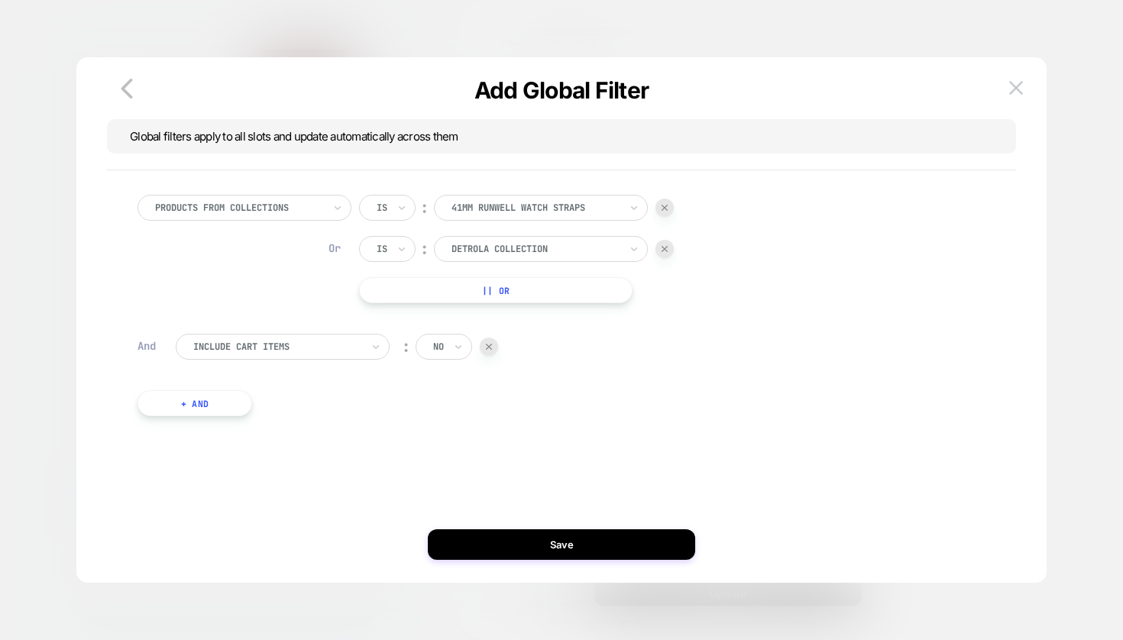
click at [665, 248] on img at bounding box center [664, 249] width 6 height 6
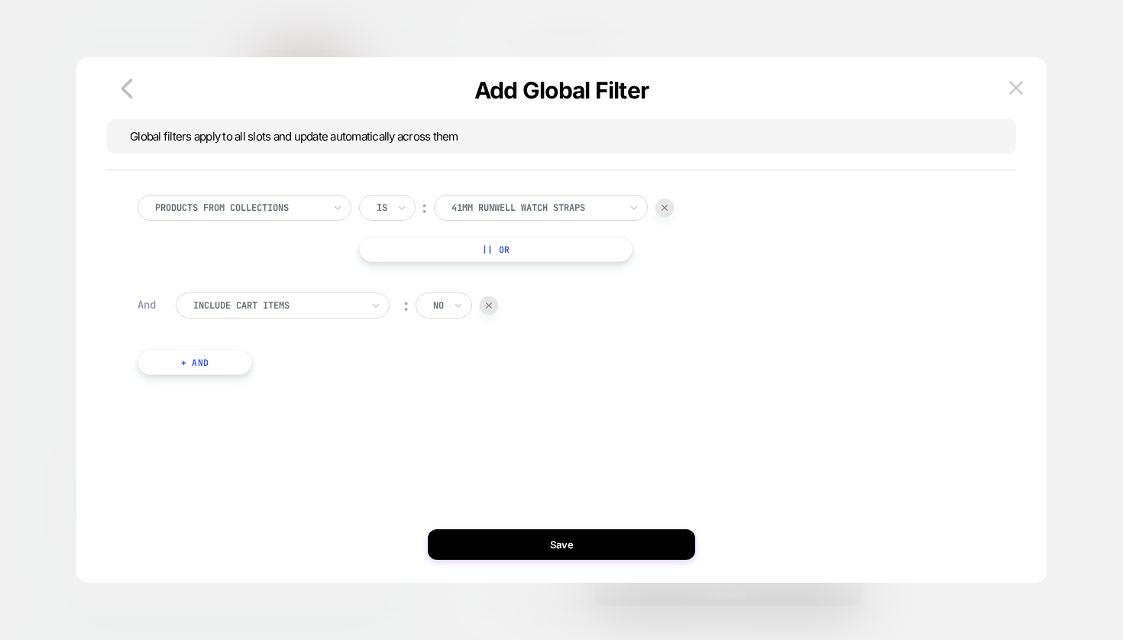
click at [488, 307] on img at bounding box center [489, 305] width 6 height 6
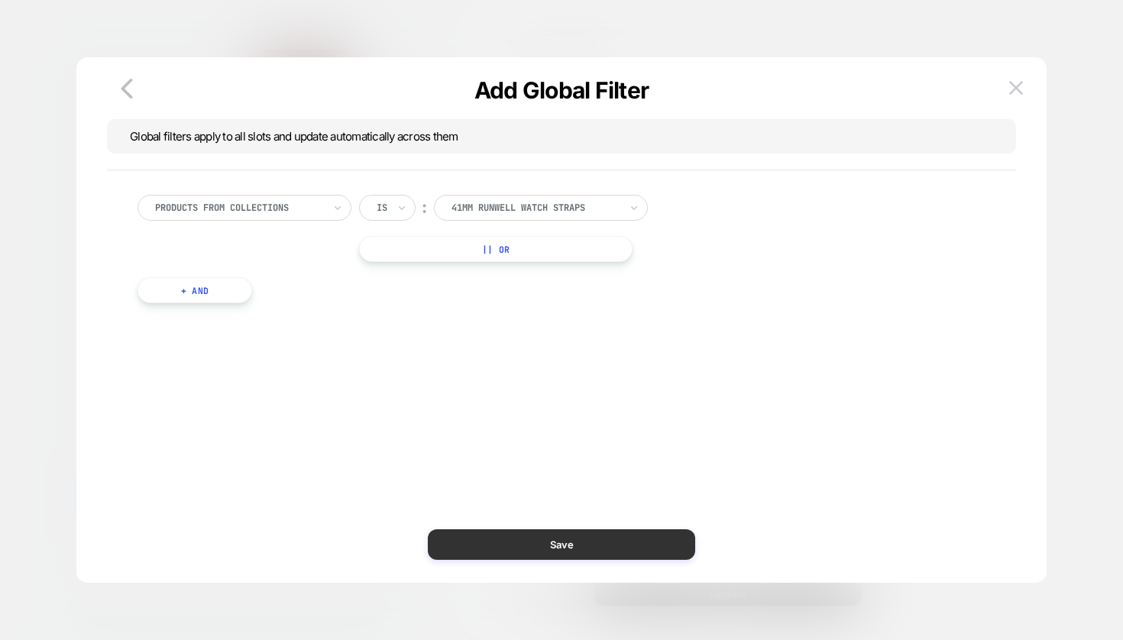
click at [559, 545] on button "Save" at bounding box center [561, 544] width 267 height 31
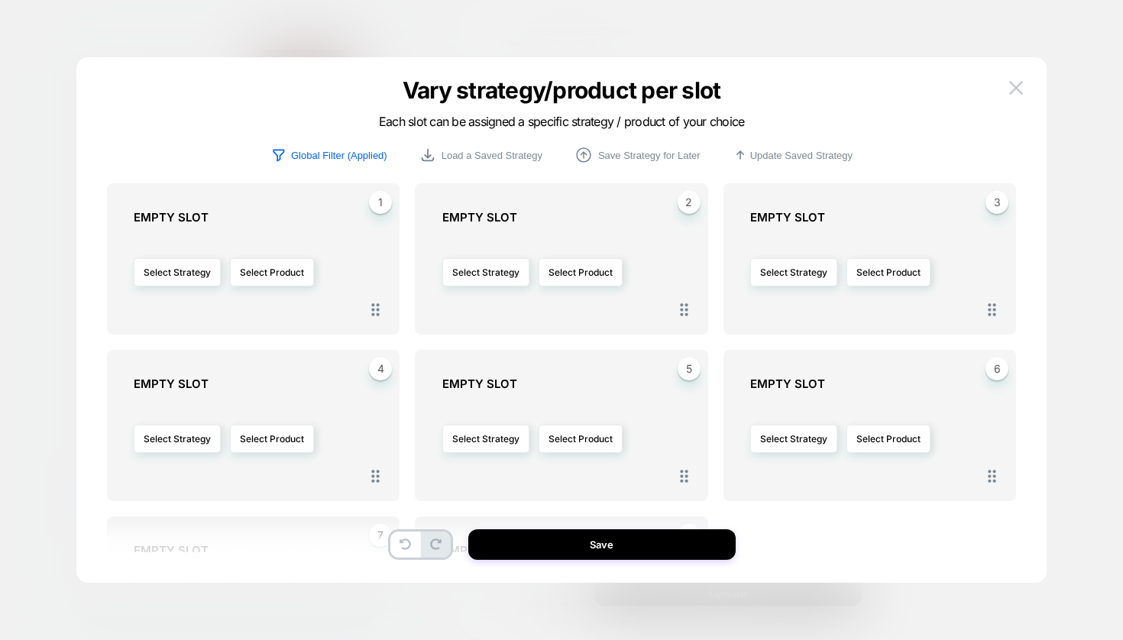
scroll to position [46, 0]
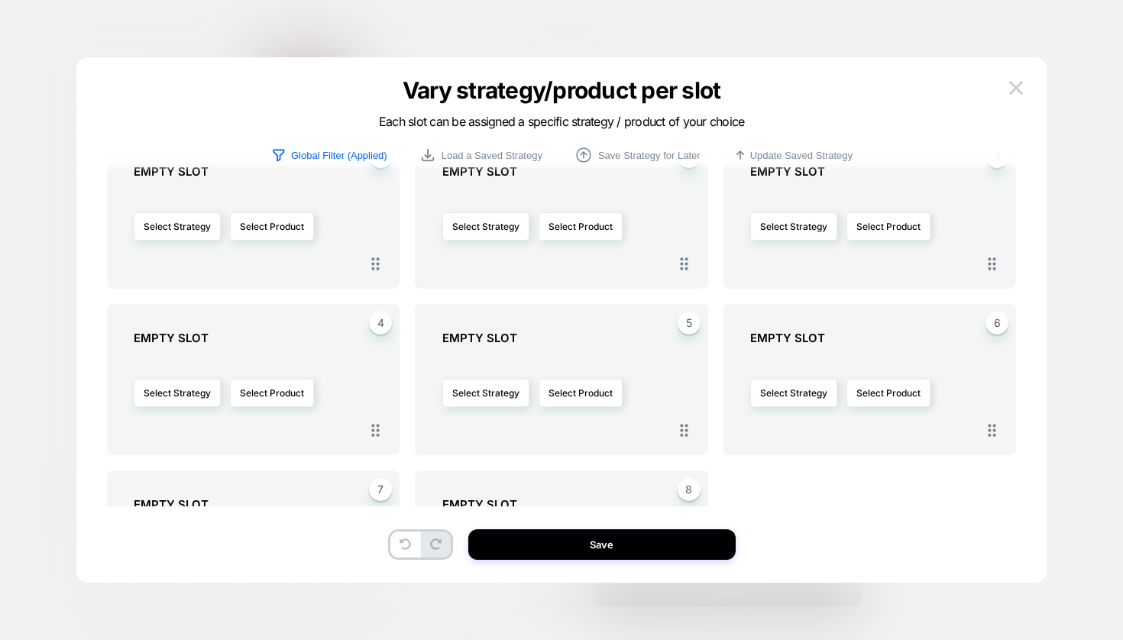
click at [791, 431] on div "1 EMPTY SLOT Select Strategy Select Product 2 EMPTY SLOT Select Strategy Select…" at bounding box center [561, 321] width 909 height 369
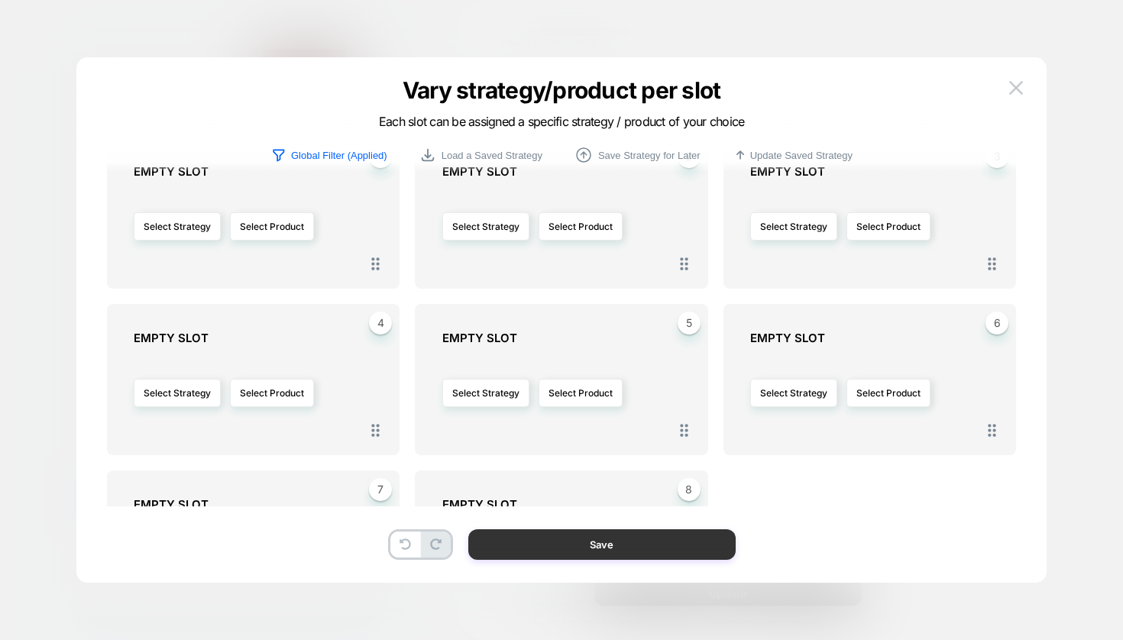
click at [595, 542] on button "Save" at bounding box center [601, 544] width 267 height 31
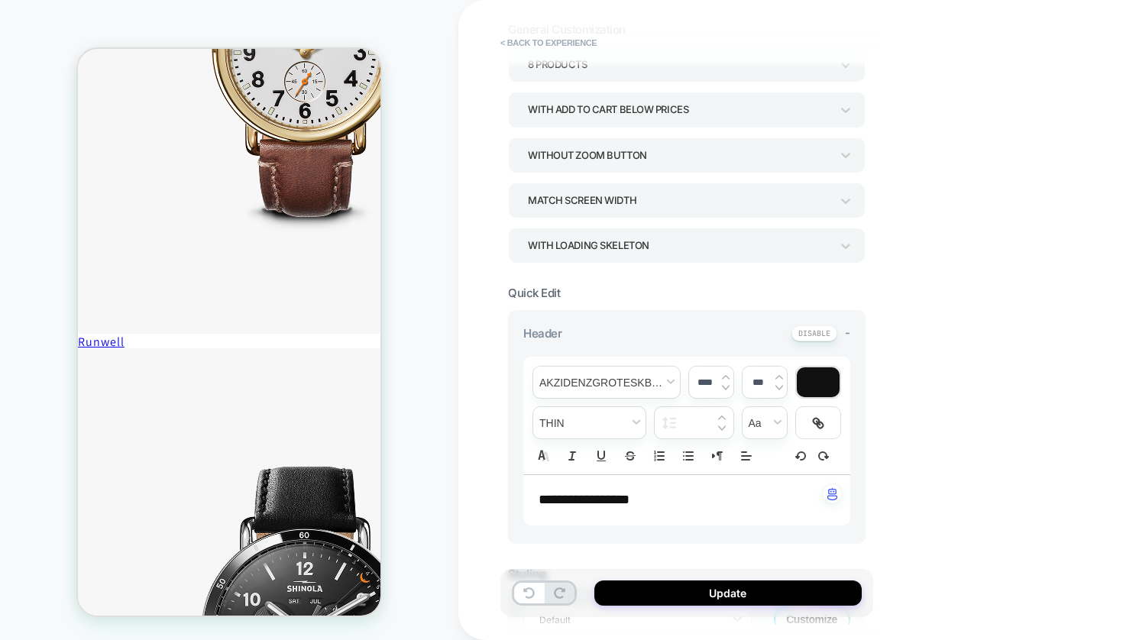
scroll to position [61, 0]
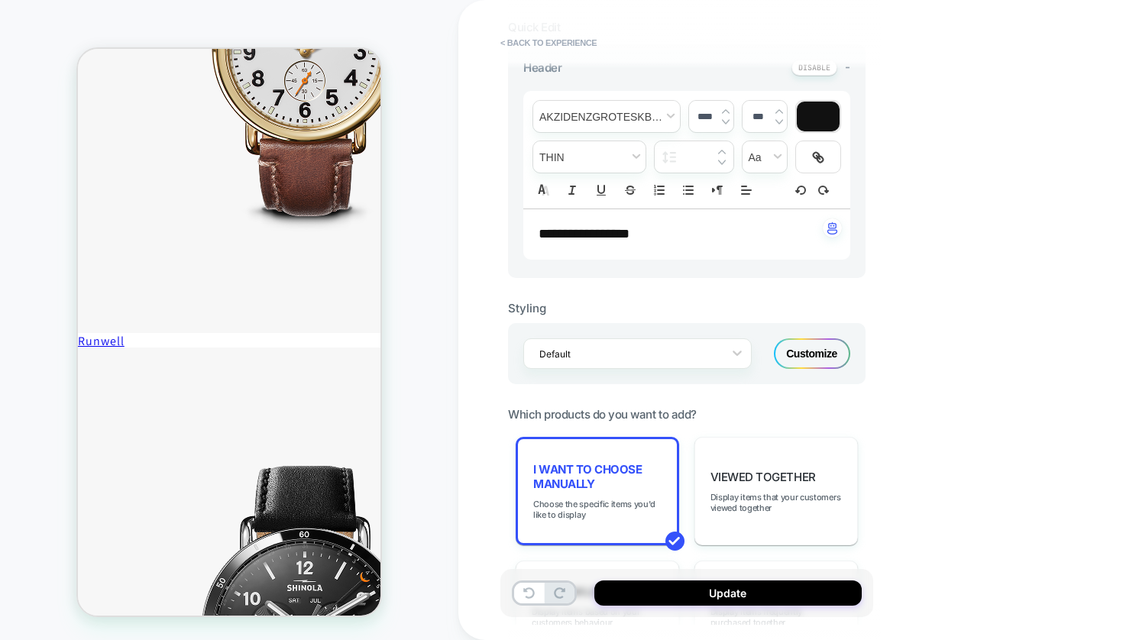
scroll to position [376, 0]
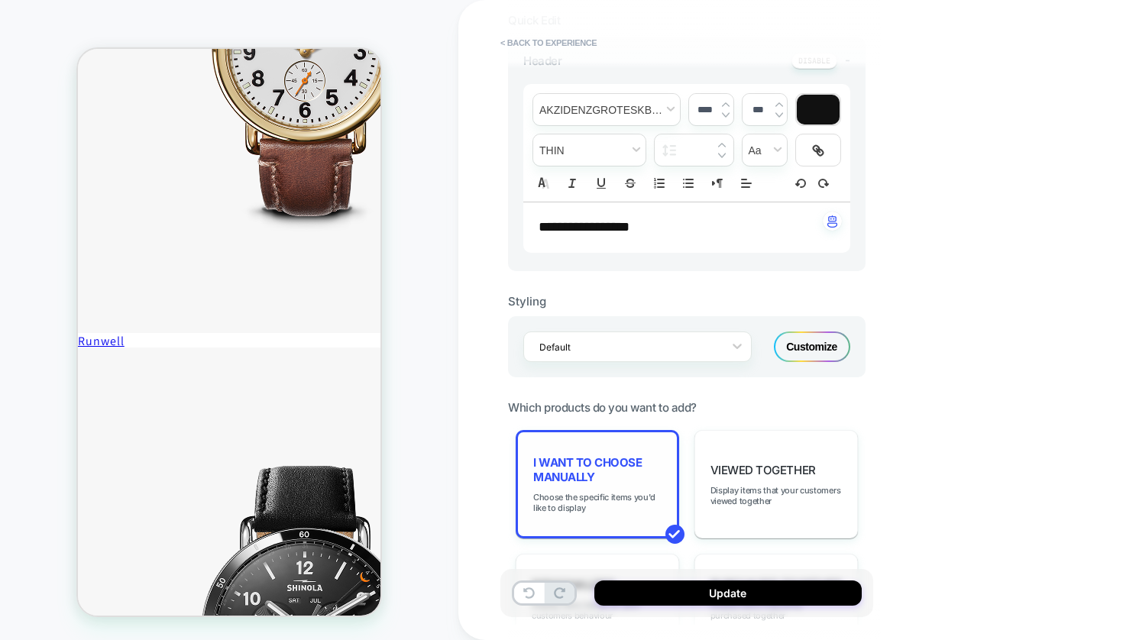
click at [616, 459] on span "I want to choose manually" at bounding box center [597, 469] width 128 height 29
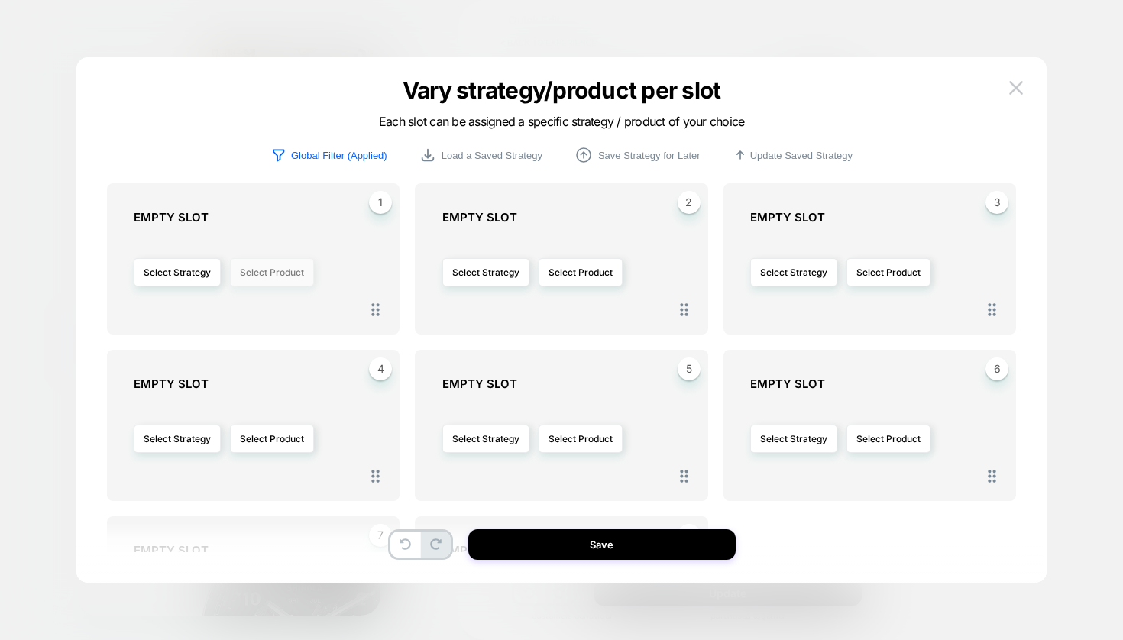
click at [281, 258] on button "Select Product" at bounding box center [272, 272] width 84 height 28
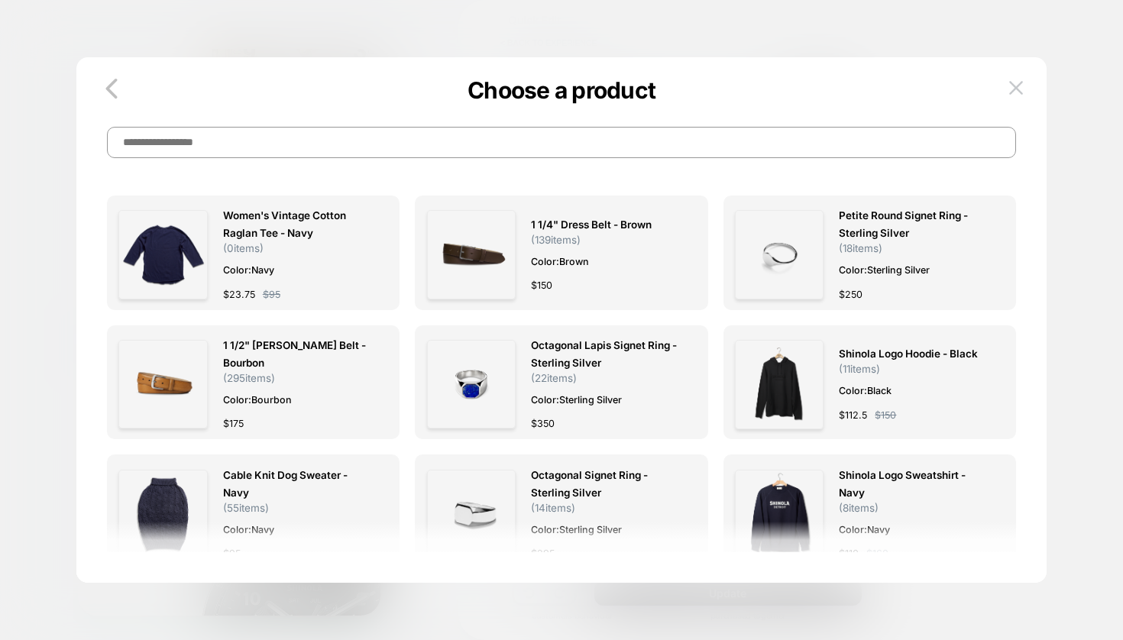
drag, startPoint x: 117, startPoint y: 83, endPoint x: 120, endPoint y: 91, distance: 8.2
click at [117, 83] on icon "button" at bounding box center [111, 88] width 31 height 31
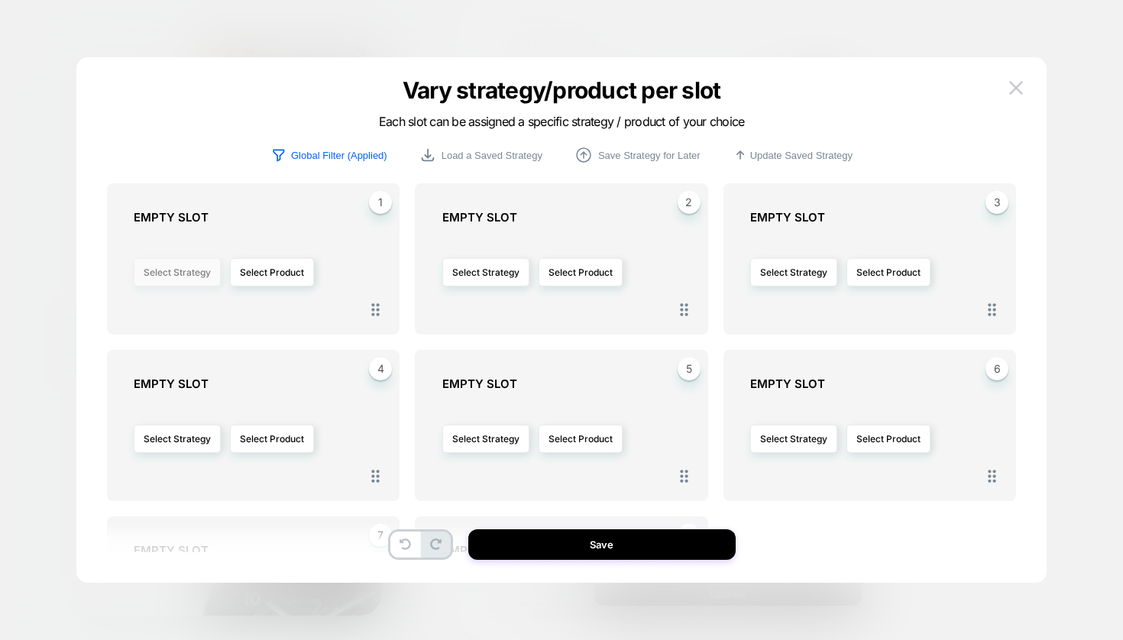
click at [212, 258] on button "Select Strategy" at bounding box center [177, 272] width 87 height 28
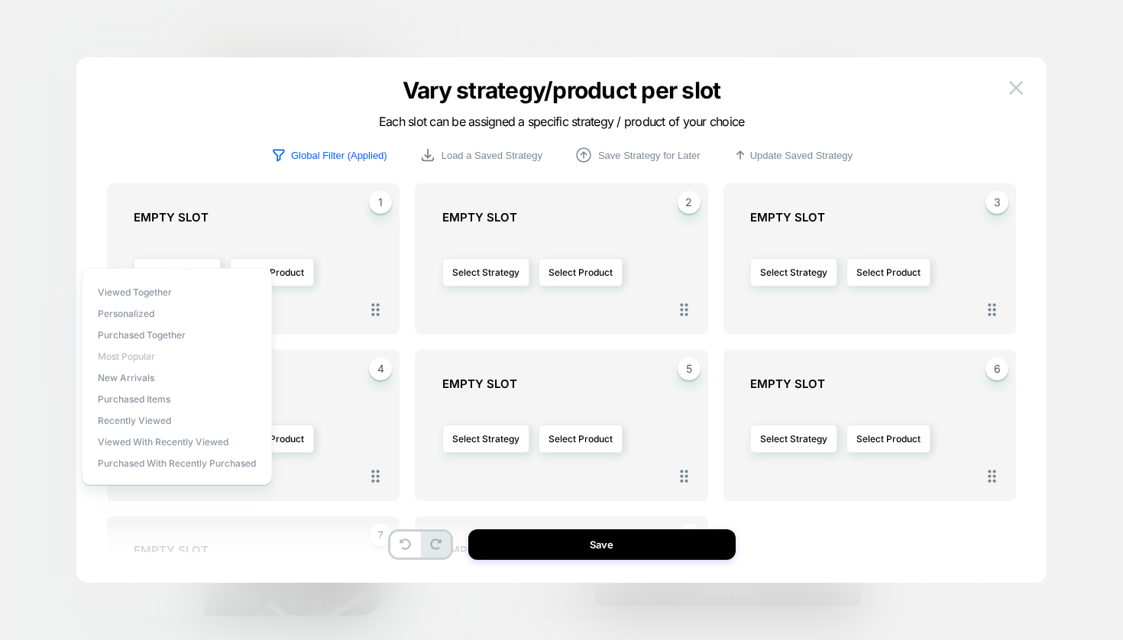
click at [133, 358] on span "Most Popular" at bounding box center [126, 356] width 57 height 11
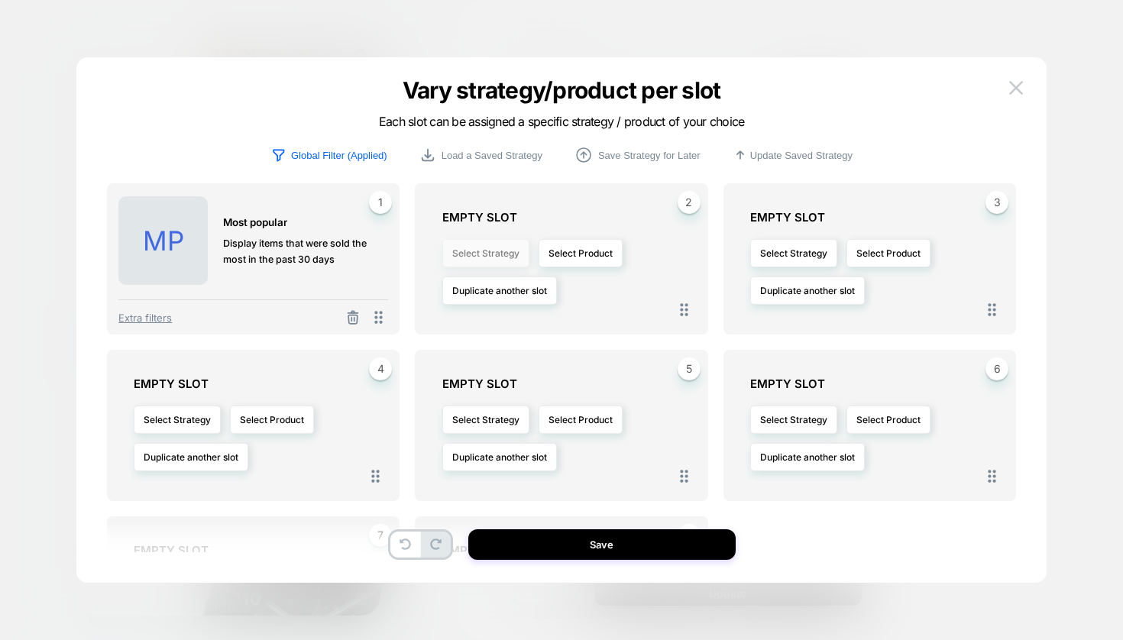
click at [506, 255] on button "Select Strategy" at bounding box center [485, 253] width 87 height 28
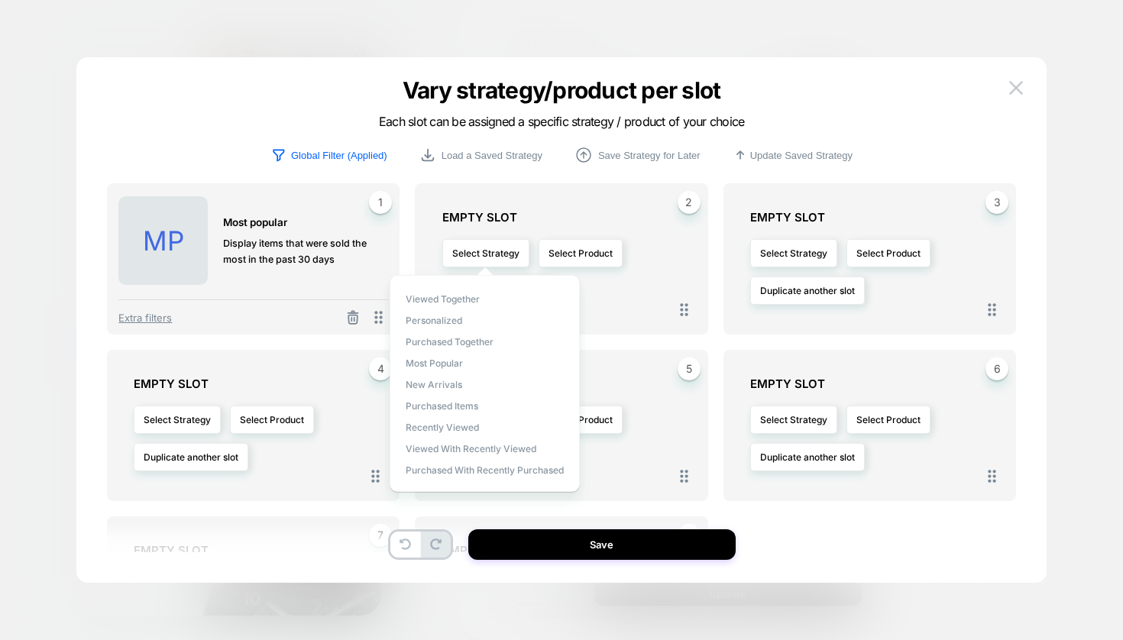
click at [440, 365] on span "Most Popular" at bounding box center [434, 362] width 57 height 11
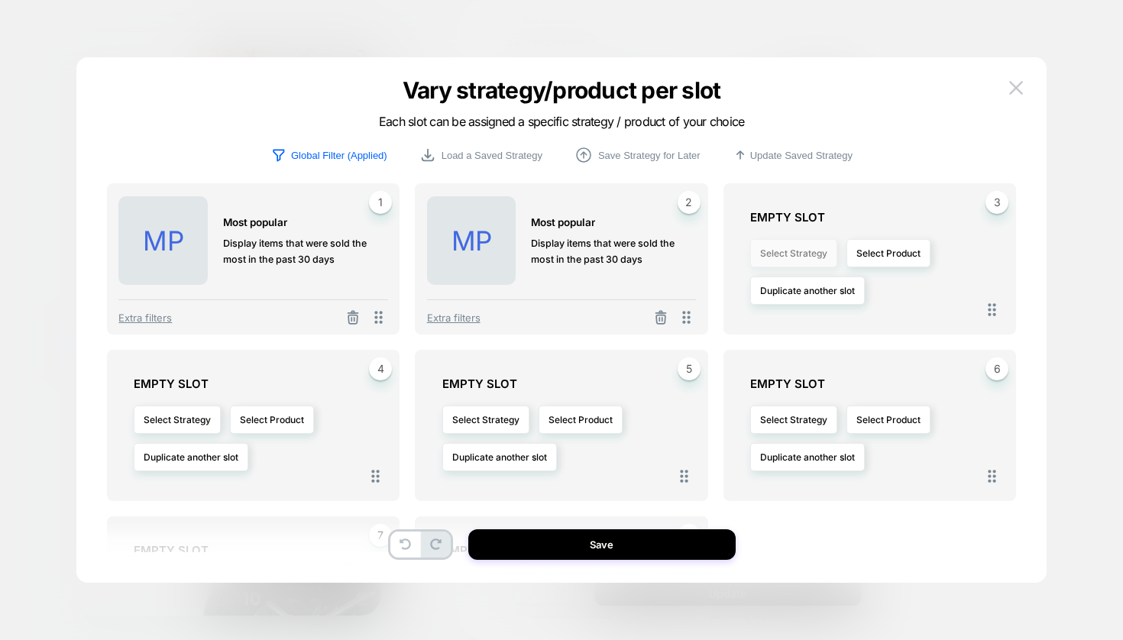
click at [790, 254] on button "Select Strategy" at bounding box center [793, 253] width 87 height 28
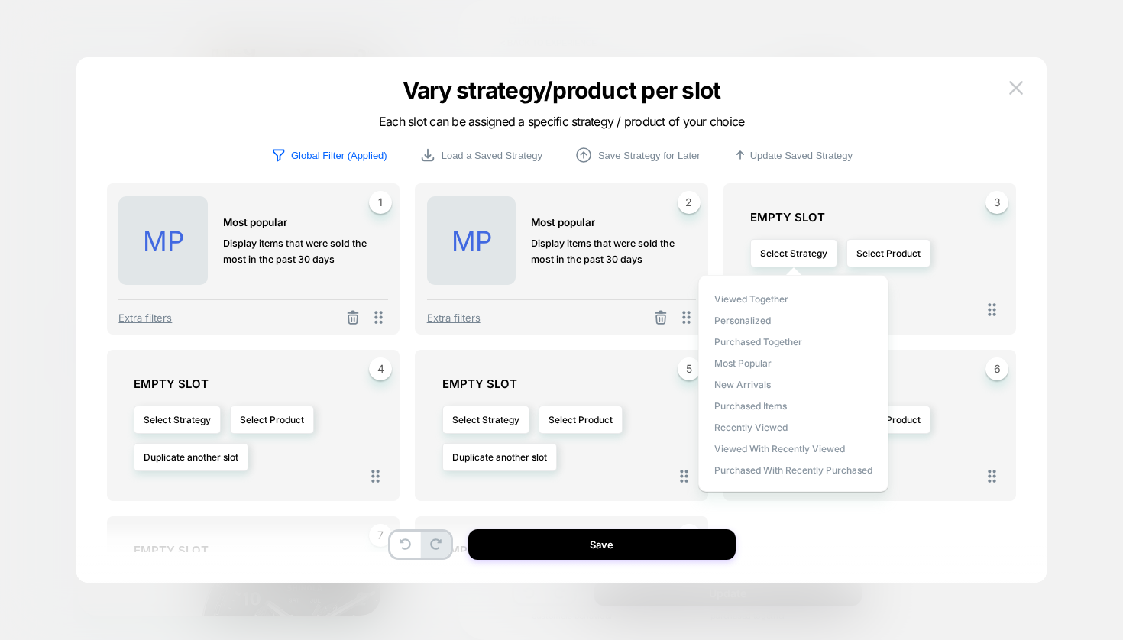
drag, startPoint x: 747, startPoint y: 363, endPoint x: 703, endPoint y: 377, distance: 45.9
click at [747, 363] on span "Most Popular" at bounding box center [742, 362] width 57 height 11
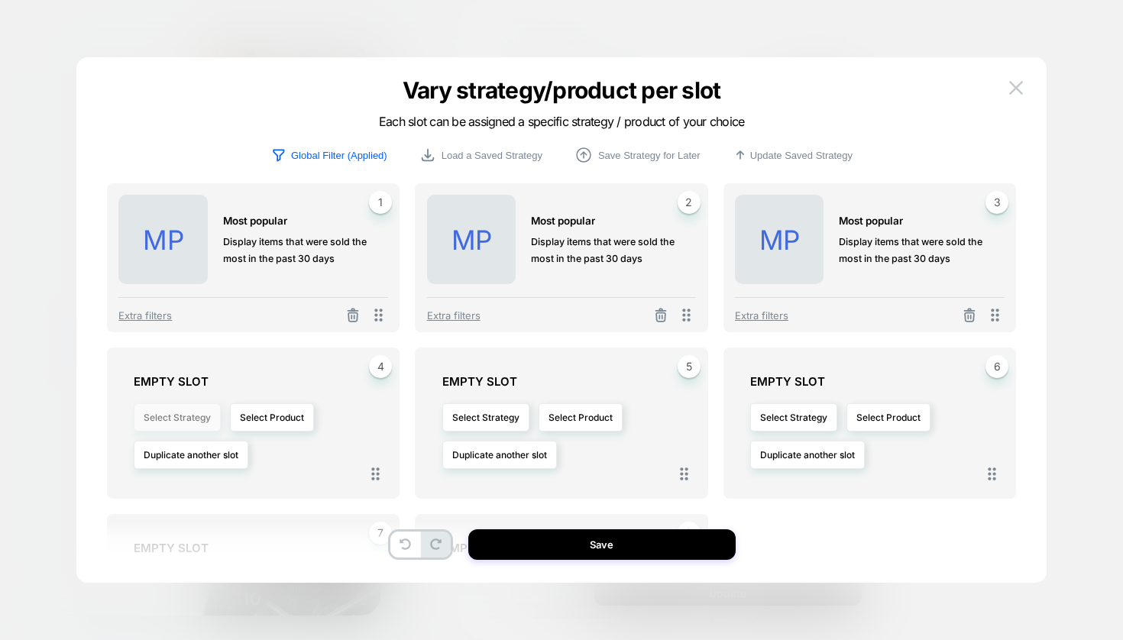
click at [188, 419] on button "Select Strategy" at bounding box center [177, 417] width 87 height 28
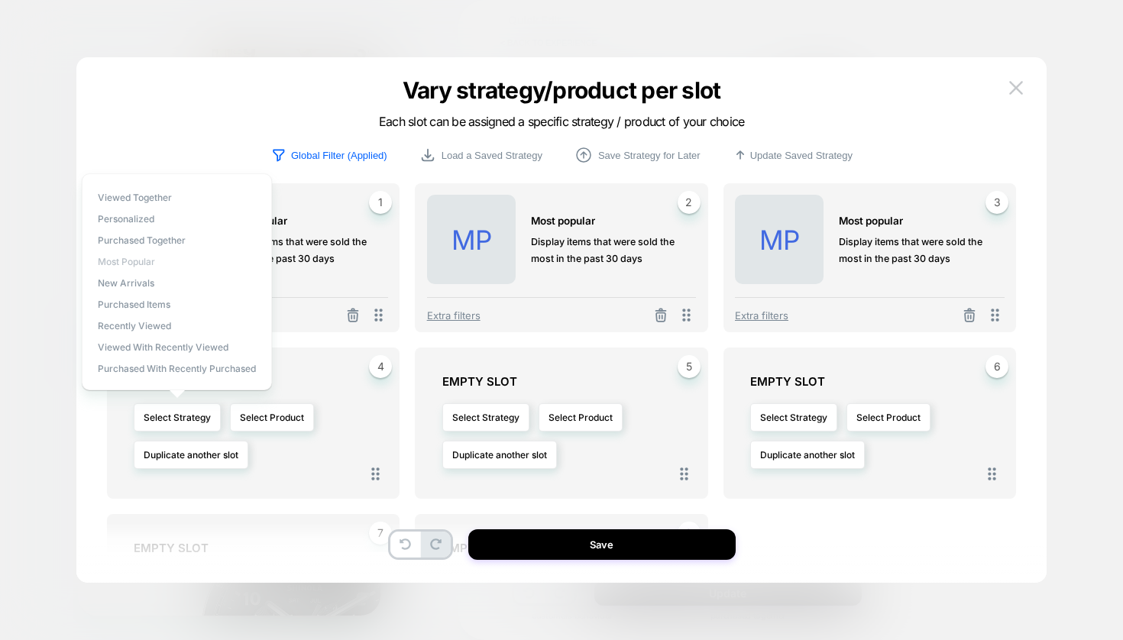
click at [131, 262] on span "Most Popular" at bounding box center [126, 261] width 57 height 11
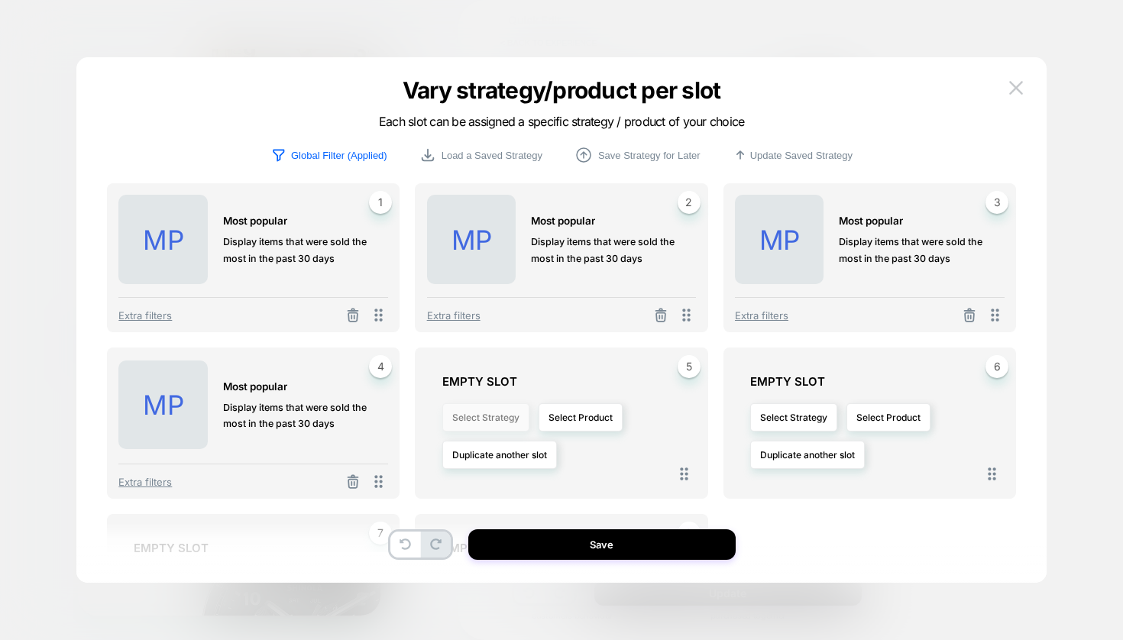
click at [480, 431] on button "Select Strategy" at bounding box center [485, 417] width 87 height 28
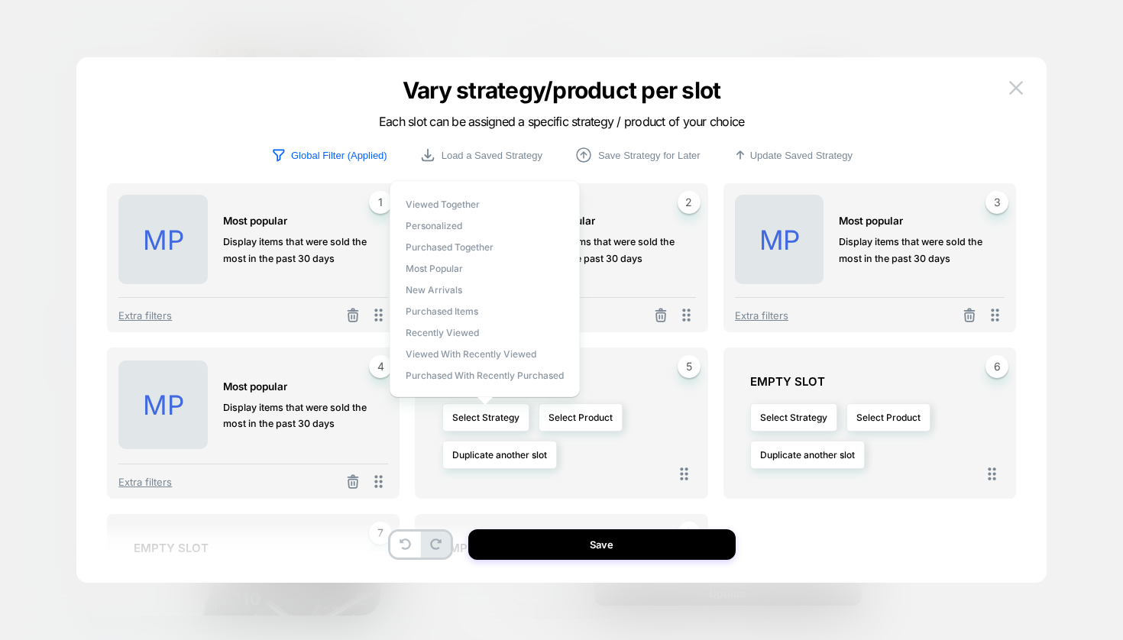
drag, startPoint x: 443, startPoint y: 267, endPoint x: 767, endPoint y: 388, distance: 345.6
click at [455, 273] on span "Most Popular" at bounding box center [434, 268] width 57 height 11
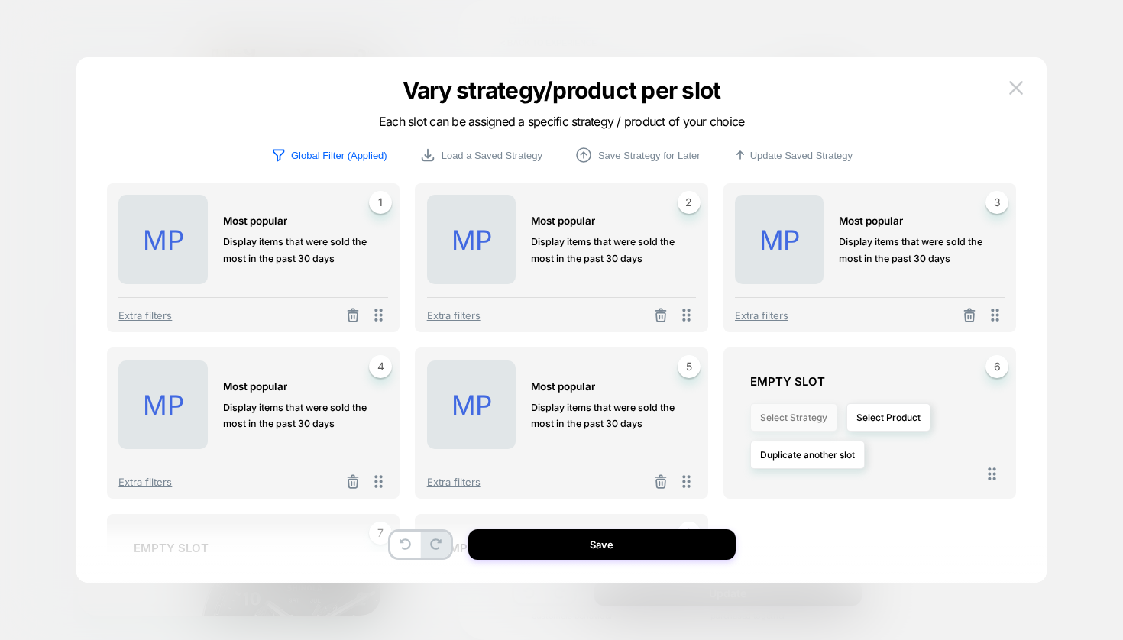
click at [820, 427] on button "Select Strategy" at bounding box center [793, 417] width 87 height 28
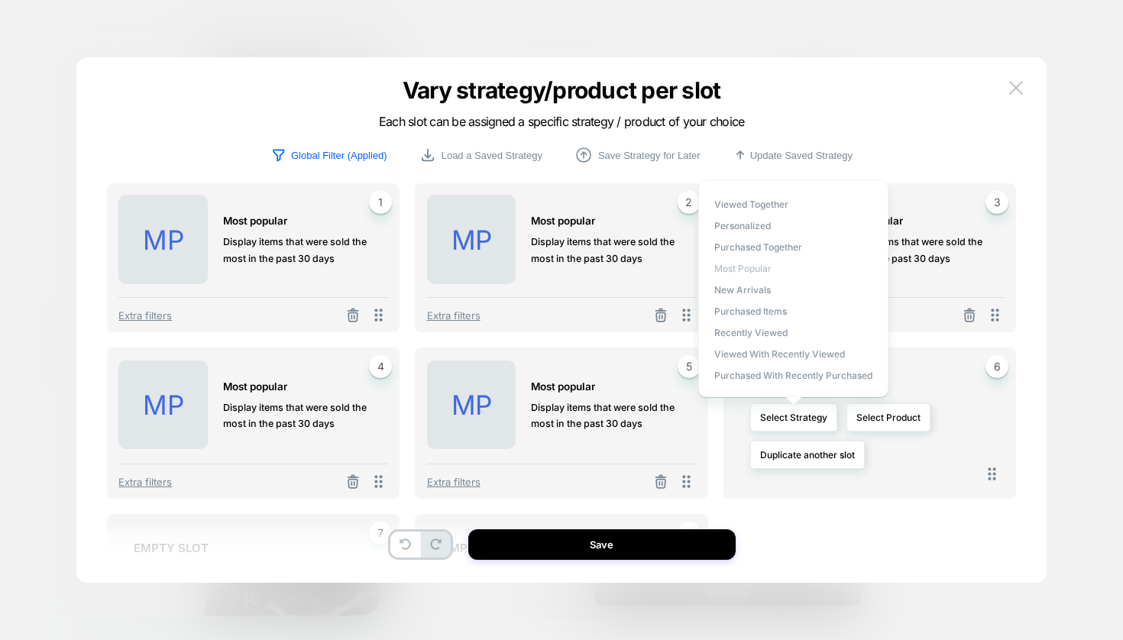
click at [746, 265] on span "Most Popular" at bounding box center [742, 268] width 57 height 11
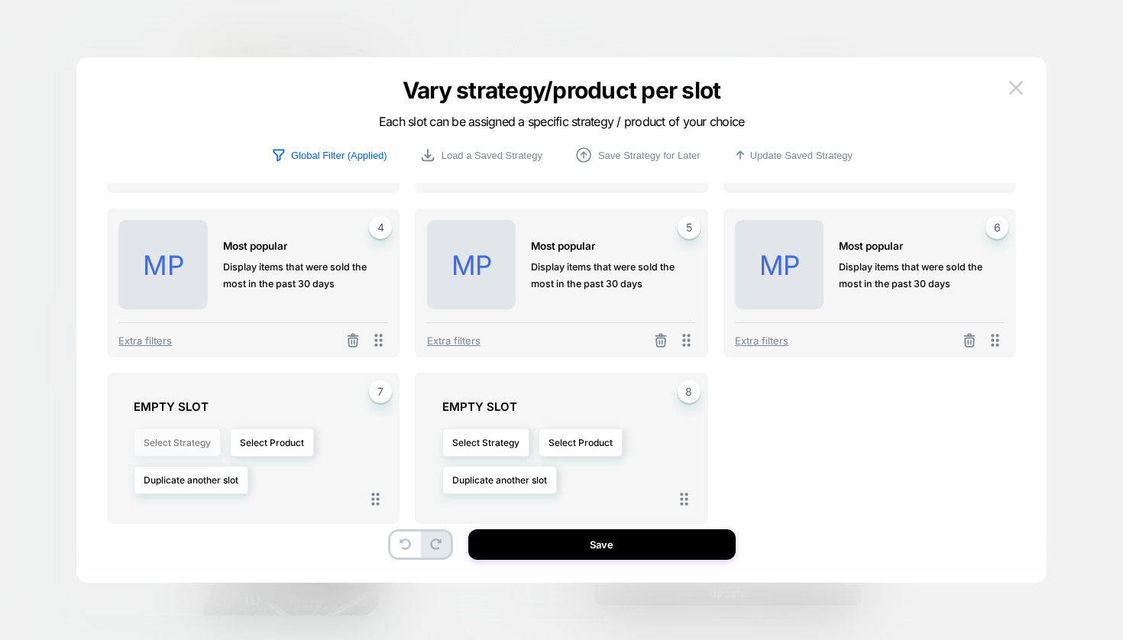
scroll to position [138, 0]
click at [196, 441] on button "Select Strategy" at bounding box center [177, 443] width 87 height 28
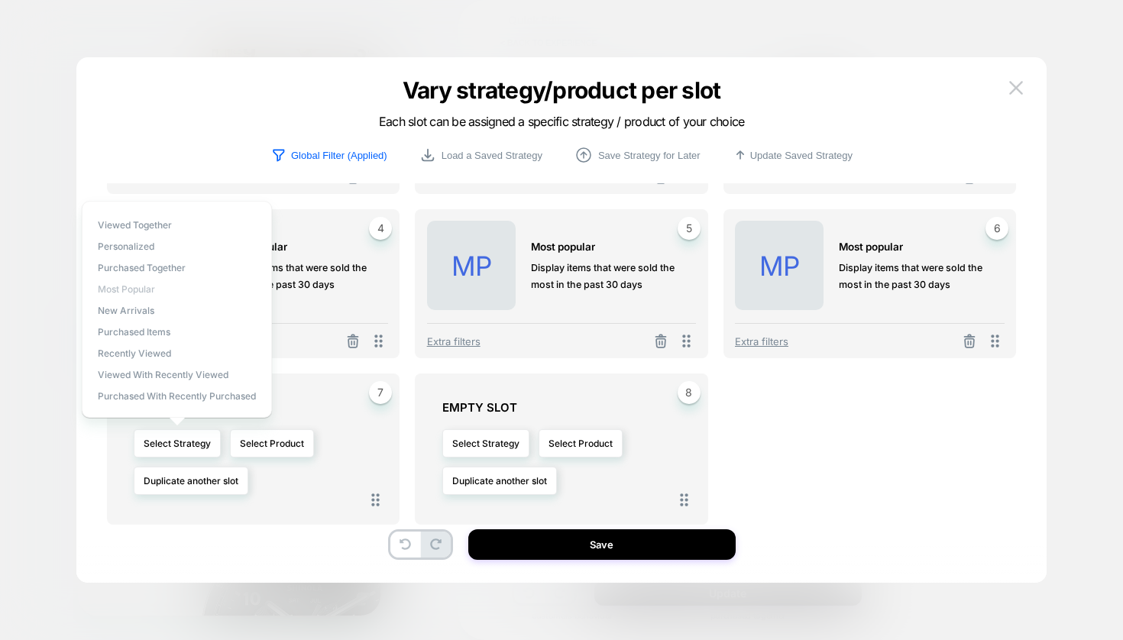
click at [131, 290] on span "Most Popular" at bounding box center [126, 288] width 57 height 11
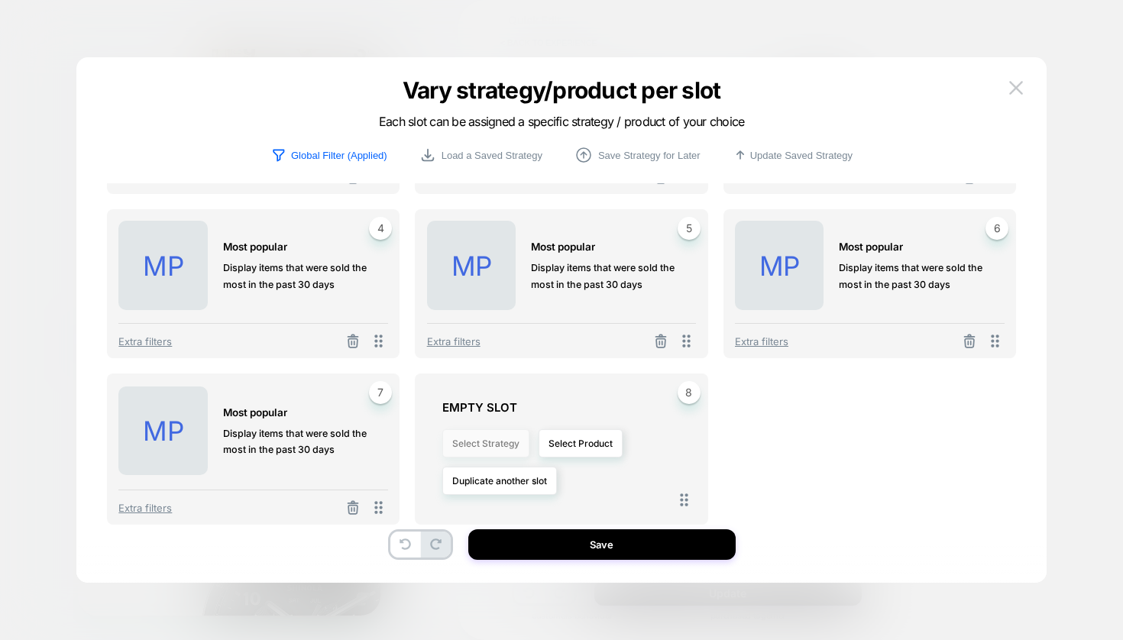
click at [489, 451] on button "Select Strategy" at bounding box center [485, 443] width 87 height 28
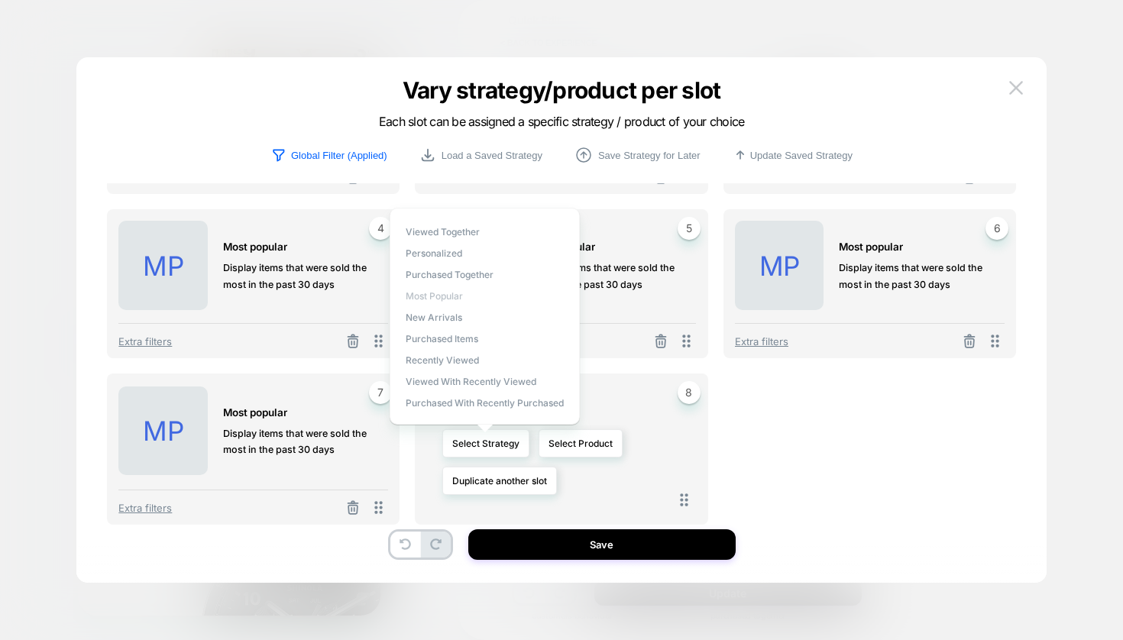
click at [458, 299] on span "Most Popular" at bounding box center [434, 295] width 57 height 11
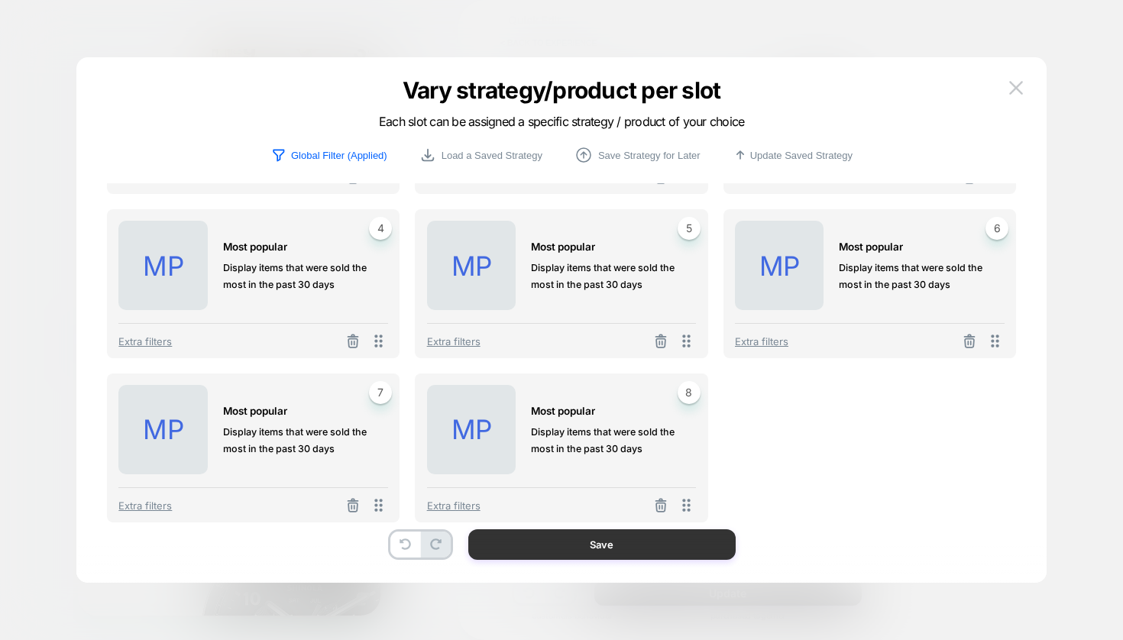
click at [632, 542] on button "Save" at bounding box center [601, 544] width 267 height 31
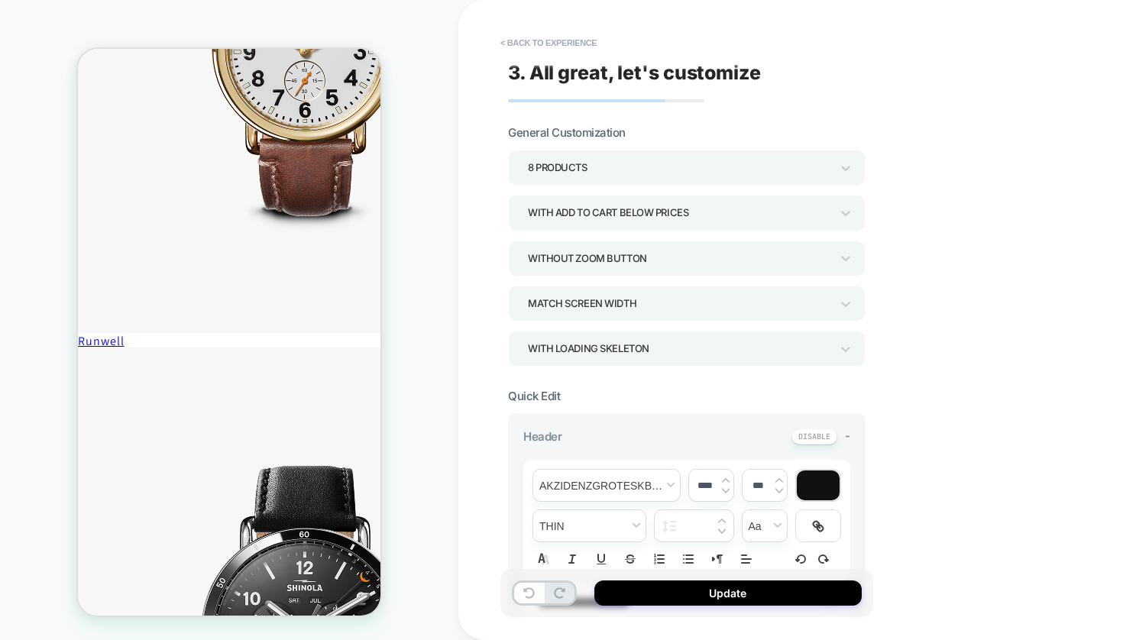
scroll to position [0, 0]
click at [664, 168] on div "8 Products" at bounding box center [679, 167] width 302 height 21
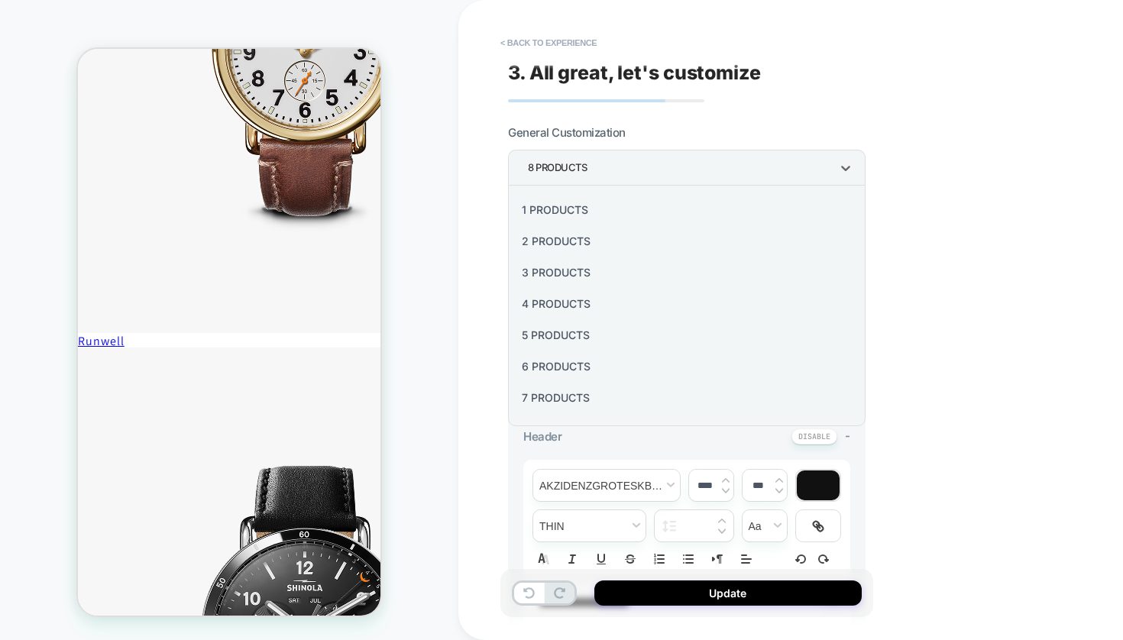
scroll to position [184, 0]
drag, startPoint x: 561, startPoint y: 403, endPoint x: 577, endPoint y: 405, distance: 15.4
click at [561, 403] on div "16 Products" at bounding box center [686, 401] width 345 height 31
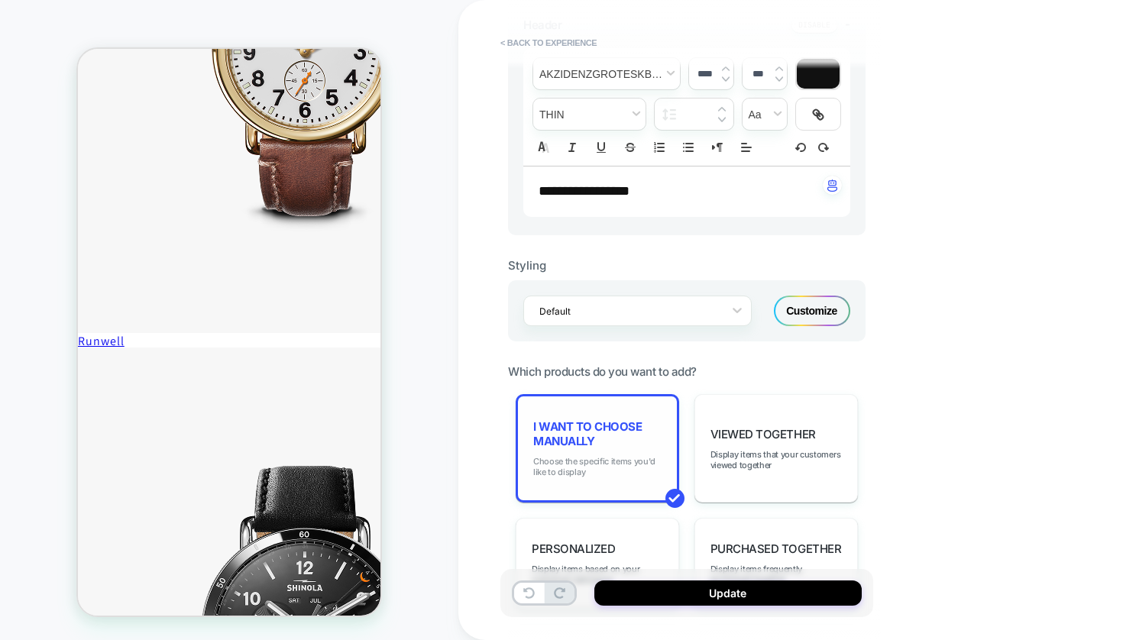
scroll to position [428, 0]
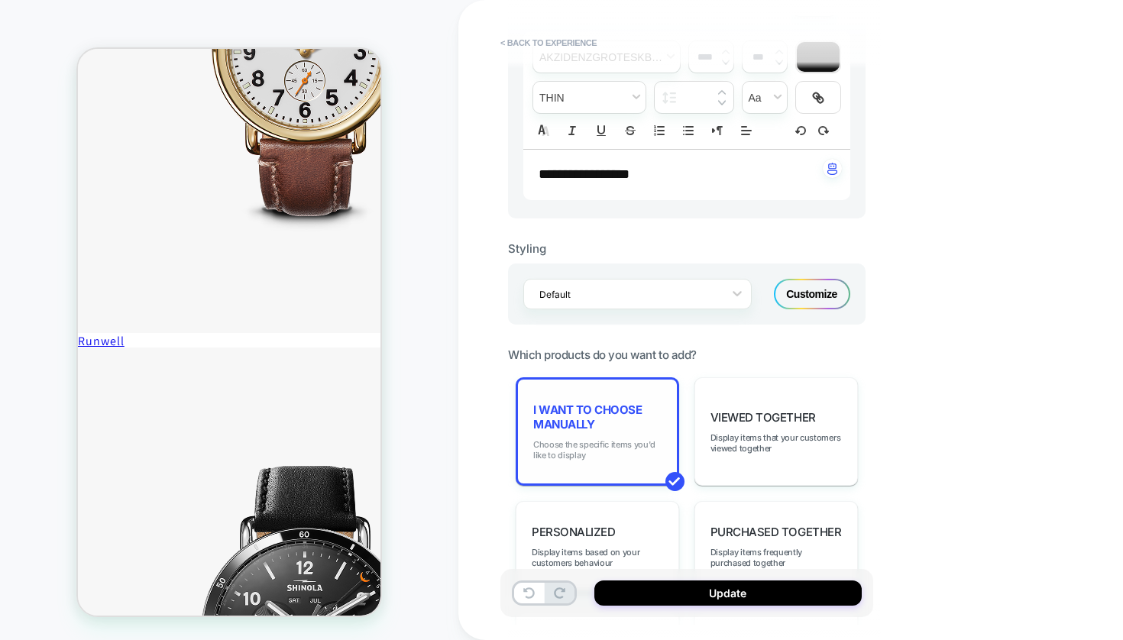
click at [570, 445] on span "Choose the specific items you'd like to display" at bounding box center [597, 449] width 128 height 21
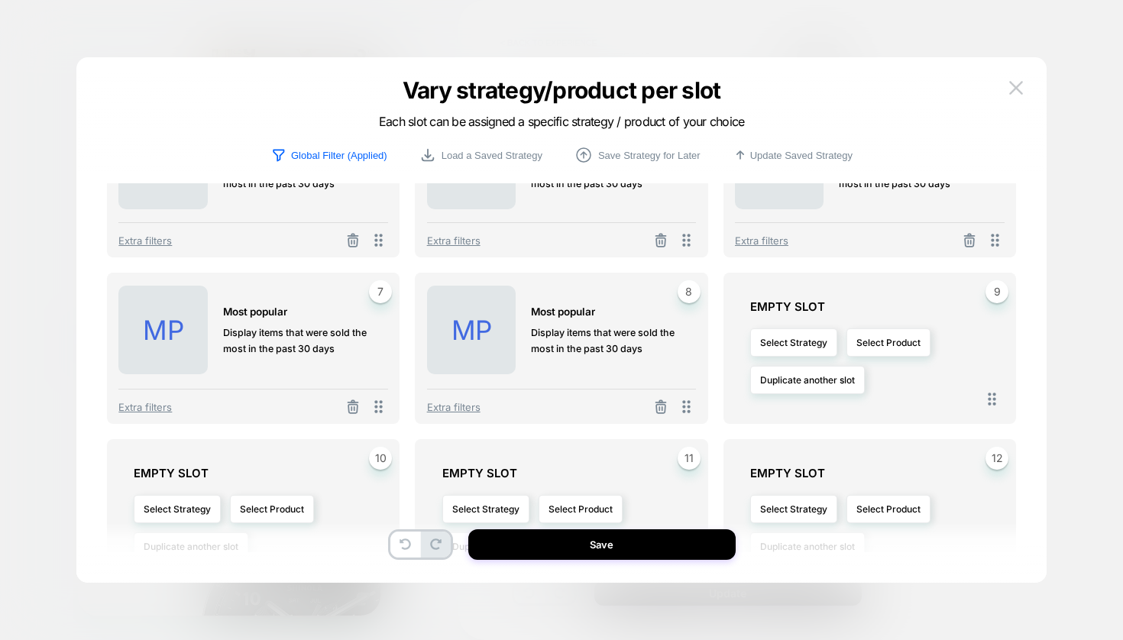
scroll to position [306, 0]
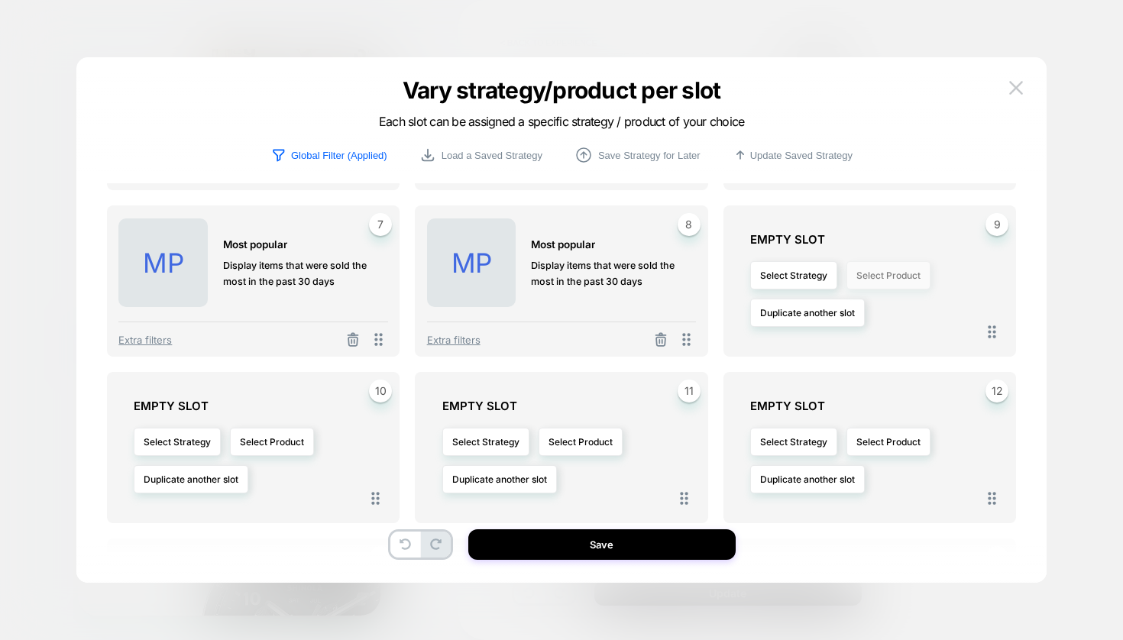
click at [894, 281] on button "Select Product" at bounding box center [888, 275] width 84 height 28
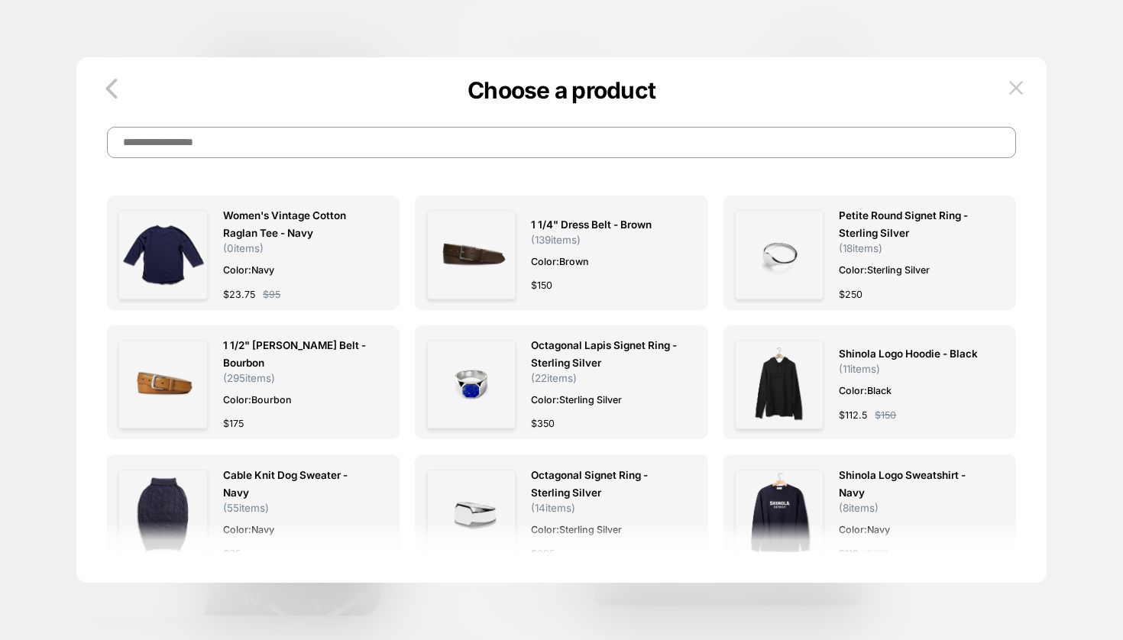
scroll to position [7, 0]
click at [105, 82] on icon "button" at bounding box center [111, 88] width 31 height 31
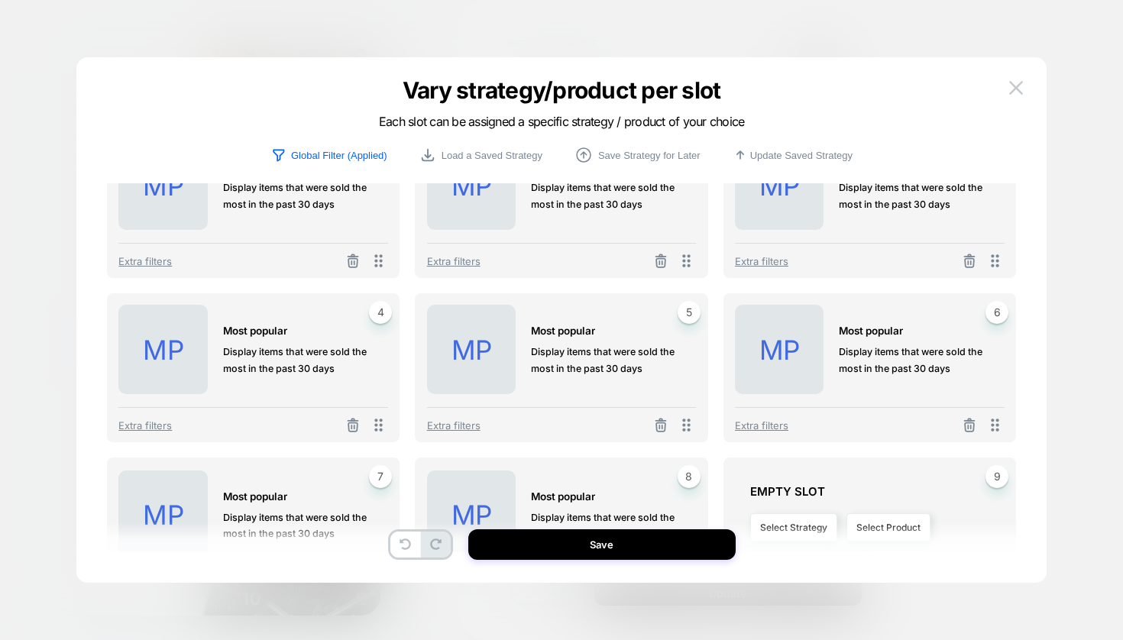
scroll to position [288, 0]
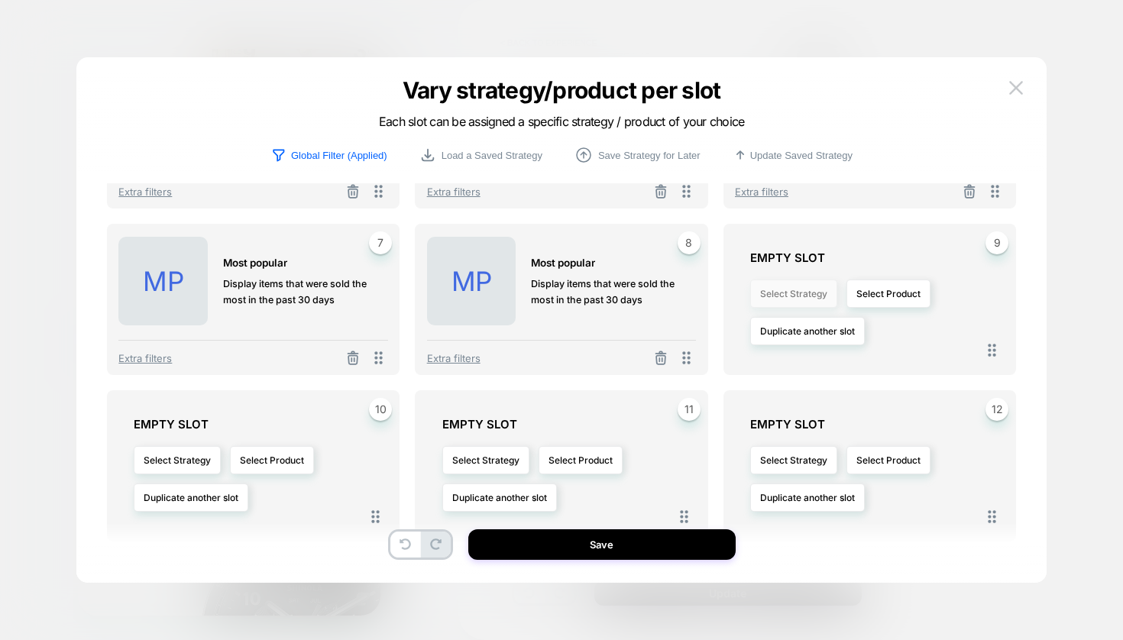
drag, startPoint x: 809, startPoint y: 301, endPoint x: 813, endPoint y: 309, distance: 9.6
click at [809, 301] on button "Select Strategy" at bounding box center [793, 294] width 87 height 28
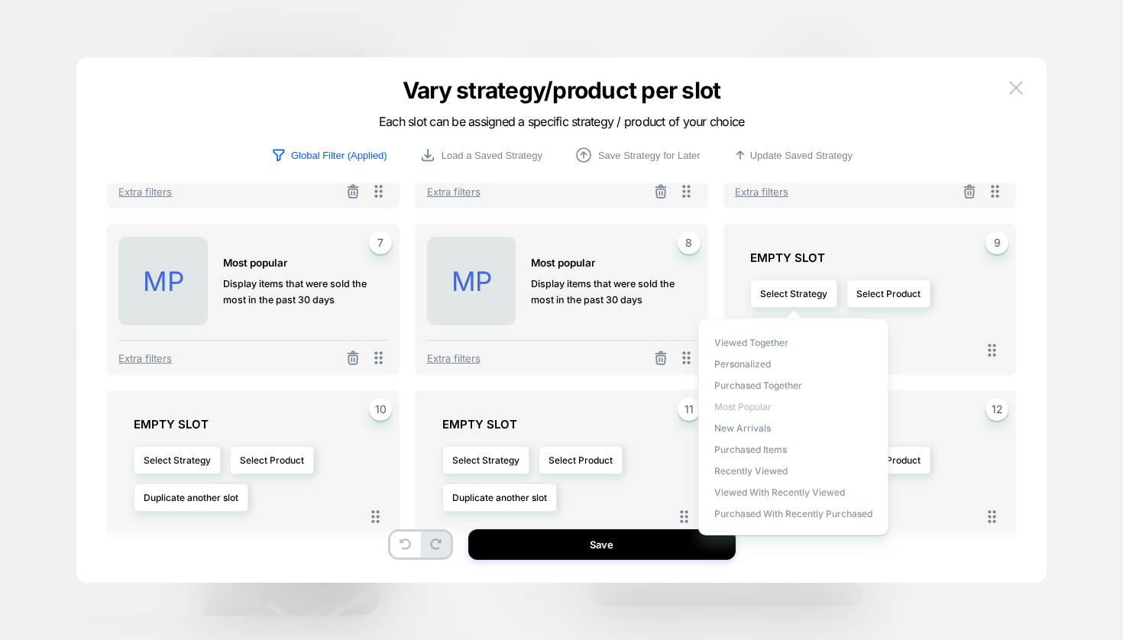
click at [762, 407] on span "Most Popular" at bounding box center [742, 406] width 57 height 11
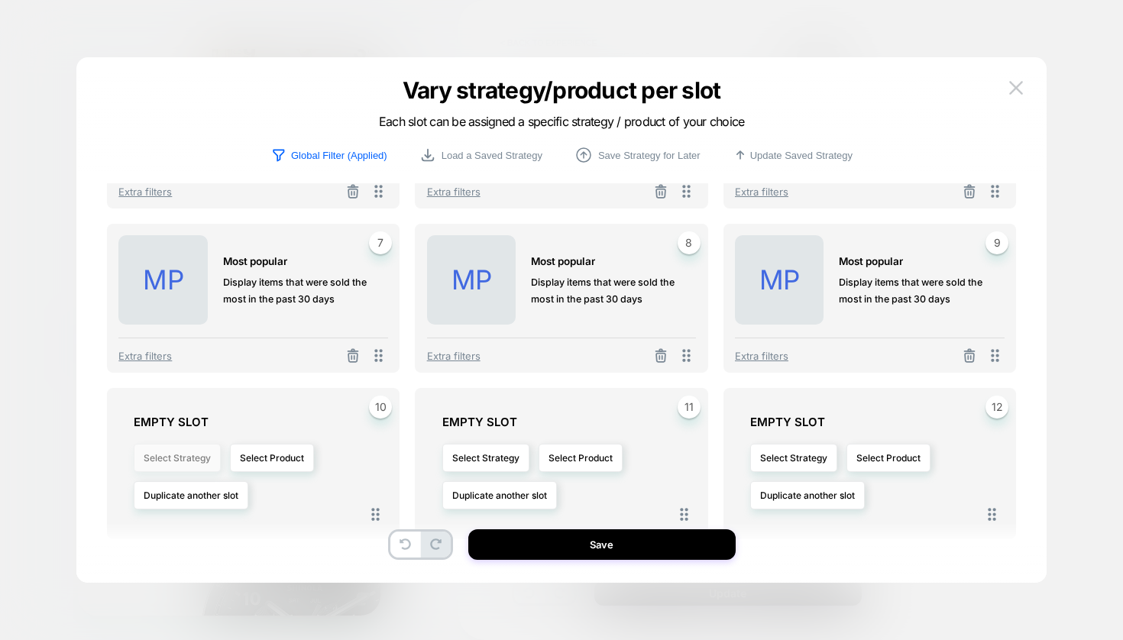
click at [180, 458] on button "Select Strategy" at bounding box center [177, 458] width 87 height 28
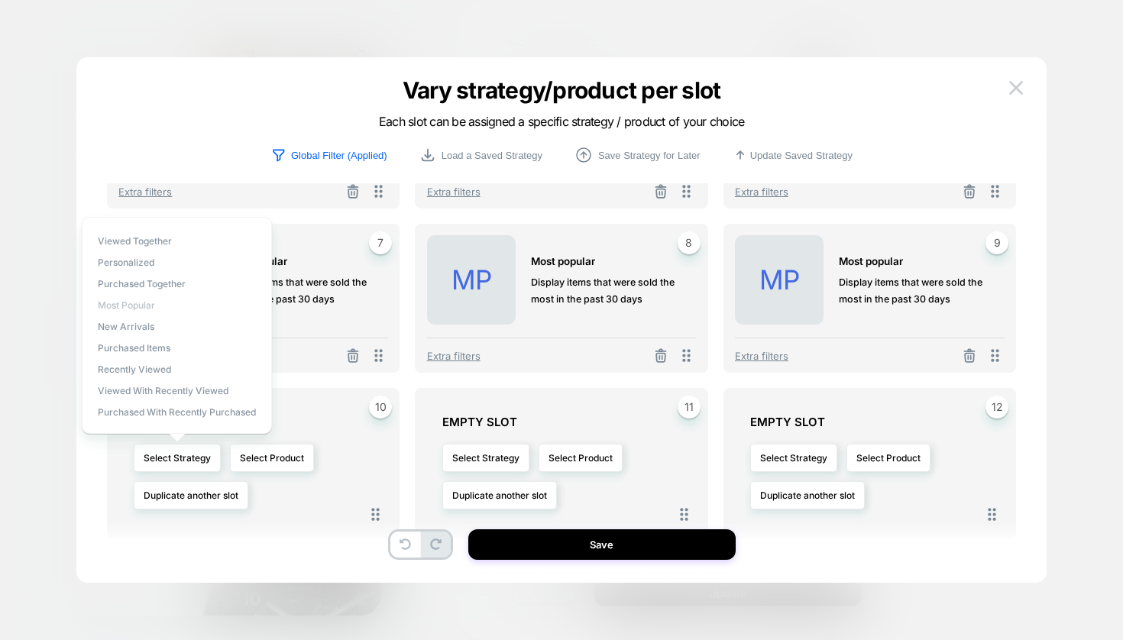
click at [137, 308] on span "Most Popular" at bounding box center [126, 304] width 57 height 11
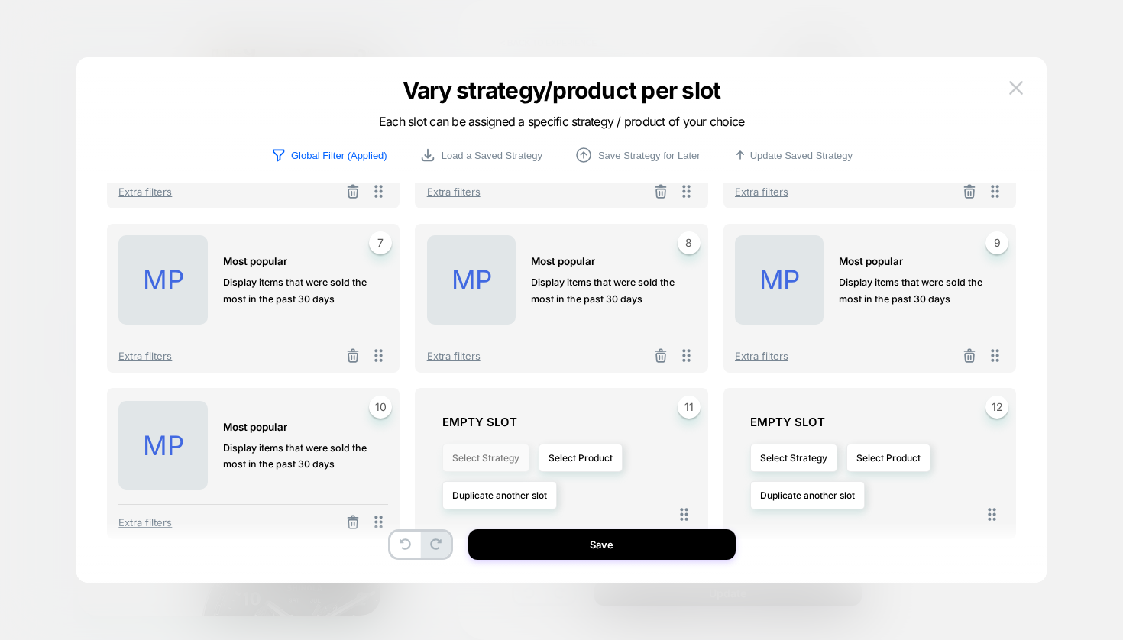
click at [508, 453] on button "Select Strategy" at bounding box center [485, 458] width 87 height 28
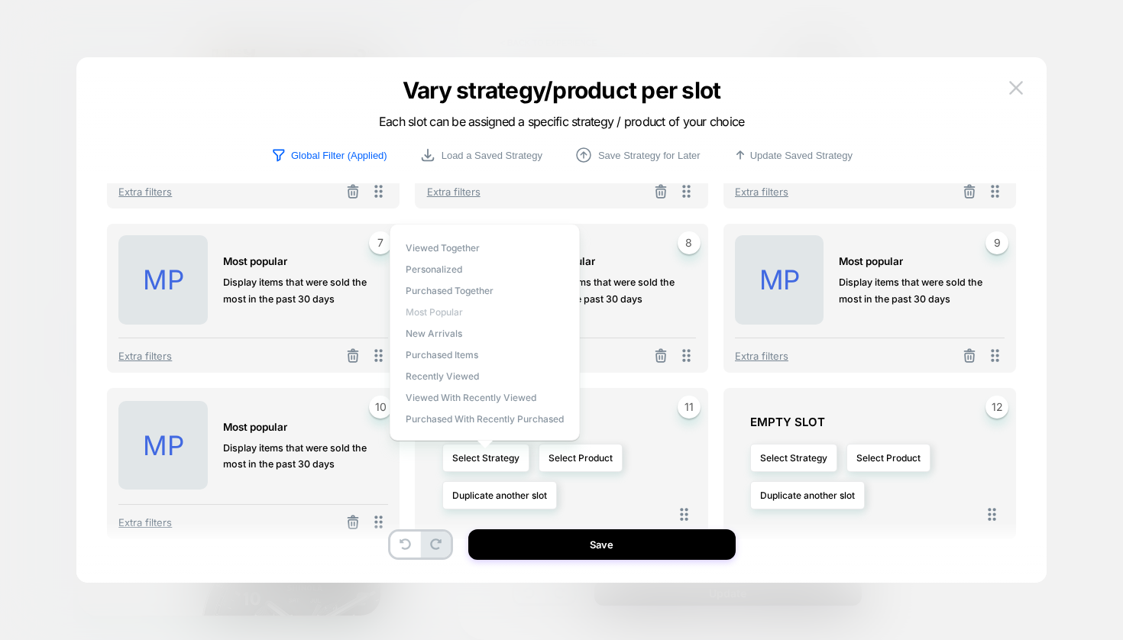
click at [435, 314] on span "Most Popular" at bounding box center [434, 311] width 57 height 11
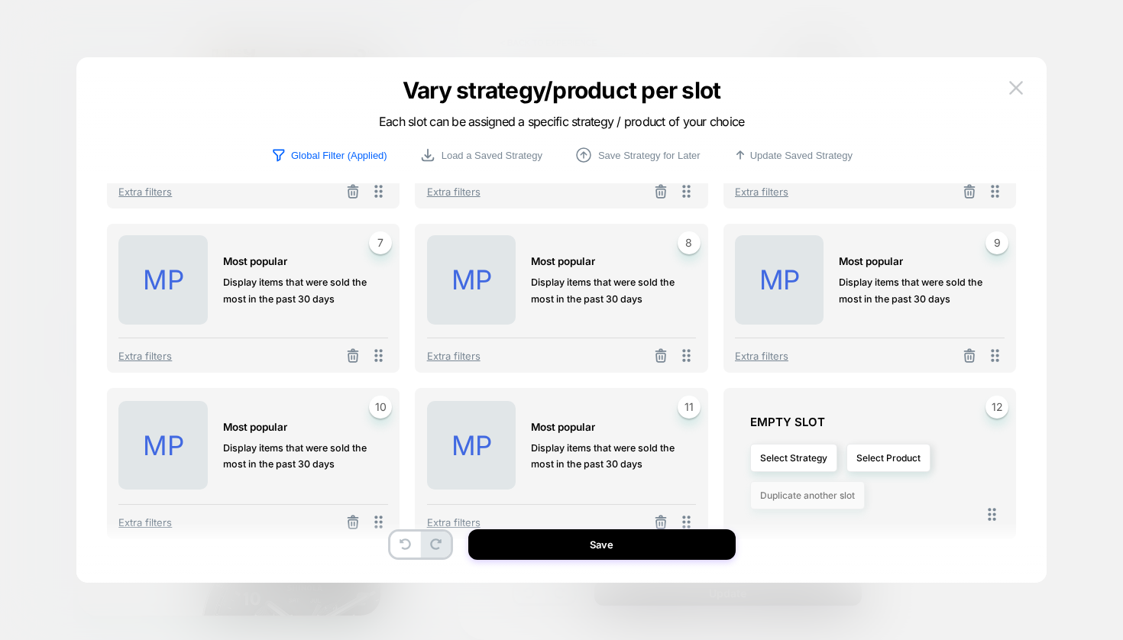
drag, startPoint x: 797, startPoint y: 464, endPoint x: 797, endPoint y: 506, distance: 41.2
click at [797, 464] on button "Select Strategy" at bounding box center [793, 458] width 87 height 28
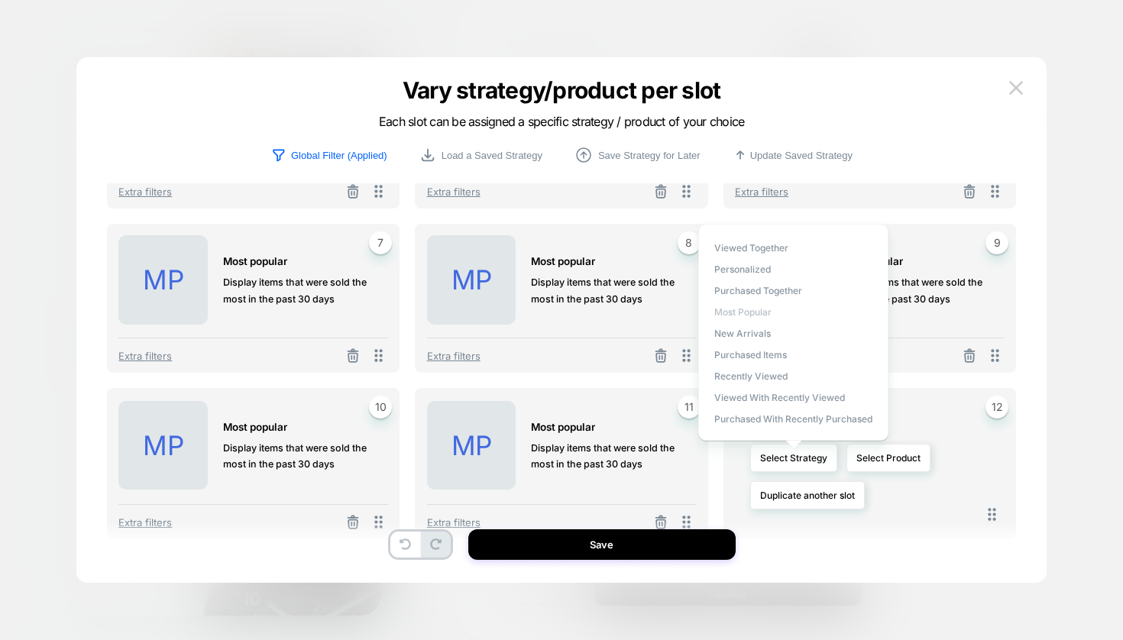
click at [740, 315] on span "Most Popular" at bounding box center [742, 311] width 57 height 11
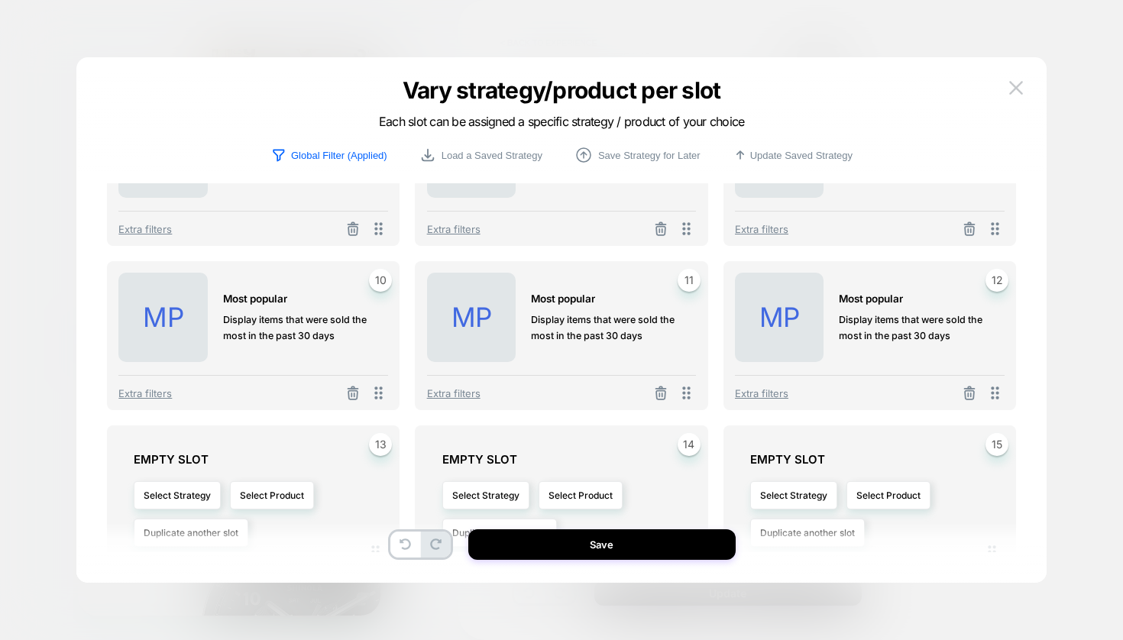
scroll to position [612, 0]
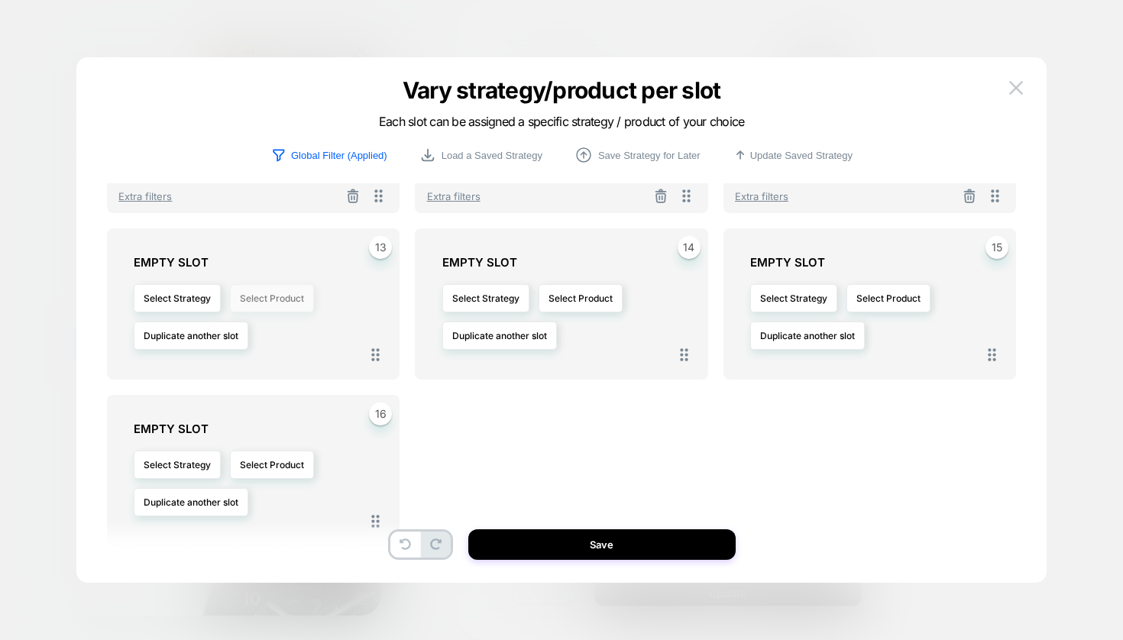
click at [295, 306] on button "Select Product" at bounding box center [272, 298] width 84 height 28
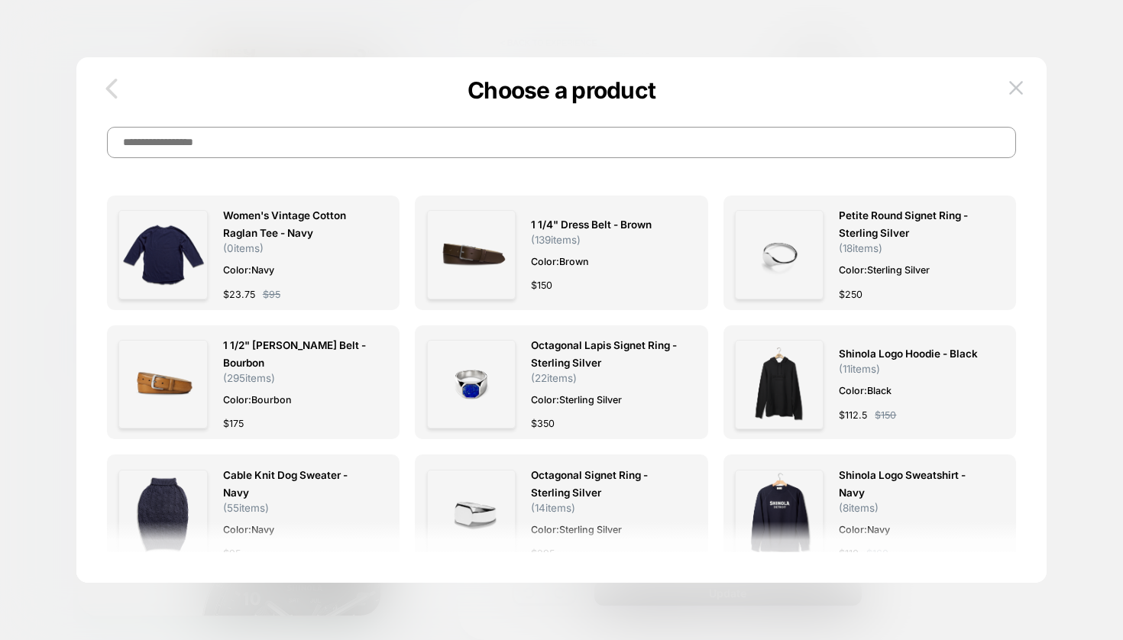
click at [112, 92] on icon "button" at bounding box center [111, 89] width 11 height 20
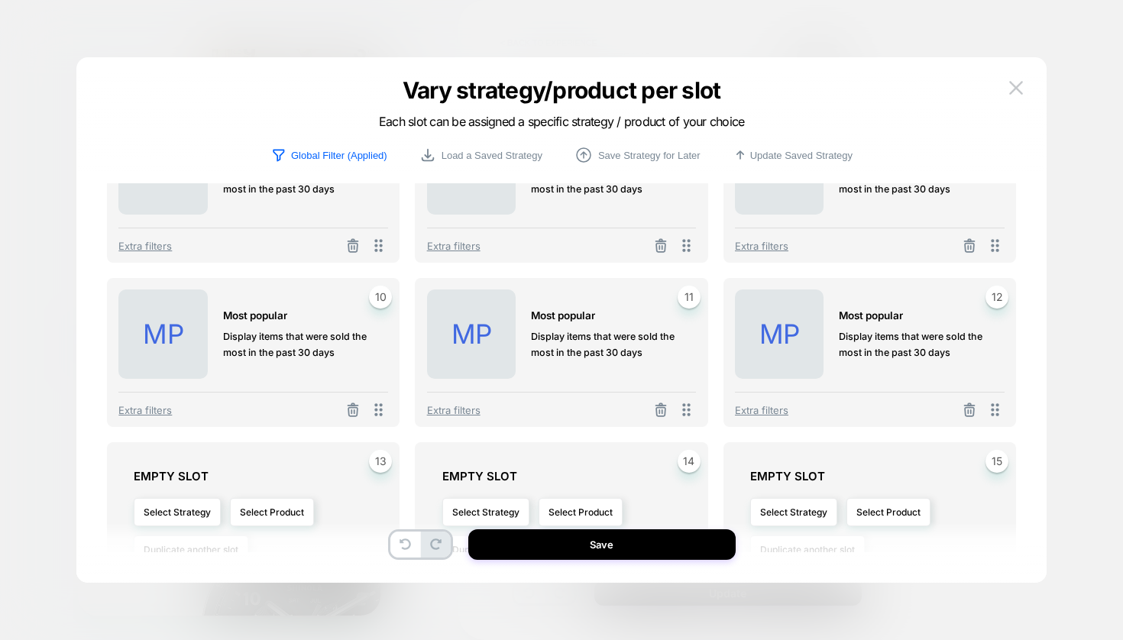
scroll to position [399, 0]
click at [175, 513] on button "Select Strategy" at bounding box center [177, 511] width 87 height 28
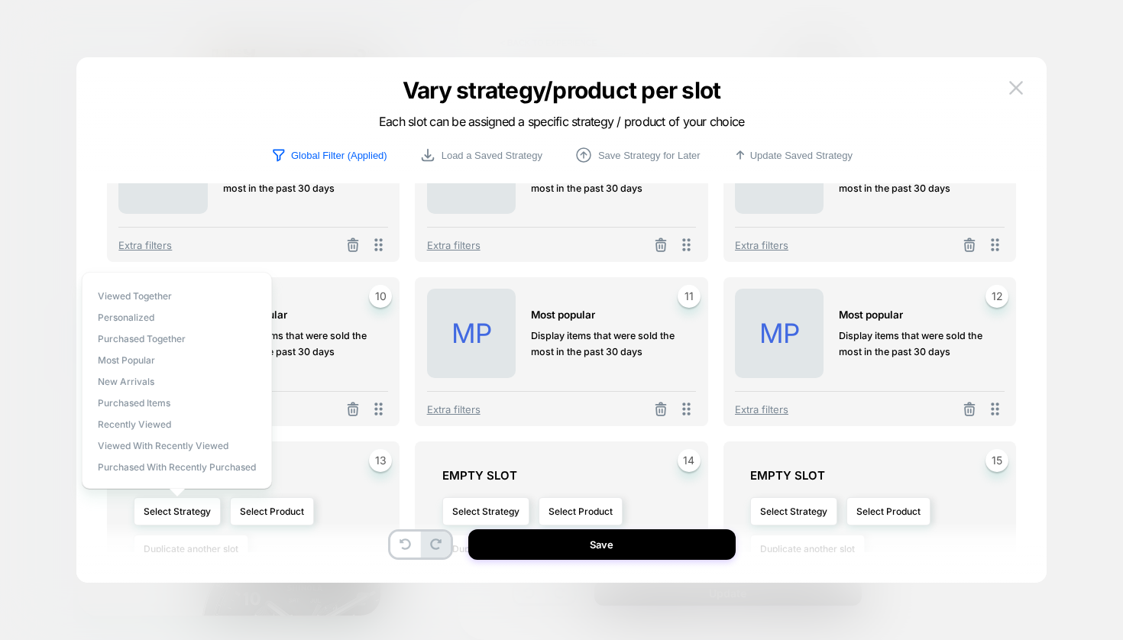
drag, startPoint x: 134, startPoint y: 362, endPoint x: 308, endPoint y: 404, distance: 178.4
click at [135, 362] on span "Most Popular" at bounding box center [126, 359] width 57 height 11
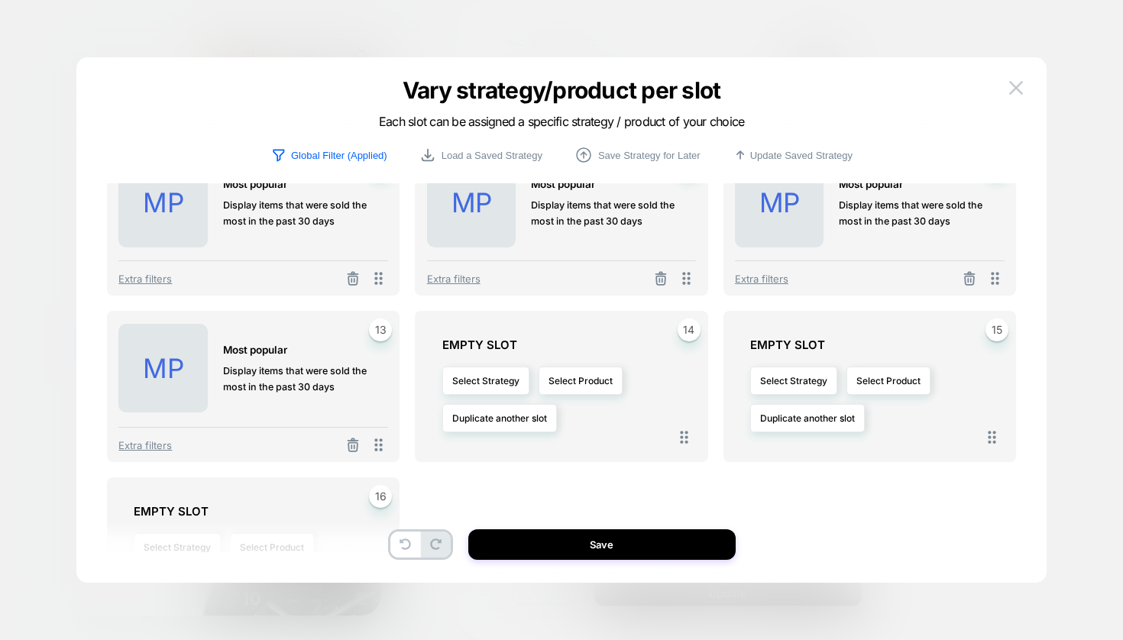
scroll to position [541, 0]
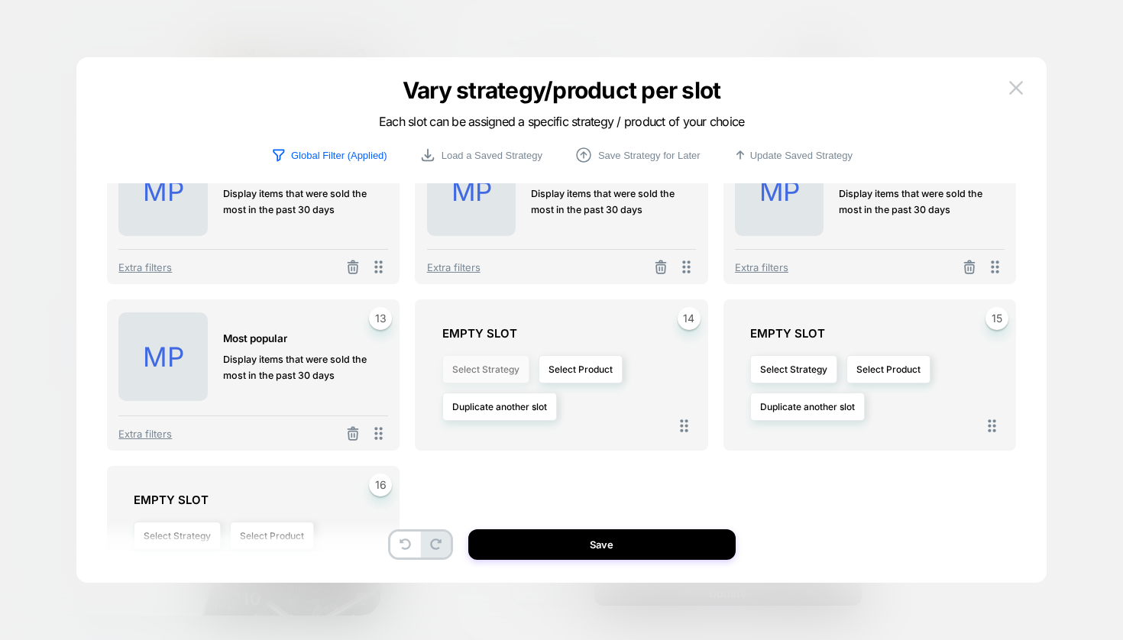
click at [505, 374] on button "Select Strategy" at bounding box center [485, 369] width 87 height 28
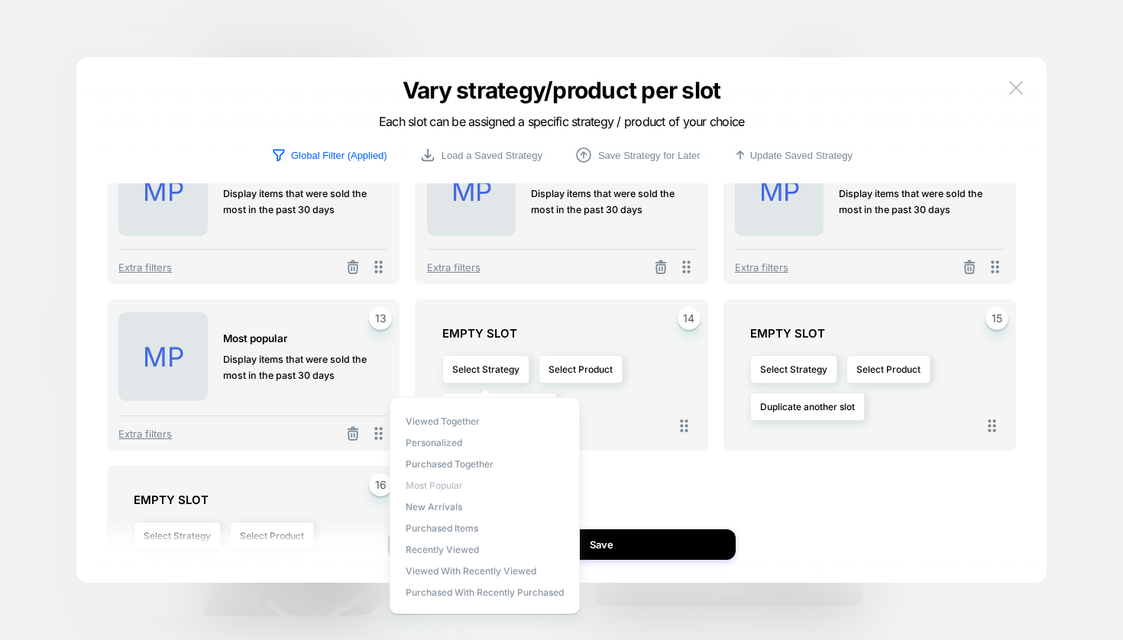
click at [429, 482] on span "Most Popular" at bounding box center [434, 485] width 57 height 11
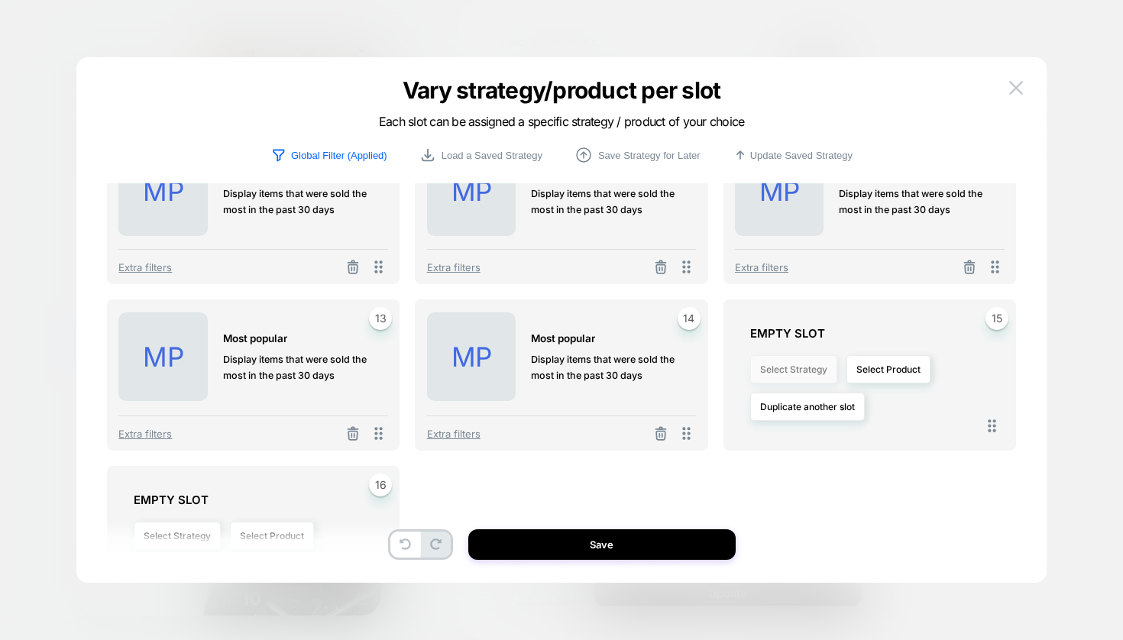
click at [797, 372] on button "Select Strategy" at bounding box center [793, 369] width 87 height 28
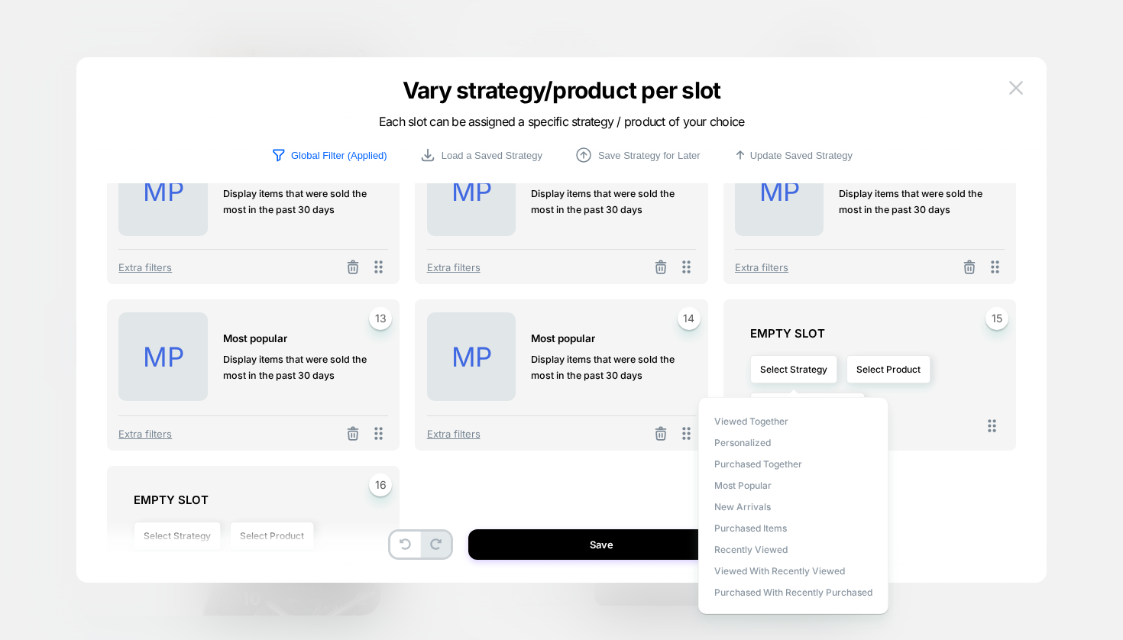
drag, startPoint x: 743, startPoint y: 486, endPoint x: 504, endPoint y: 469, distance: 239.7
click at [743, 486] on span "Most Popular" at bounding box center [742, 485] width 57 height 11
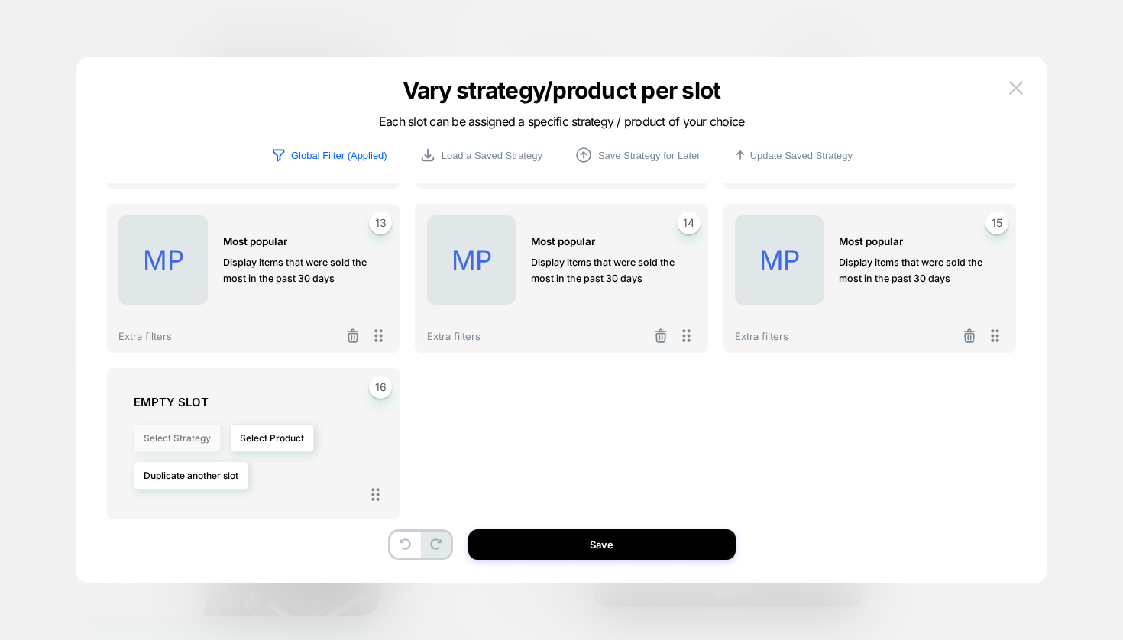
scroll to position [635, 0]
click at [176, 438] on button "Select Strategy" at bounding box center [177, 439] width 87 height 28
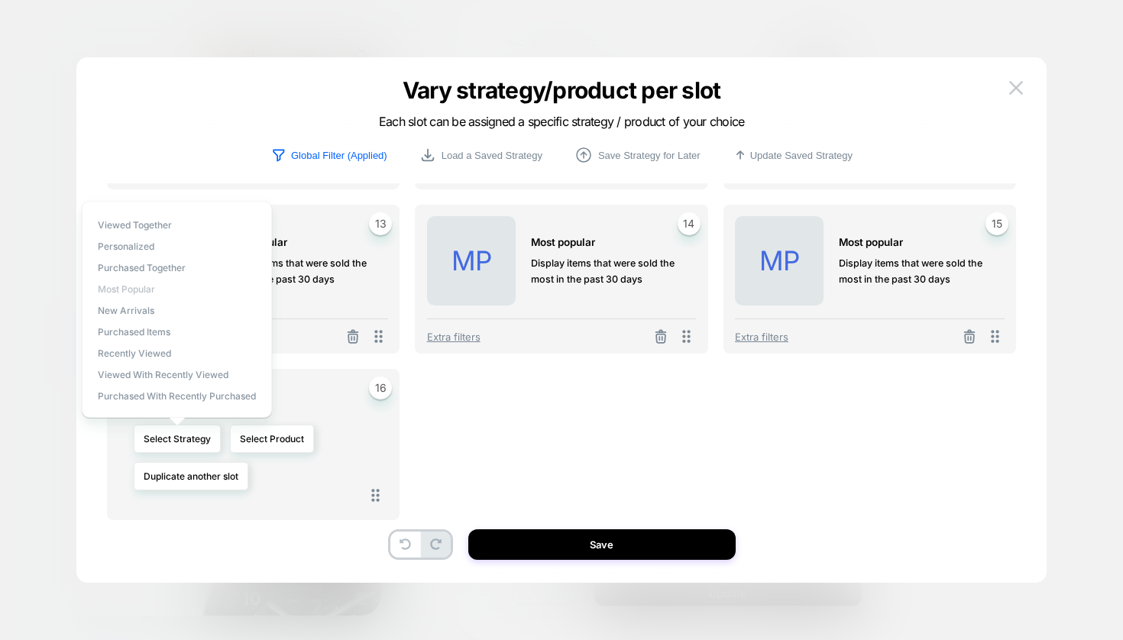
click at [130, 285] on span "Most Popular" at bounding box center [126, 288] width 57 height 11
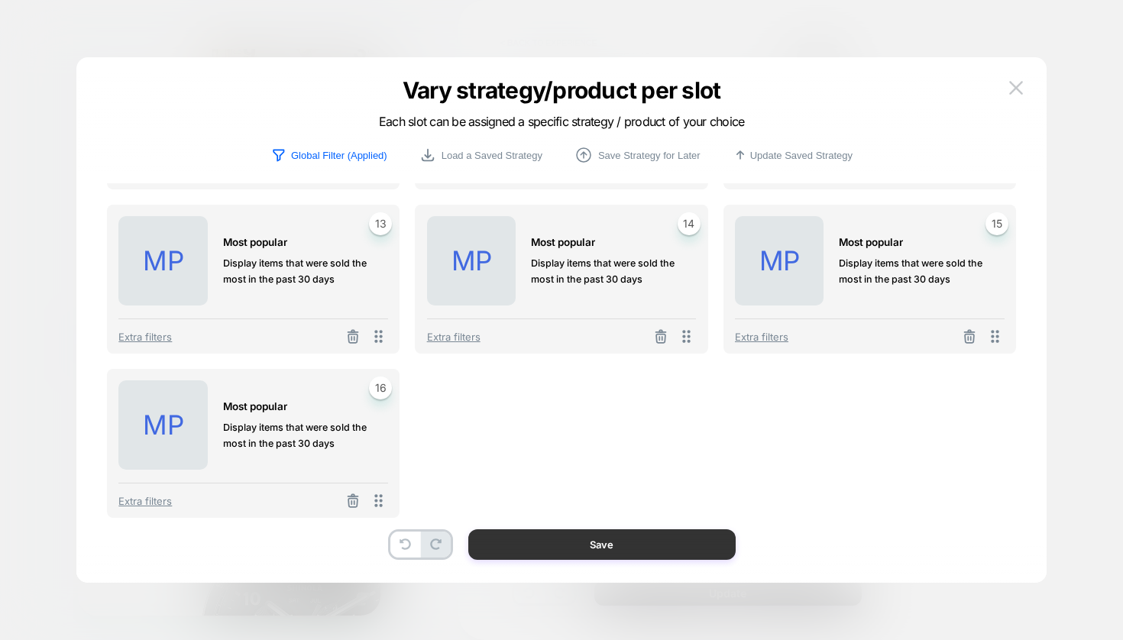
click at [630, 545] on button "Save" at bounding box center [601, 544] width 267 height 31
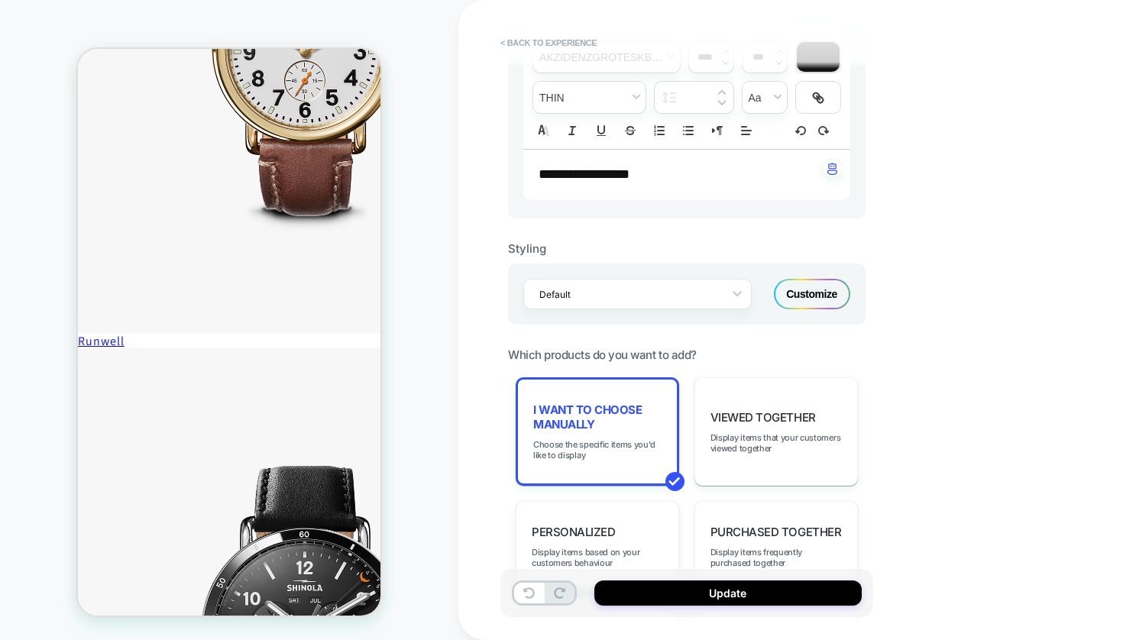
drag, startPoint x: 449, startPoint y: 404, endPoint x: 588, endPoint y: 494, distance: 165.7
click at [451, 405] on div "PRODUCT: Detrola Watch - Black PRODUCT: Detrola Watch - Black Theme: MAIN" at bounding box center [229, 320] width 458 height 610
click at [714, 591] on button "Update" at bounding box center [727, 592] width 267 height 25
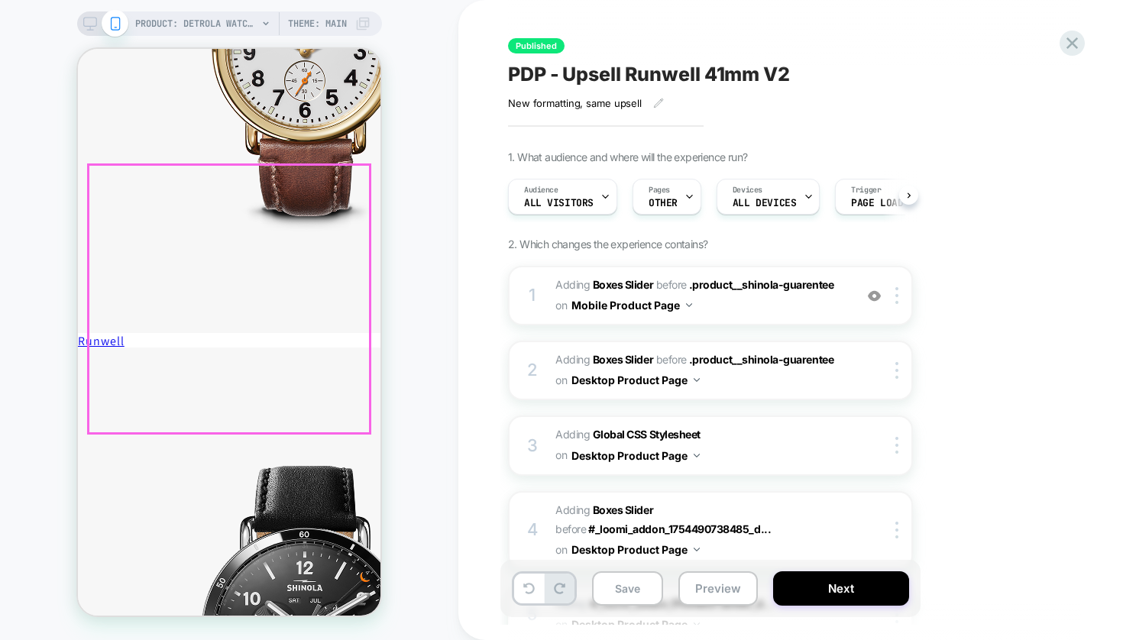
scroll to position [0, 1]
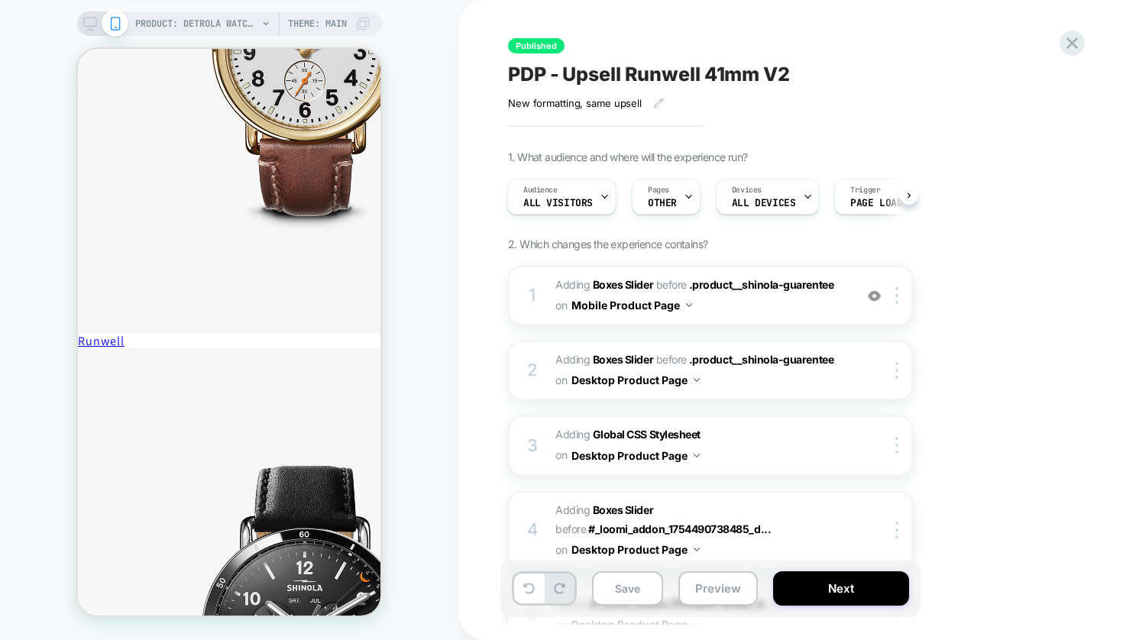
click at [422, 329] on div "PRODUCT: Detrola Watch - Black PRODUCT: Detrola Watch - Black Theme: MAIN" at bounding box center [229, 320] width 458 height 610
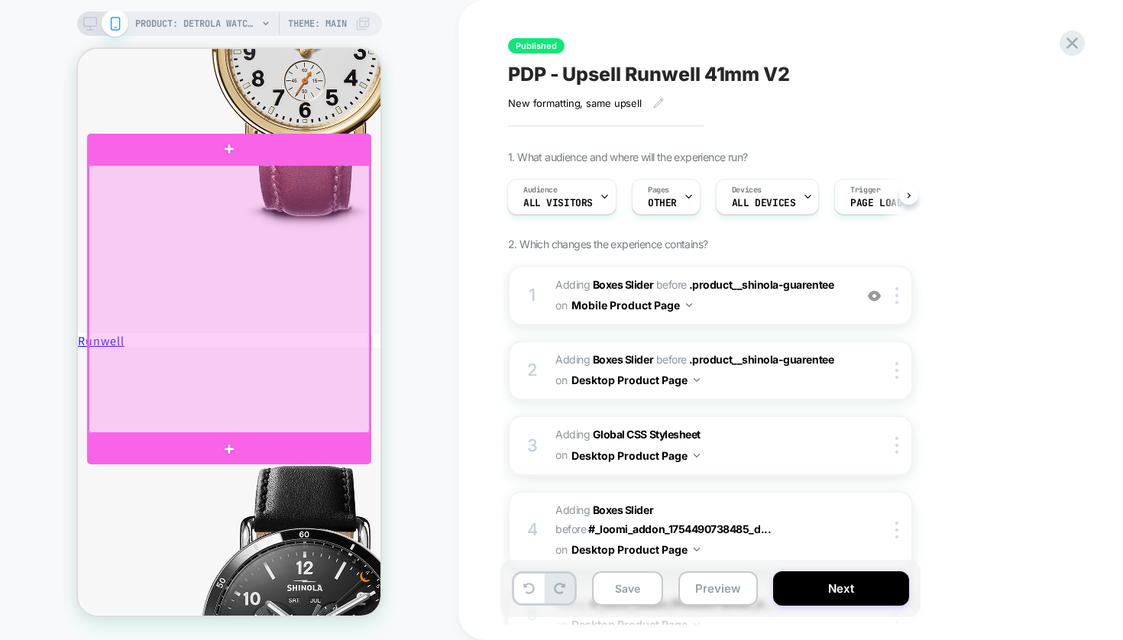
scroll to position [1082, 0]
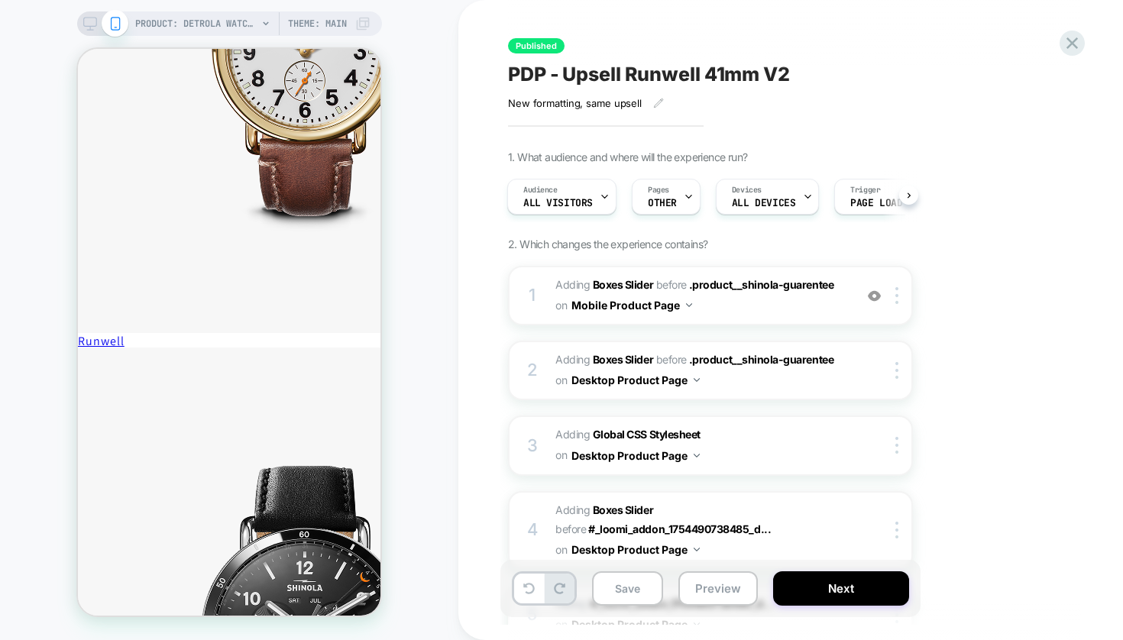
click at [421, 343] on div "PRODUCT: Detrola Watch - Black PRODUCT: Detrola Watch - Black Theme: MAIN" at bounding box center [229, 320] width 458 height 610
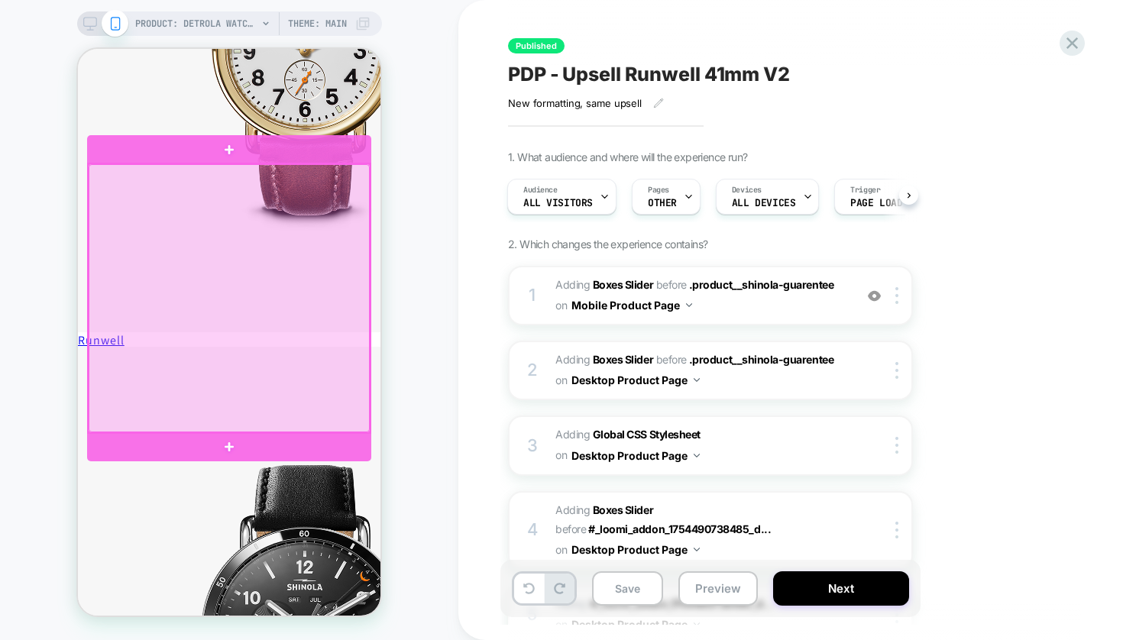
click at [148, 208] on div at bounding box center [229, 298] width 281 height 268
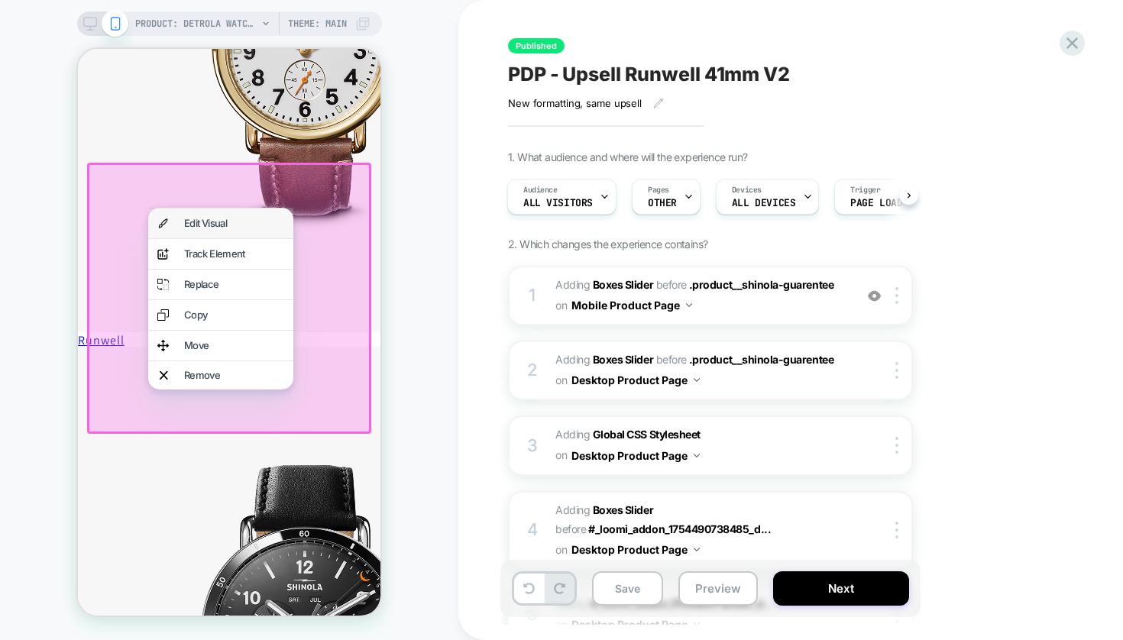
click at [194, 228] on div "Edit Visual" at bounding box center [234, 223] width 100 height 10
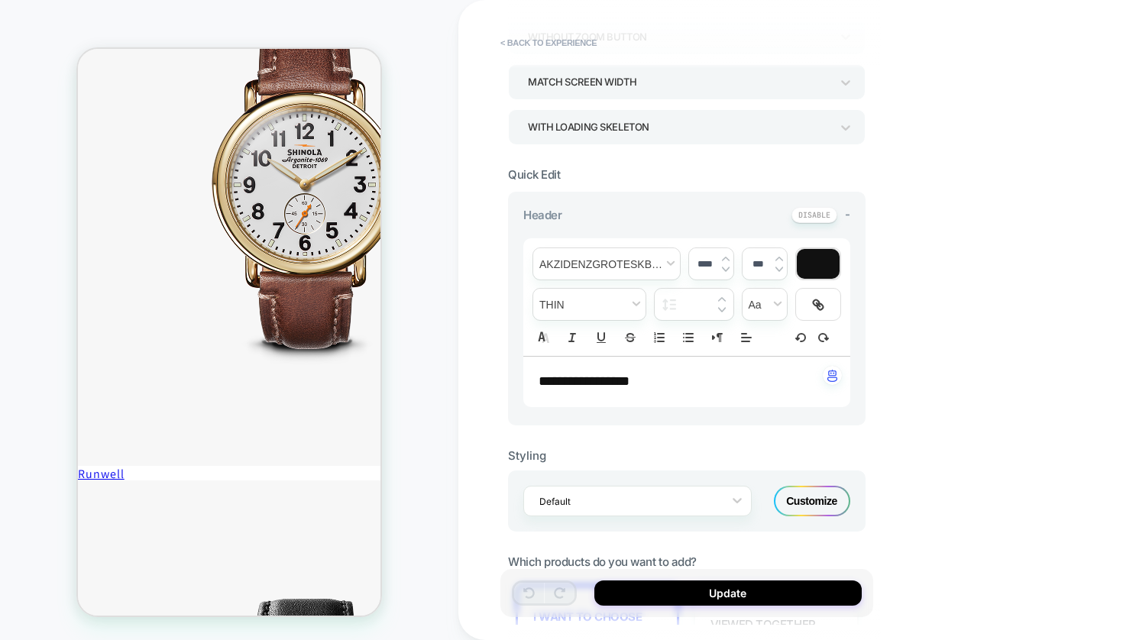
scroll to position [928, 0]
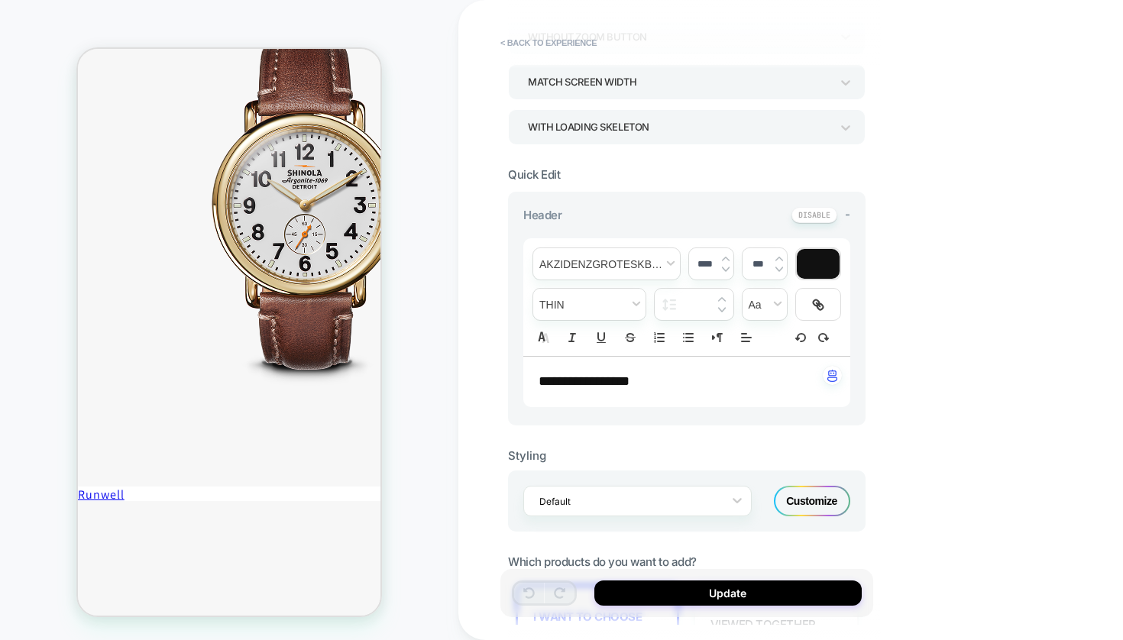
click at [668, 392] on div "**********" at bounding box center [686, 382] width 327 height 50
type input "****"
drag, startPoint x: 639, startPoint y: 386, endPoint x: 527, endPoint y: 379, distance: 112.5
click at [527, 379] on div "**********" at bounding box center [686, 382] width 327 height 50
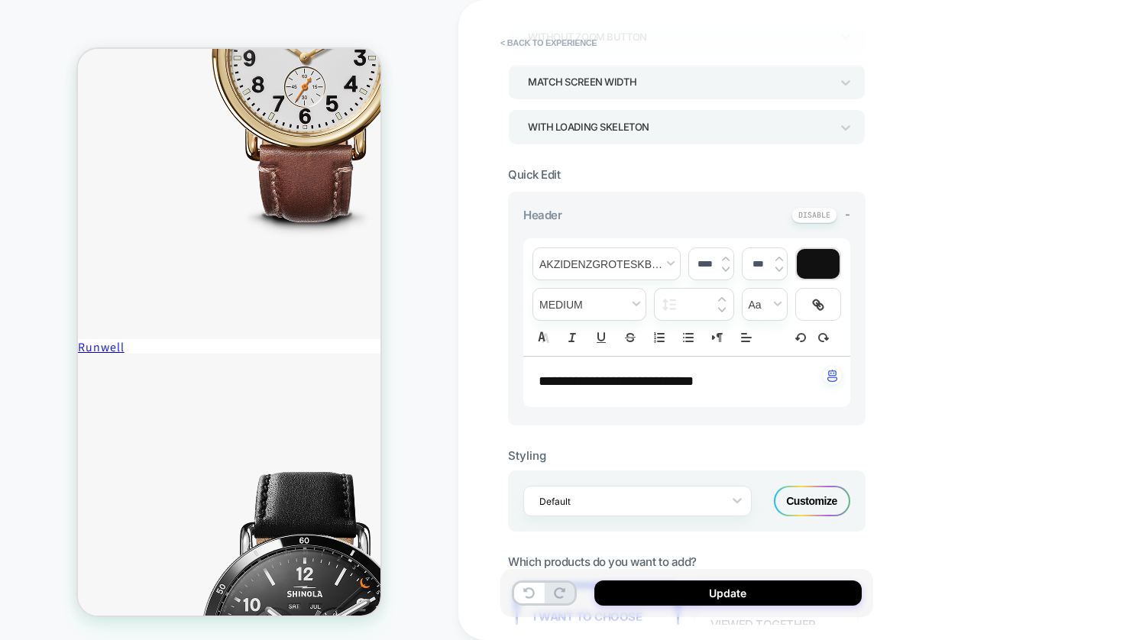
scroll to position [1088, 0]
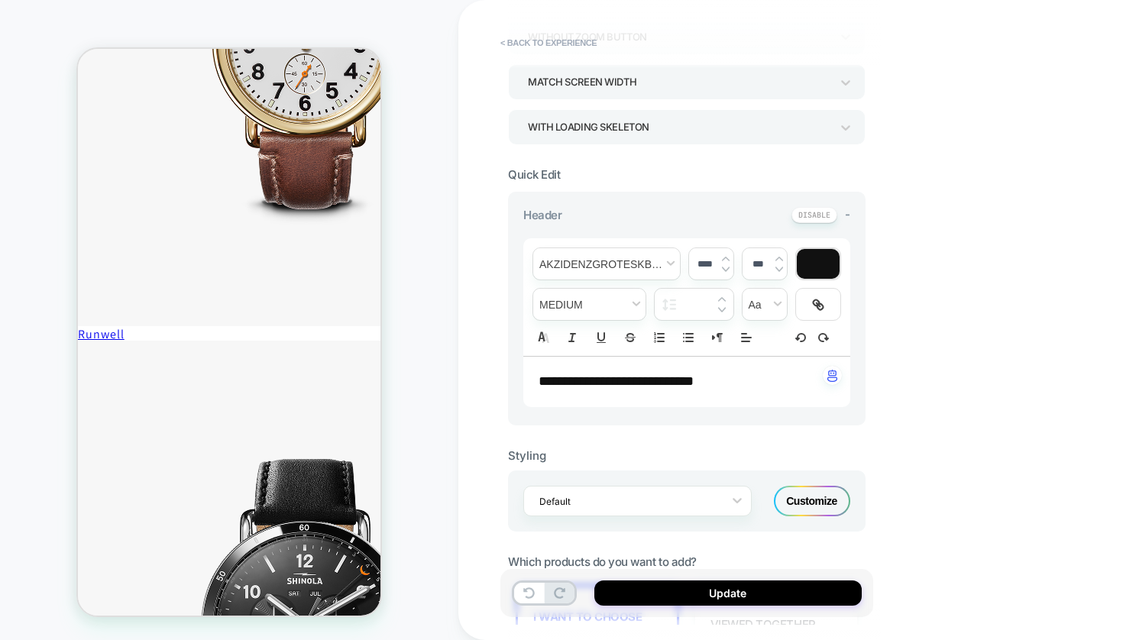
drag, startPoint x: 707, startPoint y: 590, endPoint x: 899, endPoint y: 543, distance: 197.3
click at [709, 590] on button "Update" at bounding box center [727, 592] width 267 height 25
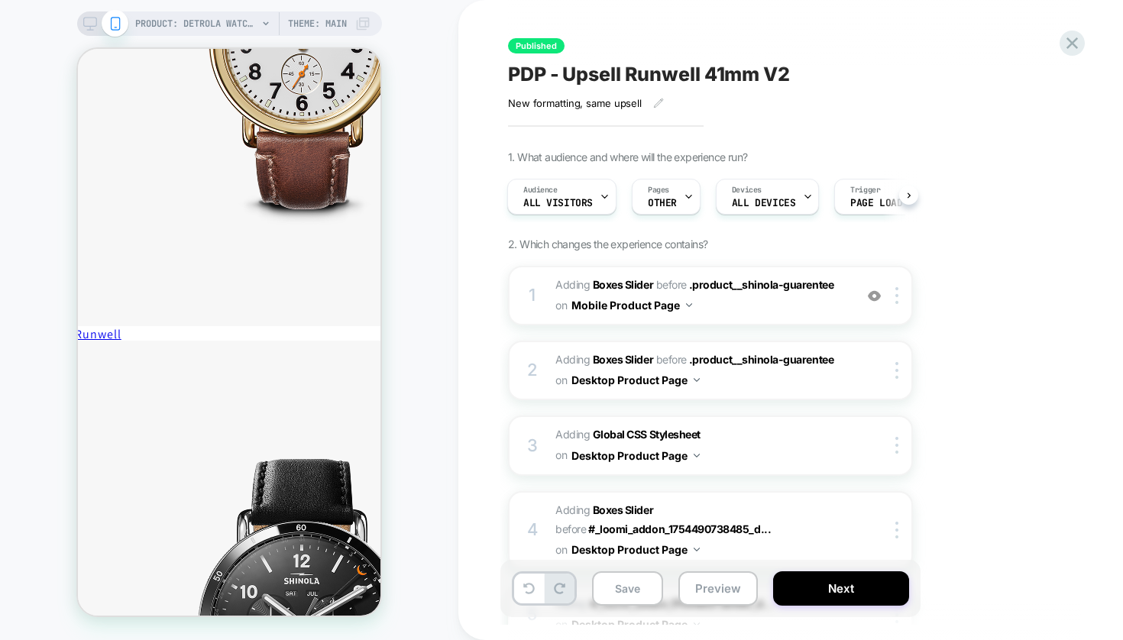
scroll to position [0, 0]
click at [676, 196] on div "Pages OTHER" at bounding box center [662, 196] width 60 height 34
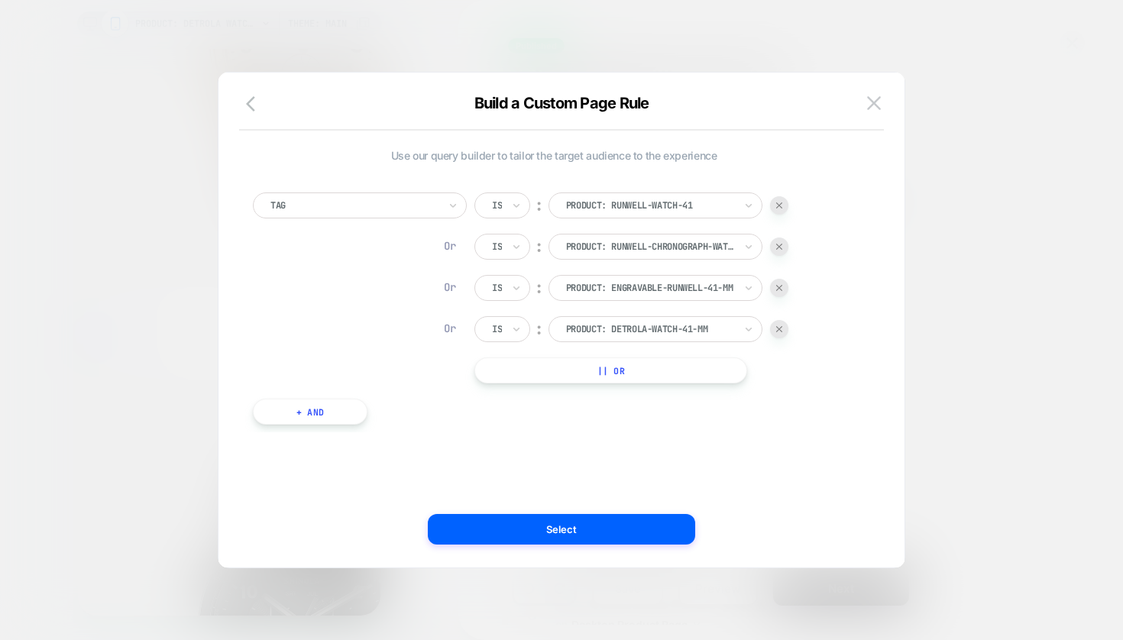
click at [986, 290] on div at bounding box center [561, 320] width 1123 height 640
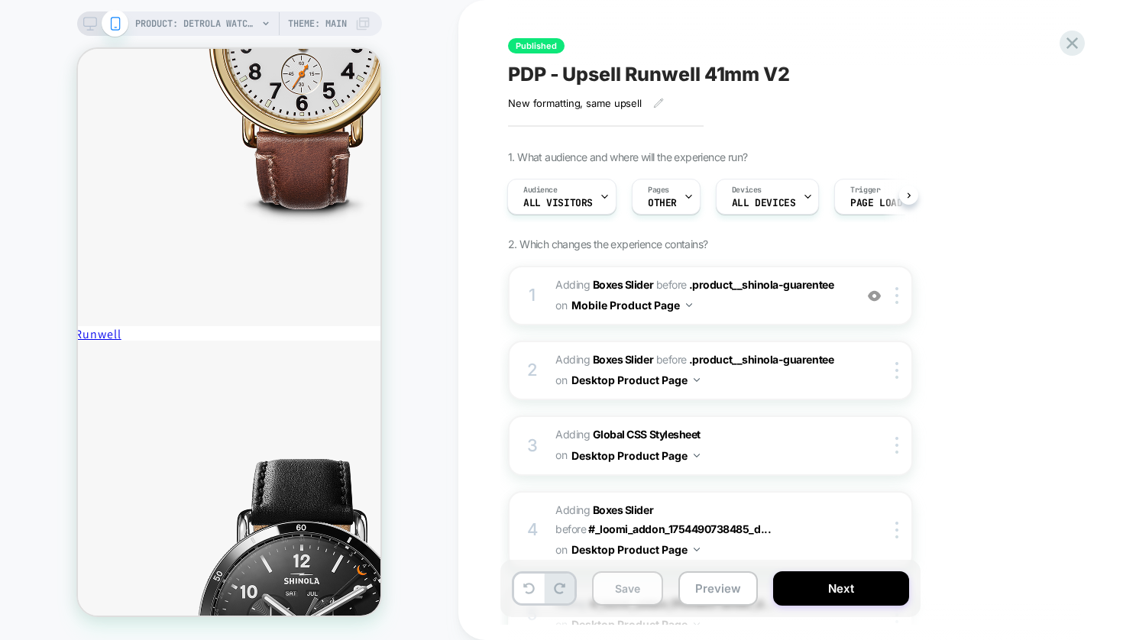
click at [626, 585] on button "Save" at bounding box center [627, 588] width 71 height 34
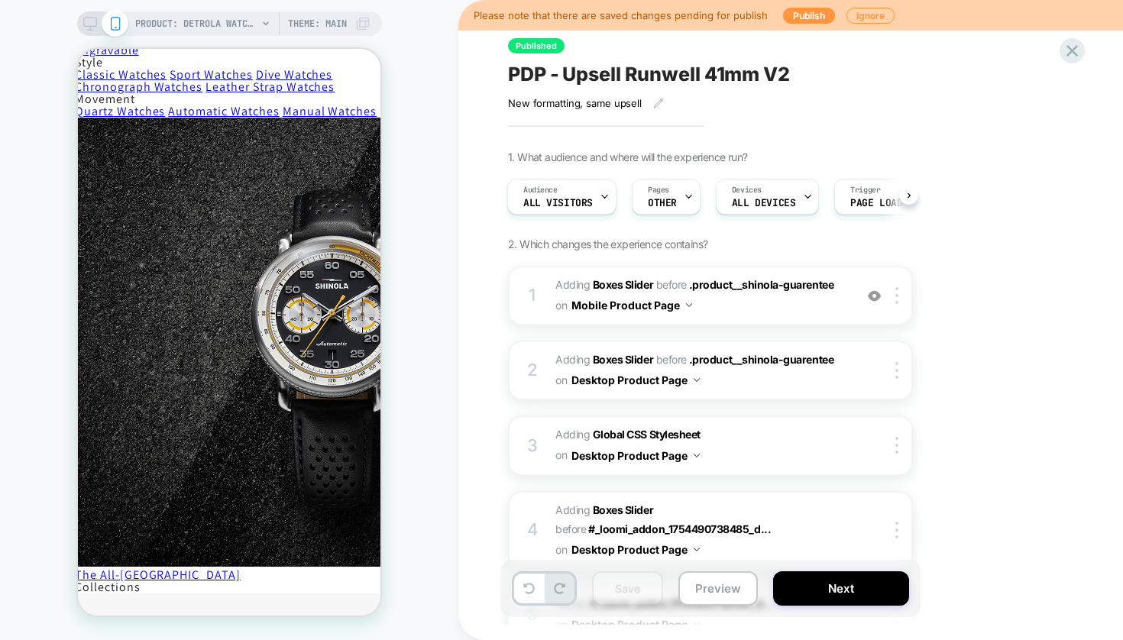
scroll to position [254, 3]
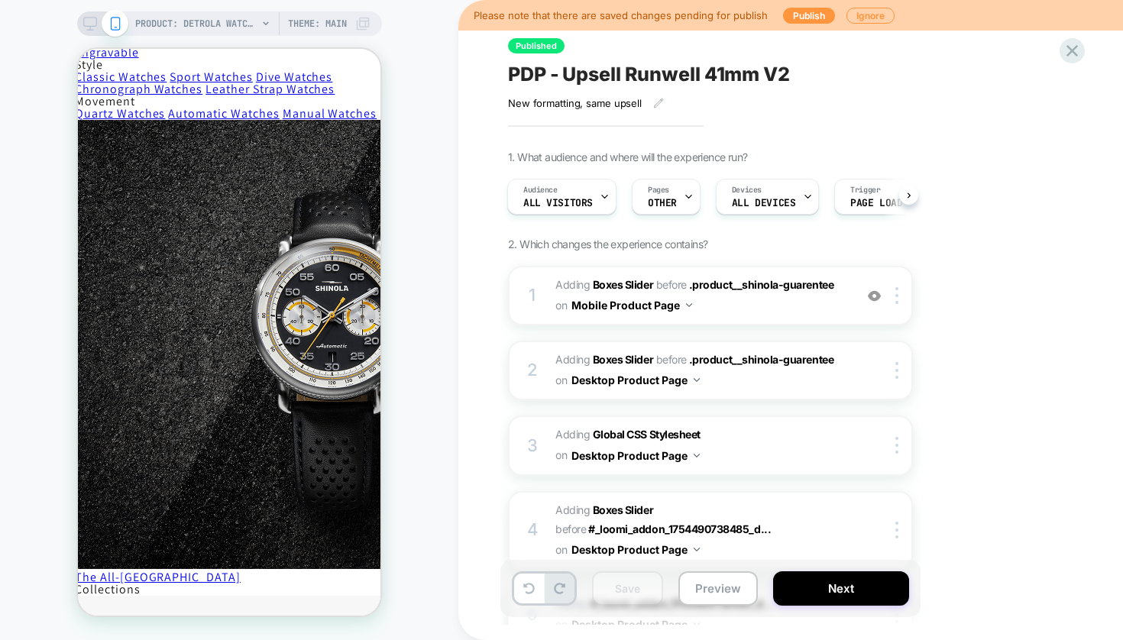
click at [87, 19] on icon at bounding box center [90, 24] width 14 height 14
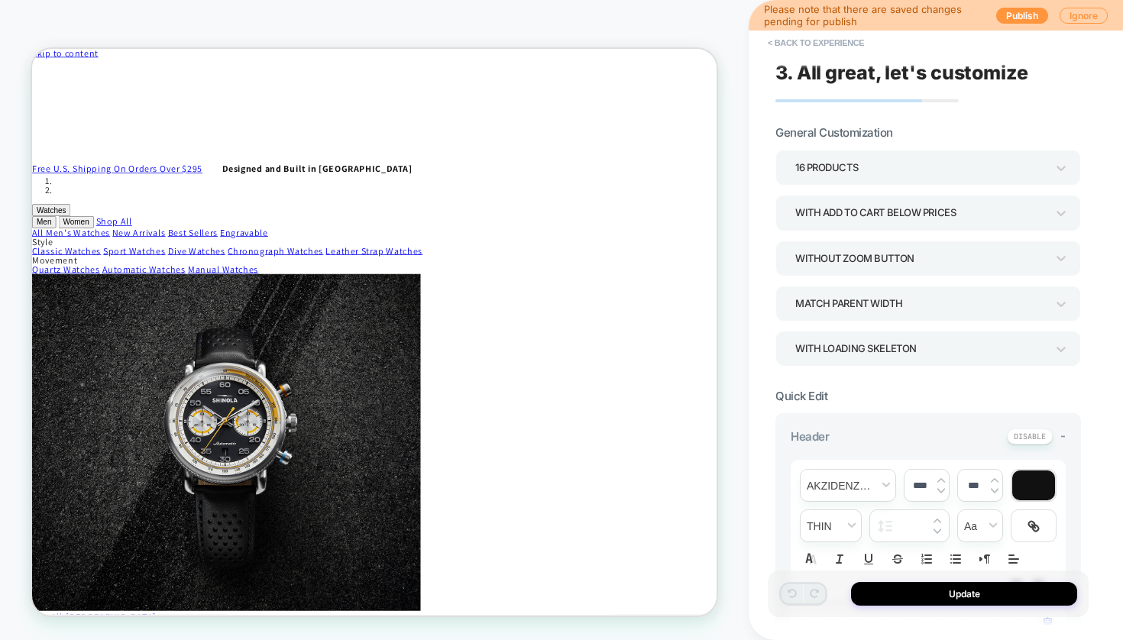
scroll to position [5893, 0]
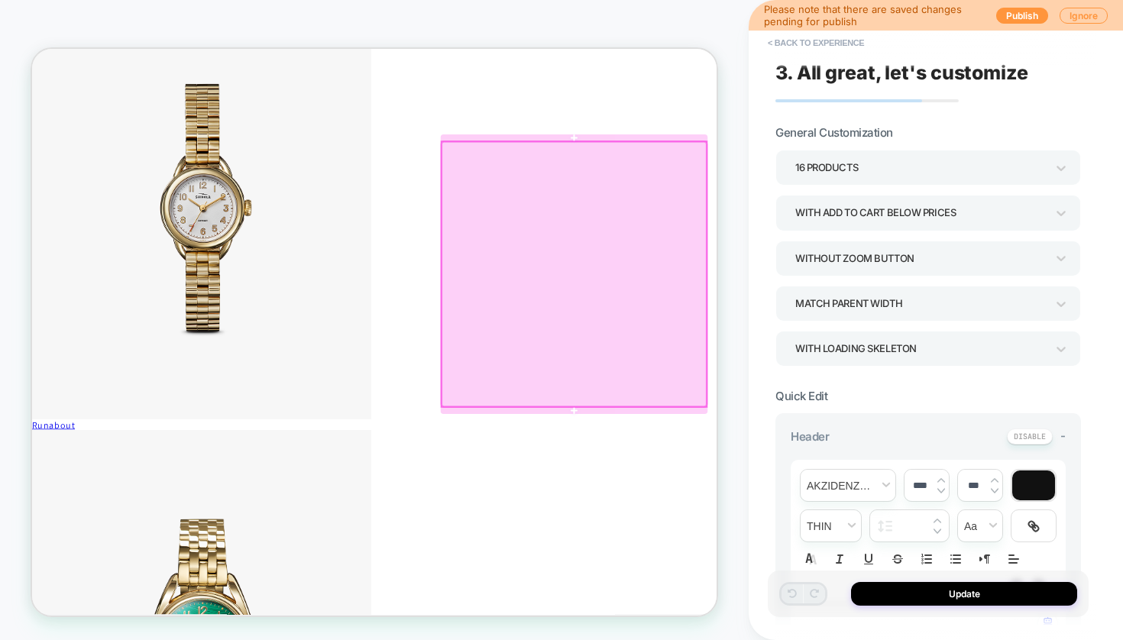
click at [686, 171] on div at bounding box center [755, 171] width 356 height 0
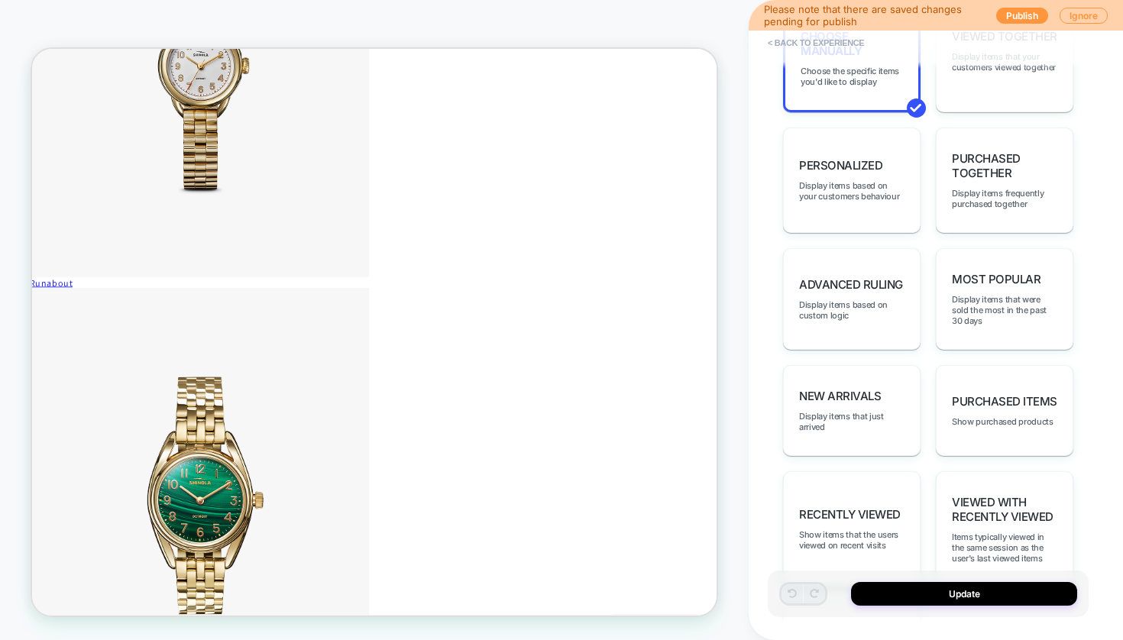
scroll to position [659, 0]
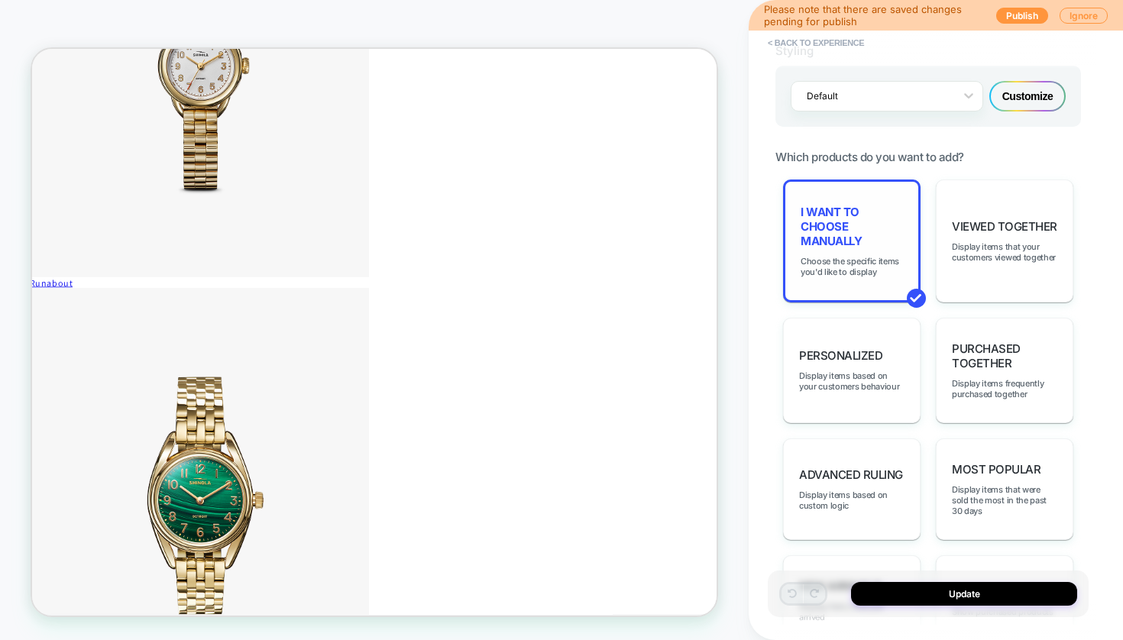
click at [841, 240] on span "I want to choose manually" at bounding box center [851, 227] width 102 height 44
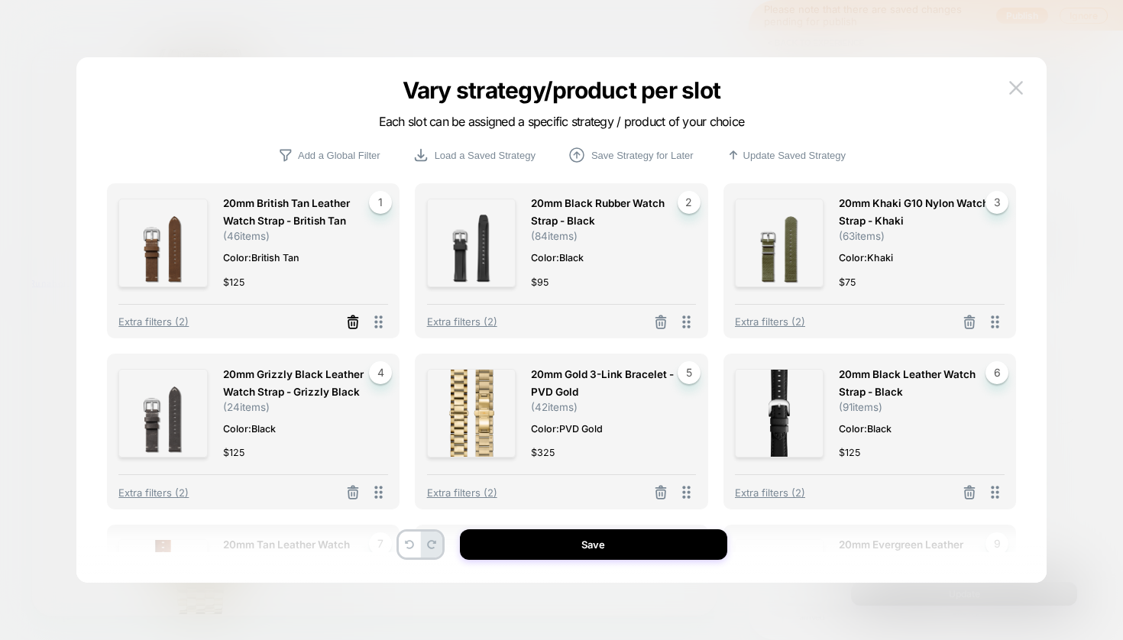
click at [352, 320] on icon at bounding box center [352, 323] width 9 height 8
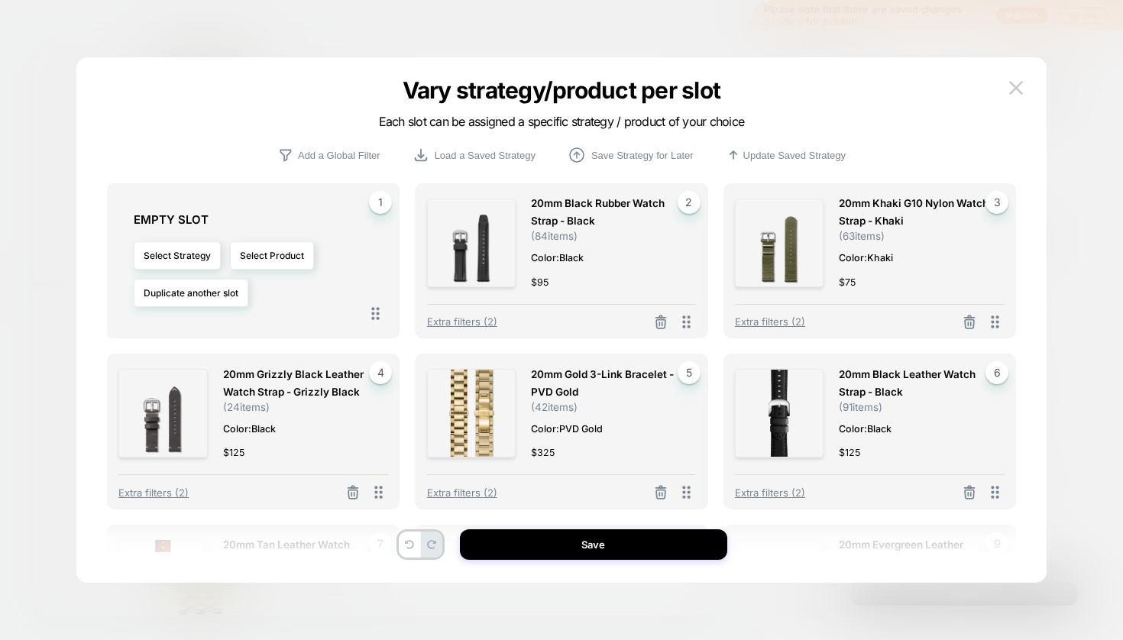
drag, startPoint x: 667, startPoint y: 323, endPoint x: 833, endPoint y: 321, distance: 165.8
click at [680, 325] on div "Extra filters (2)" at bounding box center [562, 317] width 270 height 27
click at [978, 320] on button at bounding box center [969, 323] width 24 height 19
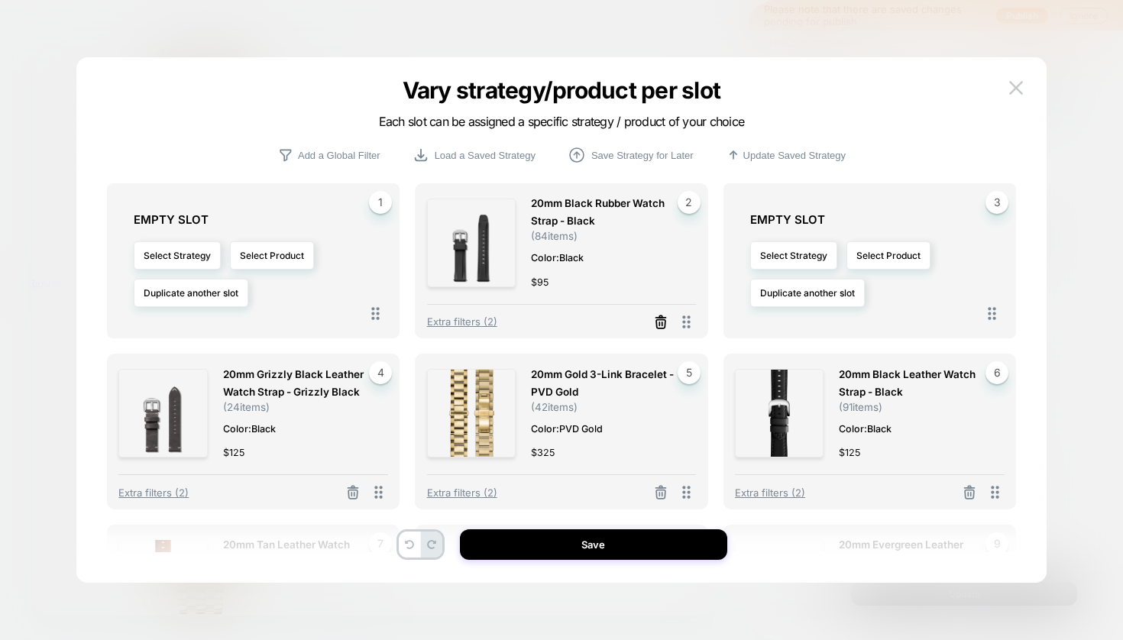
click at [662, 325] on line at bounding box center [662, 323] width 0 height 3
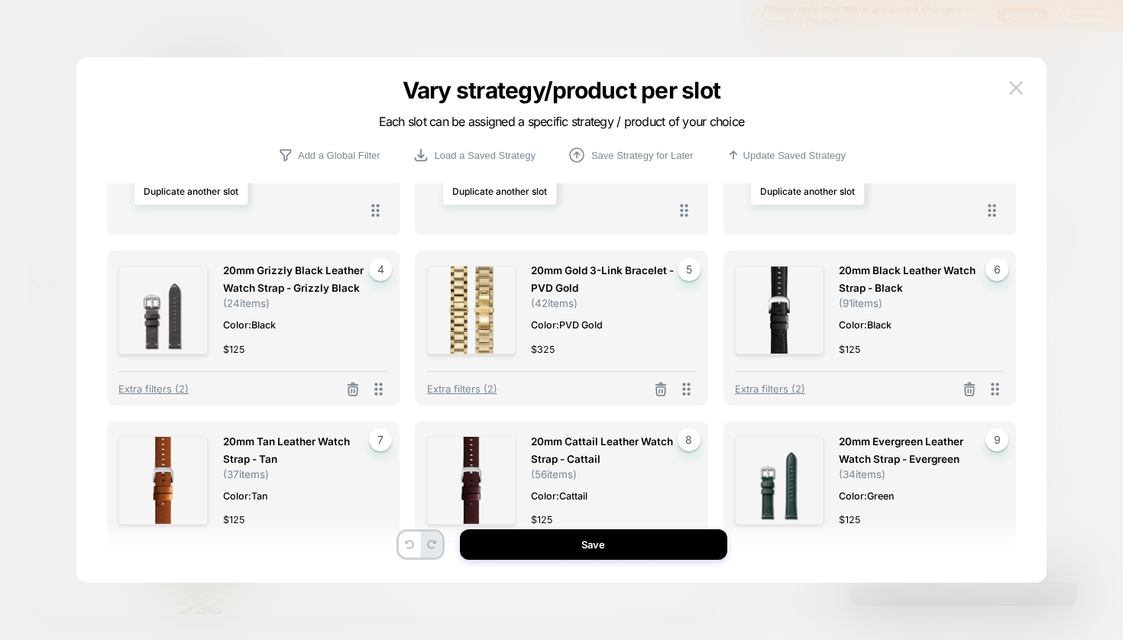
scroll to position [110, 0]
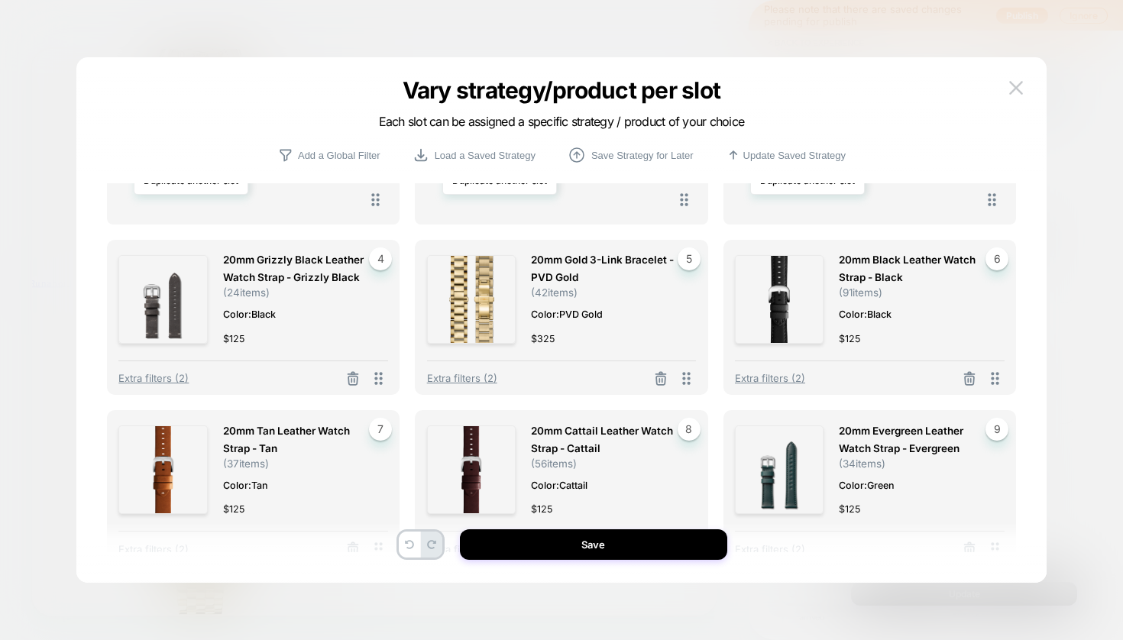
drag, startPoint x: 350, startPoint y: 361, endPoint x: 540, endPoint y: 379, distance: 191.0
click at [352, 371] on icon at bounding box center [352, 378] width 15 height 15
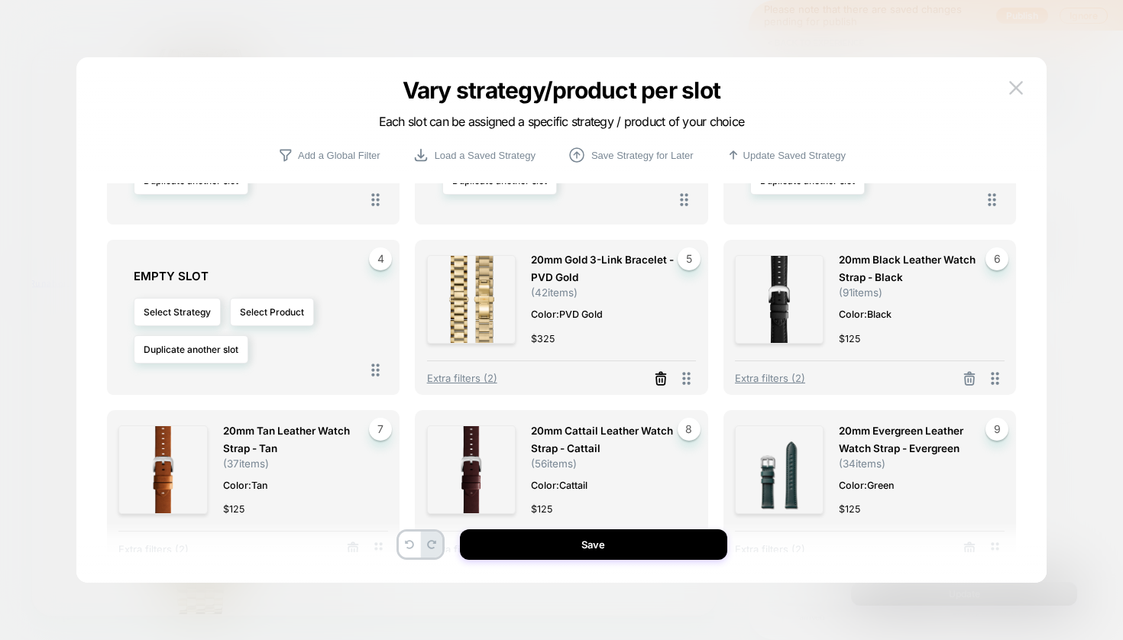
click at [654, 371] on icon at bounding box center [660, 378] width 15 height 15
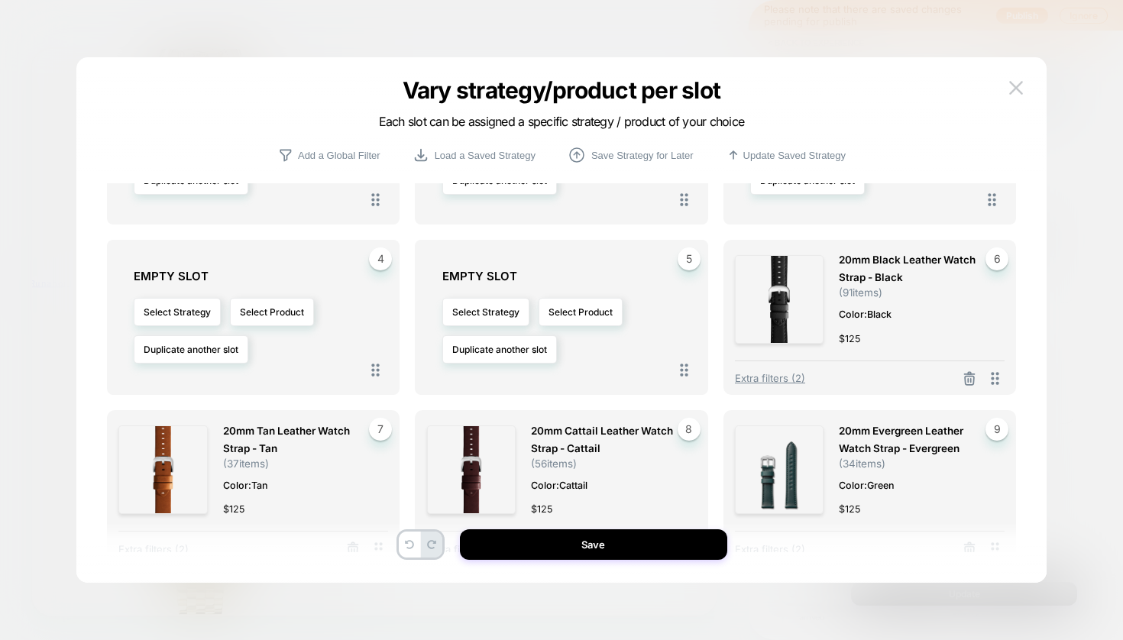
click at [971, 376] on icon at bounding box center [969, 380] width 9 height 8
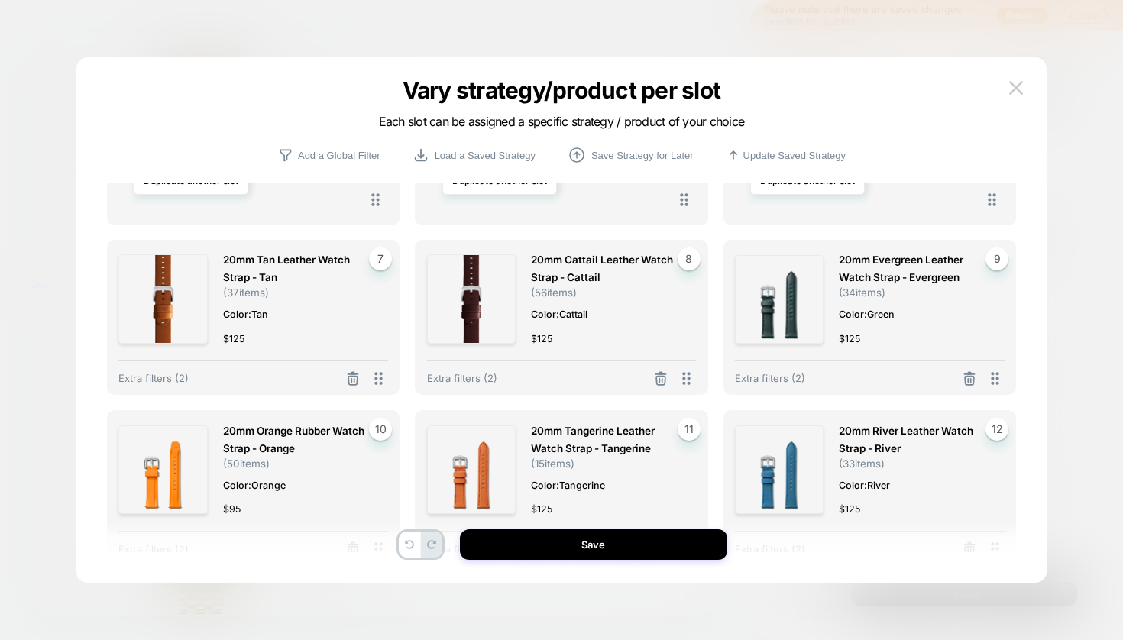
scroll to position [288, 0]
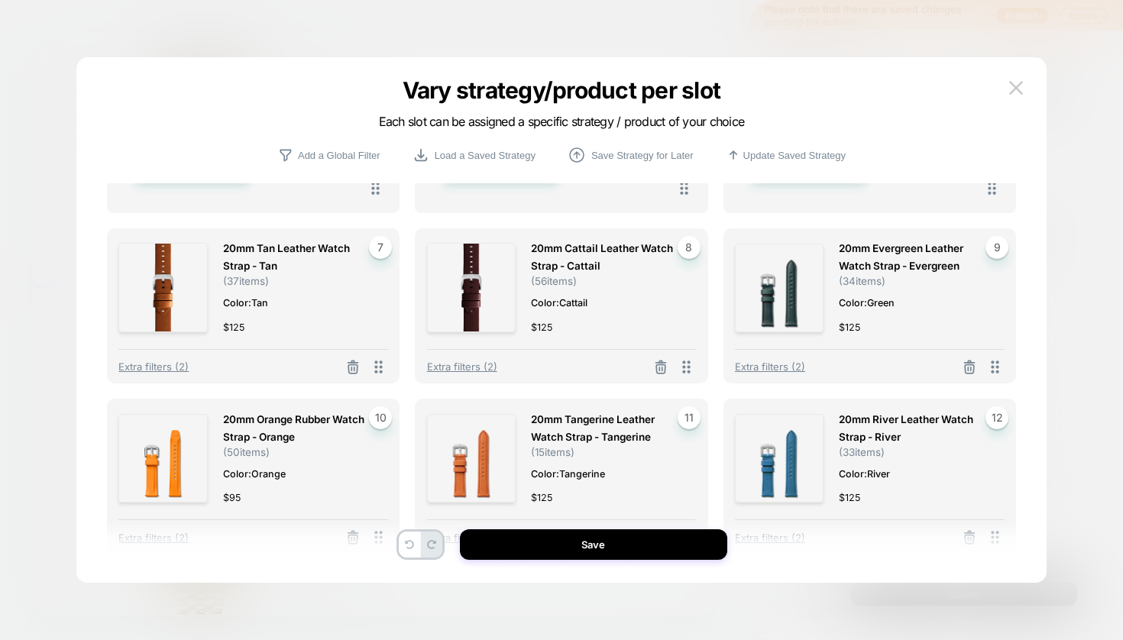
drag, startPoint x: 353, startPoint y: 341, endPoint x: 465, endPoint y: 348, distance: 112.5
click at [353, 360] on icon at bounding box center [352, 367] width 15 height 15
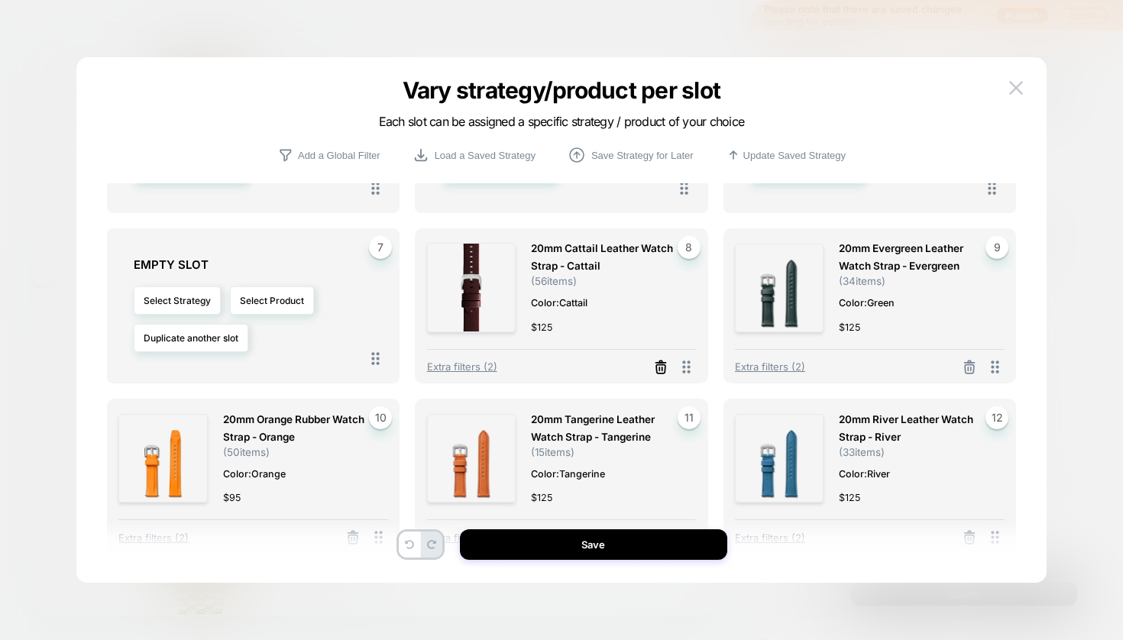
click at [668, 360] on icon at bounding box center [660, 367] width 15 height 15
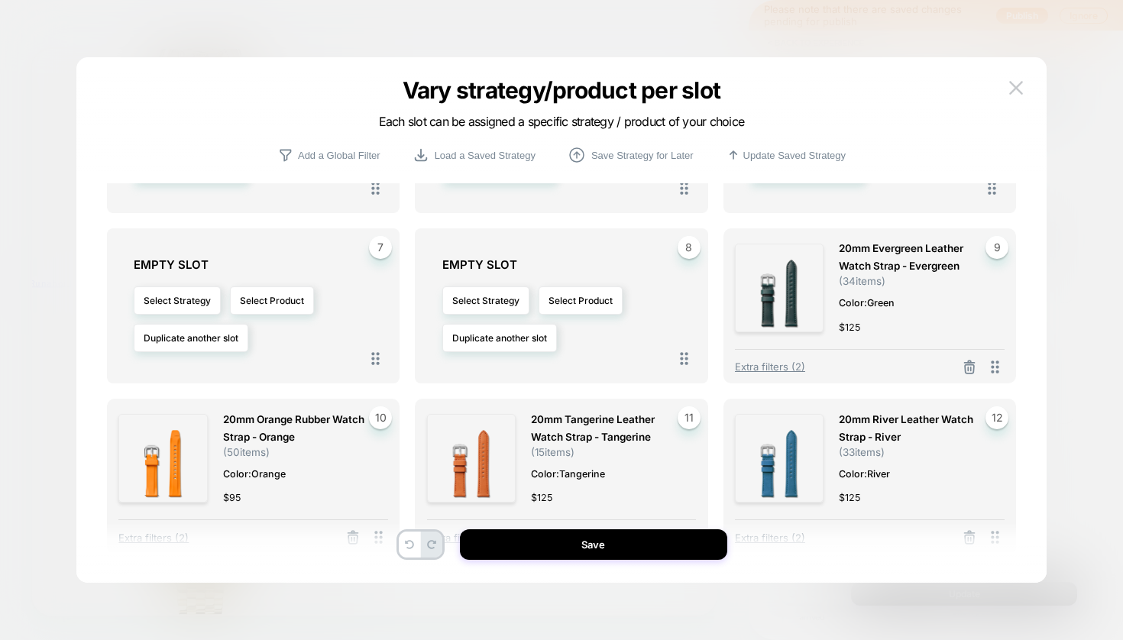
drag, startPoint x: 969, startPoint y: 338, endPoint x: 933, endPoint y: 370, distance: 49.2
click at [969, 364] on icon at bounding box center [969, 368] width 9 height 8
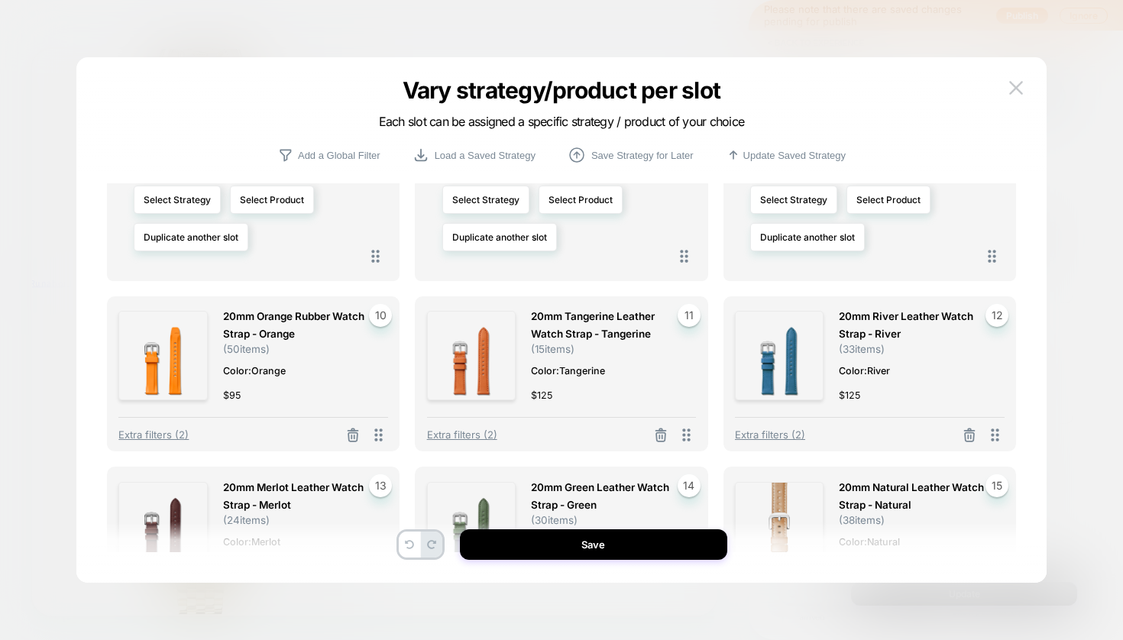
scroll to position [420, 0]
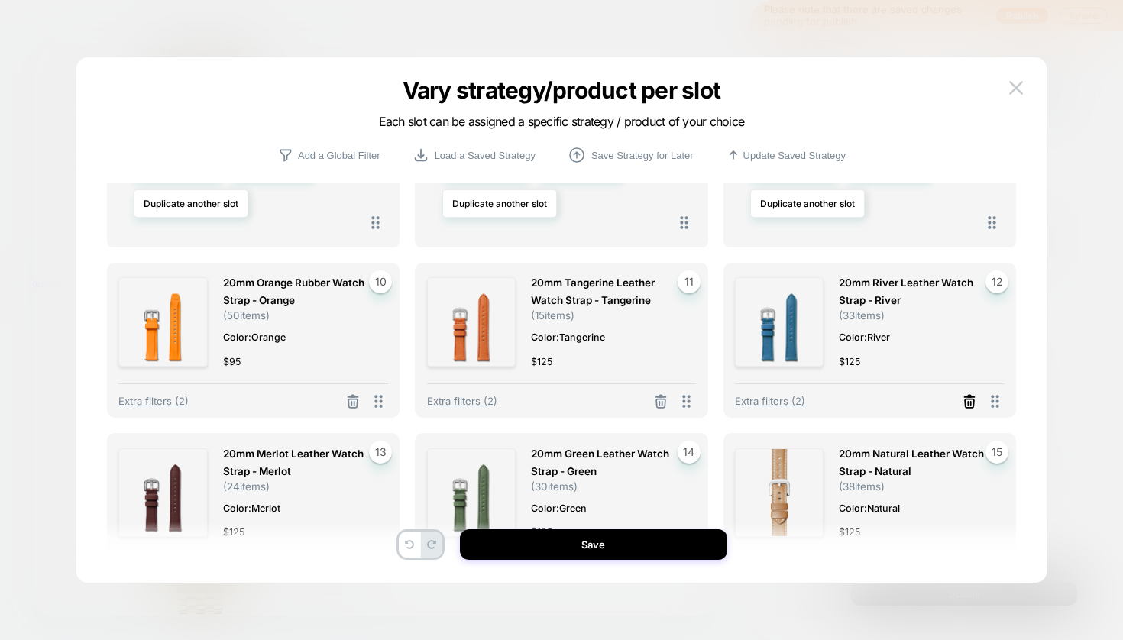
click at [968, 394] on icon at bounding box center [969, 401] width 15 height 15
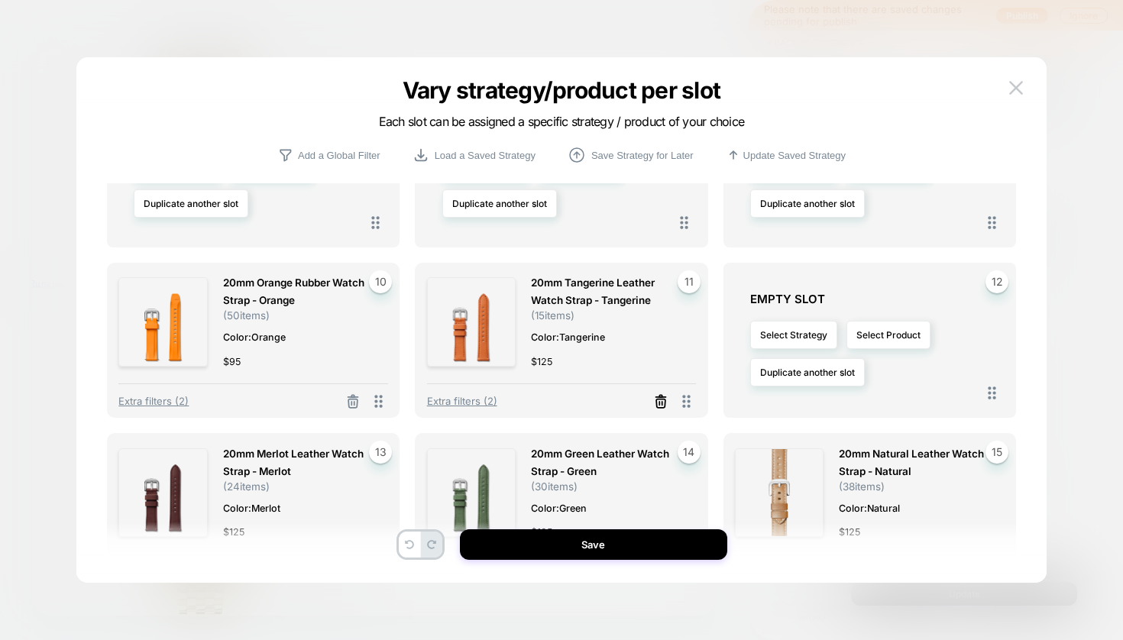
click at [662, 402] on line at bounding box center [662, 403] width 0 height 3
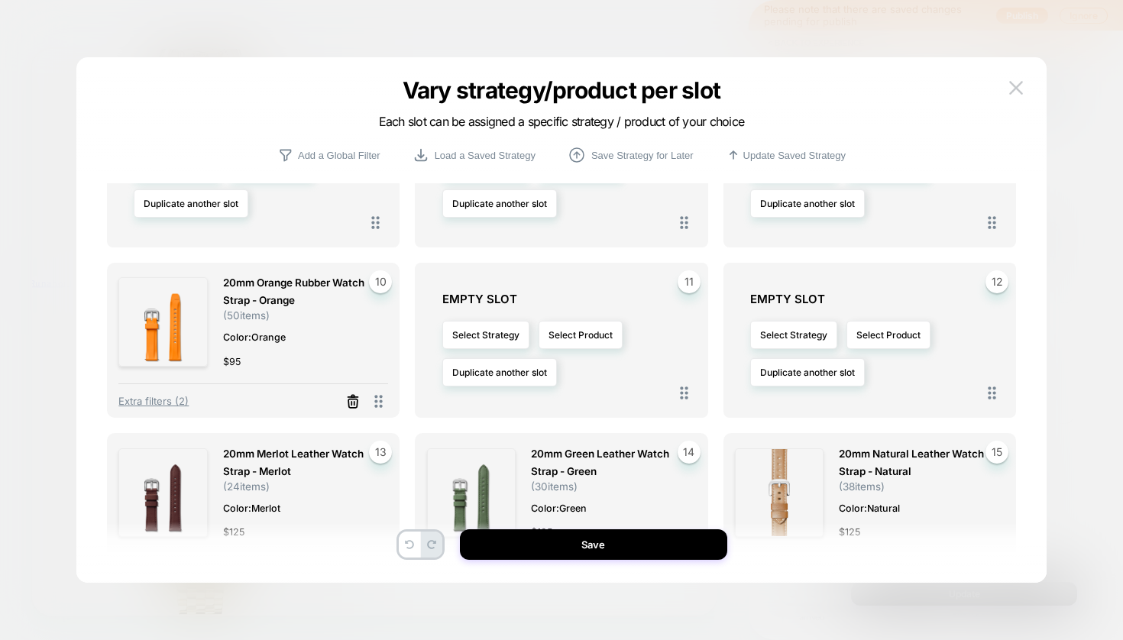
click at [347, 394] on icon at bounding box center [352, 401] width 15 height 15
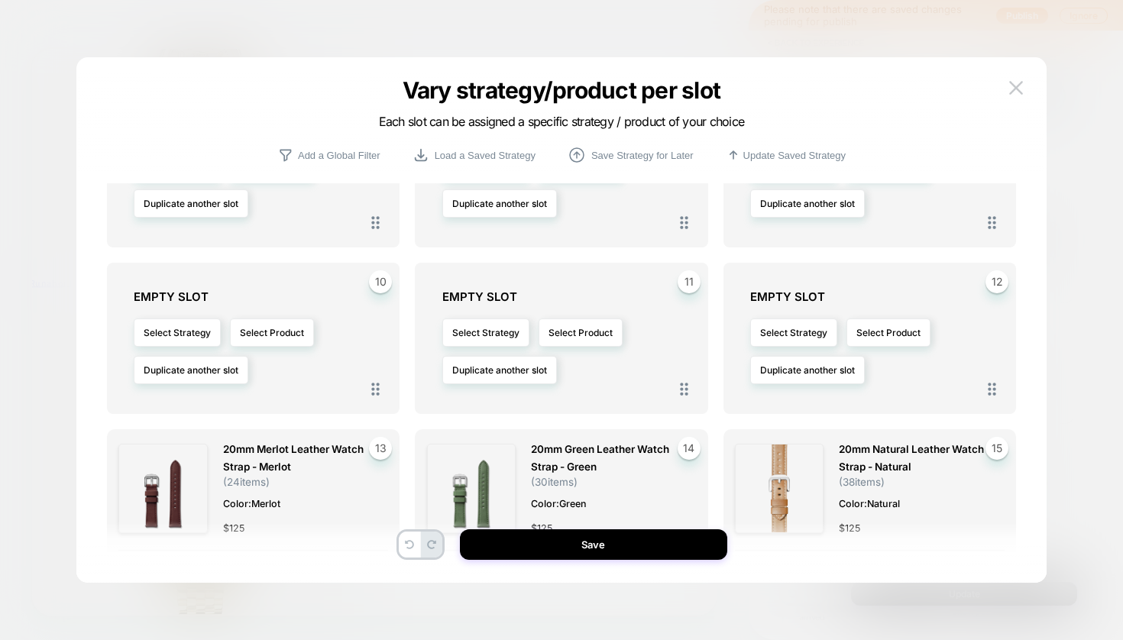
scroll to position [519, 0]
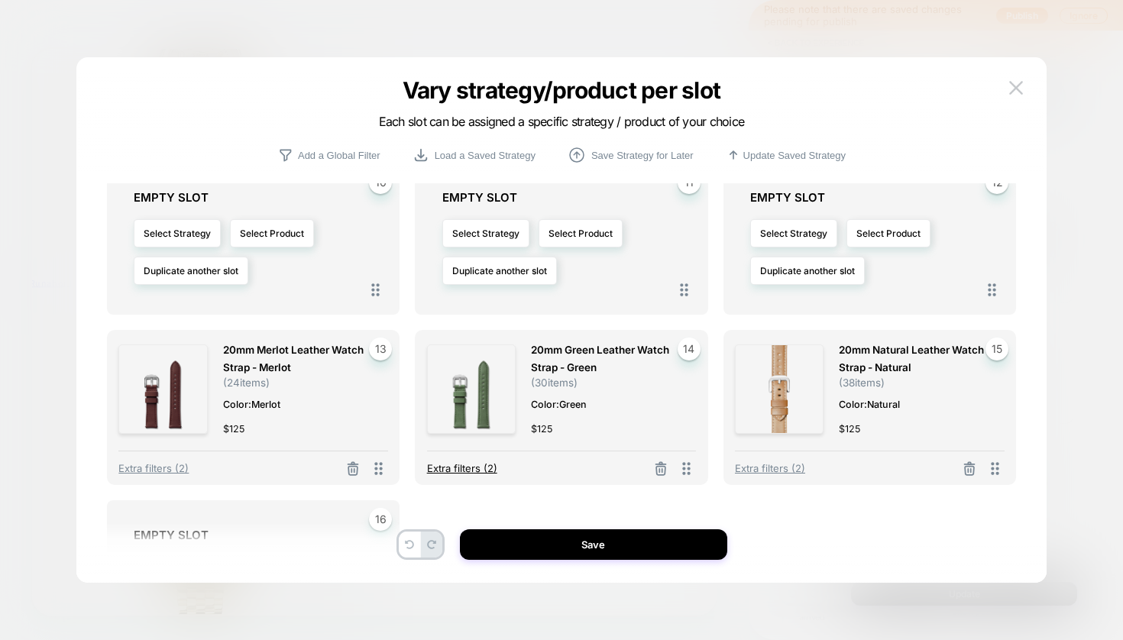
drag, startPoint x: 356, startPoint y: 409, endPoint x: 454, endPoint y: 408, distance: 98.5
click at [360, 461] on icon at bounding box center [352, 468] width 15 height 15
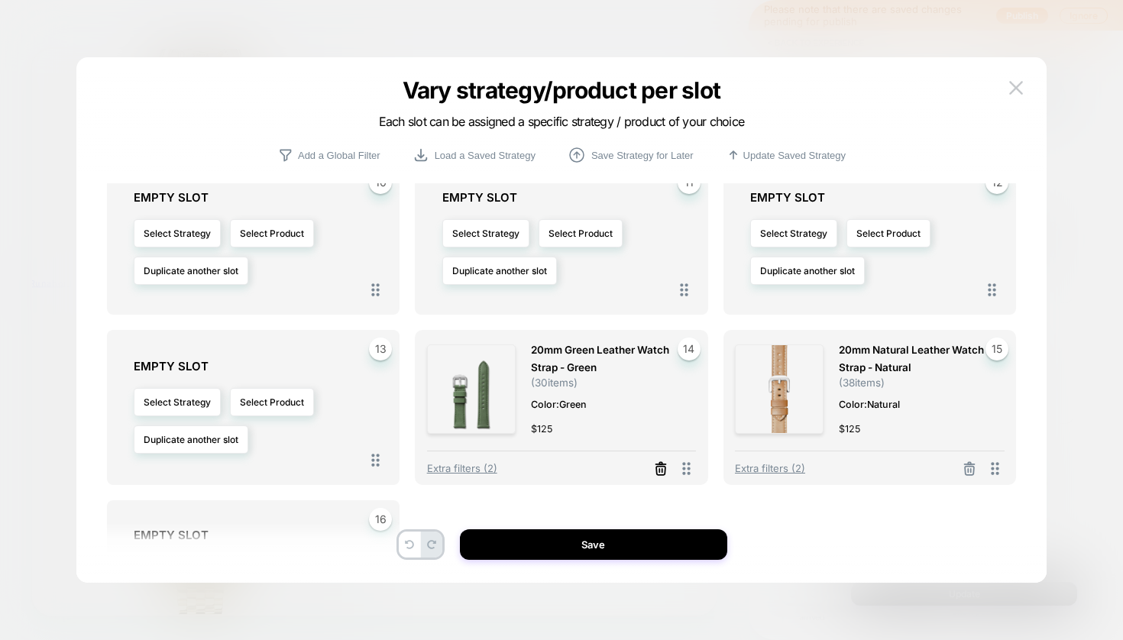
click at [663, 461] on icon at bounding box center [660, 468] width 15 height 15
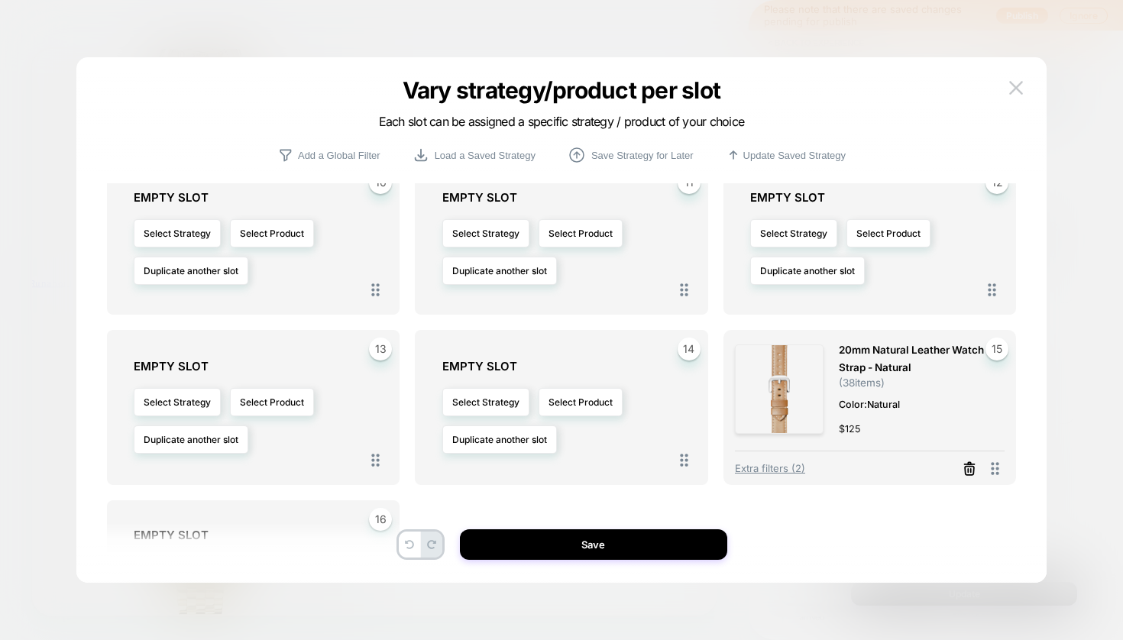
click at [970, 469] on line at bounding box center [970, 470] width 0 height 3
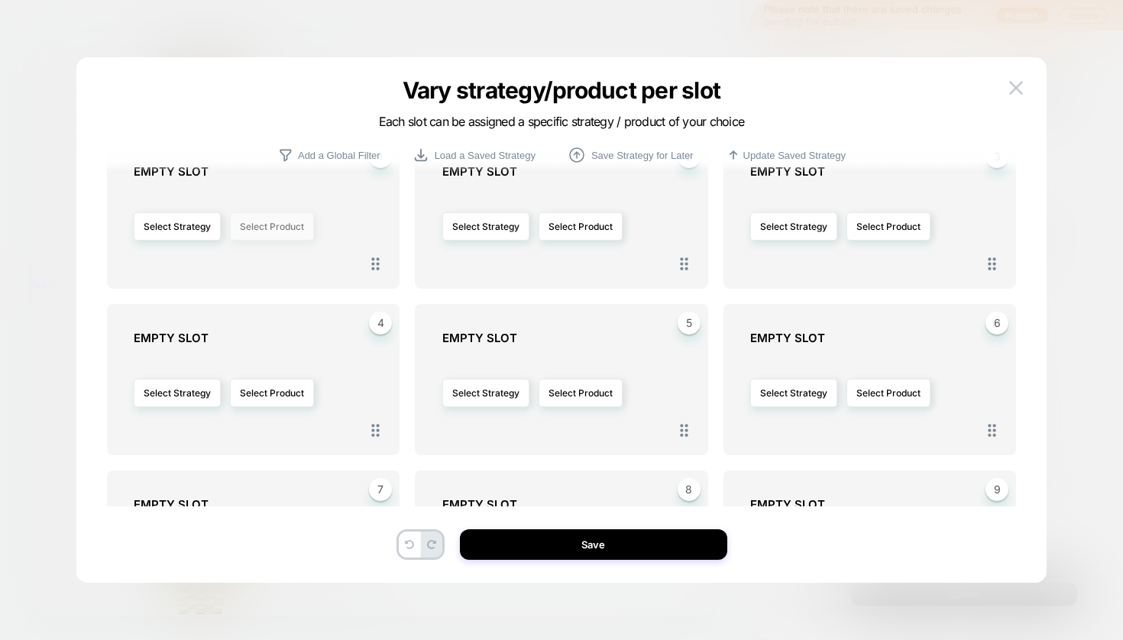
scroll to position [0, 0]
click at [319, 155] on p "Add a Global Filter" at bounding box center [339, 155] width 82 height 11
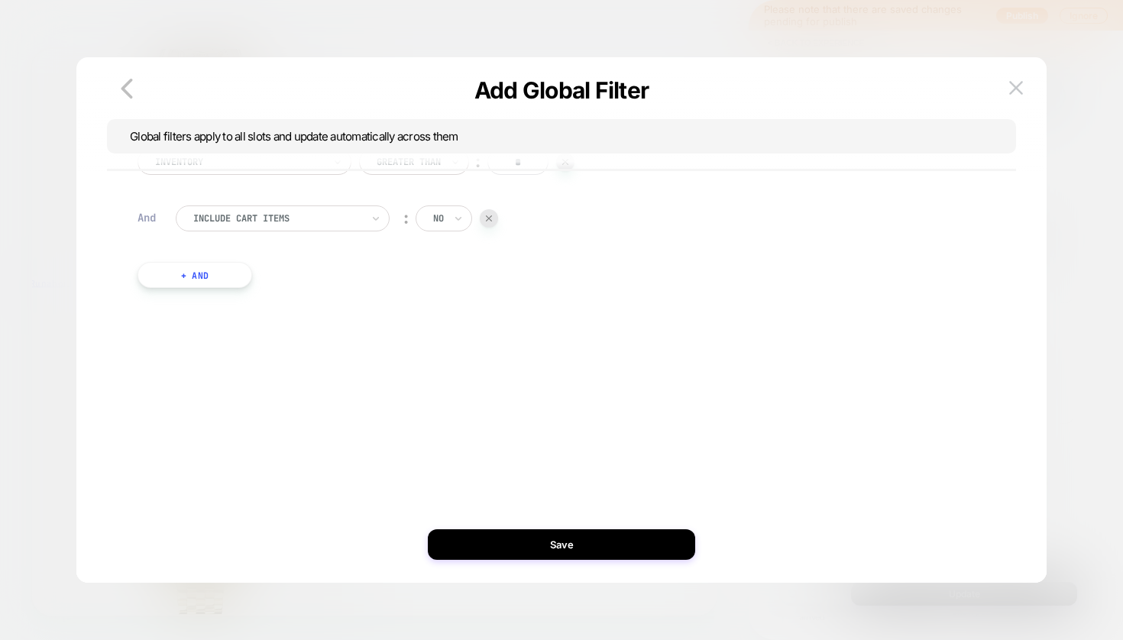
drag, startPoint x: 557, startPoint y: 357, endPoint x: 526, endPoint y: 351, distance: 31.2
click at [556, 357] on div "Inventory Greater Than ︰ * And Include Cart Items ︰ no + And" at bounding box center [561, 297] width 909 height 449
click at [1018, 86] on img at bounding box center [1016, 87] width 14 height 13
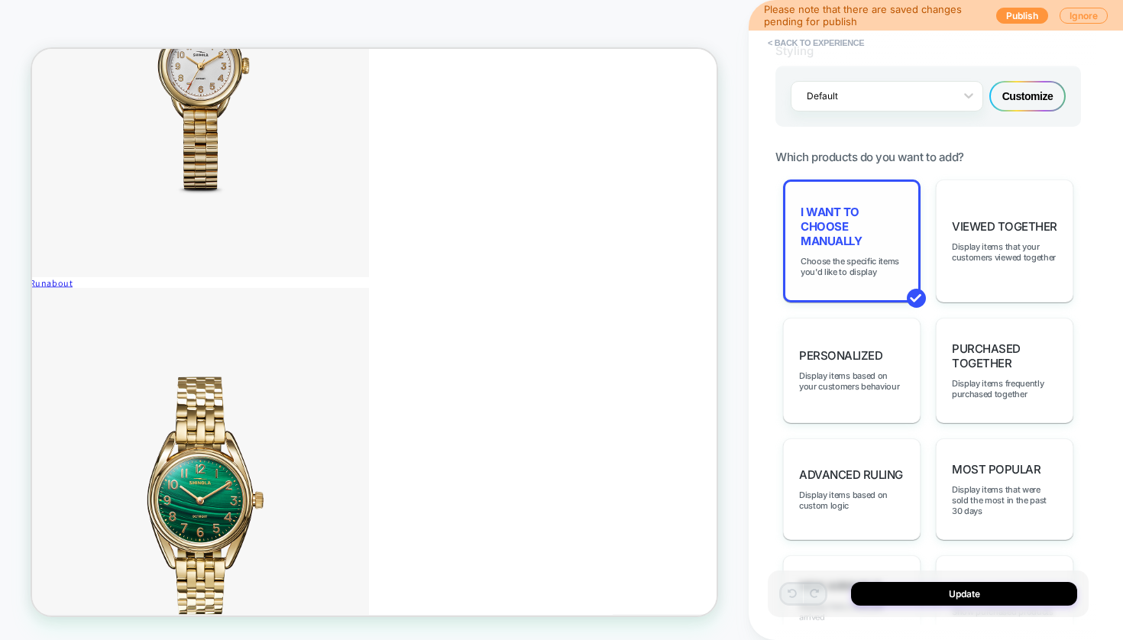
click at [843, 231] on span "I want to choose manually" at bounding box center [851, 227] width 102 height 44
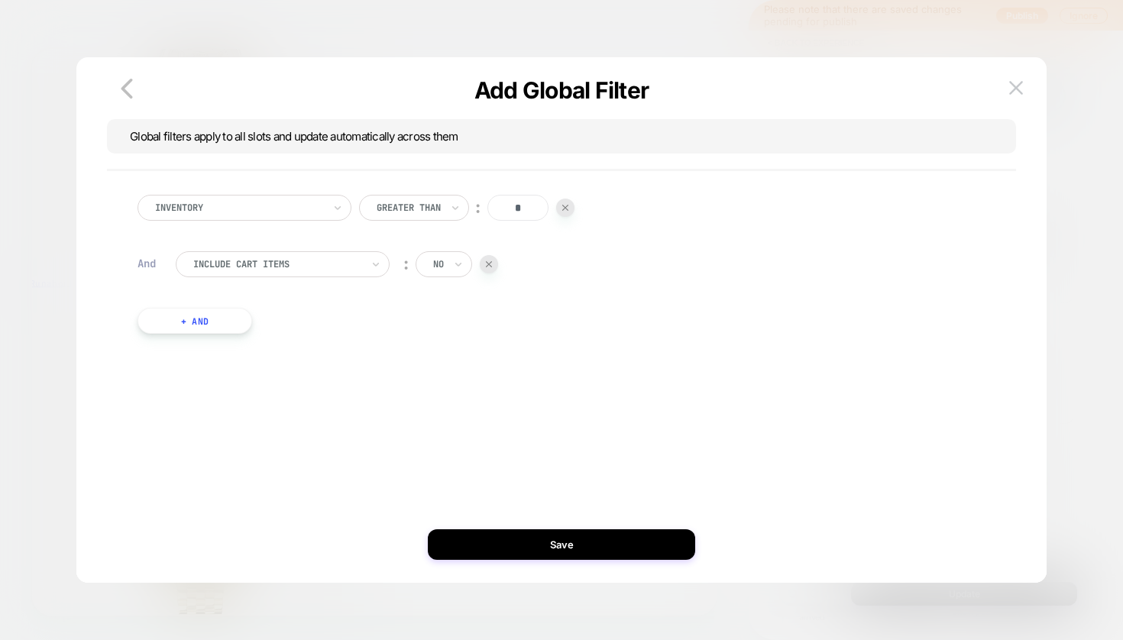
click at [257, 206] on div at bounding box center [239, 208] width 168 height 14
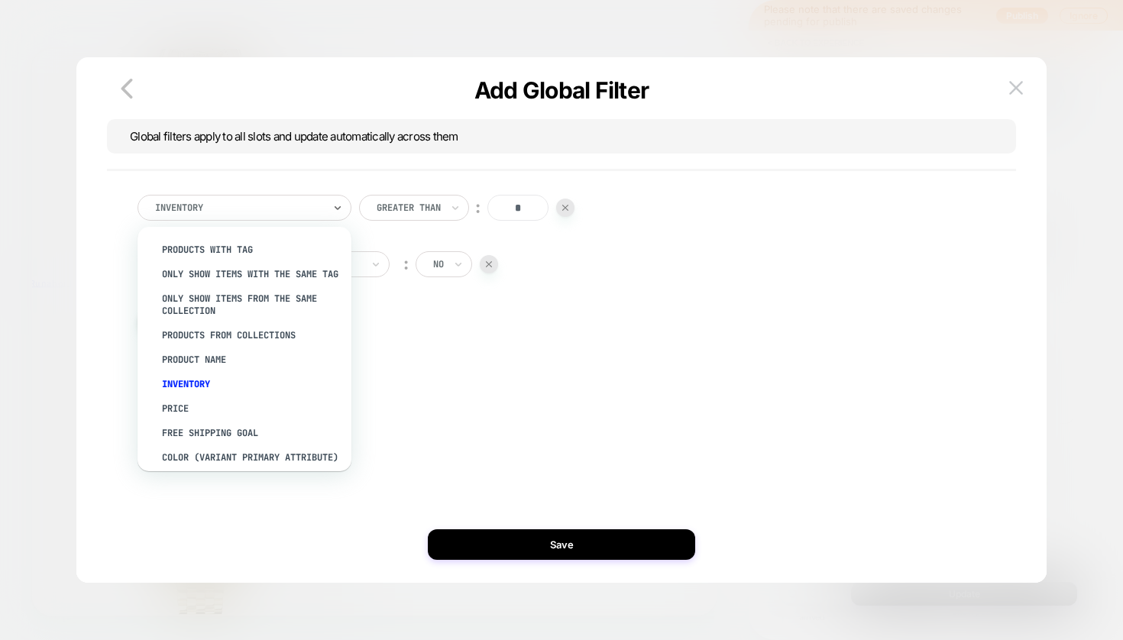
drag, startPoint x: 192, startPoint y: 344, endPoint x: 251, endPoint y: 329, distance: 61.3
click at [193, 343] on div "PRODUCTS FROM COLLECTIONS" at bounding box center [252, 335] width 199 height 24
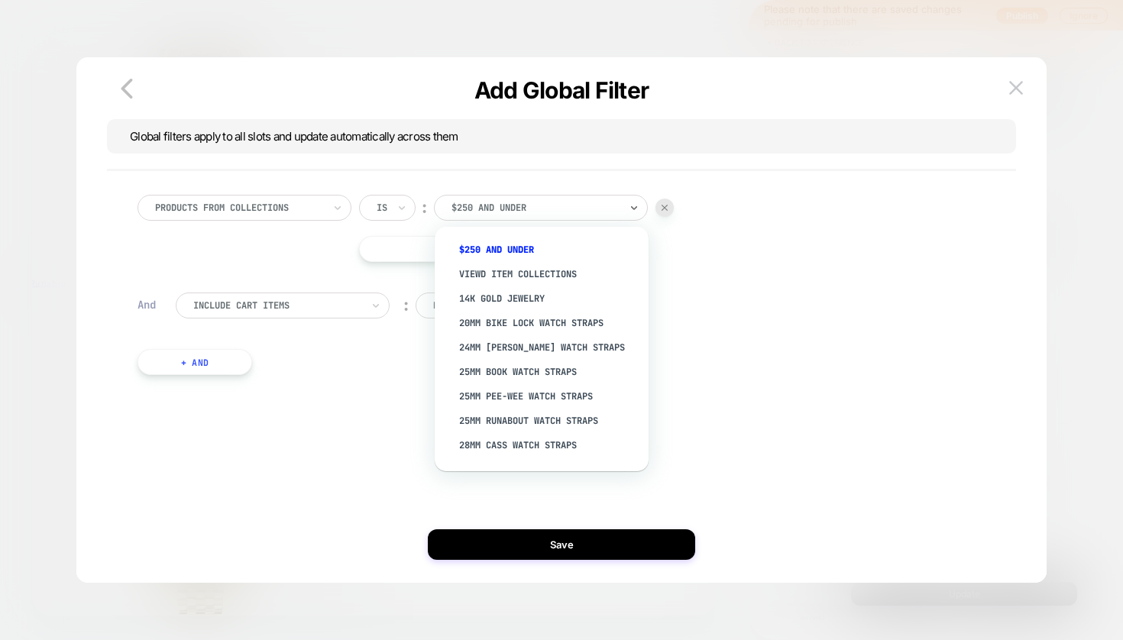
click at [539, 211] on div at bounding box center [535, 208] width 168 height 14
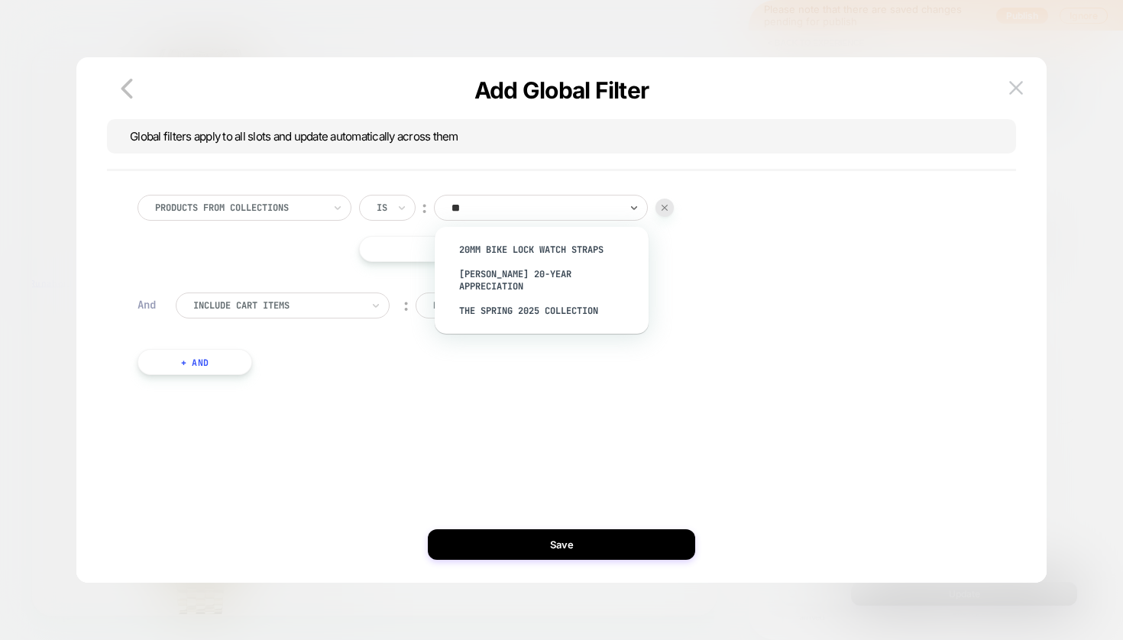
type input "*"
type input "****"
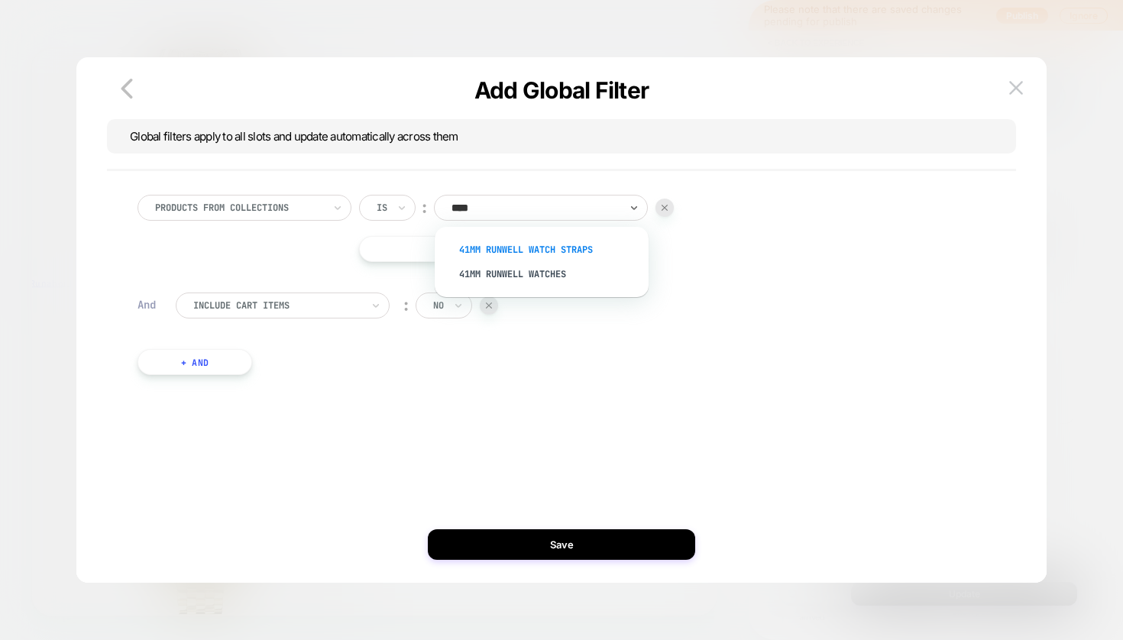
click at [519, 245] on div "41mm Runwell Watch Straps" at bounding box center [549, 250] width 199 height 24
click at [494, 310] on div at bounding box center [489, 305] width 18 height 18
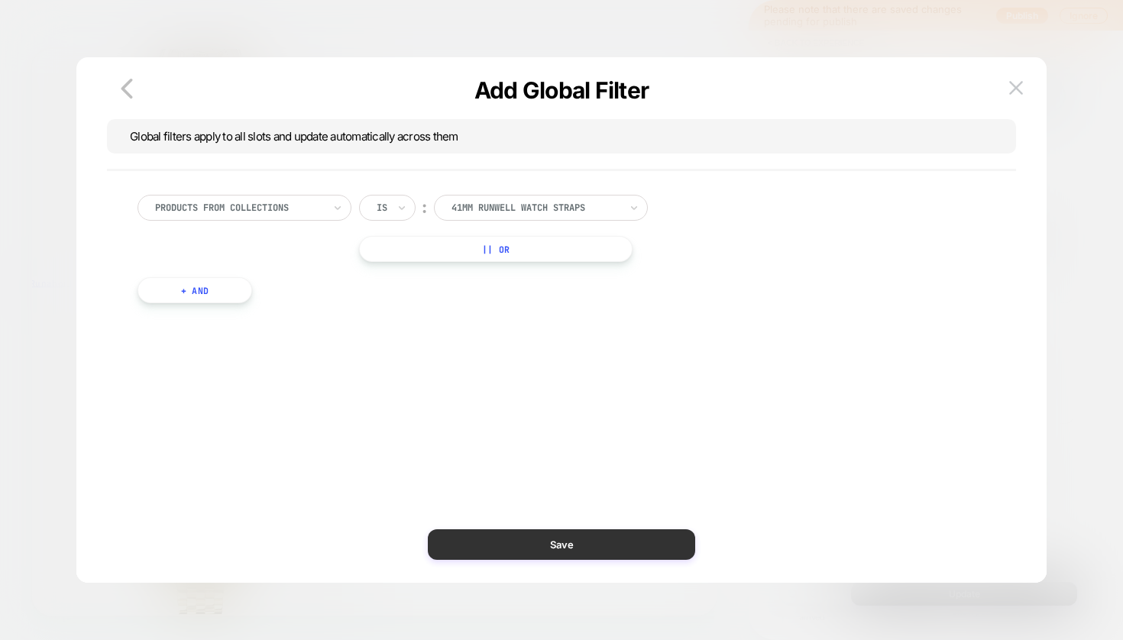
drag, startPoint x: 550, startPoint y: 542, endPoint x: 594, endPoint y: 536, distance: 44.6
click at [550, 542] on button "Save" at bounding box center [561, 544] width 267 height 31
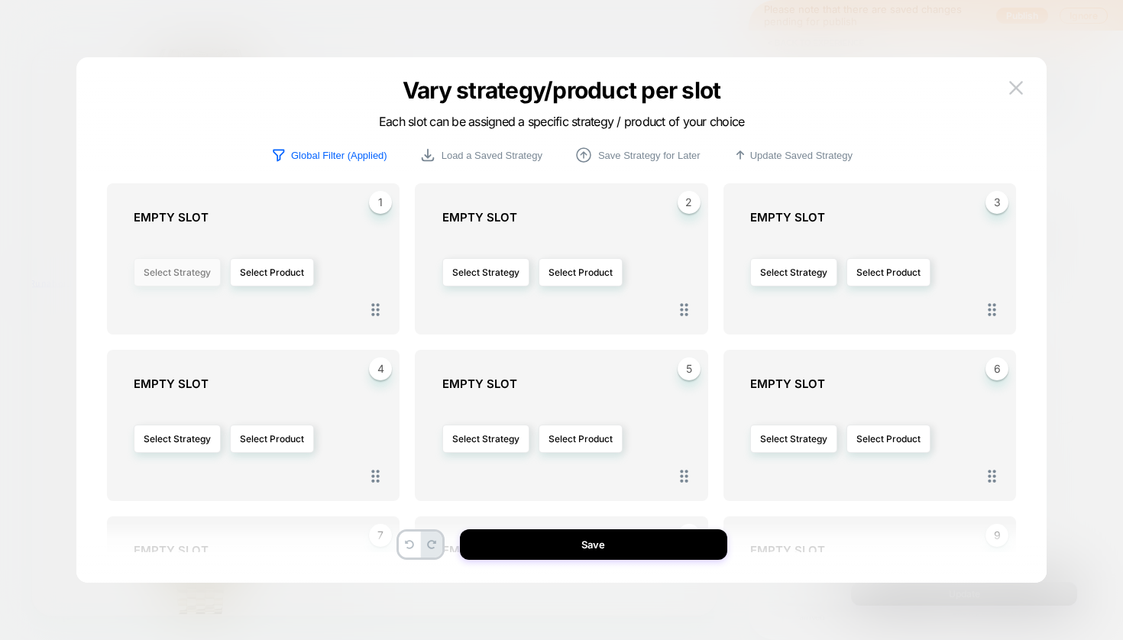
click at [195, 258] on button "Select Strategy" at bounding box center [177, 272] width 87 height 28
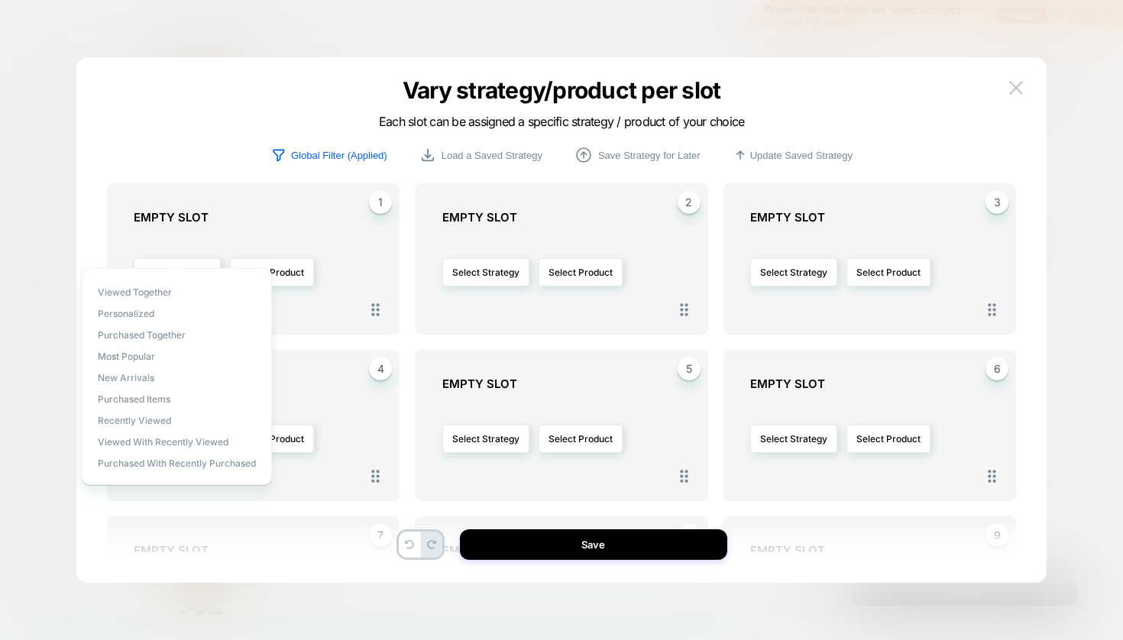
drag, startPoint x: 119, startPoint y: 354, endPoint x: 199, endPoint y: 336, distance: 82.1
click at [121, 353] on span "Most Popular" at bounding box center [126, 356] width 57 height 11
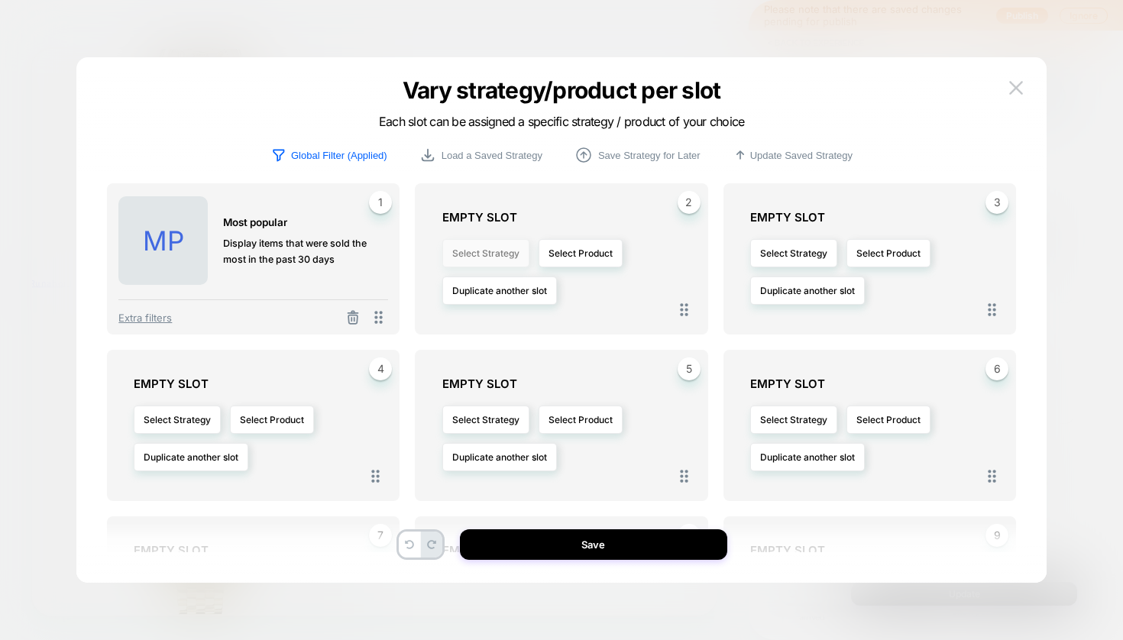
click at [490, 254] on button "Select Strategy" at bounding box center [485, 253] width 87 height 28
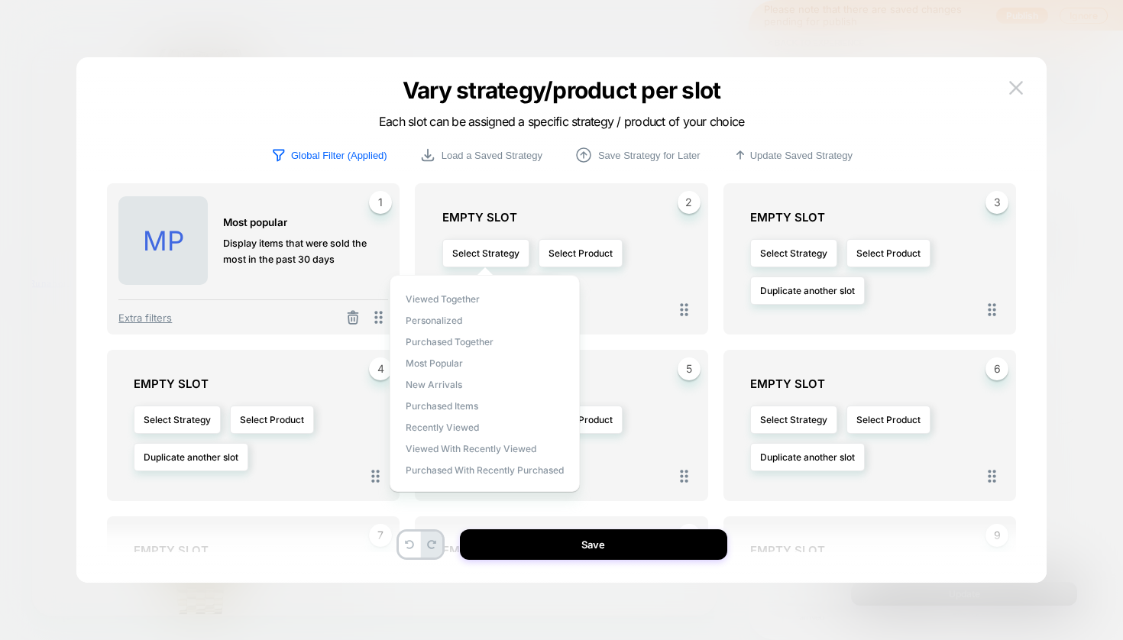
drag, startPoint x: 426, startPoint y: 361, endPoint x: 610, endPoint y: 341, distance: 185.1
click at [432, 361] on span "Most Popular" at bounding box center [434, 362] width 57 height 11
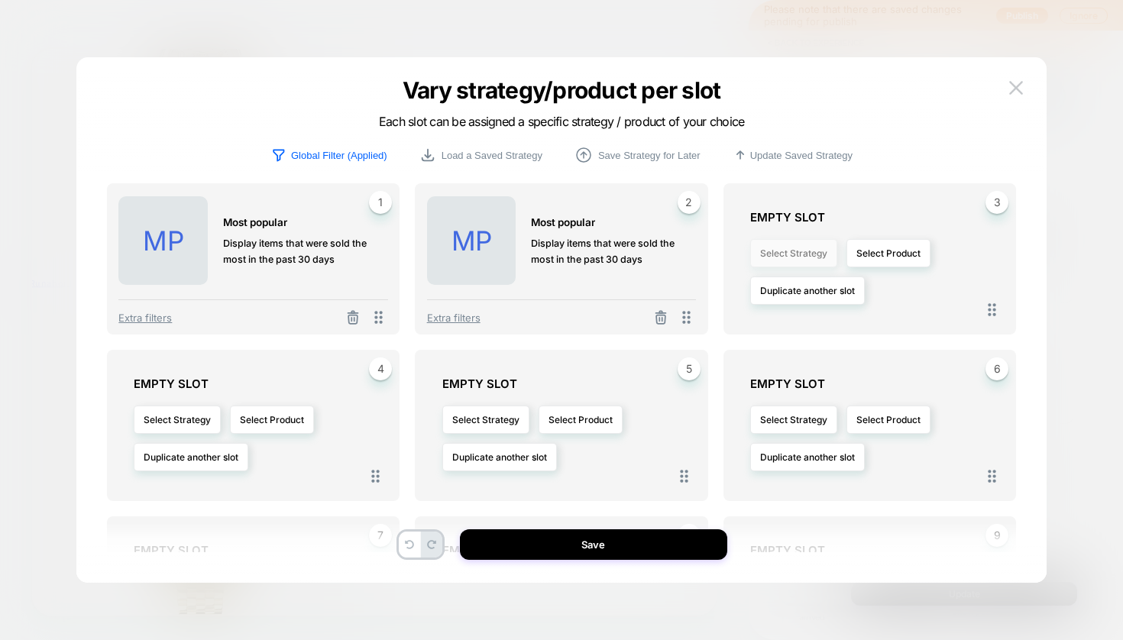
click at [789, 257] on button "Select Strategy" at bounding box center [793, 253] width 87 height 28
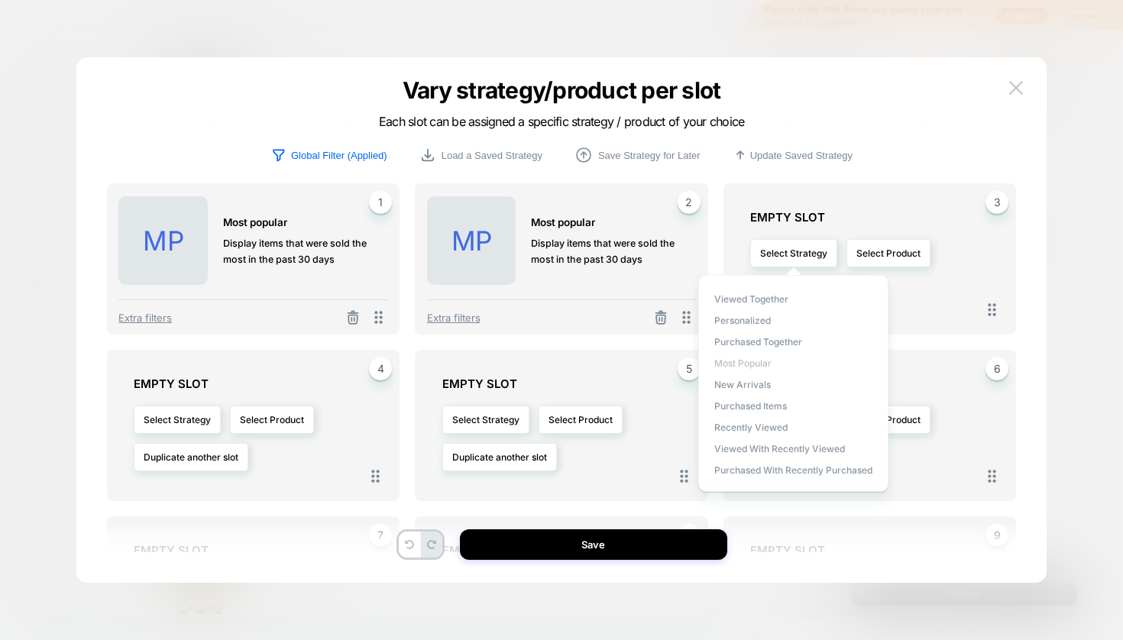
click at [745, 359] on span "Most Popular" at bounding box center [742, 362] width 57 height 11
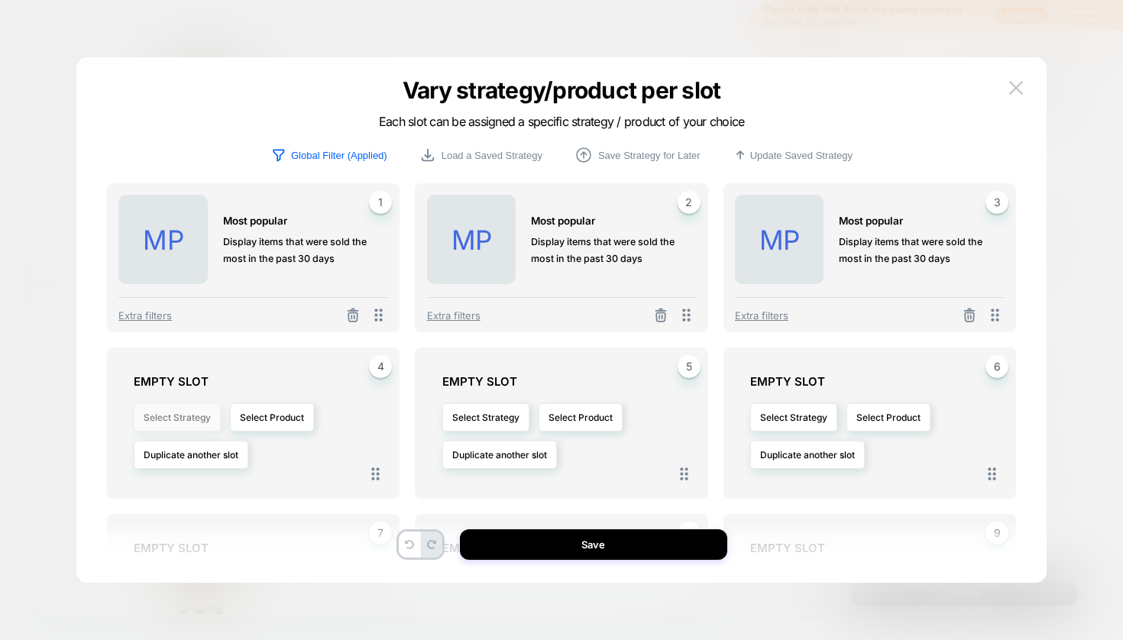
click at [189, 409] on button "Select Strategy" at bounding box center [177, 417] width 87 height 28
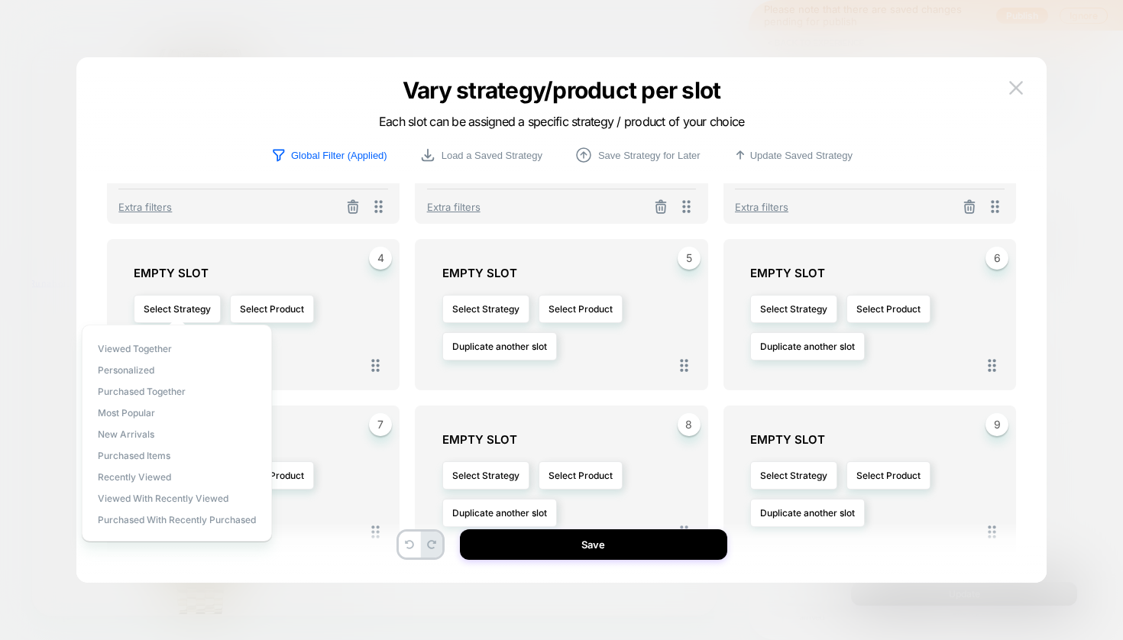
scroll to position [112, 0]
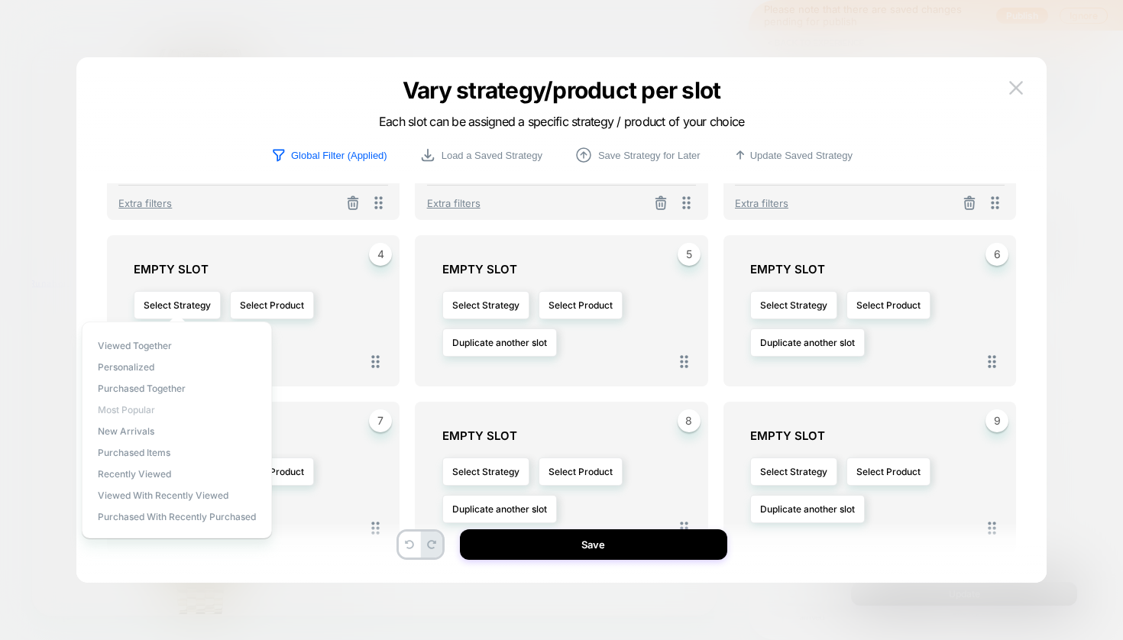
click at [136, 408] on span "Most Popular" at bounding box center [126, 409] width 57 height 11
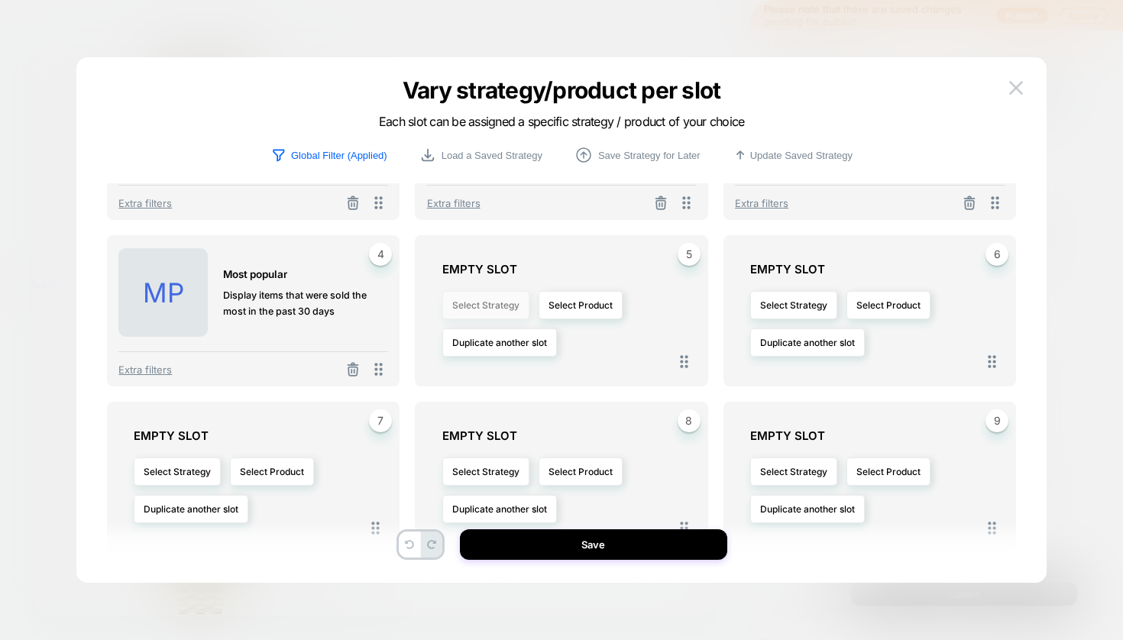
click at [503, 310] on button "Select Strategy" at bounding box center [485, 305] width 87 height 28
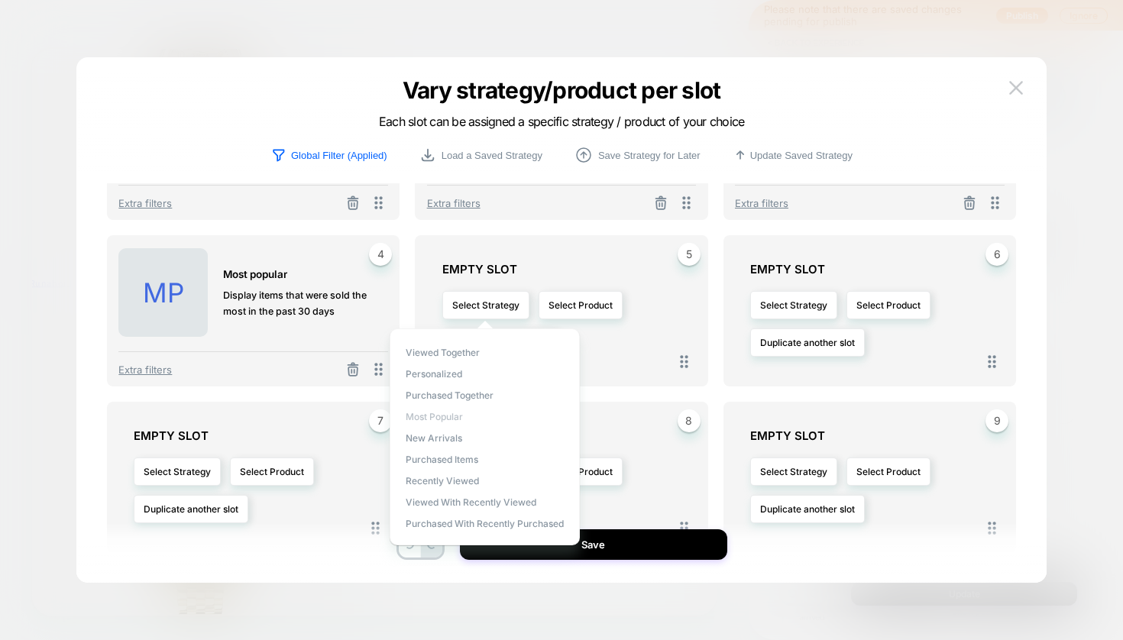
click at [426, 417] on span "Most Popular" at bounding box center [434, 416] width 57 height 11
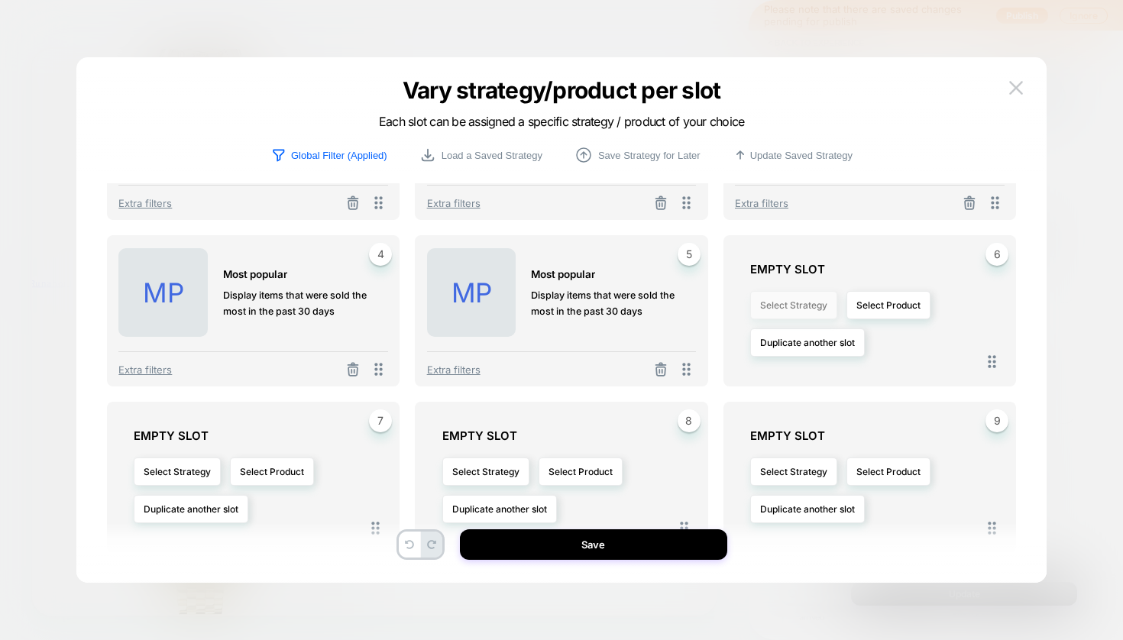
click at [823, 303] on button "Select Strategy" at bounding box center [793, 305] width 87 height 28
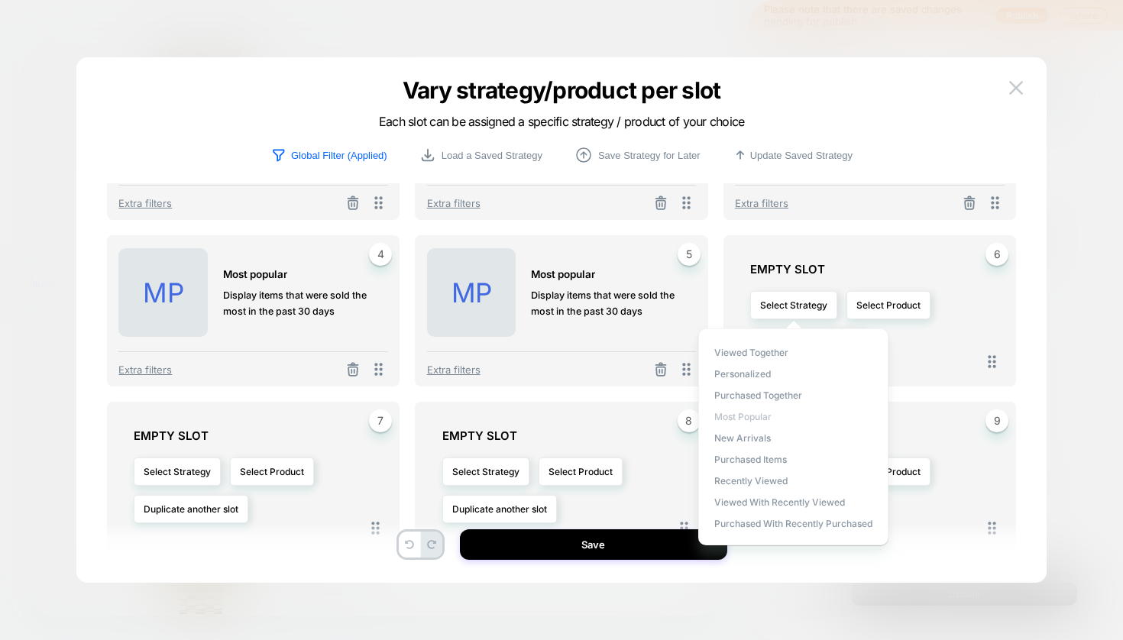
click at [746, 415] on span "Most Popular" at bounding box center [742, 416] width 57 height 11
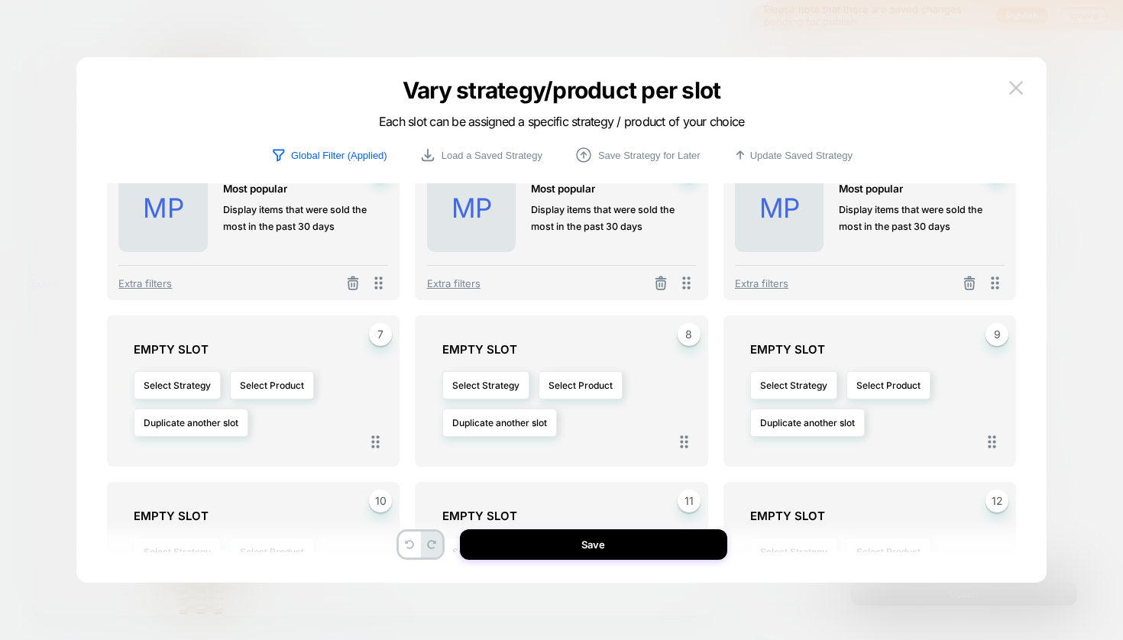
scroll to position [204, 0]
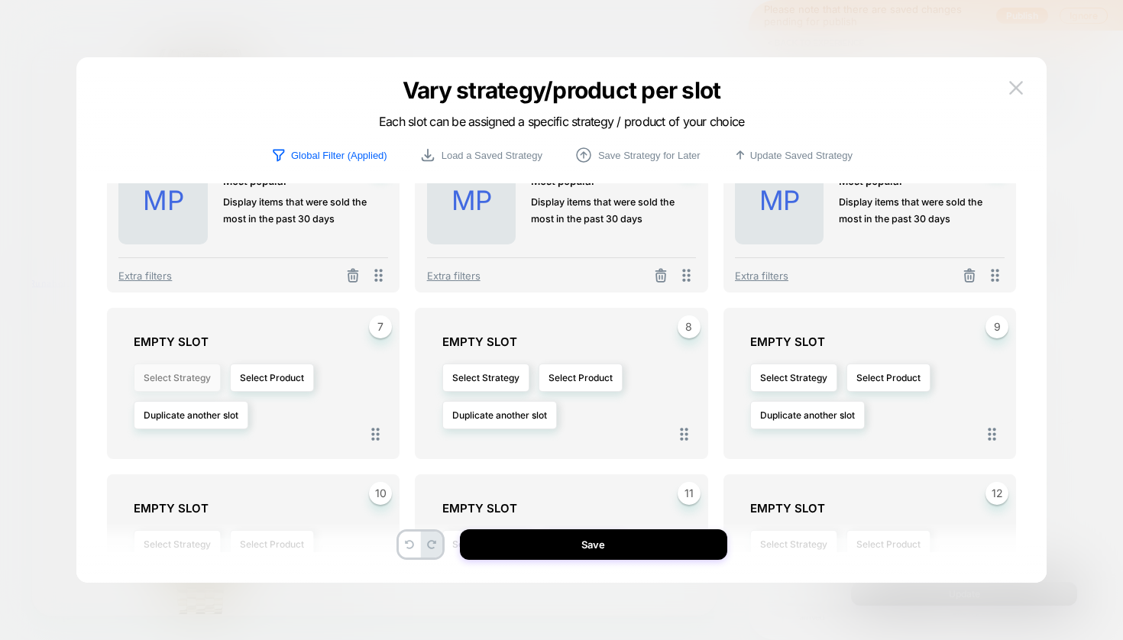
click at [193, 374] on button "Select Strategy" at bounding box center [177, 378] width 87 height 28
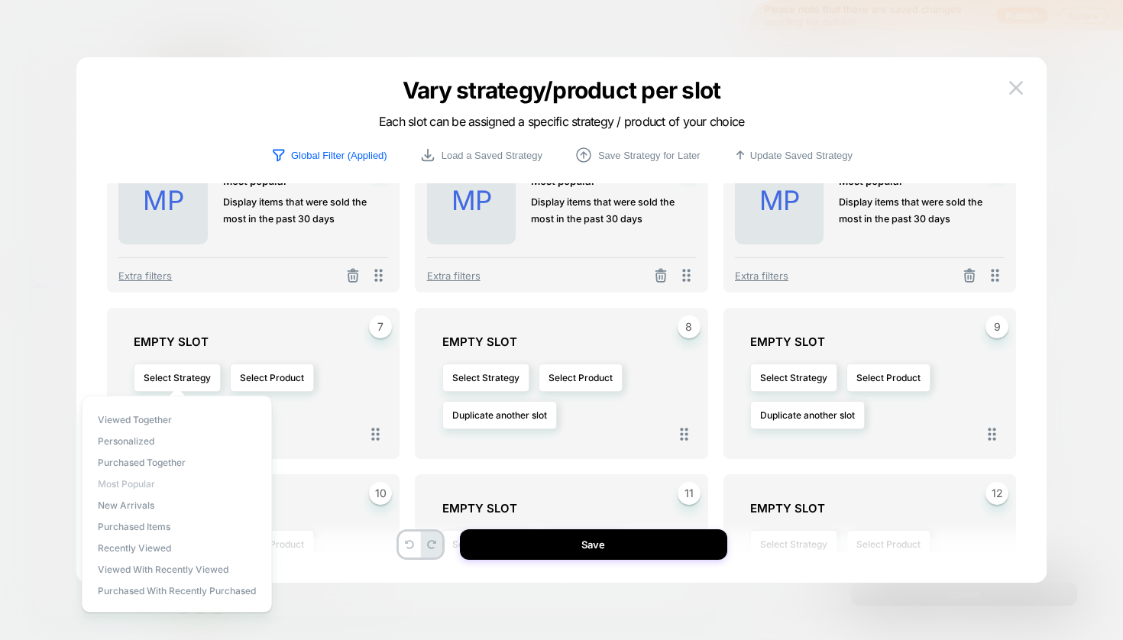
click at [118, 478] on span "Most Popular" at bounding box center [126, 483] width 57 height 11
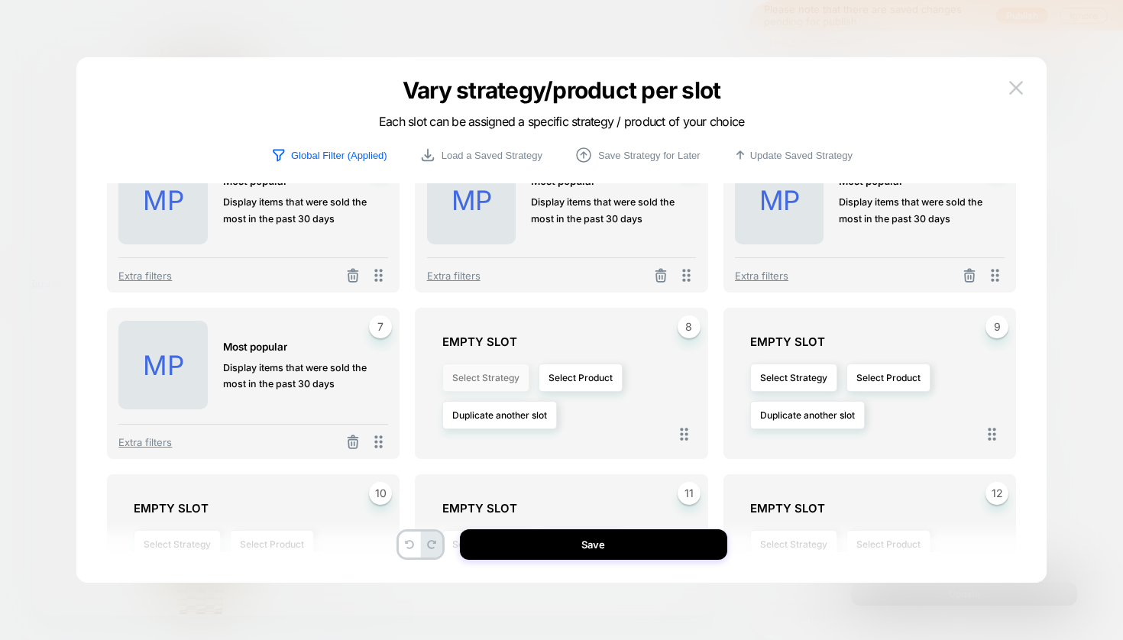
click at [504, 392] on button "Select Strategy" at bounding box center [485, 378] width 87 height 28
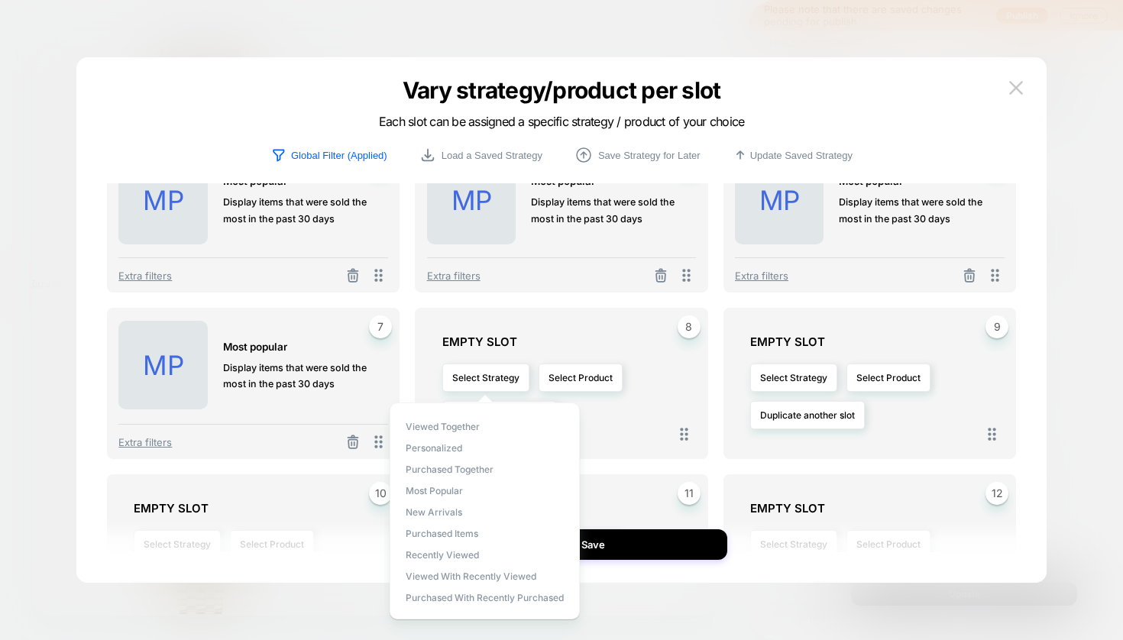
click at [441, 490] on span "Most Popular" at bounding box center [434, 490] width 57 height 11
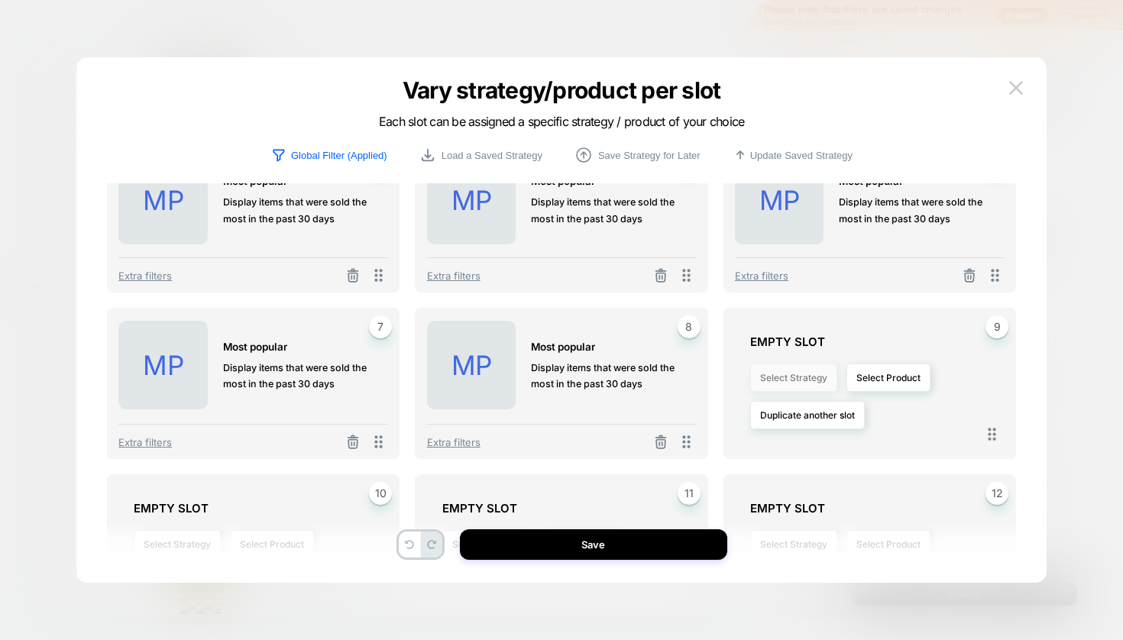
click at [786, 373] on button "Select Strategy" at bounding box center [793, 378] width 87 height 28
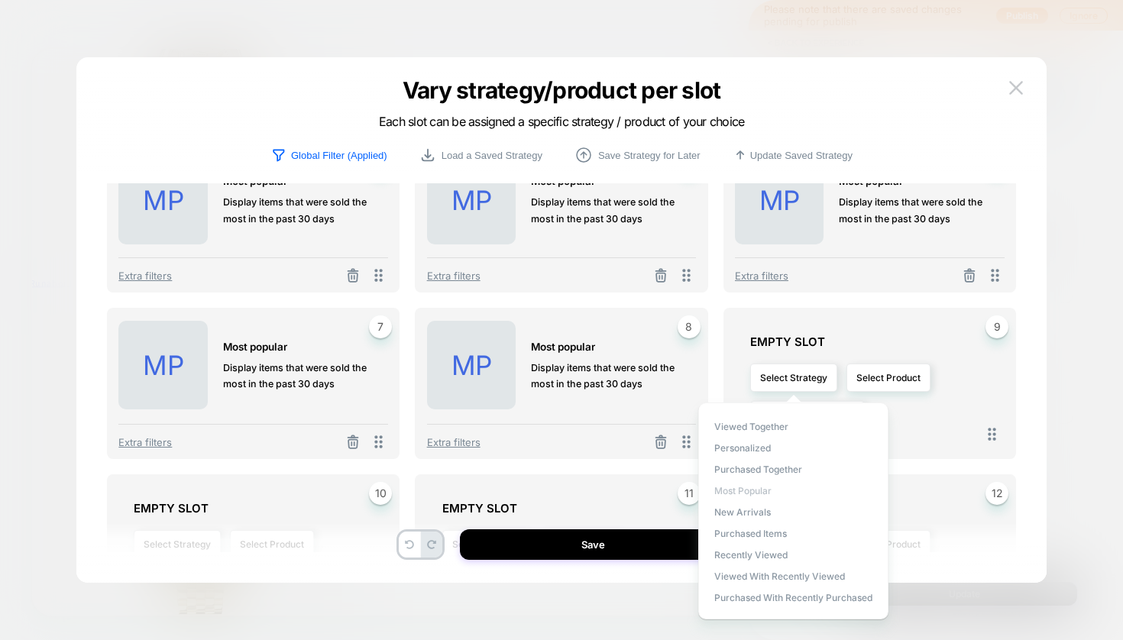
click at [755, 491] on span "Most Popular" at bounding box center [742, 490] width 57 height 11
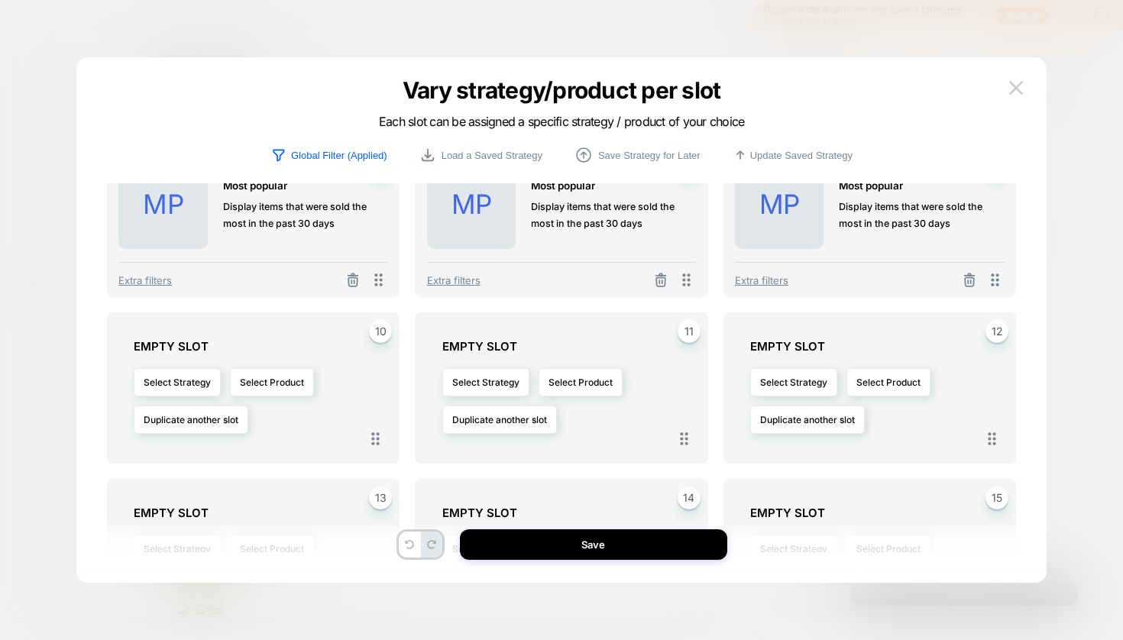
scroll to position [359, 0]
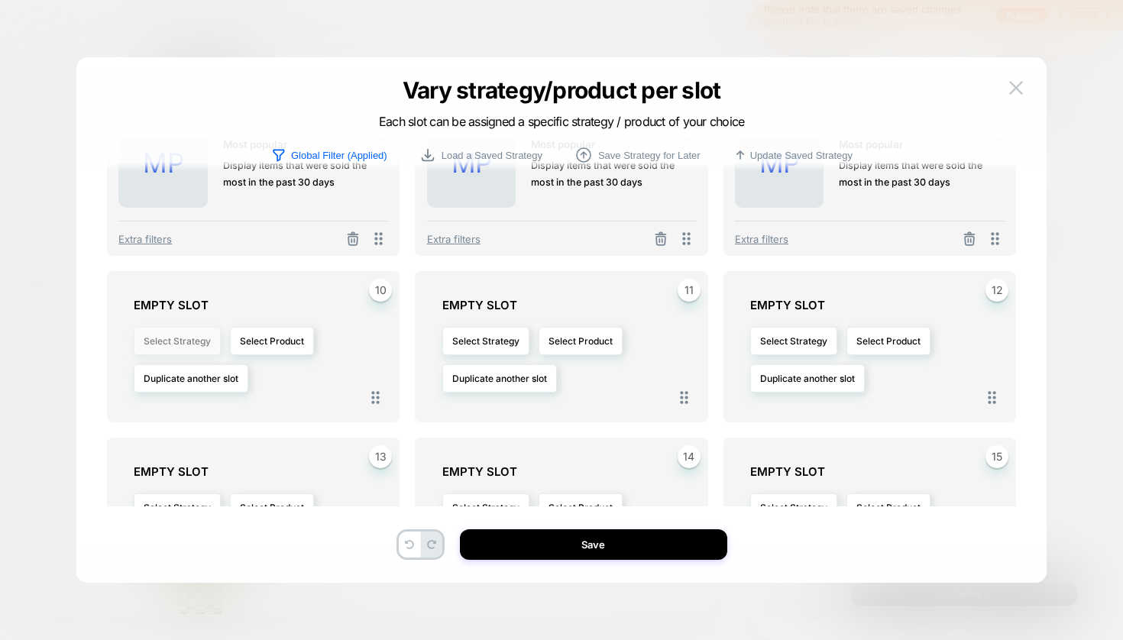
click at [177, 341] on button "Select Strategy" at bounding box center [177, 341] width 87 height 28
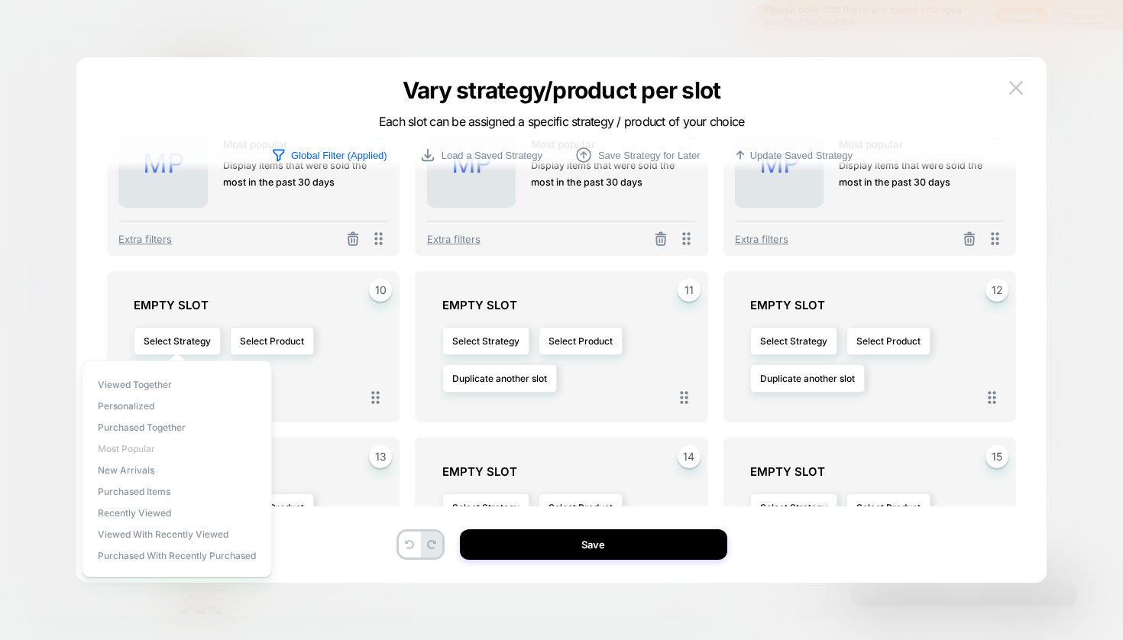
click at [135, 448] on span "Most Popular" at bounding box center [126, 448] width 57 height 11
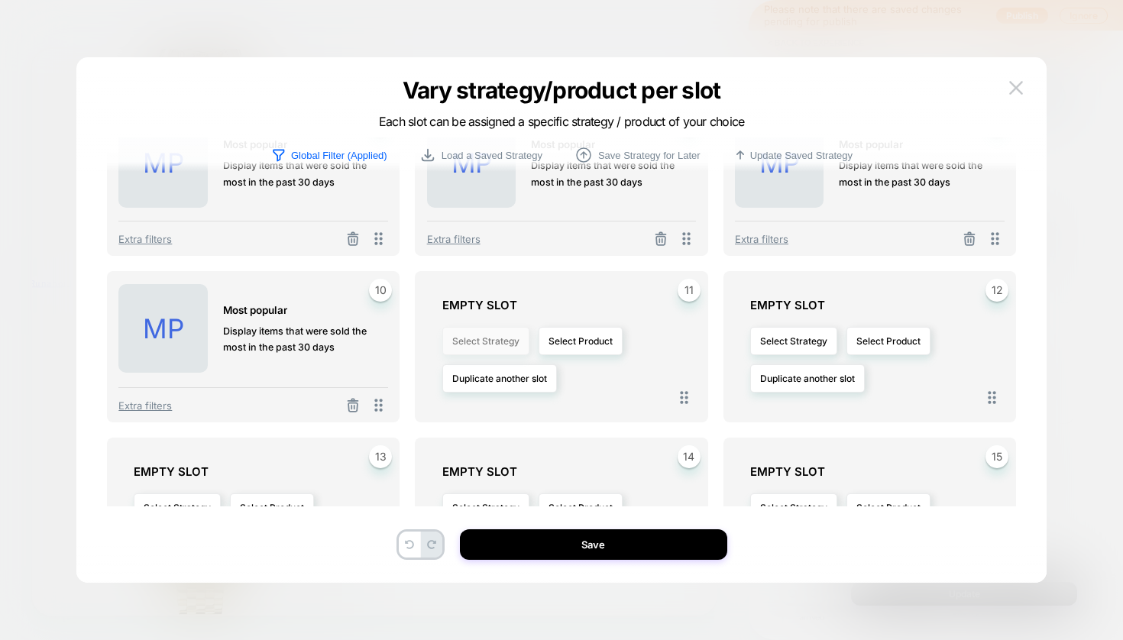
click at [491, 351] on button "Select Strategy" at bounding box center [485, 341] width 87 height 28
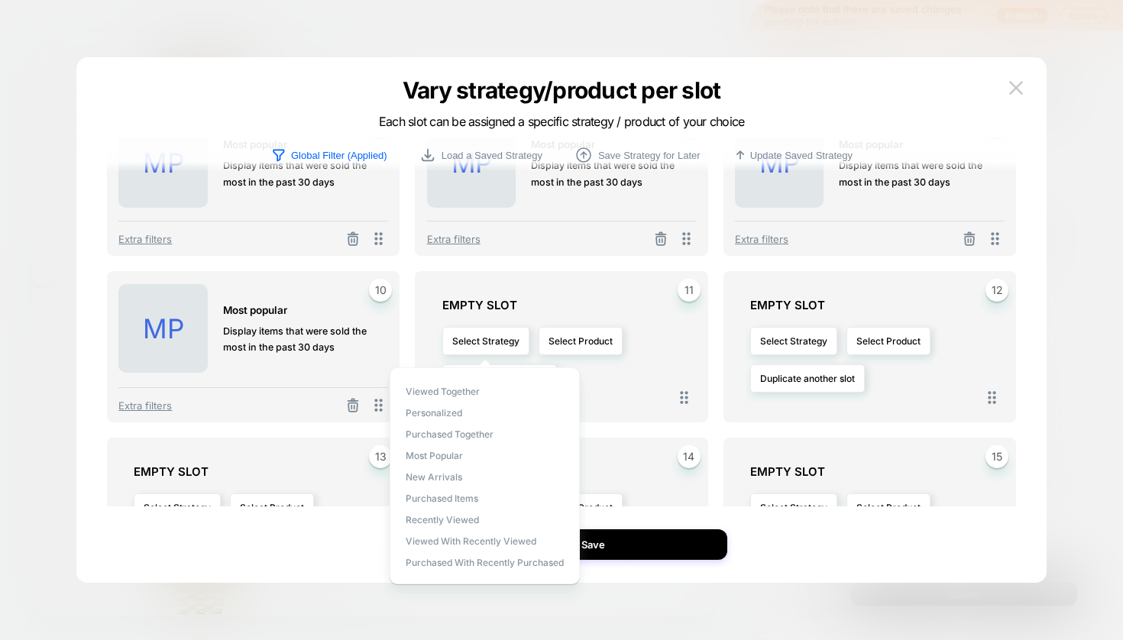
click at [449, 458] on span "Most Popular" at bounding box center [434, 455] width 57 height 11
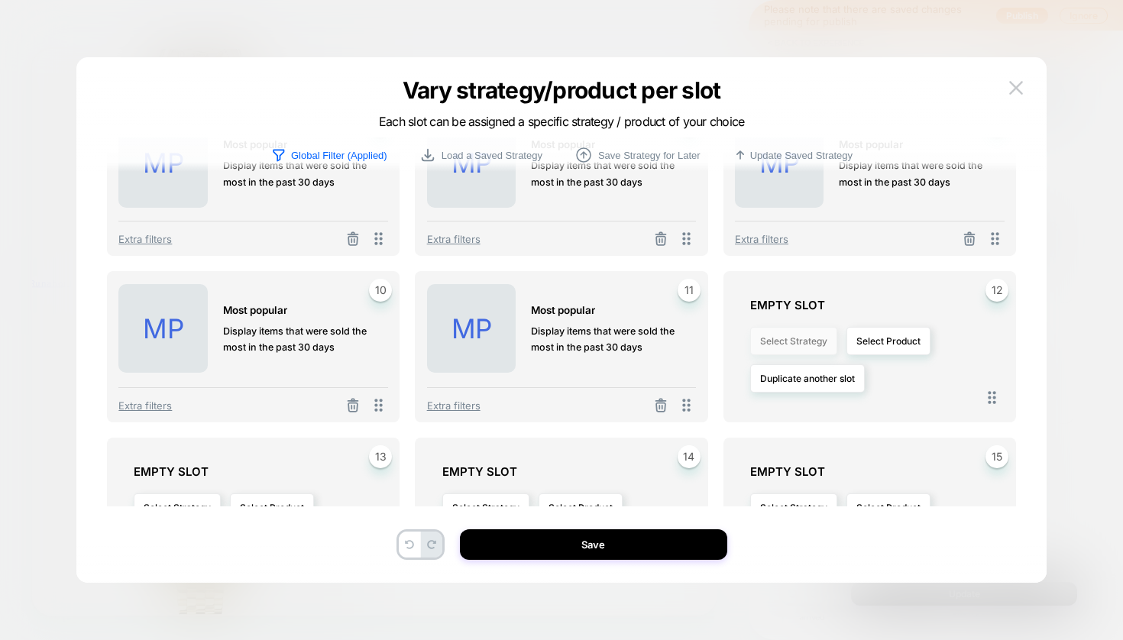
click at [788, 345] on button "Select Strategy" at bounding box center [793, 341] width 87 height 28
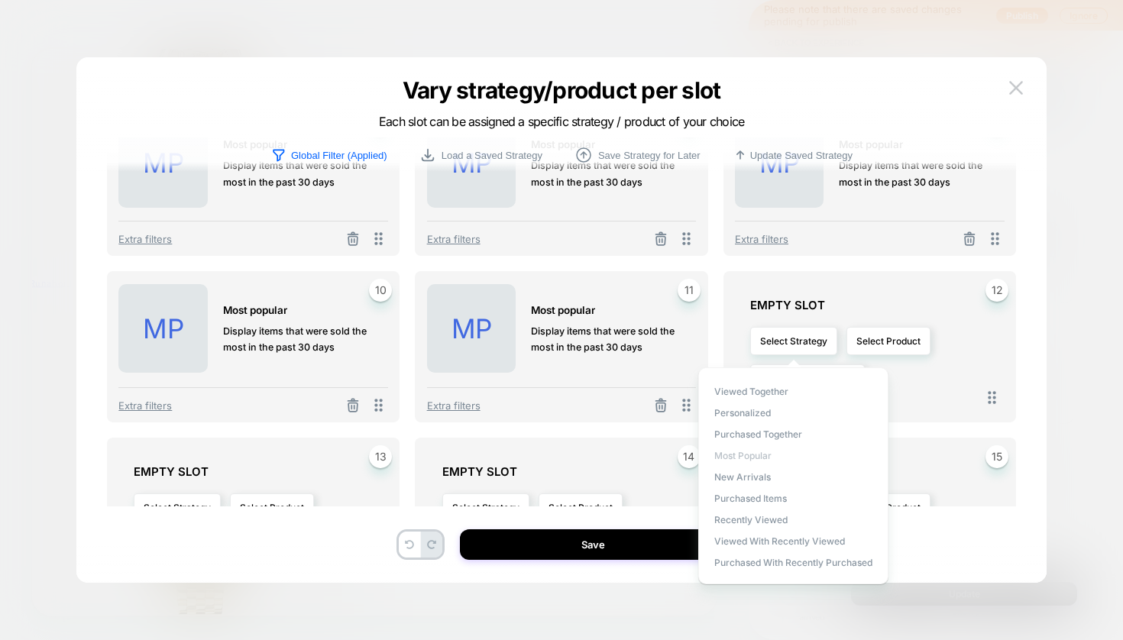
click at [753, 451] on span "Most Popular" at bounding box center [742, 455] width 57 height 11
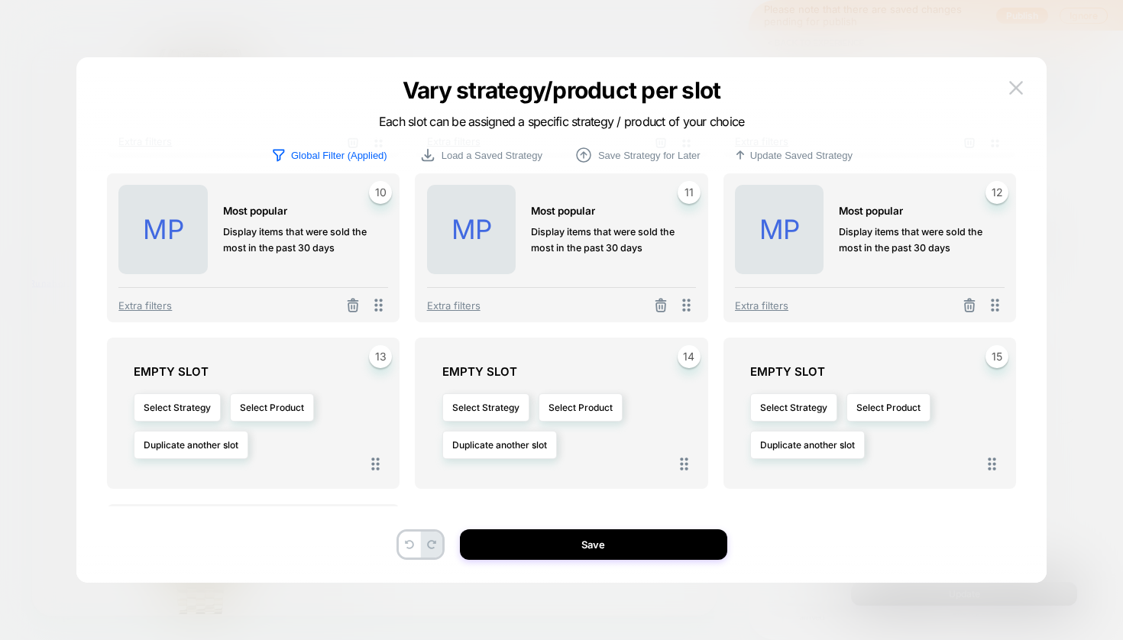
scroll to position [532, 0]
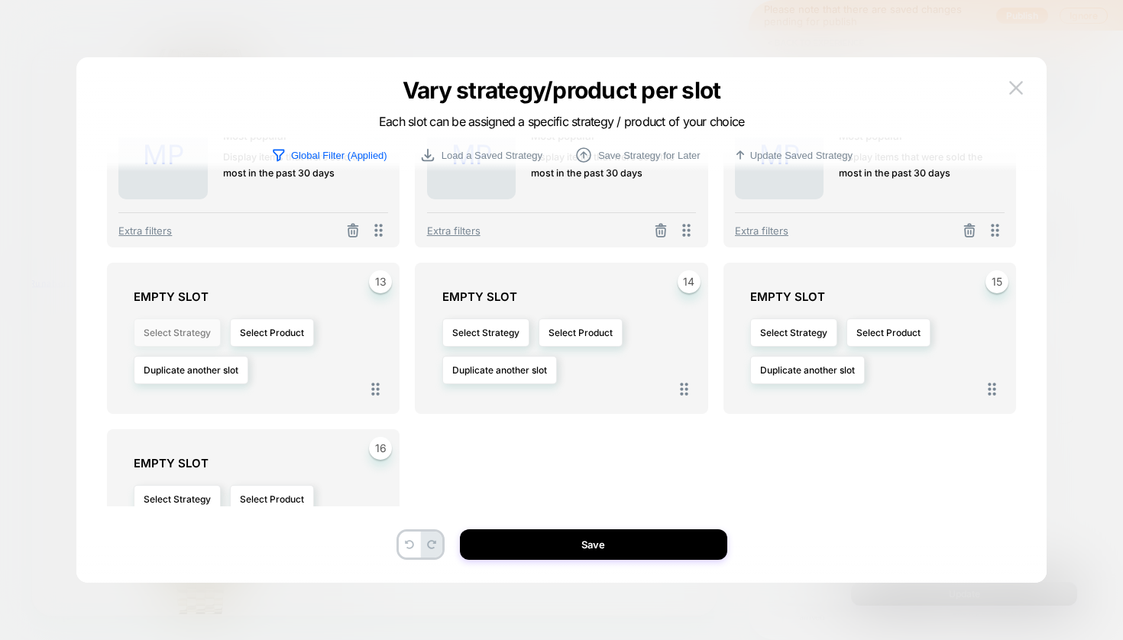
click at [192, 337] on button "Select Strategy" at bounding box center [177, 333] width 87 height 28
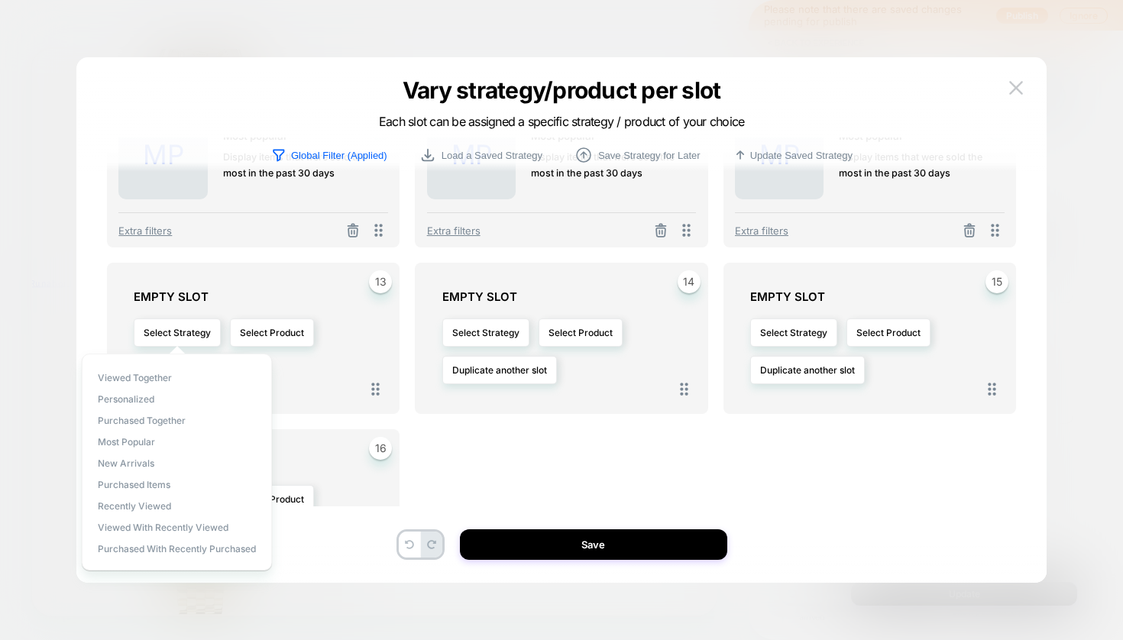
drag, startPoint x: 141, startPoint y: 443, endPoint x: 197, endPoint y: 423, distance: 59.2
click at [141, 442] on span "Most Popular" at bounding box center [126, 441] width 57 height 11
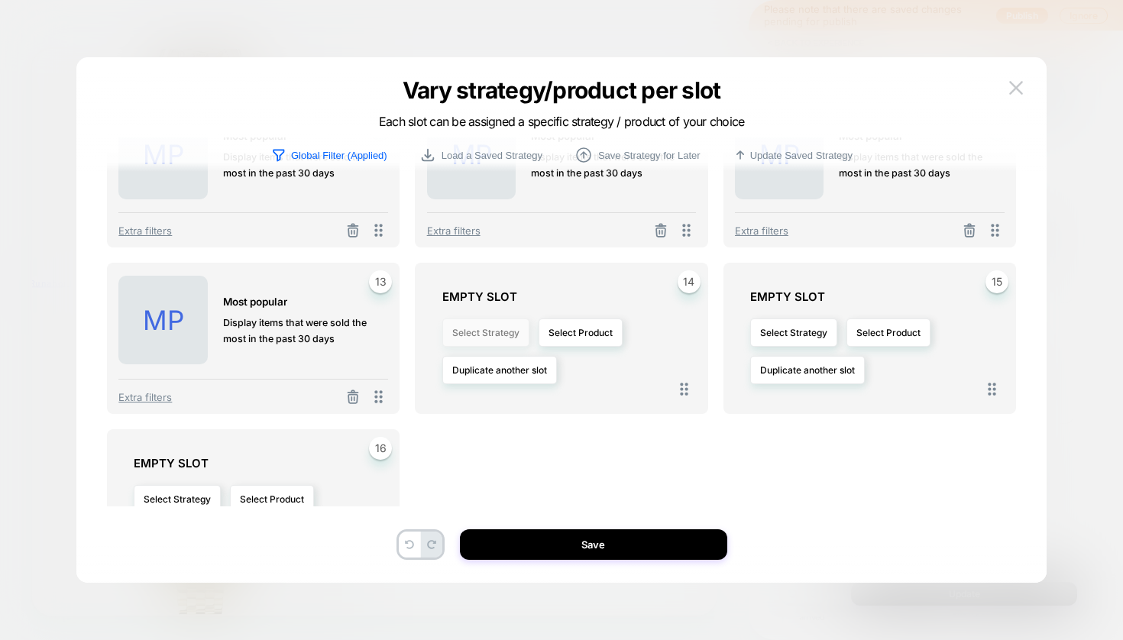
click at [475, 342] on button "Select Strategy" at bounding box center [485, 333] width 87 height 28
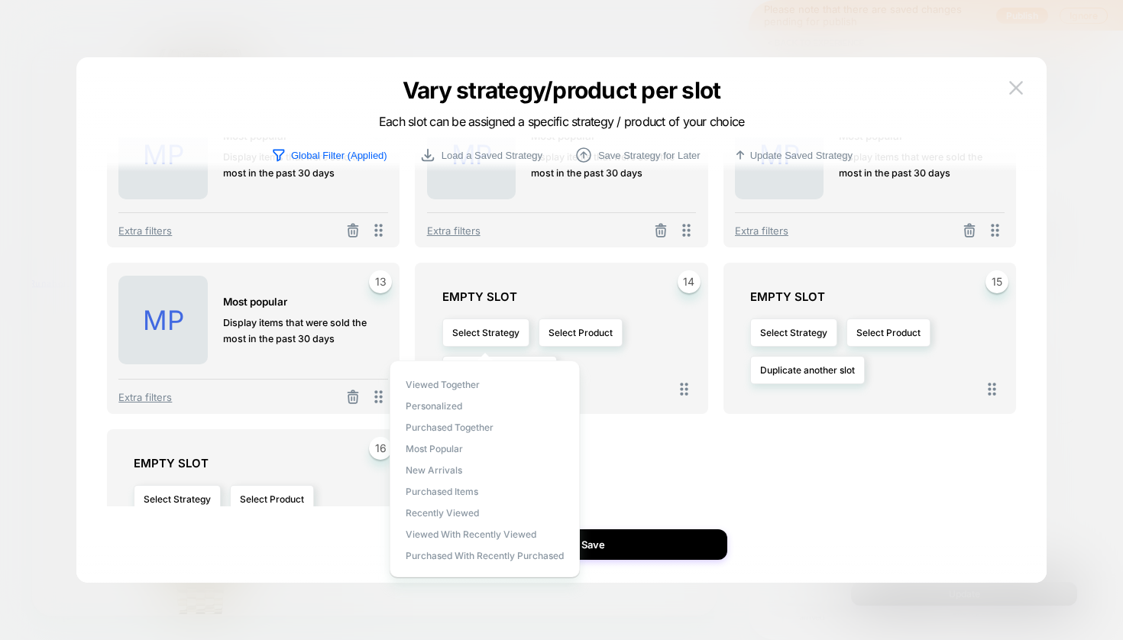
drag, startPoint x: 440, startPoint y: 443, endPoint x: 449, endPoint y: 444, distance: 9.2
click at [440, 443] on span "Most Popular" at bounding box center [434, 448] width 57 height 11
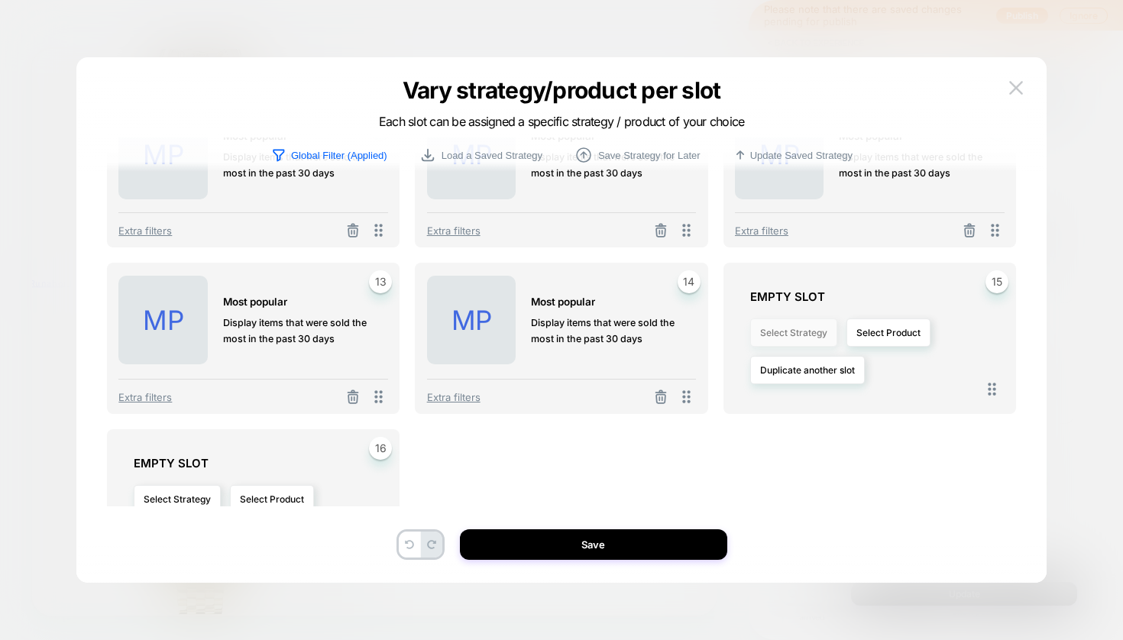
click at [781, 338] on button "Select Strategy" at bounding box center [793, 333] width 87 height 28
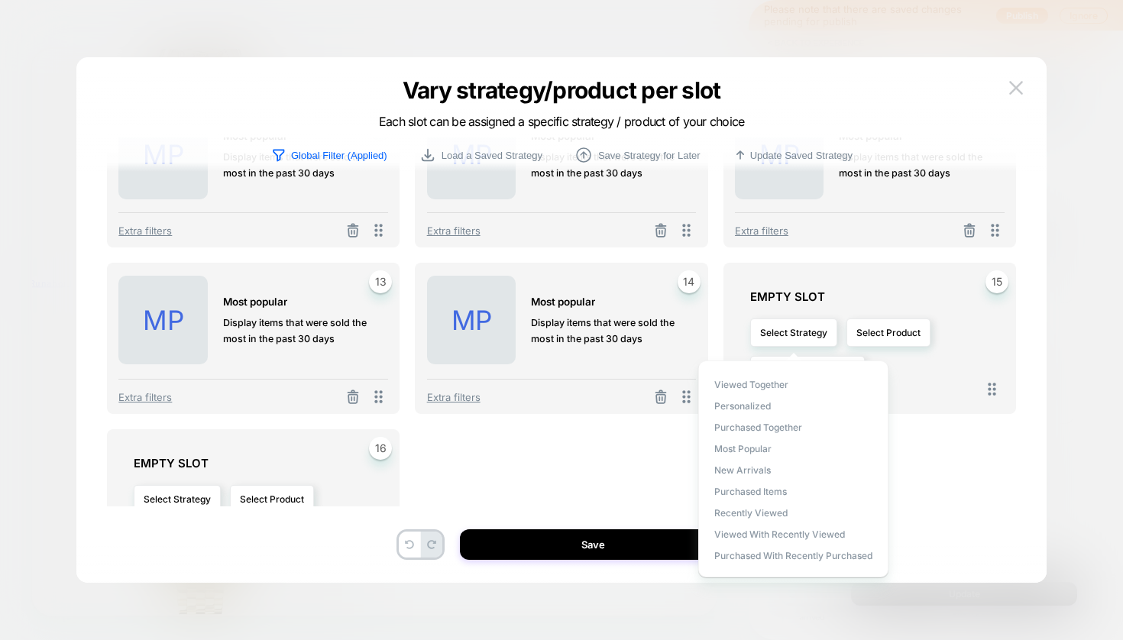
click at [749, 442] on div "Viewed Together personalized Purchased Together Most Popular New Arrivals Purch…" at bounding box center [793, 469] width 190 height 217
click at [749, 448] on span "Most Popular" at bounding box center [742, 448] width 57 height 11
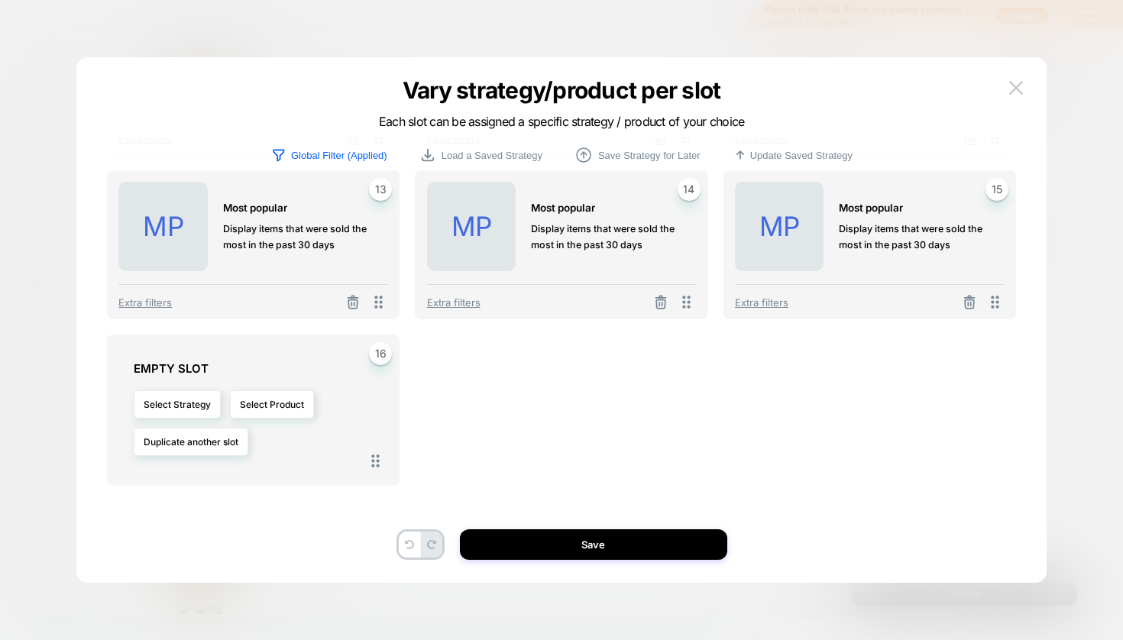
scroll to position [626, 0]
click at [192, 403] on button "Select Strategy" at bounding box center [177, 402] width 87 height 28
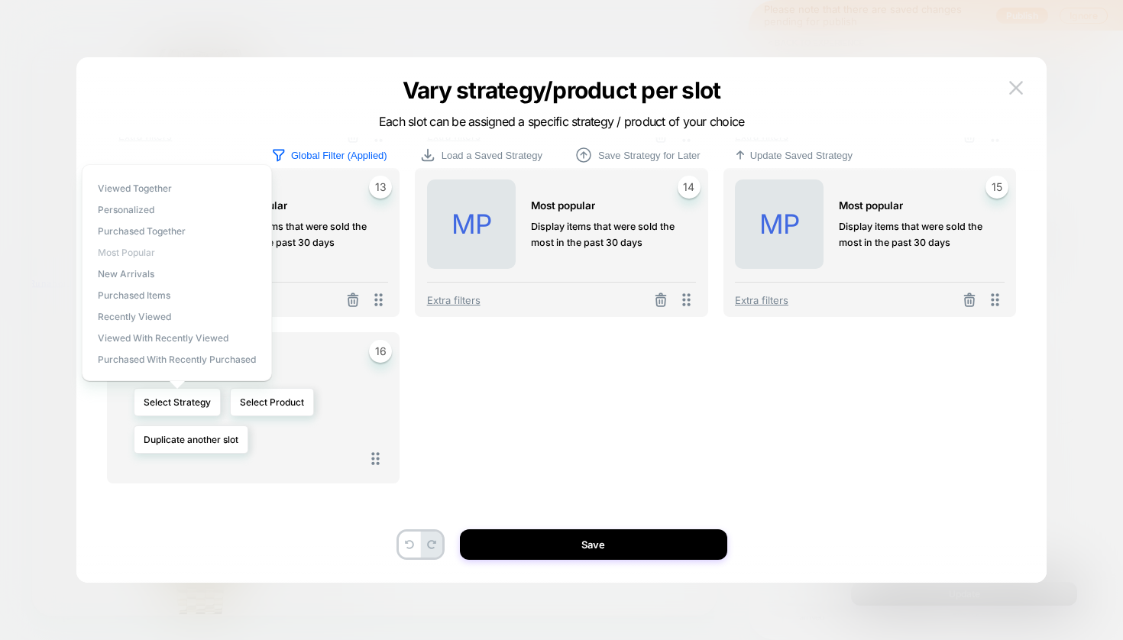
click at [137, 254] on span "Most Popular" at bounding box center [126, 252] width 57 height 11
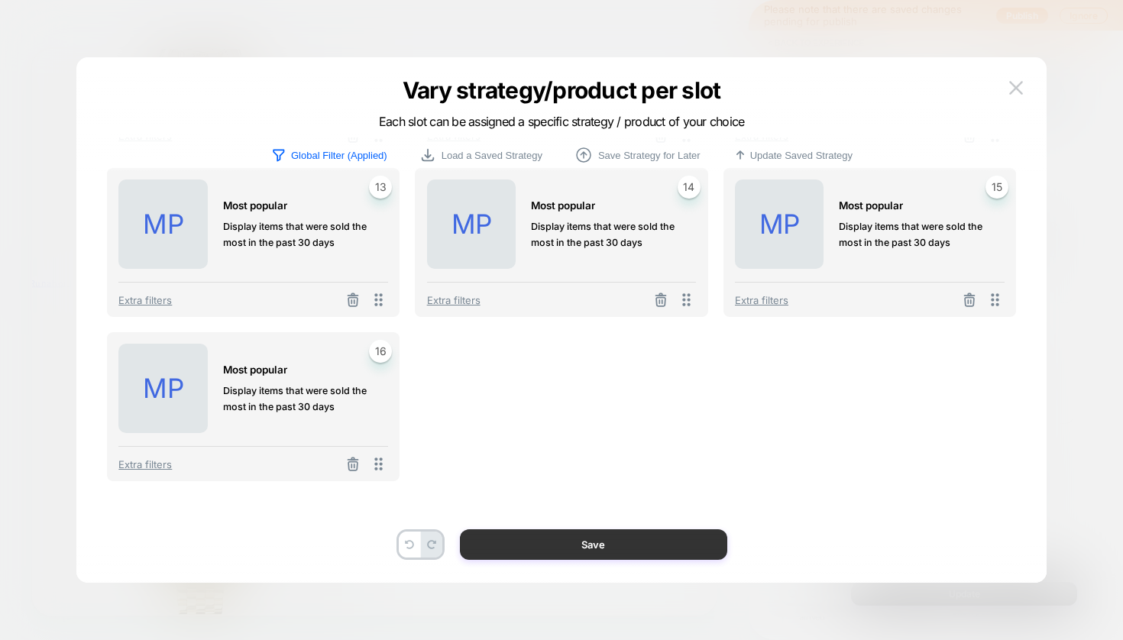
click at [593, 544] on button "Save" at bounding box center [593, 544] width 267 height 31
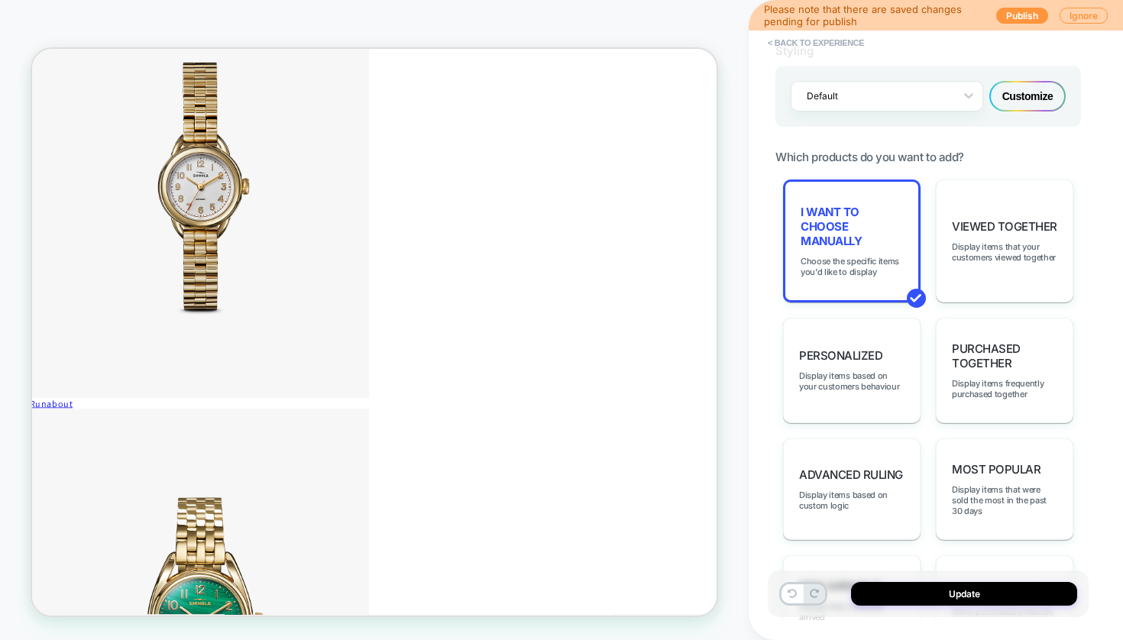
scroll to position [5908, 3]
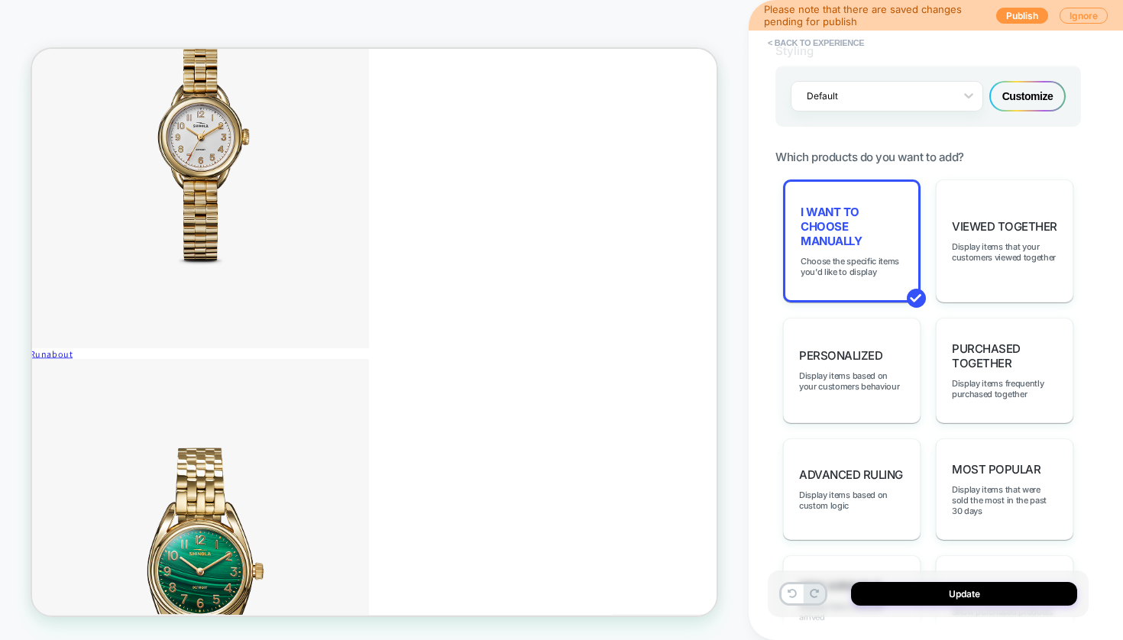
scroll to position [6003, 3]
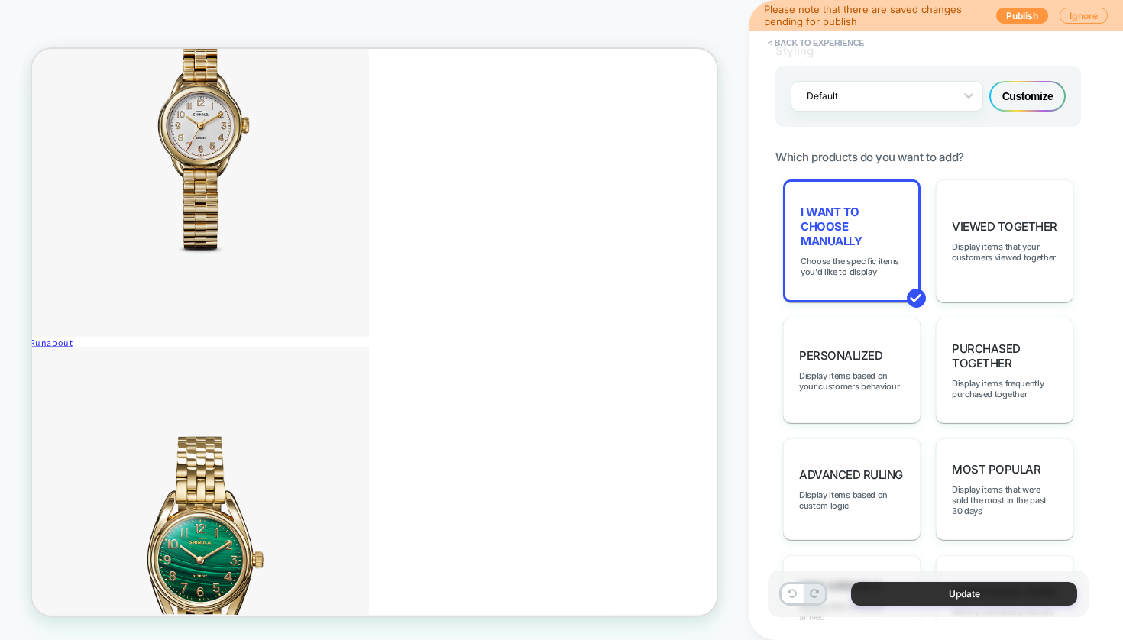
click at [965, 599] on button "Update" at bounding box center [964, 594] width 226 height 24
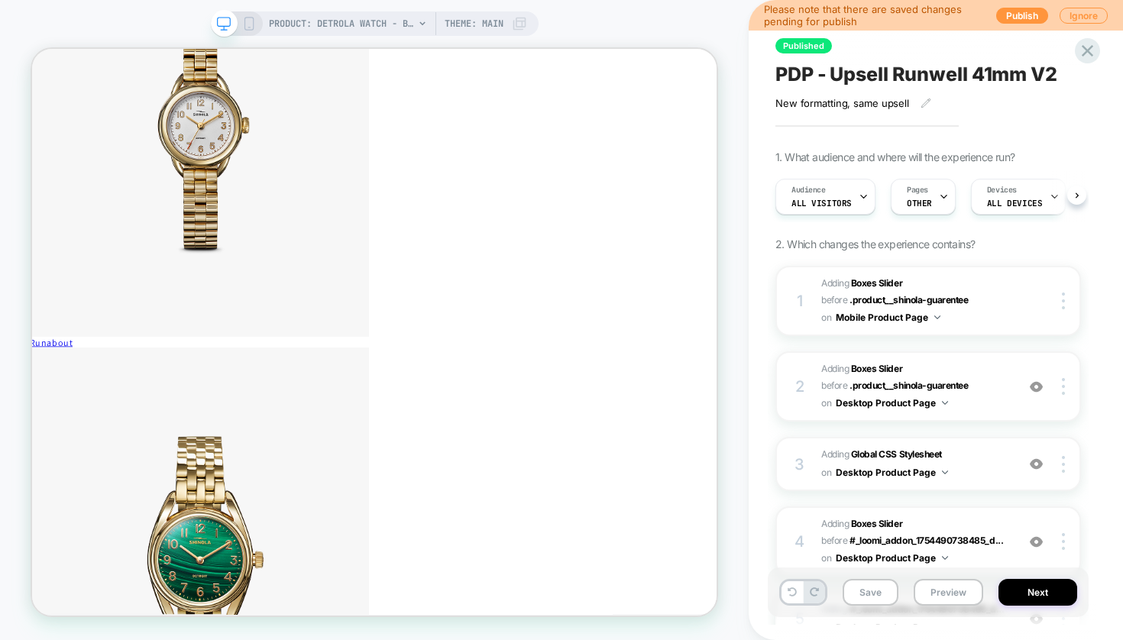
scroll to position [0, 1]
click at [1039, 596] on button "Next" at bounding box center [1037, 592] width 79 height 27
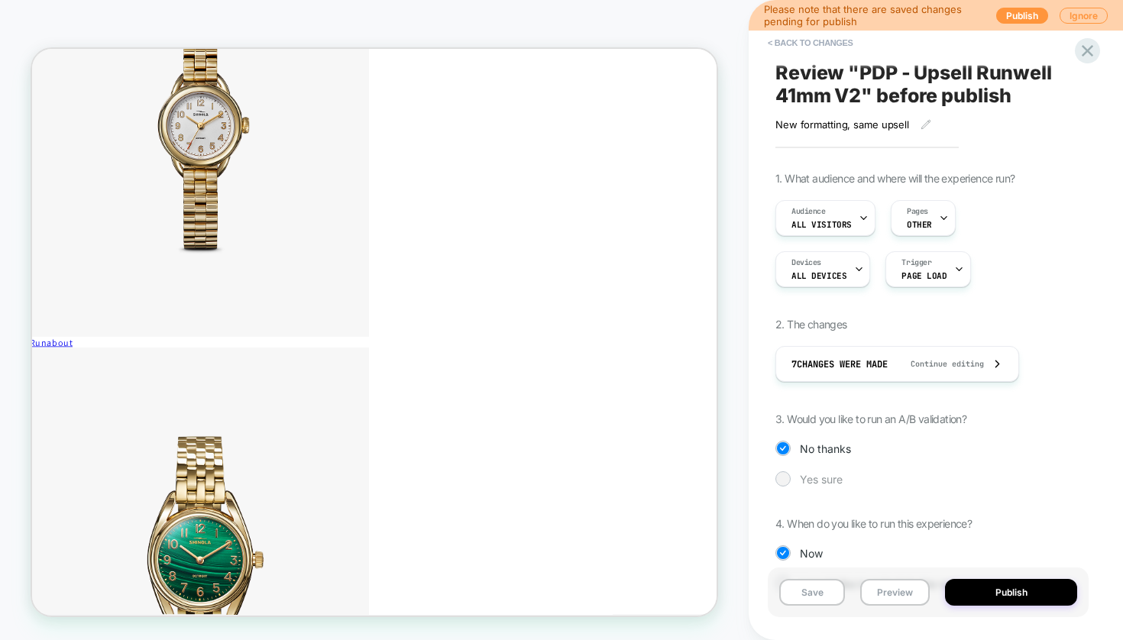
scroll to position [6, 0]
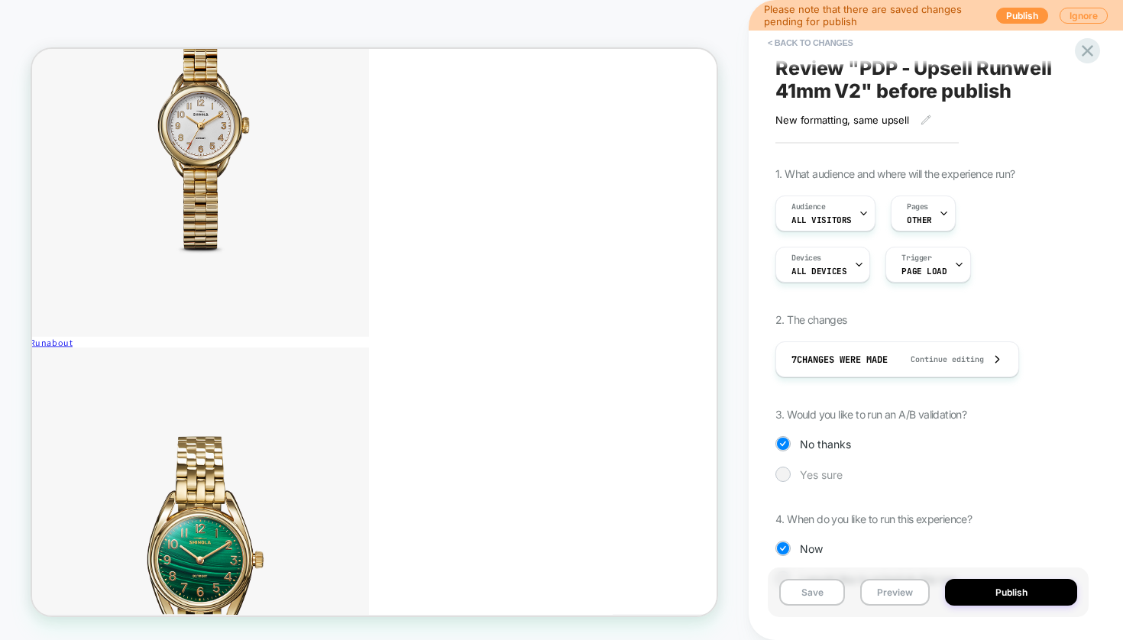
click at [817, 473] on span "Yes sure" at bounding box center [821, 474] width 43 height 13
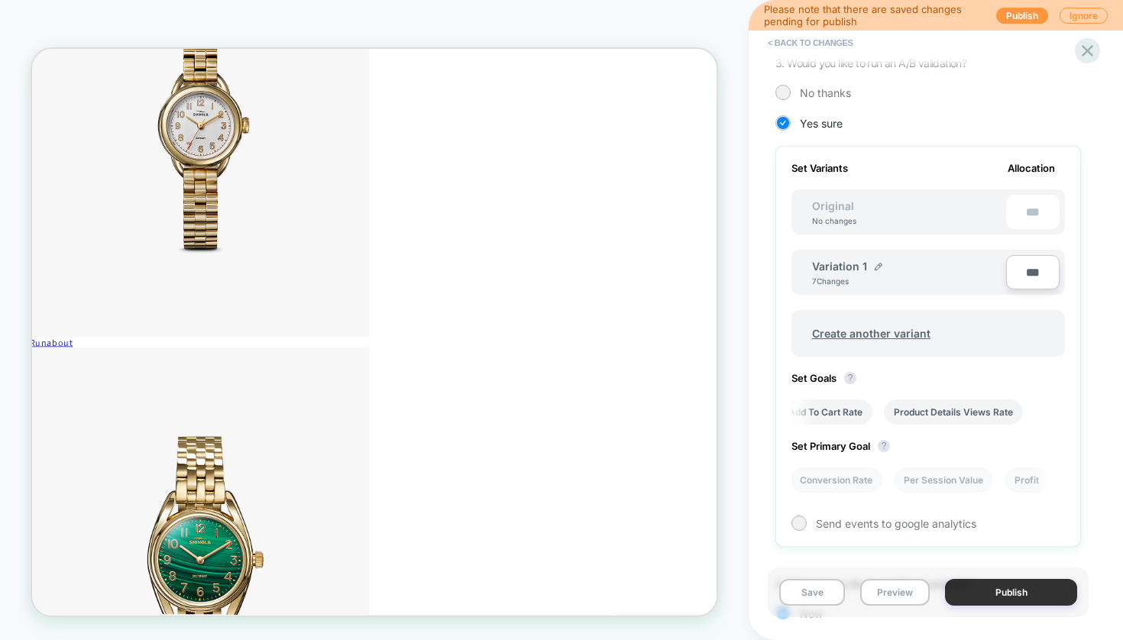
scroll to position [0, 656]
click at [1019, 588] on button "Publish" at bounding box center [1011, 592] width 132 height 27
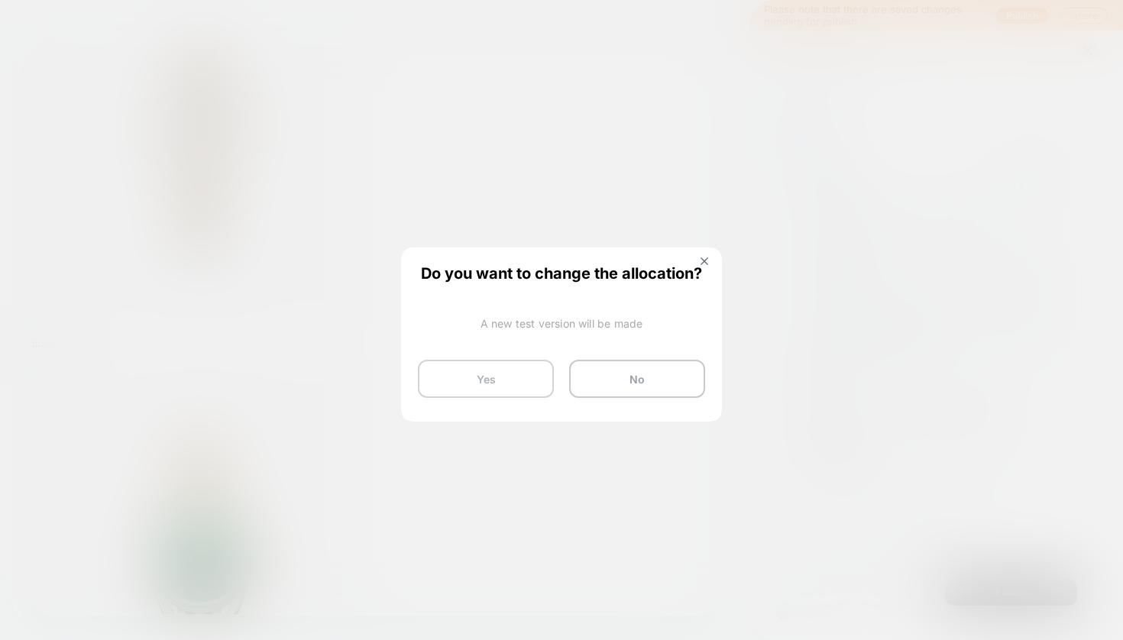
click at [497, 378] on button "Yes" at bounding box center [486, 379] width 136 height 38
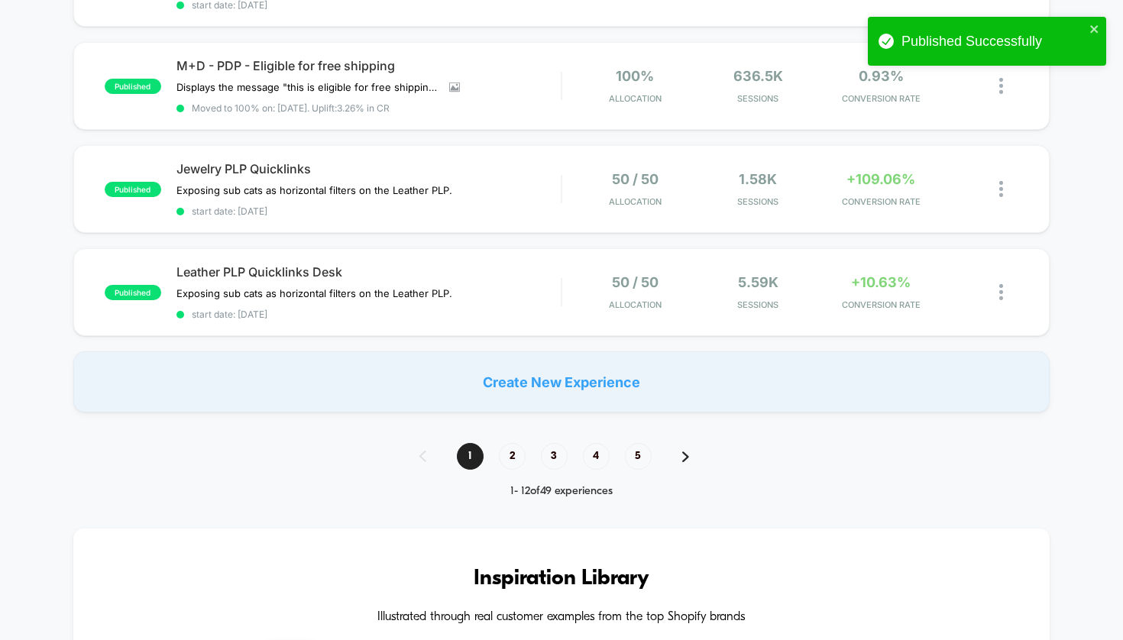
scroll to position [1072, 0]
click at [517, 454] on span "2" at bounding box center [512, 455] width 27 height 27
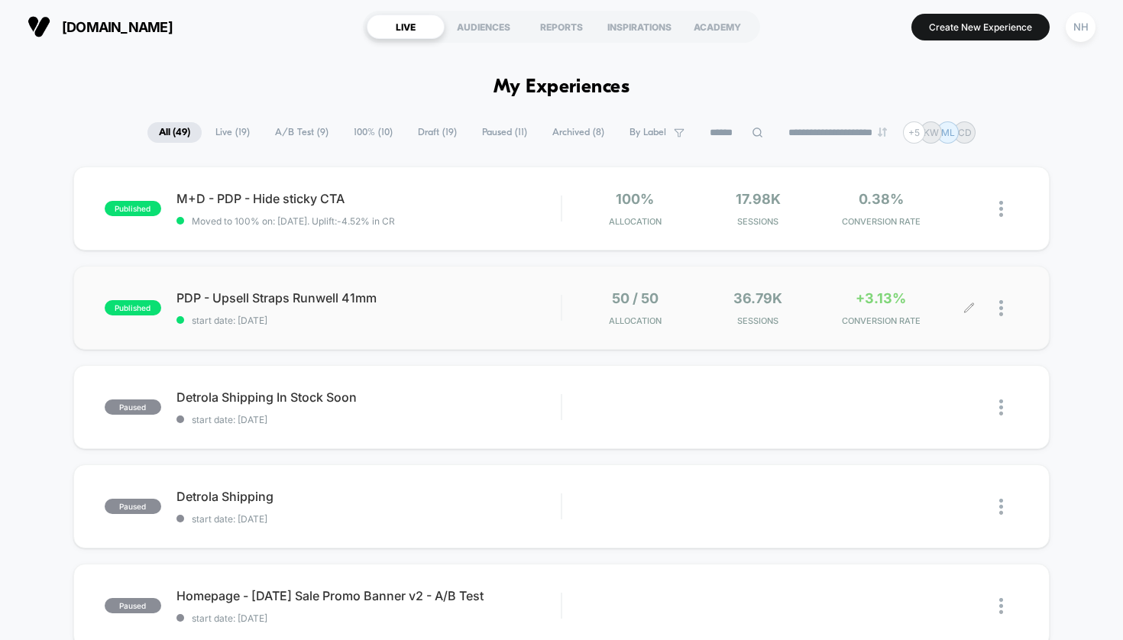
click at [1004, 312] on div at bounding box center [1008, 308] width 19 height 36
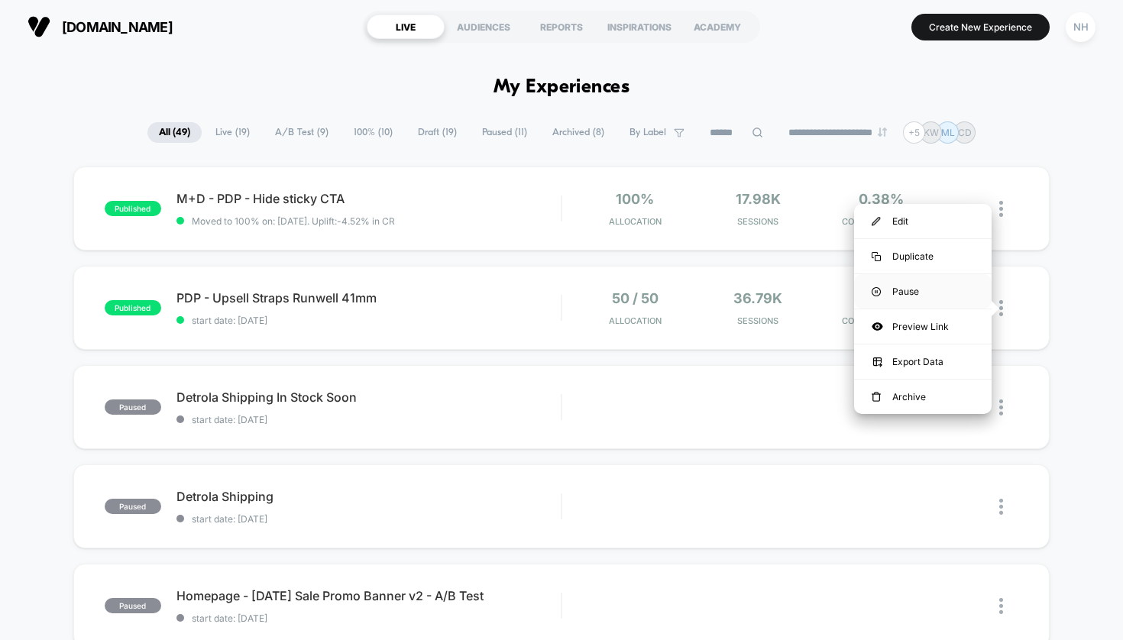
click at [924, 298] on div "Pause" at bounding box center [922, 291] width 137 height 34
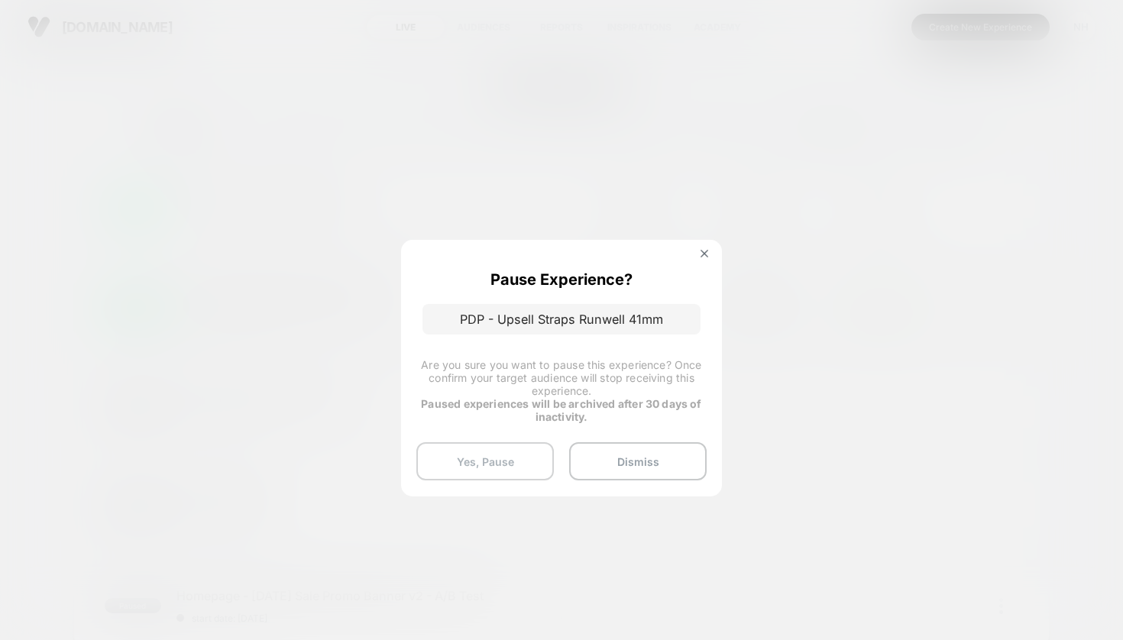
click at [469, 457] on button "Yes, Pause" at bounding box center [484, 461] width 137 height 38
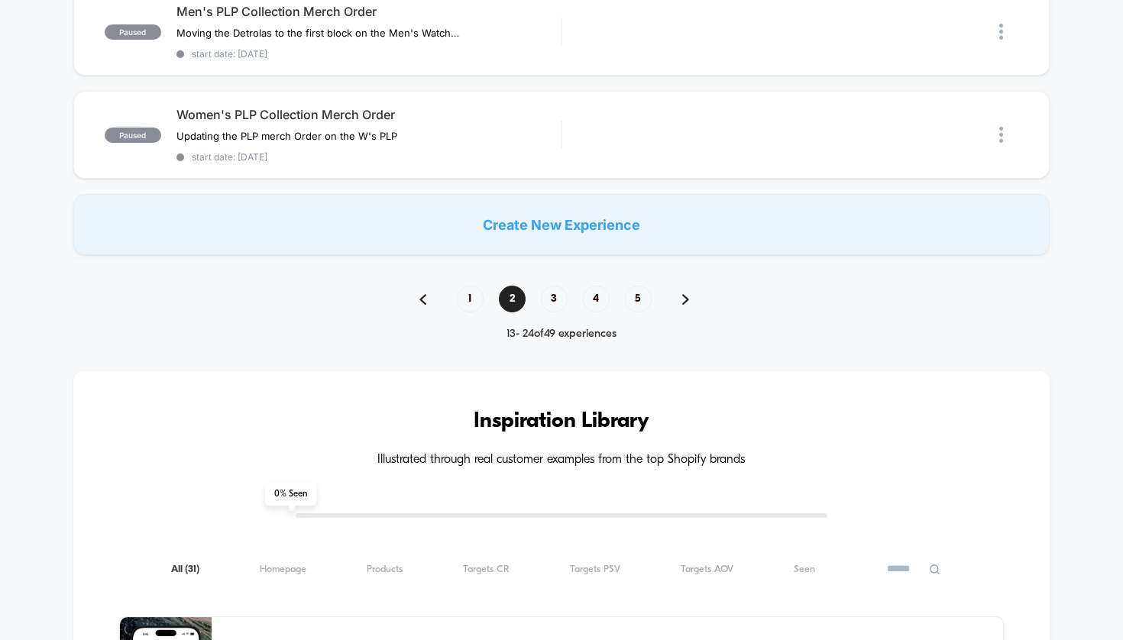
scroll to position [984, 0]
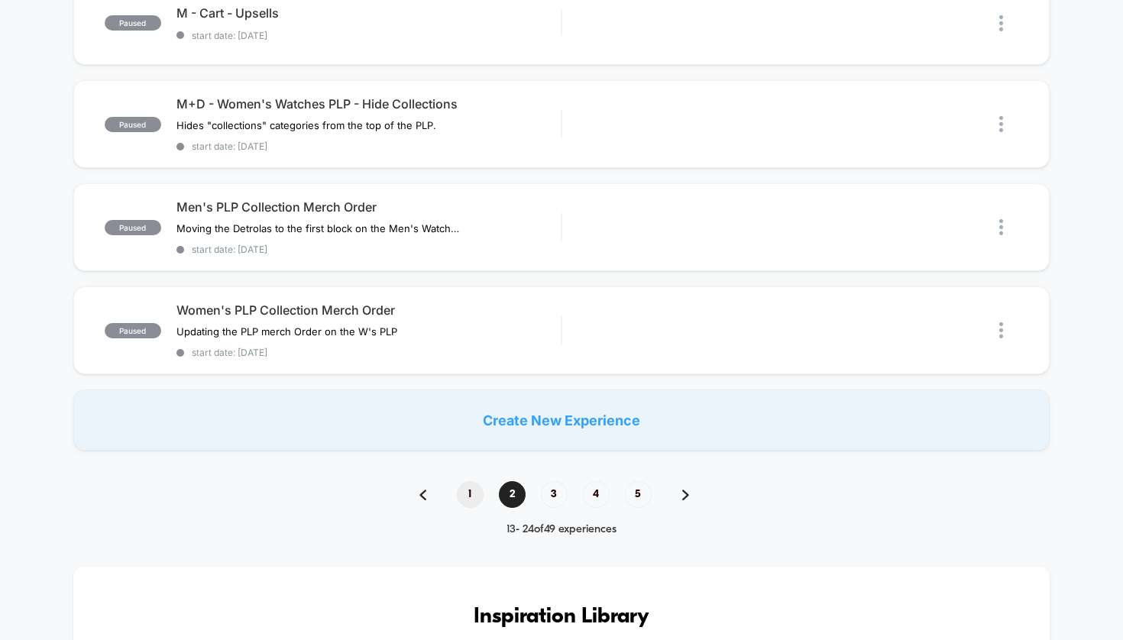
click at [470, 496] on span "1" at bounding box center [470, 494] width 27 height 27
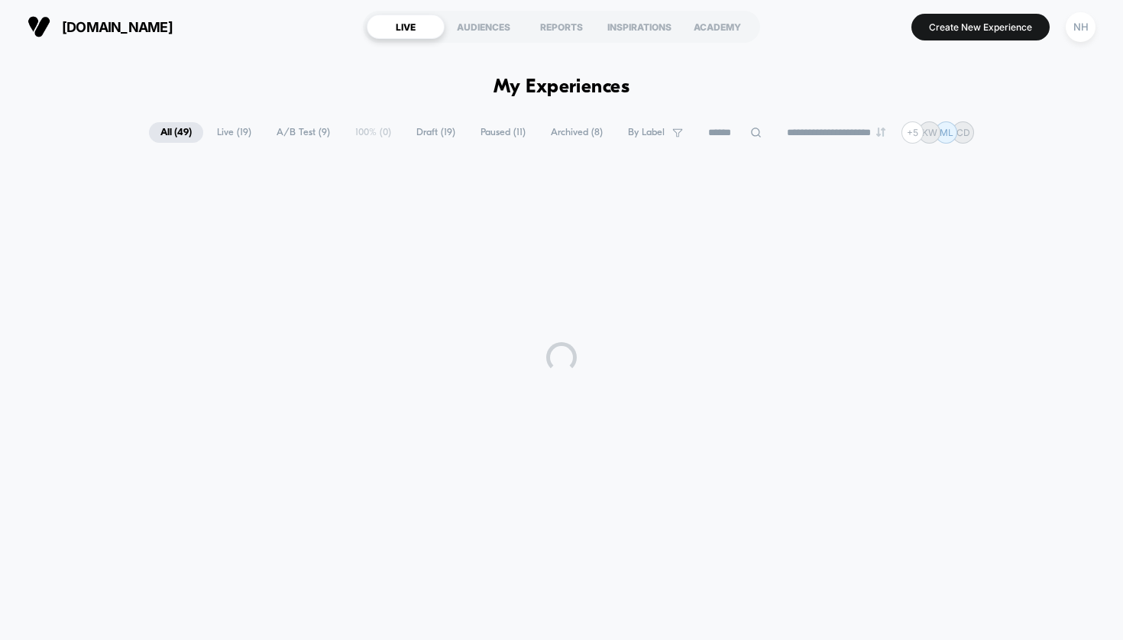
scroll to position [0, 0]
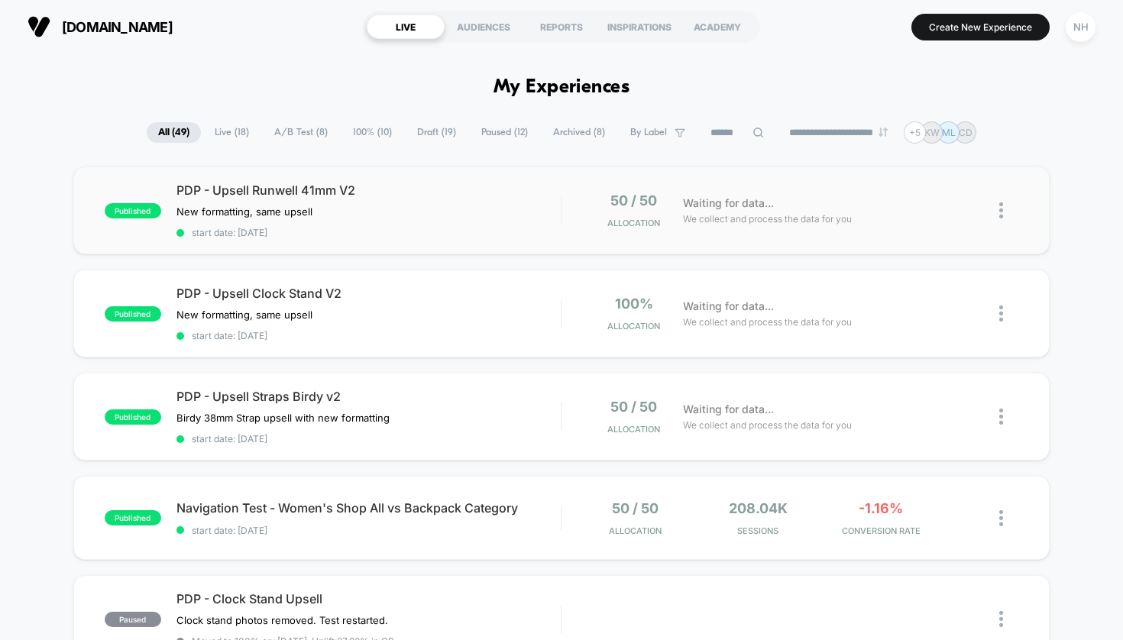
click at [1000, 212] on img at bounding box center [1001, 210] width 4 height 16
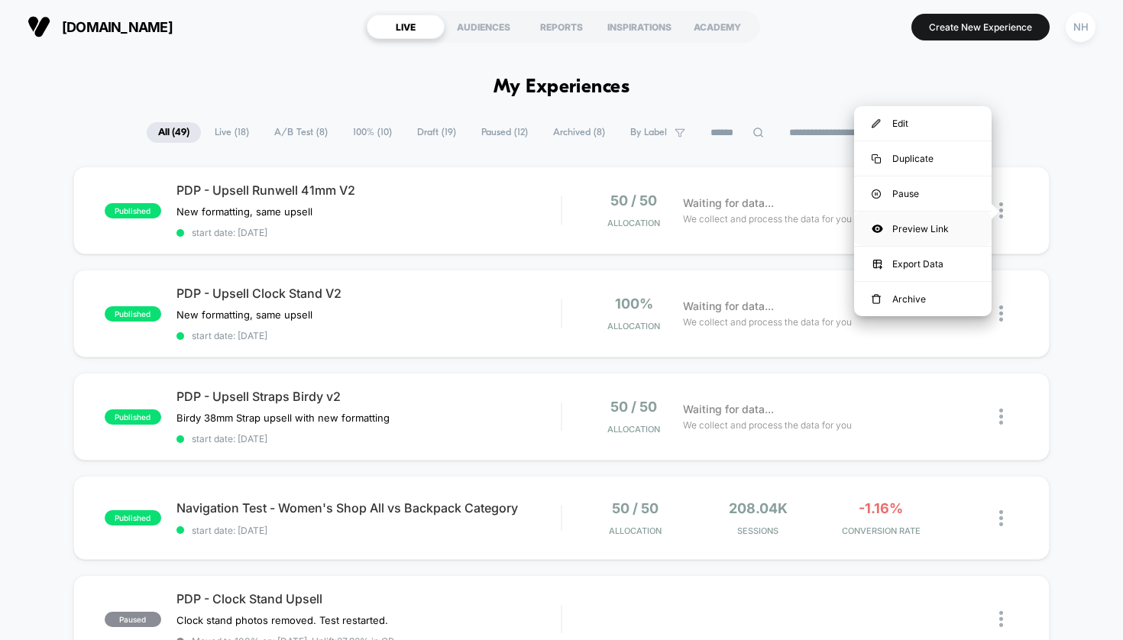
click at [921, 226] on div "Preview Link" at bounding box center [922, 229] width 137 height 34
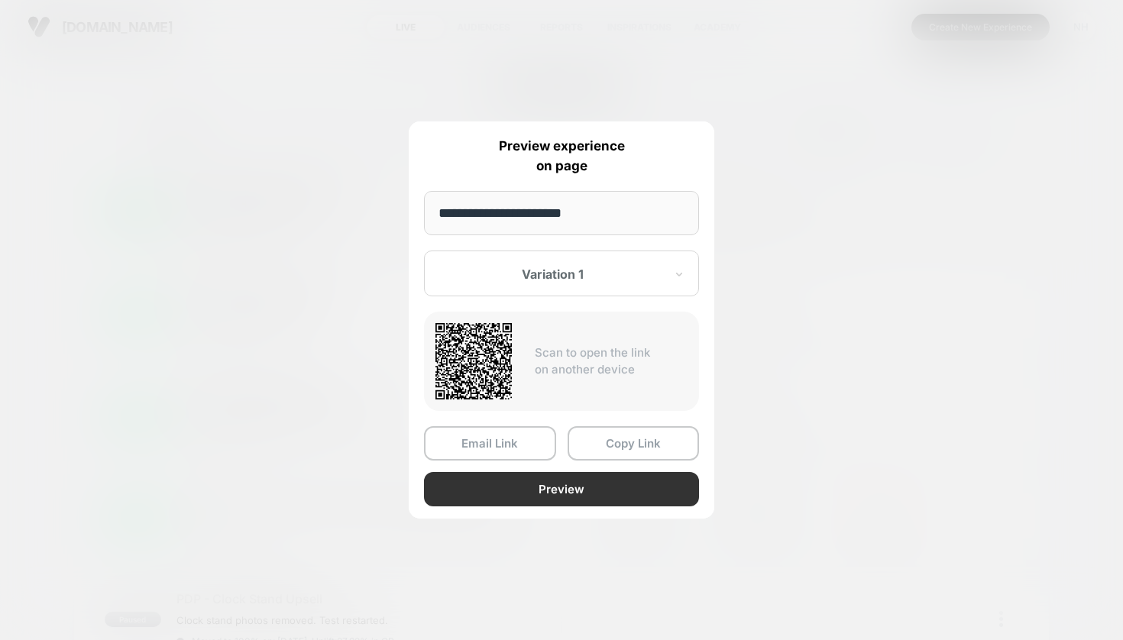
click at [574, 483] on button "Preview" at bounding box center [561, 489] width 275 height 34
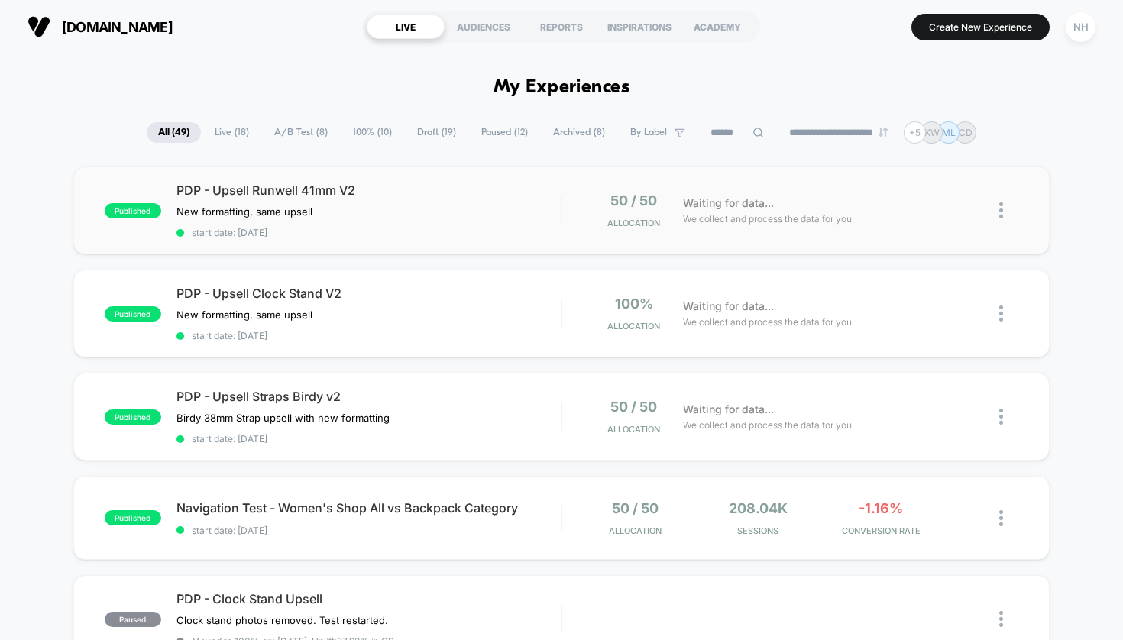
click at [1002, 206] on img at bounding box center [1001, 210] width 4 height 16
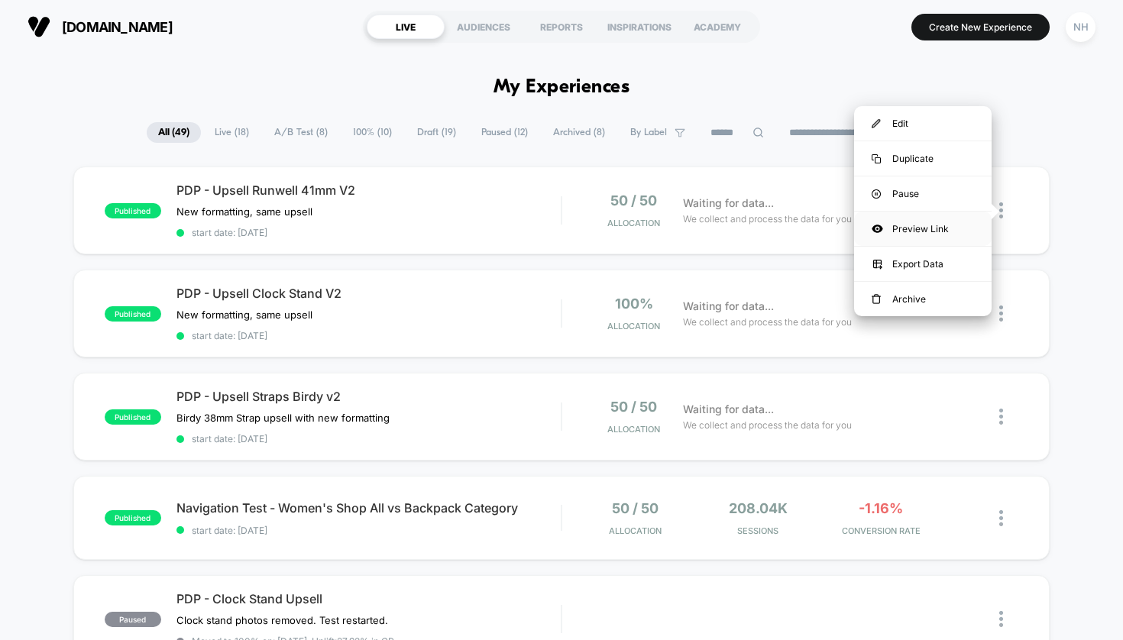
click at [919, 231] on div "Preview Link" at bounding box center [922, 229] width 137 height 34
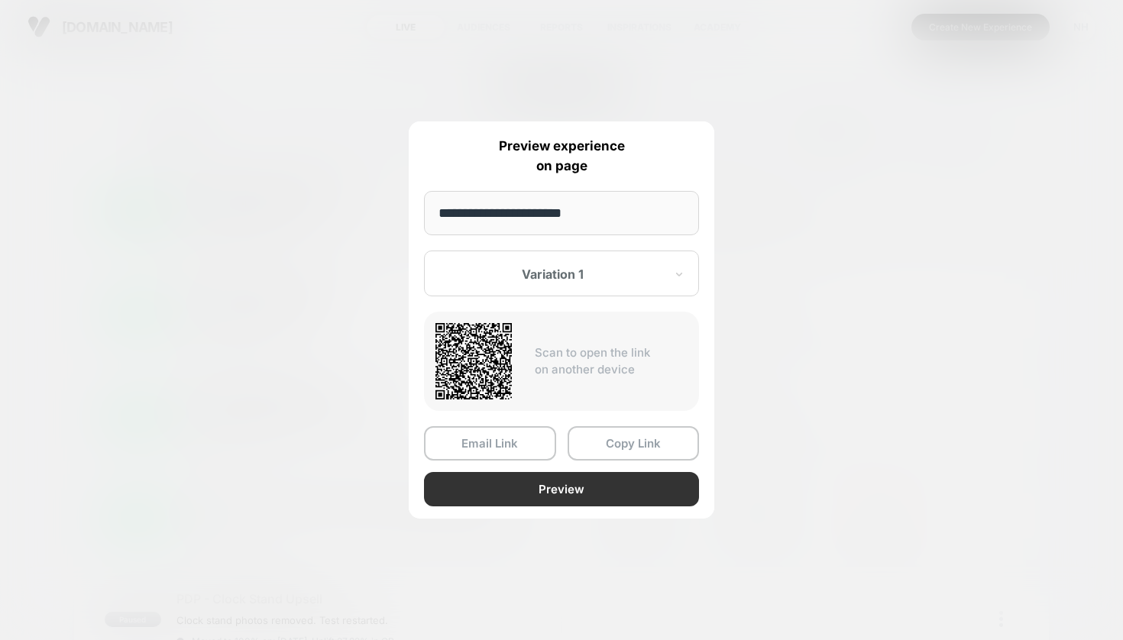
click at [573, 493] on button "Preview" at bounding box center [561, 489] width 275 height 34
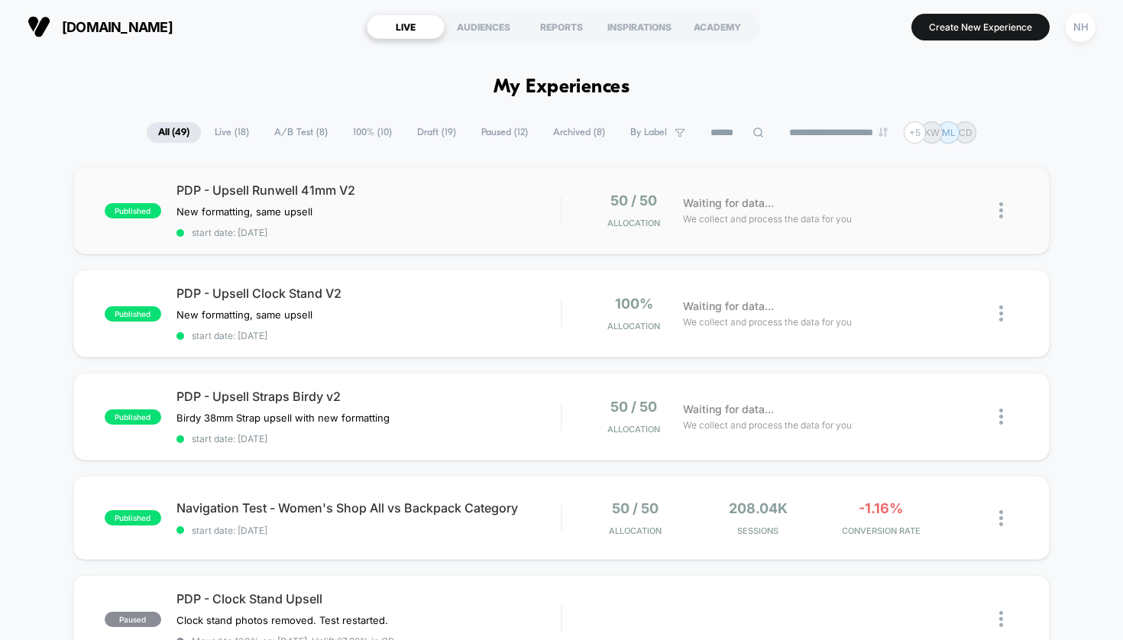
click at [1001, 212] on img at bounding box center [1001, 210] width 4 height 16
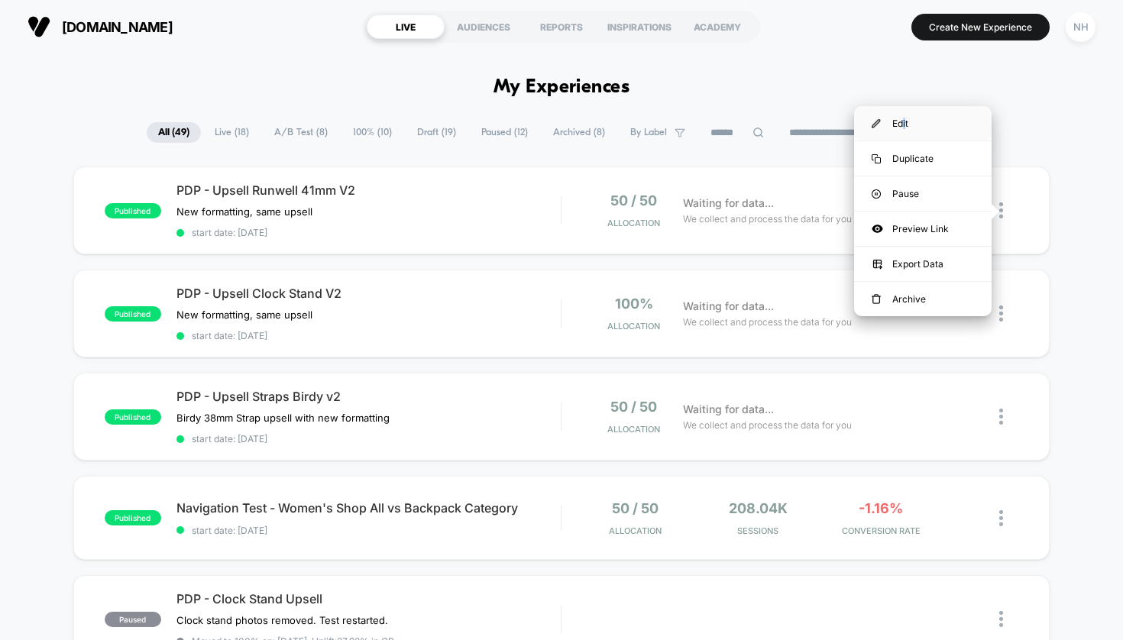
click at [905, 121] on div "Edit" at bounding box center [922, 123] width 137 height 34
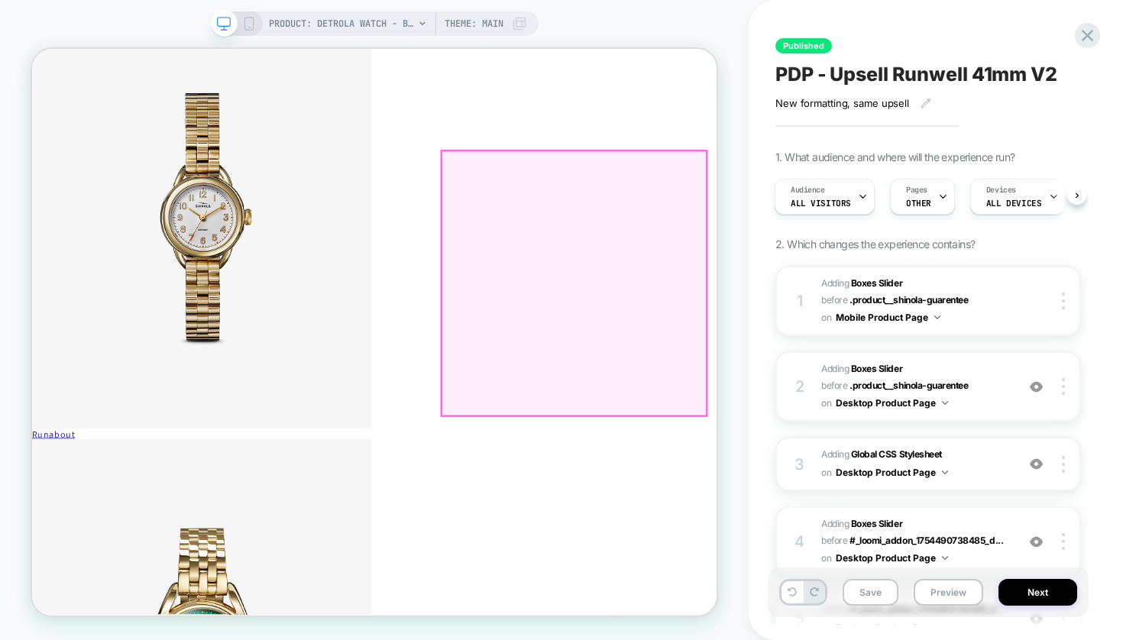
scroll to position [5877, 0]
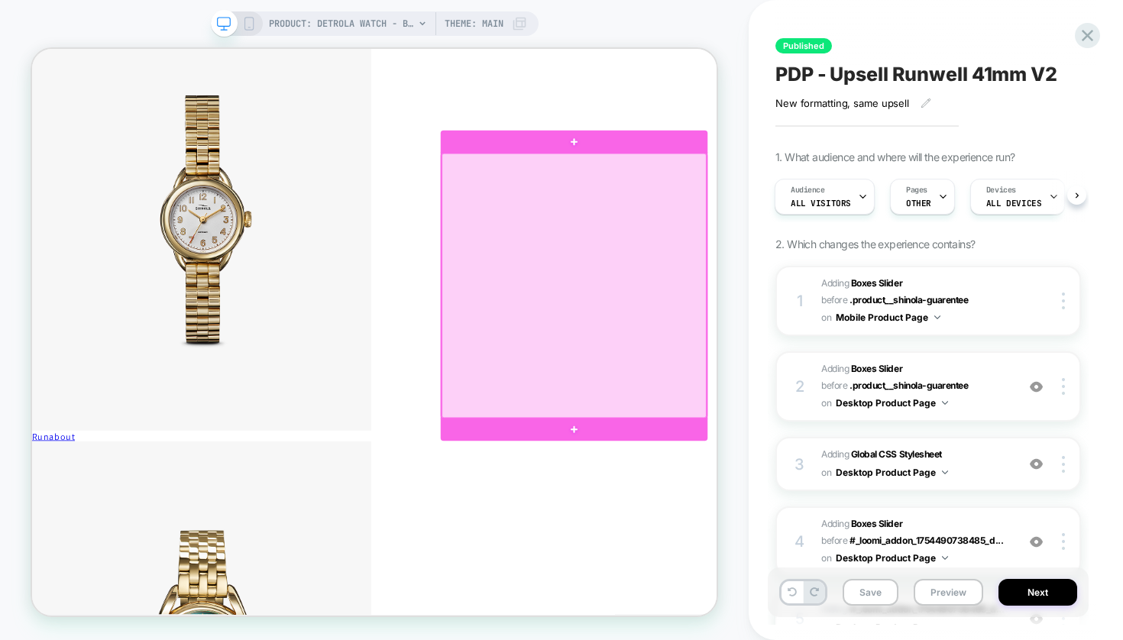
click at [710, 499] on div at bounding box center [754, 364] width 353 height 352
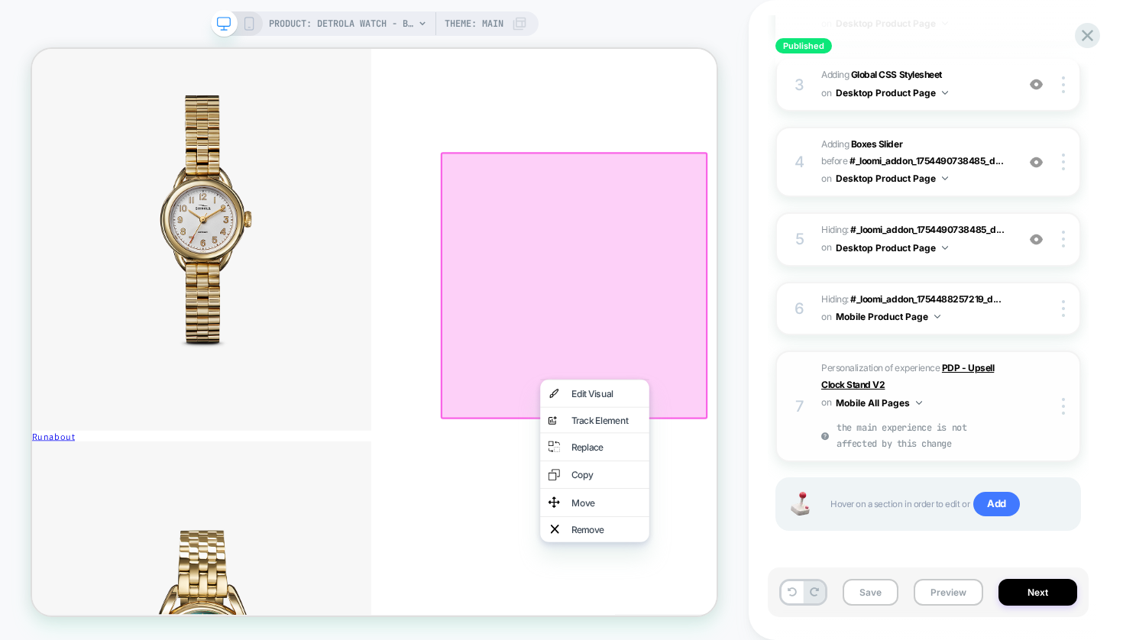
scroll to position [379, 0]
click at [994, 496] on span "Add" at bounding box center [996, 505] width 47 height 24
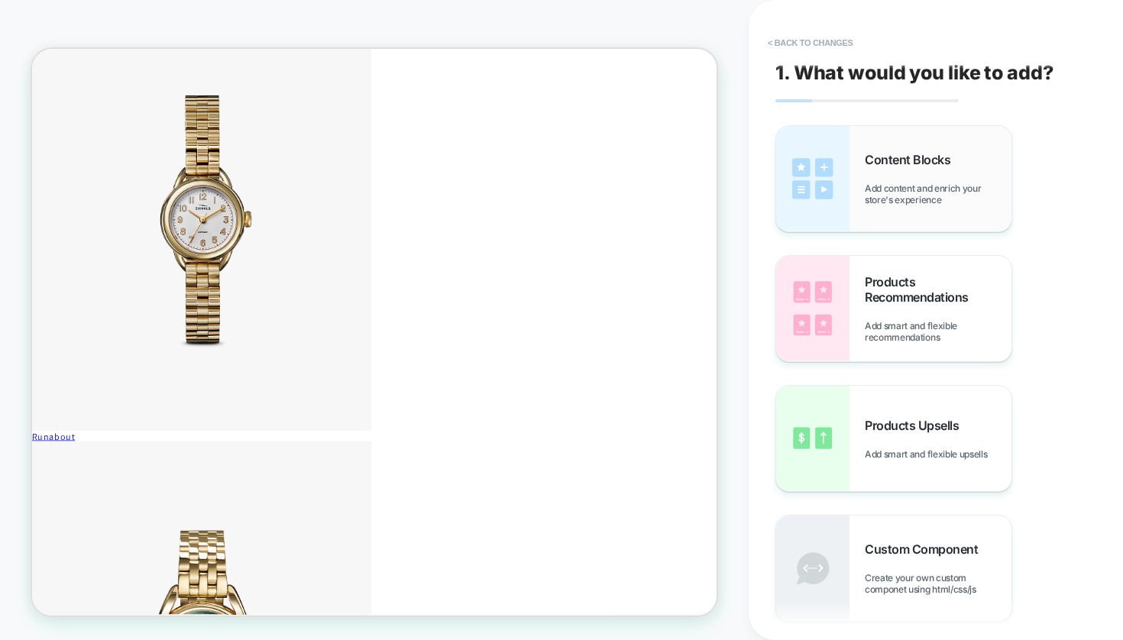
scroll to position [0, 0]
click at [914, 173] on div "Content Blocks Add content and enrich your store's experience" at bounding box center [938, 178] width 147 height 53
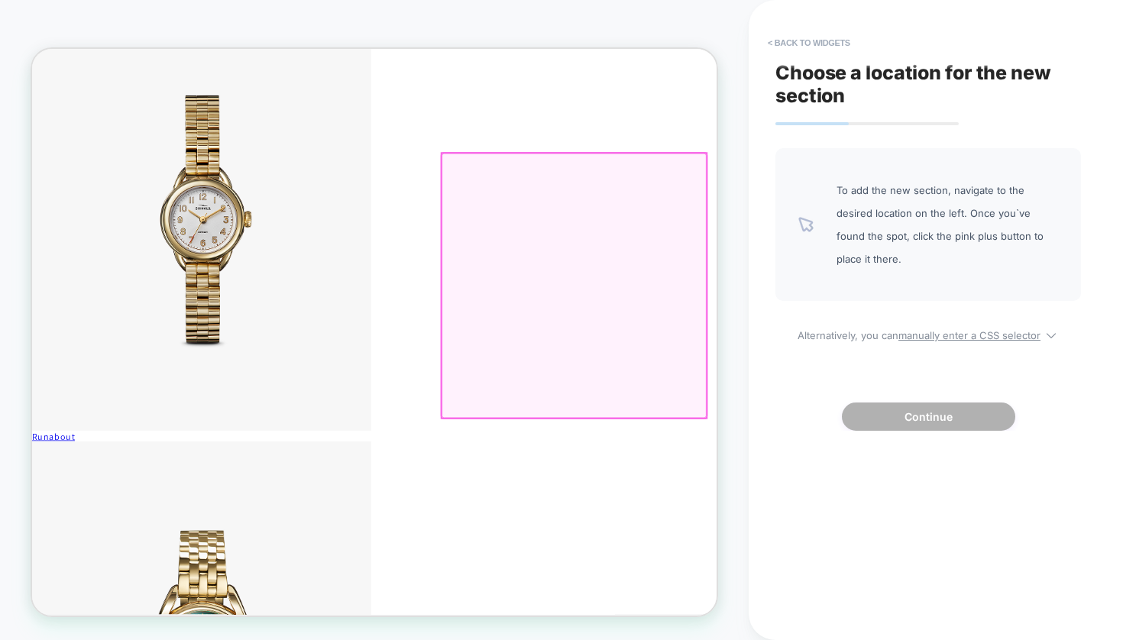
click at [703, 508] on div at bounding box center [754, 364] width 353 height 352
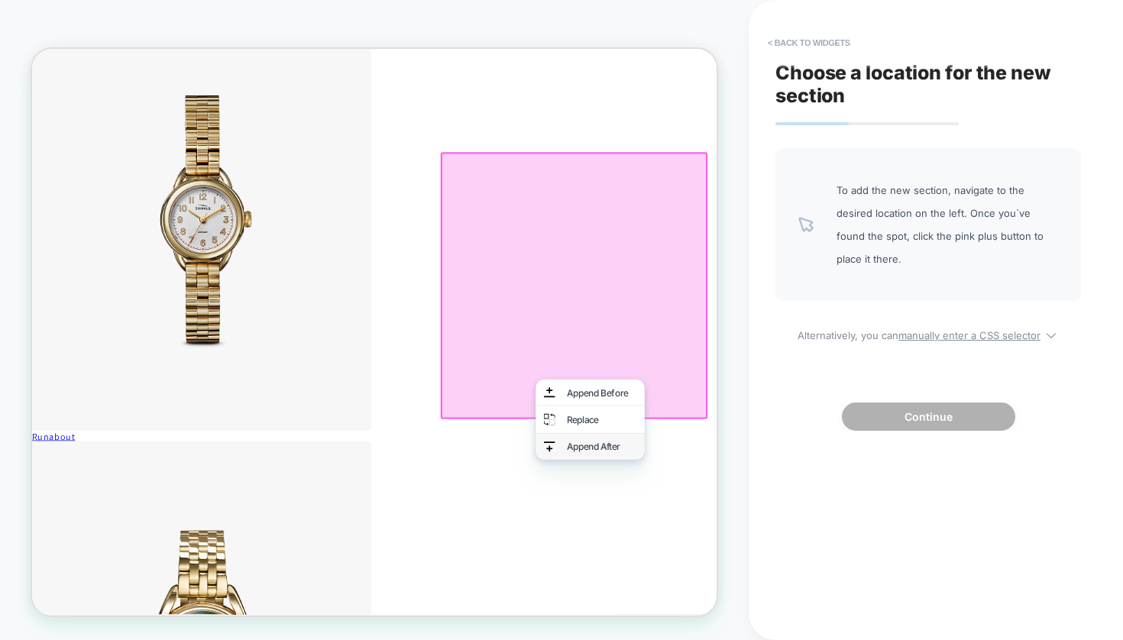
click at [763, 581] on div "Append After" at bounding box center [775, 579] width 145 height 34
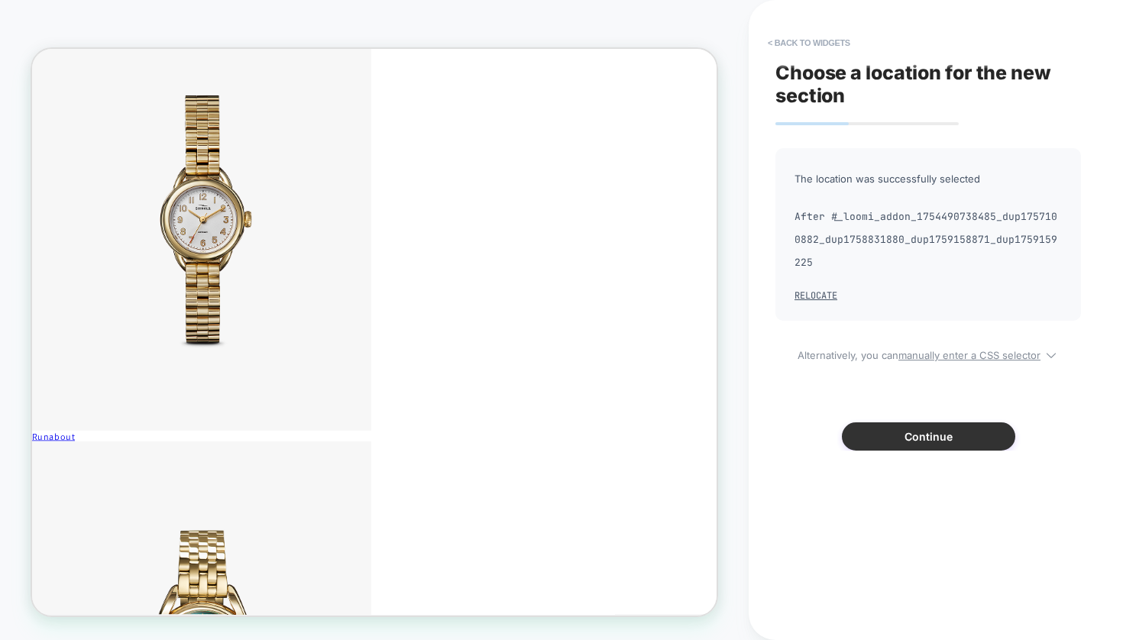
click at [918, 437] on button "Continue" at bounding box center [928, 436] width 173 height 28
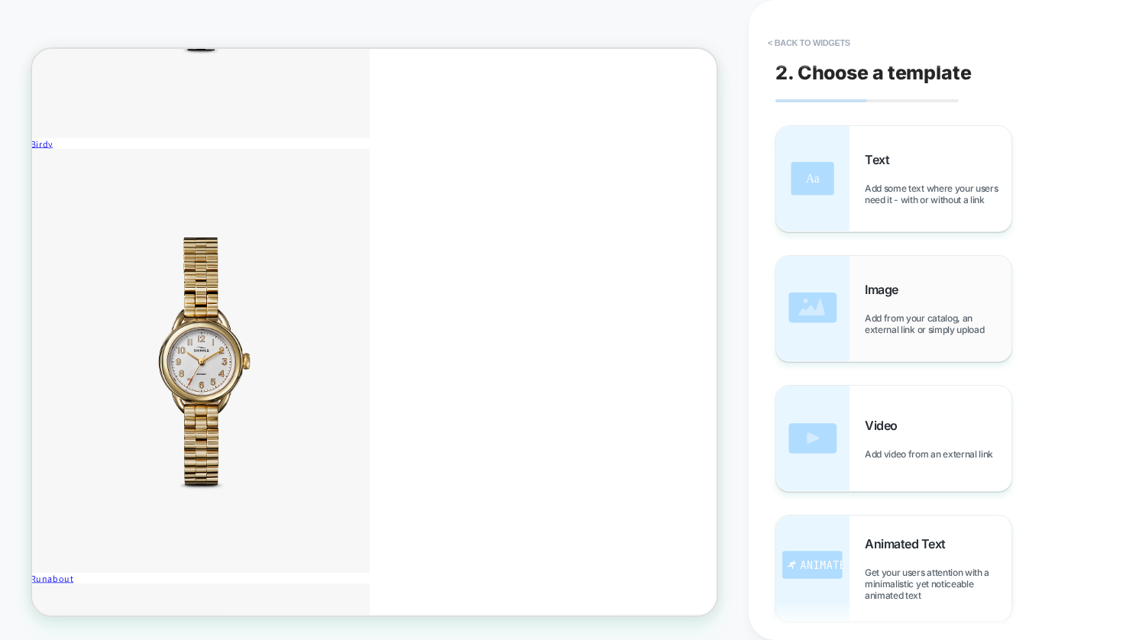
scroll to position [5654, 3]
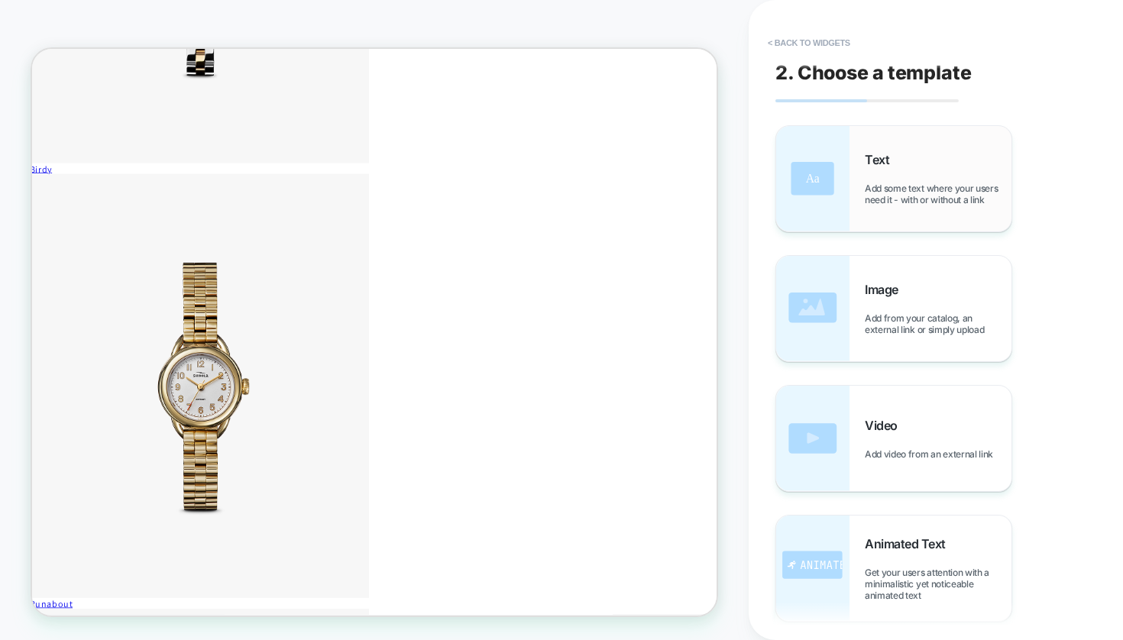
click at [896, 192] on span "Add some text where your users need it - with or without a link" at bounding box center [938, 194] width 147 height 23
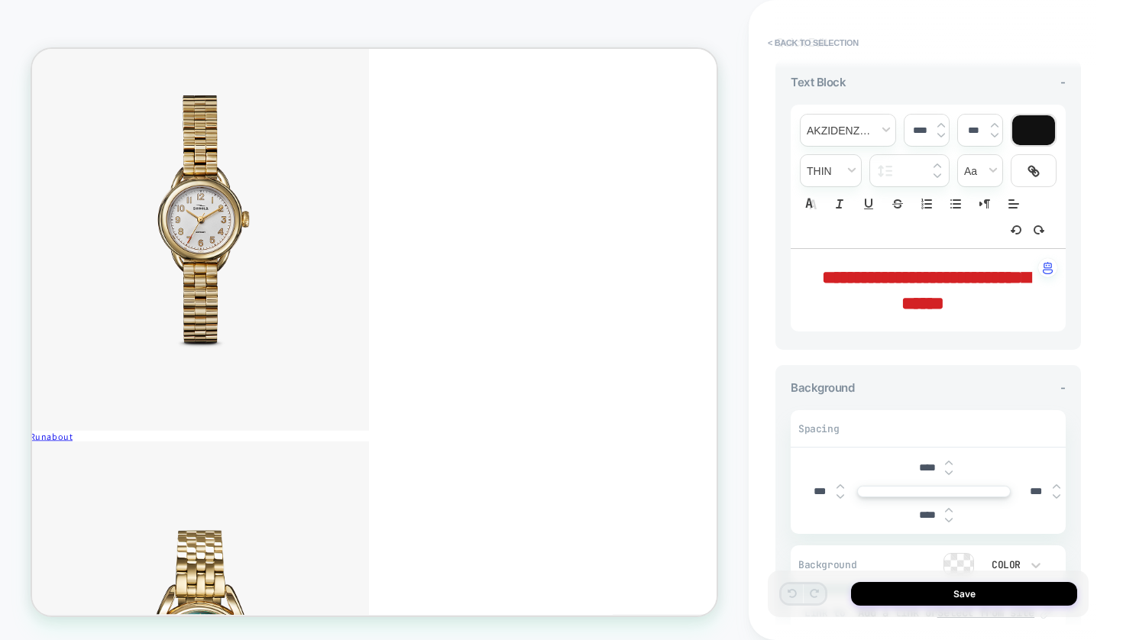
scroll to position [5866, 3]
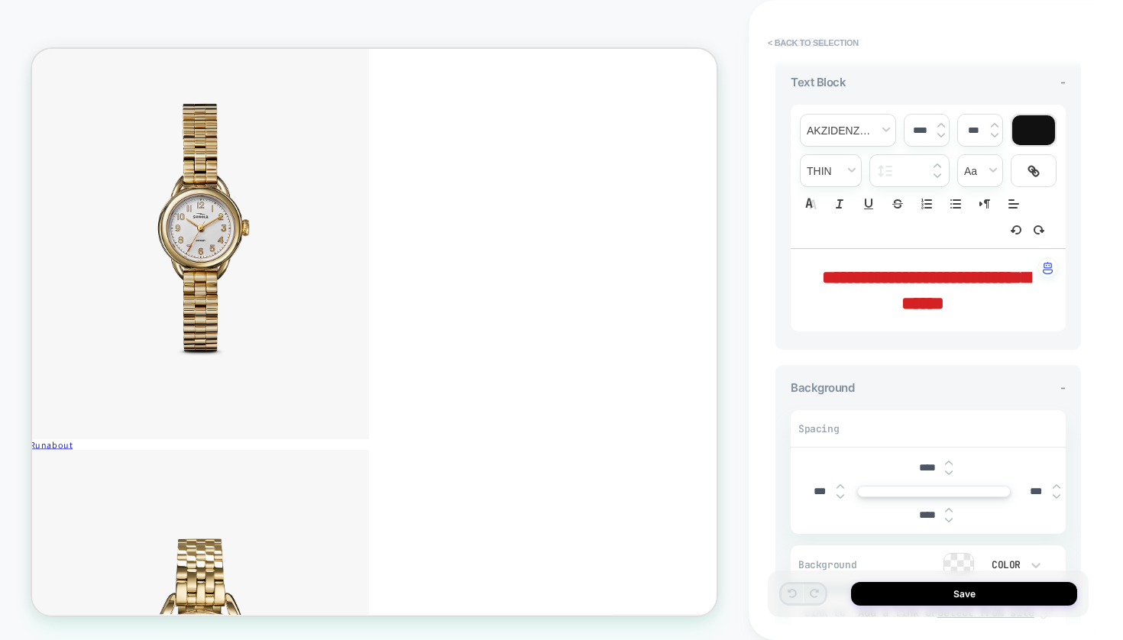
click at [955, 285] on span "**********" at bounding box center [926, 290] width 208 height 44
type input "****"
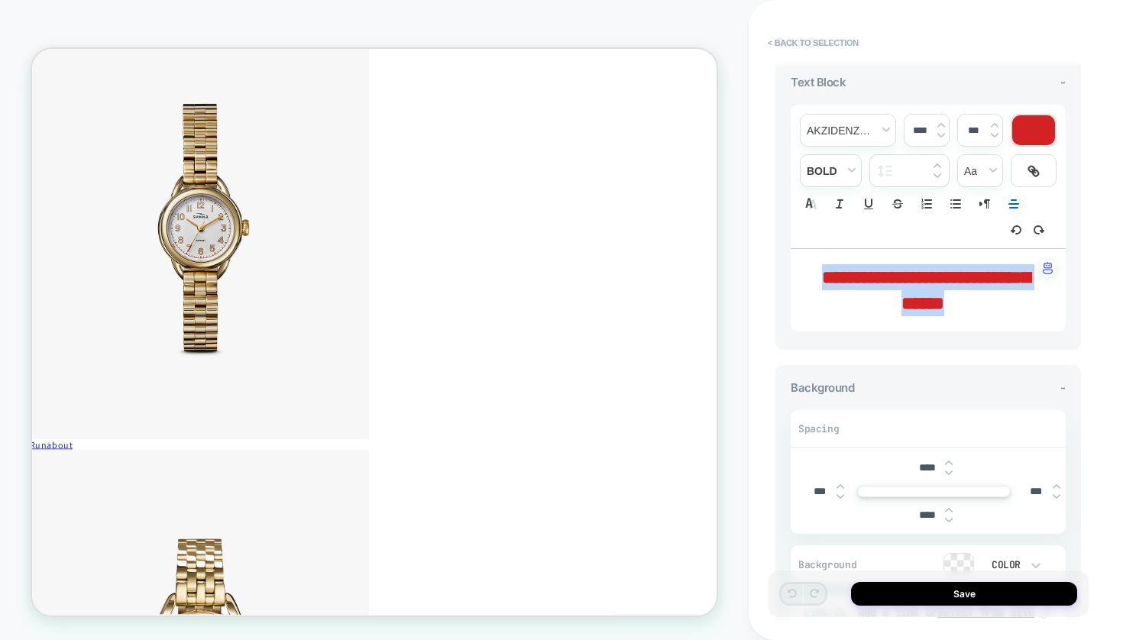
drag, startPoint x: 994, startPoint y: 294, endPoint x: 813, endPoint y: 260, distance: 184.3
click at [813, 264] on p "**********" at bounding box center [922, 290] width 233 height 52
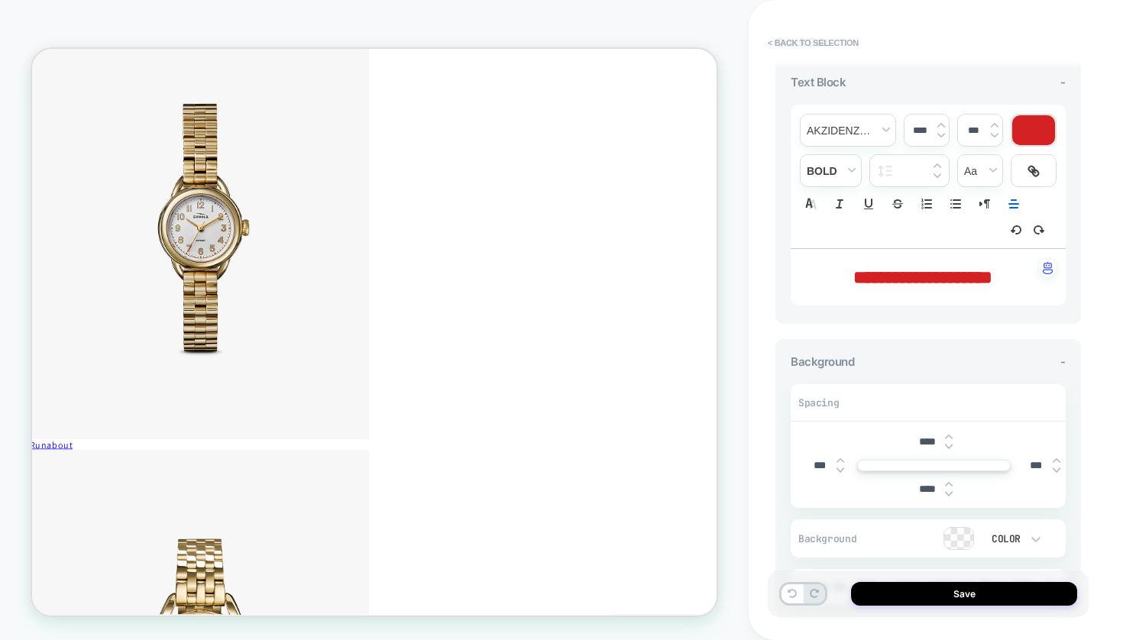
click at [890, 270] on span "**********" at bounding box center [922, 277] width 139 height 18
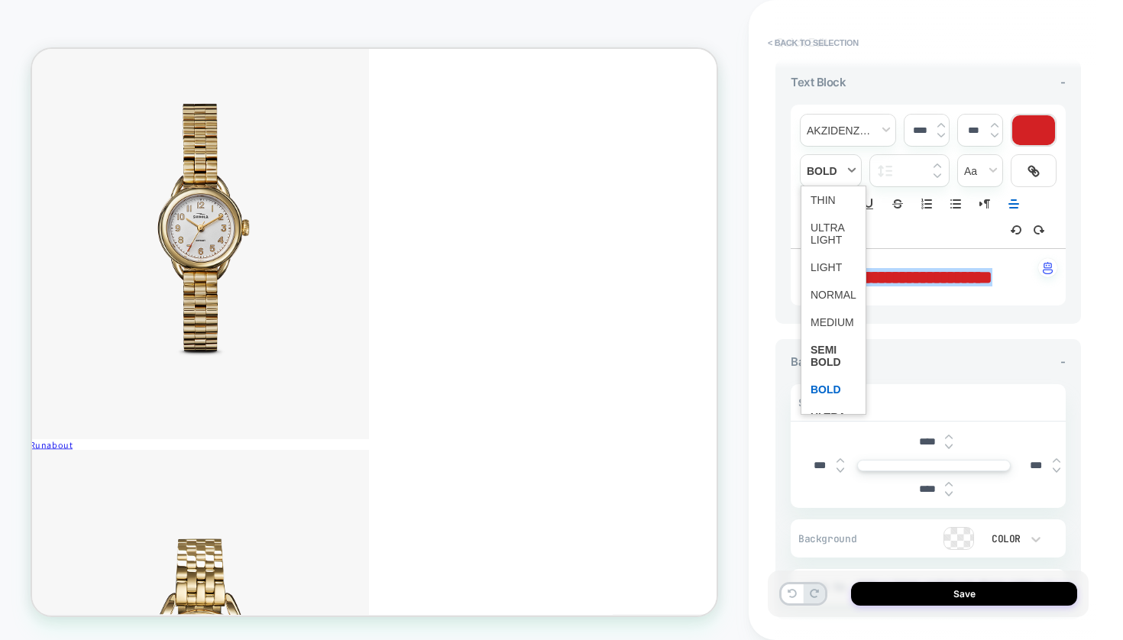
click at [846, 176] on span "fontWeight" at bounding box center [830, 170] width 60 height 31
click at [829, 300] on span "fontWeight" at bounding box center [833, 294] width 46 height 27
click at [1010, 225] on icon "Align" at bounding box center [1013, 224] width 12 height 12
click at [1031, 132] on div at bounding box center [1033, 130] width 43 height 30
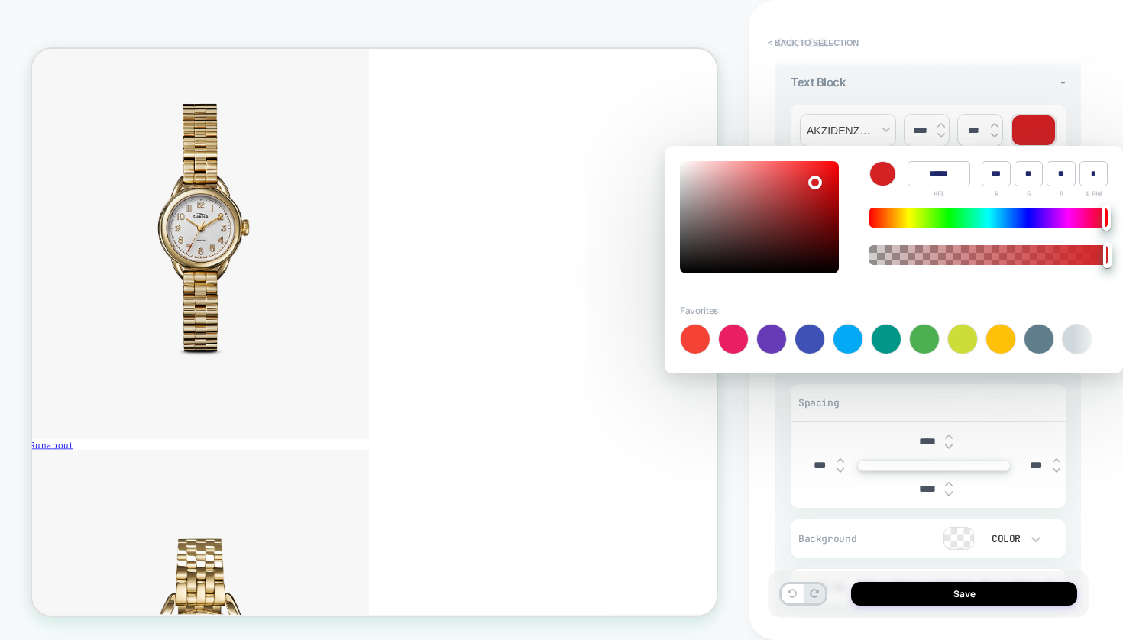
click at [958, 179] on input "******" at bounding box center [938, 173] width 63 height 25
type input "******"
type input "*"
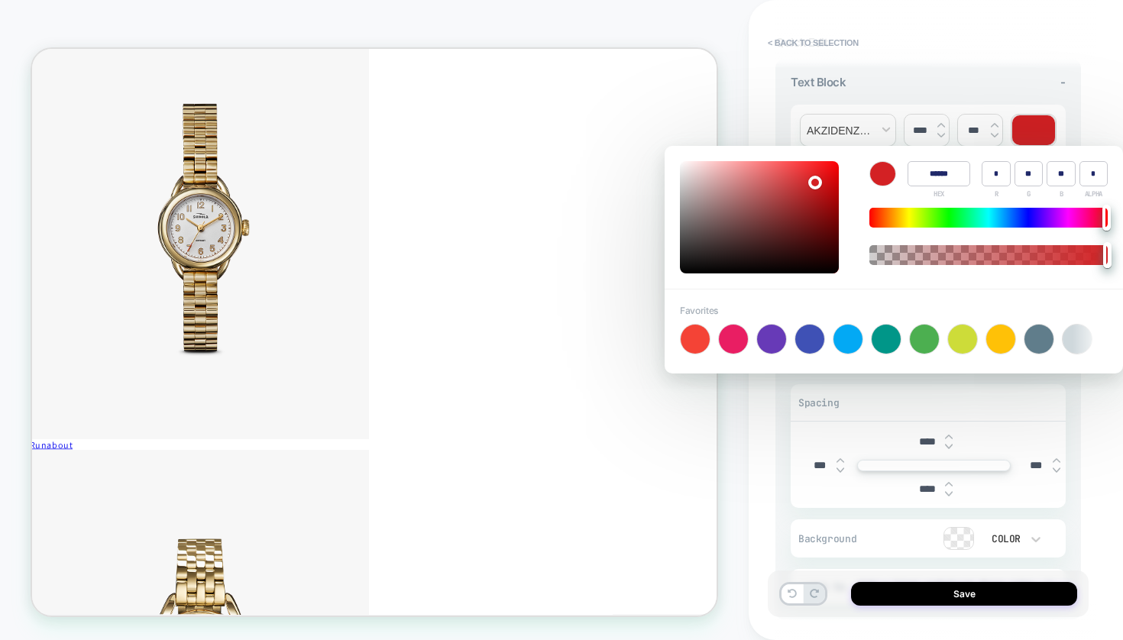
type input "*"
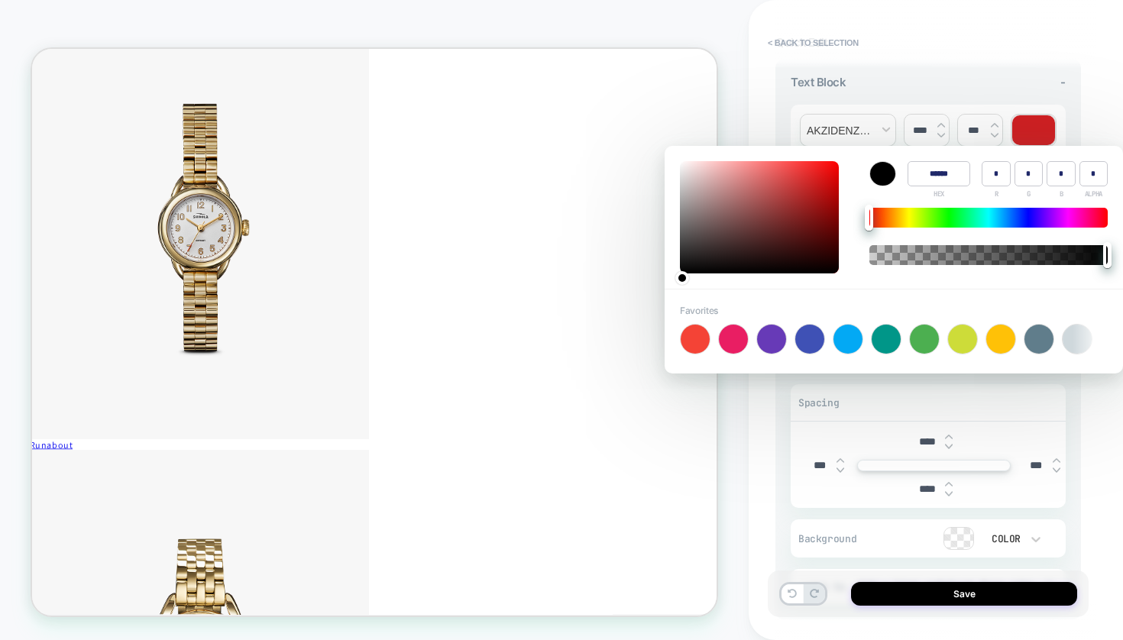
type input "******"
click at [1077, 424] on div "Background - Spacing **** *** *** **** Background Color Link to Add a link or S…" at bounding box center [928, 479] width 306 height 280
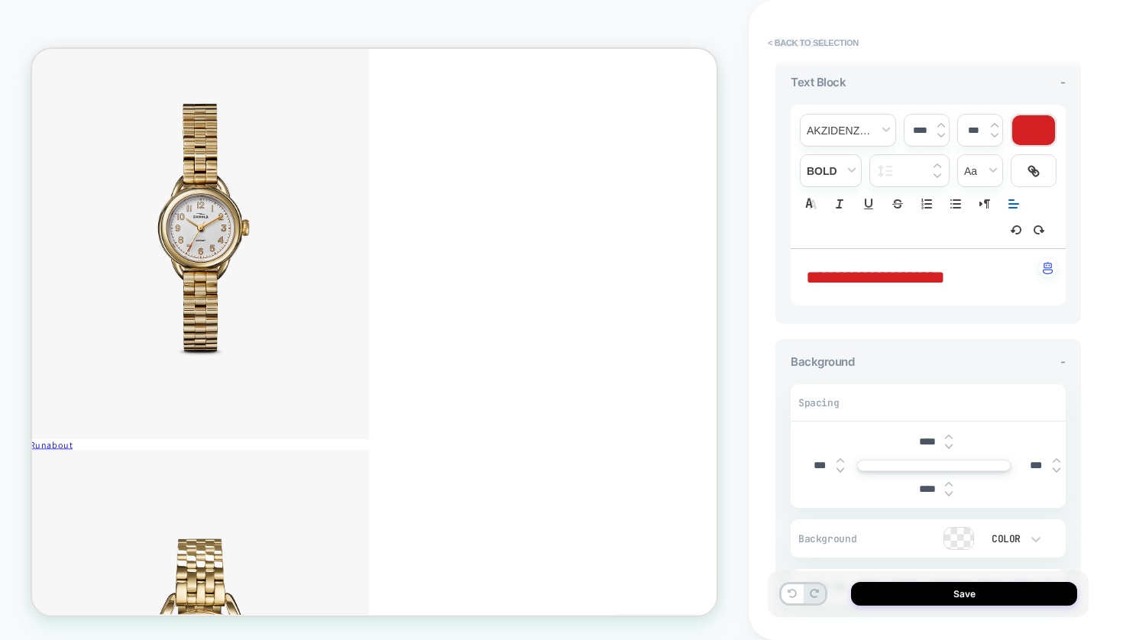
click at [1030, 135] on div at bounding box center [1033, 130] width 43 height 30
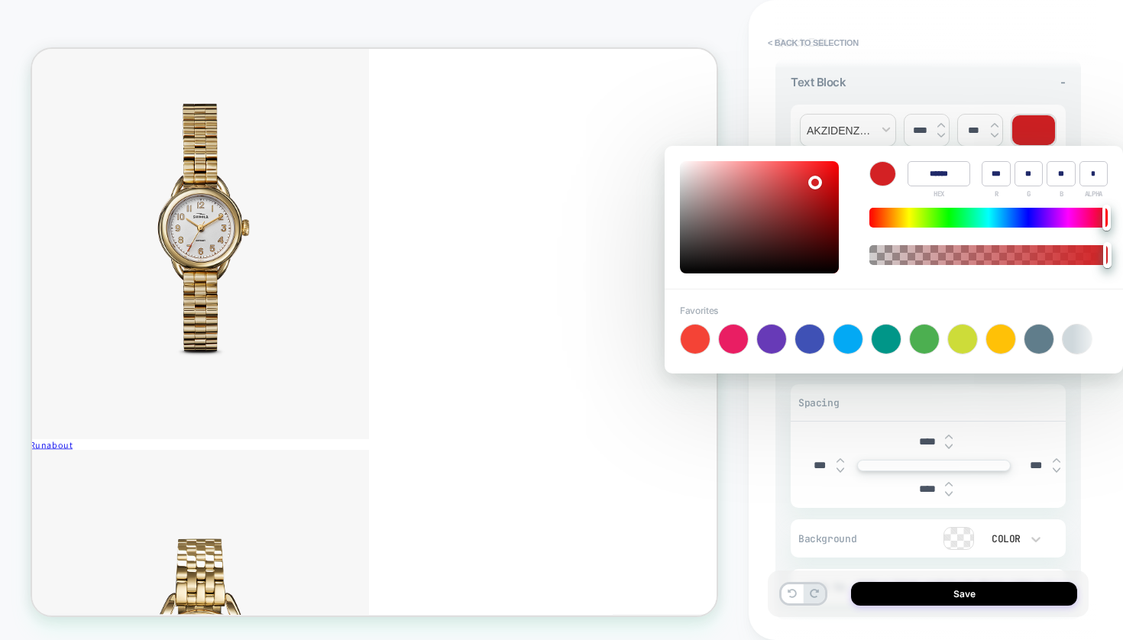
type input "******"
type input "***"
type input "**"
type input "***"
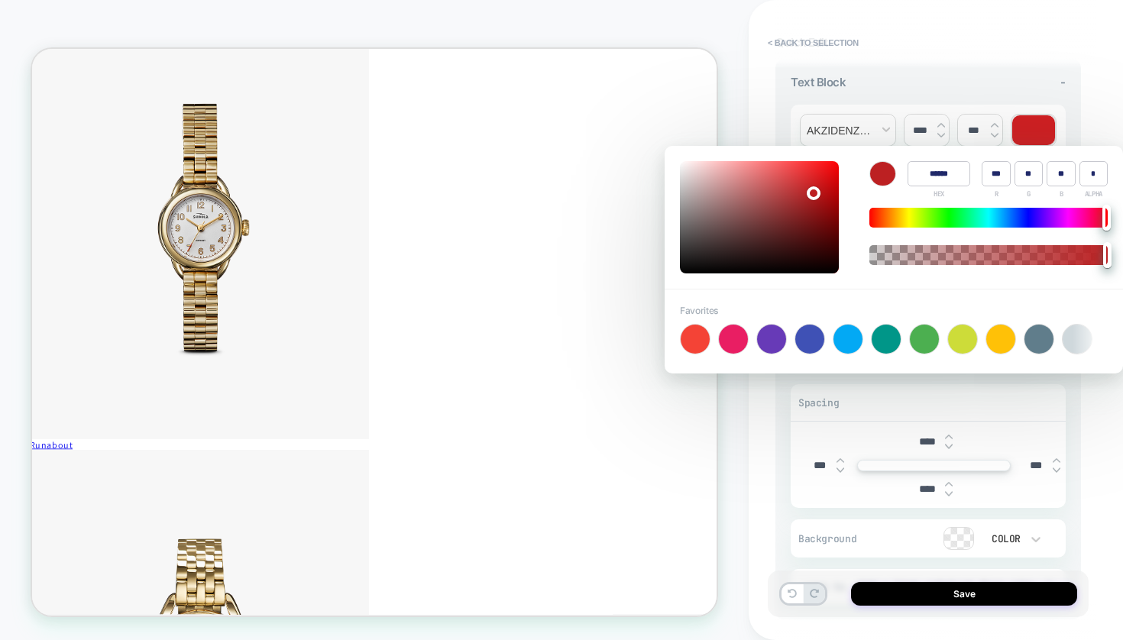
type input "**"
type input "******"
type input "***"
type input "**"
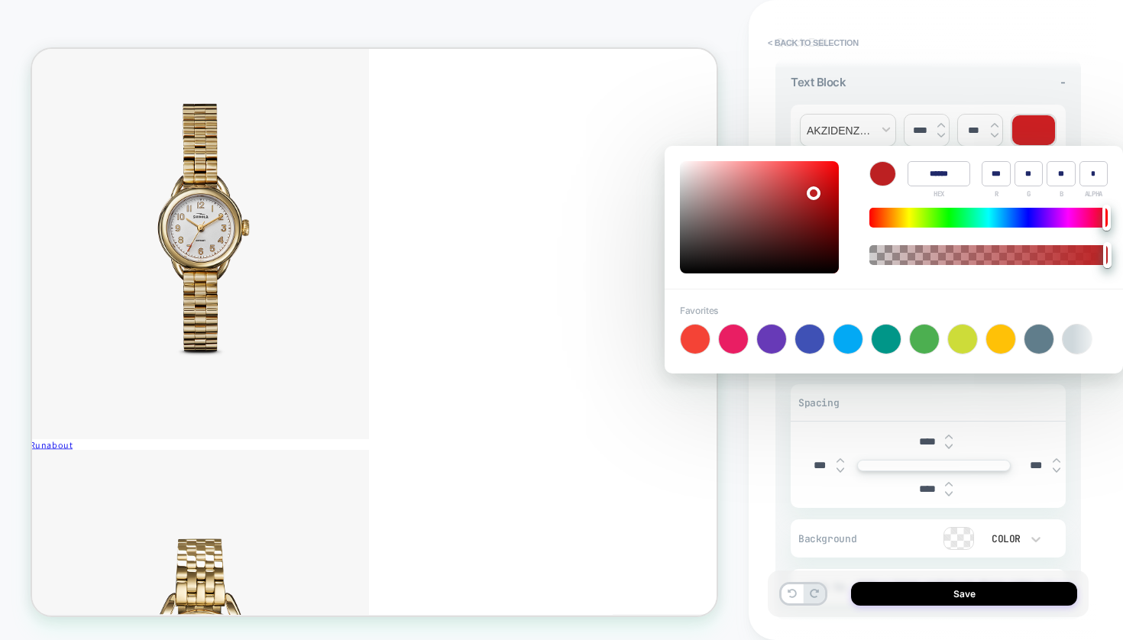
type input "***"
type input "**"
type input "******"
type input "***"
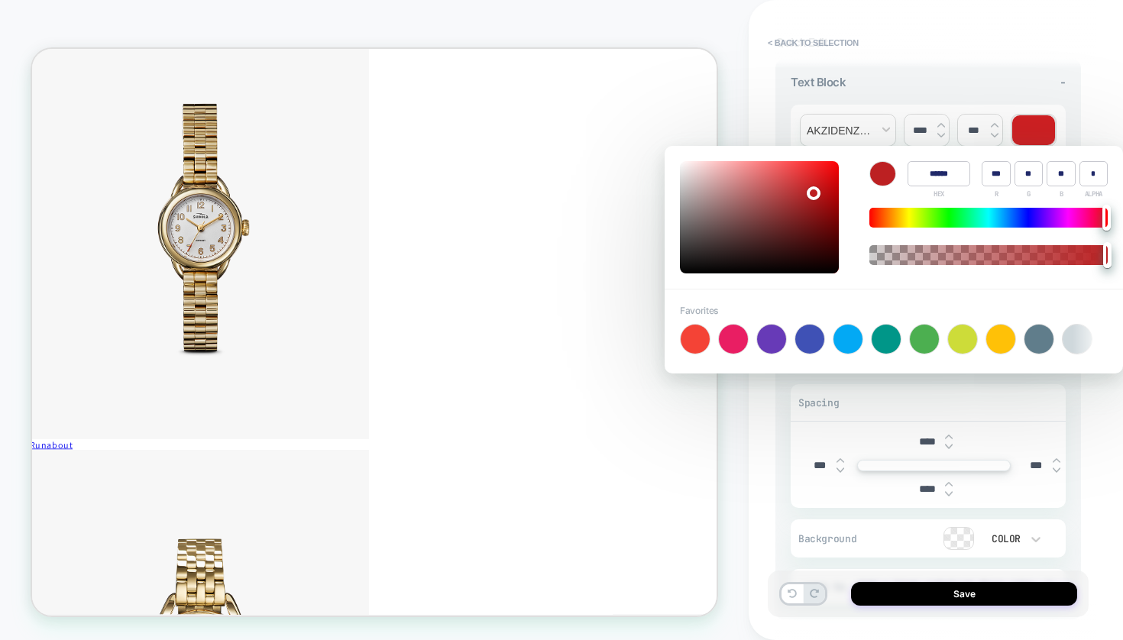
type input "**"
type input "******"
type input "**"
type input "*"
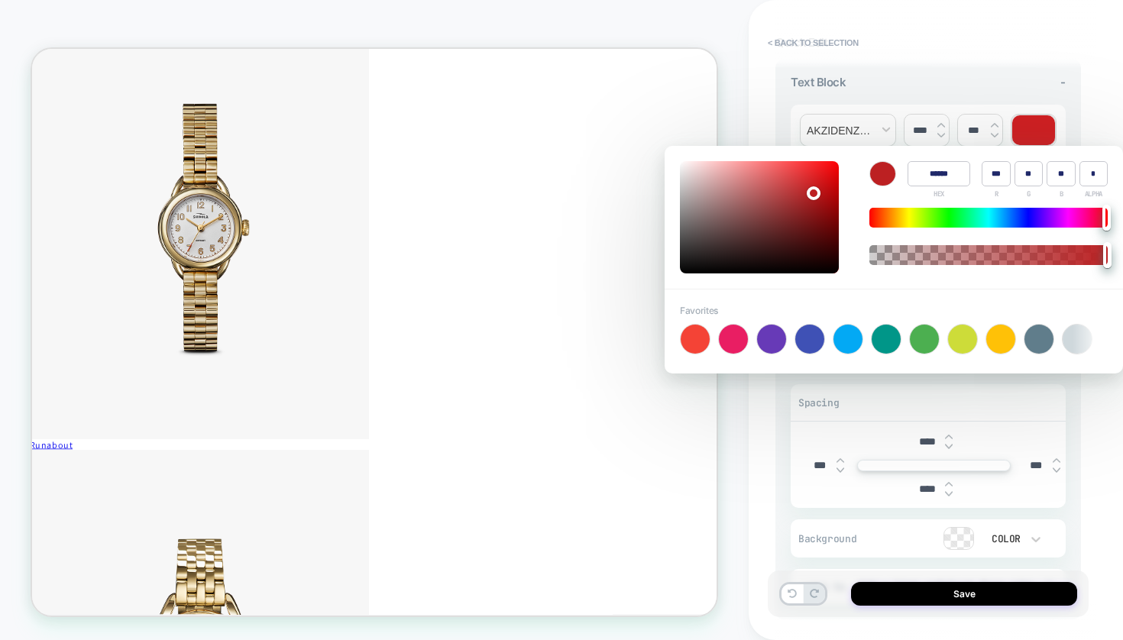
type input "*"
type input "******"
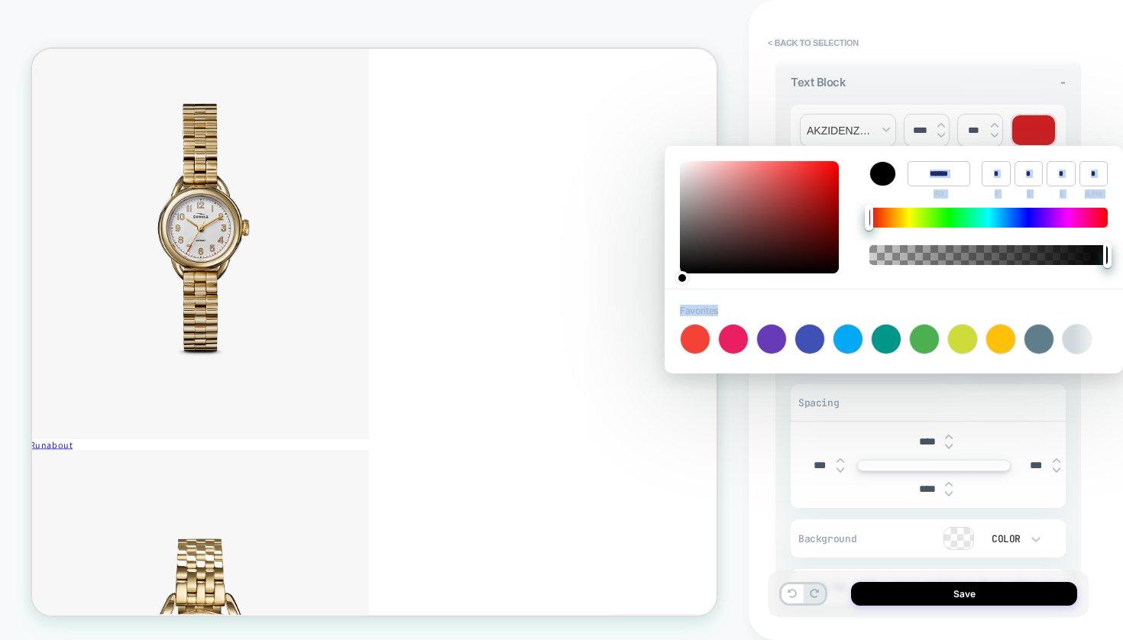
type input "*"
type input "******"
type input "**"
type input "*"
type input "**"
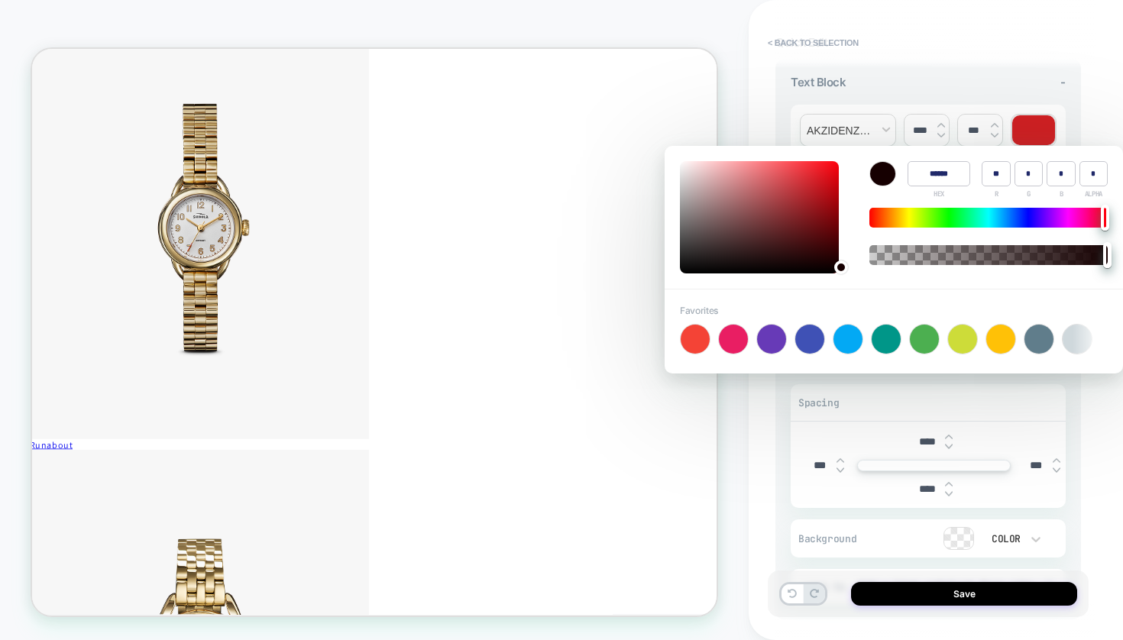
type input "******"
type input "*"
type input "******"
type input "**"
type input "******"
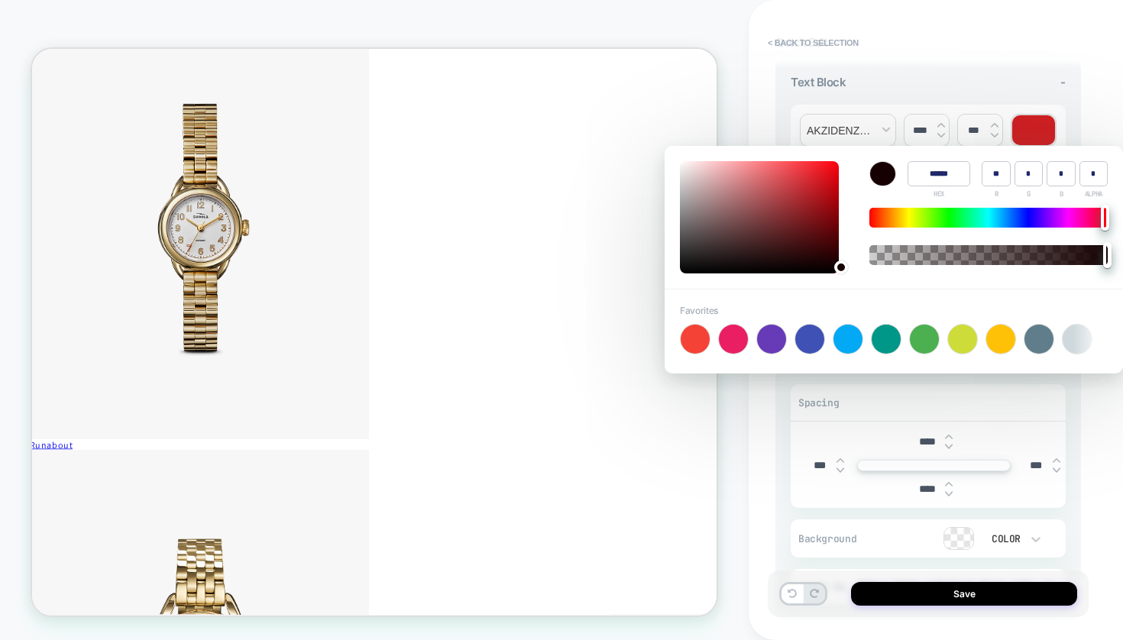
type input "**"
type input "******"
type input "**"
type input "******"
type input "**"
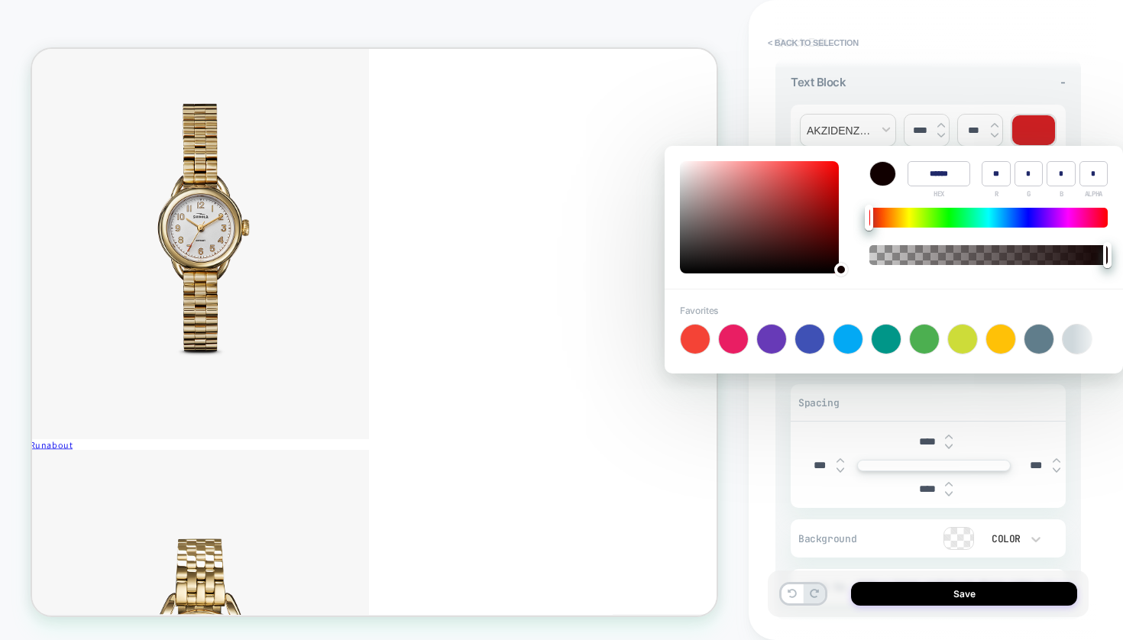
type input "******"
type input "*"
type input "******"
type input "*"
type input "******"
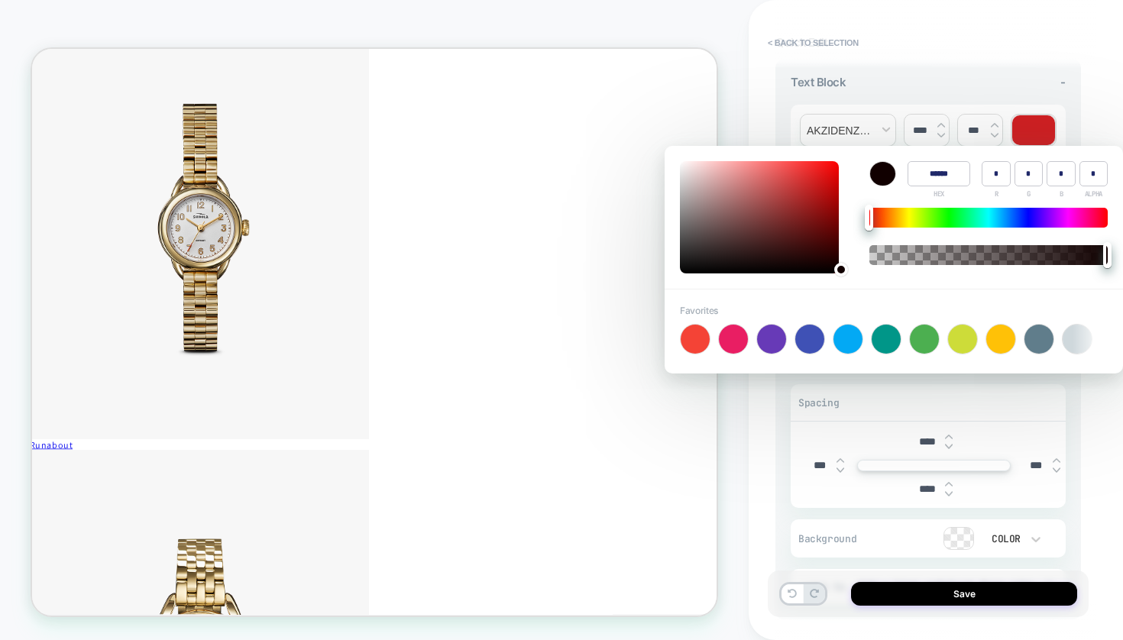
type input "*"
drag, startPoint x: 812, startPoint y: 191, endPoint x: 841, endPoint y: 276, distance: 89.6
click at [841, 276] on div "Color ****** HEX * R * G * B * ALPHA" at bounding box center [894, 217] width 458 height 143
click at [1087, 430] on div "**********" at bounding box center [928, 320] width 321 height 610
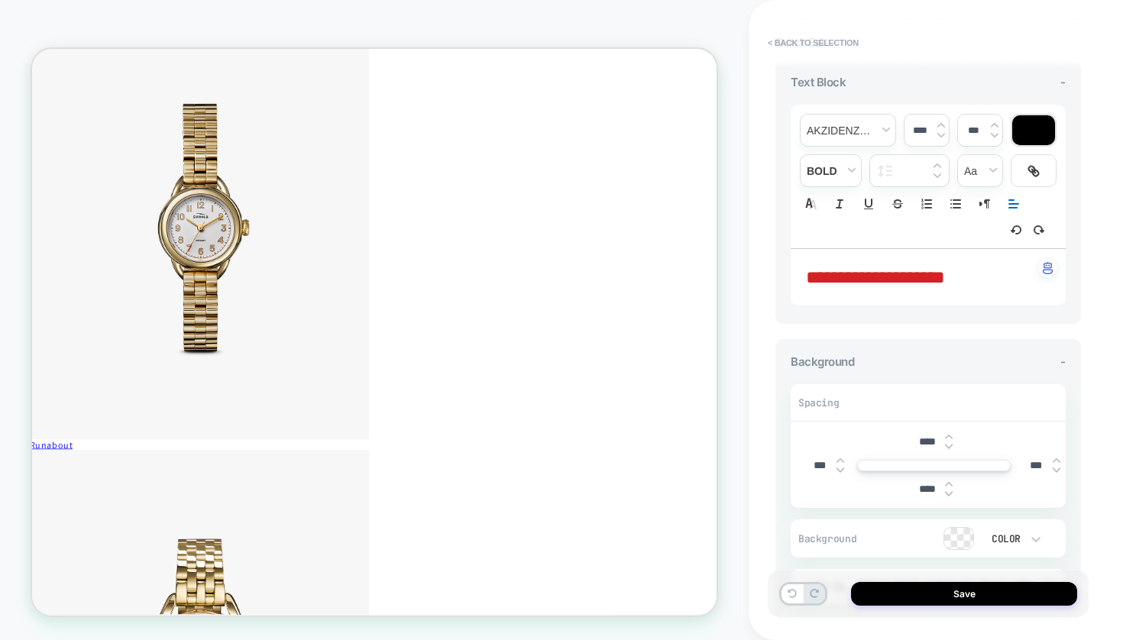
click at [912, 268] on span "**********" at bounding box center [875, 277] width 139 height 18
drag, startPoint x: 951, startPoint y: 267, endPoint x: 775, endPoint y: 258, distance: 175.9
click at [775, 258] on div "**********" at bounding box center [928, 192] width 306 height 264
type input "****"
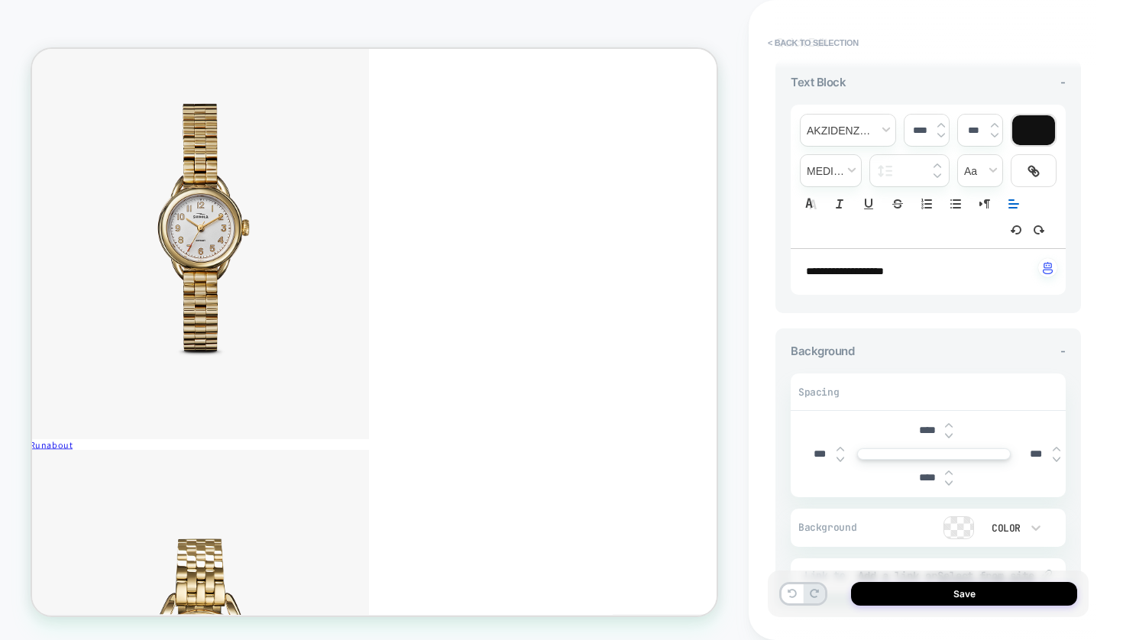
scroll to position [89, 0]
click at [919, 425] on input "****" at bounding box center [927, 431] width 34 height 13
type input "***"
click at [990, 363] on div "Spacing *** *** *** **** Background Color Link to Add a link or Select from site" at bounding box center [928, 478] width 275 height 231
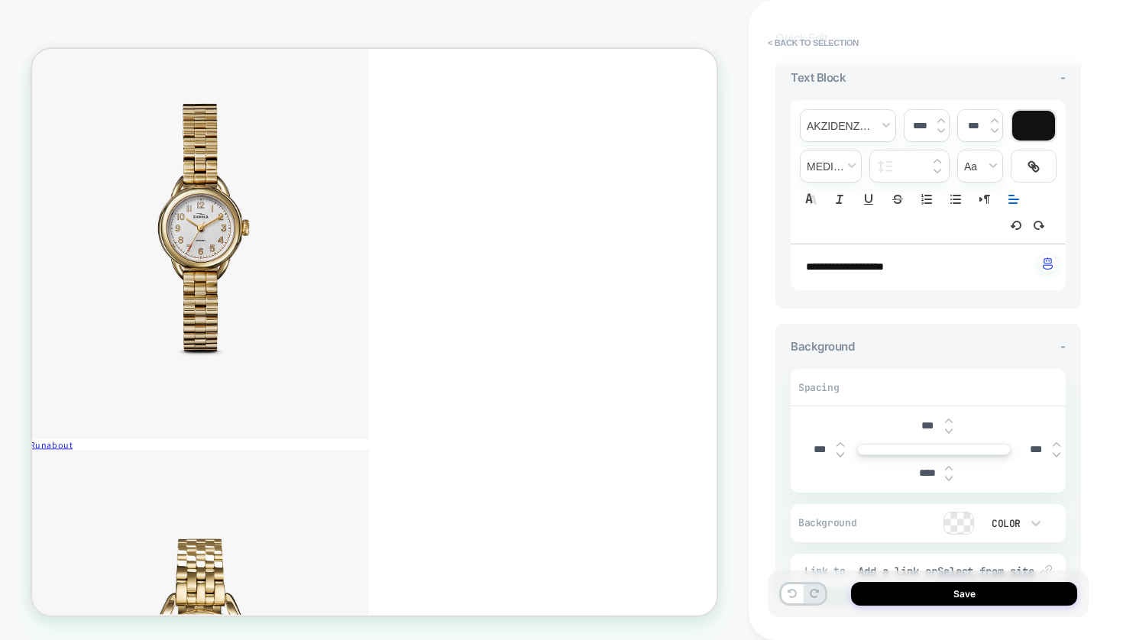
click at [930, 260] on div "**********" at bounding box center [928, 267] width 275 height 46
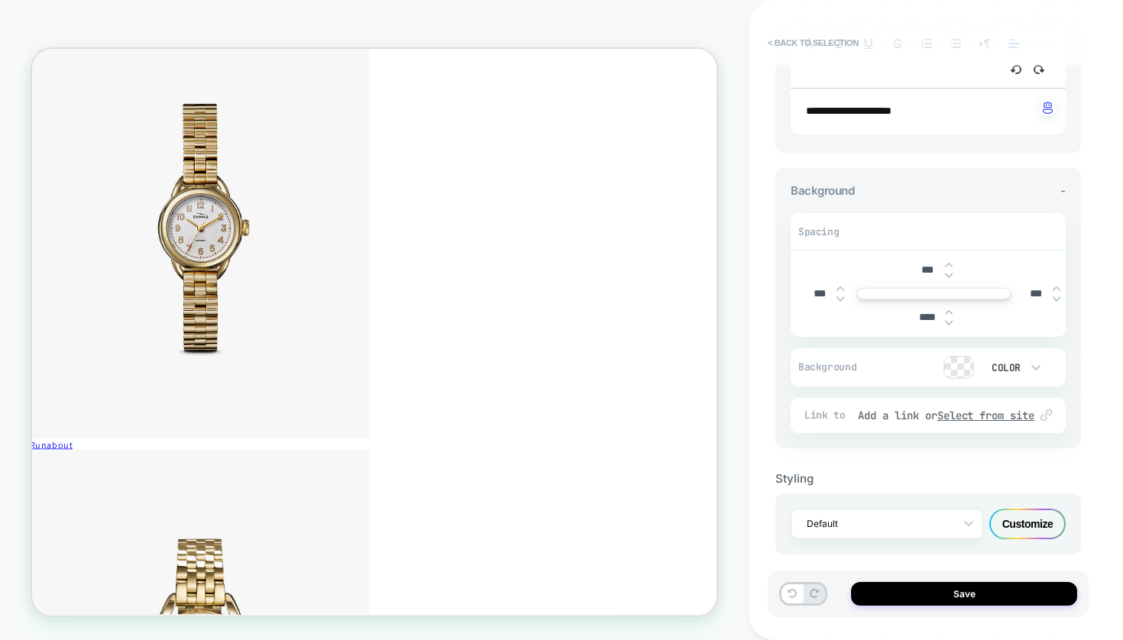
scroll to position [250, 0]
click at [985, 409] on u "Select from site" at bounding box center [986, 416] width 98 height 14
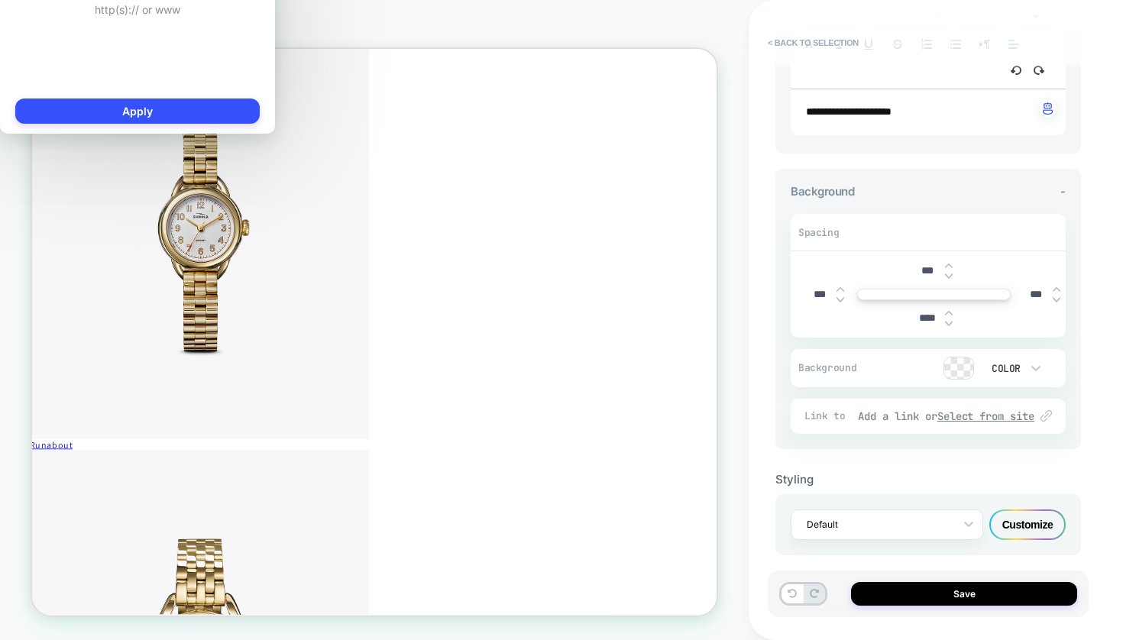
scroll to position [248, 0]
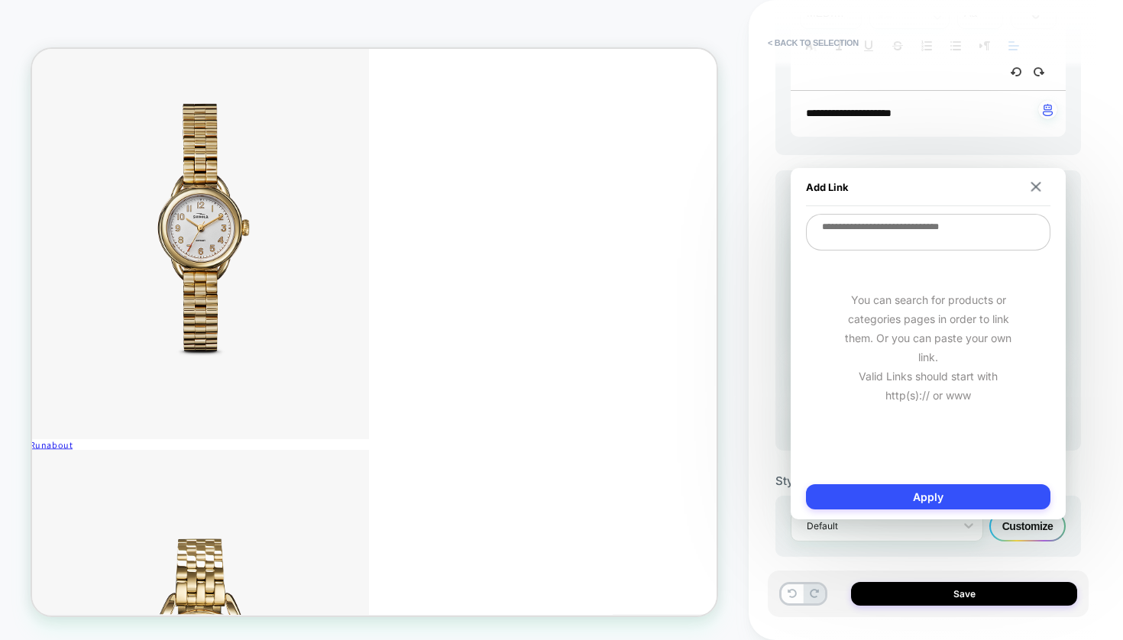
click at [923, 239] on textarea at bounding box center [928, 232] width 244 height 37
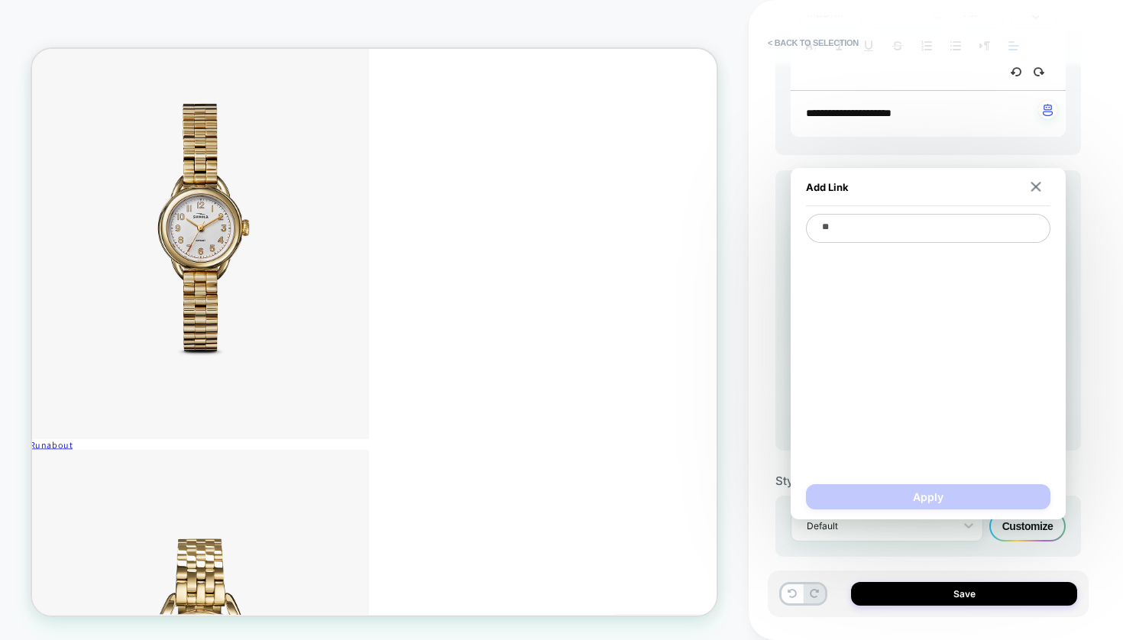
type textarea "***"
type textarea "*"
type textarea "****"
type textarea "*"
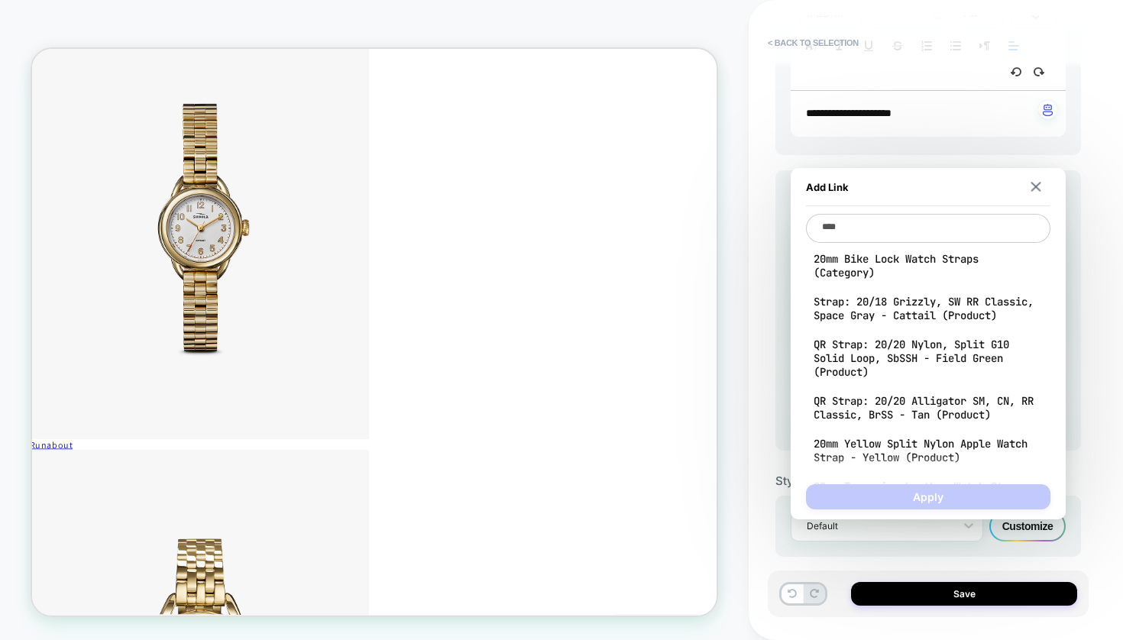
type textarea "****"
type textarea "*"
type textarea "******"
type textarea "*"
type textarea "*******"
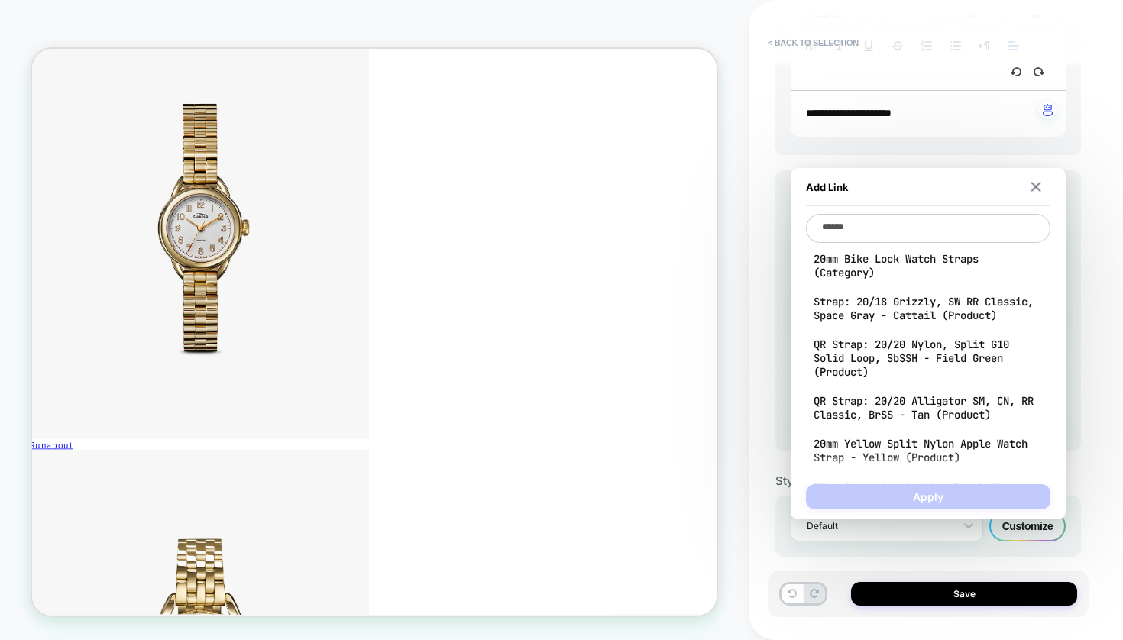
type textarea "*"
type textarea "********"
type textarea "*"
type textarea "*********"
type textarea "*"
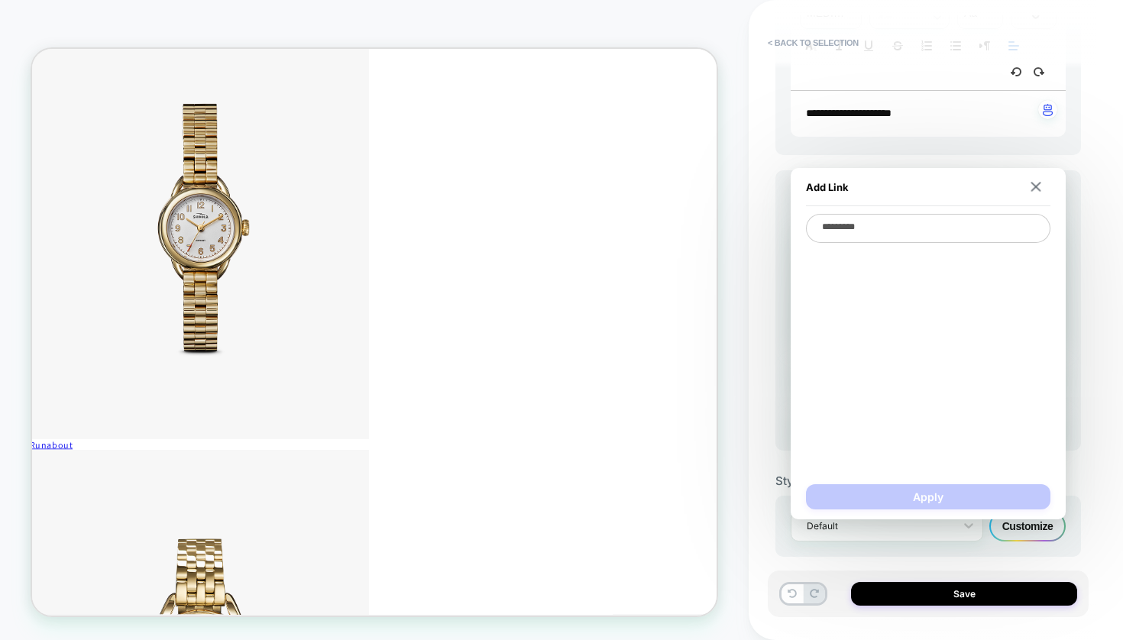
type textarea "********"
type textarea "*"
type textarea "*******"
type textarea "*"
type textarea "********"
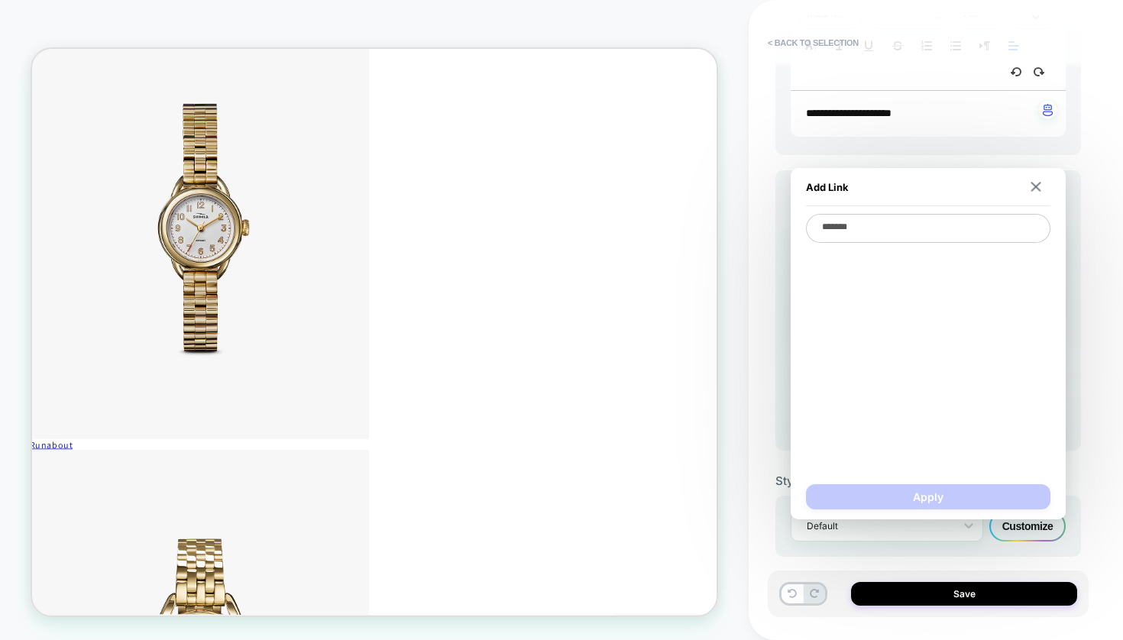
type textarea "*"
type textarea "*********"
type textarea "*"
type textarea "**********"
type textarea "*"
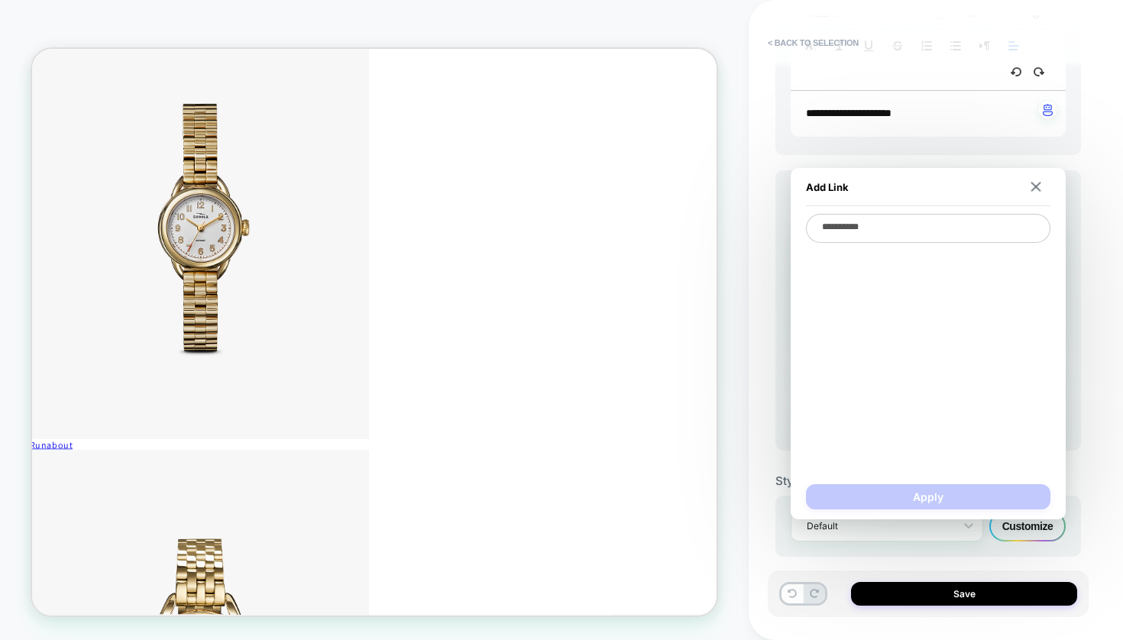
click at [850, 228] on textarea "**********" at bounding box center [928, 228] width 244 height 29
type textarea "******"
type textarea "*"
type textarea "*******"
type textarea "*"
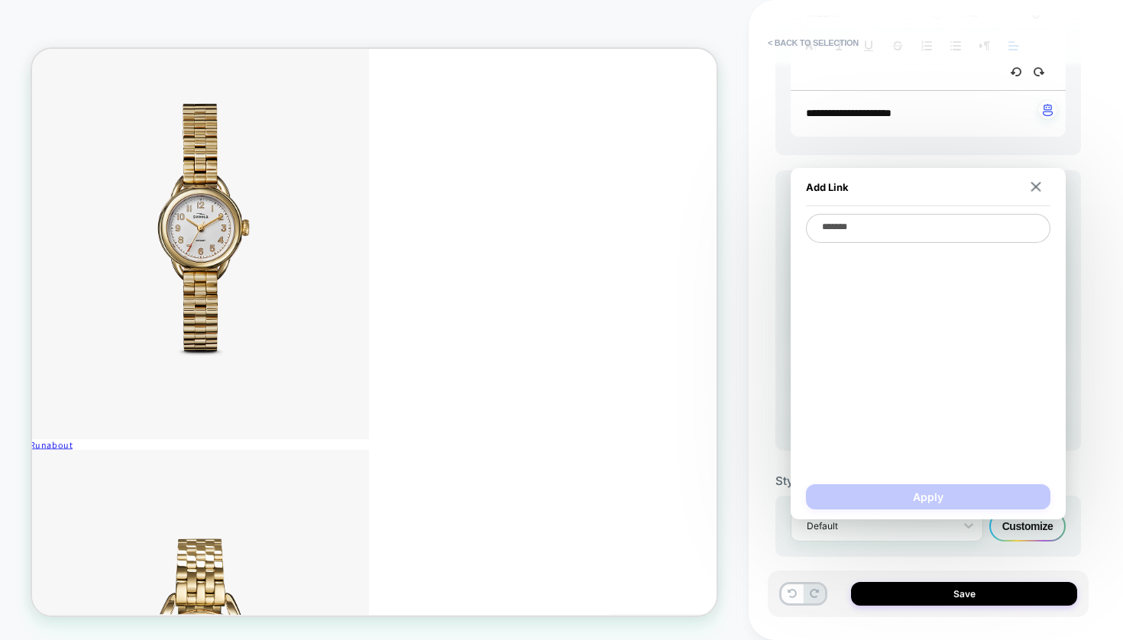
type textarea "********"
type textarea "*"
type textarea "*********"
type textarea "*"
type textarea "********"
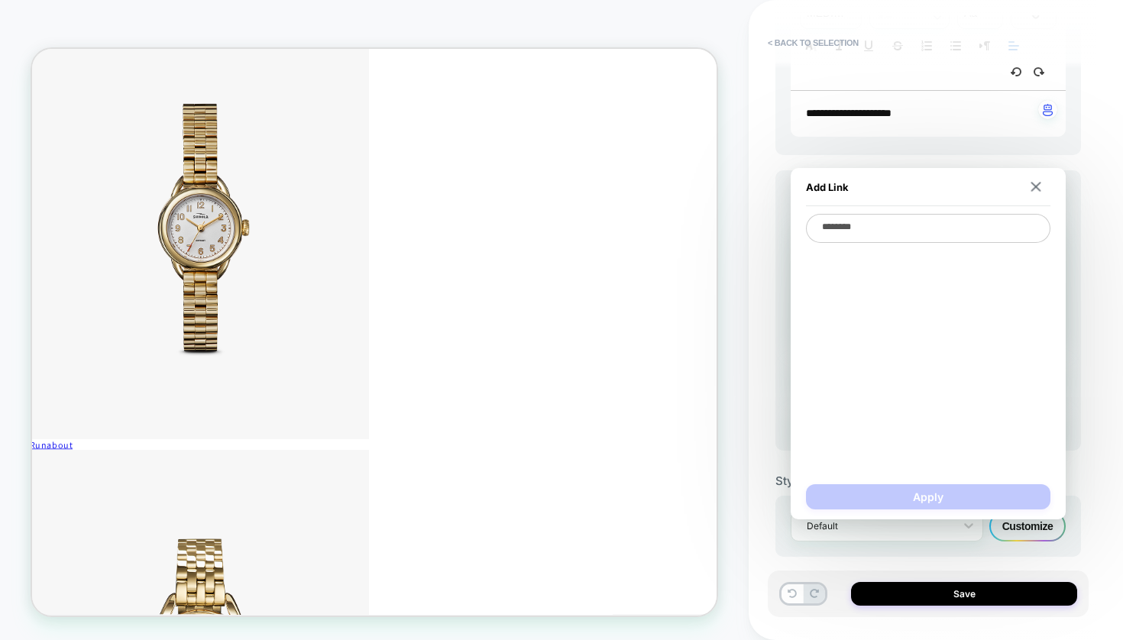
type textarea "*"
type textarea "*******"
type textarea "*"
type textarea "******"
type textarea "*"
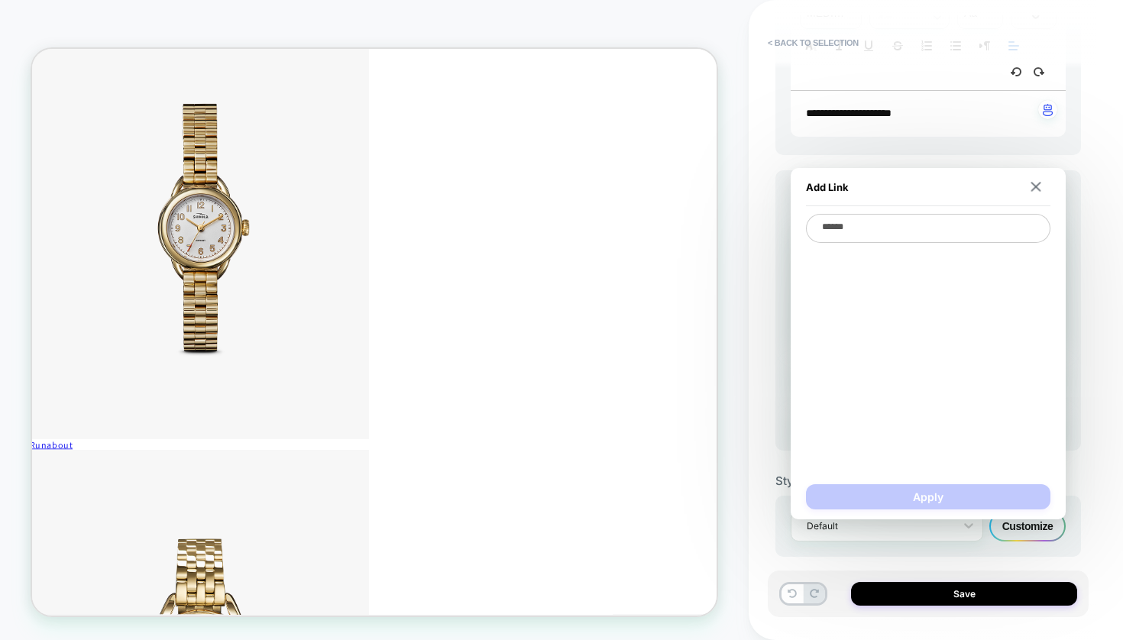
type textarea "****"
type textarea "*"
type textarea "****"
type textarea "*"
type textarea "***"
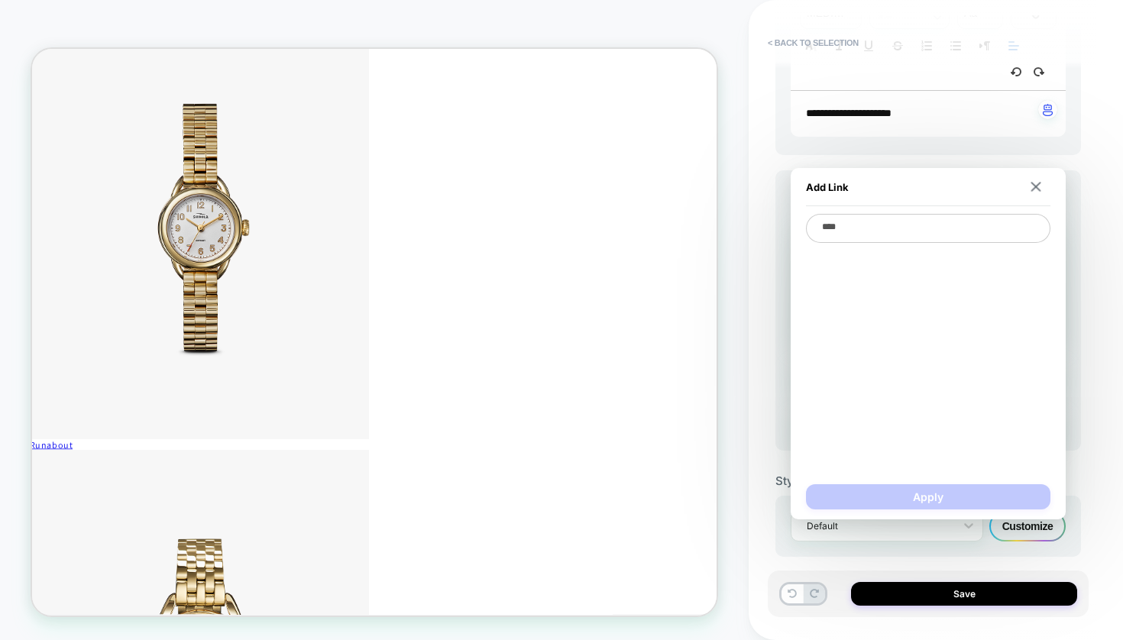
type textarea "*"
type textarea "**"
type textarea "*"
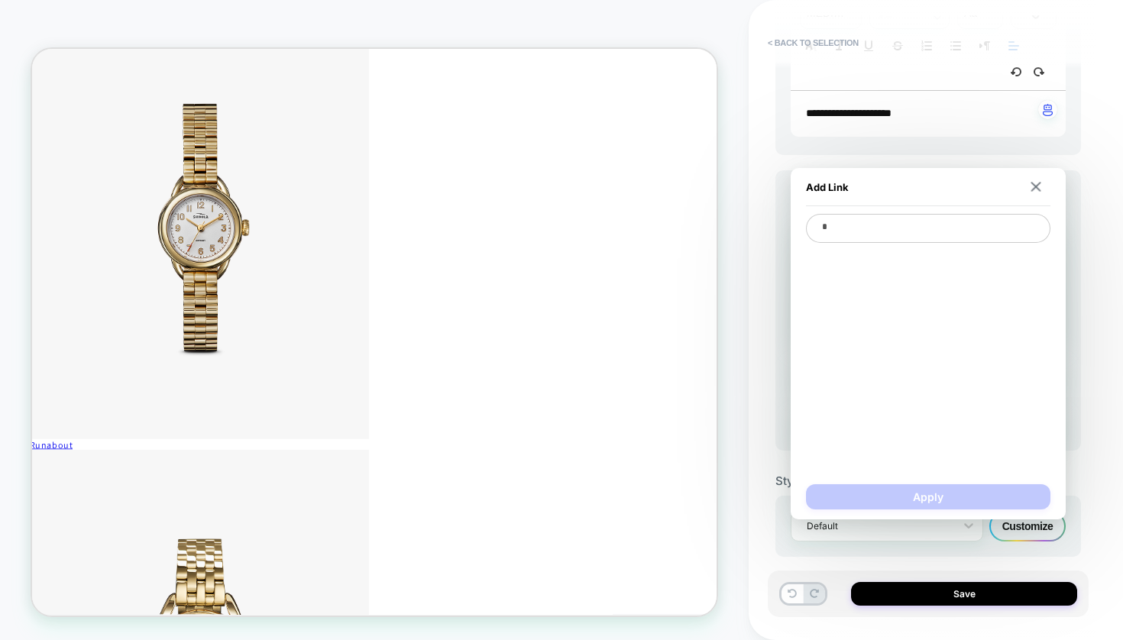
type textarea "*"
type textarea "**"
type textarea "*"
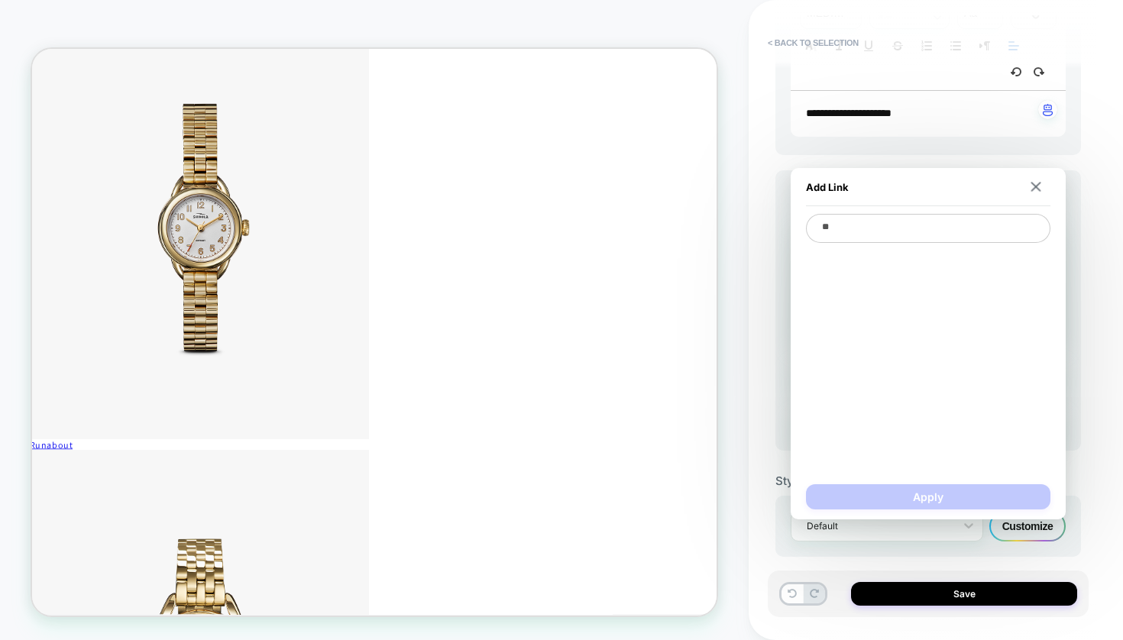
type textarea "***"
type textarea "*"
type textarea "****"
type textarea "*"
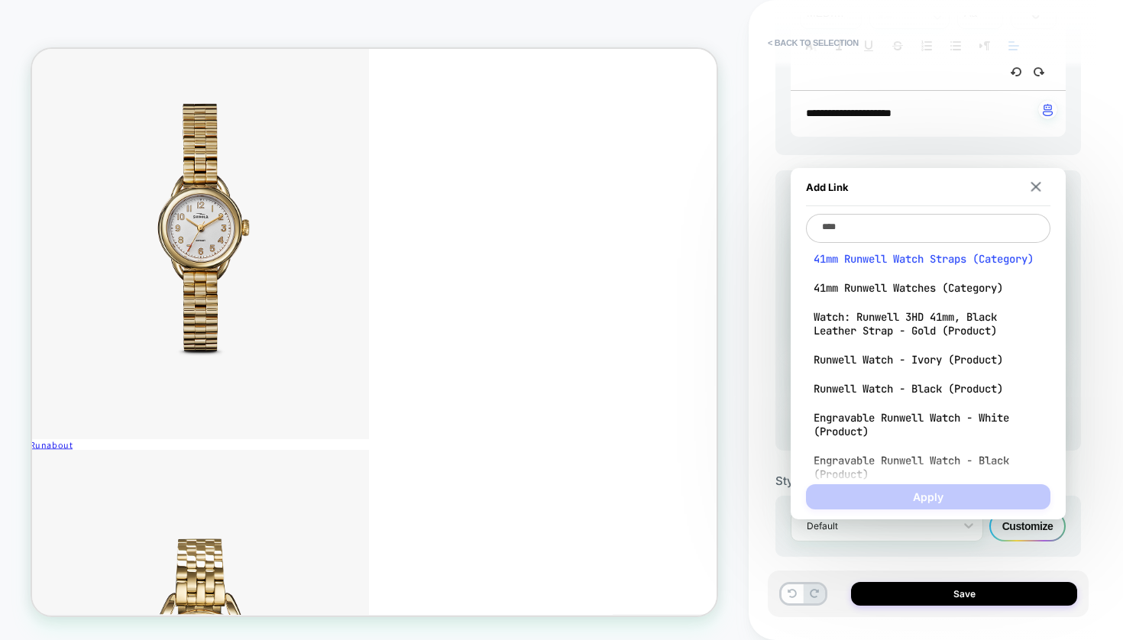
click at [862, 266] on span "41mm Runwell Watch Straps (Category)" at bounding box center [927, 259] width 229 height 14
type textarea "**********"
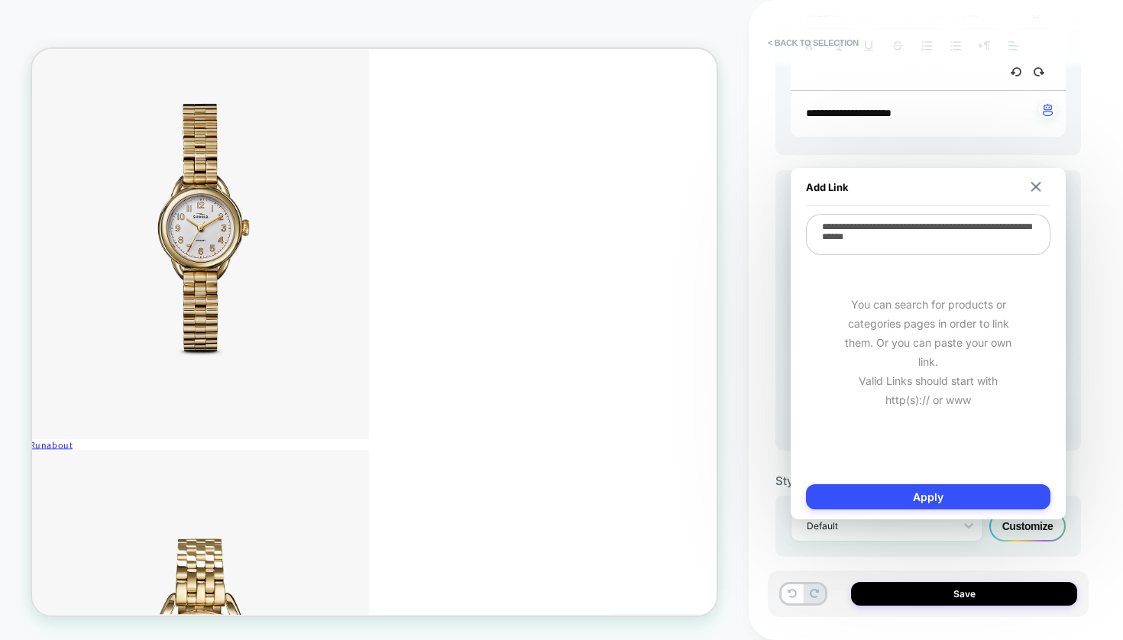
click at [1095, 255] on div "**********" at bounding box center [935, 320] width 321 height 640
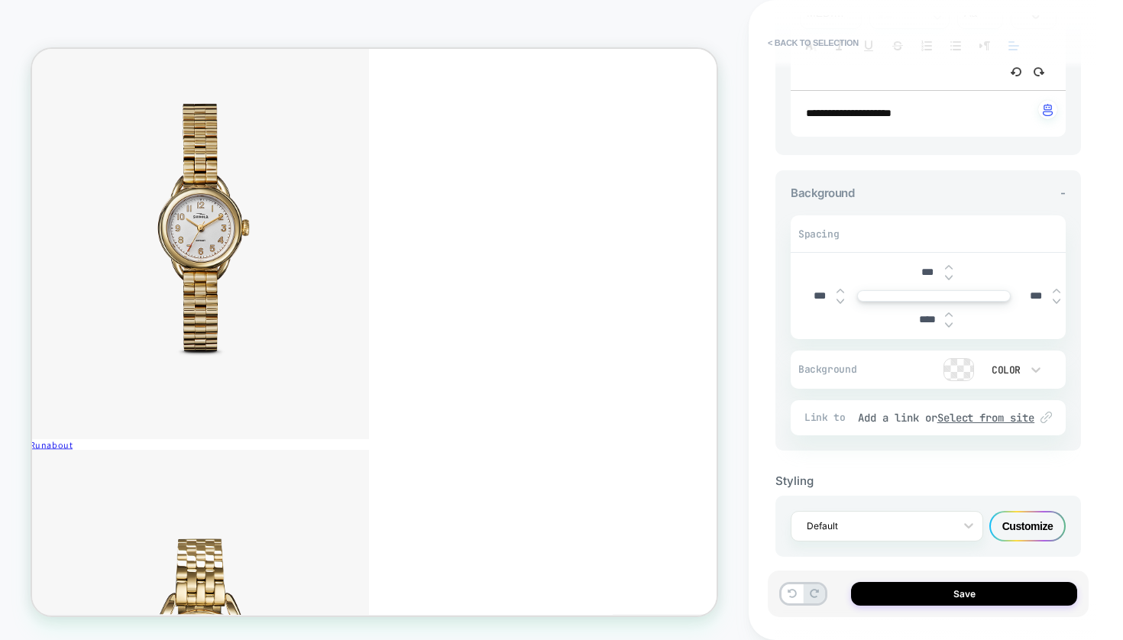
scroll to position [107, 0]
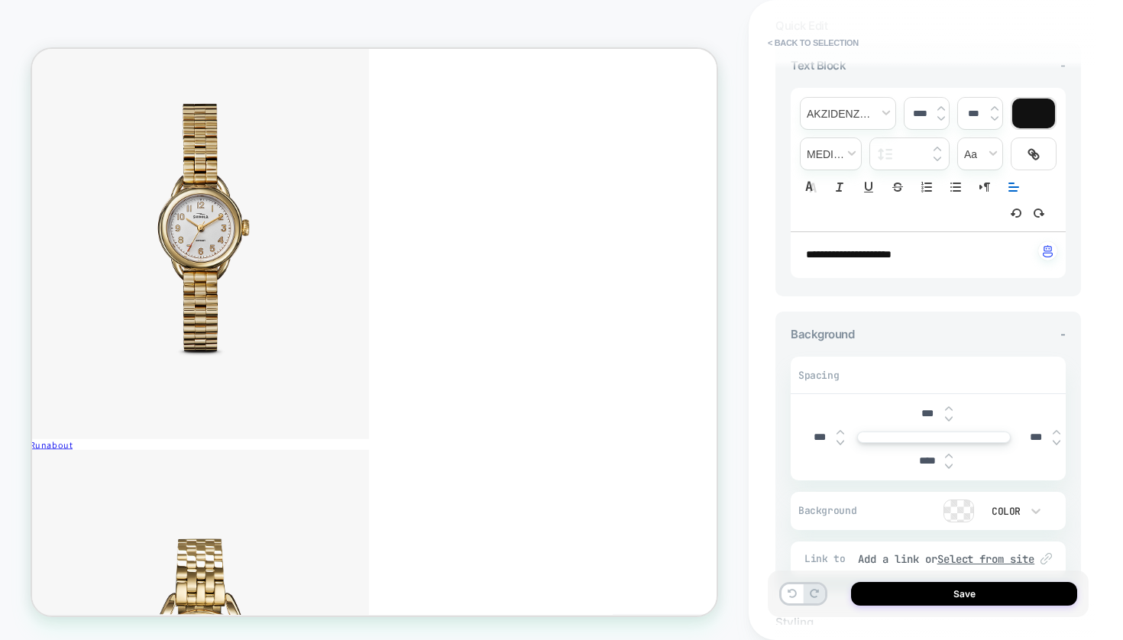
drag, startPoint x: 868, startPoint y: 244, endPoint x: 871, endPoint y: 253, distance: 9.7
click at [868, 249] on span "**********" at bounding box center [849, 254] width 86 height 11
drag, startPoint x: 949, startPoint y: 241, endPoint x: 762, endPoint y: 241, distance: 187.1
click at [762, 241] on div "**********" at bounding box center [936, 320] width 374 height 640
click at [991, 154] on span "transform" at bounding box center [980, 153] width 44 height 31
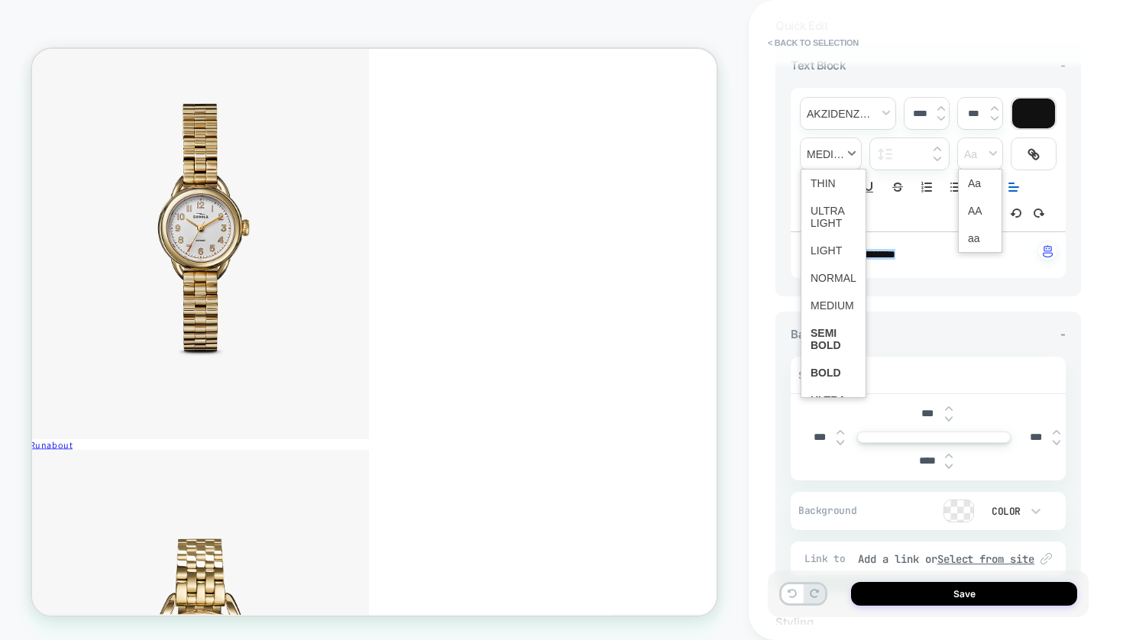
click at [850, 150] on span "fontWeight" at bounding box center [830, 153] width 60 height 31
click at [925, 158] on input "text" at bounding box center [917, 154] width 30 height 11
click at [868, 191] on icon "Underline" at bounding box center [869, 187] width 14 height 14
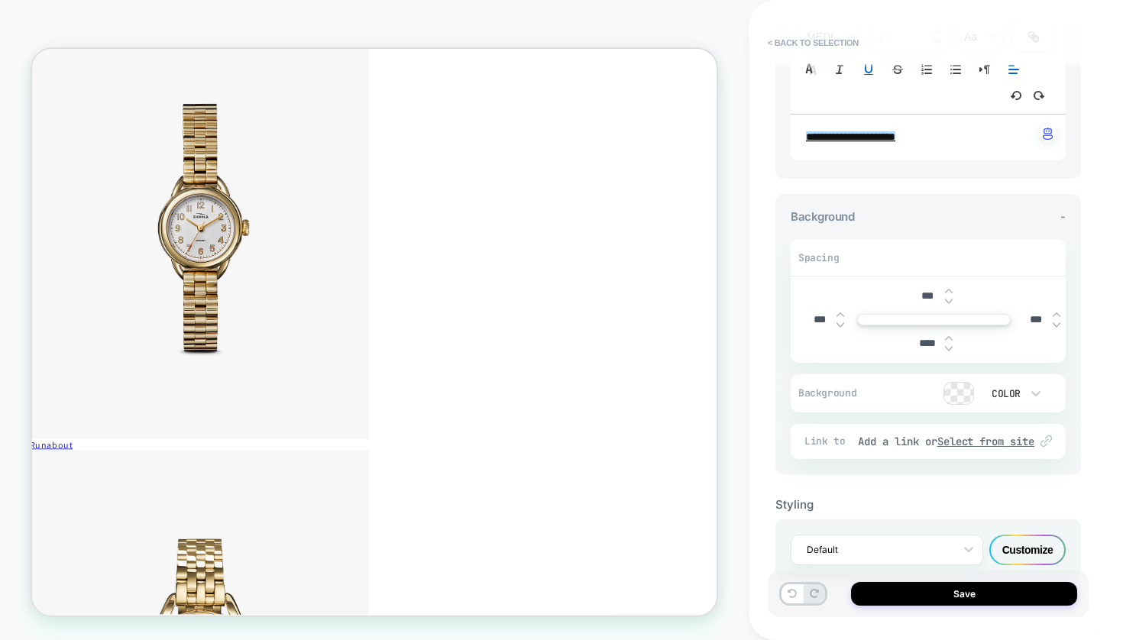
scroll to position [233, 0]
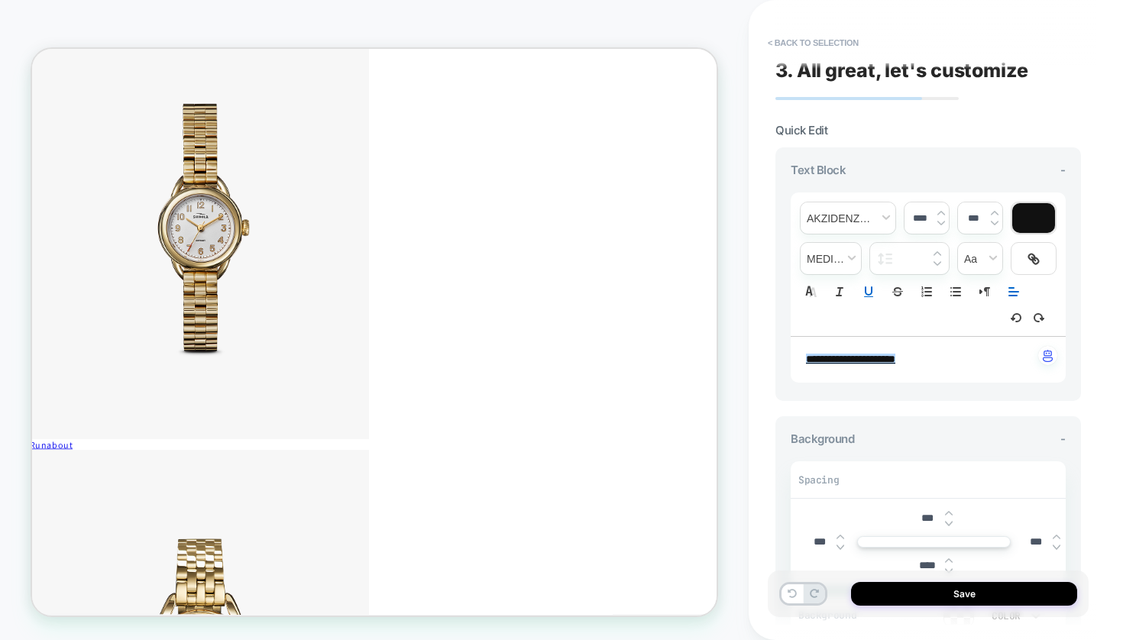
scroll to position [0, 0]
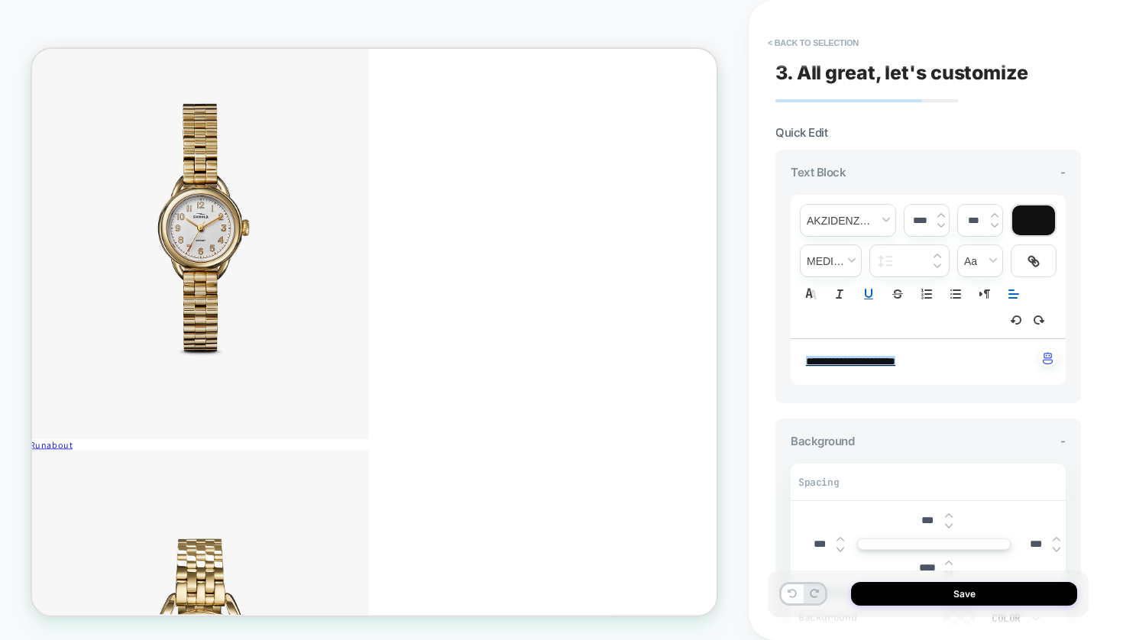
click at [956, 354] on p "**********" at bounding box center [922, 361] width 233 height 15
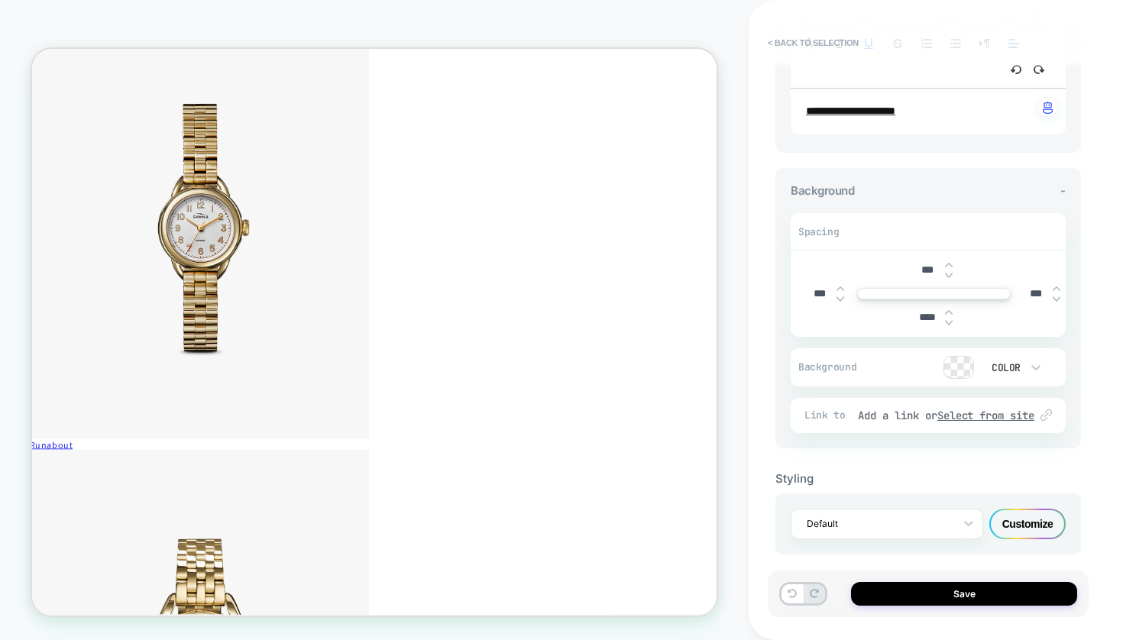
scroll to position [250, 0]
click at [1000, 409] on u "Select from site" at bounding box center [986, 416] width 98 height 14
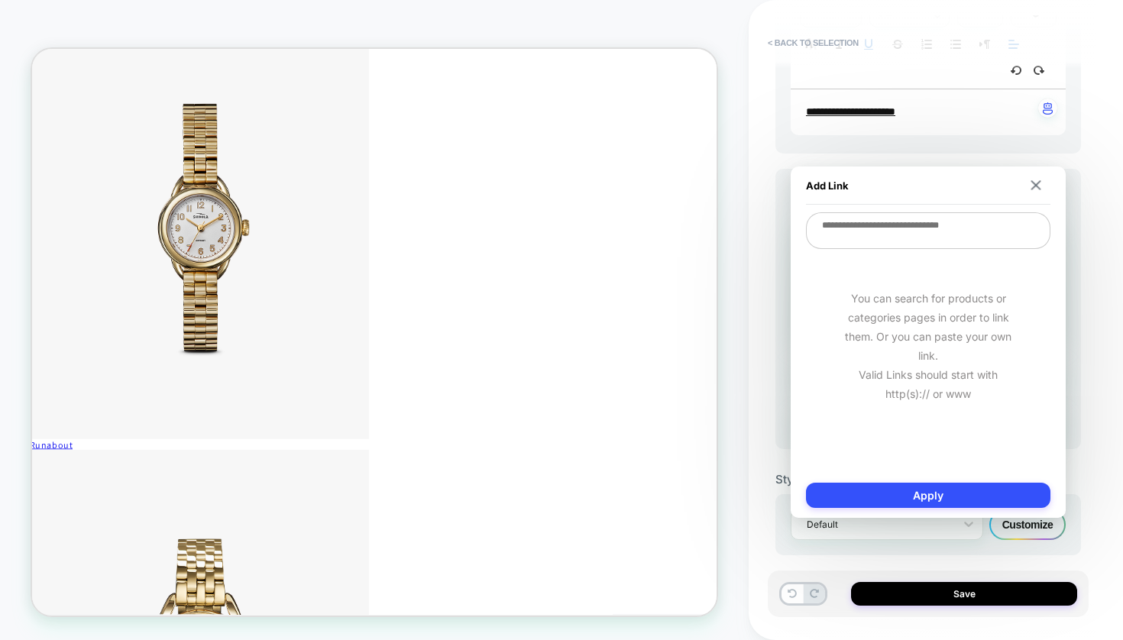
click at [887, 230] on textarea at bounding box center [928, 230] width 244 height 37
type textarea "*"
type textarea "**"
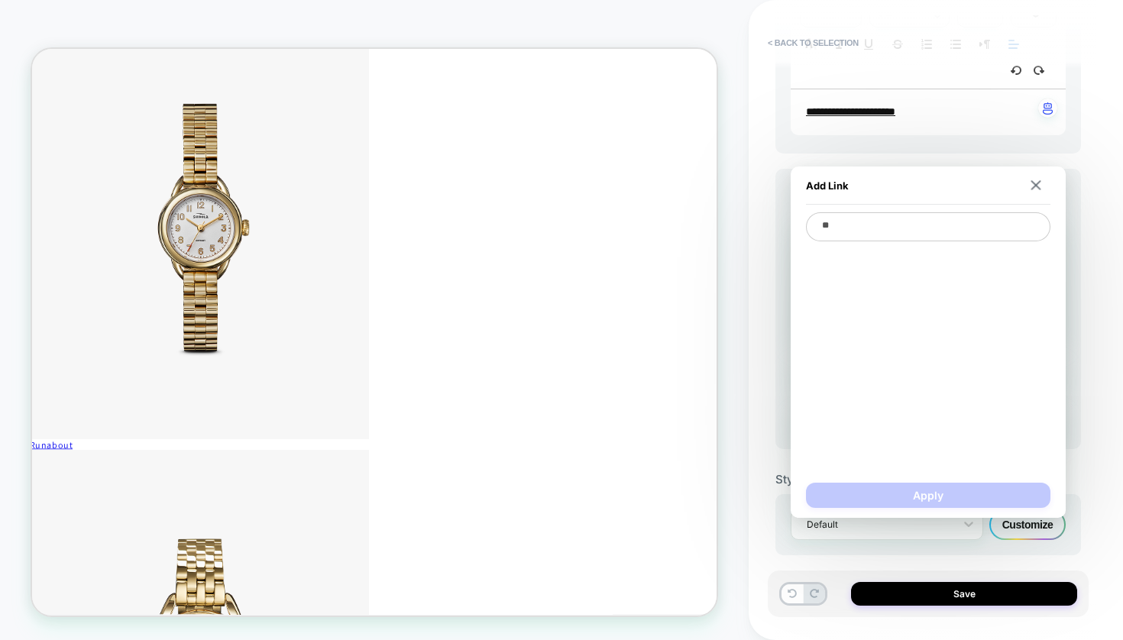
type textarea "*"
type textarea "***"
type textarea "*"
type textarea "****"
type textarea "*"
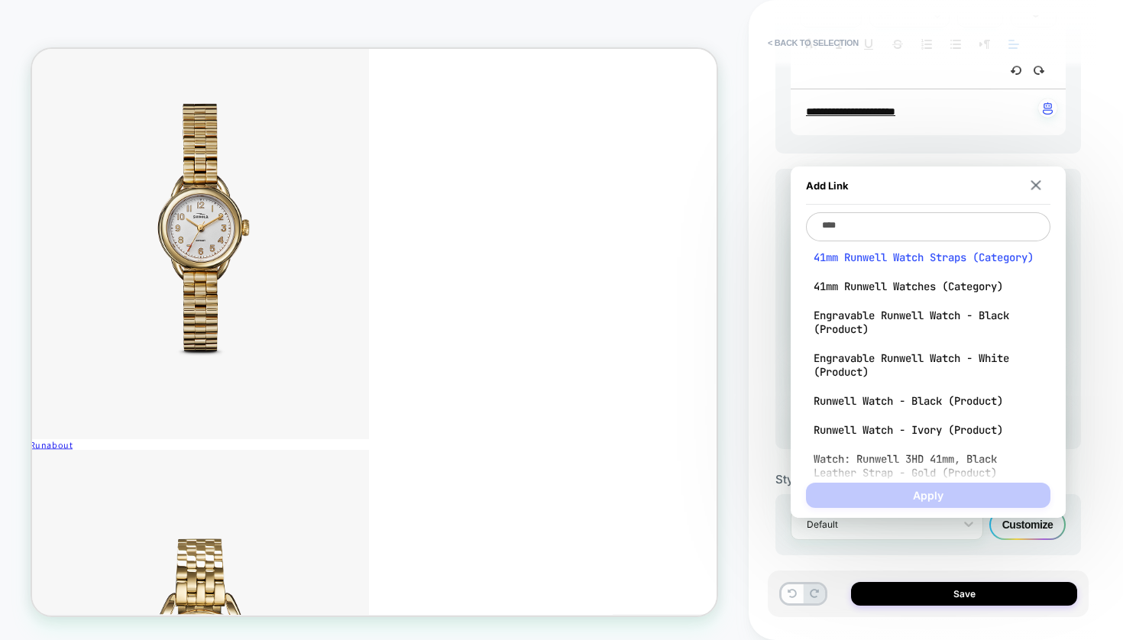
type textarea "****"
click at [881, 263] on span "41mm Runwell Watch Straps (Category)" at bounding box center [927, 258] width 229 height 14
type textarea "*"
type textarea "**********"
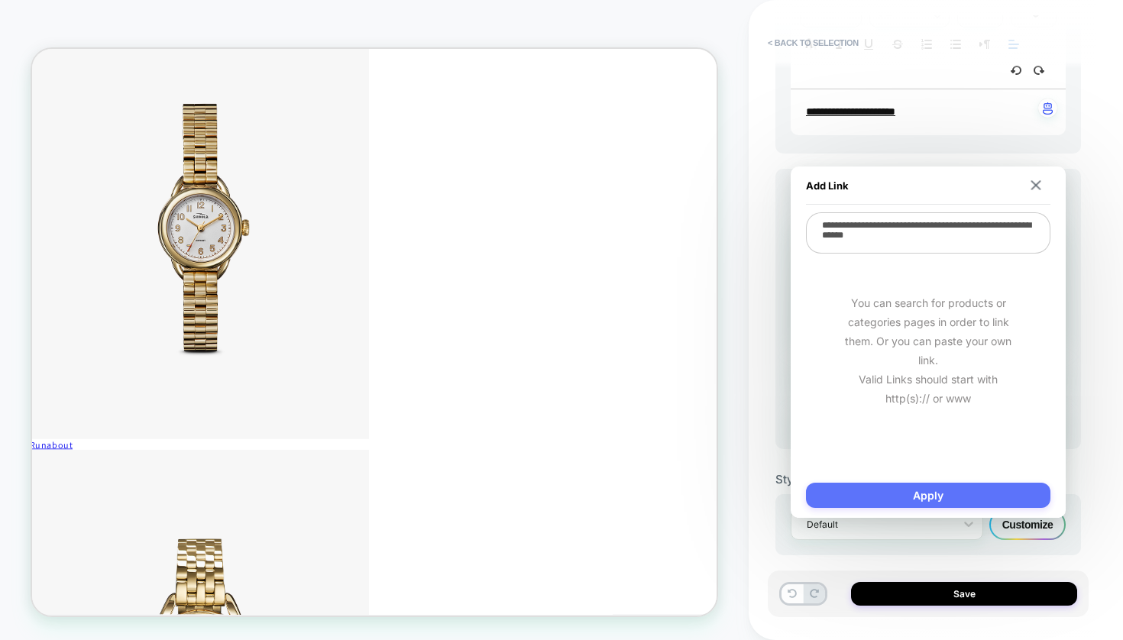
click at [936, 488] on button "Apply" at bounding box center [928, 495] width 244 height 25
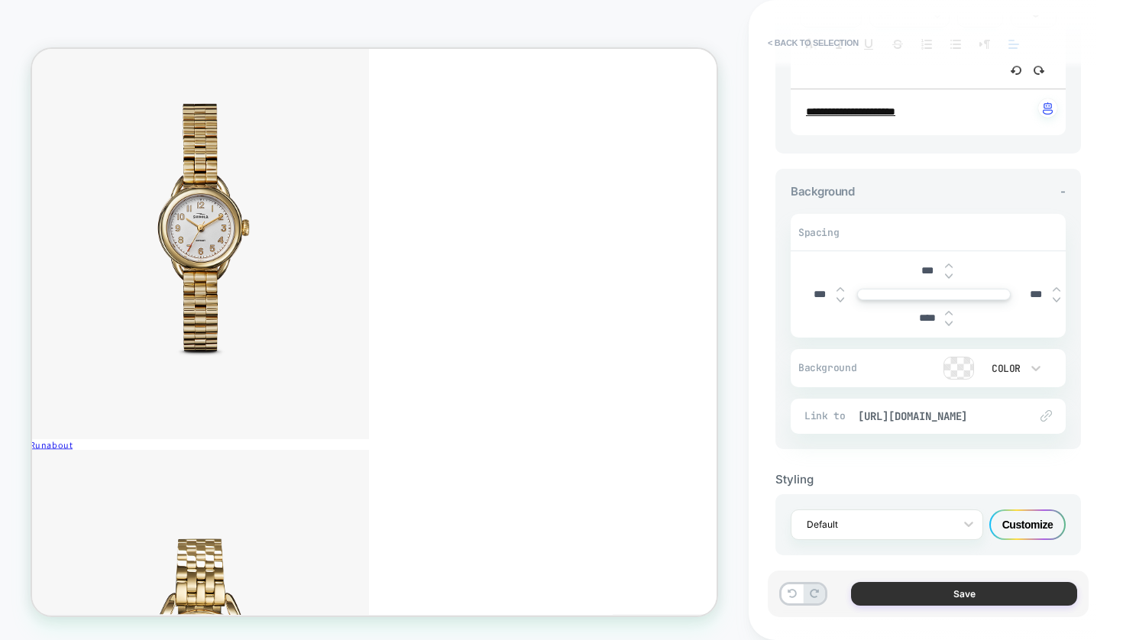
click at [985, 589] on button "Save" at bounding box center [964, 594] width 226 height 24
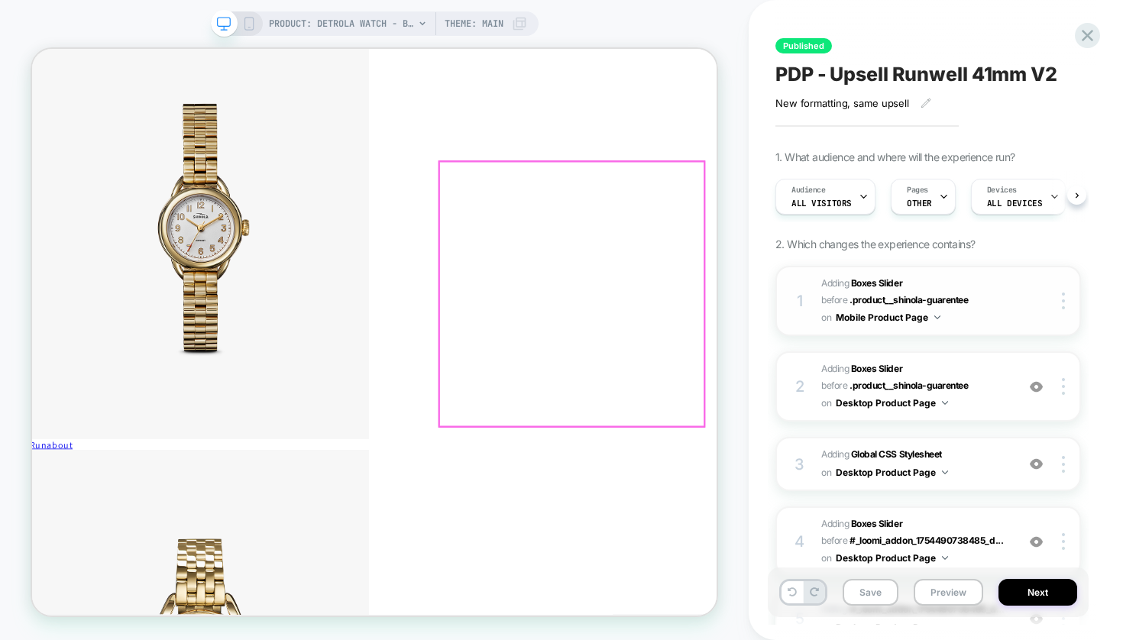
scroll to position [0, 1]
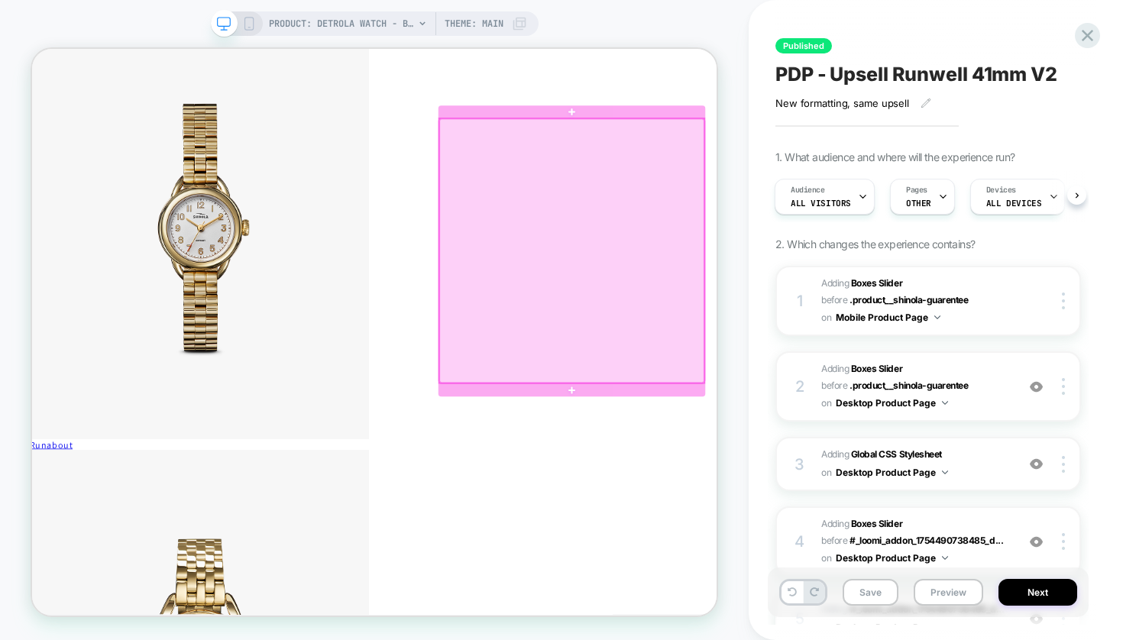
click at [729, 450] on div at bounding box center [751, 318] width 353 height 352
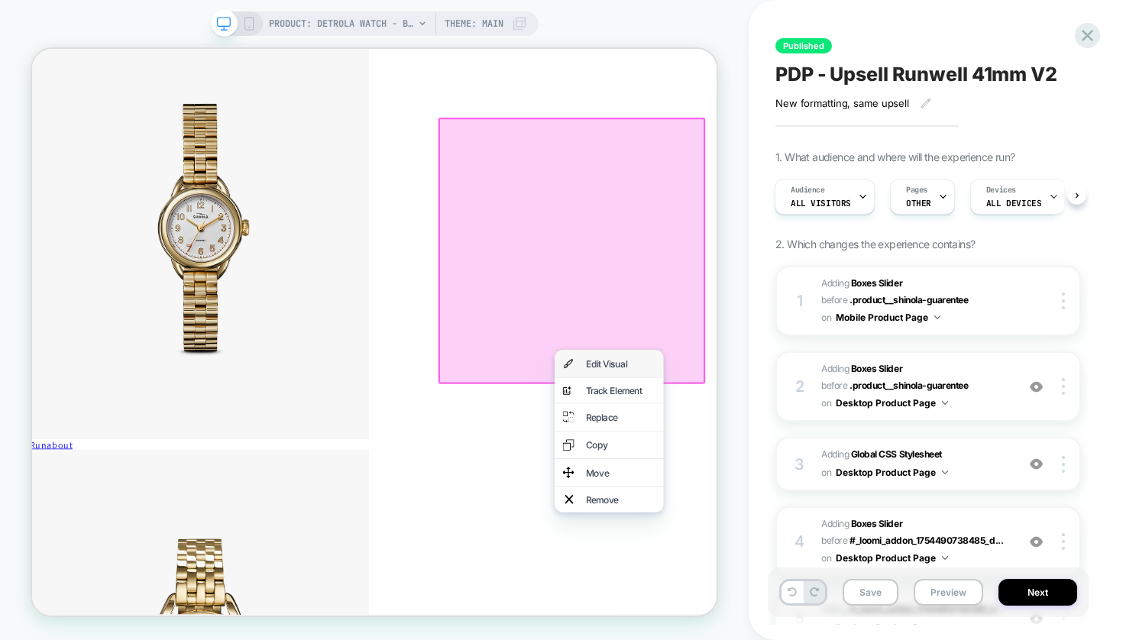
click at [803, 468] on div "Edit Visual" at bounding box center [816, 469] width 93 height 12
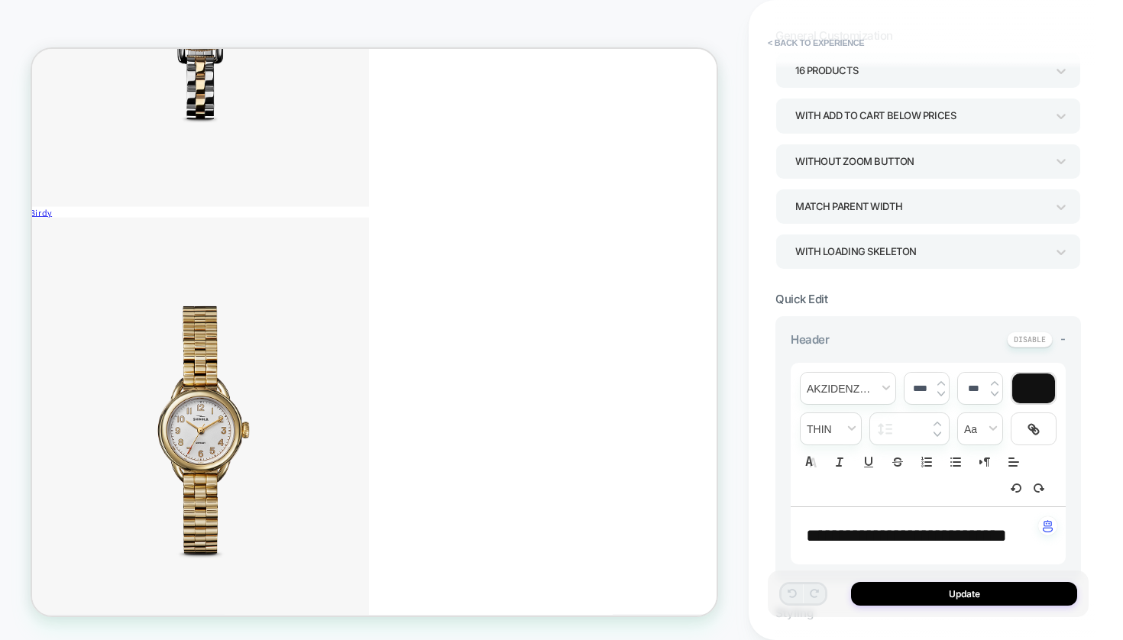
scroll to position [328, 0]
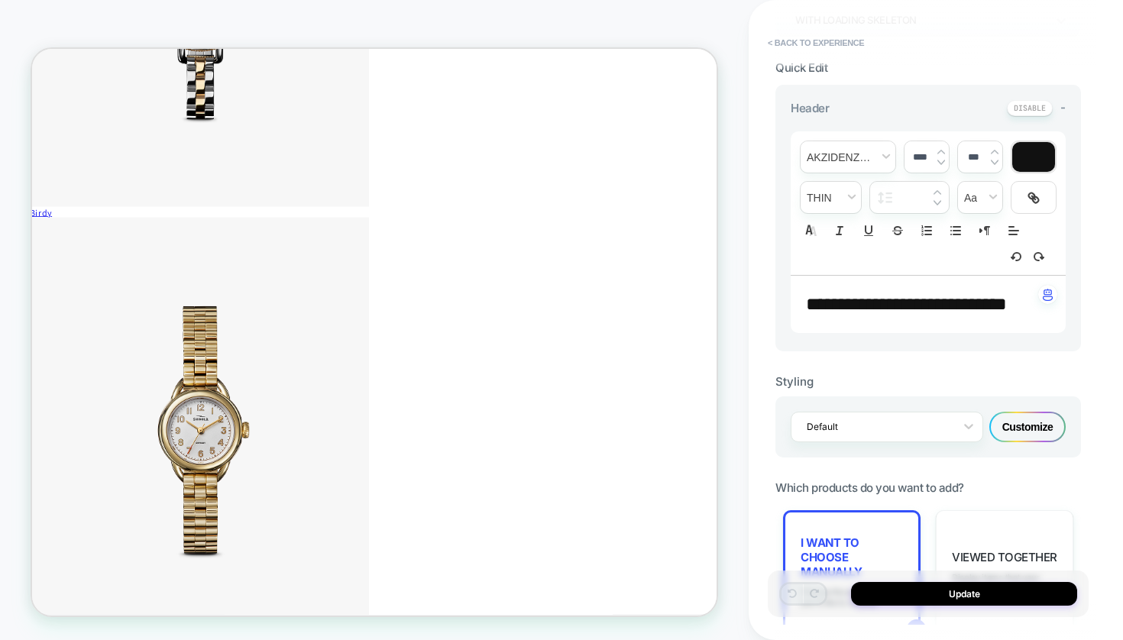
click at [1023, 432] on div "Customize" at bounding box center [1027, 427] width 76 height 31
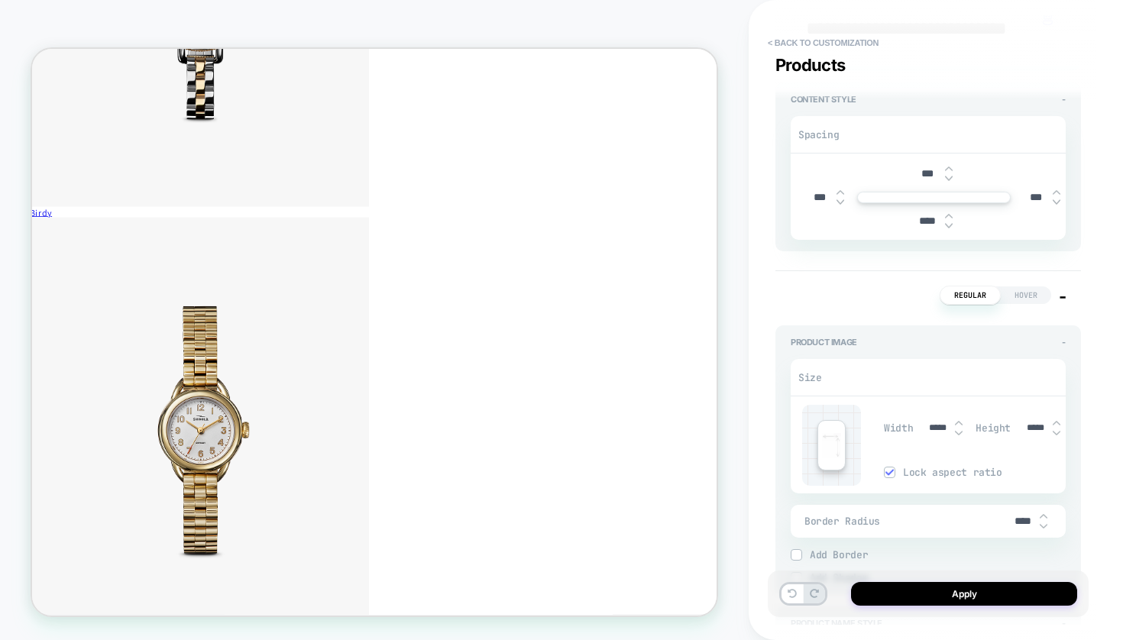
type textarea "*"
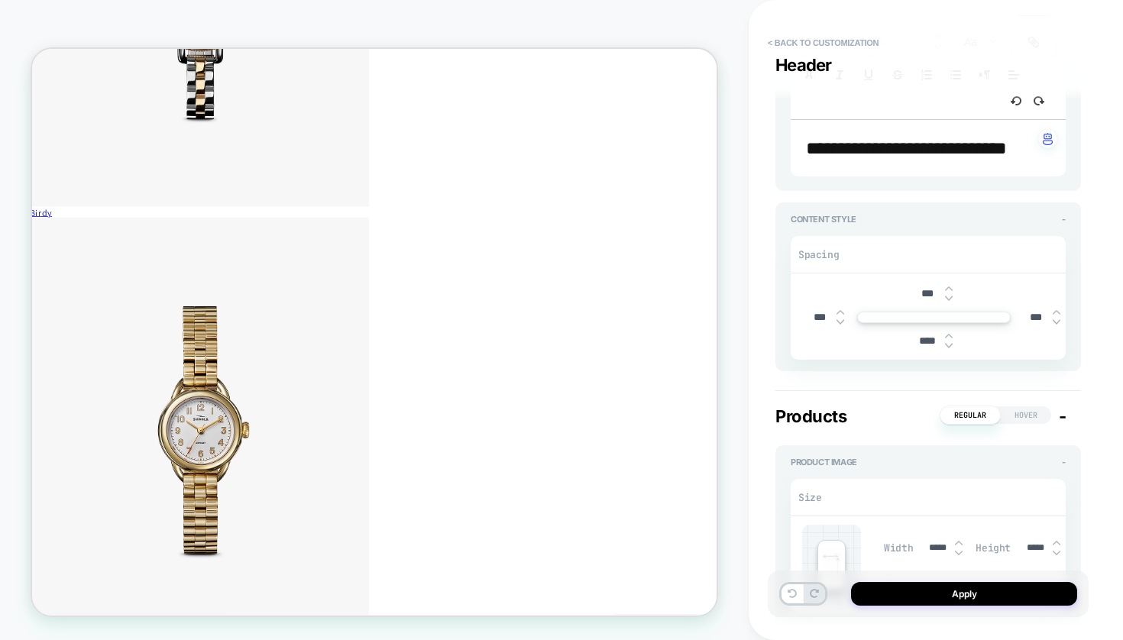
scroll to position [260, 0]
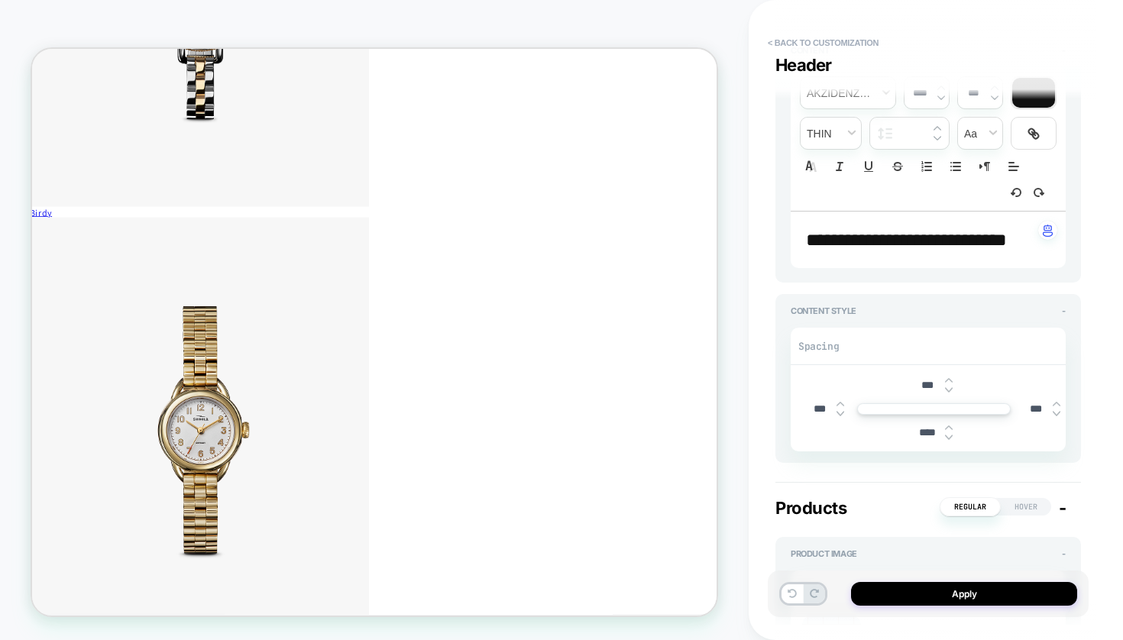
click at [923, 439] on input "****" at bounding box center [927, 432] width 34 height 13
type input "***"
type textarea "*"
type input "****"
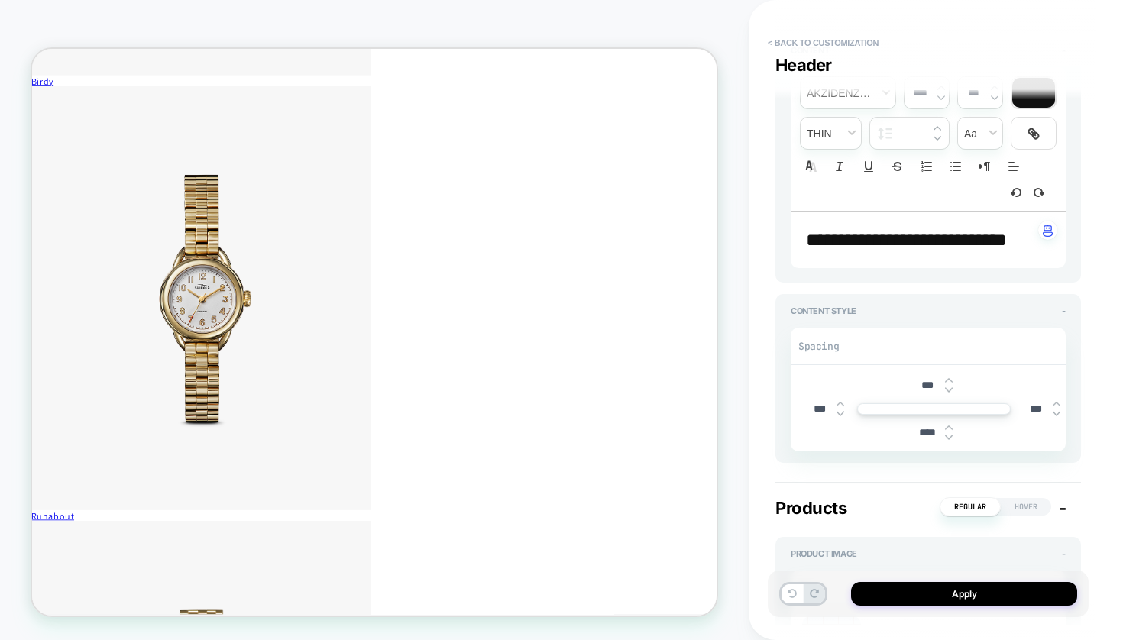
scroll to position [5774, 1]
drag, startPoint x: 786, startPoint y: 428, endPoint x: 771, endPoint y: 432, distance: 15.0
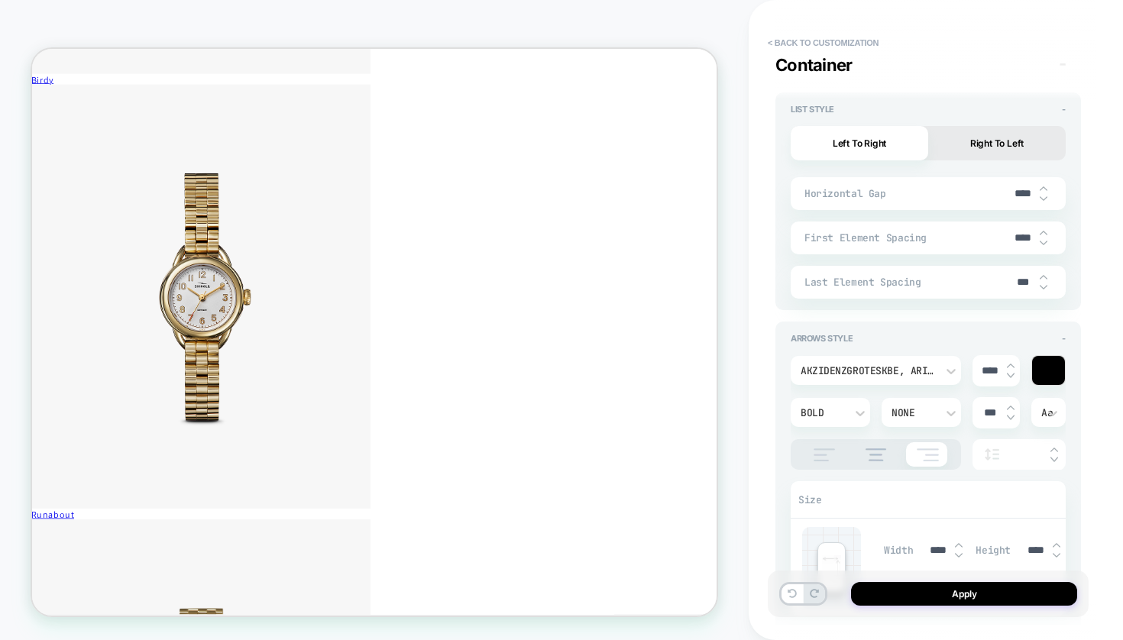
scroll to position [2451, 0]
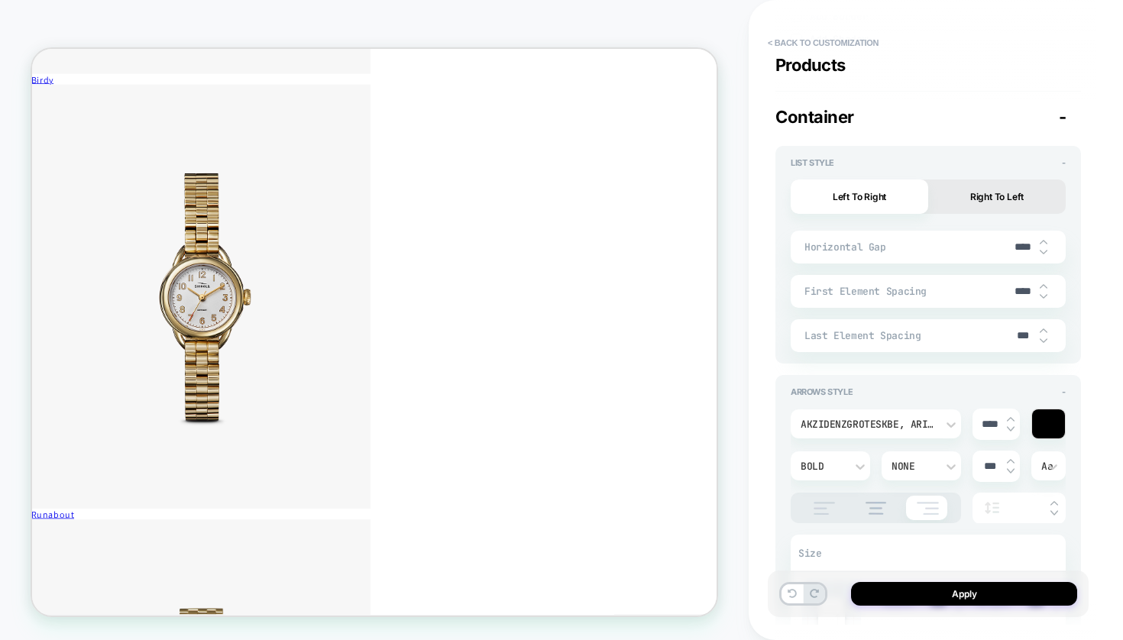
type textarea "*"
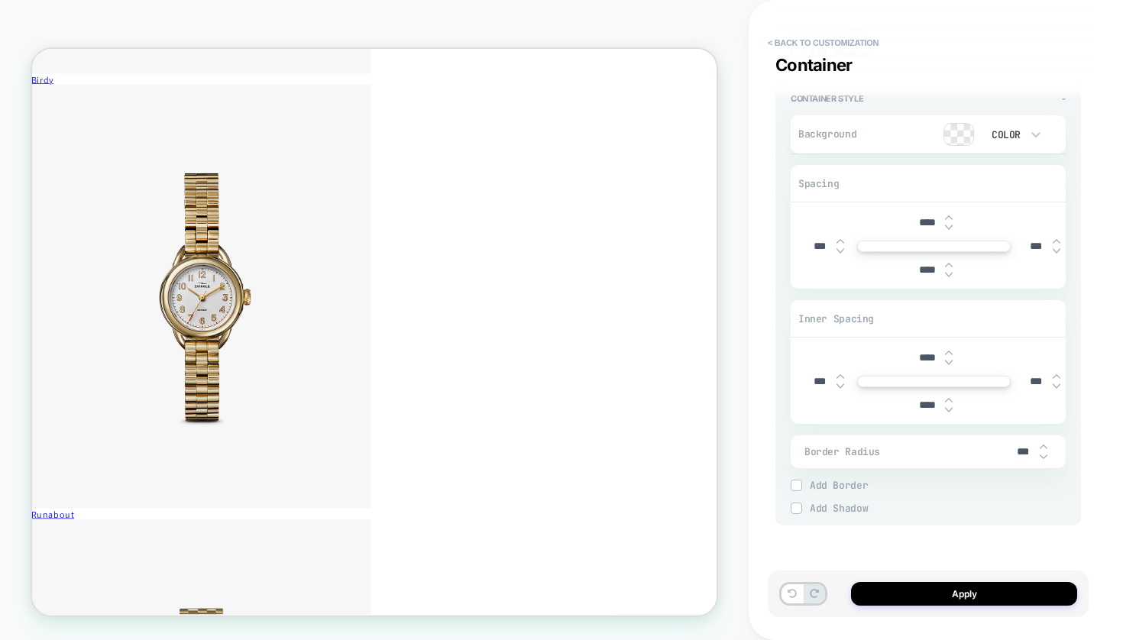
scroll to position [3458, 0]
click at [946, 269] on div at bounding box center [949, 270] width 8 height 16
click at [923, 270] on input "****" at bounding box center [927, 270] width 34 height 13
type input "***"
type textarea "*"
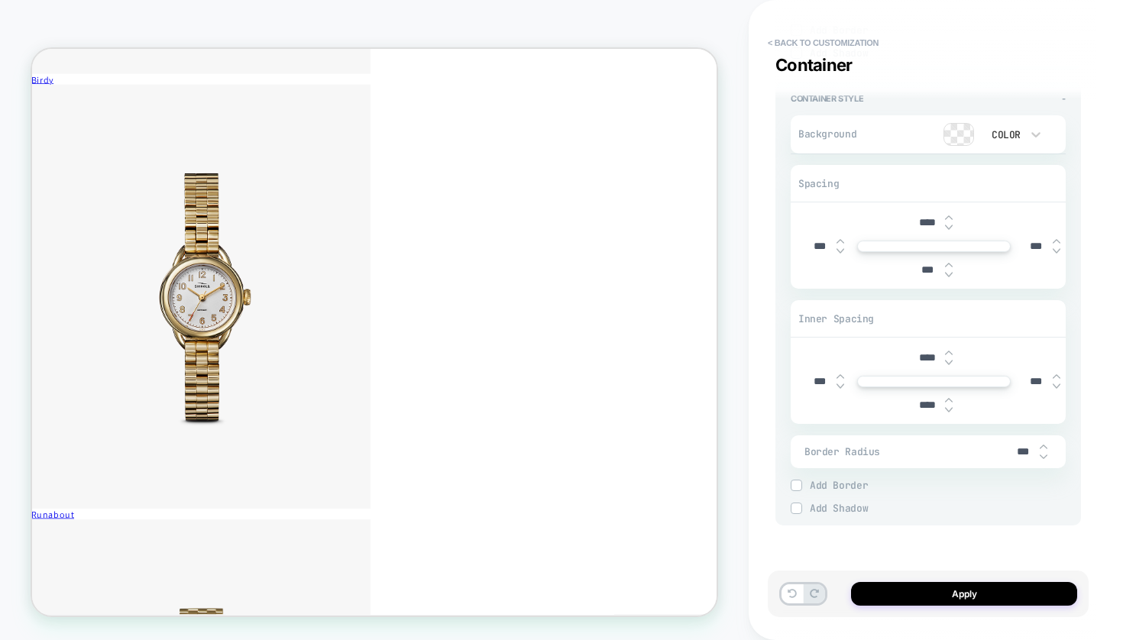
click at [923, 406] on input "****" at bounding box center [927, 405] width 34 height 13
type input "***"
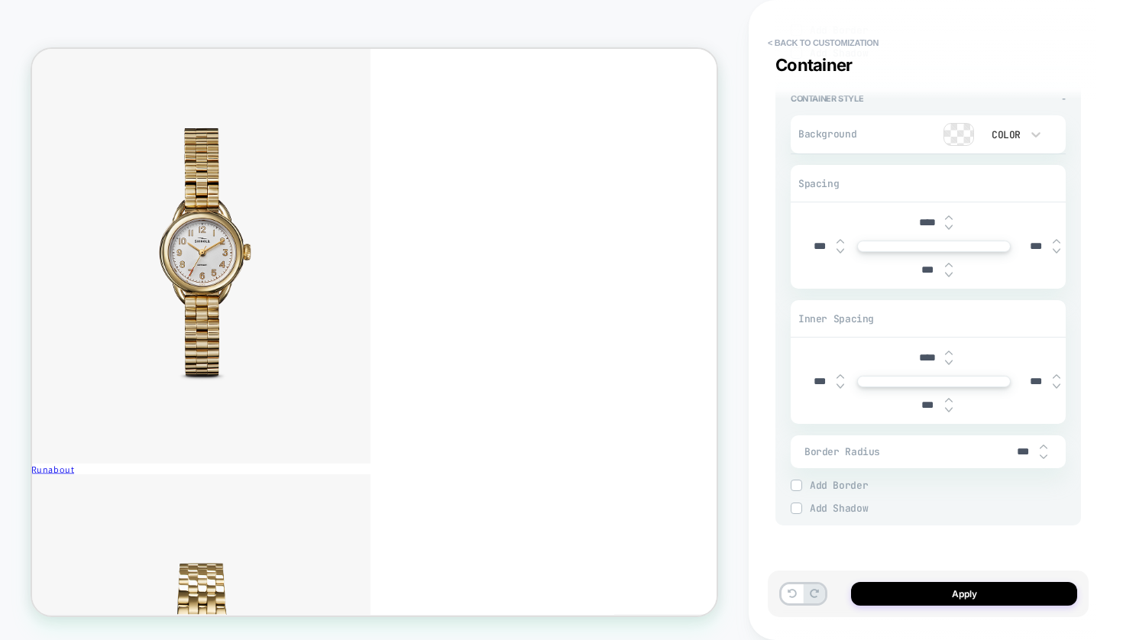
scroll to position [5832, 1]
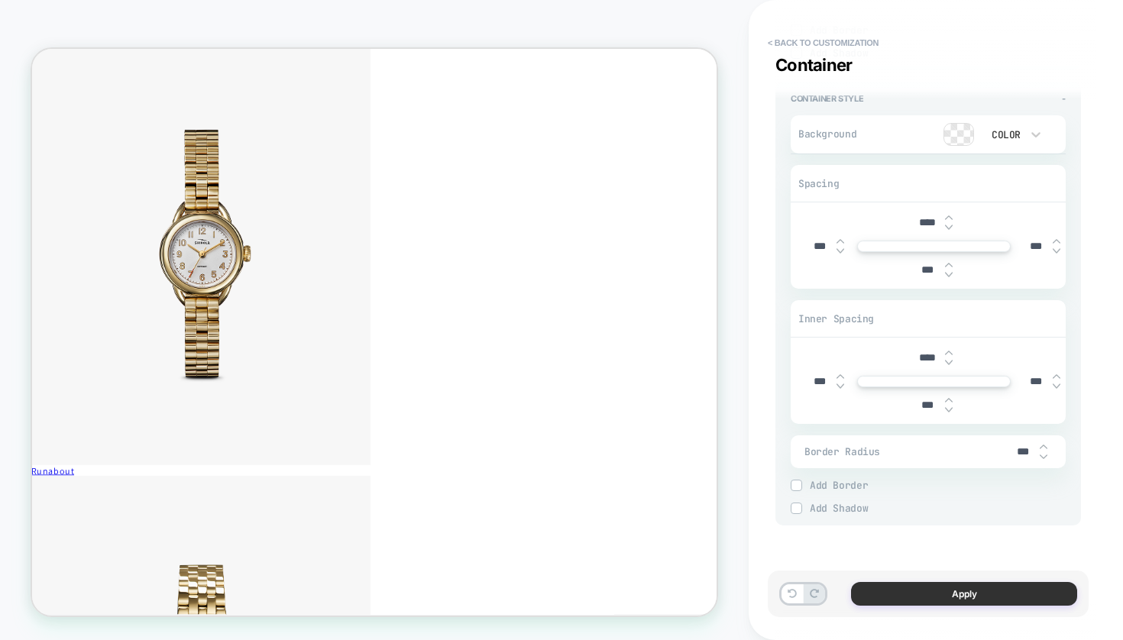
drag, startPoint x: 907, startPoint y: 547, endPoint x: 955, endPoint y: 587, distance: 62.9
click at [955, 587] on button "Apply" at bounding box center [964, 594] width 226 height 24
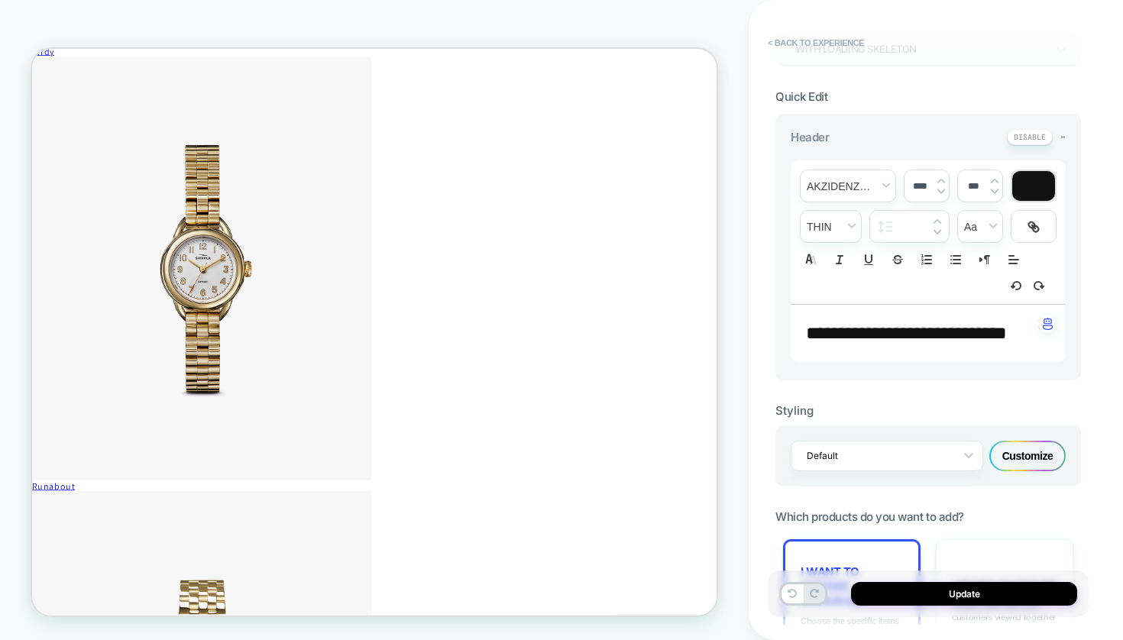
scroll to position [367, 0]
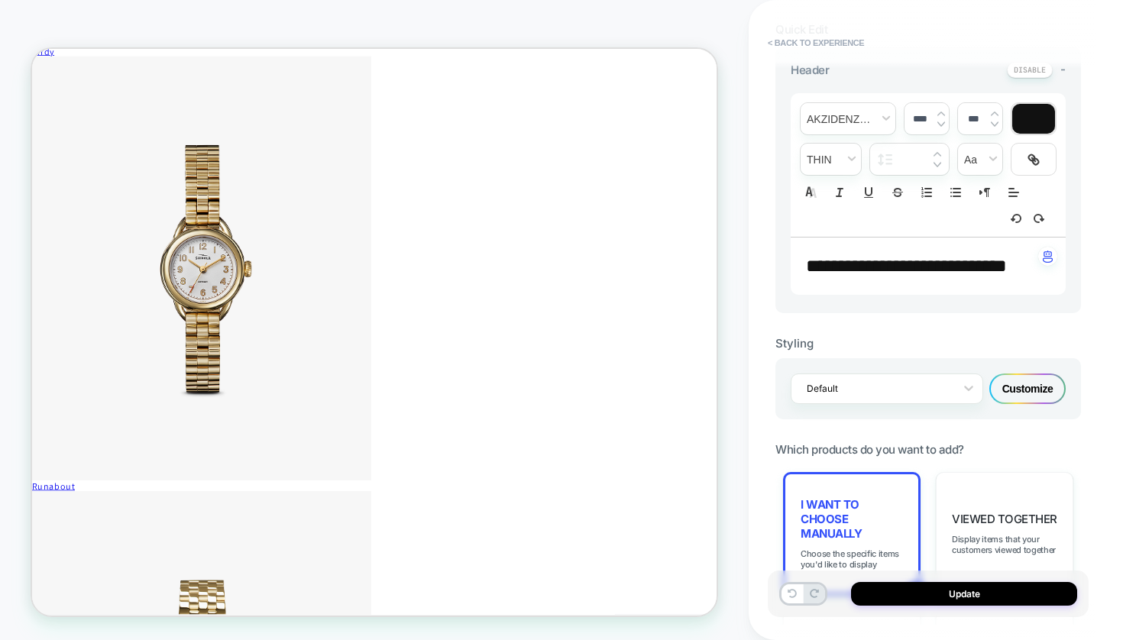
click at [1018, 398] on div "Customize" at bounding box center [1027, 388] width 76 height 31
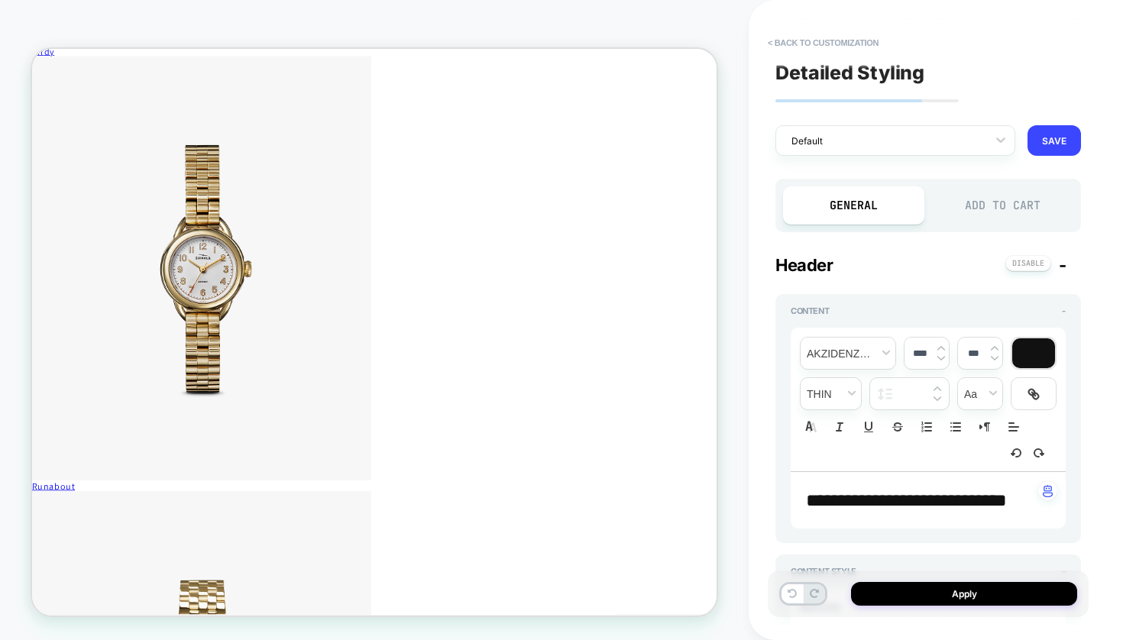
type textarea "*"
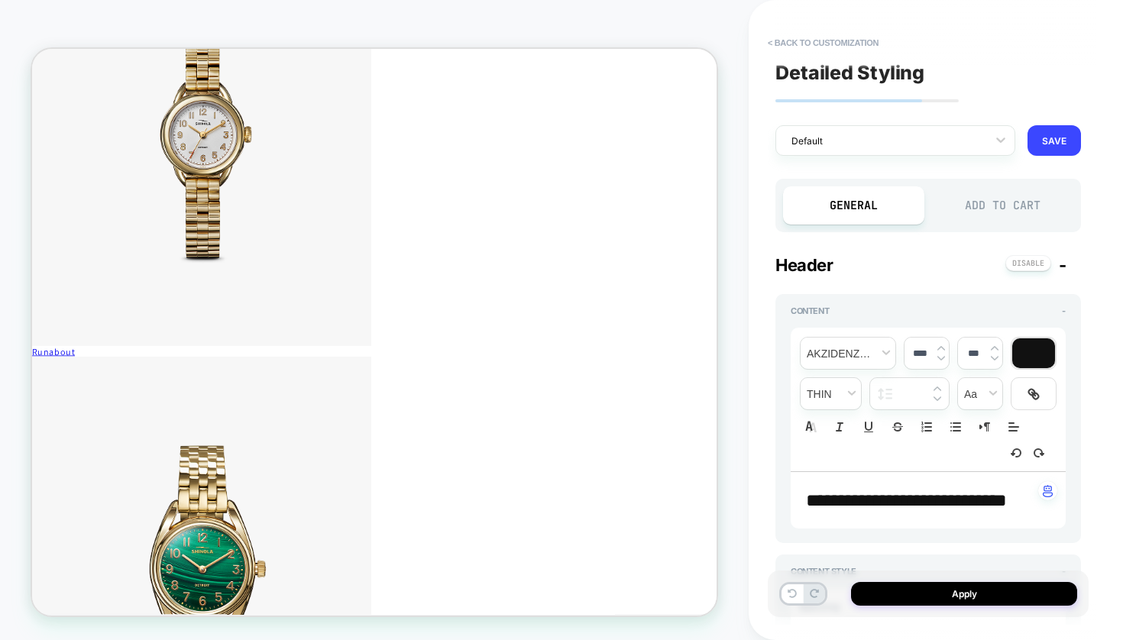
scroll to position [5989, 0]
click at [839, 44] on button "< Back to customization" at bounding box center [823, 43] width 126 height 24
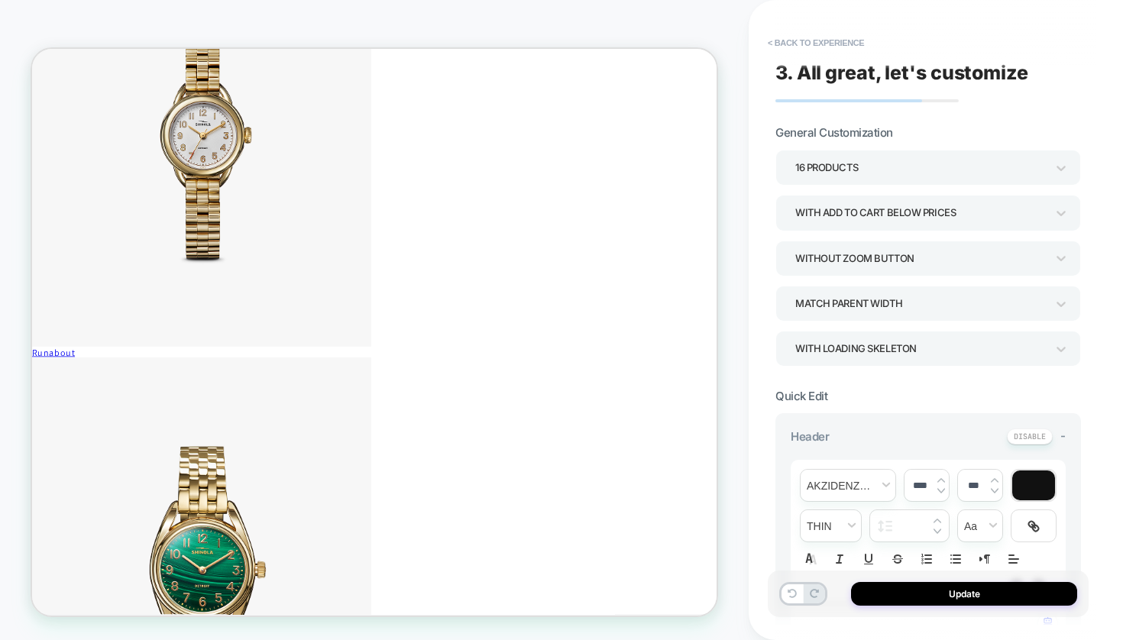
drag, startPoint x: 962, startPoint y: 592, endPoint x: 777, endPoint y: 552, distance: 189.1
click at [962, 592] on button "Update" at bounding box center [964, 594] width 226 height 24
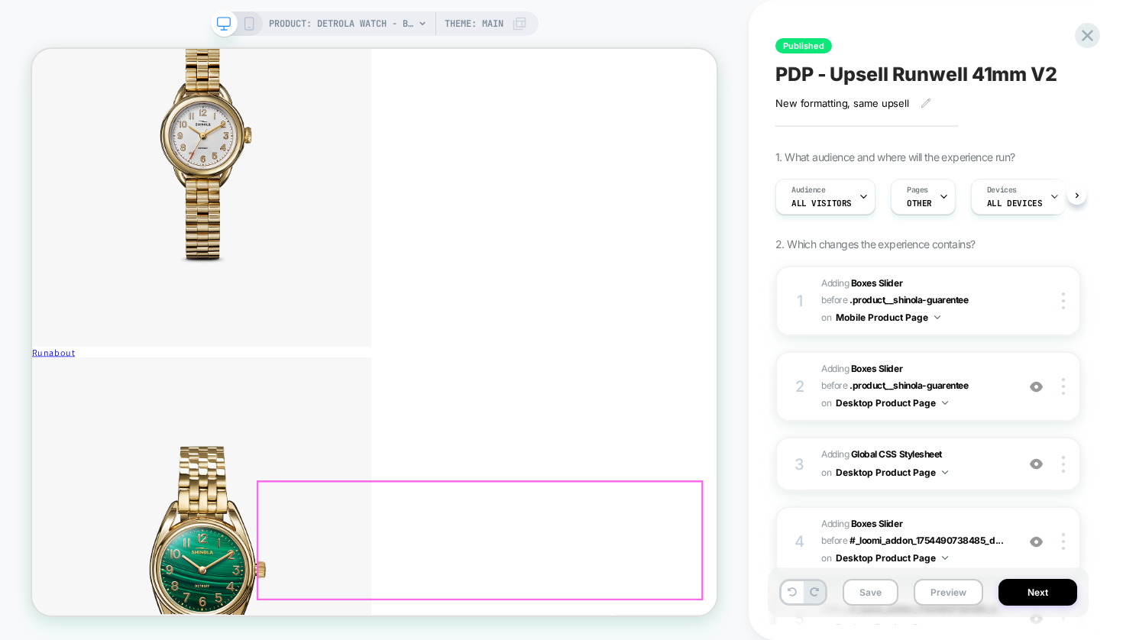
scroll to position [0, 1]
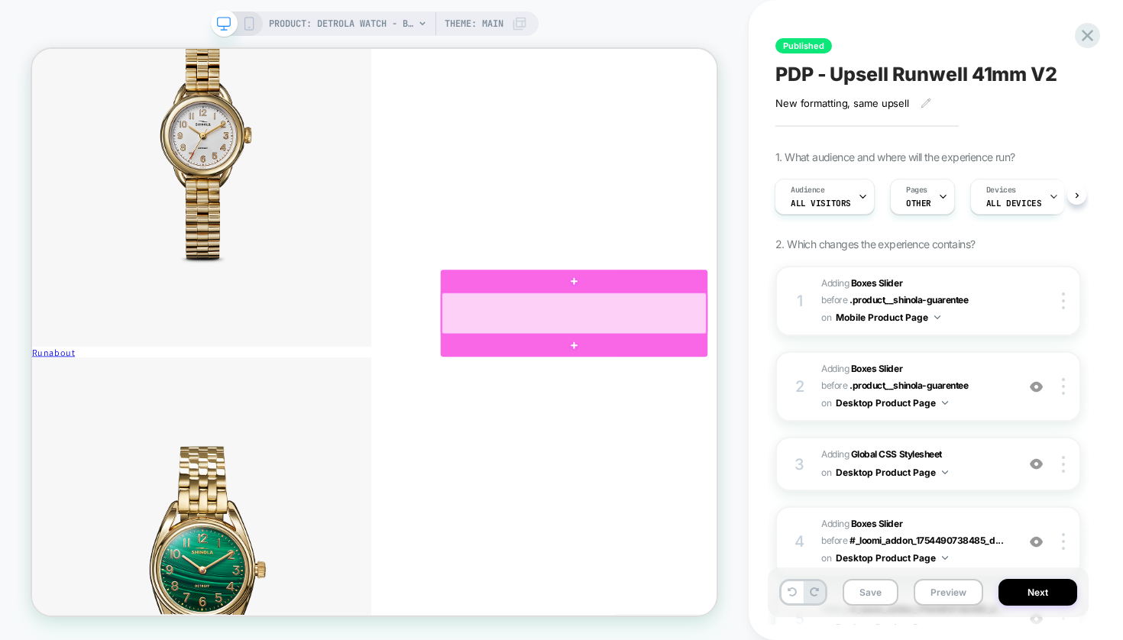
click at [698, 398] on div at bounding box center [754, 401] width 353 height 54
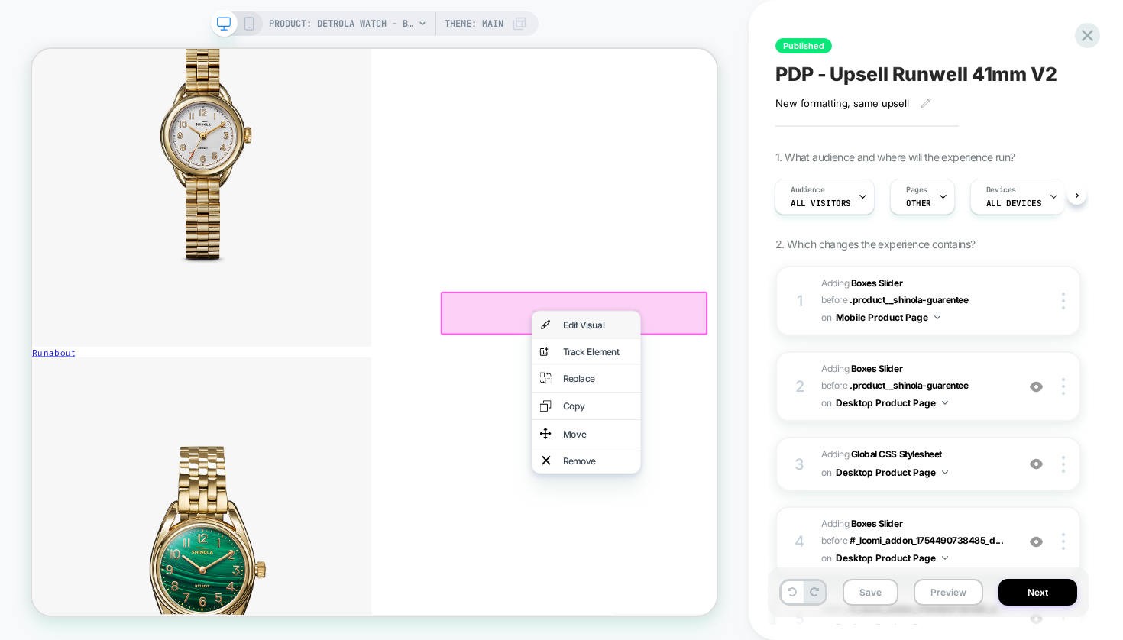
click at [765, 419] on div "Edit Visual" at bounding box center [785, 417] width 93 height 12
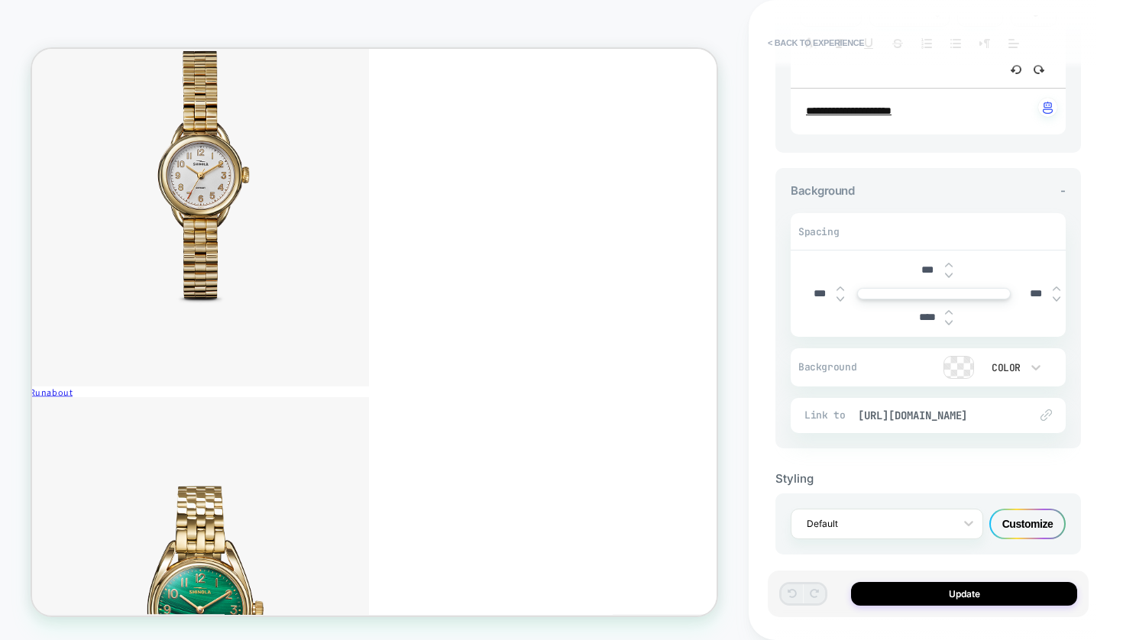
scroll to position [250, 0]
click at [1023, 509] on div "Customize" at bounding box center [1027, 524] width 76 height 31
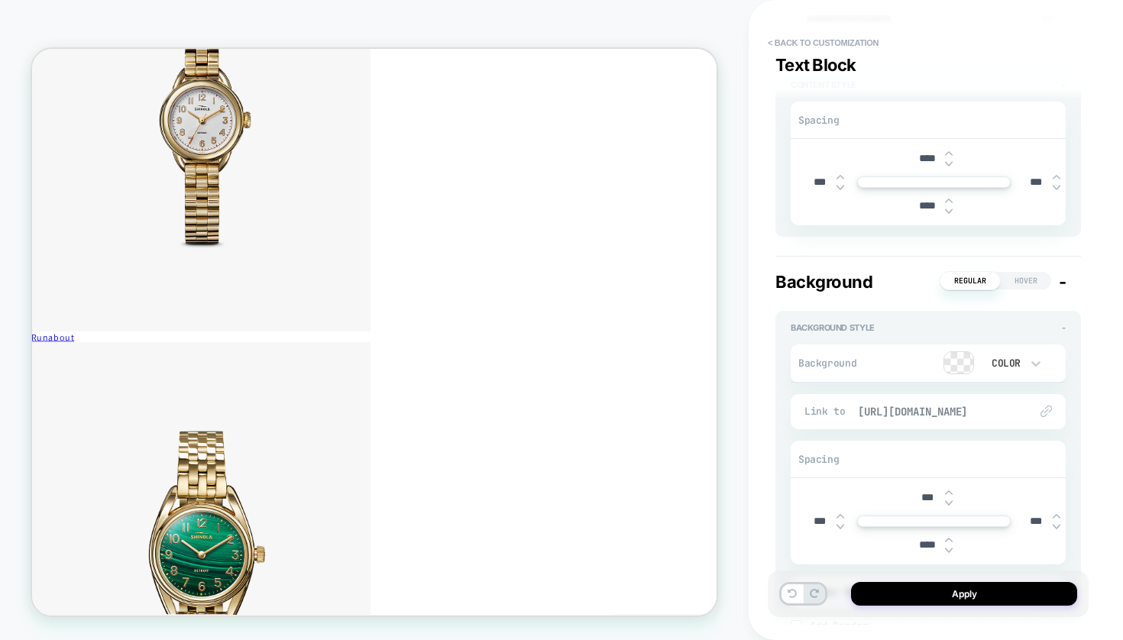
scroll to position [402, 0]
click at [1025, 270] on span "Hover" at bounding box center [1026, 279] width 50 height 18
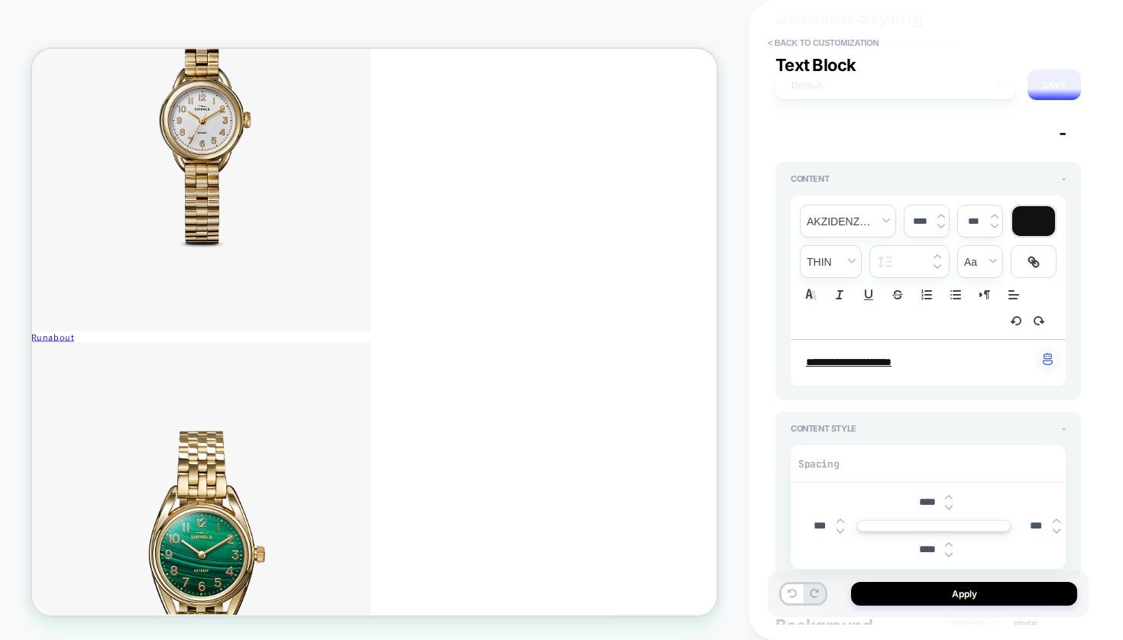
scroll to position [57, 0]
click at [969, 359] on div "**********" at bounding box center [928, 362] width 275 height 46
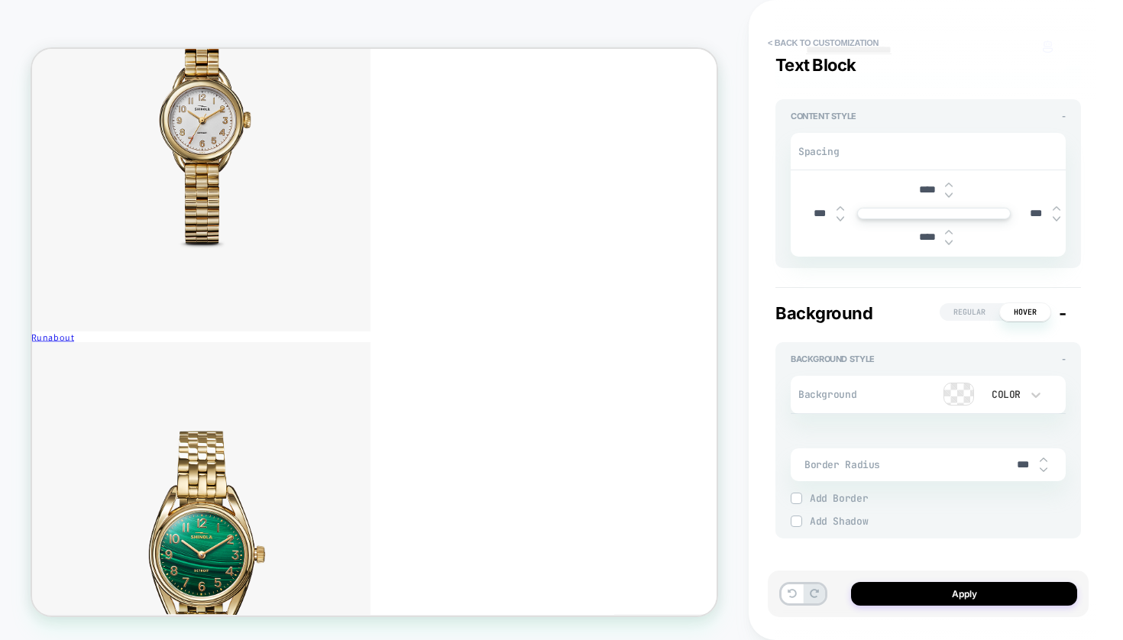
scroll to position [367, 0]
click at [977, 305] on span "Regular" at bounding box center [969, 314] width 60 height 18
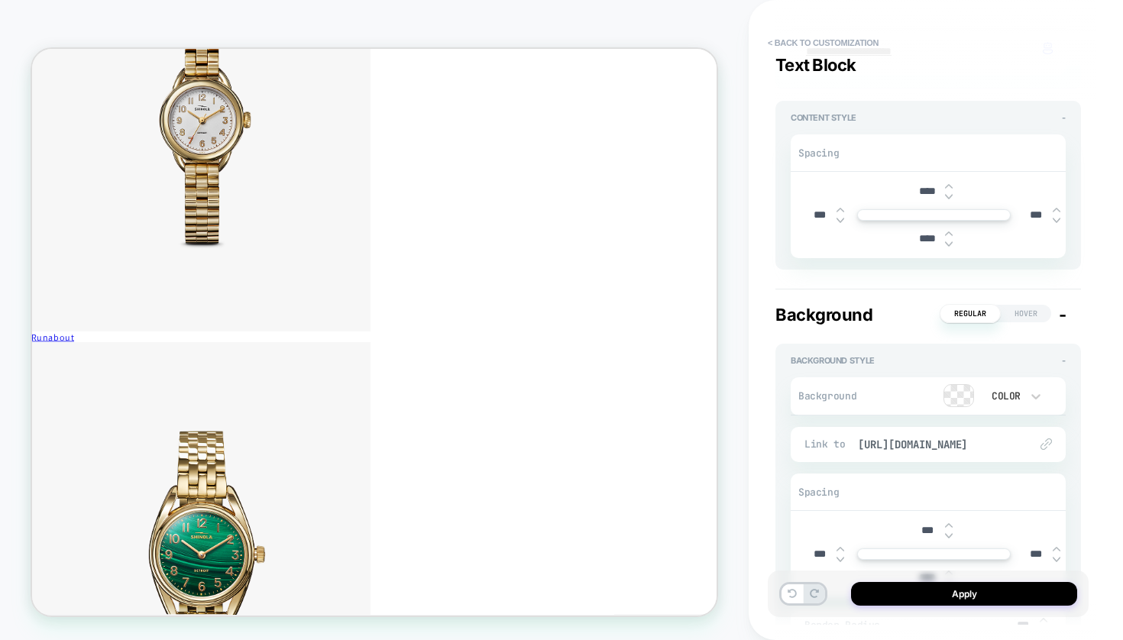
click at [1030, 305] on span "Hover" at bounding box center [1026, 314] width 50 height 18
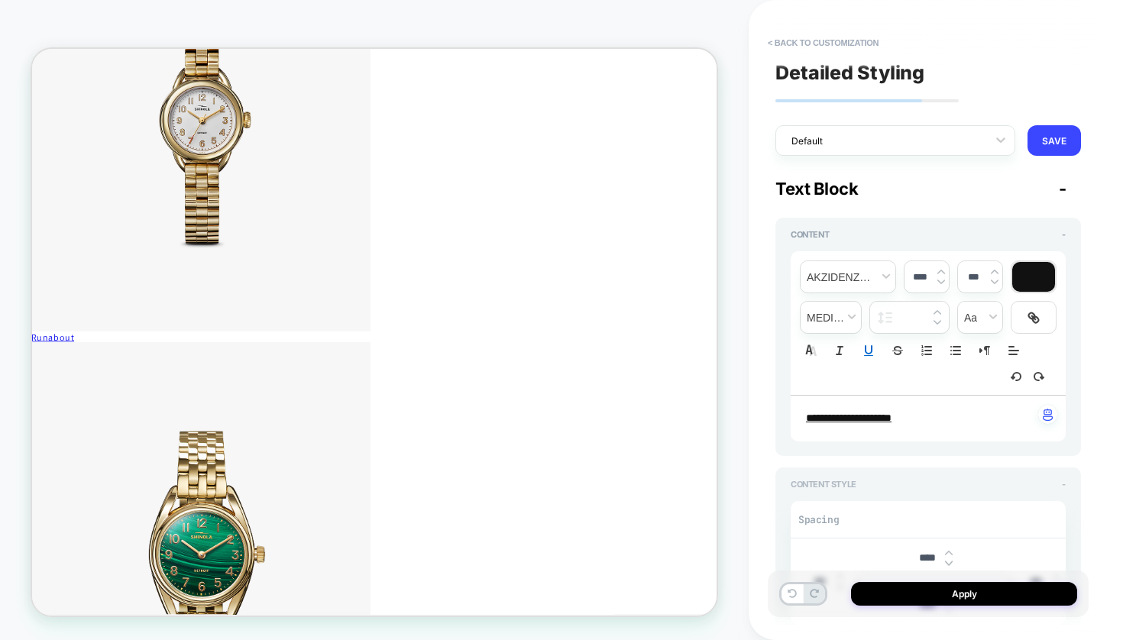
scroll to position [0, 0]
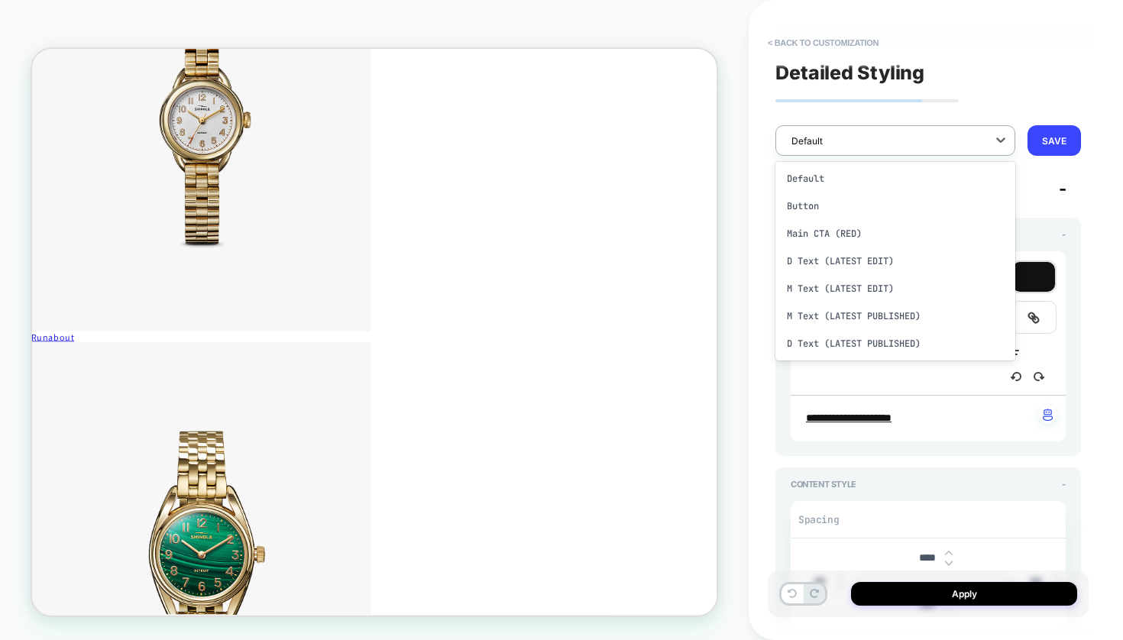
click at [979, 145] on div "Default" at bounding box center [885, 141] width 203 height 21
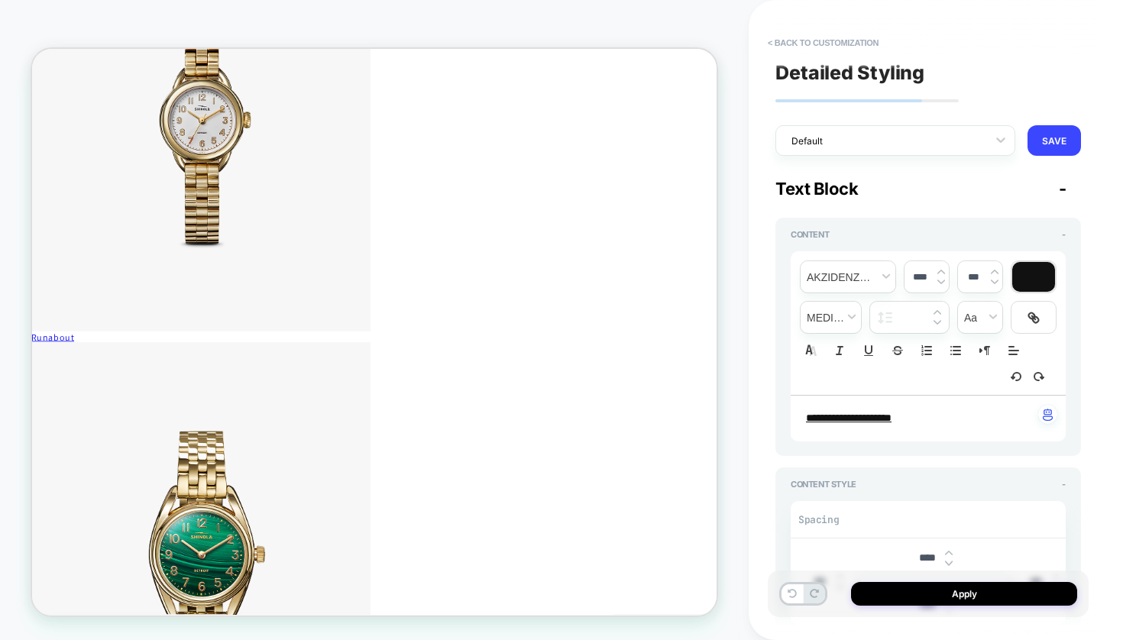
click at [1095, 209] on div "**********" at bounding box center [935, 320] width 321 height 640
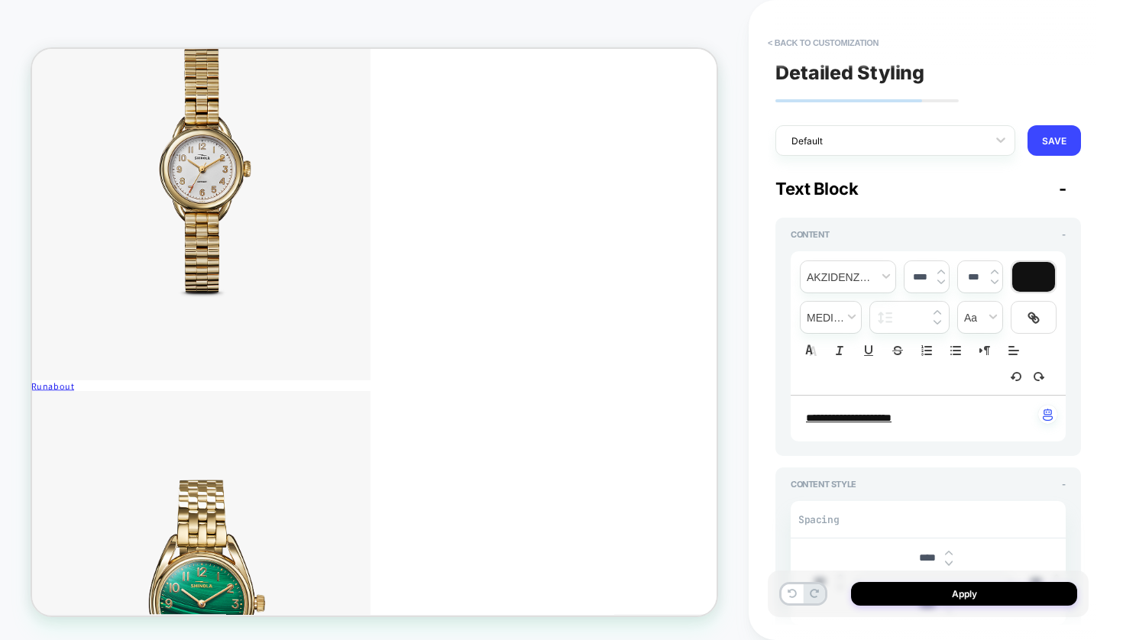
scroll to position [5942, 2]
click at [1017, 353] on icon "Align" at bounding box center [1014, 351] width 14 height 14
click at [1015, 393] on icon "Align" at bounding box center [1013, 389] width 12 height 12
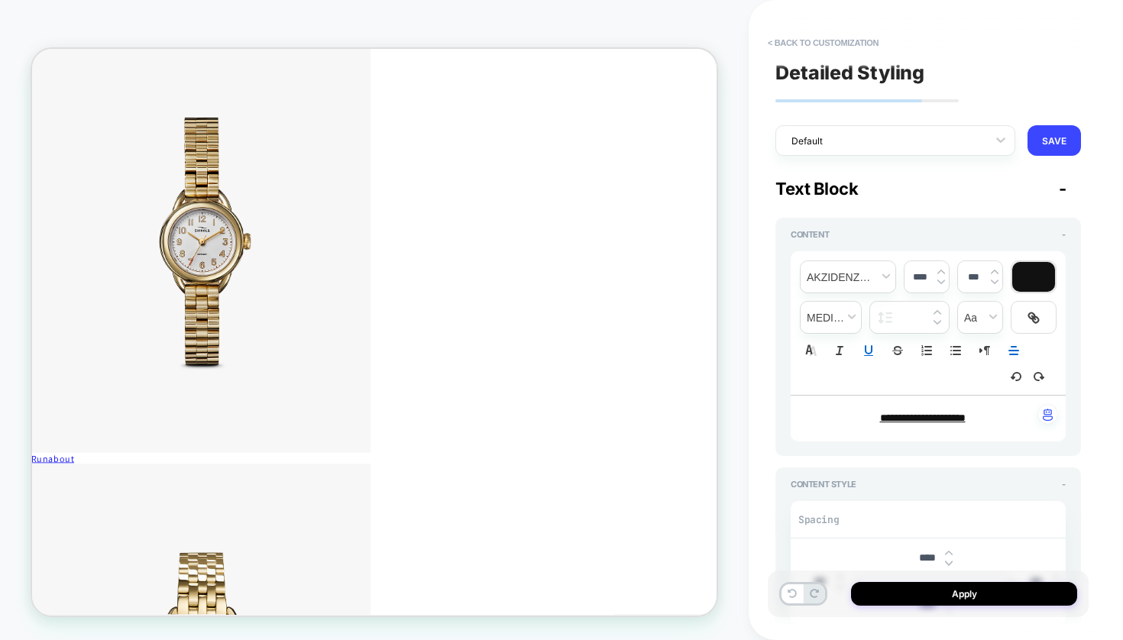
scroll to position [5821, 2]
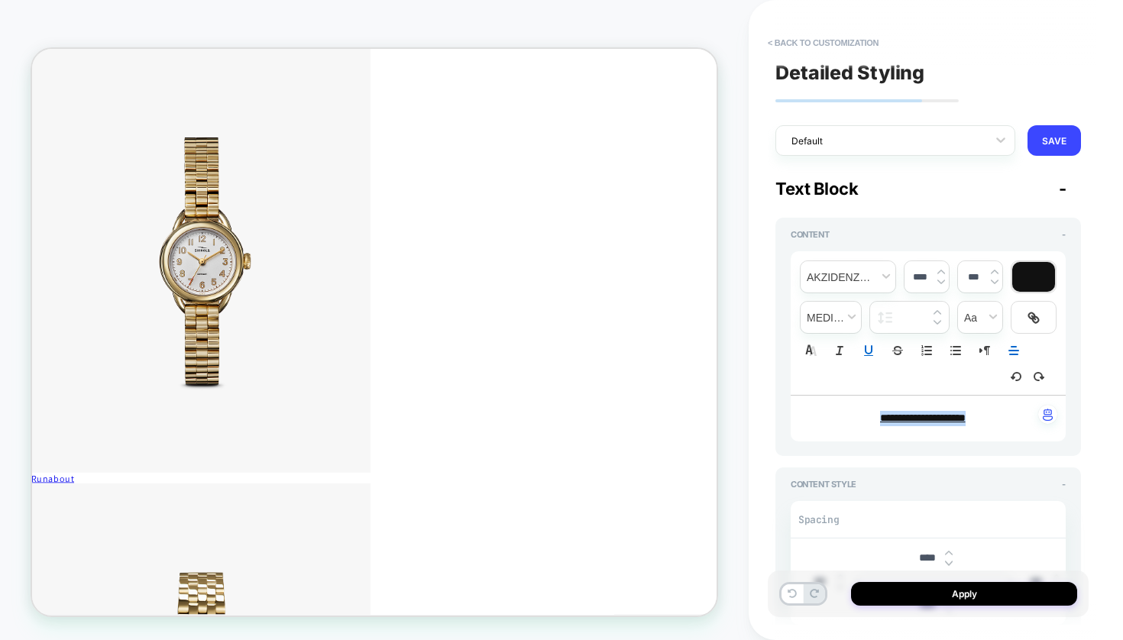
drag, startPoint x: 995, startPoint y: 411, endPoint x: 836, endPoint y: 406, distance: 159.7
click at [836, 411] on p "**********" at bounding box center [922, 418] width 233 height 15
click at [812, 353] on icon at bounding box center [812, 351] width 7 height 9
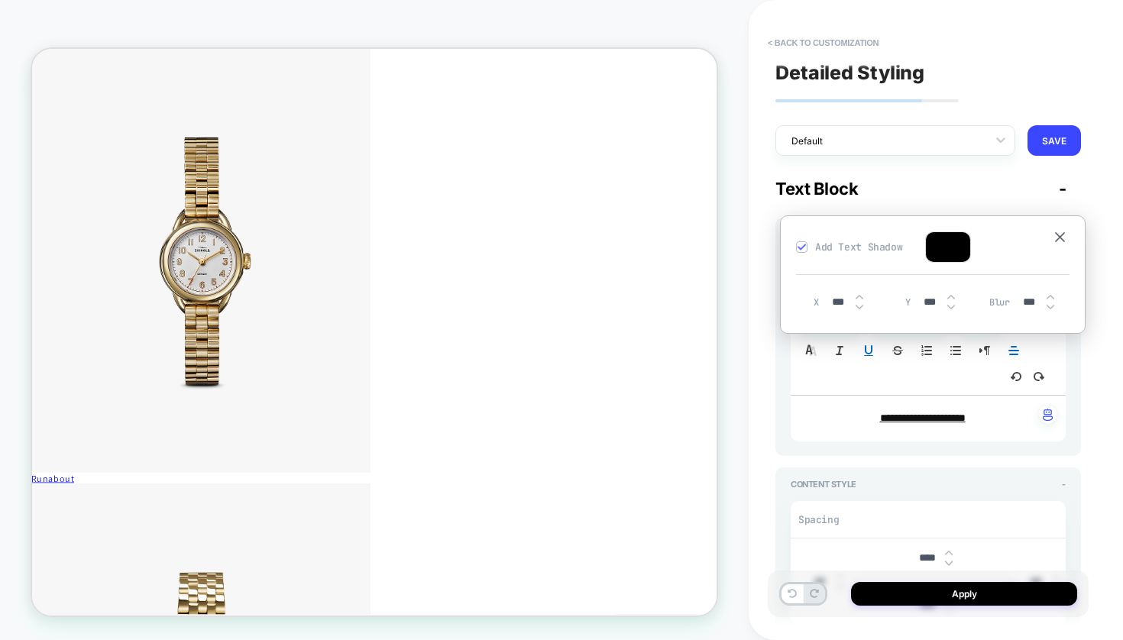
click at [861, 249] on span "Add Text Shadow" at bounding box center [858, 247] width 87 height 13
click at [955, 412] on u "**********" at bounding box center [923, 417] width 86 height 11
drag, startPoint x: 990, startPoint y: 409, endPoint x: 795, endPoint y: 404, distance: 194.8
click at [795, 404] on div "**********" at bounding box center [928, 419] width 275 height 46
click at [867, 347] on icon "Underline" at bounding box center [869, 351] width 14 height 14
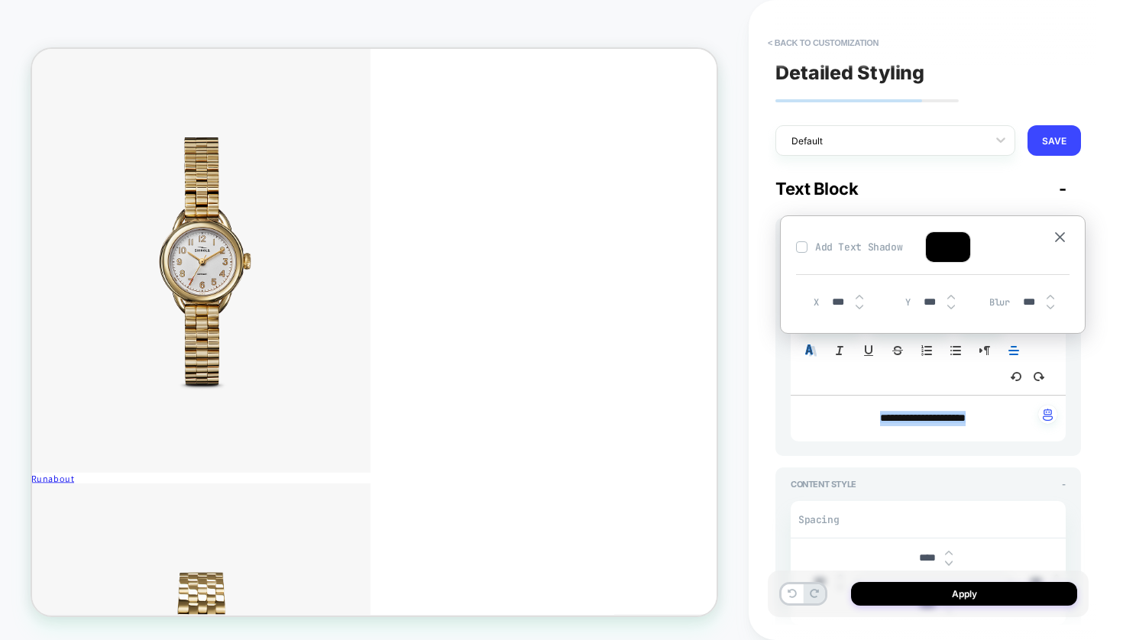
click at [808, 353] on icon "Group 2" at bounding box center [810, 350] width 11 height 12
click at [799, 246] on img at bounding box center [801, 247] width 8 height 8
click at [862, 294] on img at bounding box center [859, 296] width 8 height 5
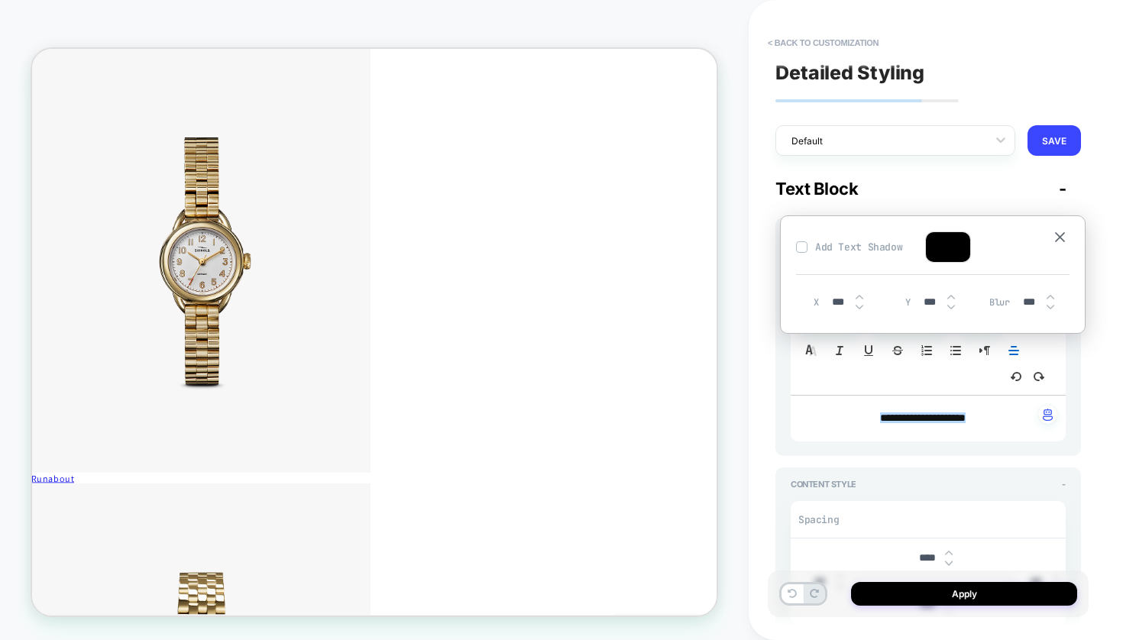
click at [863, 297] on div "***" at bounding box center [844, 301] width 47 height 31
click at [860, 298] on img at bounding box center [859, 297] width 8 height 6
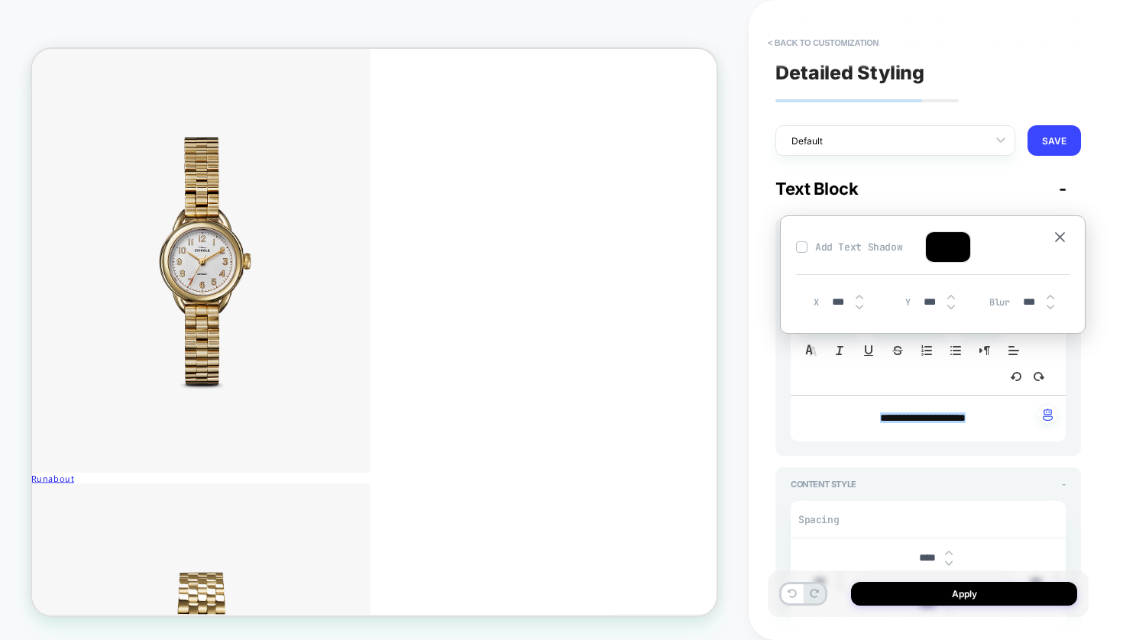
click at [860, 298] on img at bounding box center [859, 297] width 8 height 6
type input "***"
click at [951, 298] on img at bounding box center [951, 297] width 8 height 6
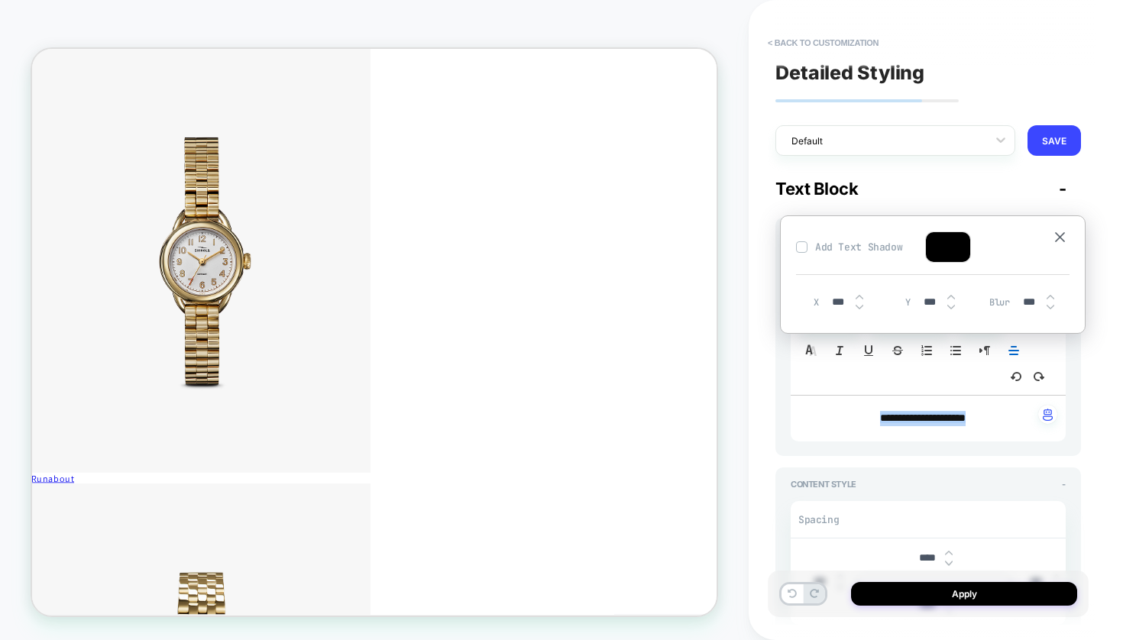
click at [951, 298] on img at bounding box center [951, 297] width 8 height 6
type input "***"
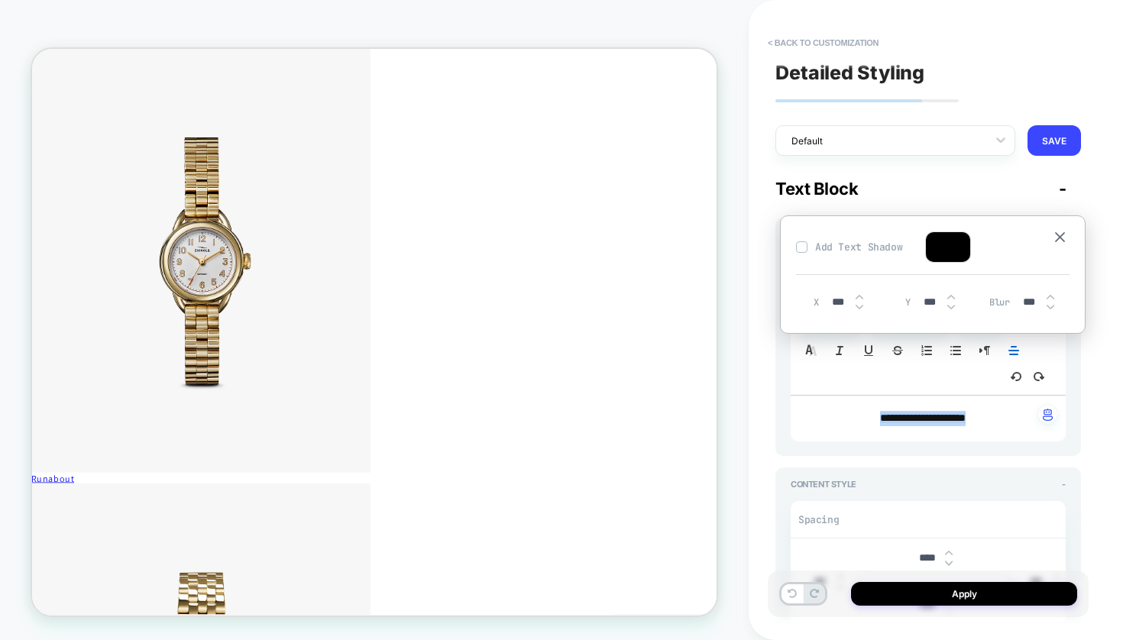
click at [858, 298] on img at bounding box center [859, 297] width 8 height 6
type input "***"
click at [1078, 438] on div "**********" at bounding box center [928, 337] width 306 height 238
click at [1017, 438] on div "**********" at bounding box center [928, 337] width 306 height 238
click at [1008, 411] on p "**********" at bounding box center [922, 418] width 233 height 15
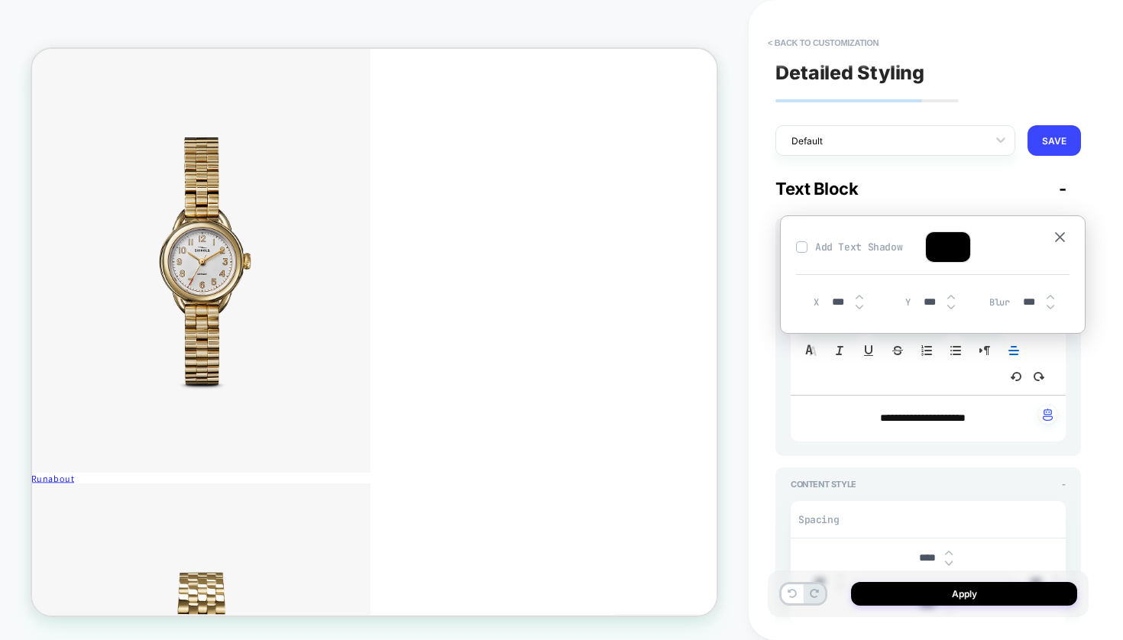
click at [889, 412] on span "**********" at bounding box center [923, 417] width 86 height 11
drag, startPoint x: 987, startPoint y: 405, endPoint x: 824, endPoint y: 401, distance: 162.7
click at [824, 411] on p "**********" at bounding box center [922, 418] width 233 height 15
click at [1067, 235] on button at bounding box center [1059, 237] width 19 height 13
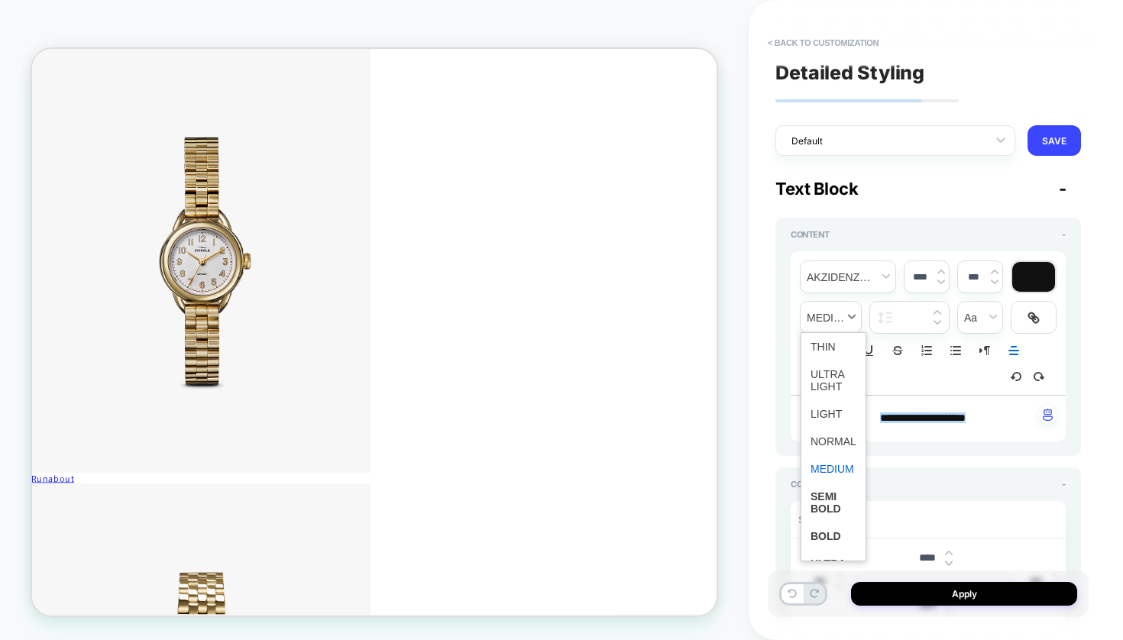
click at [843, 314] on span "fontWeight" at bounding box center [830, 317] width 60 height 31
click at [824, 538] on span "fontWeight" at bounding box center [833, 535] width 46 height 27
click at [913, 412] on span "**********" at bounding box center [923, 417] width 86 height 11
click at [998, 411] on p "**********" at bounding box center [922, 418] width 233 height 15
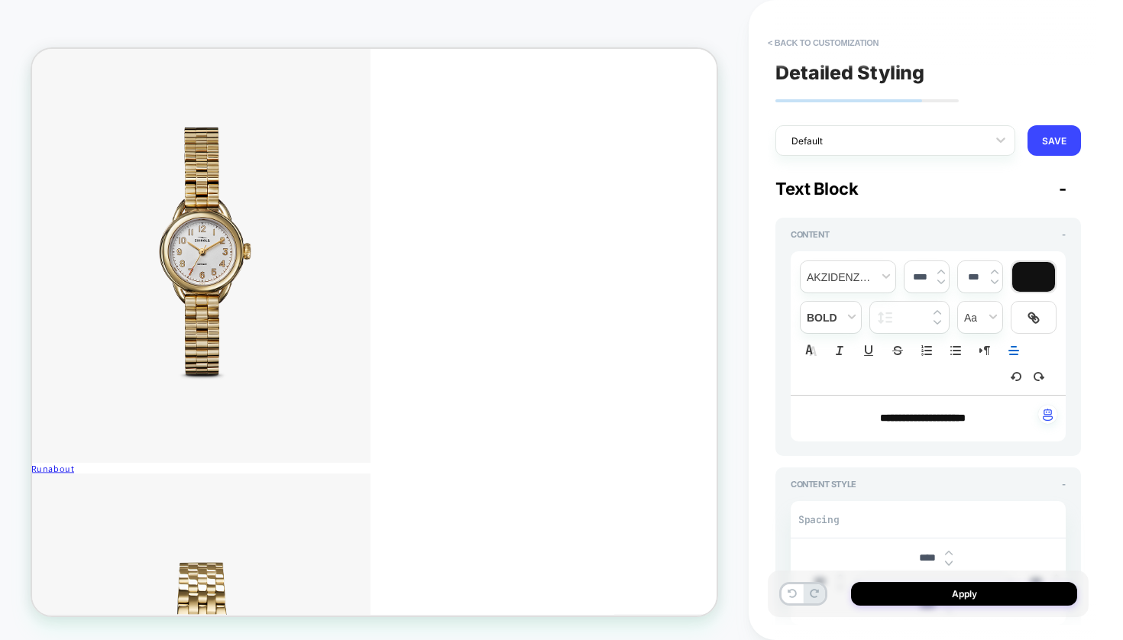
scroll to position [5826, 2]
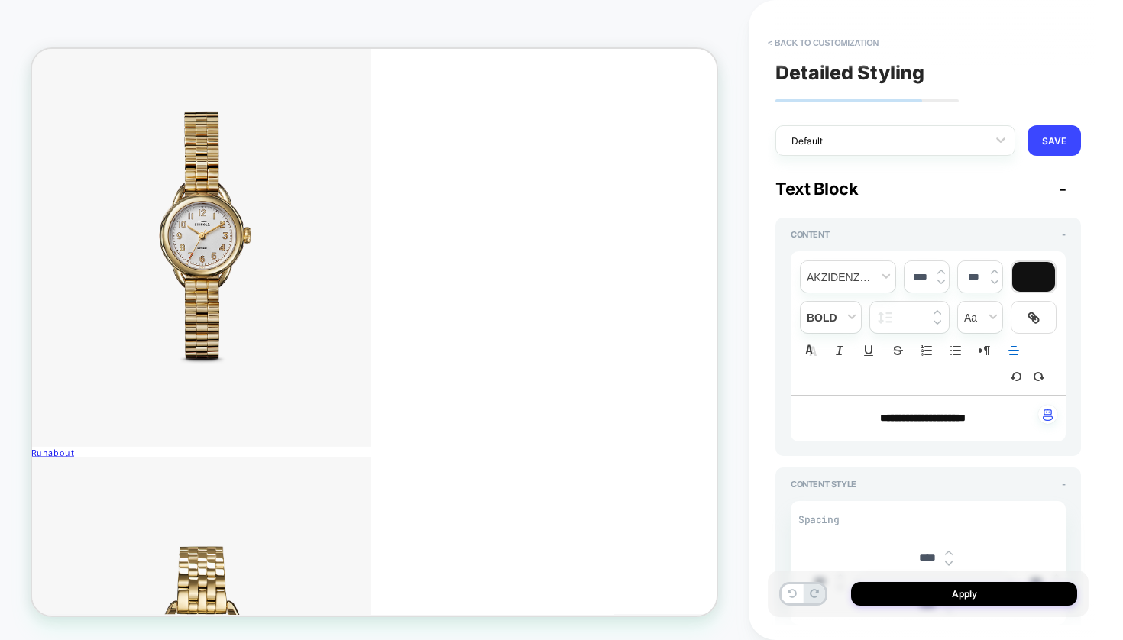
scroll to position [5851, 1]
